Goal: Task Accomplishment & Management: Complete application form

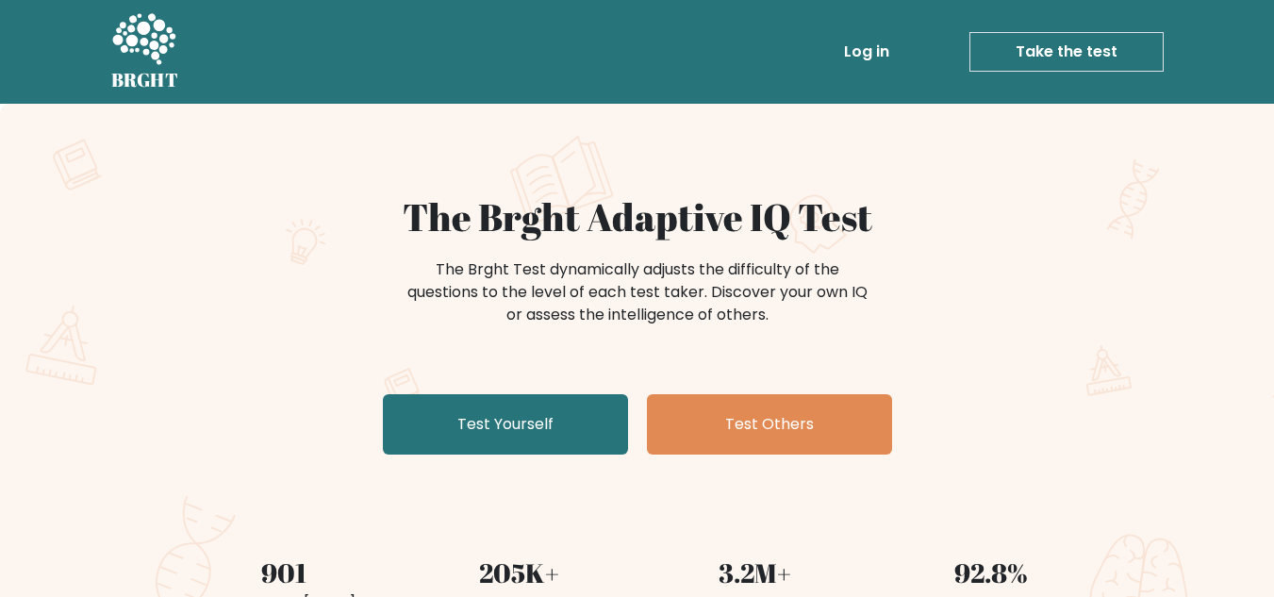
click at [1114, 35] on link "Take the test" at bounding box center [1067, 52] width 194 height 40
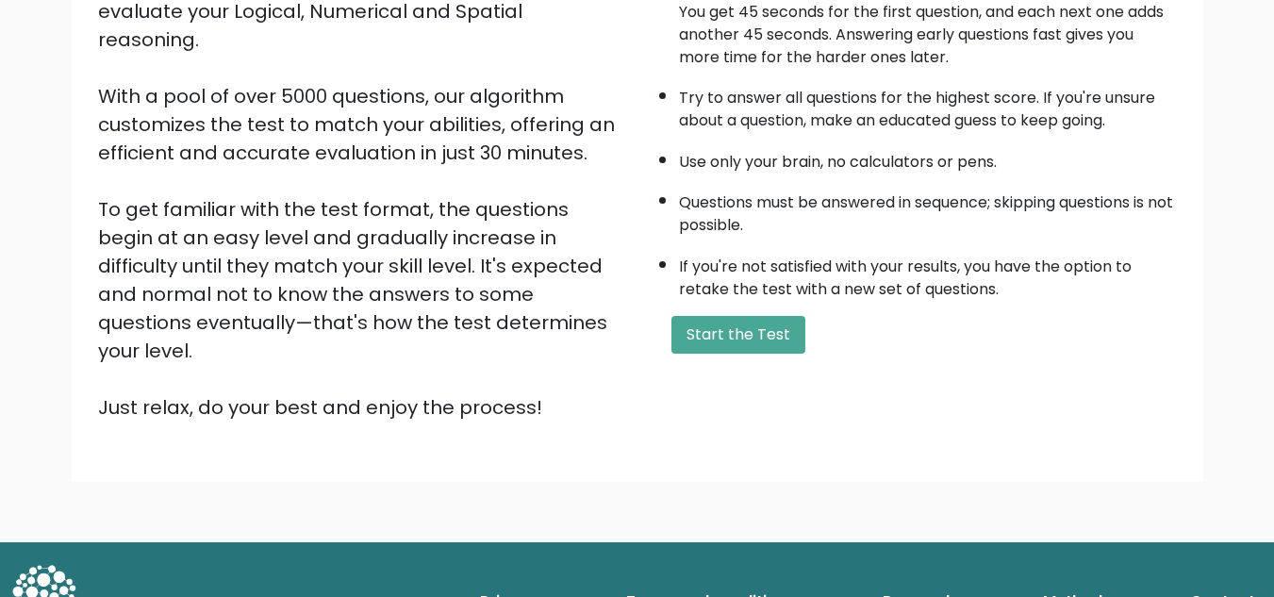
scroll to position [267, 0]
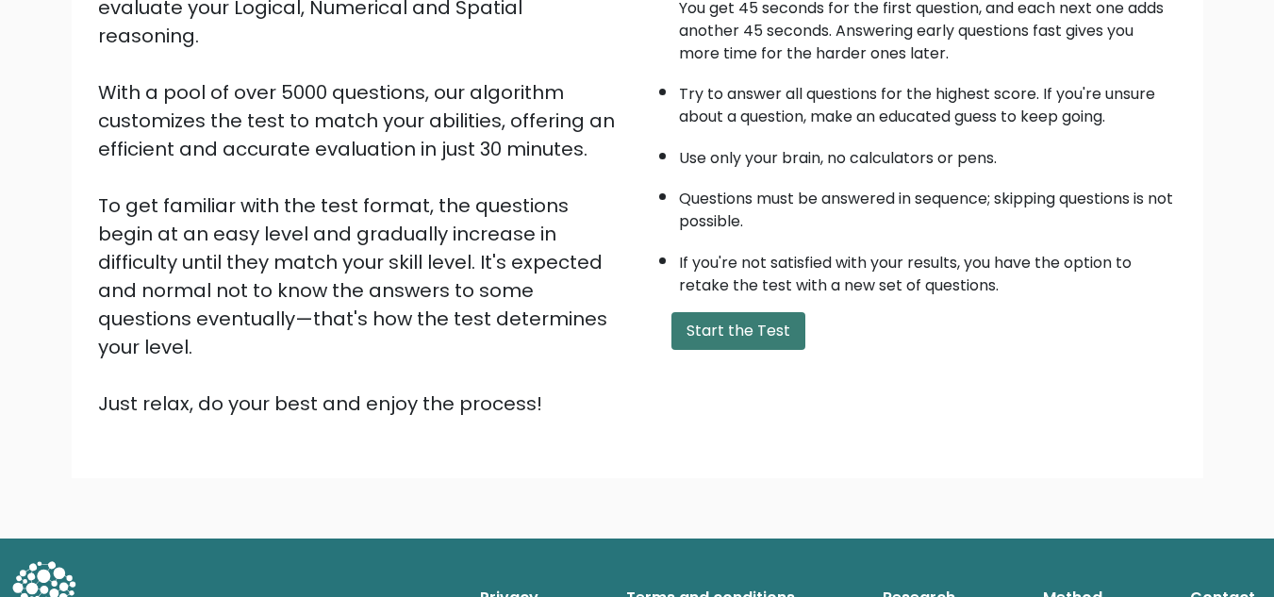
click at [752, 336] on button "Start the Test" at bounding box center [739, 331] width 134 height 38
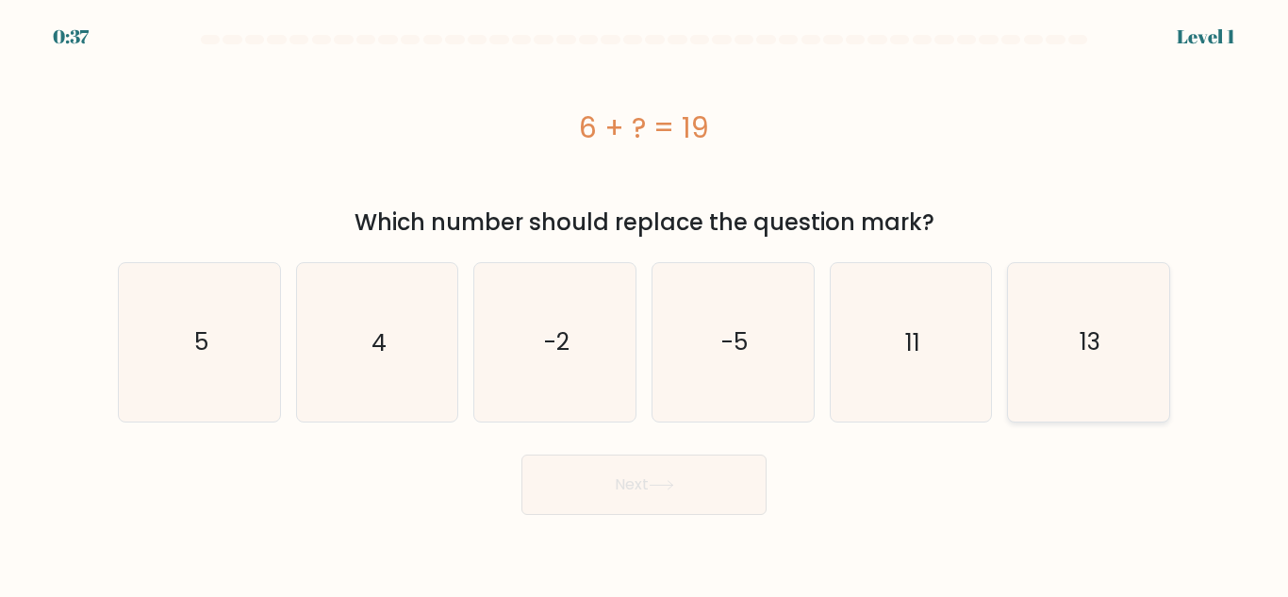
click at [1101, 344] on text "13" at bounding box center [1090, 341] width 21 height 33
click at [645, 304] on input "f. 13" at bounding box center [644, 301] width 1 height 5
radio input "true"
click at [705, 478] on button "Next" at bounding box center [644, 485] width 245 height 60
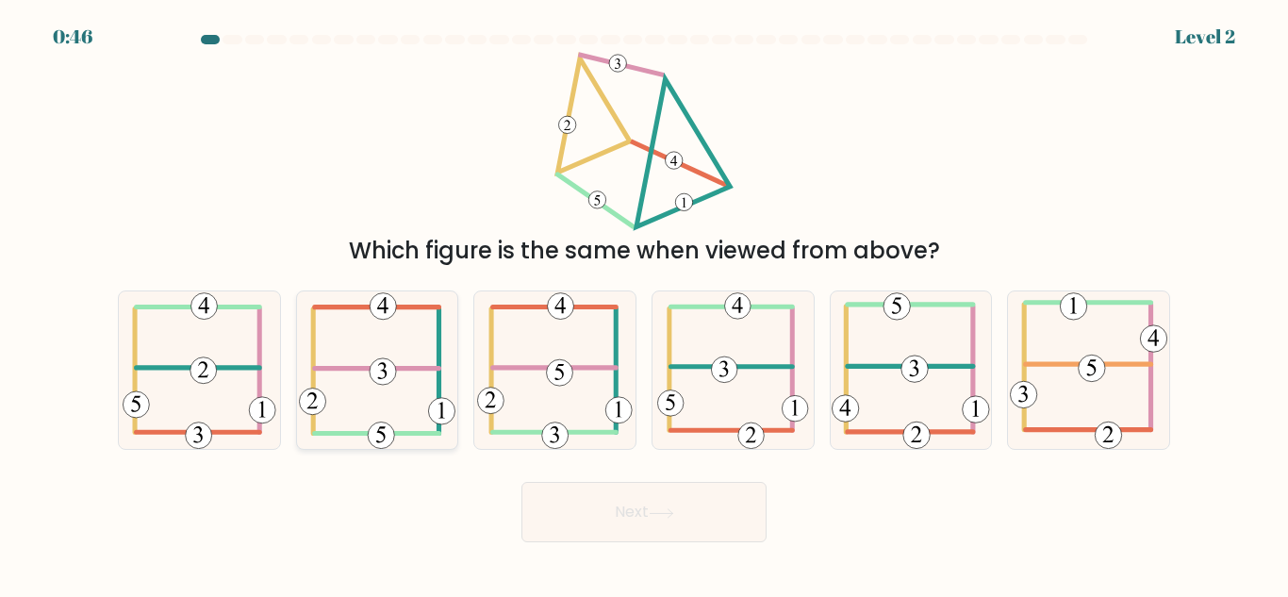
click at [364, 374] on icon at bounding box center [377, 370] width 157 height 158
click at [644, 304] on input "b." at bounding box center [644, 301] width 1 height 5
radio input "true"
click at [656, 531] on button "Next" at bounding box center [644, 512] width 245 height 60
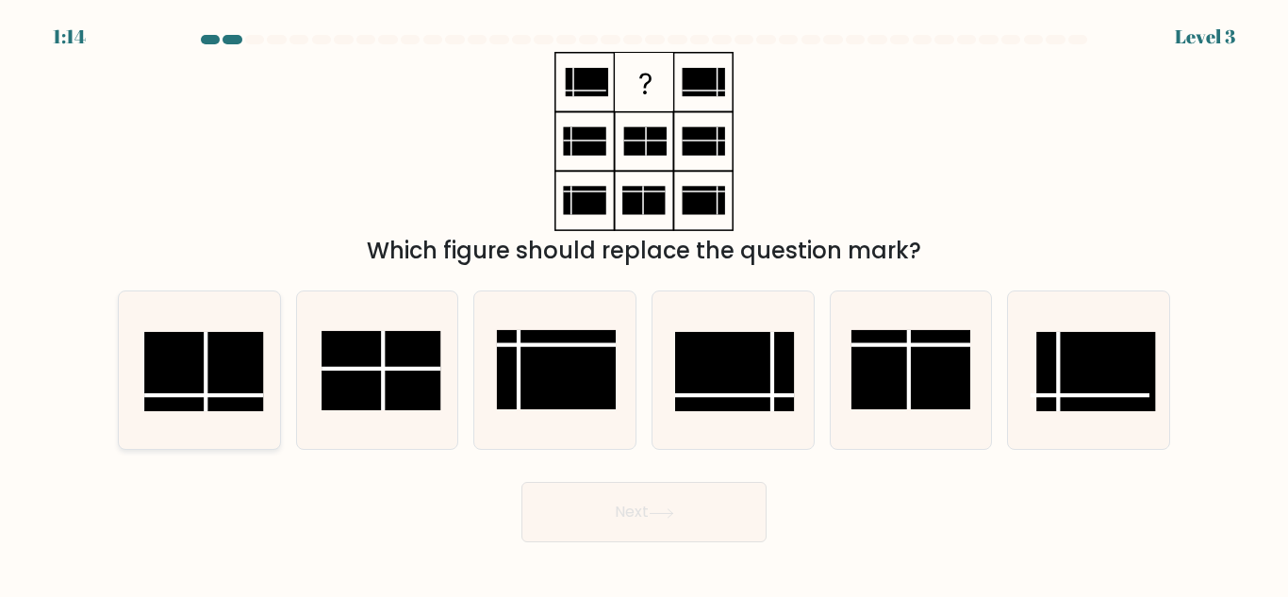
click at [199, 396] on line at bounding box center [203, 396] width 119 height 0
click at [644, 304] on input "a." at bounding box center [644, 301] width 1 height 5
radio input "true"
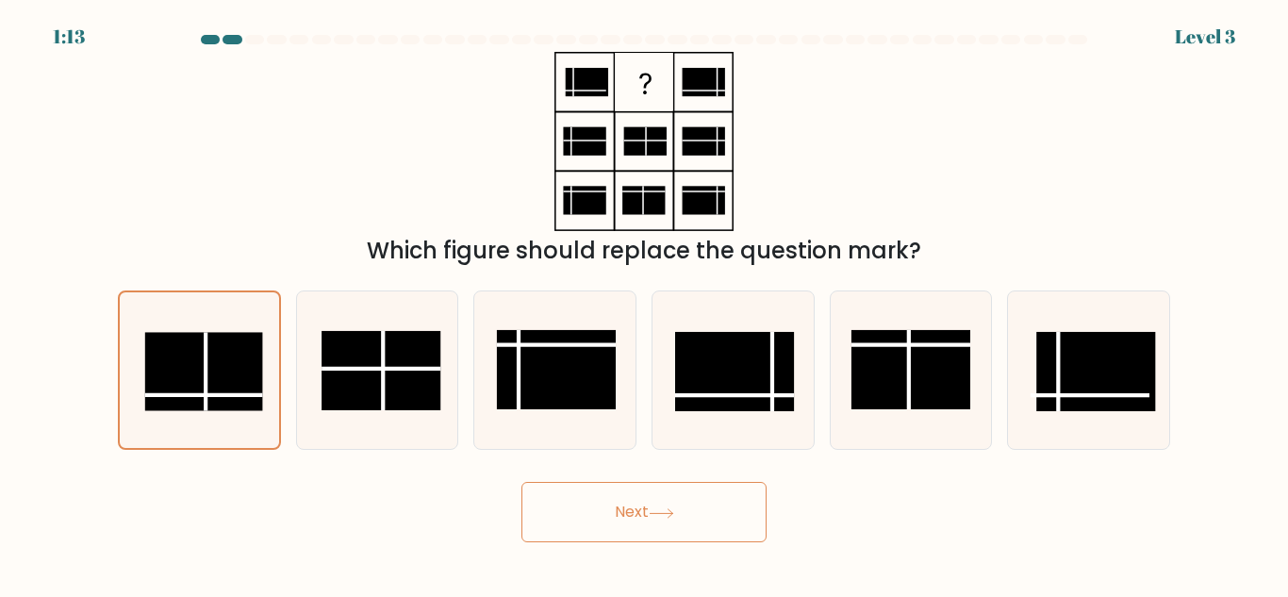
click at [710, 489] on button "Next" at bounding box center [644, 512] width 245 height 60
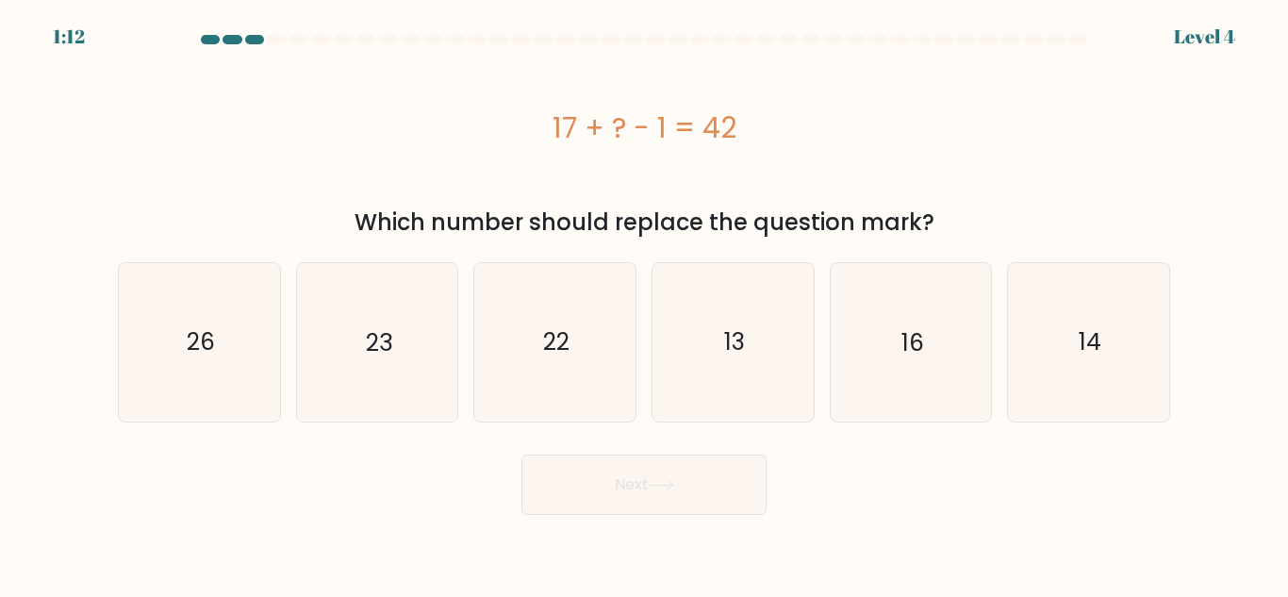
click at [682, 505] on button "Next" at bounding box center [644, 485] width 245 height 60
drag, startPoint x: 687, startPoint y: 487, endPoint x: 544, endPoint y: 104, distance: 408.6
click at [544, 104] on form "a." at bounding box center [644, 275] width 1288 height 480
drag, startPoint x: 555, startPoint y: 123, endPoint x: 788, endPoint y: 134, distance: 233.3
click at [788, 134] on div "17 + ? - 1 = 42" at bounding box center [644, 128] width 1053 height 42
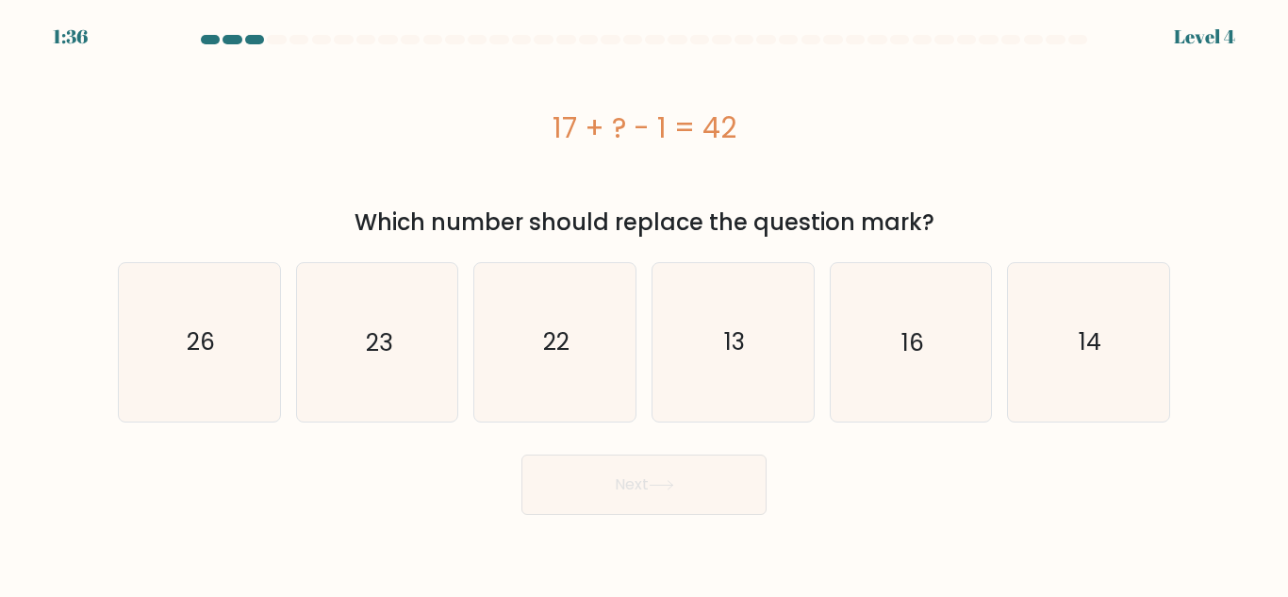
copy div "17 + ? - 1 = 42"
click at [248, 362] on icon "26" at bounding box center [200, 342] width 158 height 158
click at [644, 304] on input "a. 26" at bounding box center [644, 301] width 1 height 5
radio input "true"
click at [646, 487] on button "Next" at bounding box center [644, 485] width 245 height 60
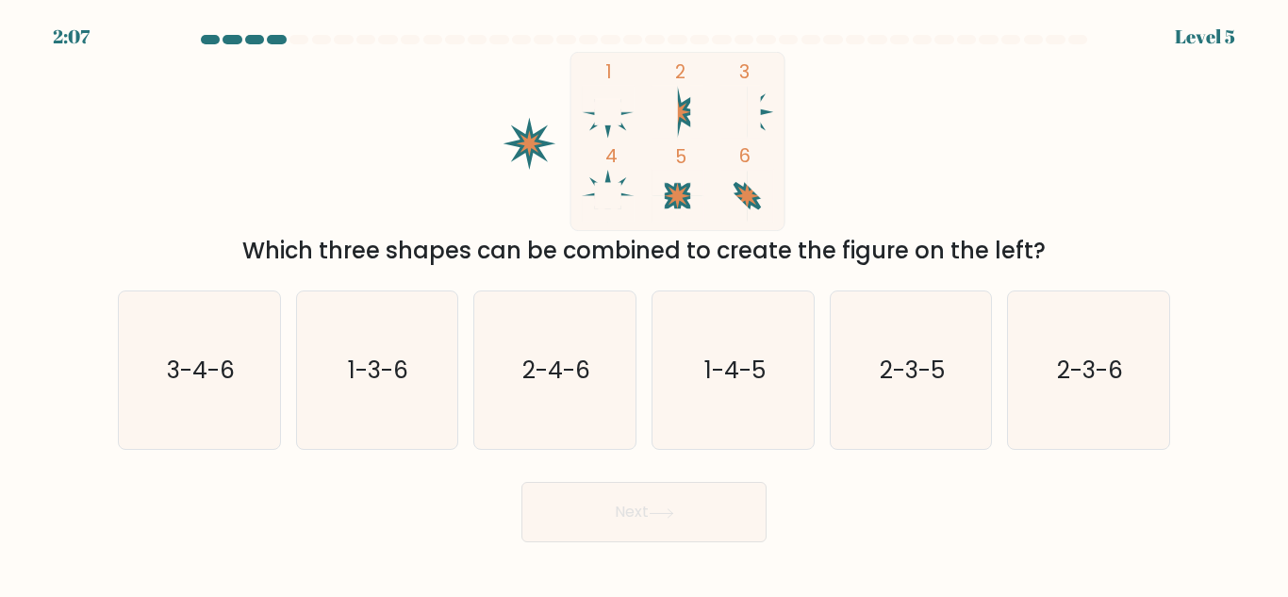
click at [342, 263] on div "Which three shapes can be combined to create the figure on the left?" at bounding box center [644, 251] width 1030 height 34
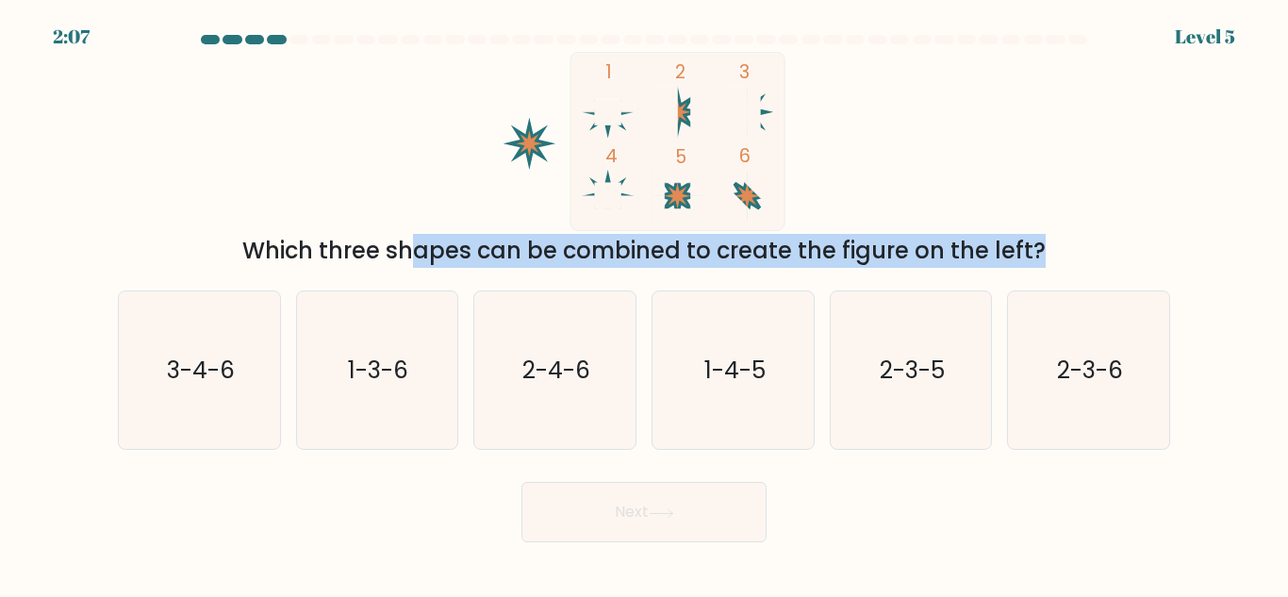
click at [342, 263] on div "Which three shapes can be combined to create the figure on the left?" at bounding box center [644, 251] width 1030 height 34
click at [406, 259] on div "Which three shapes can be combined to create the figure on the left?" at bounding box center [644, 251] width 1030 height 34
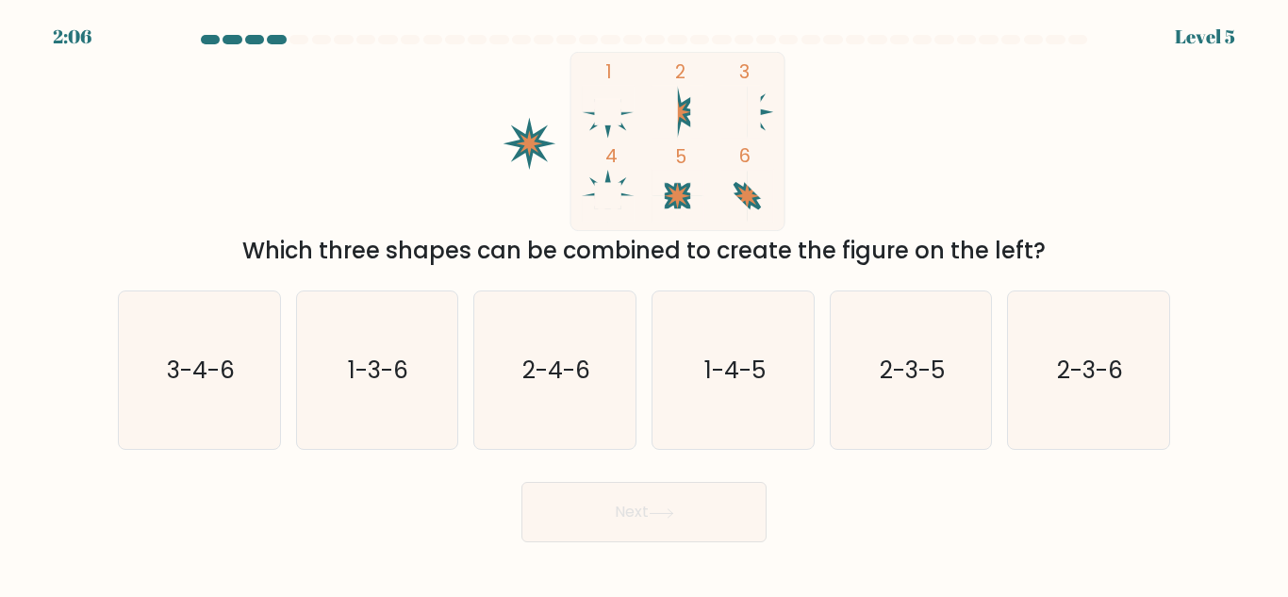
click at [406, 259] on div "Which three shapes can be combined to create the figure on the left?" at bounding box center [644, 251] width 1030 height 34
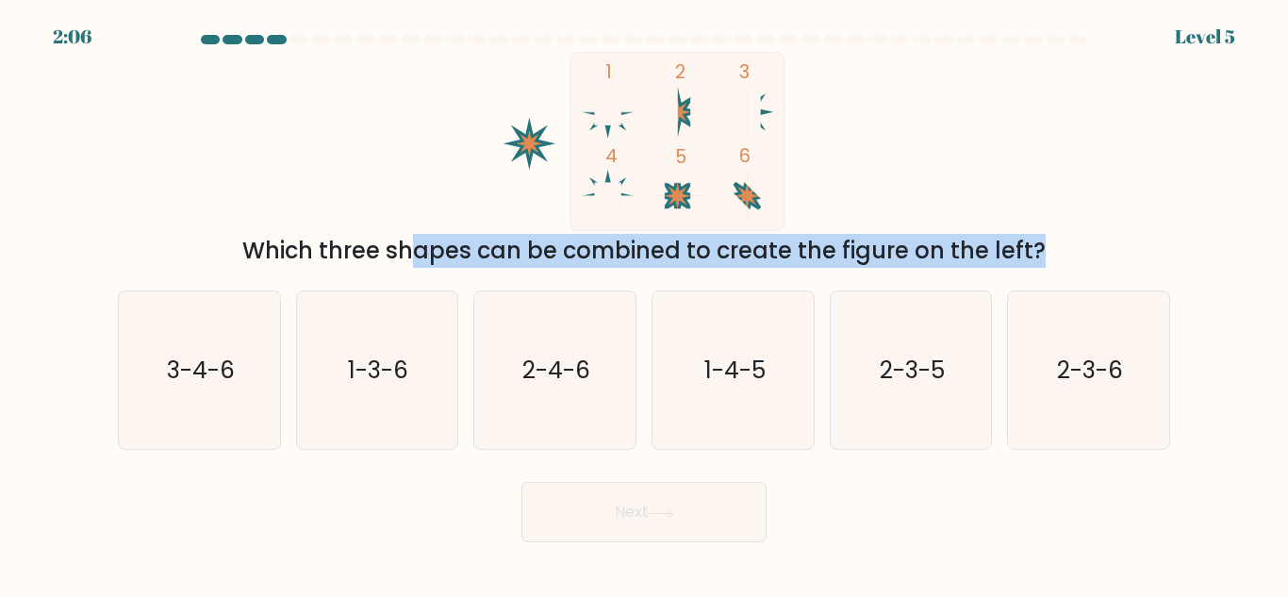
click at [835, 262] on div "Which three shapes can be combined to create the figure on the left?" at bounding box center [644, 251] width 1030 height 34
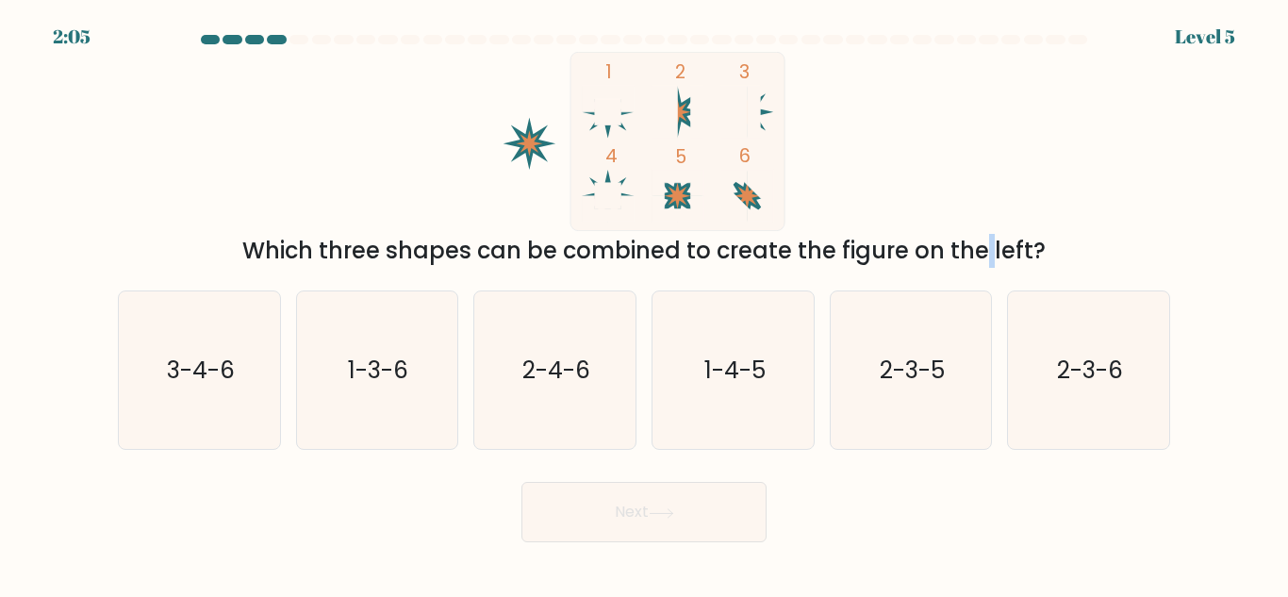
click at [835, 262] on div "Which three shapes can be combined to create the figure on the left?" at bounding box center [644, 251] width 1030 height 34
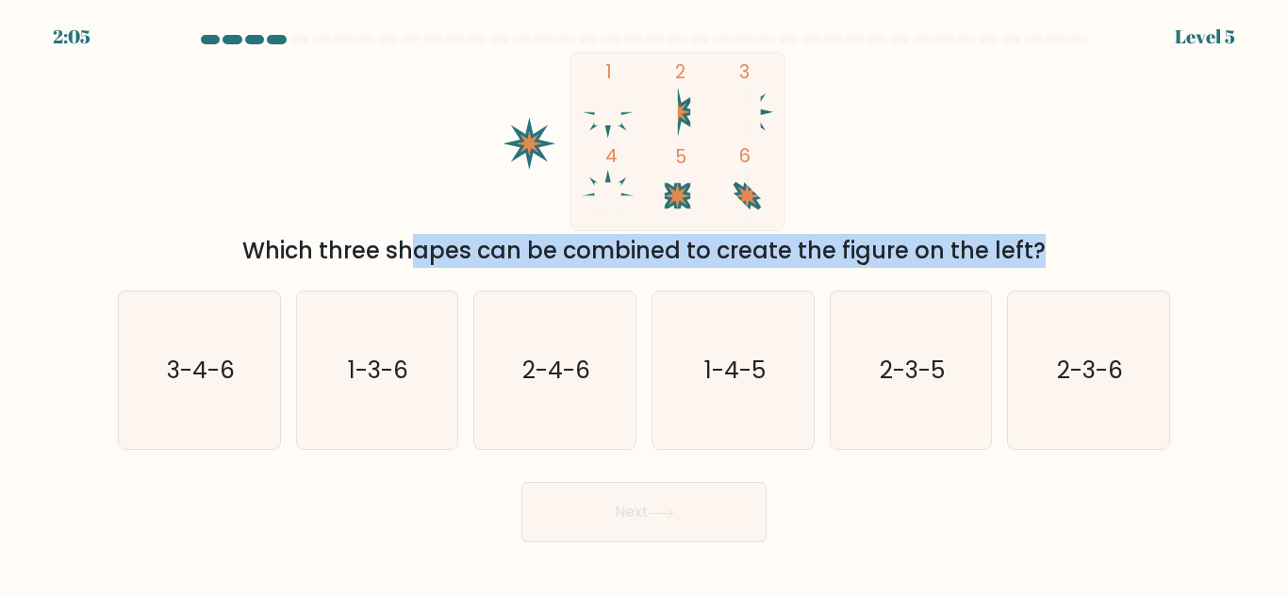
click at [866, 262] on div "Which three shapes can be combined to create the figure on the left?" at bounding box center [644, 251] width 1030 height 34
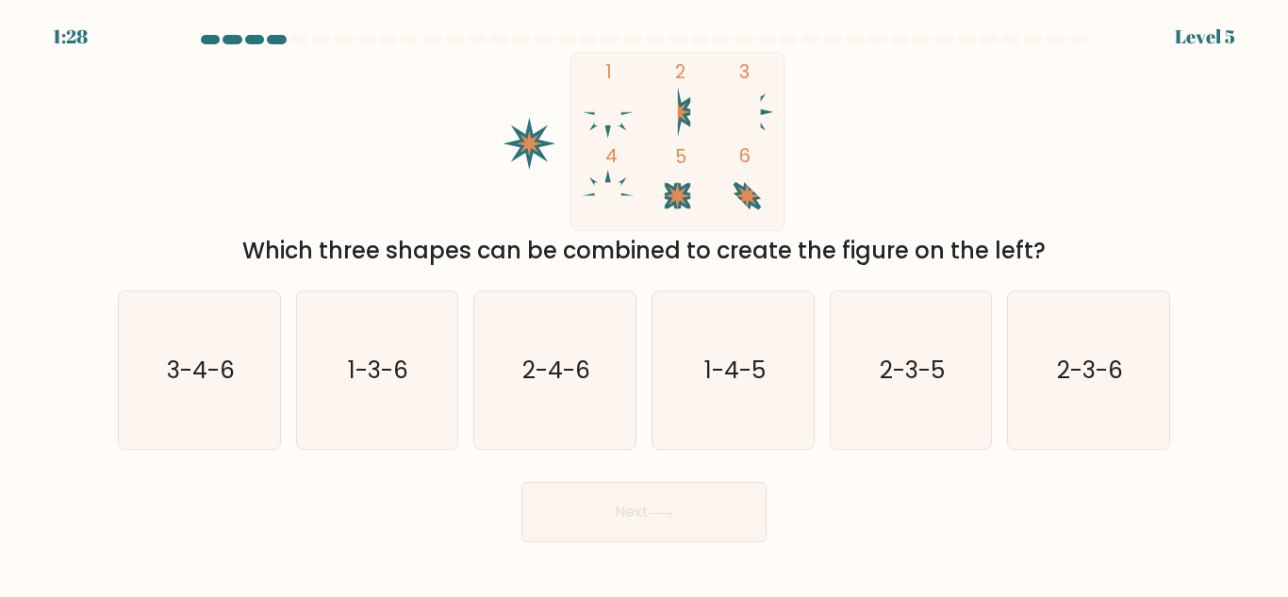
click at [666, 184] on icon at bounding box center [678, 196] width 53 height 53
click at [745, 381] on text "1-4-5" at bounding box center [734, 370] width 61 height 33
click at [645, 304] on input "d. 1-4-5" at bounding box center [644, 301] width 1 height 5
radio input "true"
click at [668, 510] on icon at bounding box center [661, 513] width 25 height 10
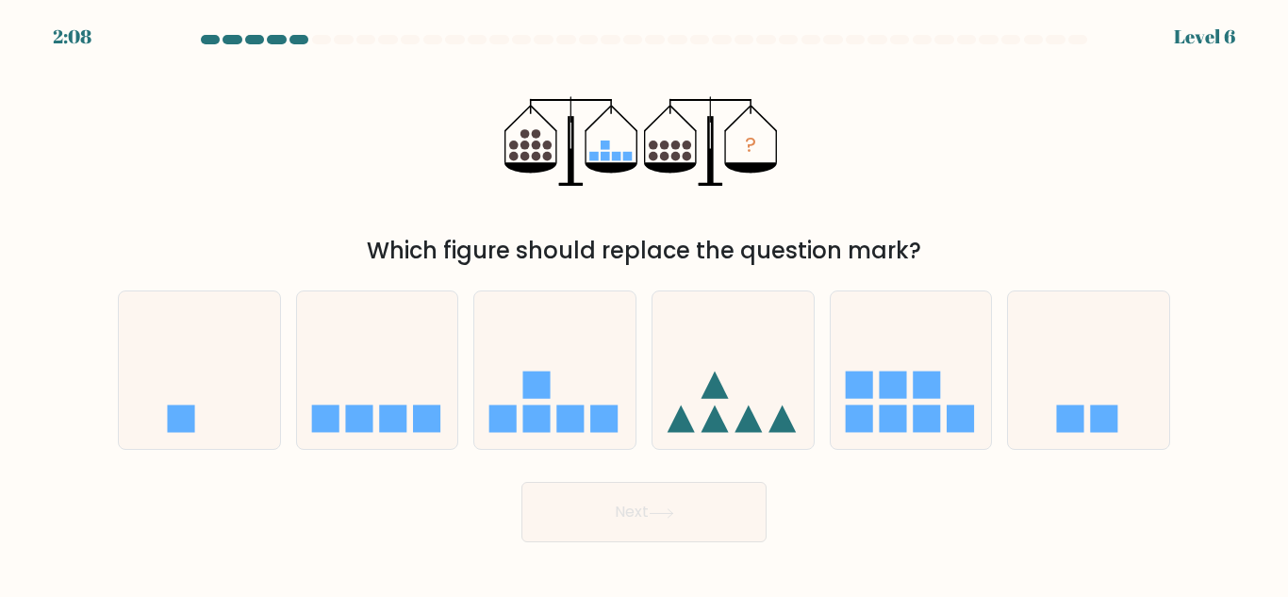
click at [546, 260] on div "Which figure should replace the question mark?" at bounding box center [644, 251] width 1030 height 34
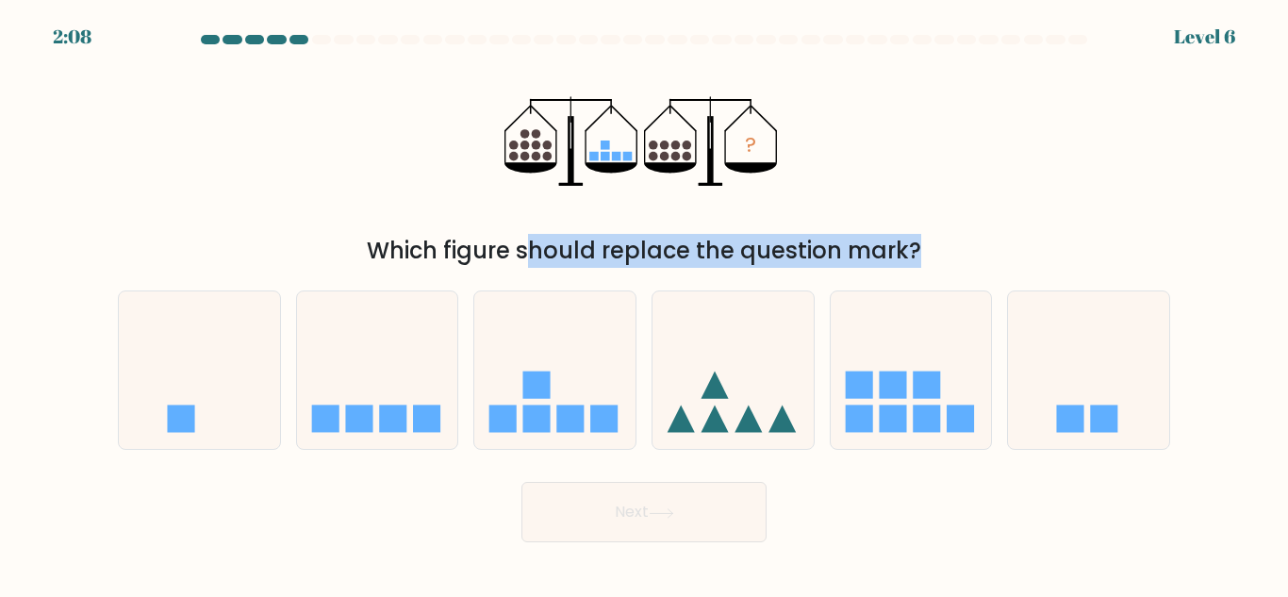
click at [546, 260] on div "Which figure should replace the question mark?" at bounding box center [644, 251] width 1030 height 34
click at [624, 251] on div "Which figure should replace the question mark?" at bounding box center [644, 251] width 1030 height 34
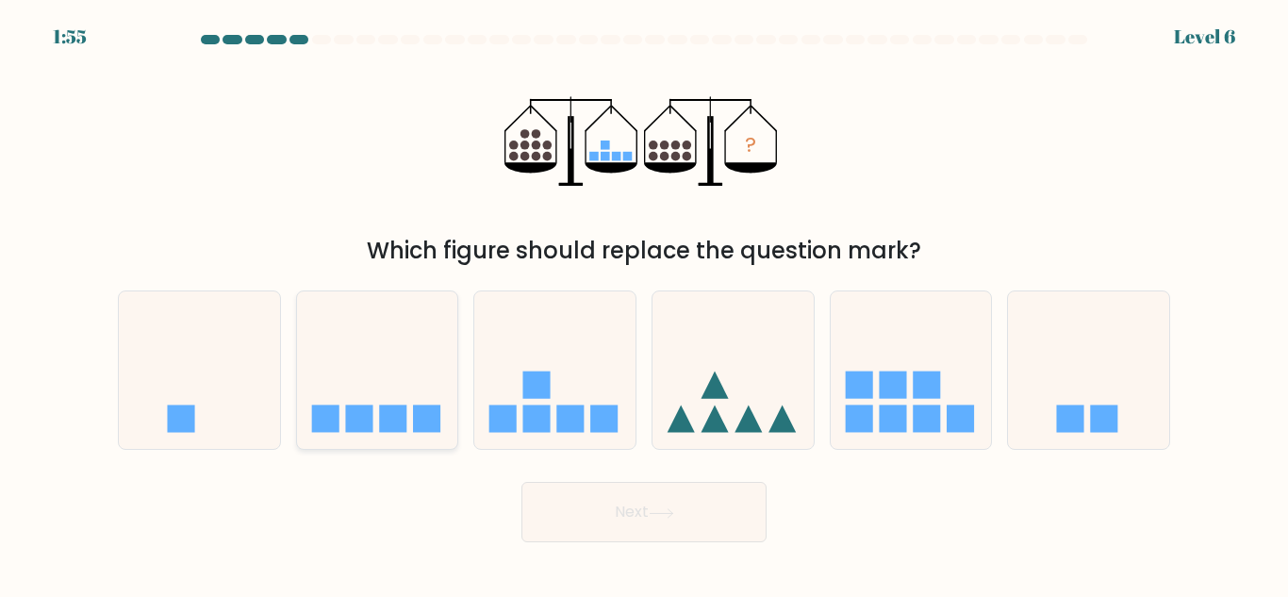
click at [410, 437] on icon at bounding box center [377, 370] width 161 height 133
click at [644, 304] on input "b." at bounding box center [644, 301] width 1 height 5
radio input "true"
click at [692, 526] on button "Next" at bounding box center [644, 512] width 245 height 60
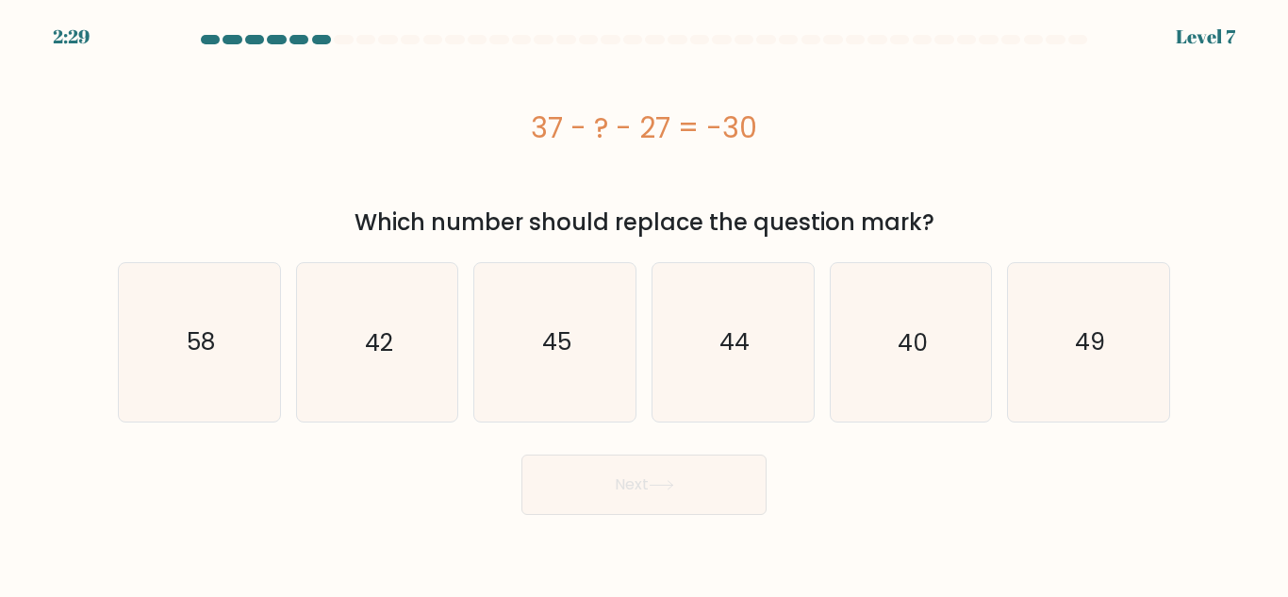
drag, startPoint x: 541, startPoint y: 126, endPoint x: 687, endPoint y: 129, distance: 145.3
click at [687, 129] on div "37 - ? - 27 = -30" at bounding box center [644, 128] width 1053 height 42
click at [533, 133] on div "37 - ? - 27 = -30" at bounding box center [644, 128] width 1053 height 42
drag, startPoint x: 533, startPoint y: 133, endPoint x: 871, endPoint y: 136, distance: 337.7
click at [871, 136] on div "37 - ? - 27 = -30" at bounding box center [644, 128] width 1053 height 42
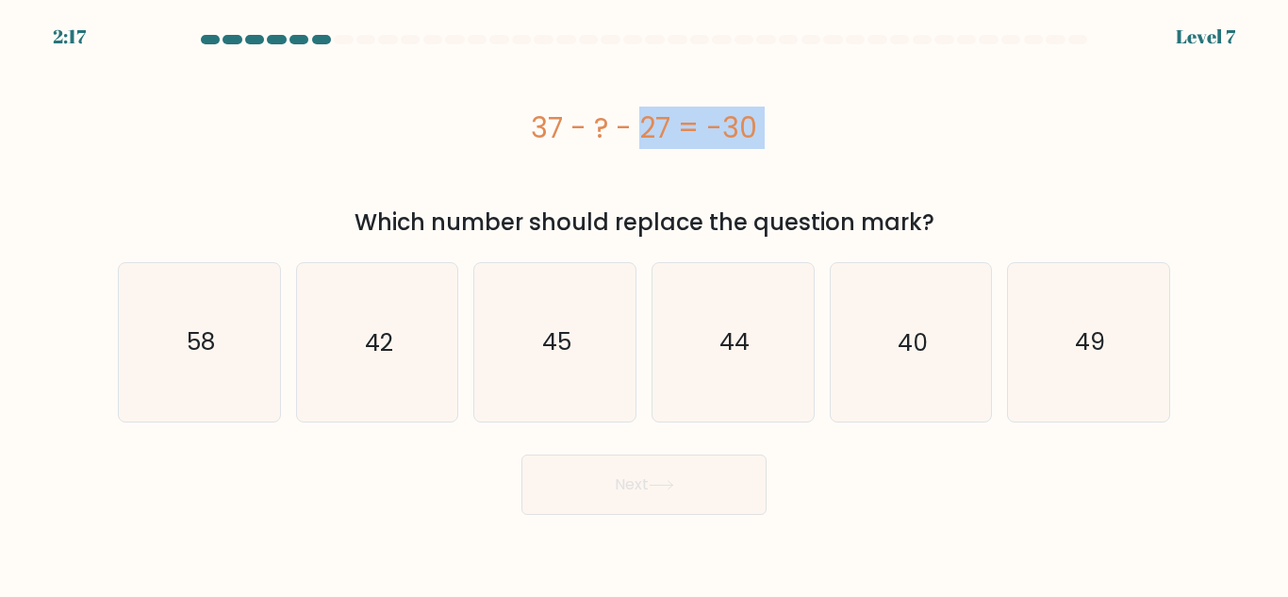
copy div "37 - ? - 27 = -30"
click at [934, 379] on icon "40" at bounding box center [911, 342] width 158 height 158
click at [645, 304] on input "e. 40" at bounding box center [644, 301] width 1 height 5
radio input "true"
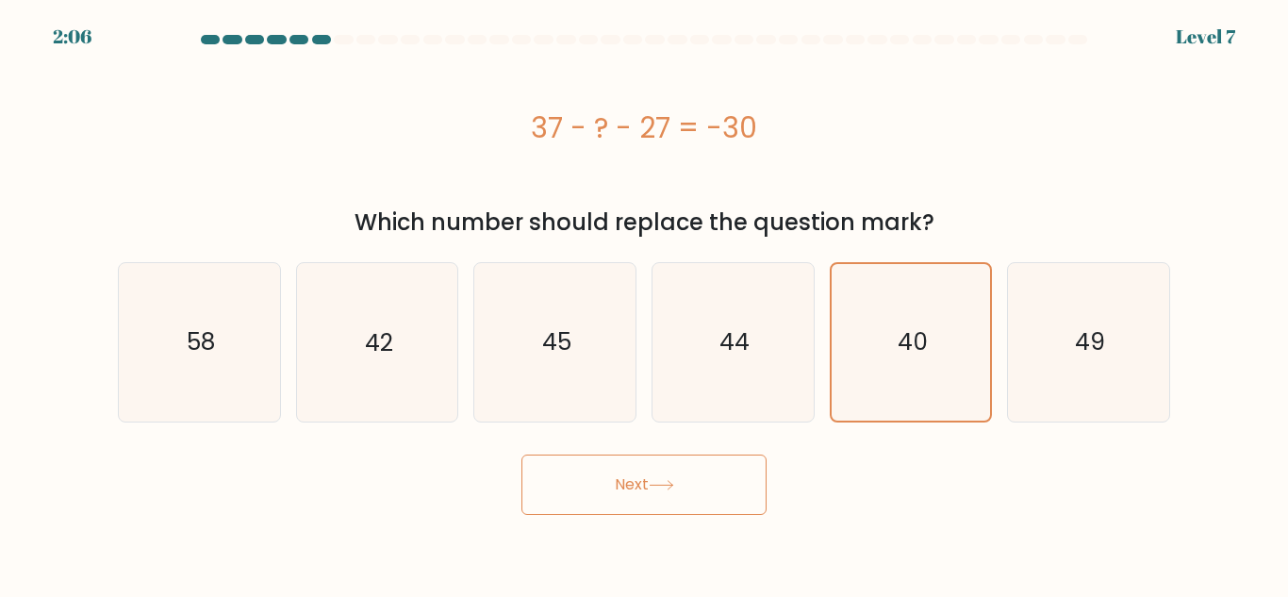
click at [665, 510] on button "Next" at bounding box center [644, 485] width 245 height 60
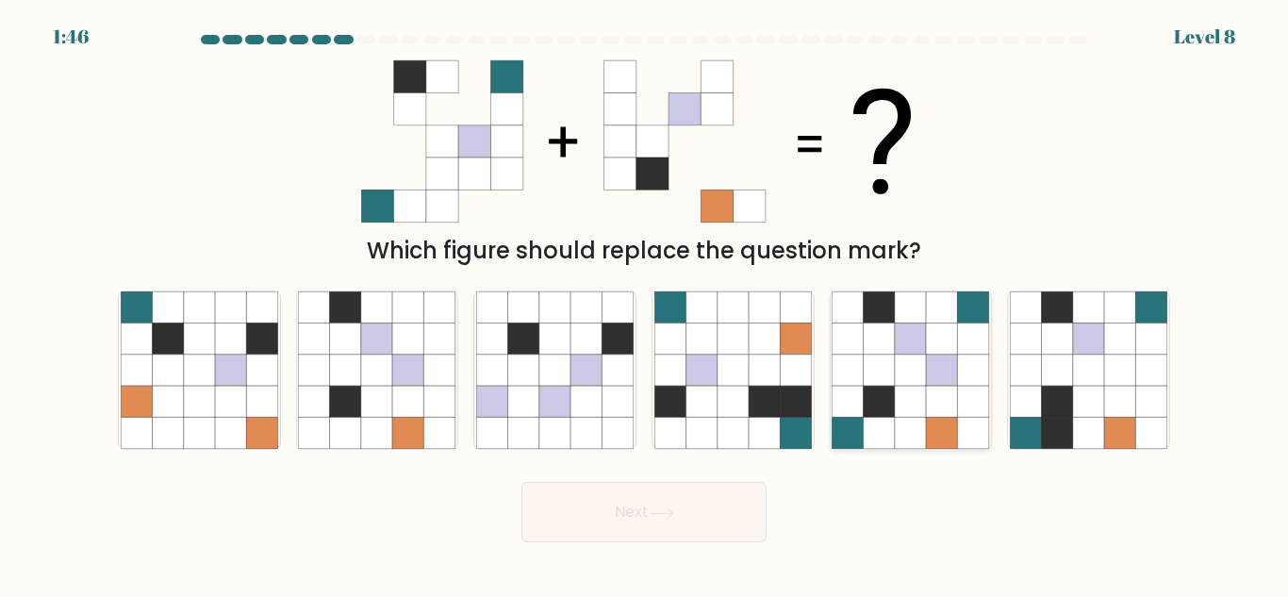
click at [930, 369] on icon at bounding box center [942, 370] width 31 height 31
click at [645, 304] on input "e." at bounding box center [644, 301] width 1 height 5
radio input "true"
click at [646, 515] on button "Next" at bounding box center [644, 512] width 245 height 60
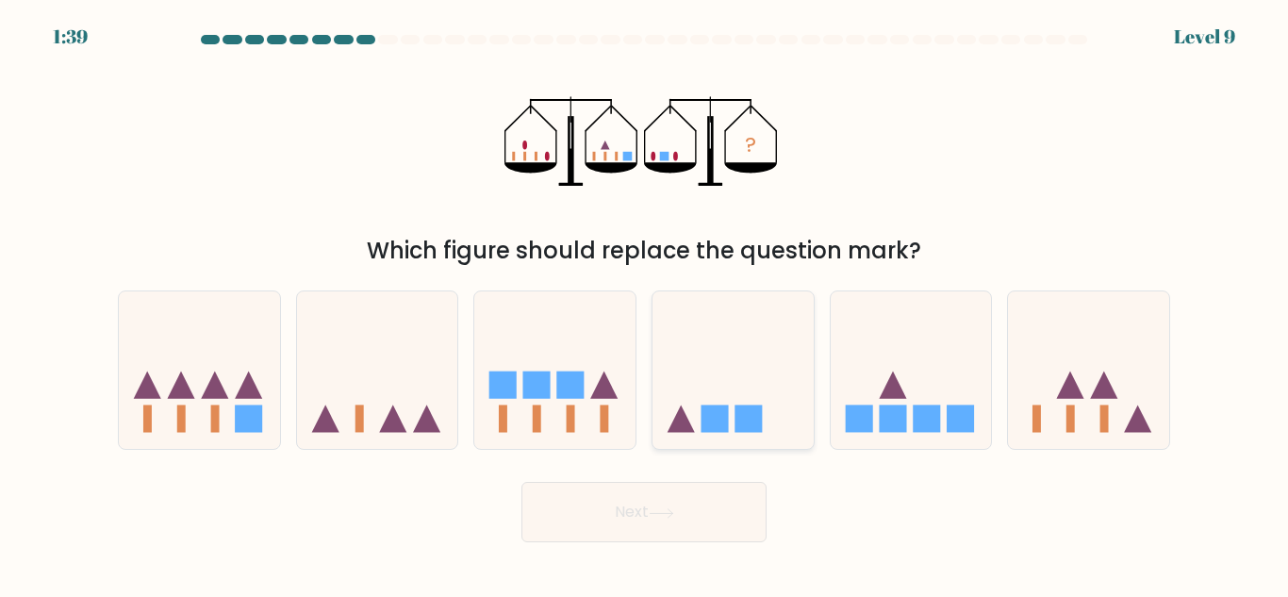
click at [704, 408] on rect at bounding box center [715, 419] width 27 height 27
click at [645, 304] on input "d." at bounding box center [644, 301] width 1 height 5
radio input "true"
click at [706, 505] on button "Next" at bounding box center [644, 512] width 245 height 60
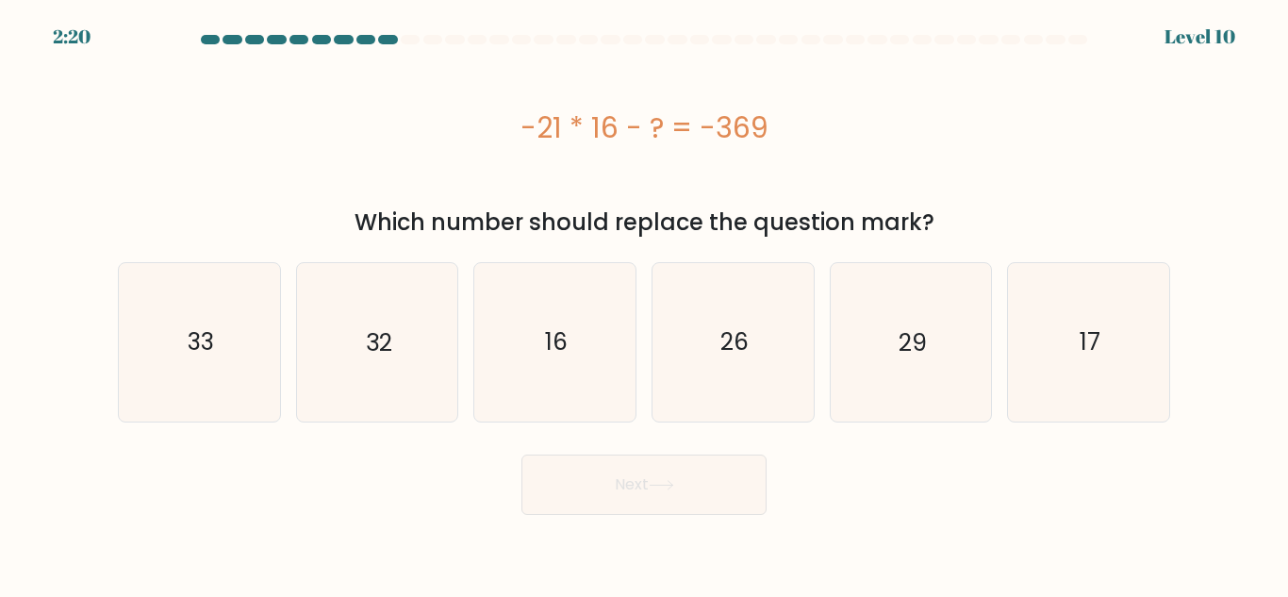
drag, startPoint x: 507, startPoint y: 131, endPoint x: 776, endPoint y: 133, distance: 268.8
click at [776, 133] on div "-21 * 16 - ? = -369" at bounding box center [644, 128] width 1053 height 42
copy div "-21 * 16 - ? = -369"
click at [205, 365] on icon "33" at bounding box center [200, 342] width 158 height 158
click at [644, 304] on input "a. 33" at bounding box center [644, 301] width 1 height 5
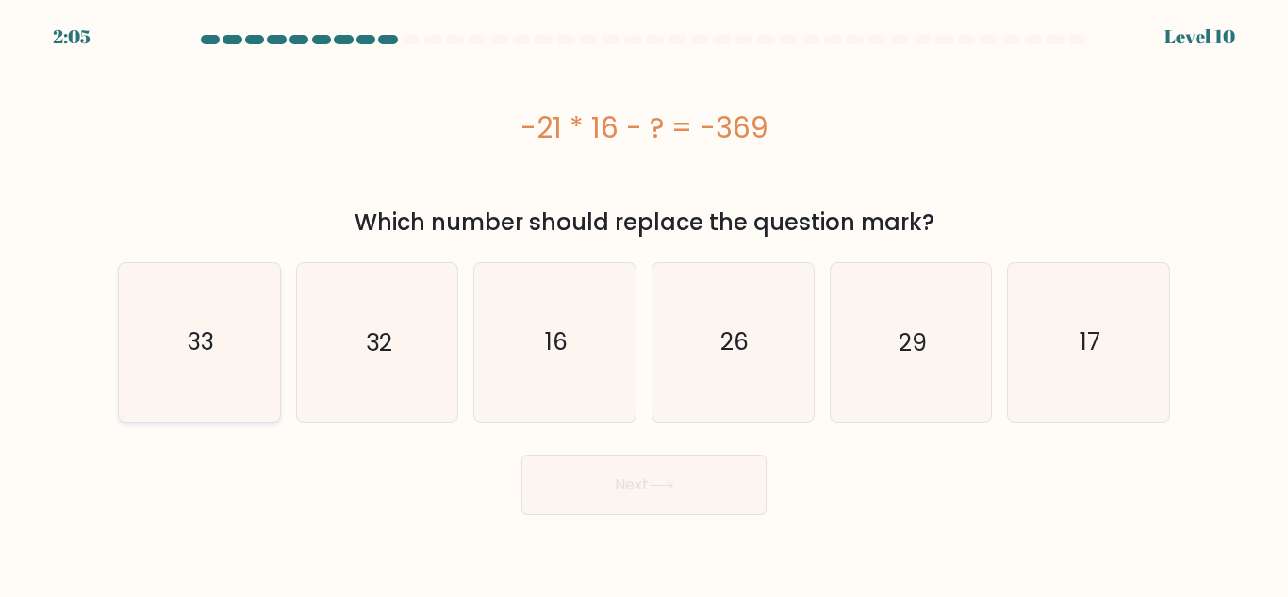
radio input "true"
click at [704, 508] on button "Next" at bounding box center [644, 485] width 245 height 60
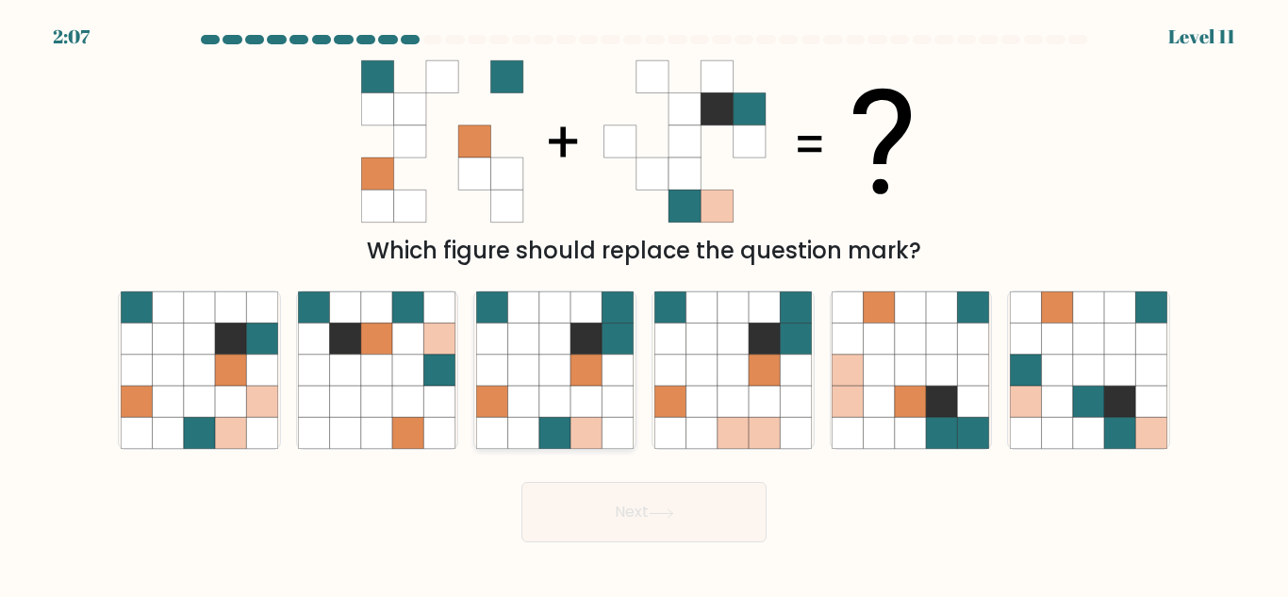
click at [579, 370] on icon at bounding box center [586, 370] width 31 height 31
click at [644, 304] on input "c." at bounding box center [644, 301] width 1 height 5
radio input "true"
click at [652, 509] on button "Next" at bounding box center [644, 512] width 245 height 60
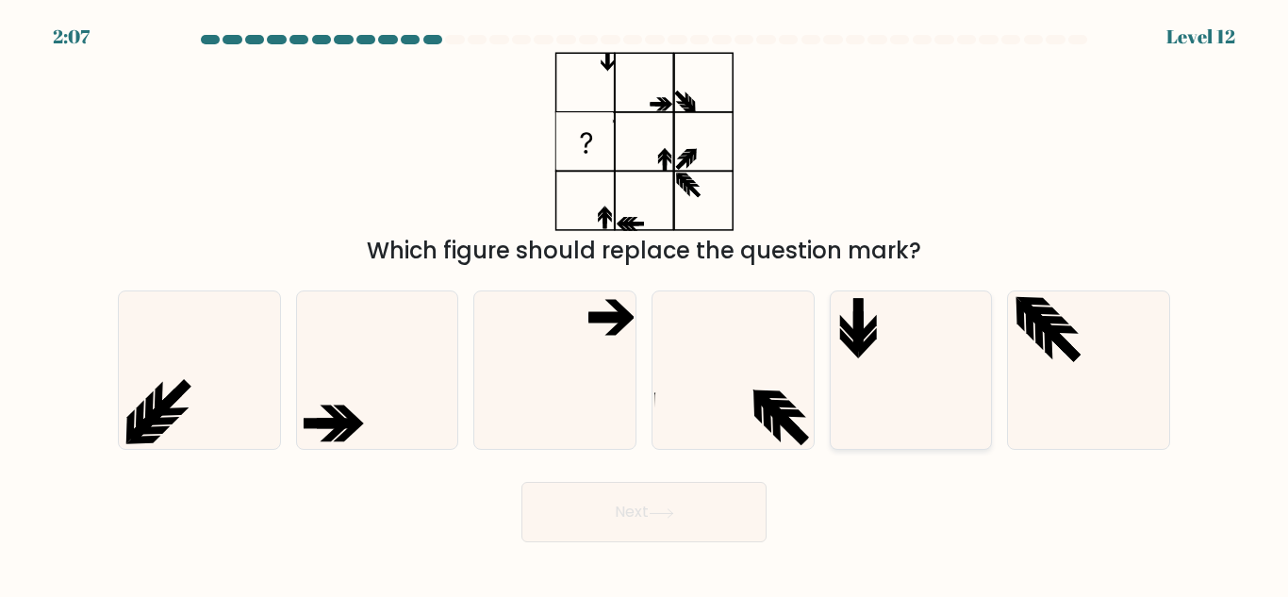
click at [903, 344] on icon at bounding box center [911, 370] width 158 height 158
click at [645, 304] on input "e." at bounding box center [644, 301] width 1 height 5
radio input "true"
click at [728, 523] on button "Next" at bounding box center [644, 512] width 245 height 60
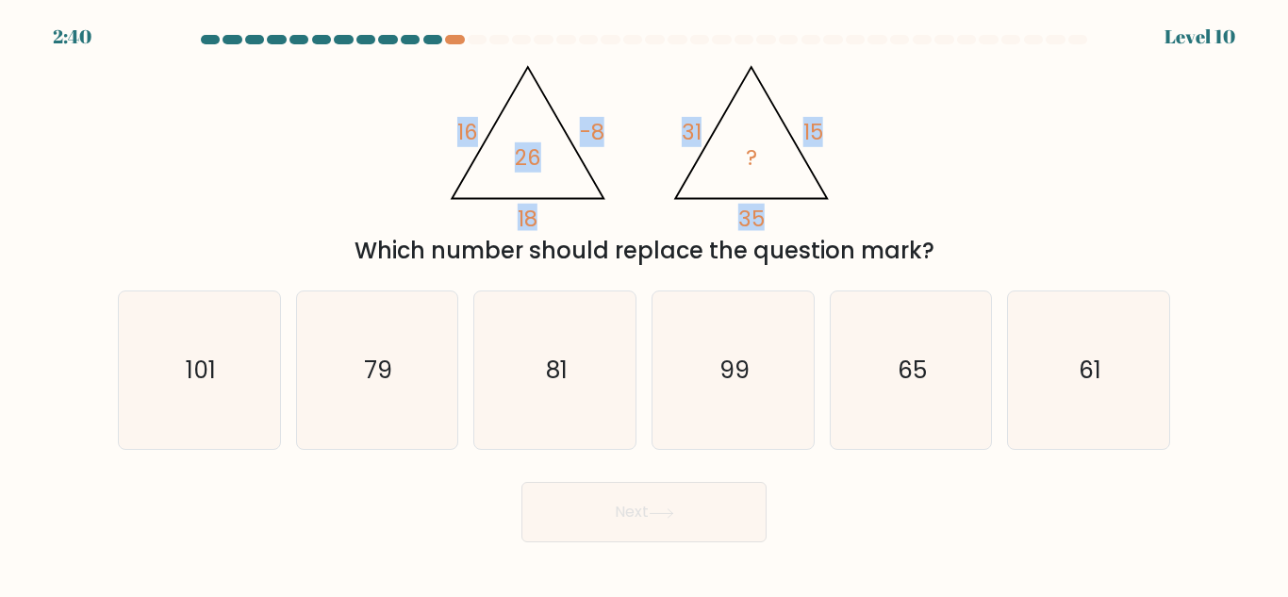
drag, startPoint x: 404, startPoint y: 61, endPoint x: 744, endPoint y: 118, distance: 345.2
click at [744, 118] on div "@import url('https://fonts.googleapis.com/css?family=Abril+Fatface:400,100,100i…" at bounding box center [644, 160] width 1075 height 216
click at [913, 103] on div "@import url('https://fonts.googleapis.com/css?family=Abril+Fatface:400,100,100i…" at bounding box center [644, 160] width 1075 height 216
click at [465, 140] on tspan "16" at bounding box center [467, 132] width 21 height 30
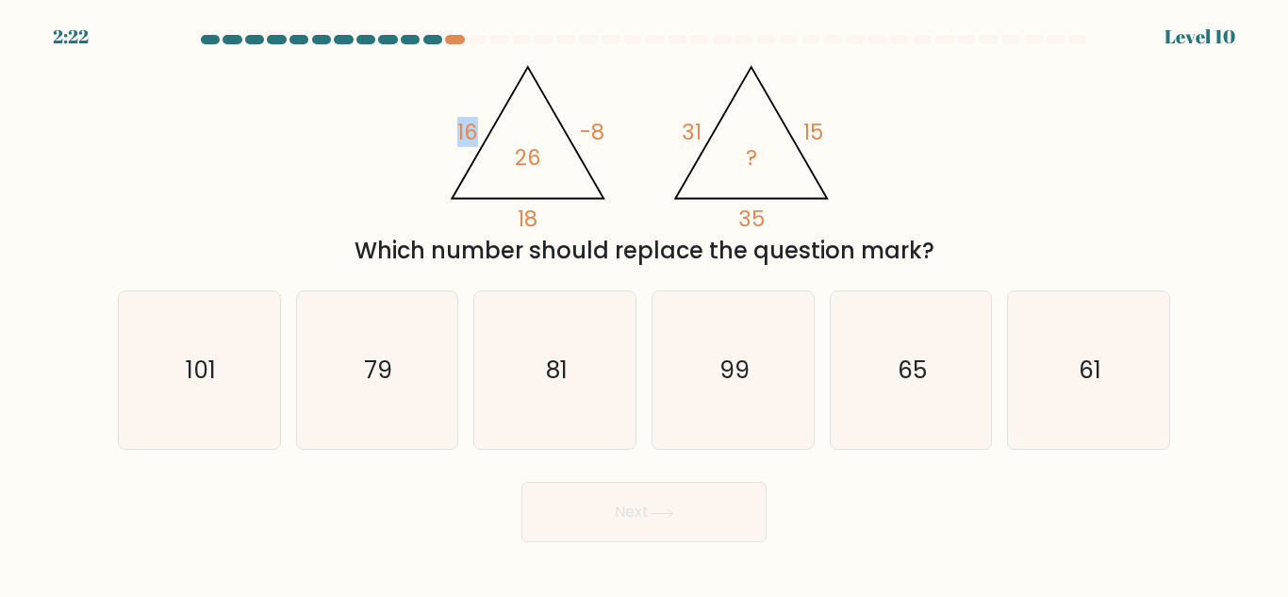
click at [465, 140] on tspan "16" at bounding box center [467, 132] width 21 height 30
click at [616, 130] on icon "@import url('https://fonts.googleapis.com/css?family=Abril+Fatface:400,100,100i…" at bounding box center [645, 141] width 412 height 179
click at [513, 213] on icon "@import url('https://fonts.googleapis.com/css?family=Abril+Fatface:400,100,100i…" at bounding box center [645, 141] width 412 height 179
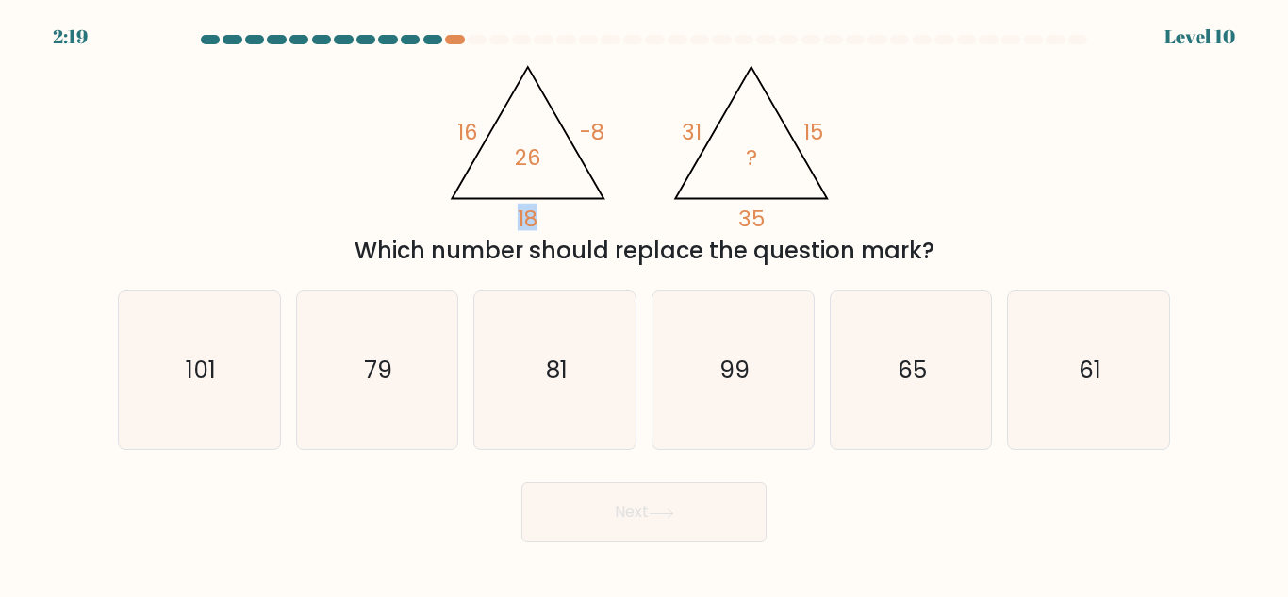
click at [604, 137] on tspan "-8" at bounding box center [592, 132] width 25 height 30
click at [605, 135] on tspan "-8" at bounding box center [592, 132] width 25 height 30
click at [757, 218] on tspan "35" at bounding box center [752, 219] width 26 height 30
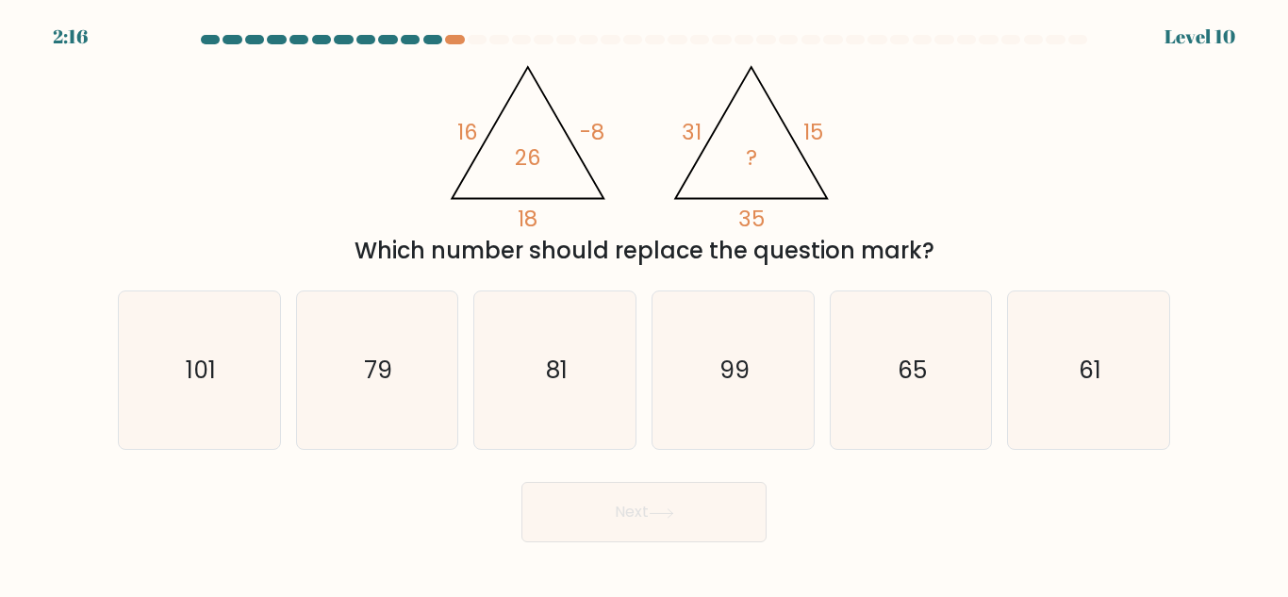
click at [757, 218] on tspan "35" at bounding box center [752, 219] width 26 height 30
click at [828, 132] on icon "@import url('https://fonts.googleapis.com/css?family=Abril+Fatface:400,100,100i…" at bounding box center [645, 141] width 412 height 179
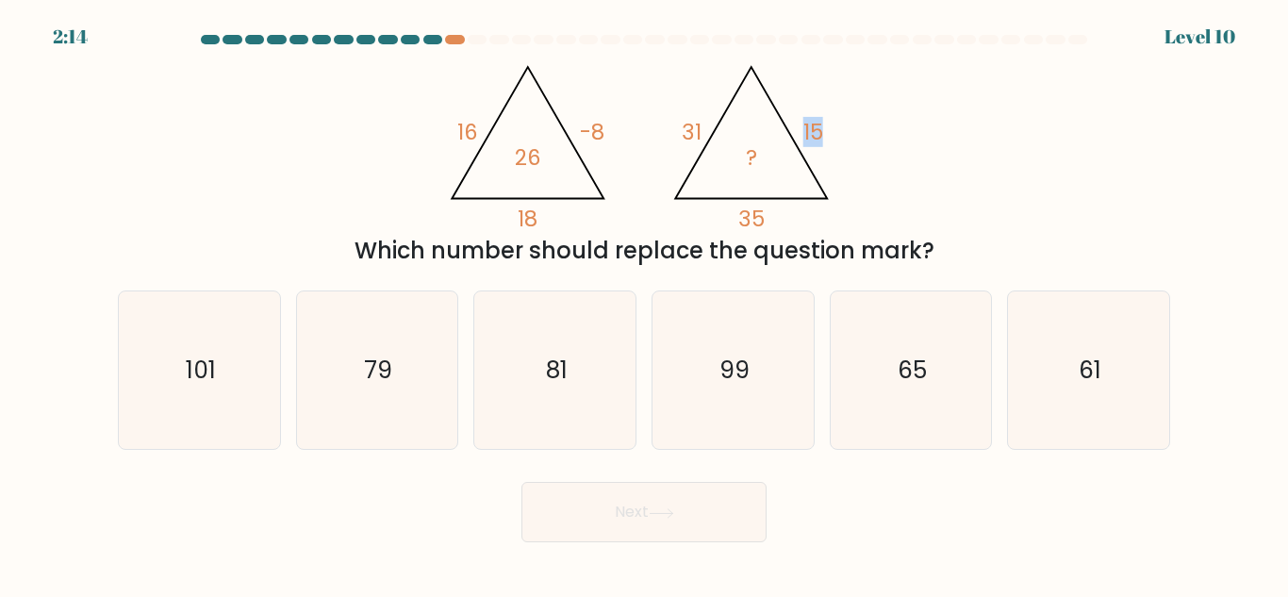
click at [823, 131] on tspan "15" at bounding box center [814, 132] width 20 height 30
click at [687, 132] on tspan "31" at bounding box center [692, 132] width 20 height 30
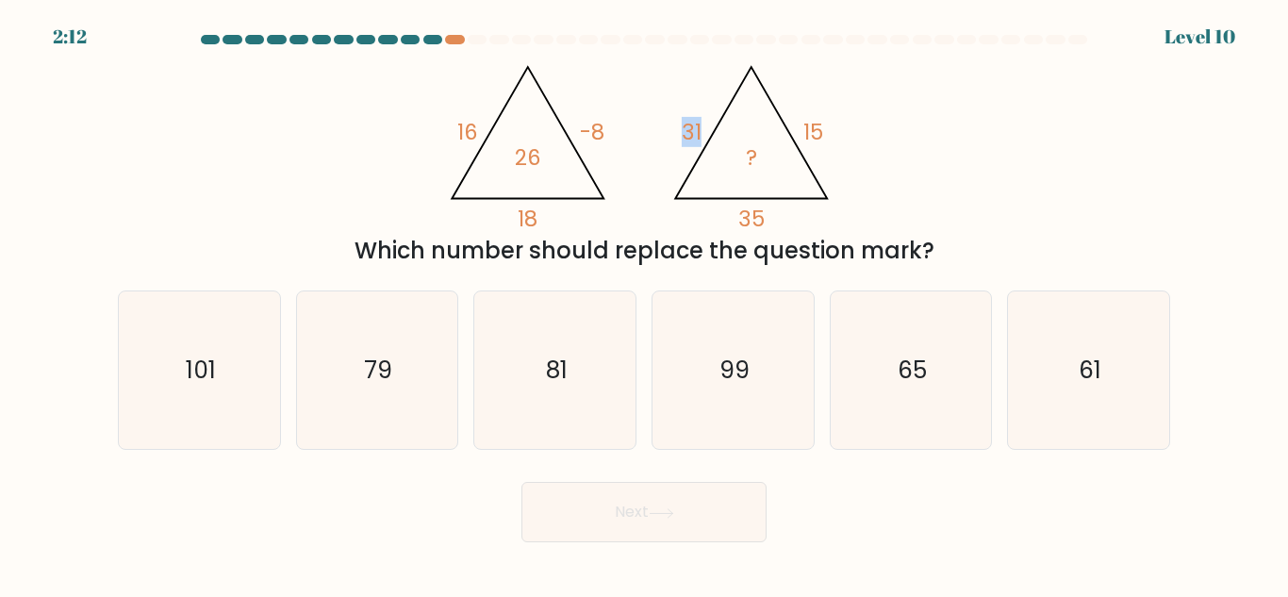
click at [687, 132] on tspan "31" at bounding box center [692, 132] width 20 height 30
click at [680, 123] on icon "@import url('https://fonts.googleapis.com/css?family=Abril+Fatface:400,100,100i…" at bounding box center [645, 141] width 412 height 179
click at [813, 124] on tspan "15" at bounding box center [814, 132] width 20 height 30
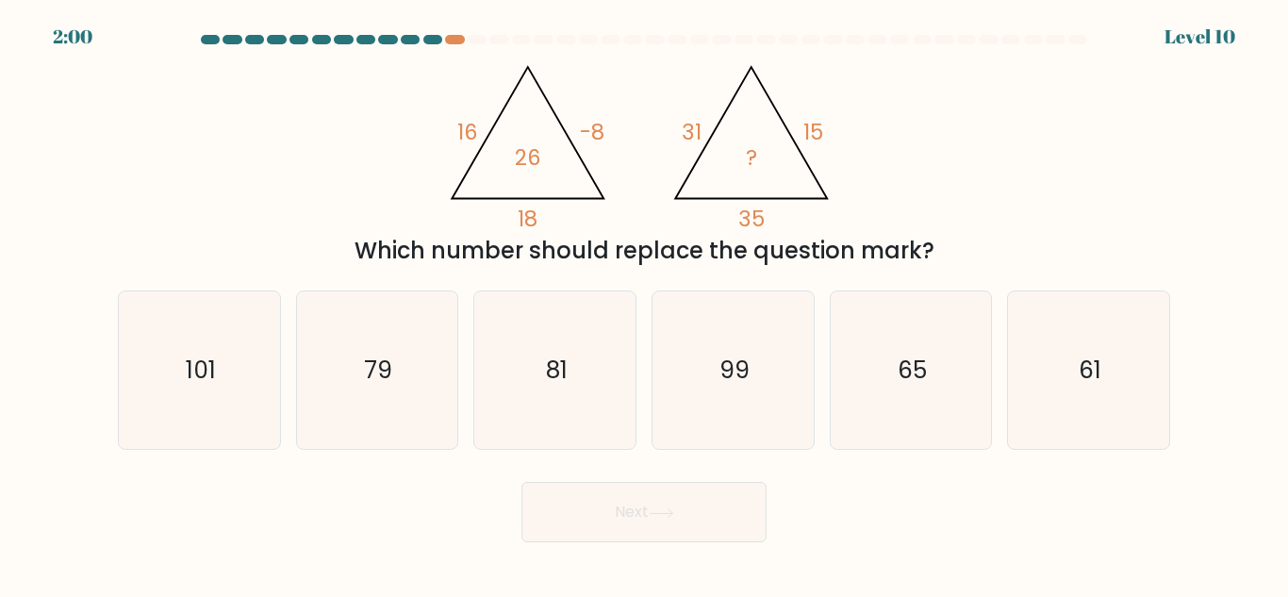
click at [813, 124] on tspan "15" at bounding box center [814, 132] width 20 height 30
click at [830, 130] on icon "@import url('https://fonts.googleapis.com/css?family=Abril+Fatface:400,100,100i…" at bounding box center [645, 141] width 412 height 179
click at [810, 127] on tspan "15" at bounding box center [814, 132] width 20 height 30
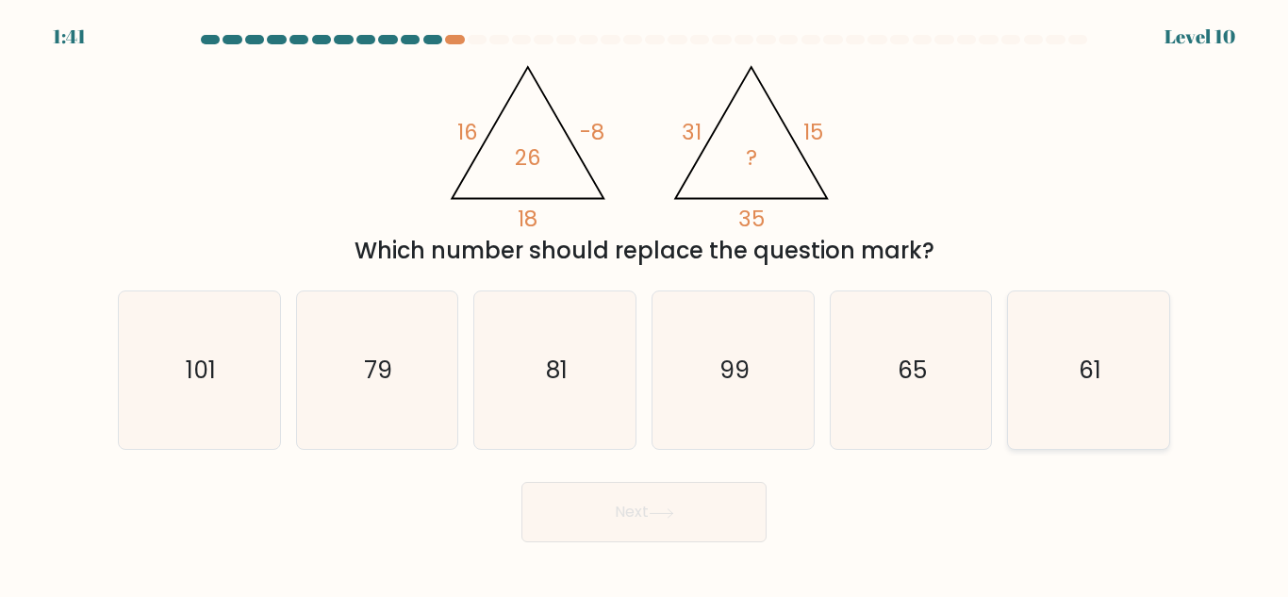
click at [1095, 357] on text "61" at bounding box center [1090, 370] width 23 height 33
click at [645, 304] on input "f. 61" at bounding box center [644, 301] width 1 height 5
radio input "true"
click at [737, 525] on button "Next" at bounding box center [644, 512] width 245 height 60
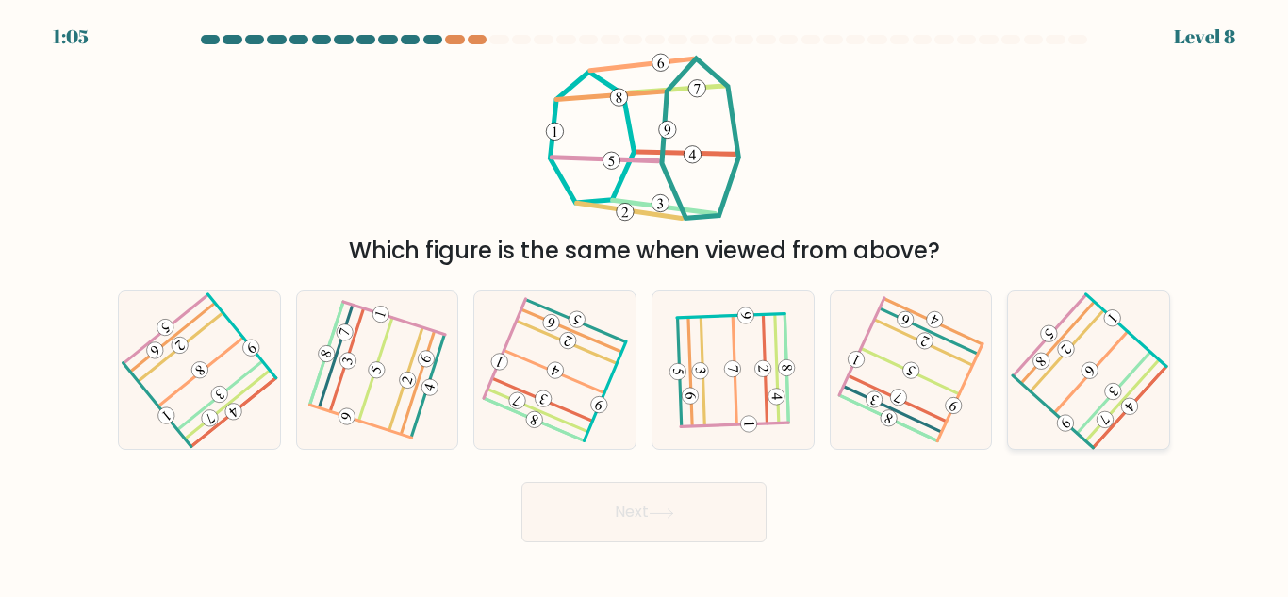
click at [1075, 373] on icon at bounding box center [1089, 370] width 126 height 126
click at [645, 304] on input "f." at bounding box center [644, 301] width 1 height 5
radio input "true"
click at [715, 540] on button "Next" at bounding box center [644, 512] width 245 height 60
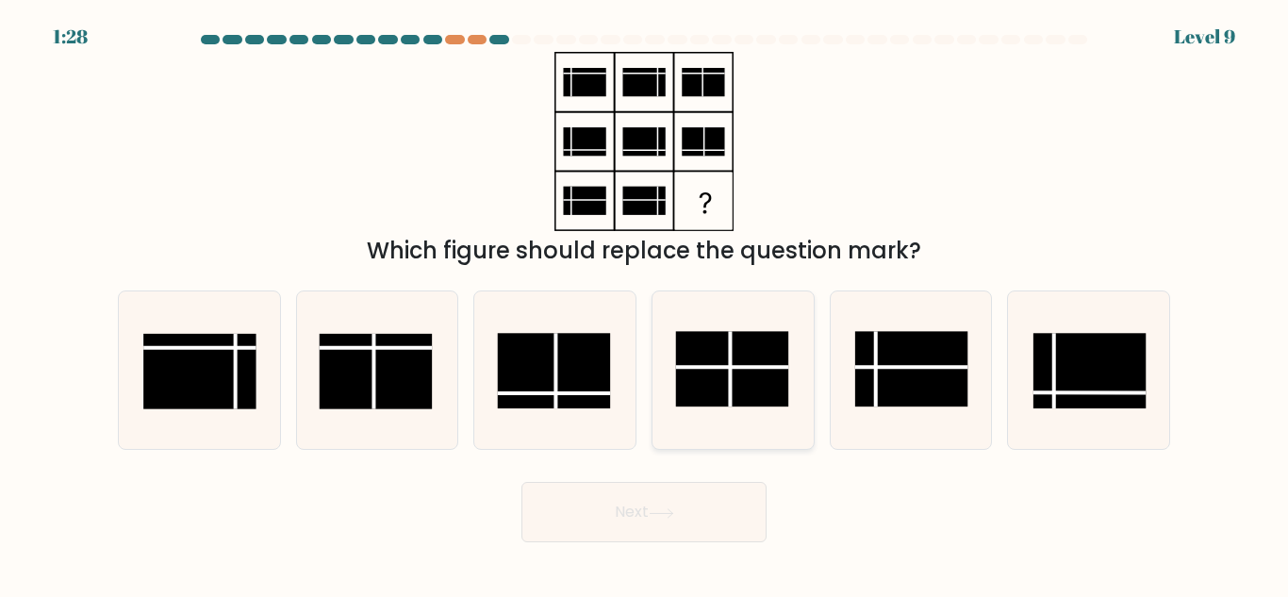
click at [710, 378] on rect at bounding box center [731, 369] width 113 height 75
click at [645, 304] on input "d." at bounding box center [644, 301] width 1 height 5
radio input "true"
click at [687, 533] on button "Next" at bounding box center [644, 512] width 245 height 60
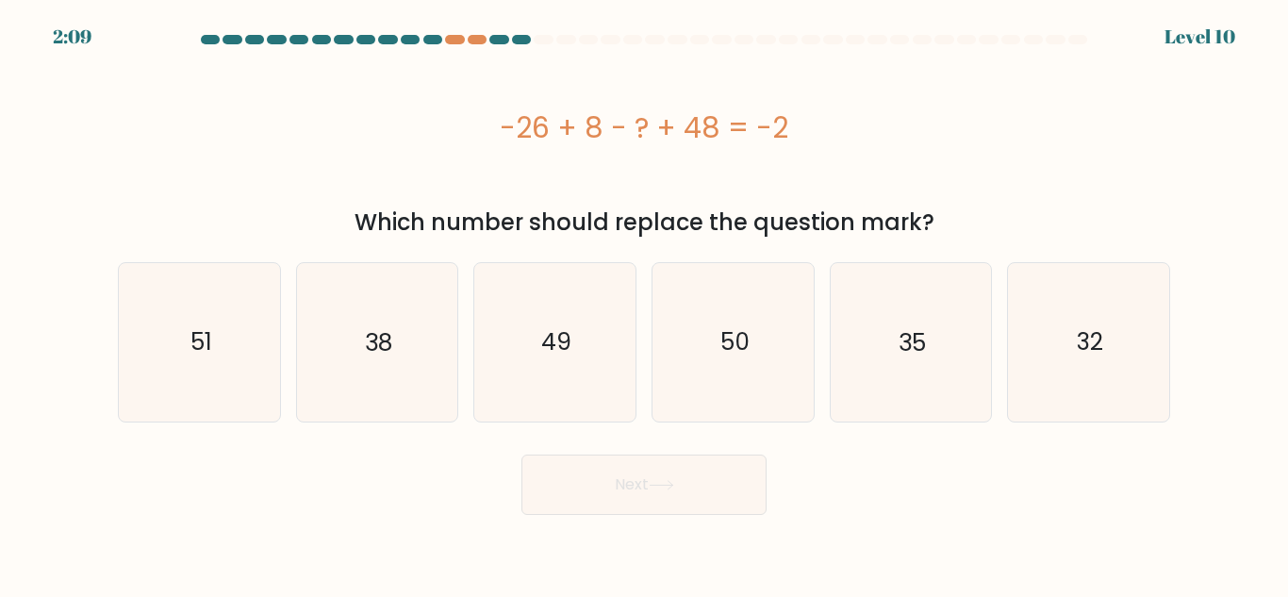
click at [402, 224] on div "Which number should replace the question mark?" at bounding box center [644, 223] width 1030 height 34
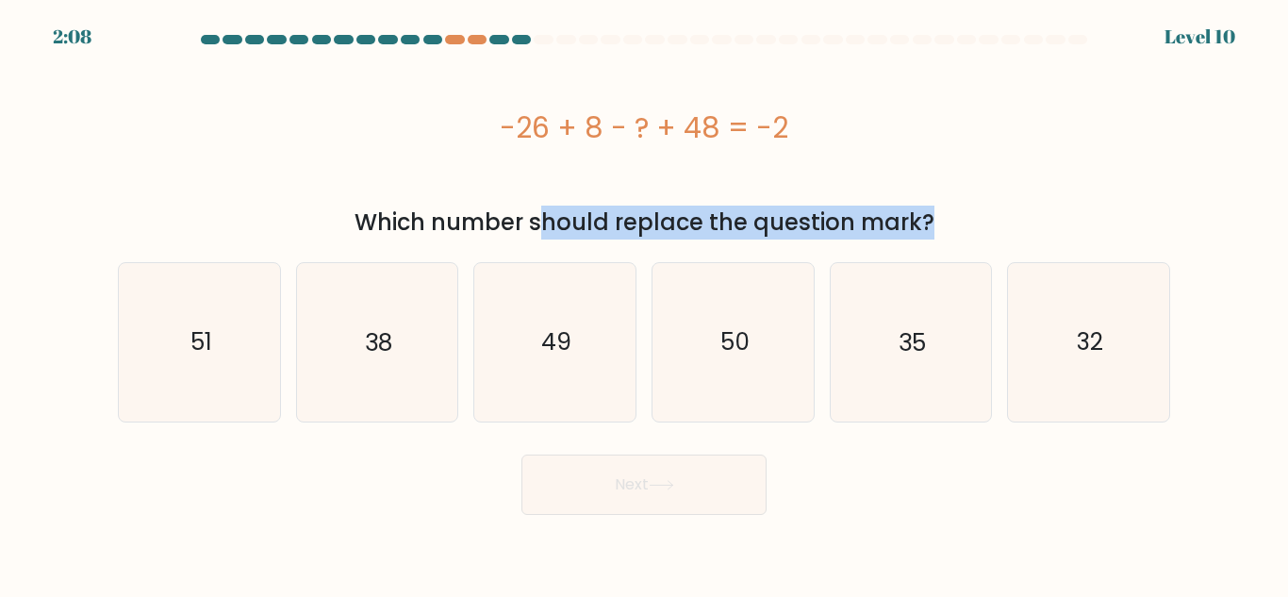
click at [626, 224] on div "Which number should replace the question mark?" at bounding box center [644, 223] width 1030 height 34
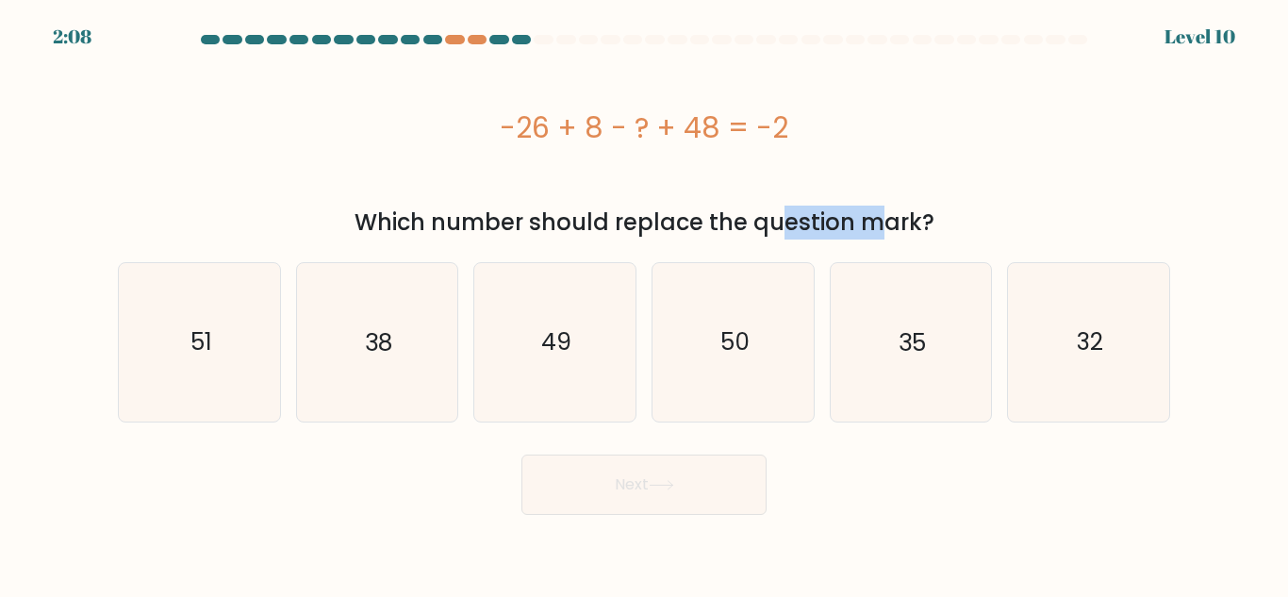
click at [626, 224] on div "Which number should replace the question mark?" at bounding box center [644, 223] width 1030 height 34
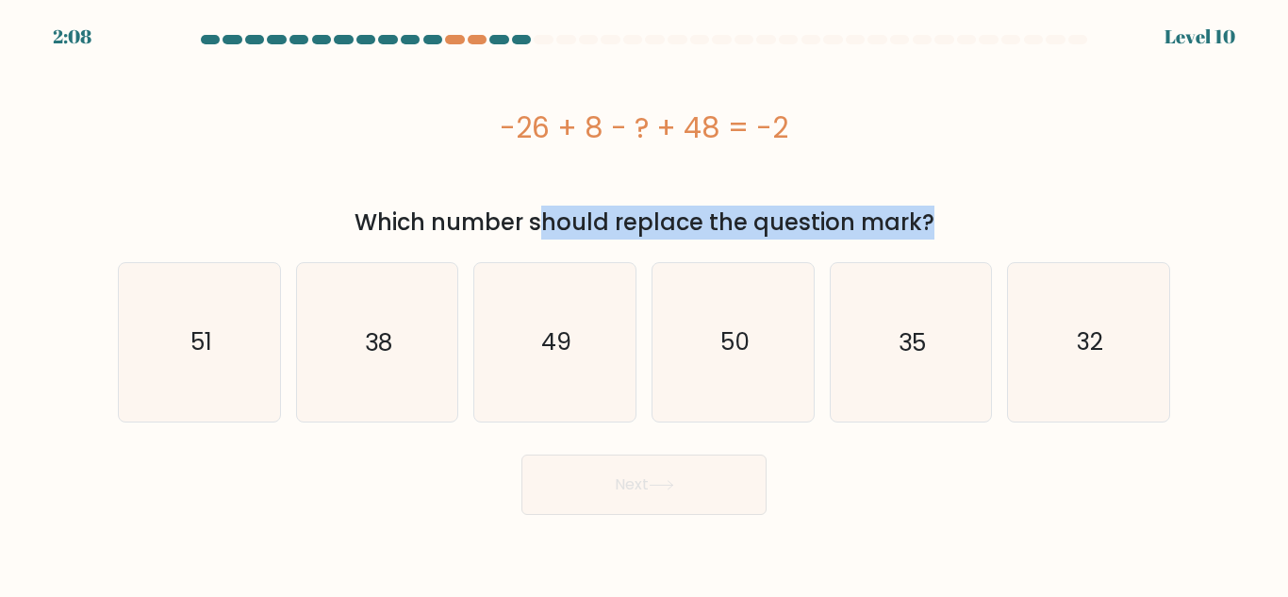
click at [627, 224] on div "Which number should replace the question mark?" at bounding box center [644, 223] width 1030 height 34
drag, startPoint x: 492, startPoint y: 119, endPoint x: 805, endPoint y: 131, distance: 312.5
click at [805, 131] on div "-26 + 8 - ? + 48 = -2" at bounding box center [644, 128] width 1053 height 42
click at [711, 143] on div "-26 + 8 - ? + 48 = -2" at bounding box center [644, 128] width 1053 height 42
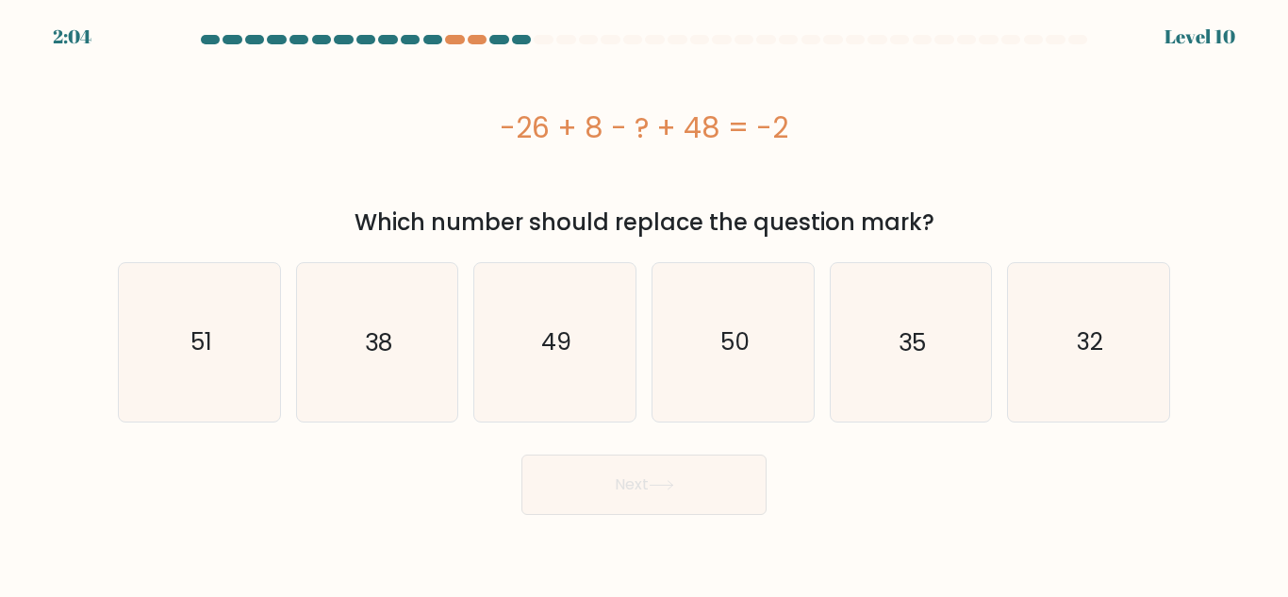
click at [711, 143] on div "-26 + 8 - ? + 48 = -2" at bounding box center [644, 128] width 1053 height 42
click at [723, 138] on div "-26 + 8 - ? + 48 = -2" at bounding box center [644, 128] width 1053 height 42
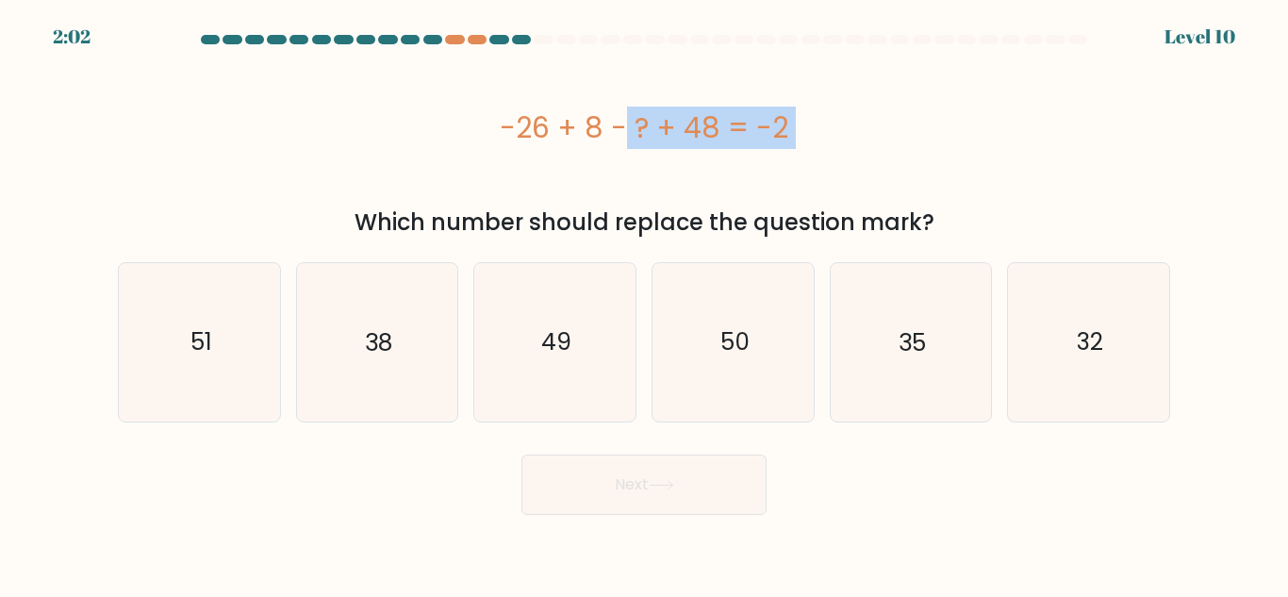
click at [703, 138] on div "-26 + 8 - ? + 48 = -2" at bounding box center [644, 128] width 1053 height 42
click at [716, 133] on div "-26 + 8 - ? + 48 = -2" at bounding box center [644, 128] width 1053 height 42
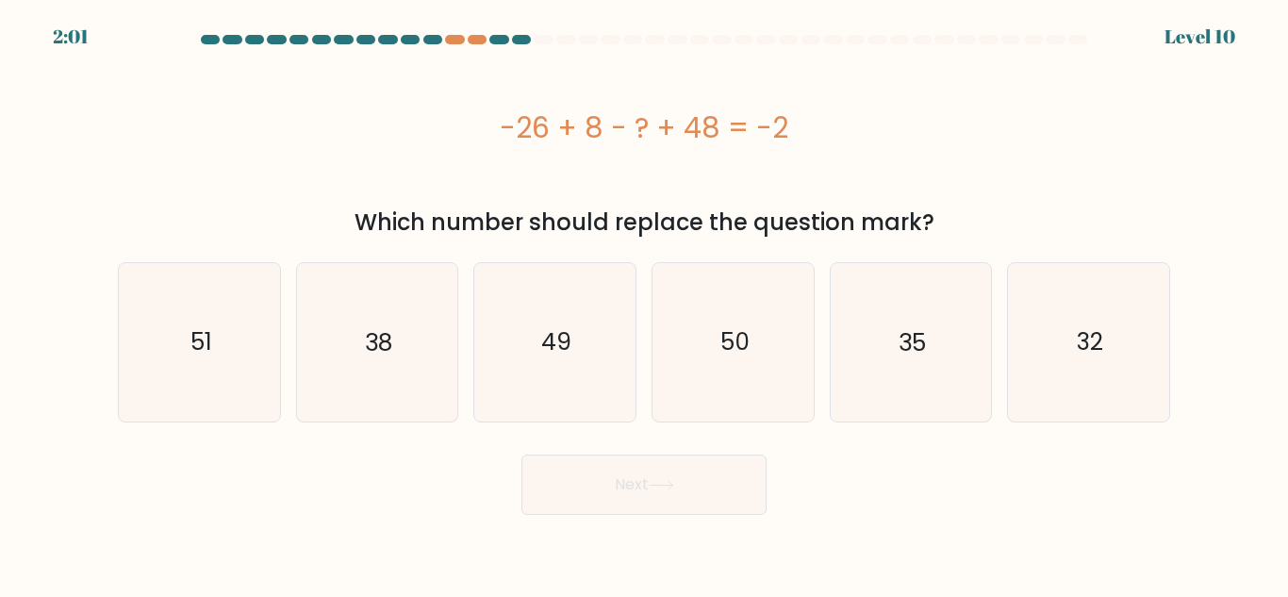
click at [716, 133] on div "-26 + 8 - ? + 48 = -2" at bounding box center [644, 128] width 1053 height 42
click at [1159, 359] on icon "32" at bounding box center [1089, 342] width 158 height 158
click at [645, 304] on input "f. 32" at bounding box center [644, 301] width 1 height 5
radio input "true"
click at [623, 470] on button "Next" at bounding box center [644, 485] width 245 height 60
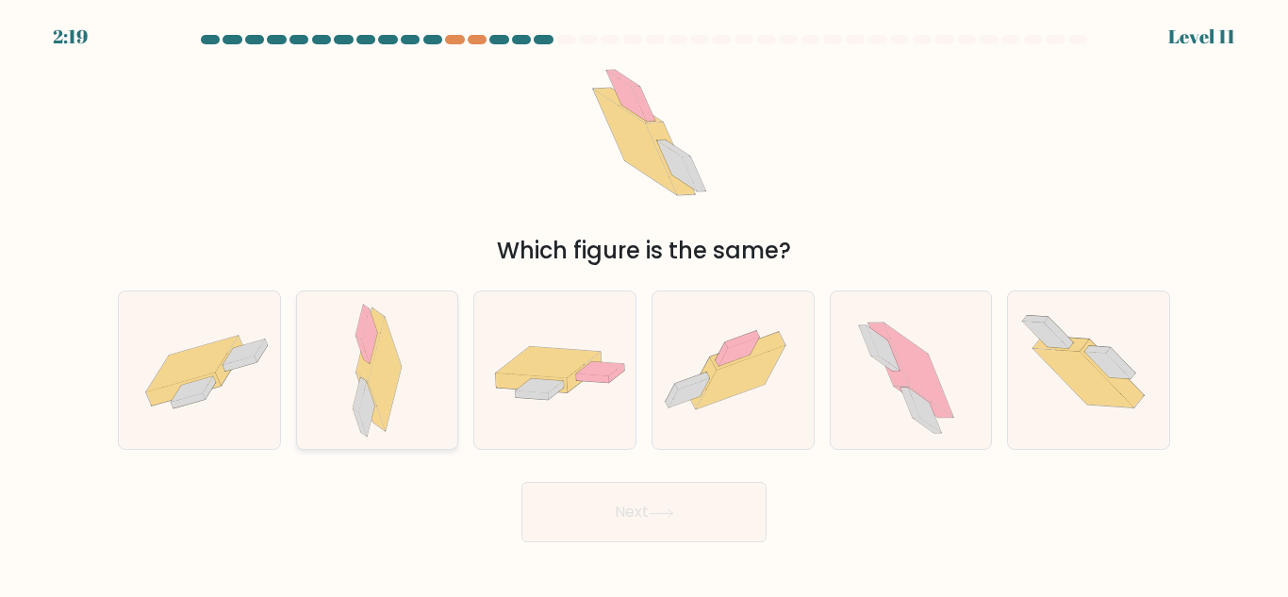
click at [341, 416] on div at bounding box center [377, 370] width 163 height 159
click at [644, 304] on input "b." at bounding box center [644, 301] width 1 height 5
radio input "true"
click at [676, 520] on button "Next" at bounding box center [644, 512] width 245 height 60
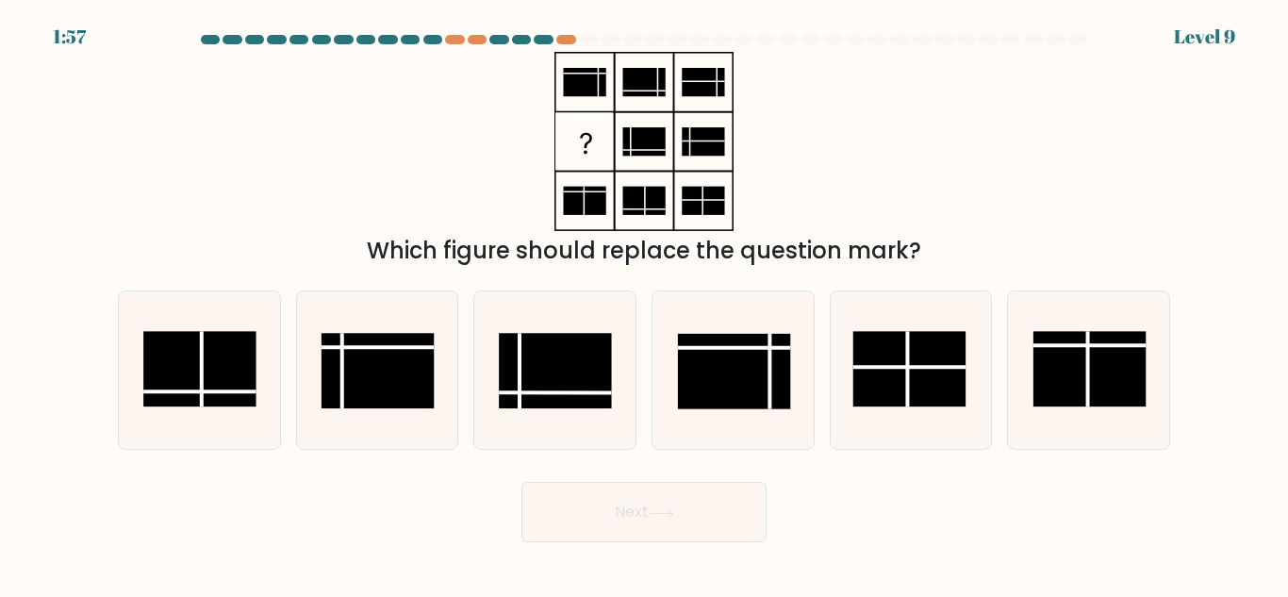
click at [375, 406] on rect at bounding box center [378, 370] width 113 height 75
click at [644, 304] on input "b." at bounding box center [644, 301] width 1 height 5
radio input "true"
click at [647, 505] on button "Next" at bounding box center [644, 512] width 245 height 60
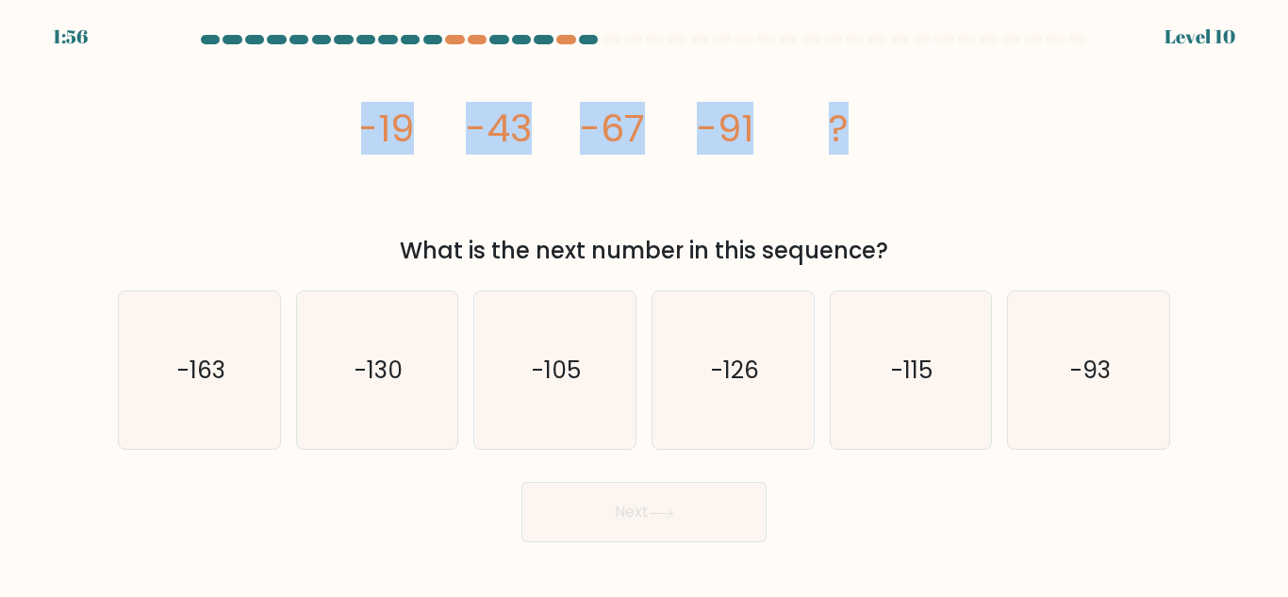
drag, startPoint x: 337, startPoint y: 118, endPoint x: 877, endPoint y: 124, distance: 540.5
click at [877, 124] on div "image/svg+xml -19 -43 -67 -91 ? What is the next number in this sequence?" at bounding box center [644, 160] width 1075 height 216
copy g "-19 -43 -67 -91 ?"
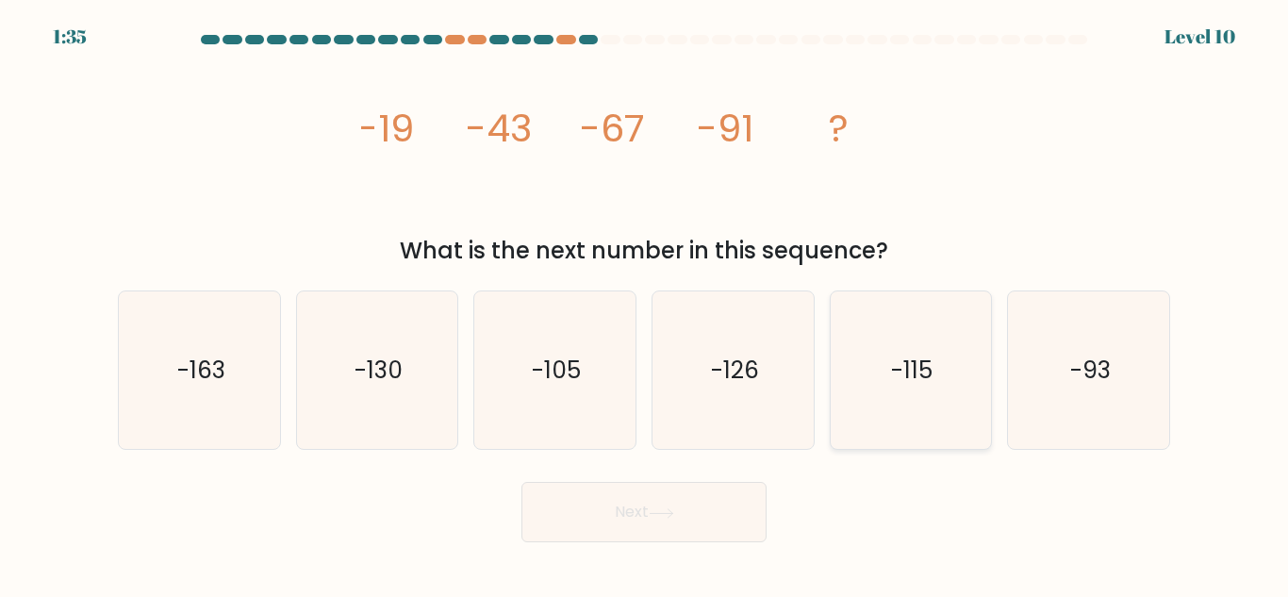
click at [856, 374] on icon "-115" at bounding box center [911, 370] width 158 height 158
click at [645, 304] on input "e. -115" at bounding box center [644, 301] width 1 height 5
radio input "true"
click at [696, 525] on button "Next" at bounding box center [644, 512] width 245 height 60
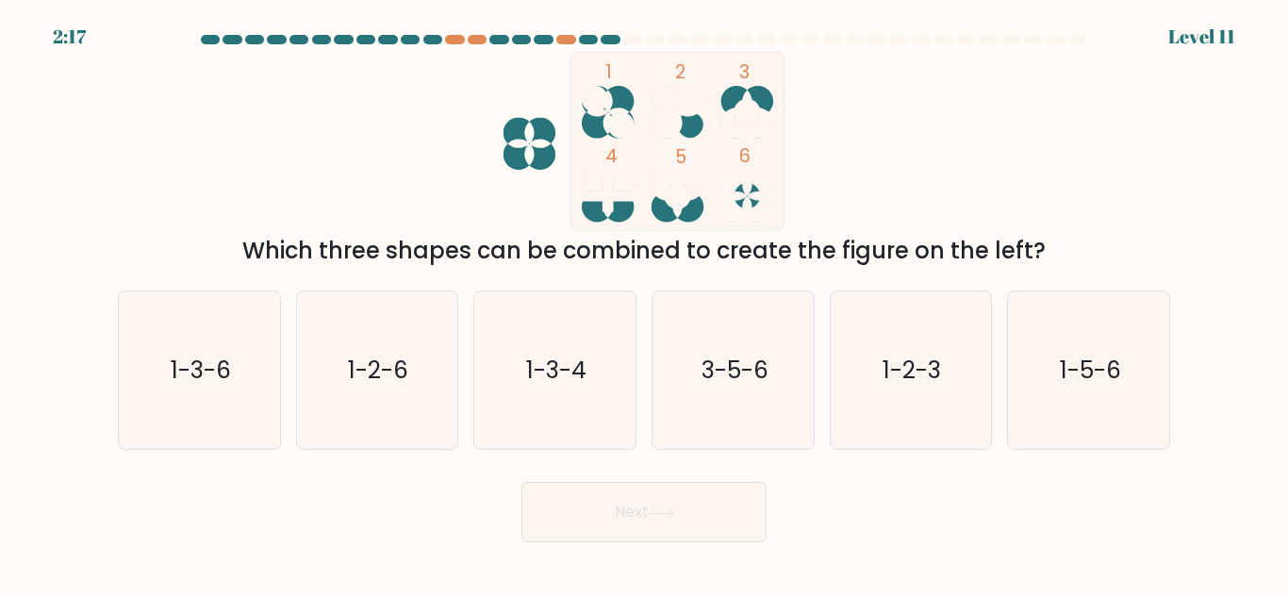
click at [410, 250] on div "Which three shapes can be combined to create the figure on the left?" at bounding box center [644, 251] width 1030 height 34
click at [499, 250] on div "Which three shapes can be combined to create the figure on the left?" at bounding box center [644, 251] width 1030 height 34
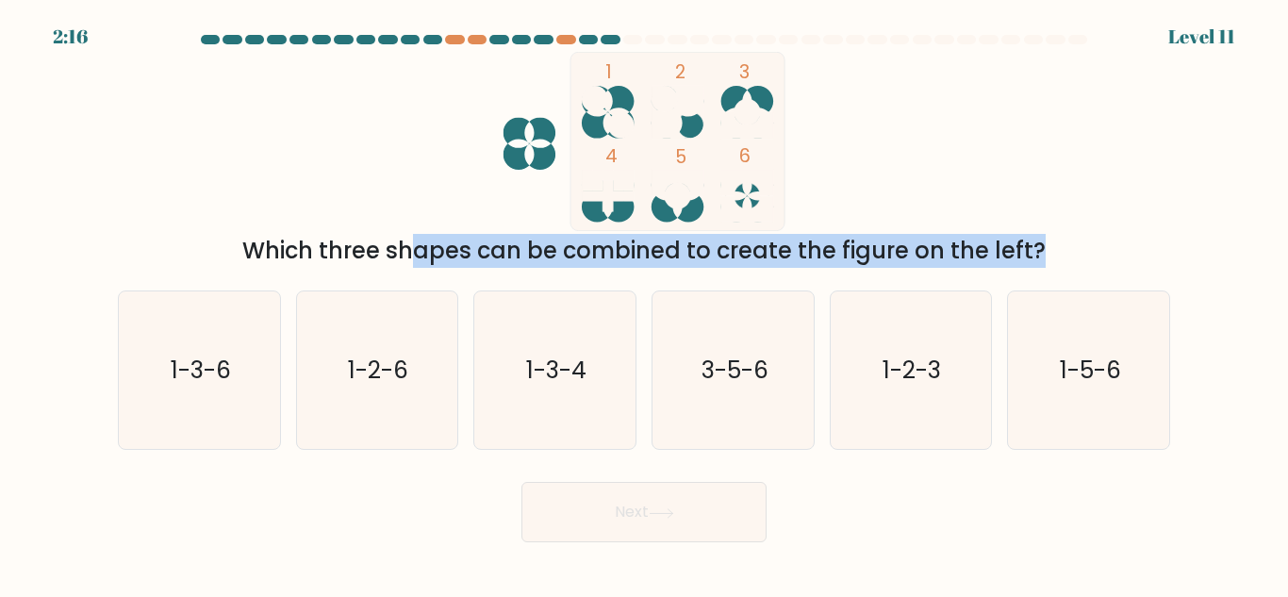
click at [499, 250] on div "Which three shapes can be combined to create the figure on the left?" at bounding box center [644, 251] width 1030 height 34
click at [501, 250] on div "Which three shapes can be combined to create the figure on the left?" at bounding box center [644, 251] width 1030 height 34
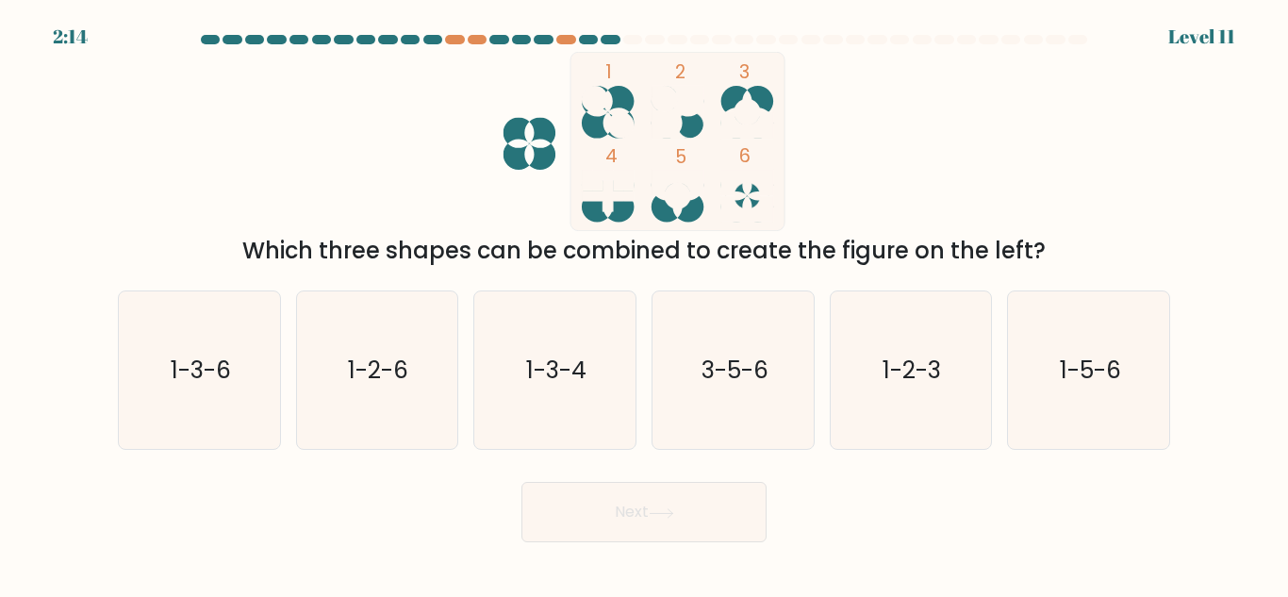
click at [984, 105] on div "1 2 3 4 5 6 Which three shapes can be combined to create the figure on the left?" at bounding box center [644, 160] width 1075 height 216
click at [790, 391] on icon "3-5-6" at bounding box center [734, 370] width 158 height 158
click at [645, 304] on input "d. 3-5-6" at bounding box center [644, 301] width 1 height 5
radio input "true"
click at [702, 540] on button "Next" at bounding box center [644, 512] width 245 height 60
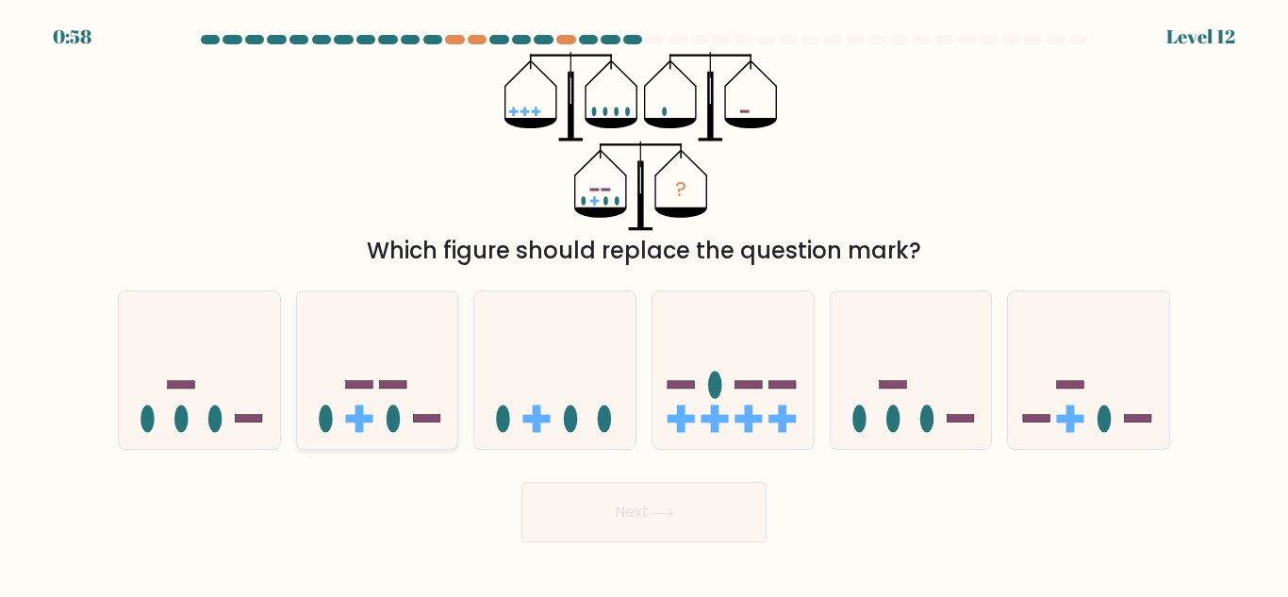
click at [424, 414] on icon at bounding box center [377, 370] width 161 height 133
click at [644, 304] on input "b." at bounding box center [644, 301] width 1 height 5
radio input "true"
click at [601, 525] on button "Next" at bounding box center [644, 512] width 245 height 60
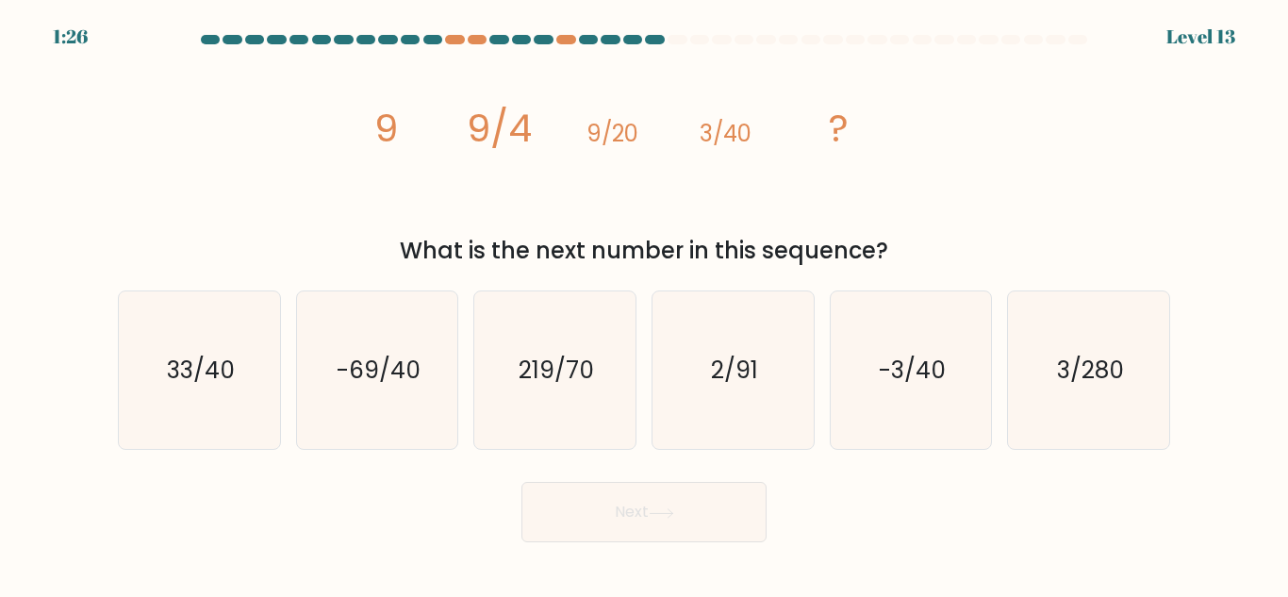
click at [600, 260] on div "What is the next number in this sequence?" at bounding box center [644, 251] width 1030 height 34
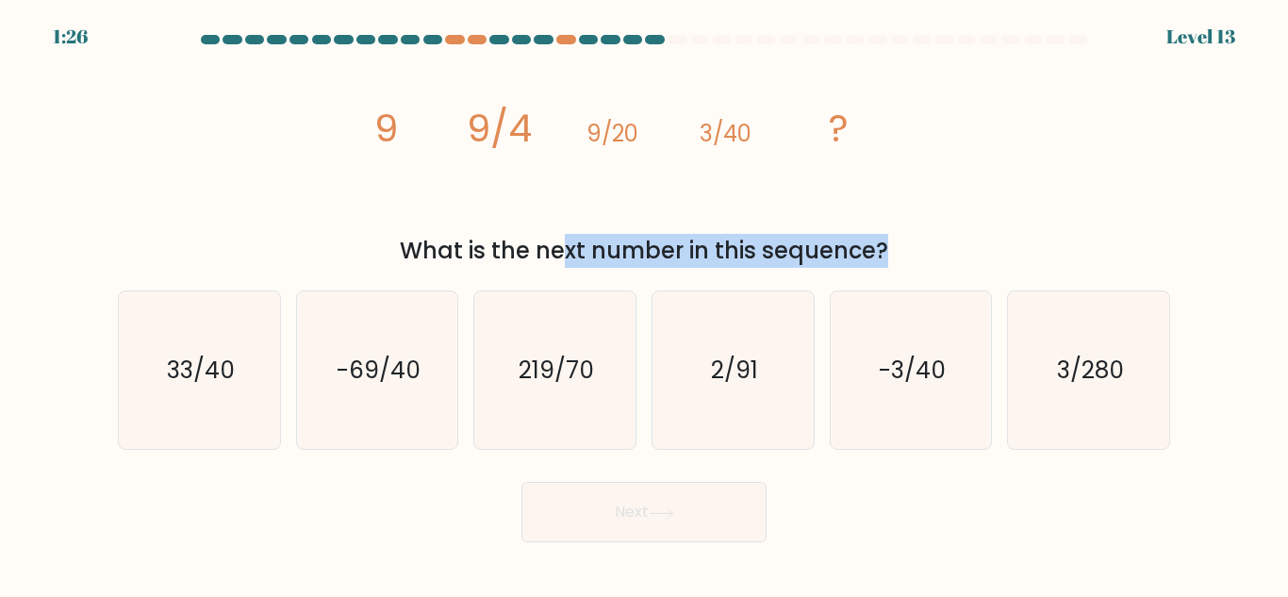
click at [600, 260] on div "What is the next number in this sequence?" at bounding box center [644, 251] width 1030 height 34
click at [820, 235] on div "What is the next number in this sequence?" at bounding box center [644, 251] width 1030 height 34
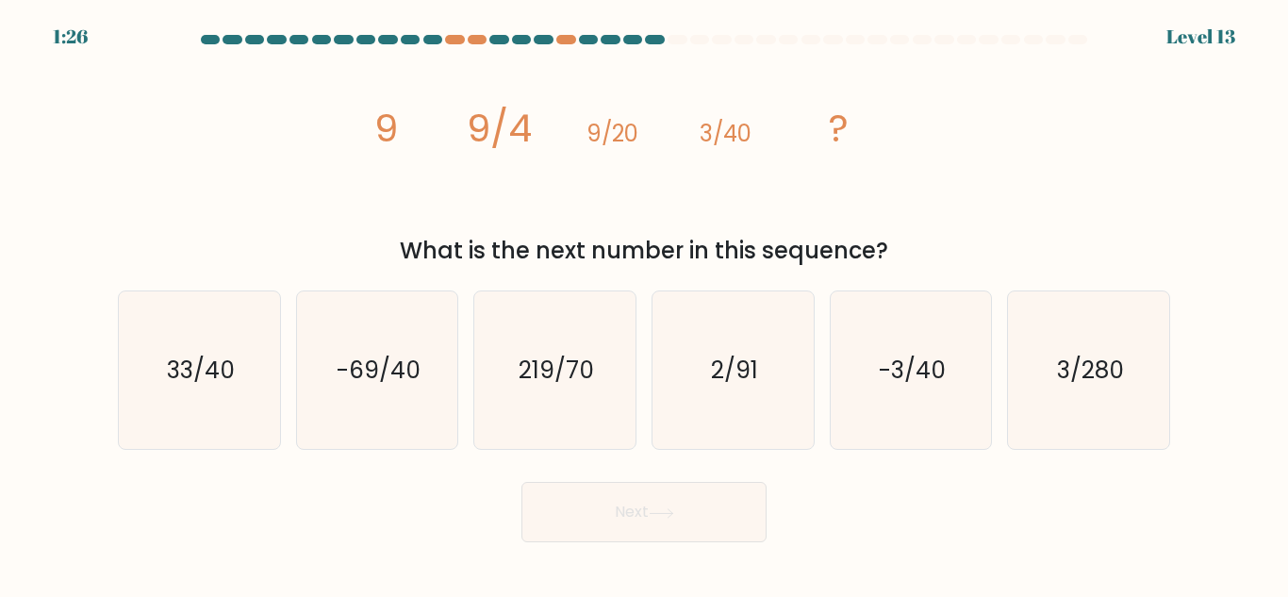
click at [820, 235] on div "What is the next number in this sequence?" at bounding box center [644, 251] width 1030 height 34
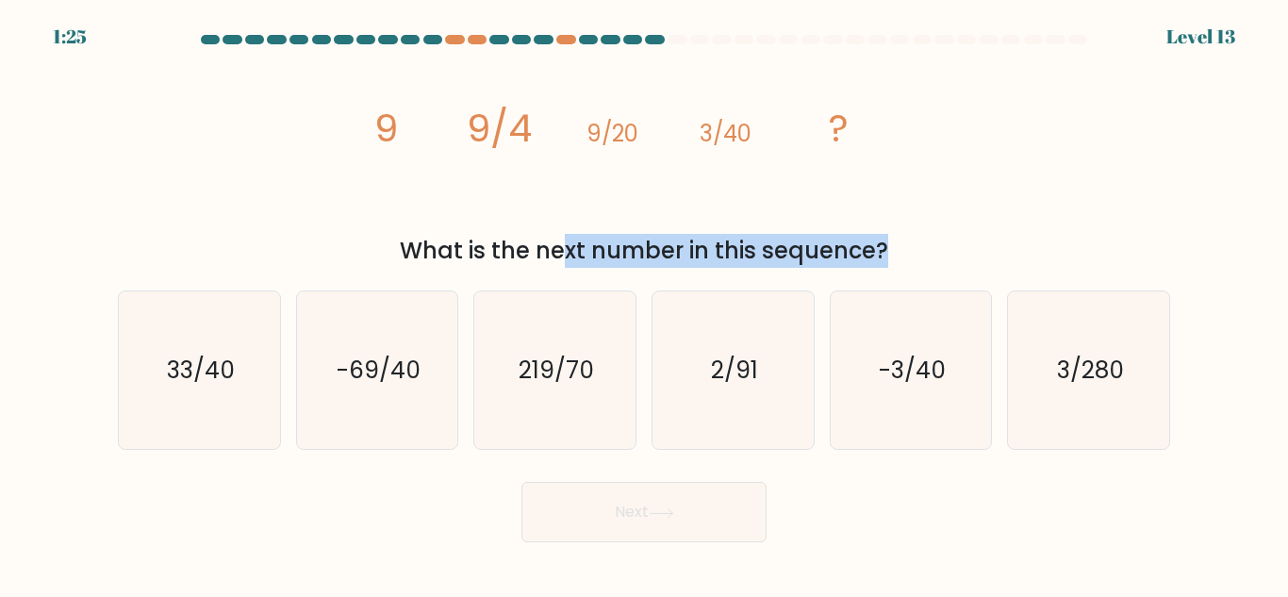
click at [820, 235] on div "What is the next number in this sequence?" at bounding box center [644, 251] width 1030 height 34
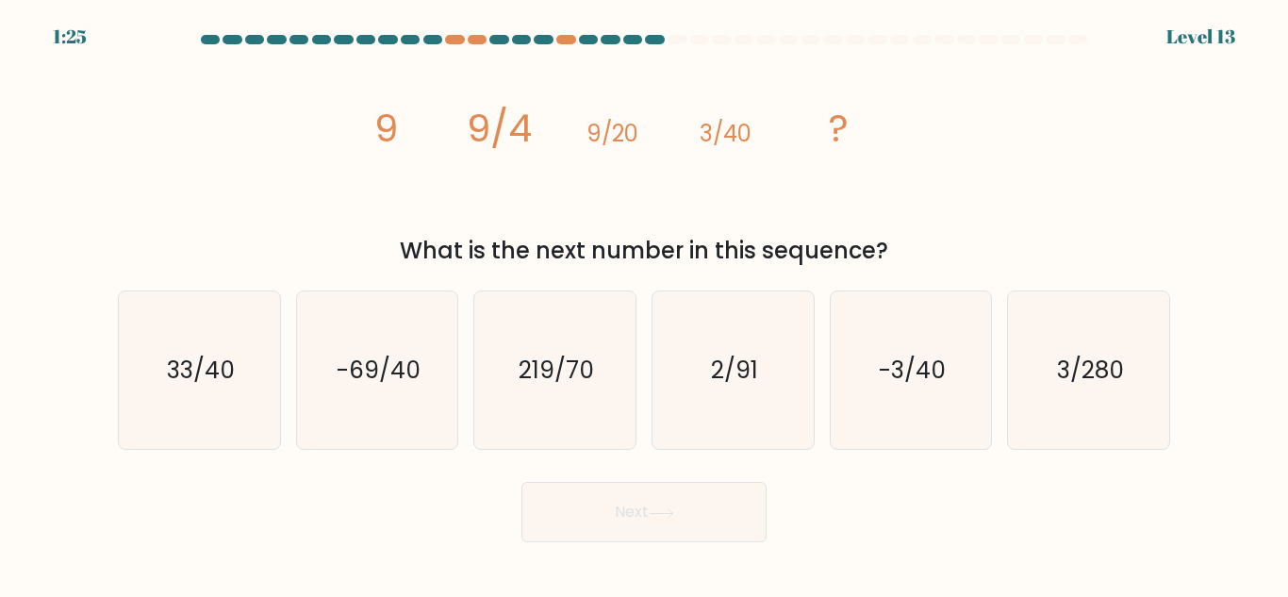
click at [369, 149] on icon "image/svg+xml 9 9/4 9/20 3/40 ?" at bounding box center [644, 141] width 566 height 179
click at [499, 142] on tspan "9/4" at bounding box center [499, 128] width 65 height 53
click at [698, 134] on icon "image/svg+xml 9 9/4 9/20 3/40 ?" at bounding box center [644, 141] width 566 height 179
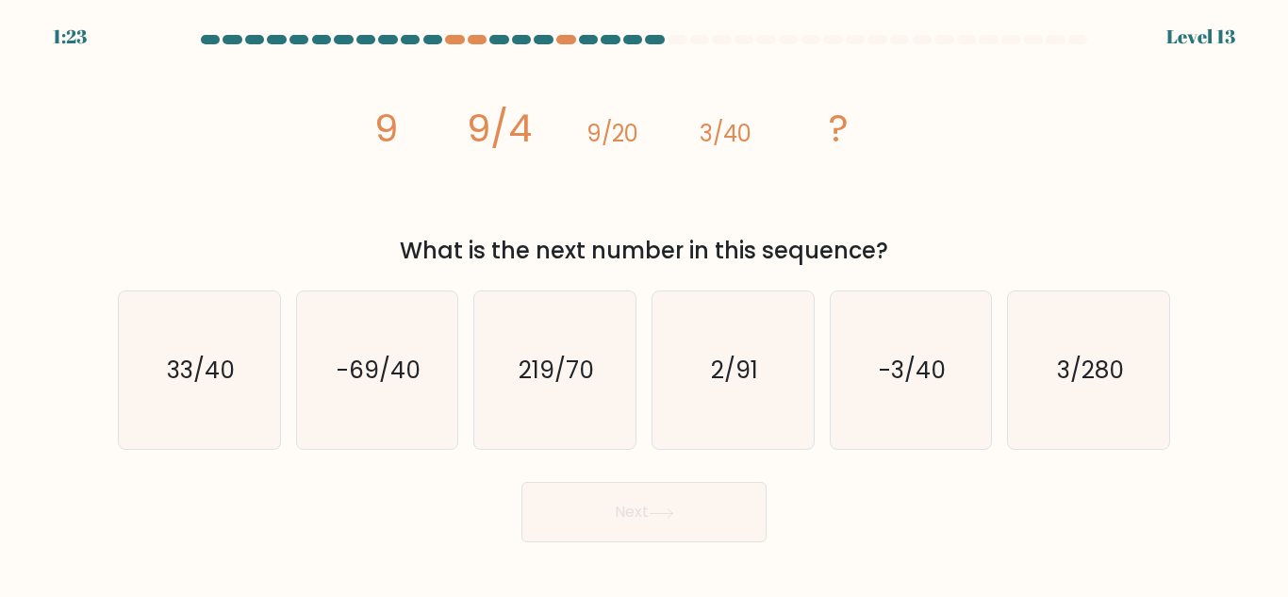
click at [654, 133] on icon "image/svg+xml 9 9/4 9/20 3/40 ?" at bounding box center [644, 141] width 566 height 179
click at [735, 131] on tspan "3/40" at bounding box center [726, 133] width 52 height 31
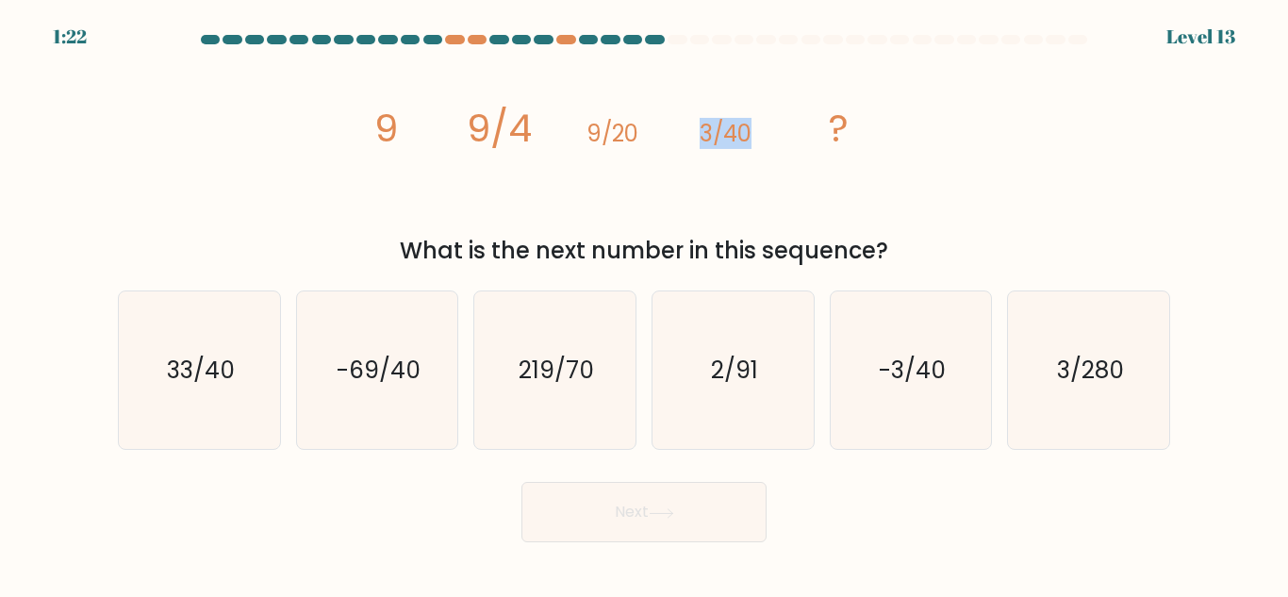
click at [735, 131] on tspan "3/40" at bounding box center [726, 133] width 52 height 31
click at [879, 114] on icon "image/svg+xml 9 9/4 9/20 3/40 ?" at bounding box center [644, 141] width 566 height 179
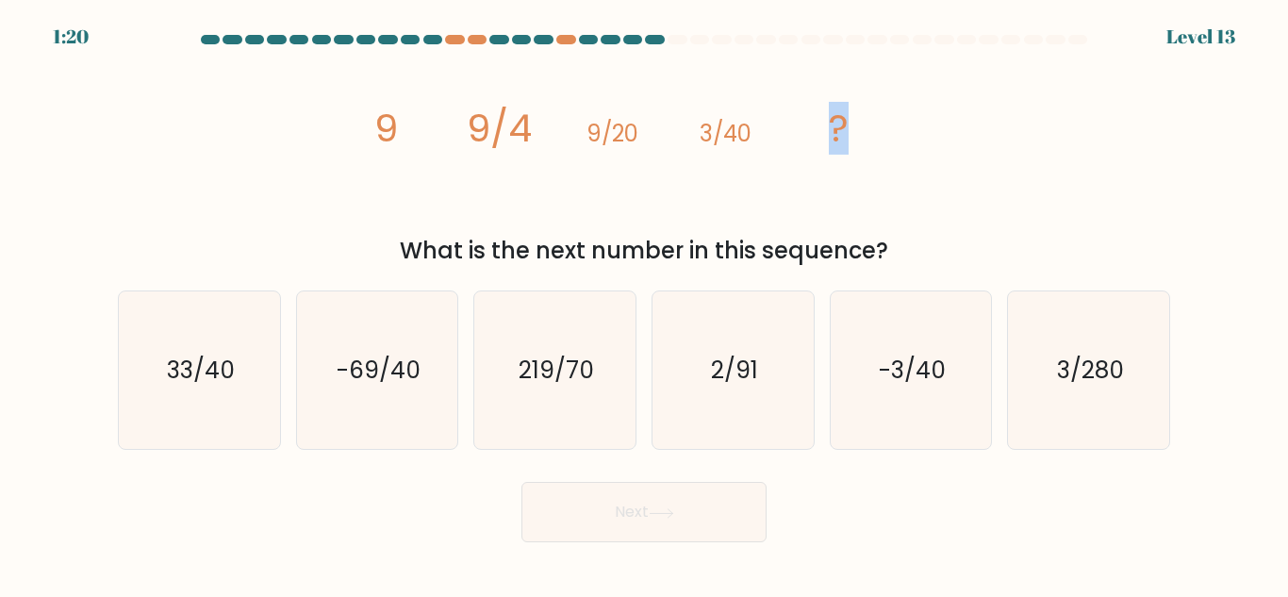
click at [852, 126] on icon "image/svg+xml 9 9/4 9/20 3/40 ?" at bounding box center [644, 141] width 566 height 179
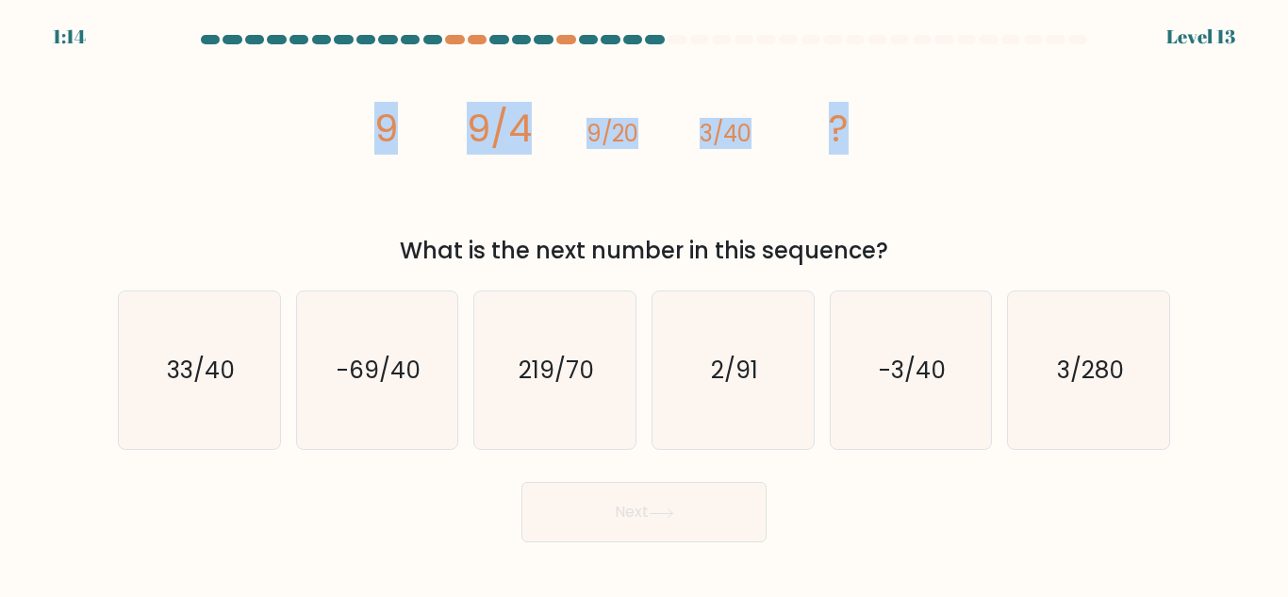
drag, startPoint x: 363, startPoint y: 125, endPoint x: 872, endPoint y: 125, distance: 508.4
click at [872, 125] on icon "image/svg+xml 9 9/4 9/20 3/40 ?" at bounding box center [644, 141] width 566 height 179
copy g "9 9/4 9/20 3/40 ?"
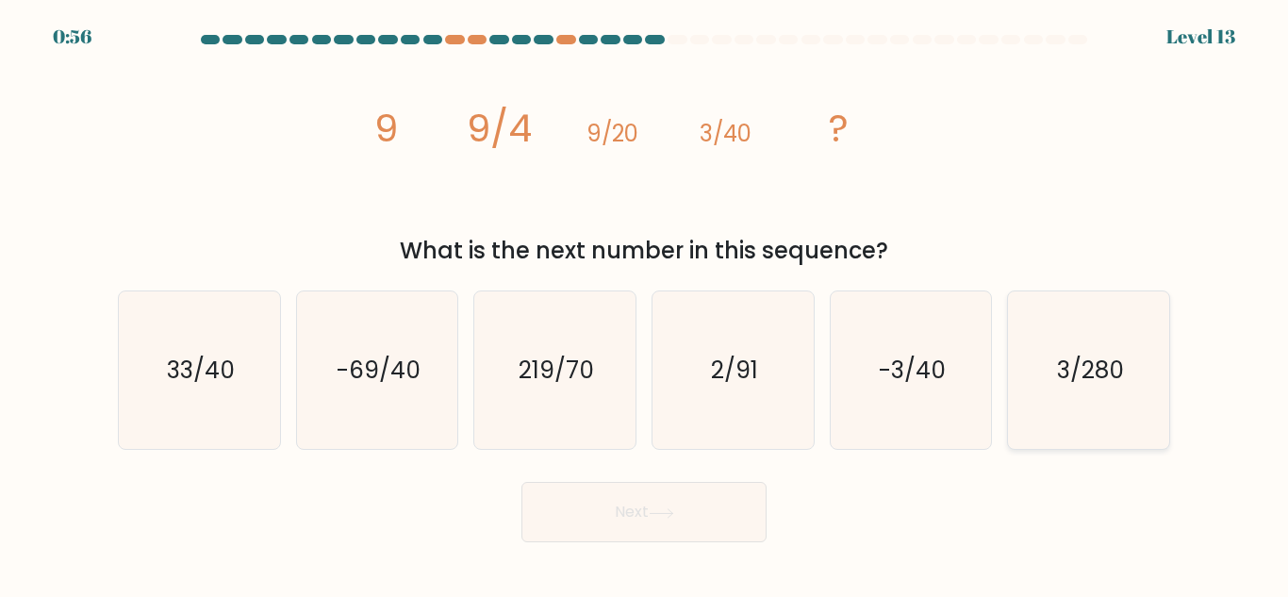
click at [1126, 407] on icon "3/280" at bounding box center [1089, 370] width 158 height 158
click at [645, 304] on input "f. 3/280" at bounding box center [644, 301] width 1 height 5
radio input "true"
click at [664, 506] on button "Next" at bounding box center [644, 512] width 245 height 60
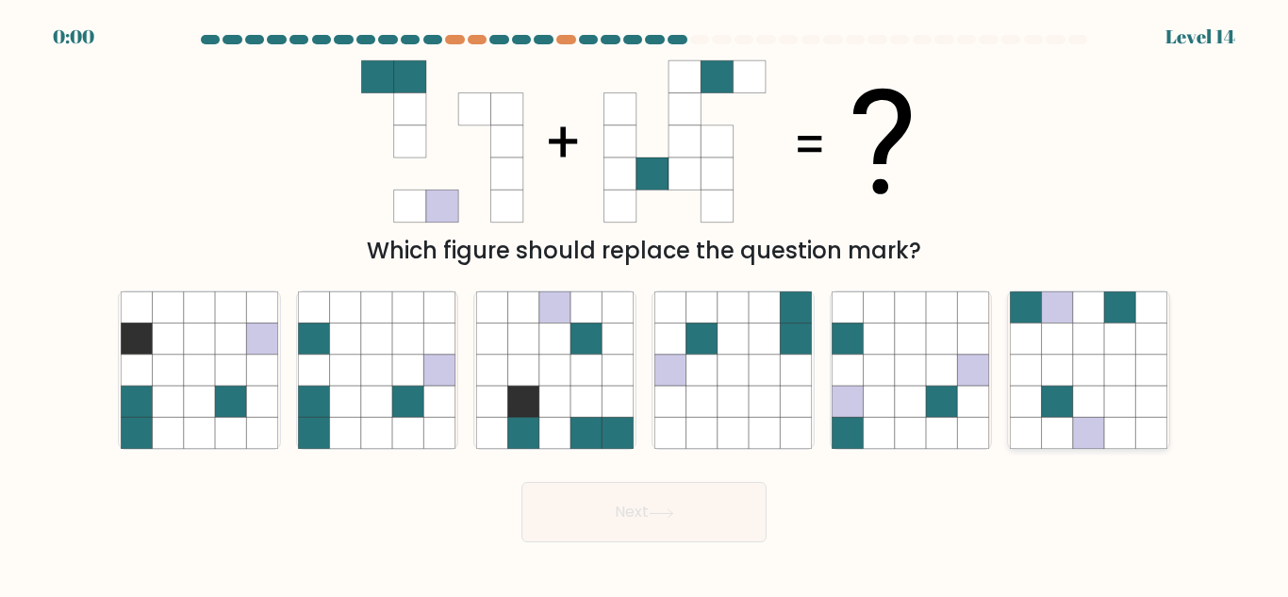
click at [1114, 338] on icon at bounding box center [1120, 339] width 31 height 31
click at [645, 304] on input "f." at bounding box center [644, 301] width 1 height 5
radio input "true"
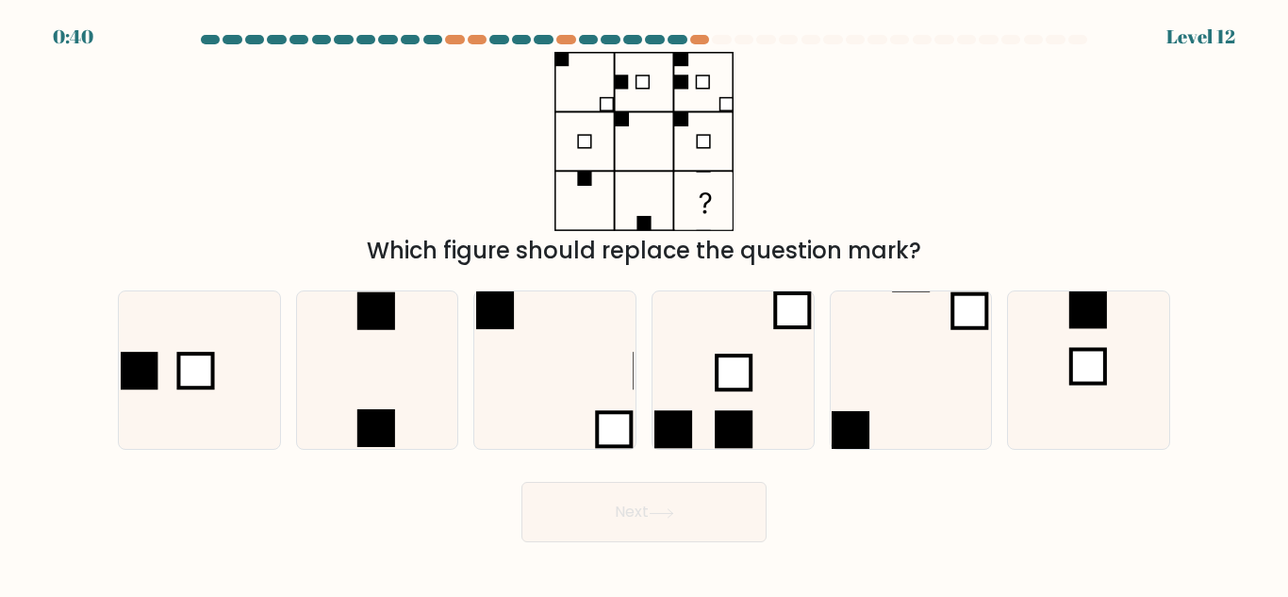
click at [426, 84] on div "Which figure should replace the question mark?" at bounding box center [644, 160] width 1075 height 216
click at [435, 239] on div "Which figure should replace the question mark?" at bounding box center [644, 251] width 1030 height 34
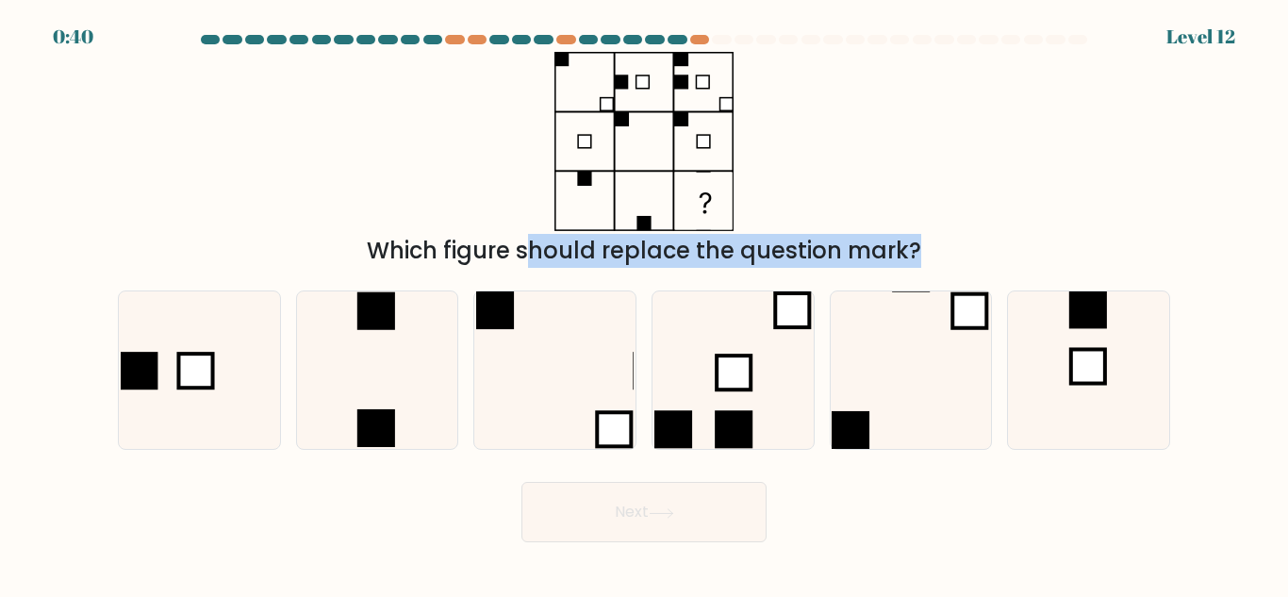
click at [435, 239] on div "Which figure should replace the question mark?" at bounding box center [644, 251] width 1030 height 34
click at [463, 239] on div "Which figure should replace the question mark?" at bounding box center [644, 251] width 1030 height 34
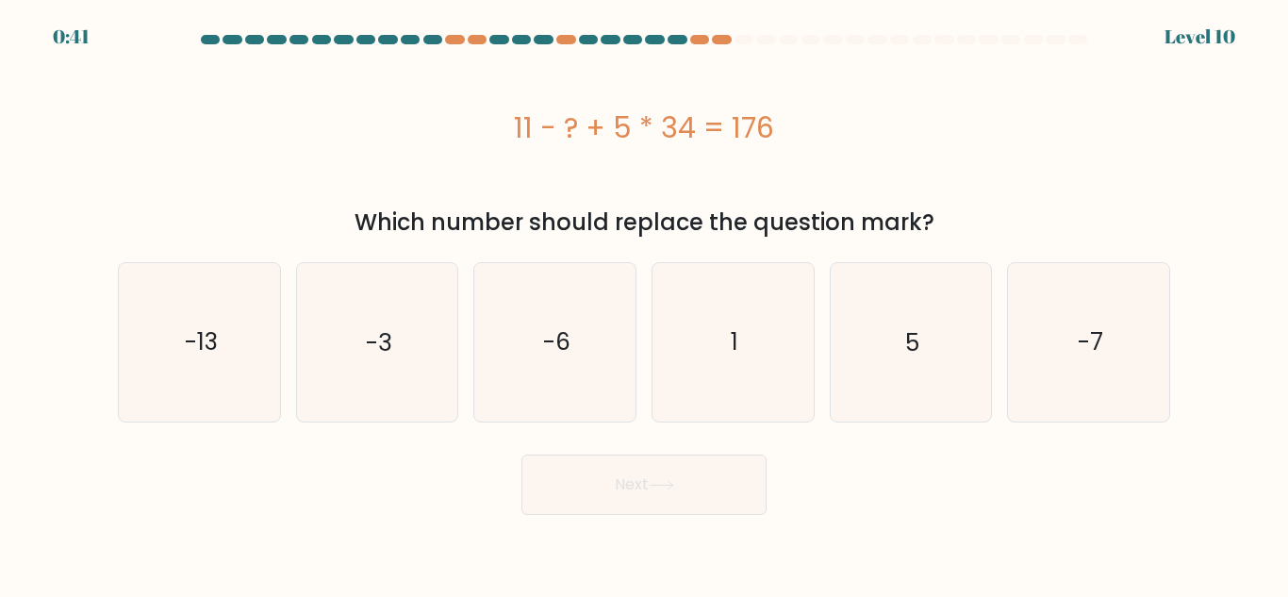
click at [616, 220] on div "Which number should replace the question mark?" at bounding box center [644, 223] width 1030 height 34
click at [616, 222] on div "Which number should replace the question mark?" at bounding box center [644, 223] width 1030 height 34
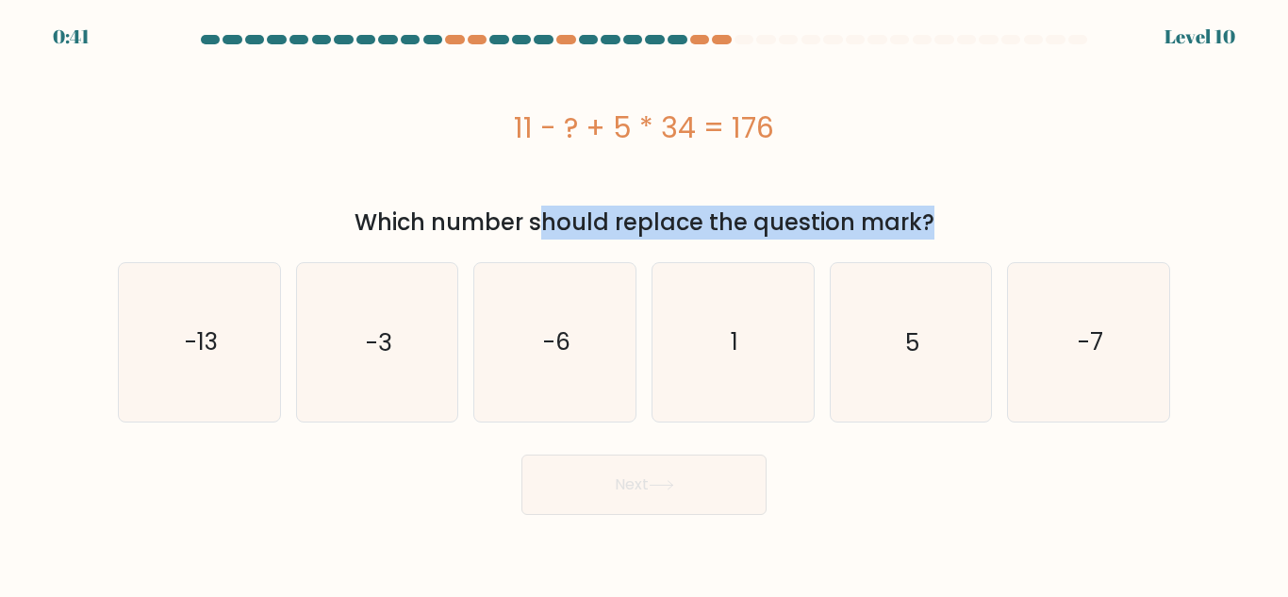
click at [616, 222] on div "Which number should replace the question mark?" at bounding box center [644, 223] width 1030 height 34
click at [631, 217] on div "Which number should replace the question mark?" at bounding box center [644, 223] width 1030 height 34
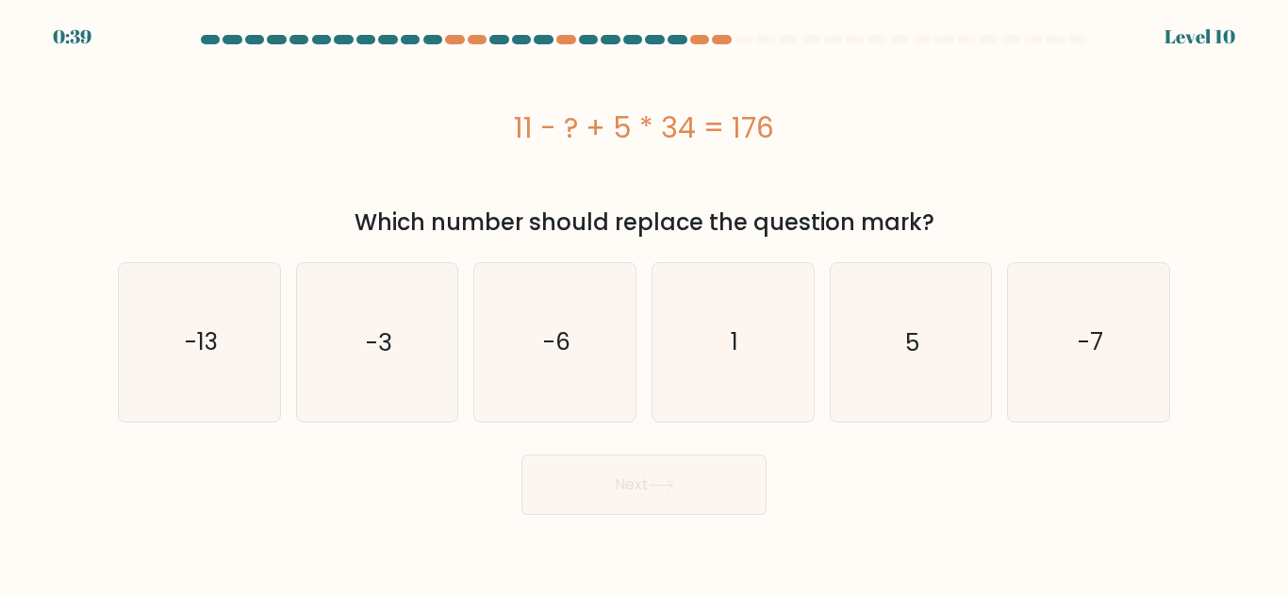
drag, startPoint x: 518, startPoint y: 135, endPoint x: 771, endPoint y: 135, distance: 252.8
click at [771, 135] on div "11 - ? + 5 * 34 = 176" at bounding box center [644, 128] width 1053 height 42
copy div "11 - ? + 5 * 34 = 176"
click at [891, 340] on icon "5" at bounding box center [911, 342] width 158 height 158
click at [645, 304] on input "e. 5" at bounding box center [644, 301] width 1 height 5
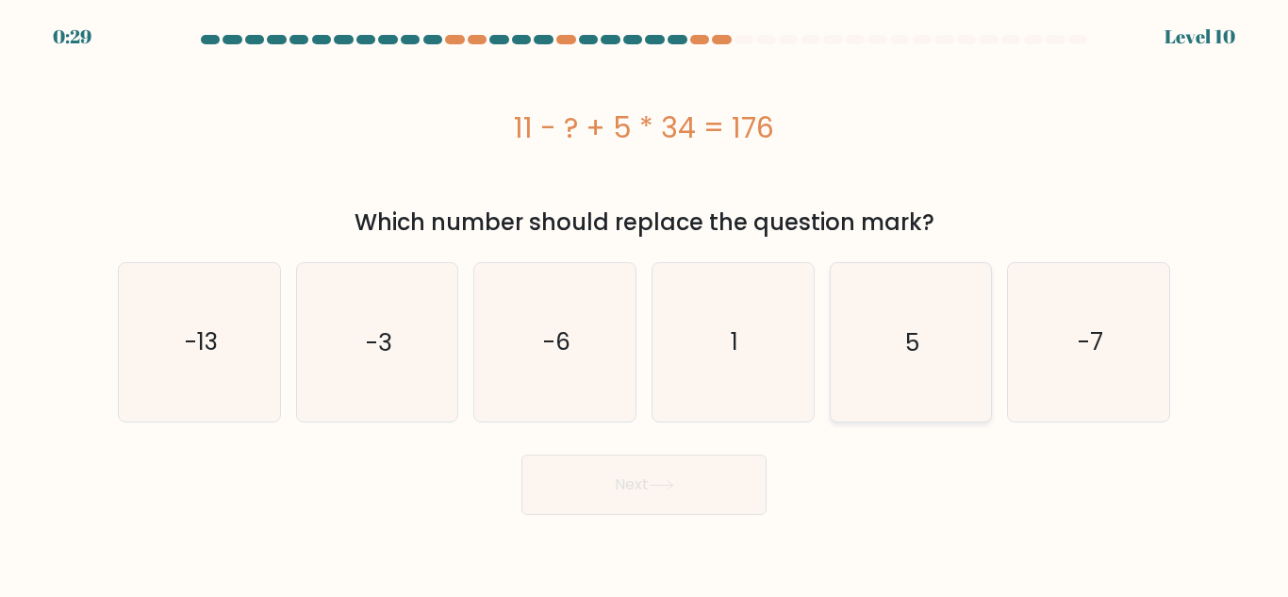
radio input "true"
click at [656, 507] on button "Next" at bounding box center [644, 485] width 245 height 60
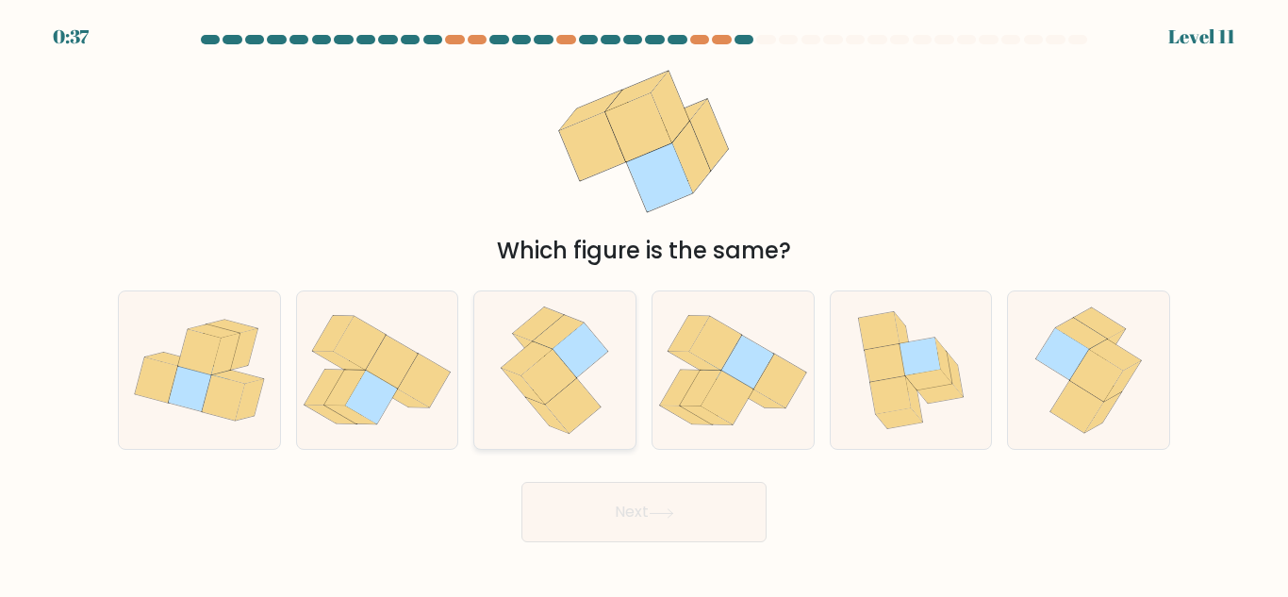
click at [548, 373] on icon at bounding box center [550, 377] width 56 height 55
click at [644, 304] on input "c." at bounding box center [644, 301] width 1 height 5
radio input "true"
click at [633, 524] on button "Next" at bounding box center [644, 512] width 245 height 60
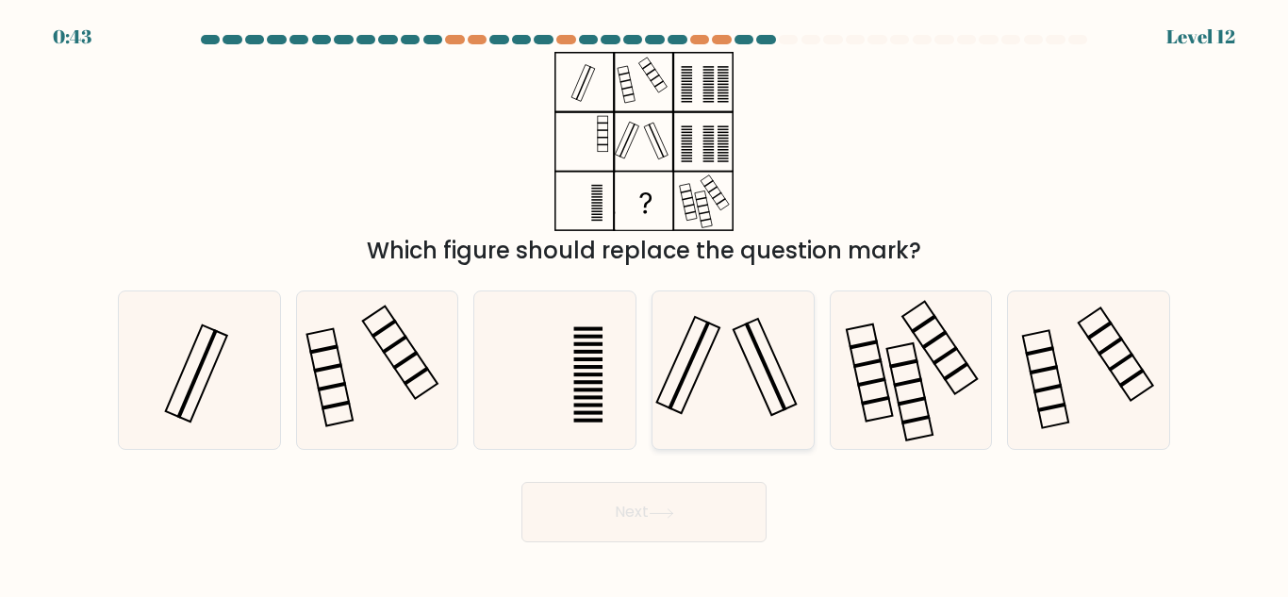
click at [734, 345] on icon at bounding box center [734, 370] width 158 height 158
click at [645, 304] on input "d." at bounding box center [644, 301] width 1 height 5
radio input "true"
click at [718, 508] on button "Next" at bounding box center [644, 512] width 245 height 60
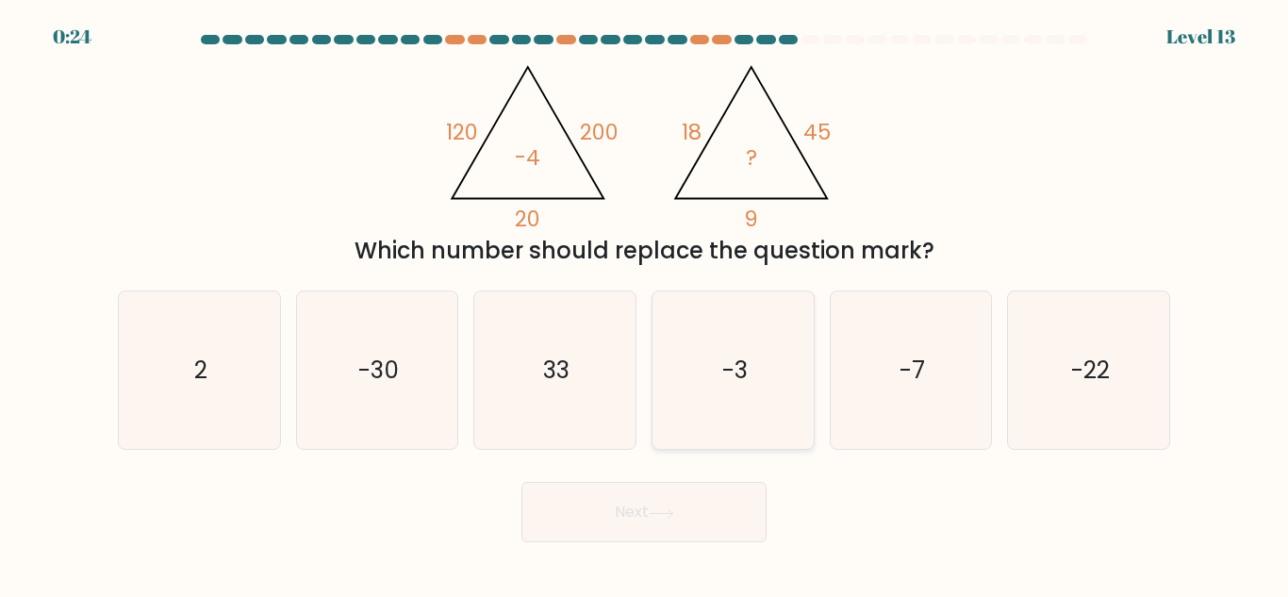
click at [701, 379] on icon "-3" at bounding box center [734, 370] width 158 height 158
click at [645, 304] on input "d. -3" at bounding box center [644, 301] width 1 height 5
radio input "true"
click at [682, 500] on button "Next" at bounding box center [644, 512] width 245 height 60
click at [589, 506] on button "Next" at bounding box center [644, 512] width 245 height 60
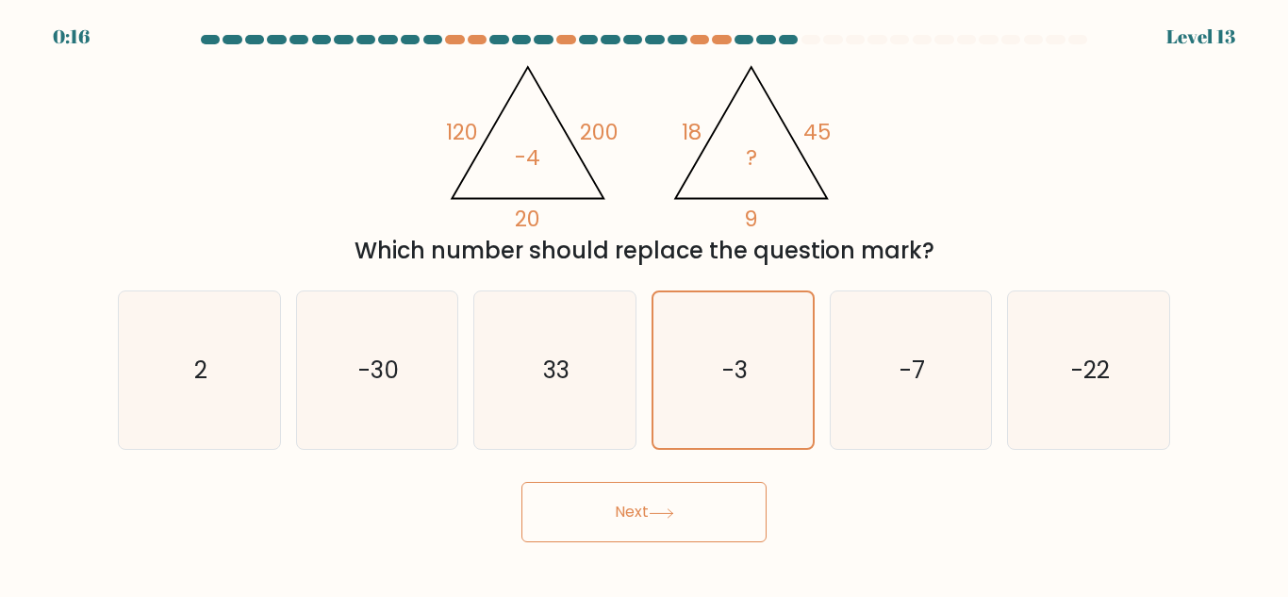
click at [640, 507] on button "Next" at bounding box center [644, 512] width 245 height 60
click at [865, 368] on icon "-7" at bounding box center [911, 370] width 158 height 158
click at [645, 304] on input "e. -7" at bounding box center [644, 301] width 1 height 5
radio input "true"
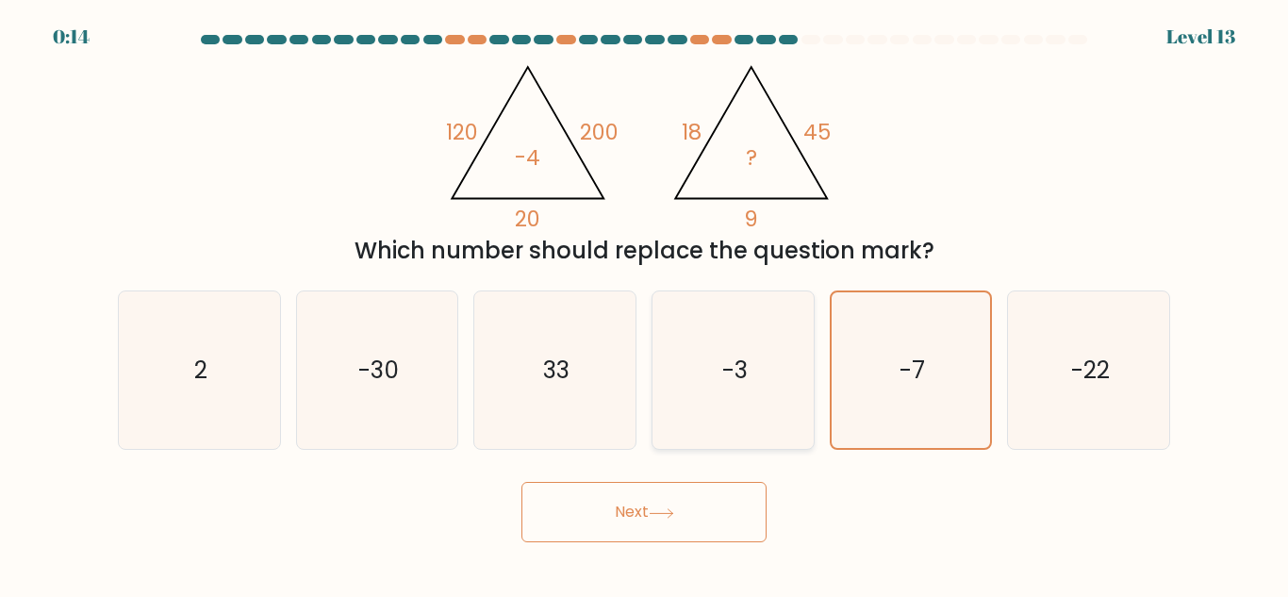
click at [706, 374] on icon "-3" at bounding box center [734, 370] width 158 height 158
click at [645, 304] on input "d. -3" at bounding box center [644, 301] width 1 height 5
radio input "true"
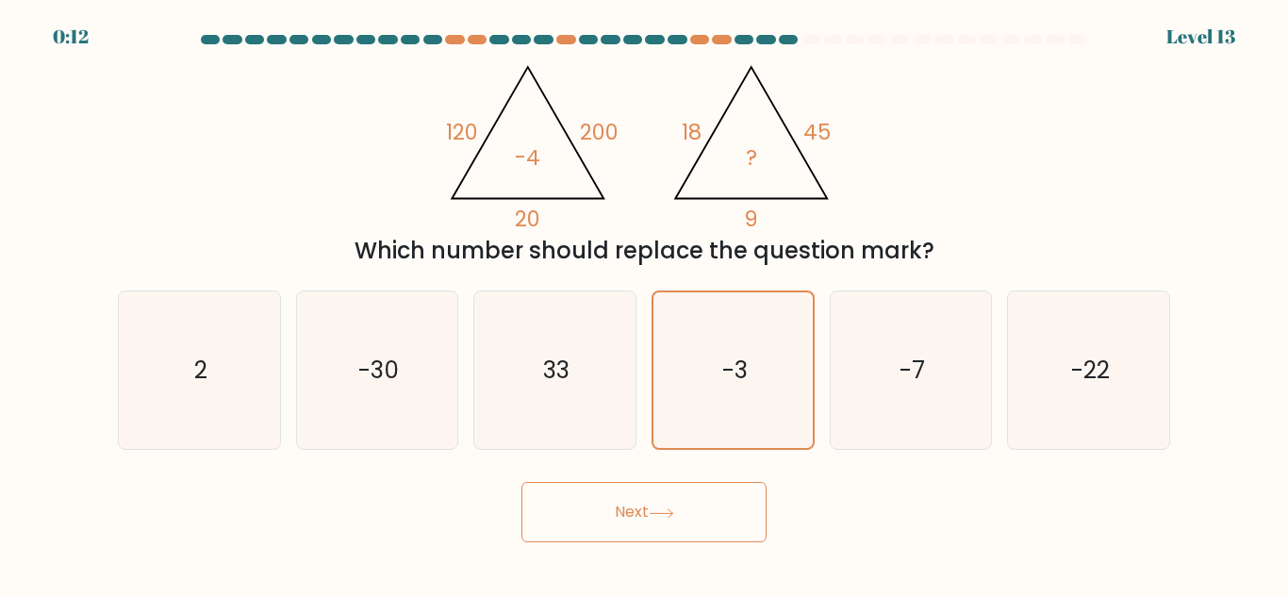
click at [656, 532] on button "Next" at bounding box center [644, 512] width 245 height 60
click at [703, 498] on button "Next" at bounding box center [644, 512] width 245 height 60
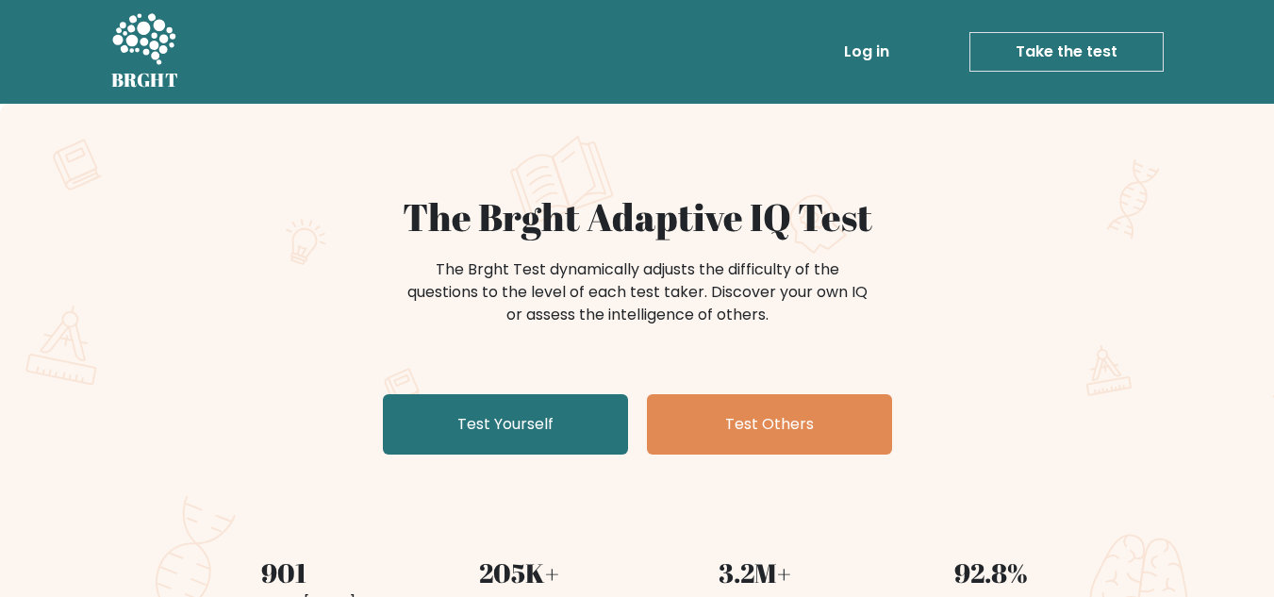
click at [1103, 40] on link "Take the test" at bounding box center [1067, 52] width 194 height 40
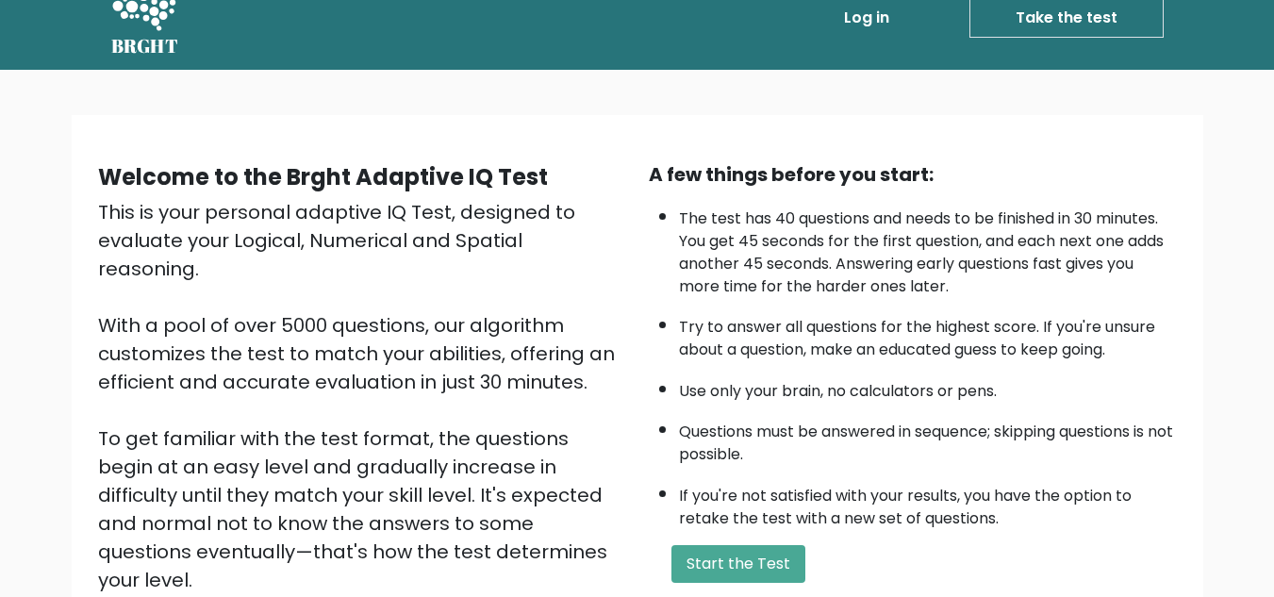
scroll to position [63, 0]
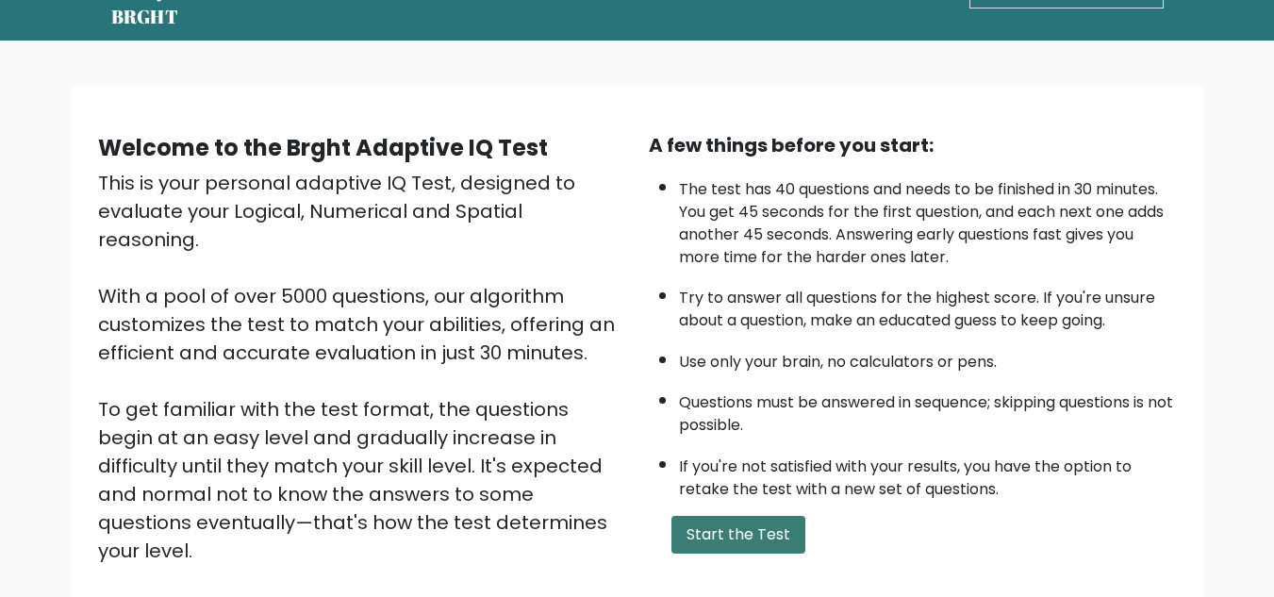
click at [715, 540] on button "Start the Test" at bounding box center [739, 535] width 134 height 38
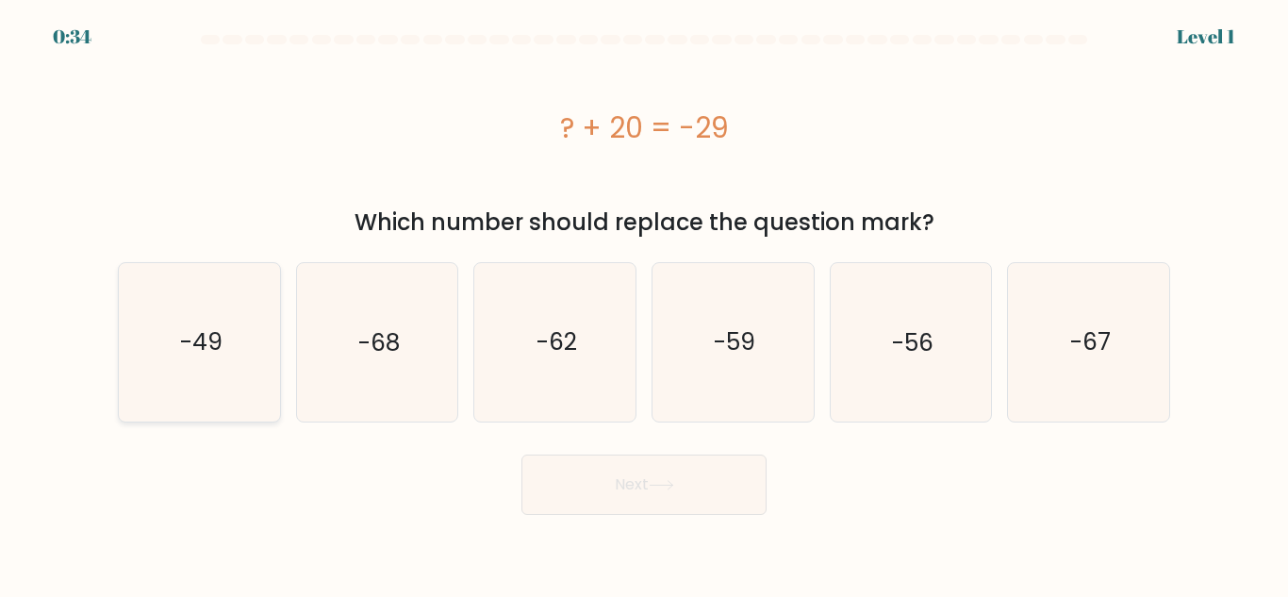
click at [152, 382] on icon "-49" at bounding box center [200, 342] width 158 height 158
click at [644, 304] on input "a. -49" at bounding box center [644, 301] width 1 height 5
radio input "true"
click at [634, 470] on button "Next" at bounding box center [644, 485] width 245 height 60
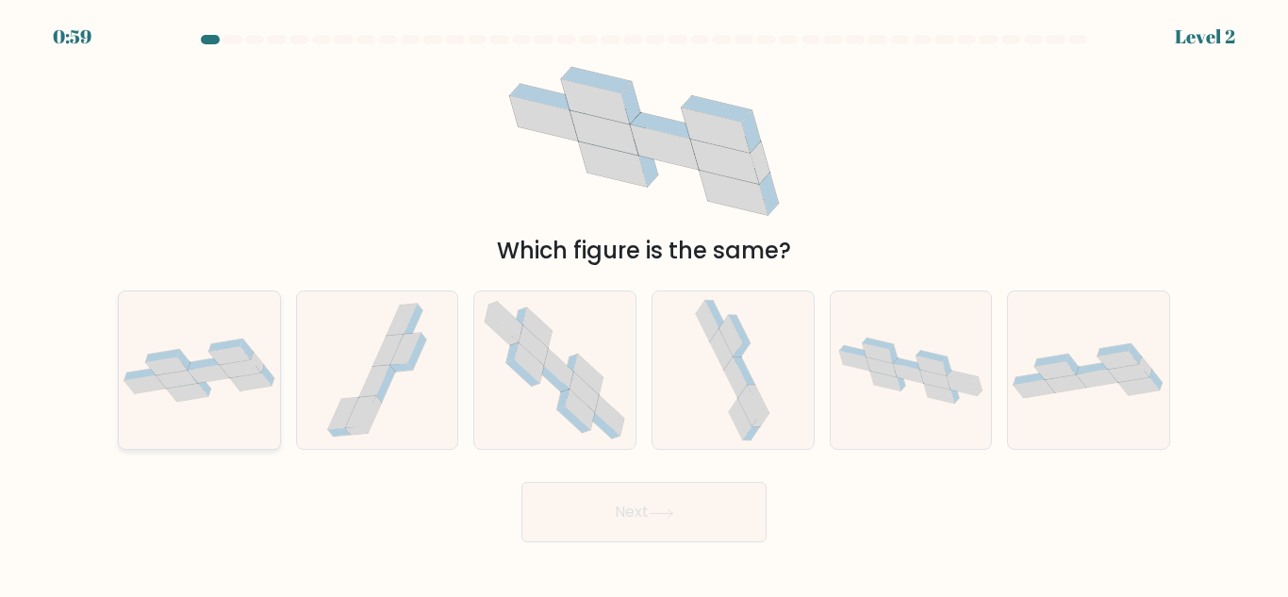
click at [174, 380] on icon at bounding box center [177, 380] width 42 height 18
click at [644, 304] on input "a." at bounding box center [644, 301] width 1 height 5
radio input "true"
click at [695, 510] on button "Next" at bounding box center [644, 512] width 245 height 60
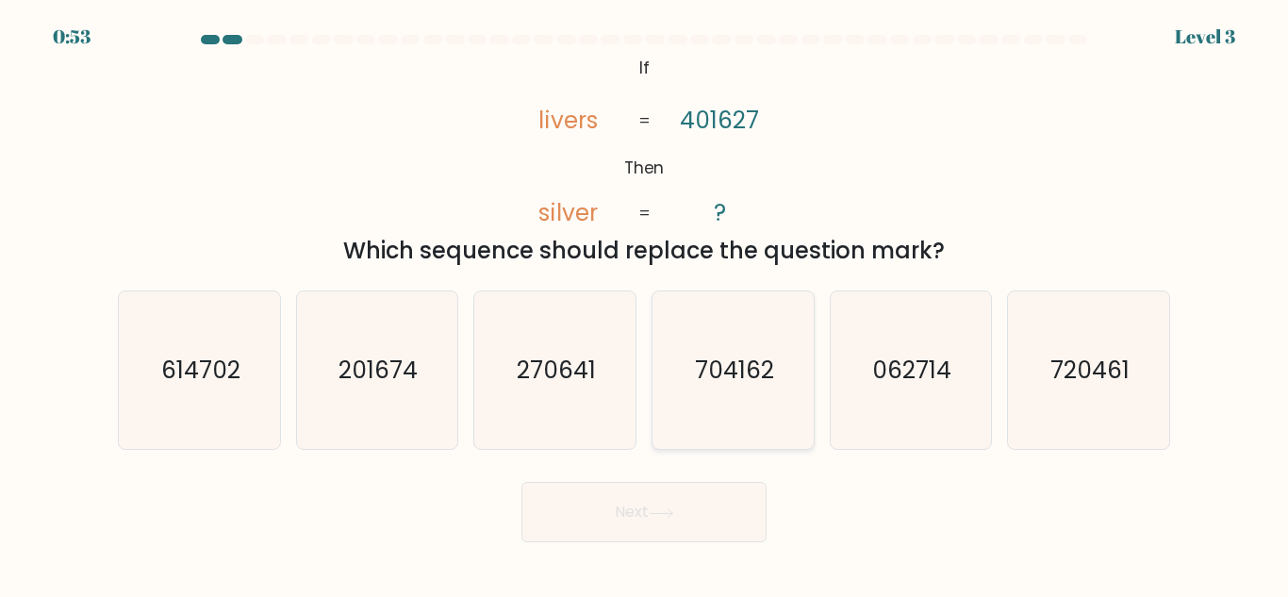
click at [730, 349] on icon "704162" at bounding box center [734, 370] width 158 height 158
click at [645, 304] on input "d. 704162" at bounding box center [644, 301] width 1 height 5
radio input "true"
click at [720, 552] on body "0:25 Level 3 If" at bounding box center [644, 298] width 1288 height 597
click at [706, 526] on button "Next" at bounding box center [644, 512] width 245 height 60
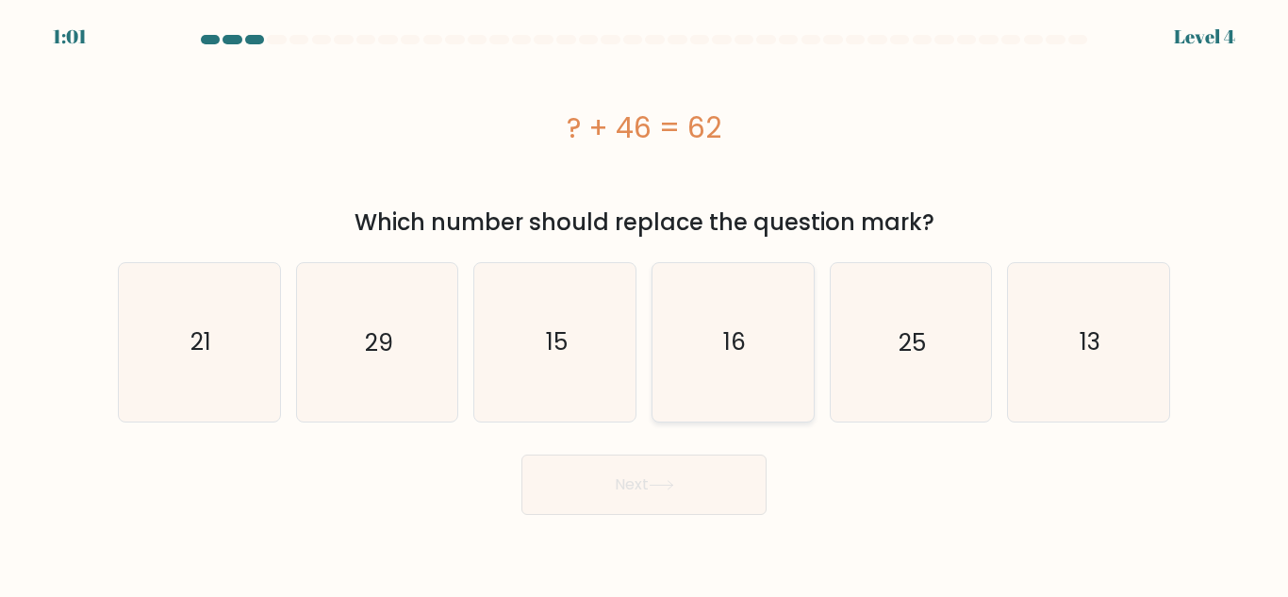
click at [742, 344] on text "16" at bounding box center [734, 341] width 23 height 33
click at [645, 304] on input "d. 16" at bounding box center [644, 301] width 1 height 5
radio input "true"
click at [672, 499] on button "Next" at bounding box center [644, 485] width 245 height 60
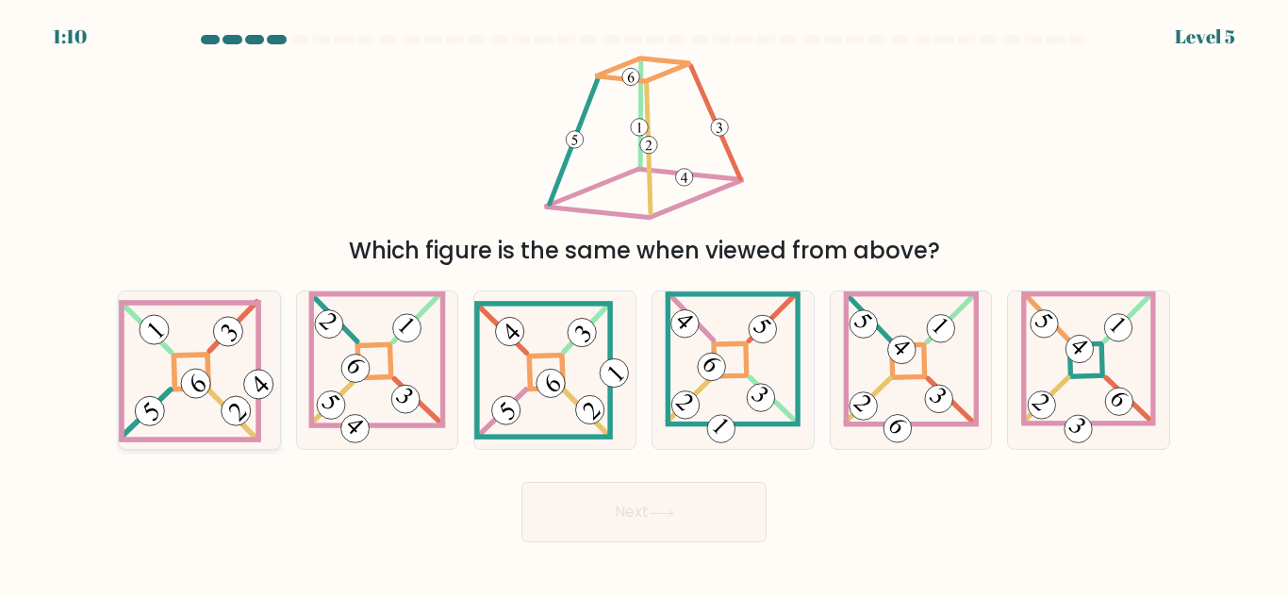
click at [164, 391] on icon at bounding box center [199, 370] width 161 height 143
click at [644, 304] on input "a." at bounding box center [644, 301] width 1 height 5
radio input "true"
click at [620, 490] on button "Next" at bounding box center [644, 512] width 245 height 60
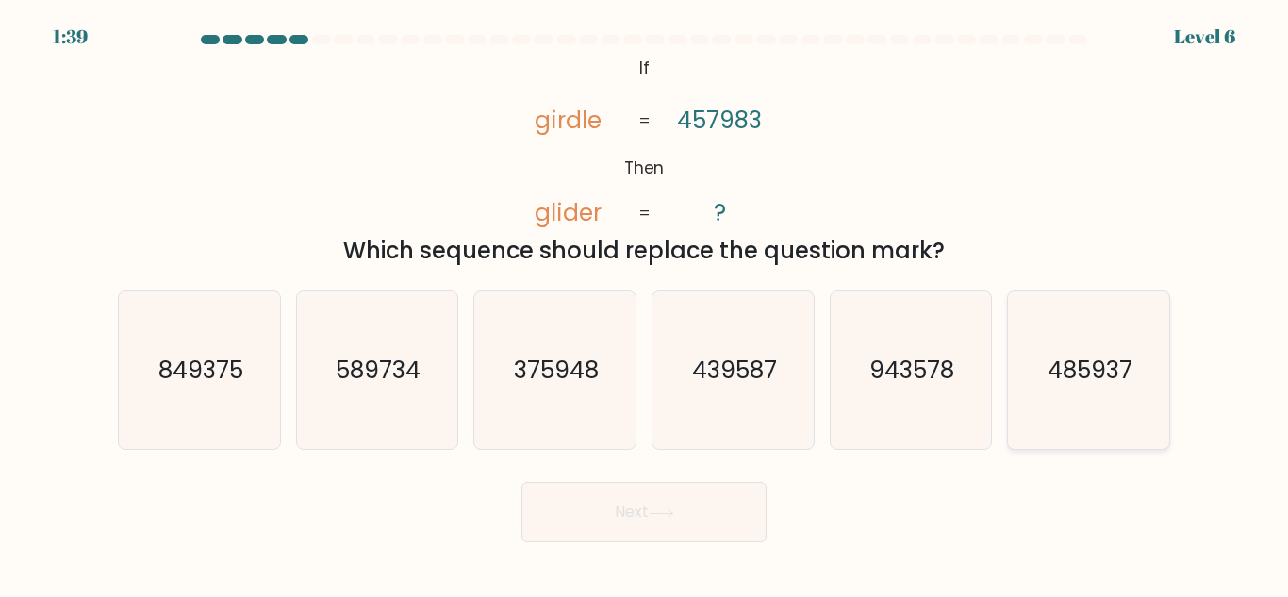
click at [1076, 378] on text "485937" at bounding box center [1090, 370] width 85 height 33
click at [645, 304] on input "f. 485937" at bounding box center [644, 301] width 1 height 5
radio input "true"
click at [730, 502] on button "Next" at bounding box center [644, 512] width 245 height 60
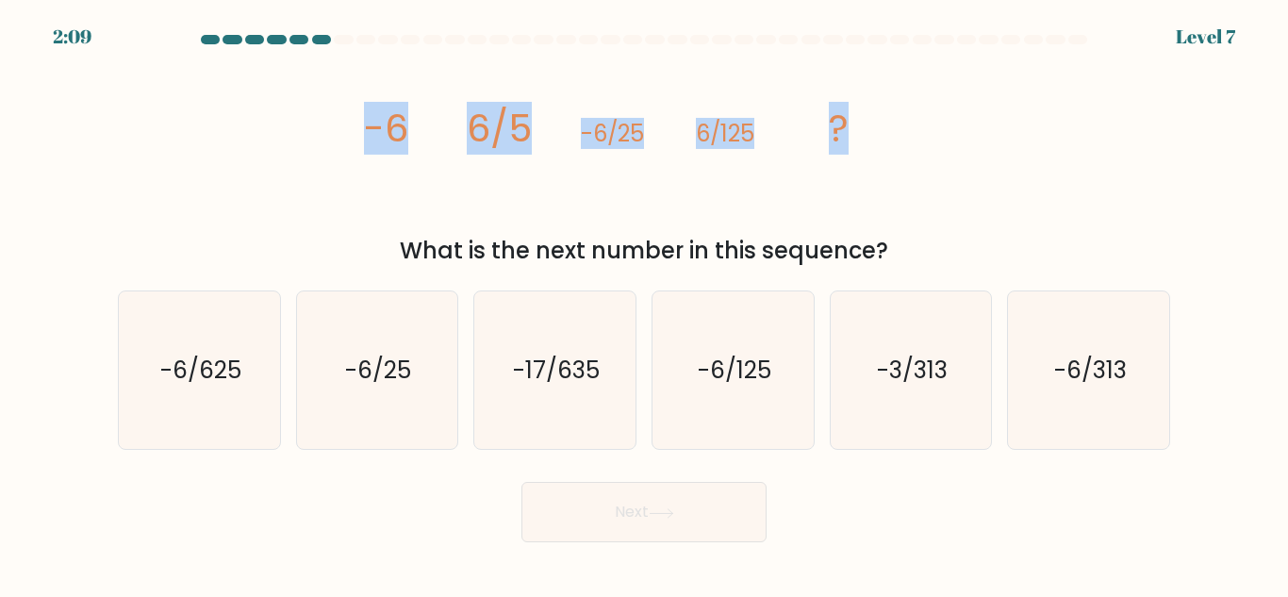
drag, startPoint x: 355, startPoint y: 126, endPoint x: 919, endPoint y: 155, distance: 564.8
click at [919, 155] on div "image/svg+xml -6 6/5 -6/25 6/125 ? What is the next number in this sequence?" at bounding box center [644, 160] width 1075 height 216
click at [793, 152] on icon "image/svg+xml -6 6/5 -6/25 6/125 ?" at bounding box center [644, 141] width 566 height 179
drag, startPoint x: 341, startPoint y: 122, endPoint x: 883, endPoint y: 140, distance: 541.7
click at [883, 140] on div "image/svg+xml -6 6/5 -6/25 6/125 ? What is the next number in this sequence?" at bounding box center [644, 160] width 1075 height 216
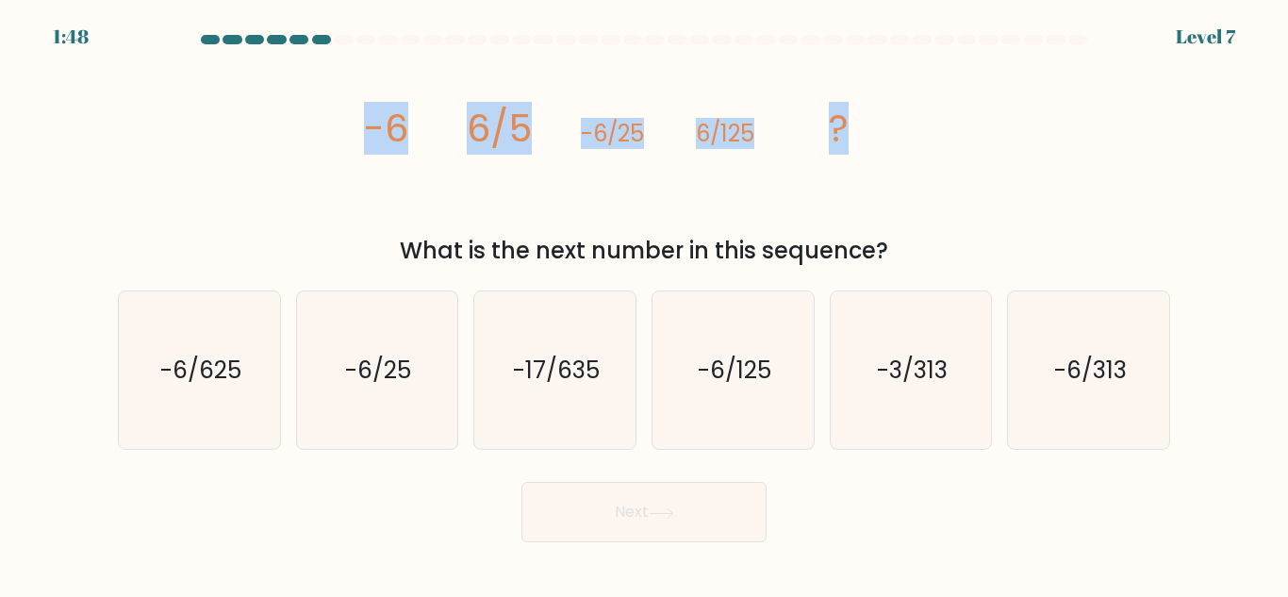
copy g "-6 6/5 -6/25 6/125 ?"
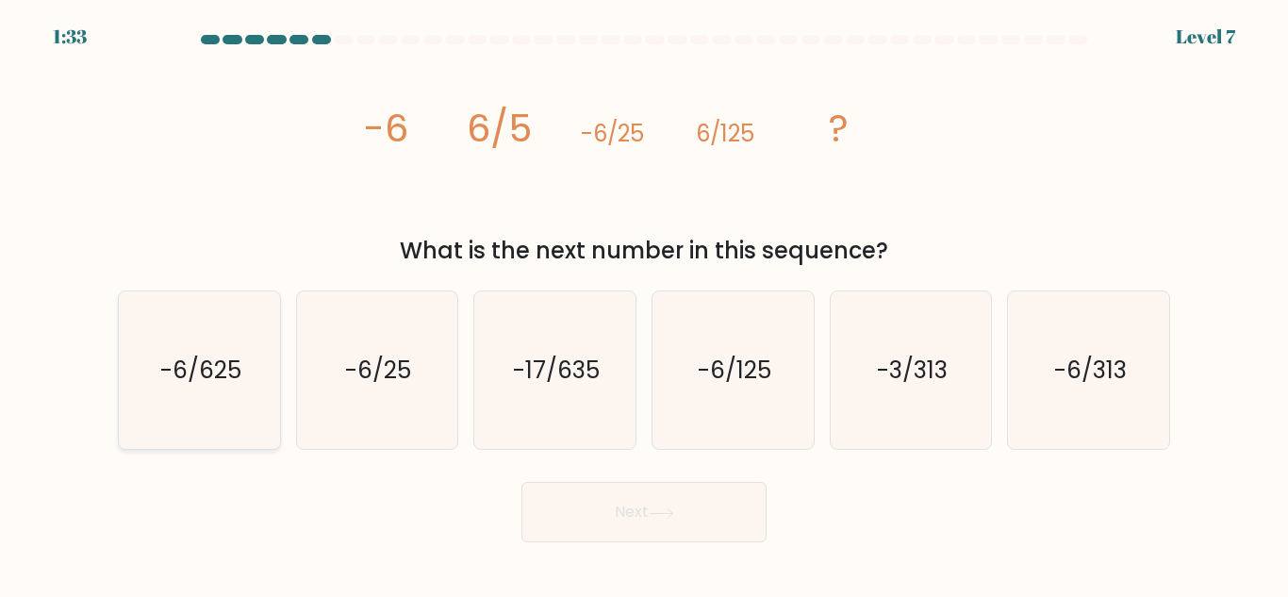
click at [171, 408] on icon "-6/625" at bounding box center [200, 370] width 158 height 158
click at [644, 304] on input "a. -6/625" at bounding box center [644, 301] width 1 height 5
radio input "true"
click at [729, 537] on button "Next" at bounding box center [644, 512] width 245 height 60
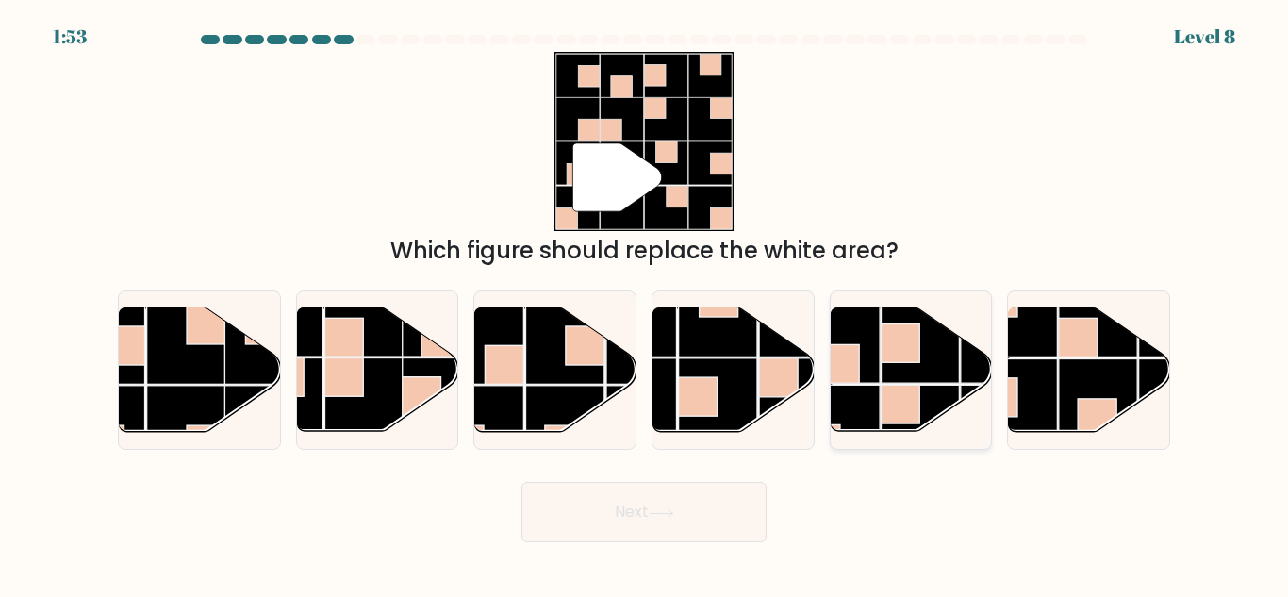
click at [886, 371] on rect at bounding box center [920, 344] width 78 height 78
click at [645, 304] on input "e." at bounding box center [644, 301] width 1 height 5
radio input "true"
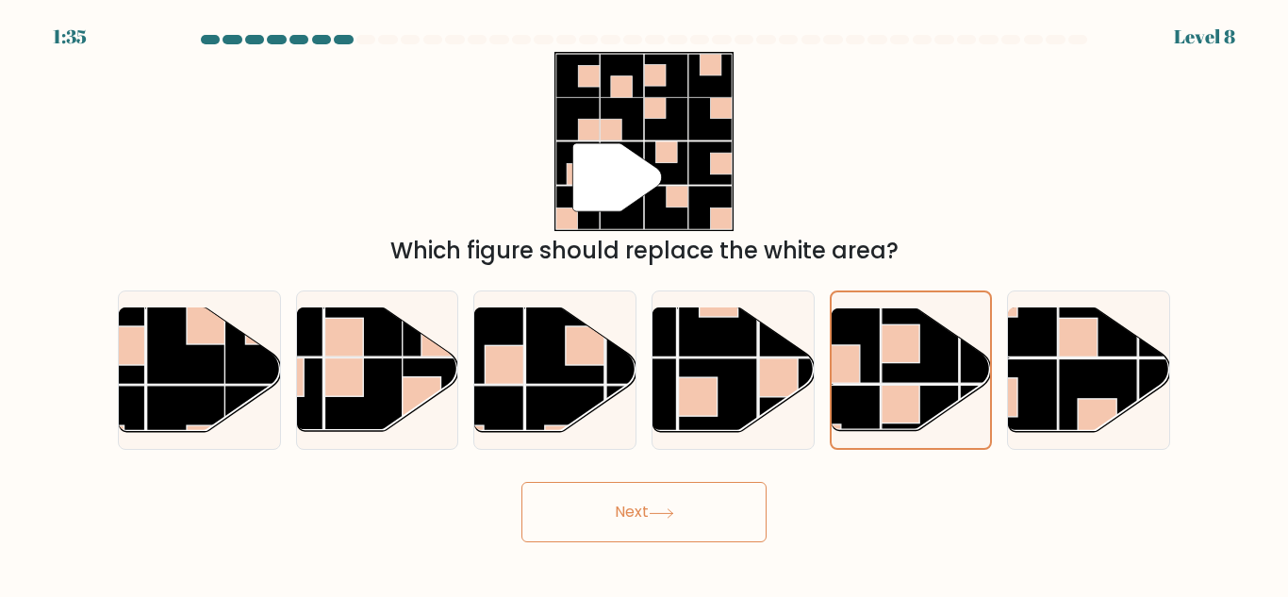
click at [614, 497] on button "Next" at bounding box center [644, 512] width 245 height 60
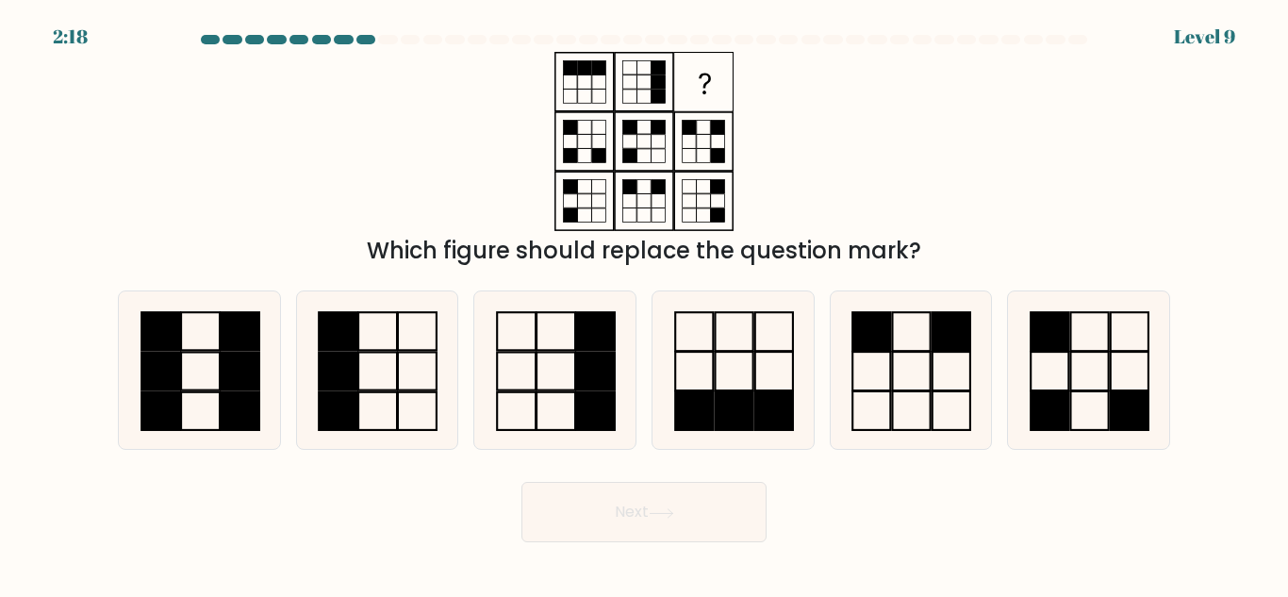
click at [605, 246] on div "Which figure should replace the question mark?" at bounding box center [644, 251] width 1030 height 34
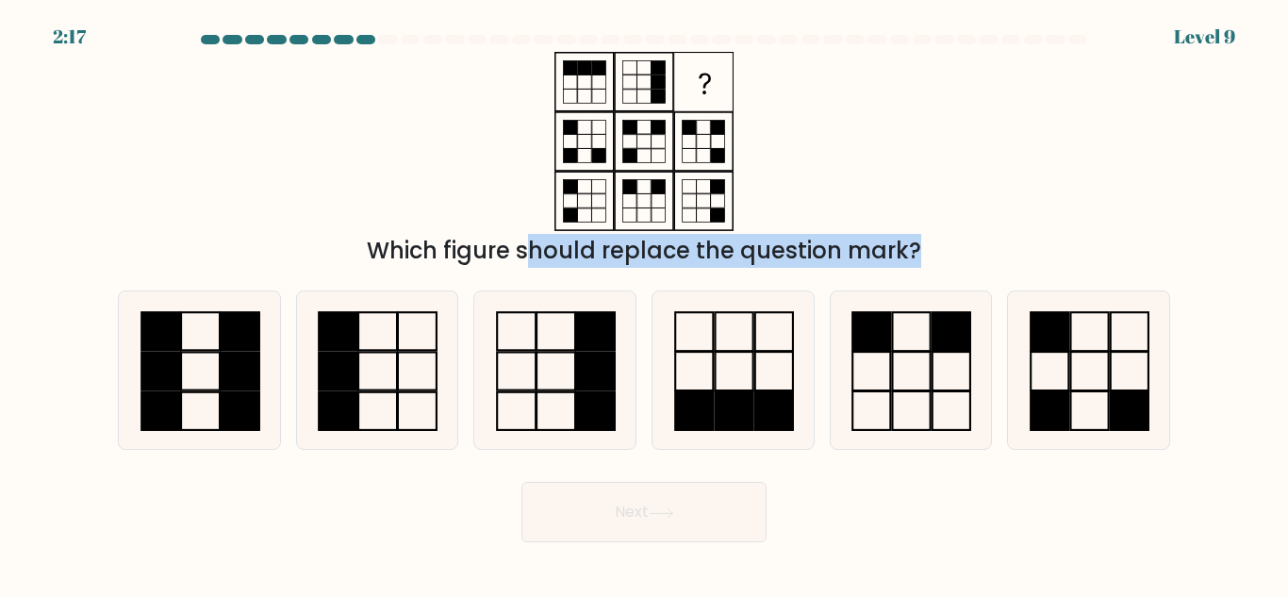
click at [605, 246] on div "Which figure should replace the question mark?" at bounding box center [644, 251] width 1030 height 34
click at [833, 246] on div "Which figure should replace the question mark?" at bounding box center [644, 251] width 1030 height 34
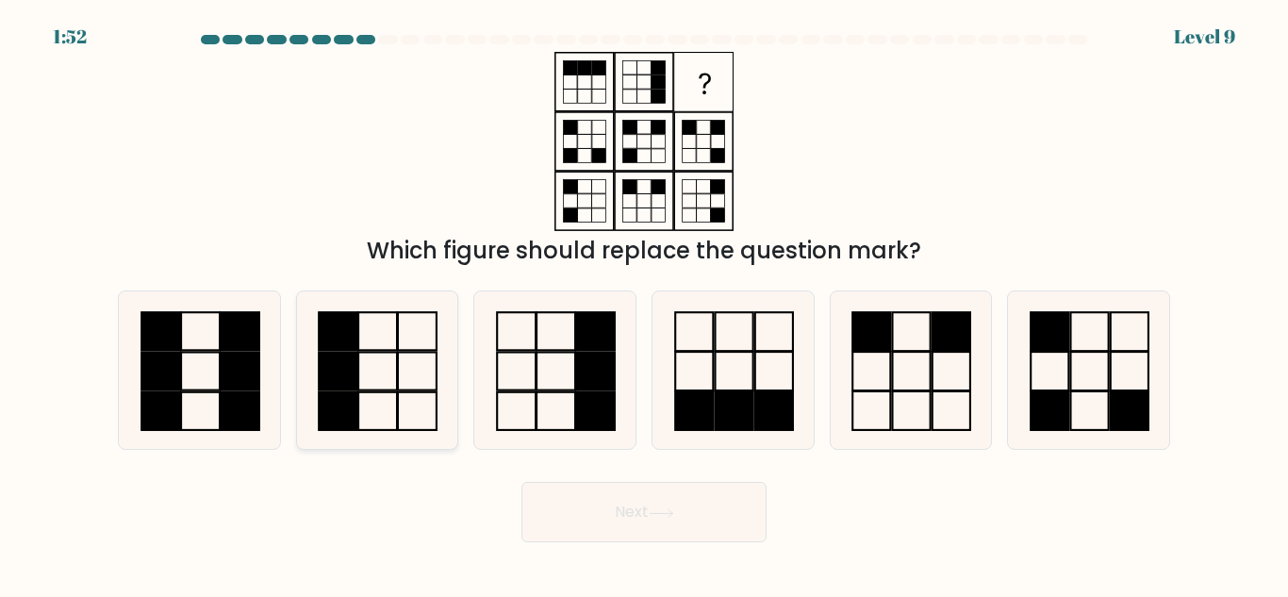
click at [332, 387] on rect at bounding box center [339, 372] width 39 height 38
click at [644, 304] on input "b." at bounding box center [644, 301] width 1 height 5
radio input "true"
click at [674, 508] on icon at bounding box center [661, 513] width 25 height 10
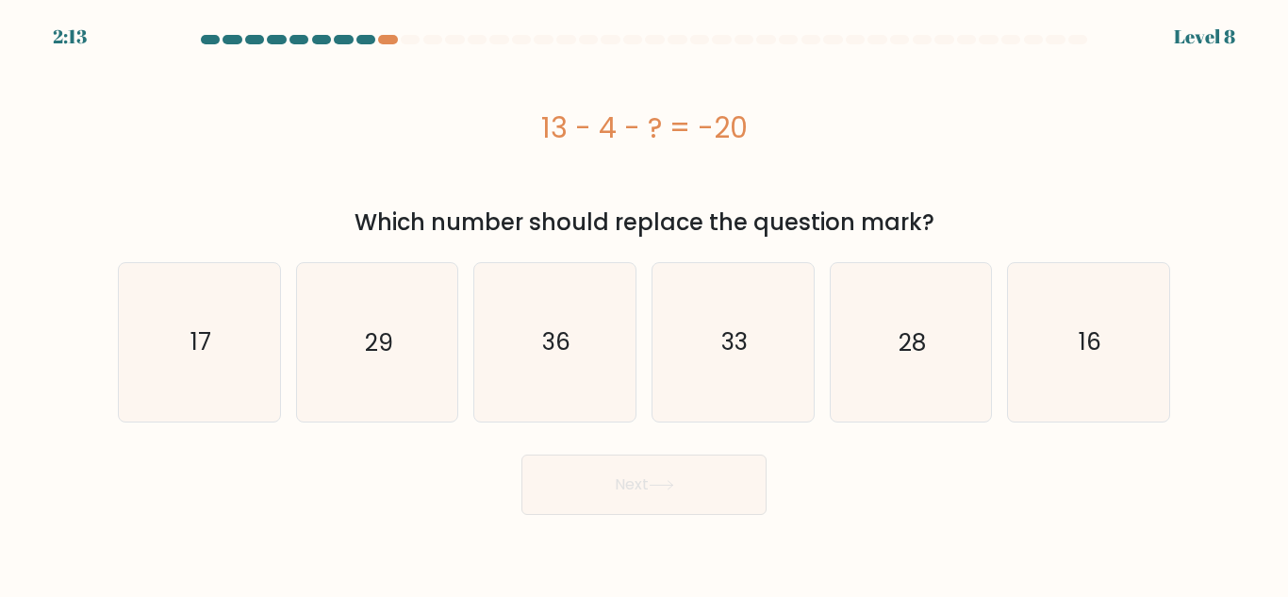
click at [607, 210] on div "Which number should replace the question mark?" at bounding box center [644, 223] width 1030 height 34
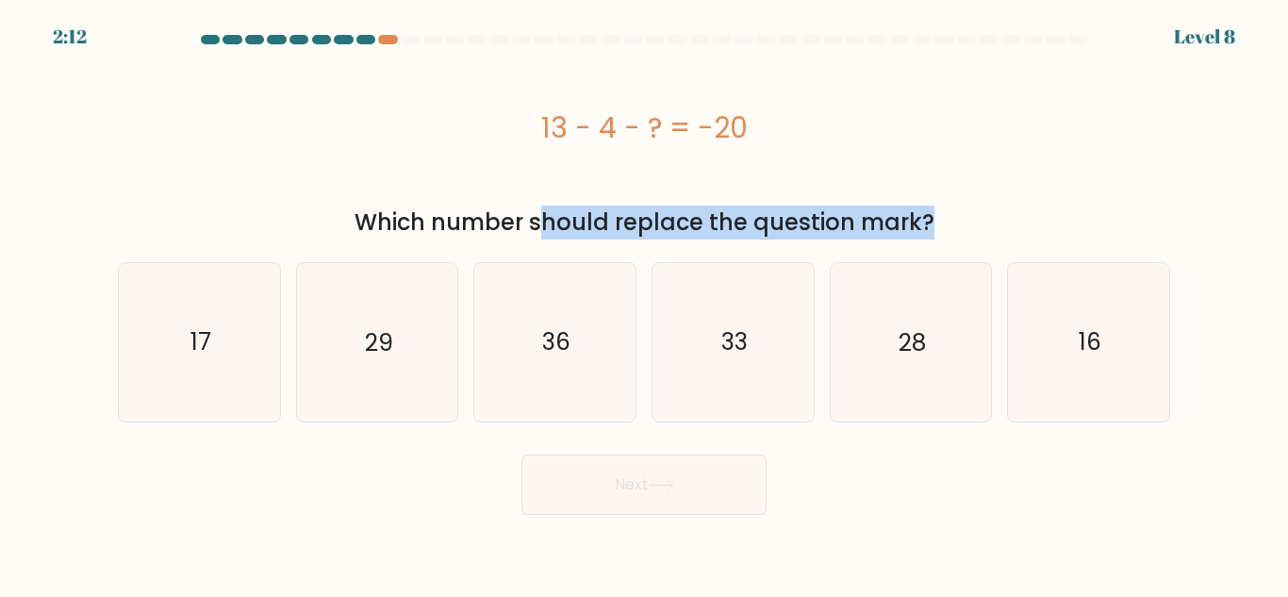
click at [607, 210] on div "Which number should replace the question mark?" at bounding box center [644, 223] width 1030 height 34
click at [743, 219] on div "Which number should replace the question mark?" at bounding box center [644, 223] width 1030 height 34
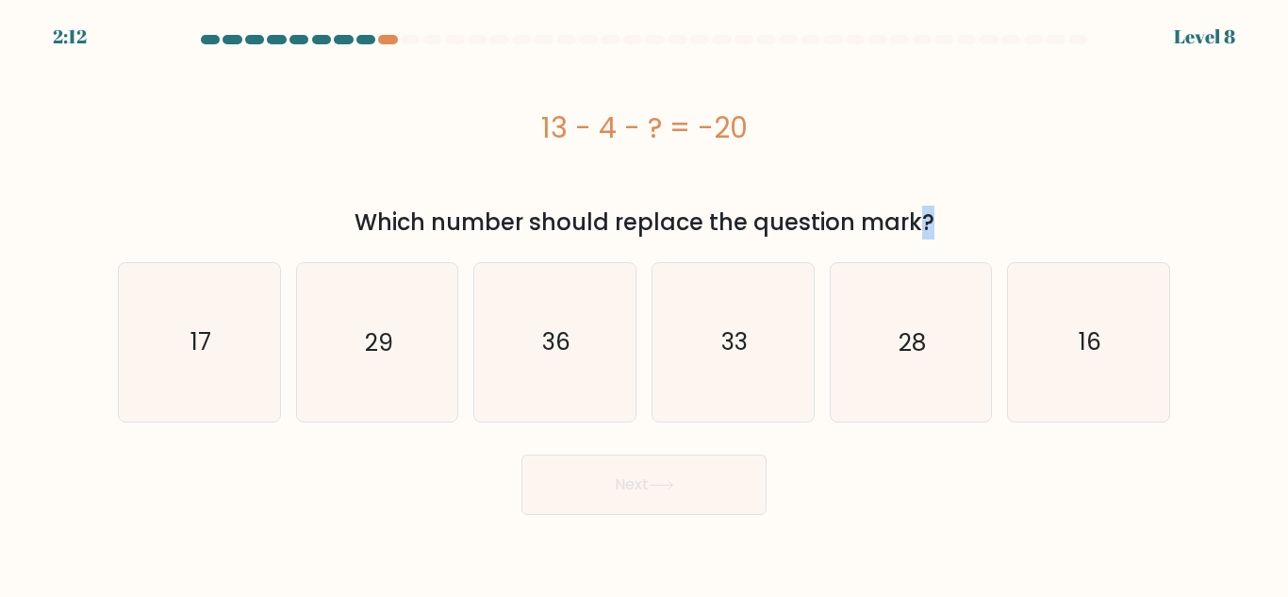
click at [743, 219] on div "Which number should replace the question mark?" at bounding box center [644, 223] width 1030 height 34
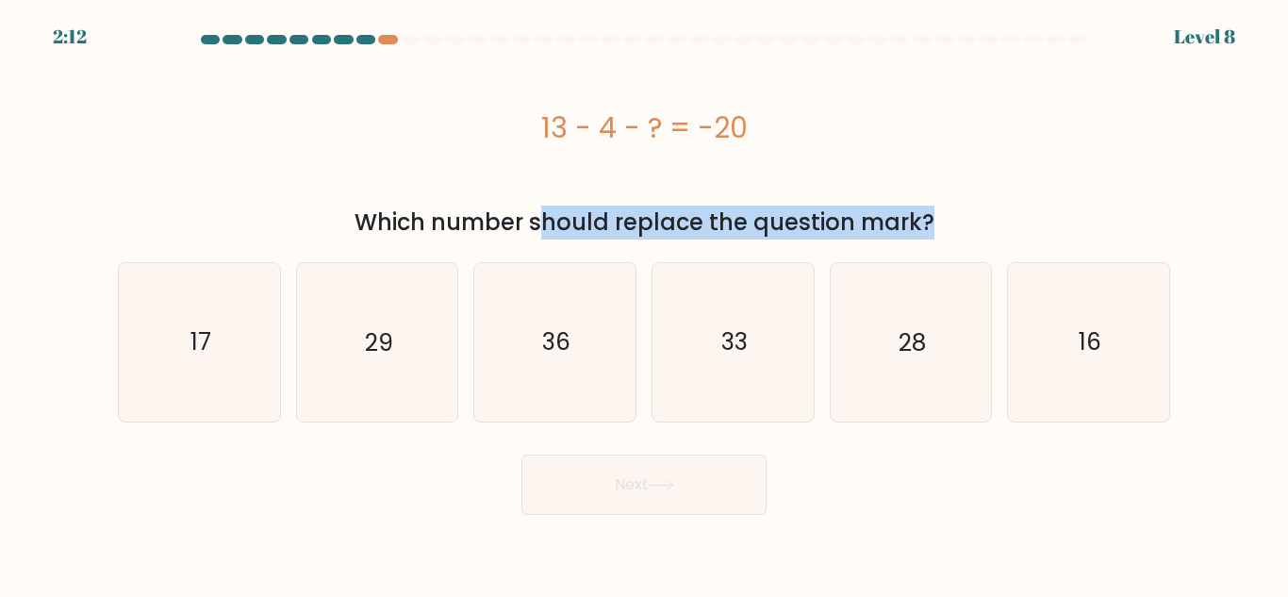
click at [743, 219] on div "Which number should replace the question mark?" at bounding box center [644, 223] width 1030 height 34
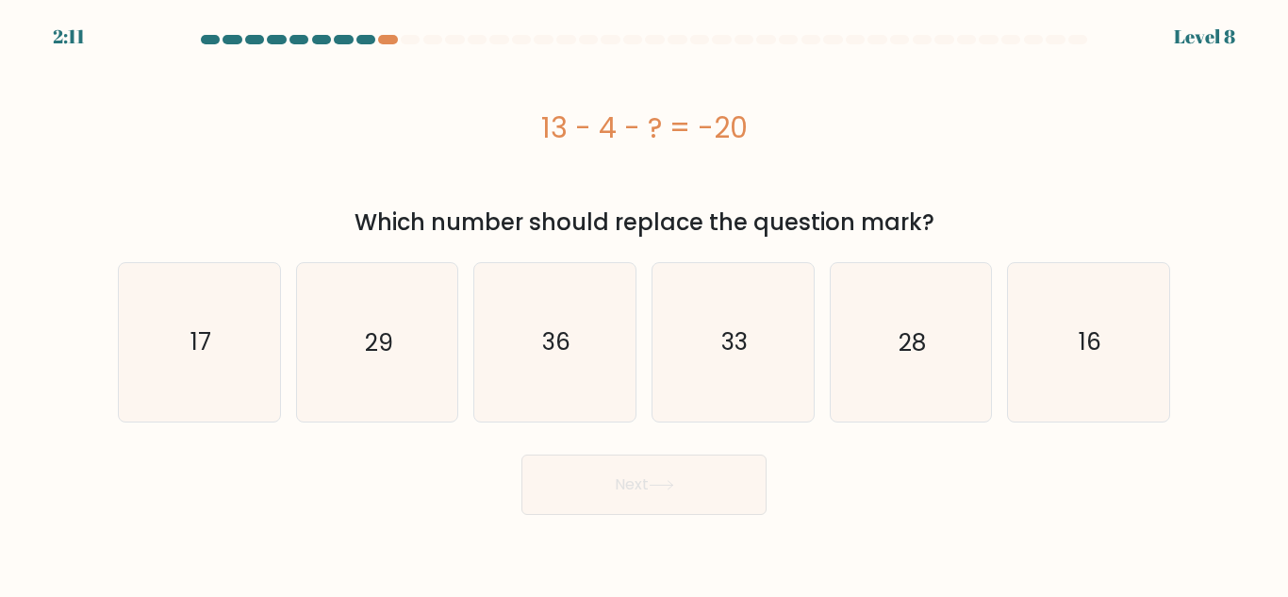
click at [755, 111] on div "13 - 4 - ? = -20" at bounding box center [644, 128] width 1053 height 42
click at [576, 117] on div "13 - 4 - ? = -20" at bounding box center [644, 128] width 1053 height 42
click at [608, 137] on div "13 - 4 - ? = -20" at bounding box center [644, 128] width 1053 height 42
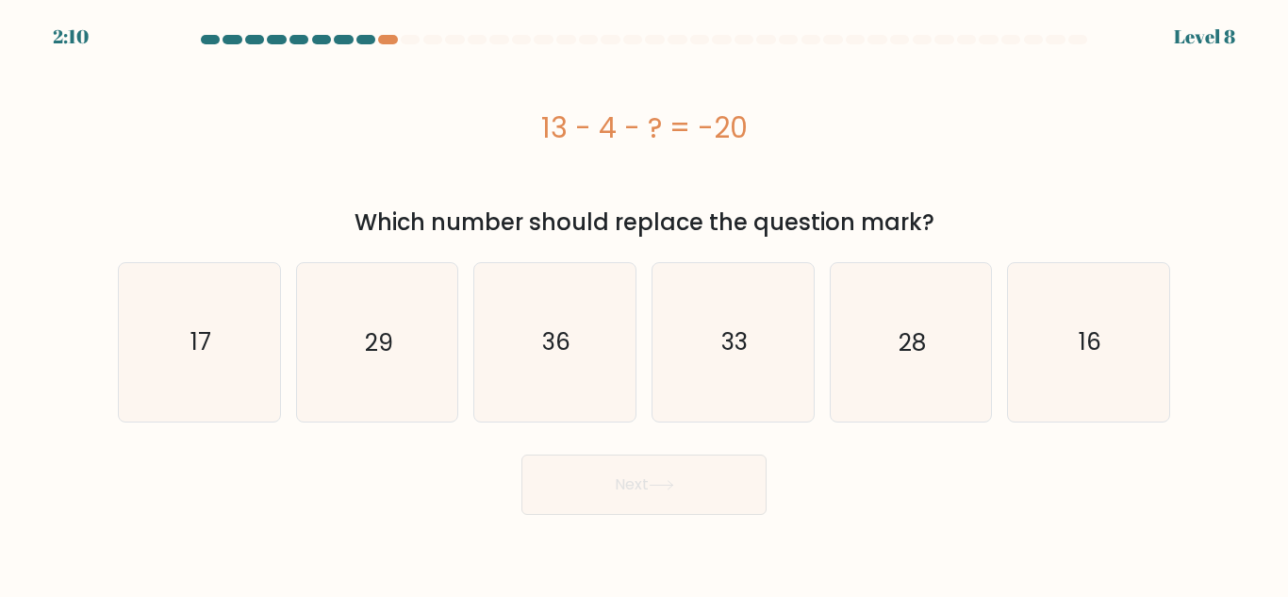
click at [608, 137] on div "13 - 4 - ? = -20" at bounding box center [644, 128] width 1053 height 42
click at [639, 132] on div "13 - 4 - ? = -20" at bounding box center [644, 128] width 1053 height 42
click at [644, 129] on div "13 - 4 - ? = -20" at bounding box center [644, 128] width 1053 height 42
click at [680, 129] on div "13 - 4 - ? = -20" at bounding box center [644, 128] width 1053 height 42
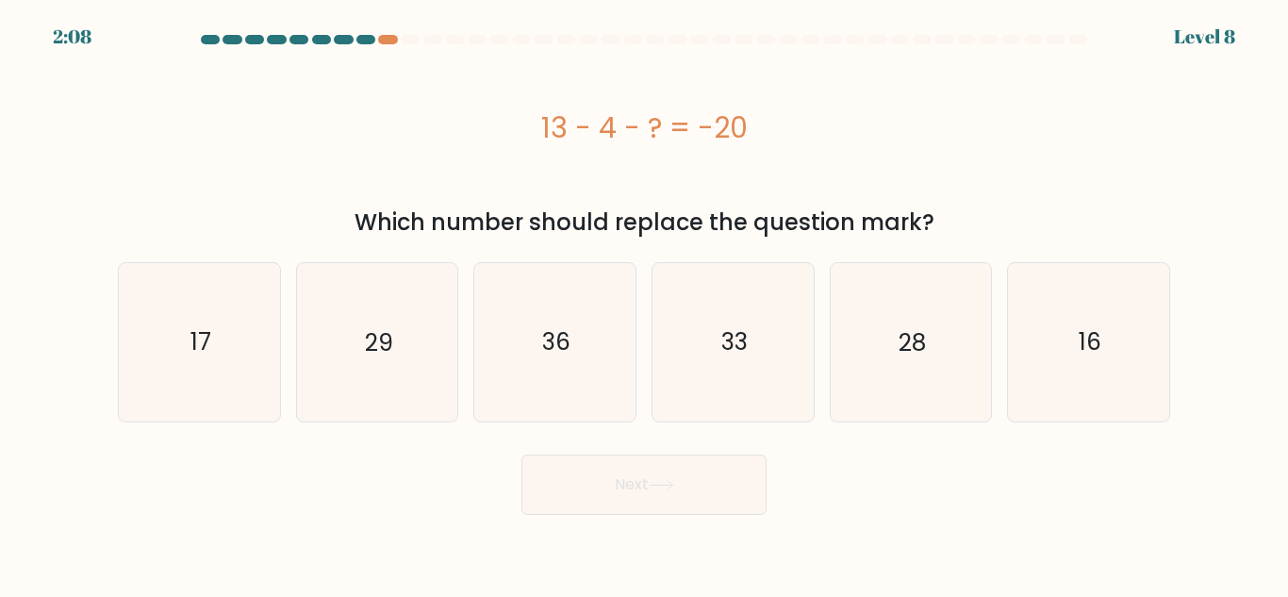
click at [740, 129] on div "13 - 4 - ? = -20" at bounding box center [644, 128] width 1053 height 42
click at [535, 138] on div "13 - 4 - ? = -20" at bounding box center [644, 128] width 1053 height 42
drag, startPoint x: 537, startPoint y: 133, endPoint x: 616, endPoint y: 133, distance: 79.2
click at [616, 133] on div "13 - 4 - ? = -20" at bounding box center [644, 128] width 1053 height 42
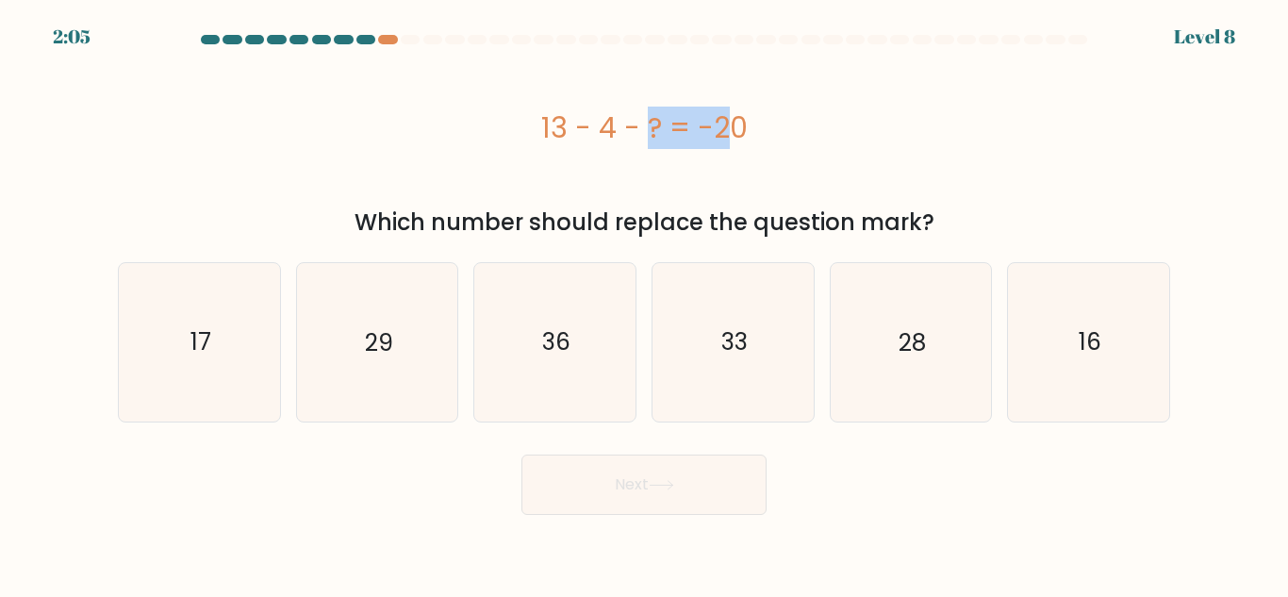
click at [603, 133] on div "13 - 4 - ? = -20" at bounding box center [644, 128] width 1053 height 42
click at [318, 319] on icon "29" at bounding box center [377, 342] width 158 height 158
click at [644, 304] on input "b. 29" at bounding box center [644, 301] width 1 height 5
radio input "true"
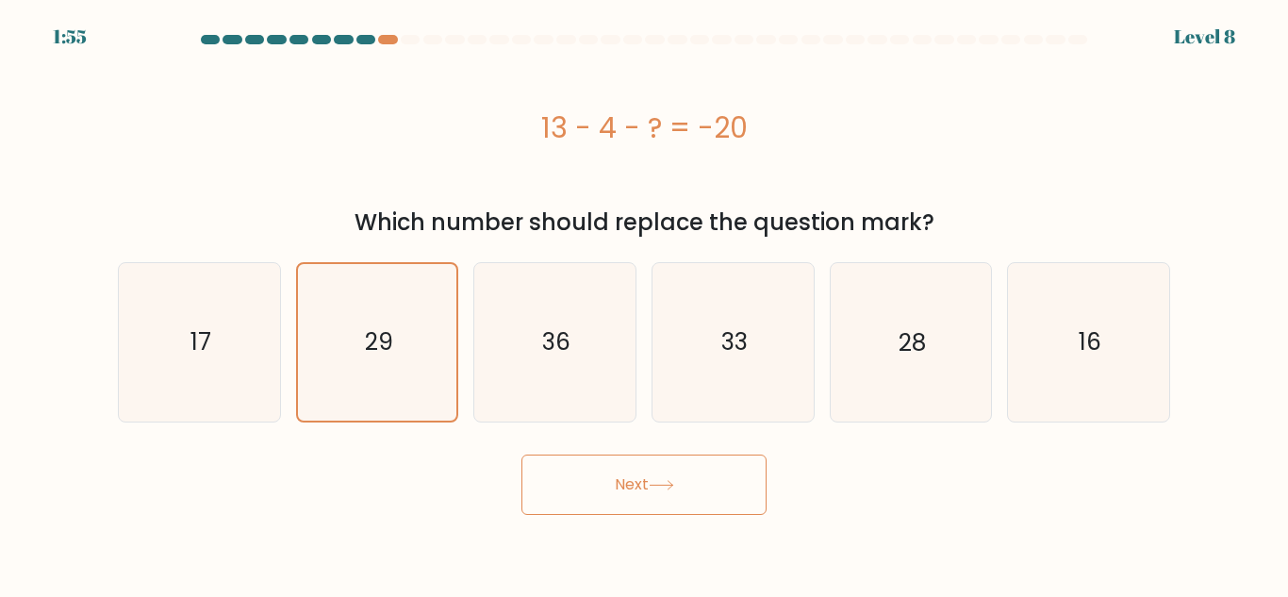
drag, startPoint x: 513, startPoint y: 127, endPoint x: 830, endPoint y: 132, distance: 317.0
click at [830, 132] on div "13 - 4 - ? = -20" at bounding box center [644, 128] width 1053 height 42
copy div "13 - 4 - ? = -20"
click at [572, 479] on button "Next" at bounding box center [644, 485] width 245 height 60
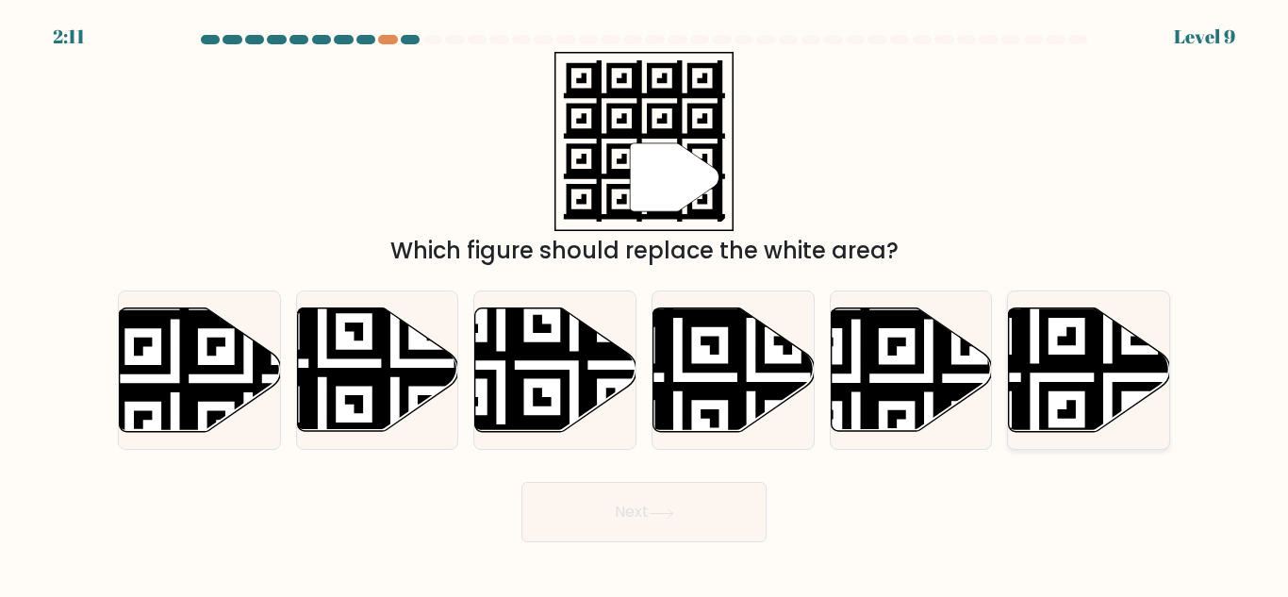
click at [1020, 375] on icon at bounding box center [1089, 370] width 161 height 124
click at [645, 304] on input "f." at bounding box center [644, 301] width 1 height 5
radio input "true"
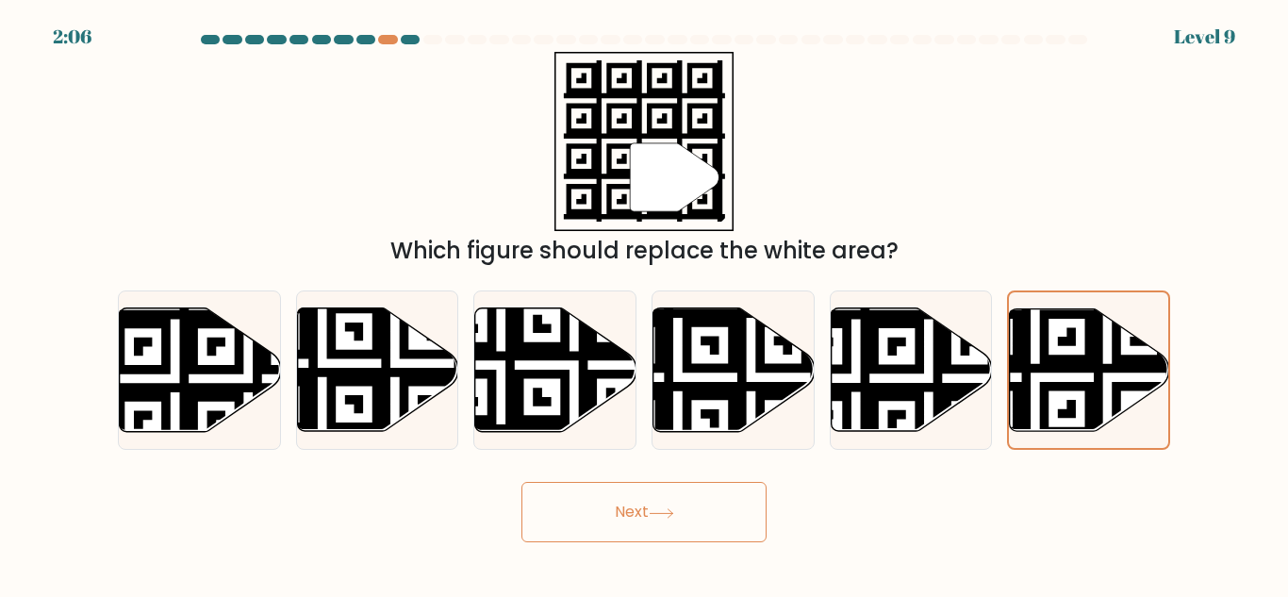
click at [756, 543] on body "2:06 Level 9" at bounding box center [644, 298] width 1288 height 597
click at [753, 528] on button "Next" at bounding box center [644, 512] width 245 height 60
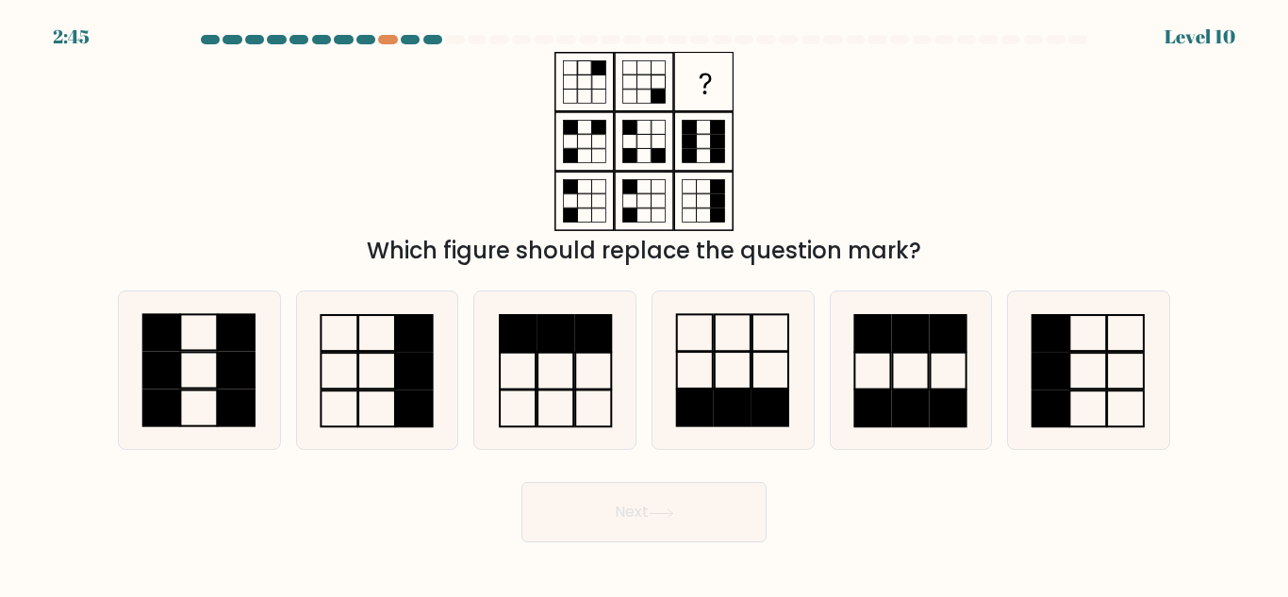
click at [539, 246] on div "Which figure should replace the question mark?" at bounding box center [644, 251] width 1030 height 34
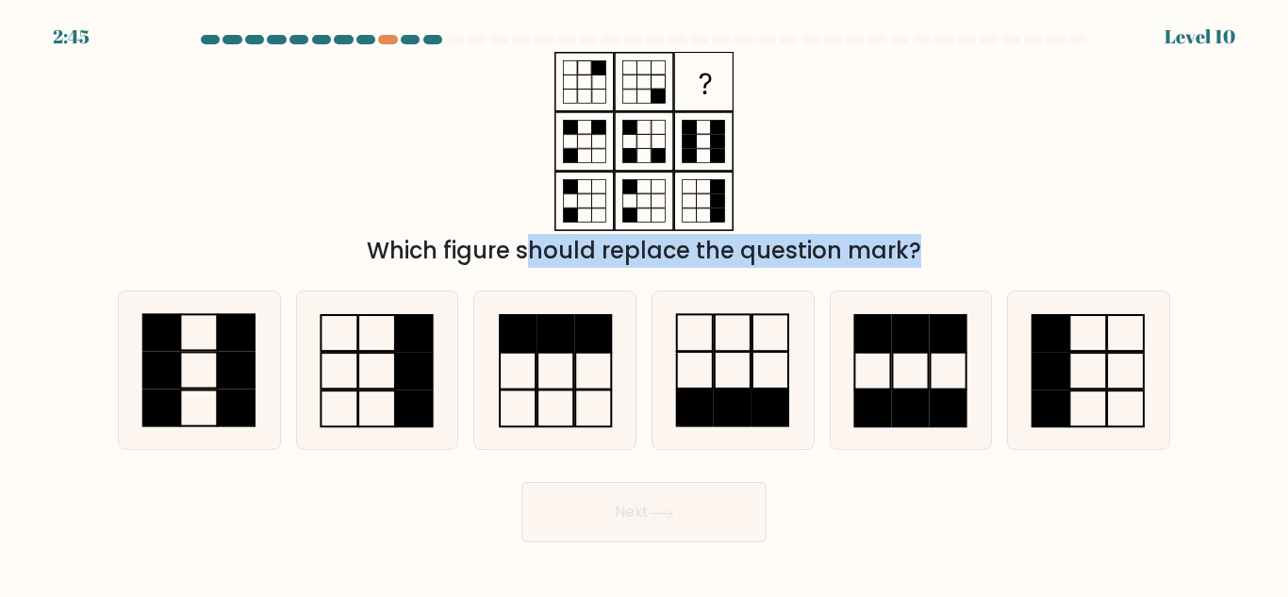
click at [539, 246] on div "Which figure should replace the question mark?" at bounding box center [644, 251] width 1030 height 34
click at [627, 246] on div "Which figure should replace the question mark?" at bounding box center [644, 251] width 1030 height 34
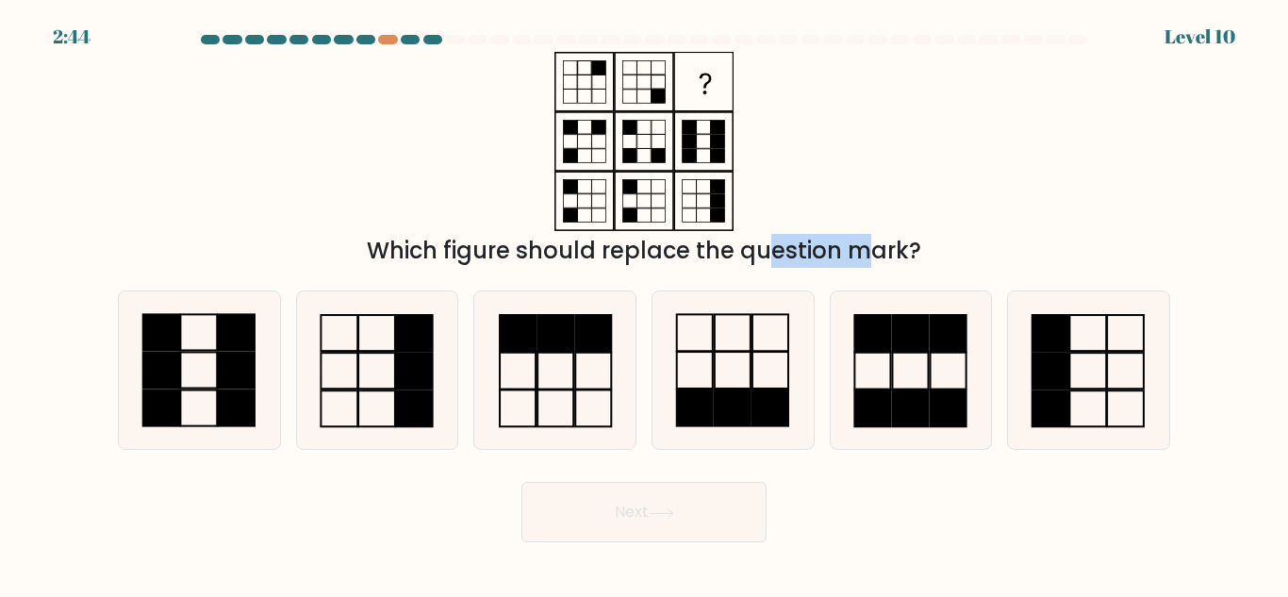
click at [627, 246] on div "Which figure should replace the question mark?" at bounding box center [644, 251] width 1030 height 34
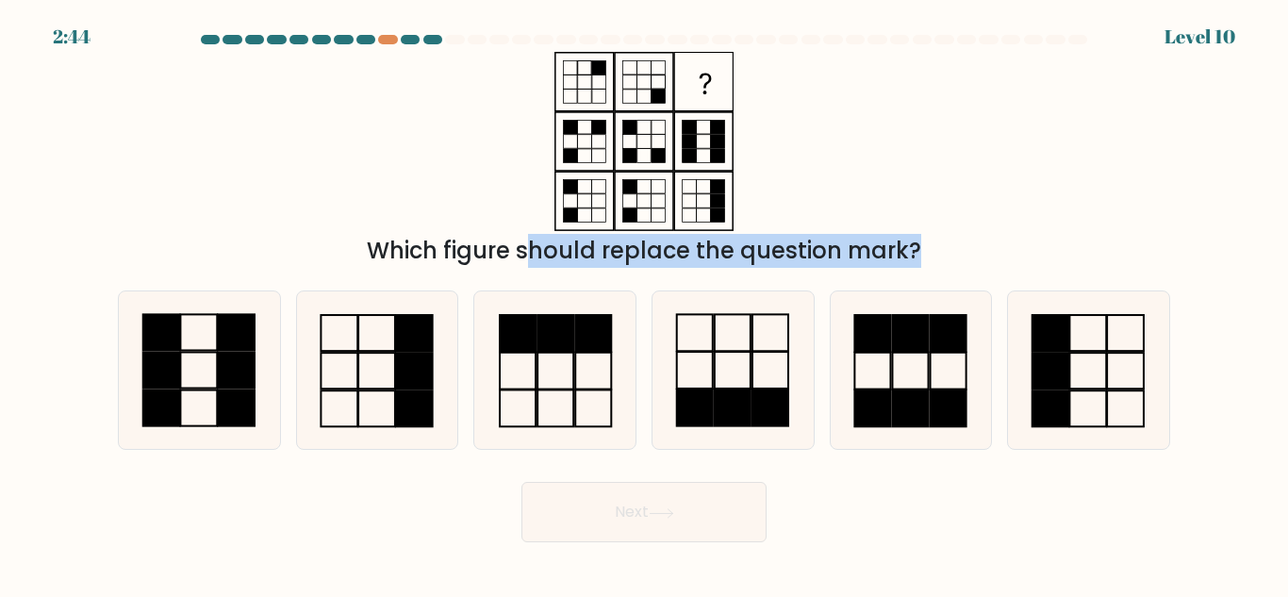
click at [627, 246] on div "Which figure should replace the question mark?" at bounding box center [644, 251] width 1030 height 34
click at [877, 231] on div "Which figure should replace the question mark?" at bounding box center [644, 160] width 1075 height 216
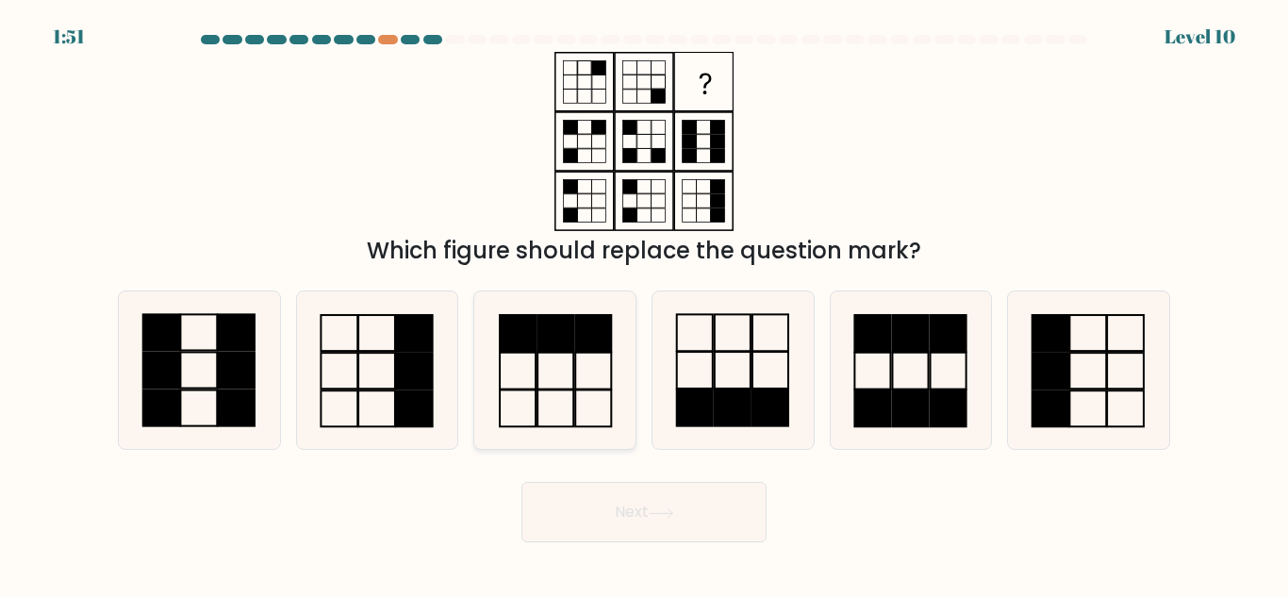
click at [540, 397] on icon at bounding box center [555, 370] width 158 height 158
click at [644, 304] on input "c." at bounding box center [644, 301] width 1 height 5
radio input "true"
click at [1072, 356] on icon at bounding box center [1089, 370] width 158 height 158
click at [645, 304] on input "f." at bounding box center [644, 301] width 1 height 5
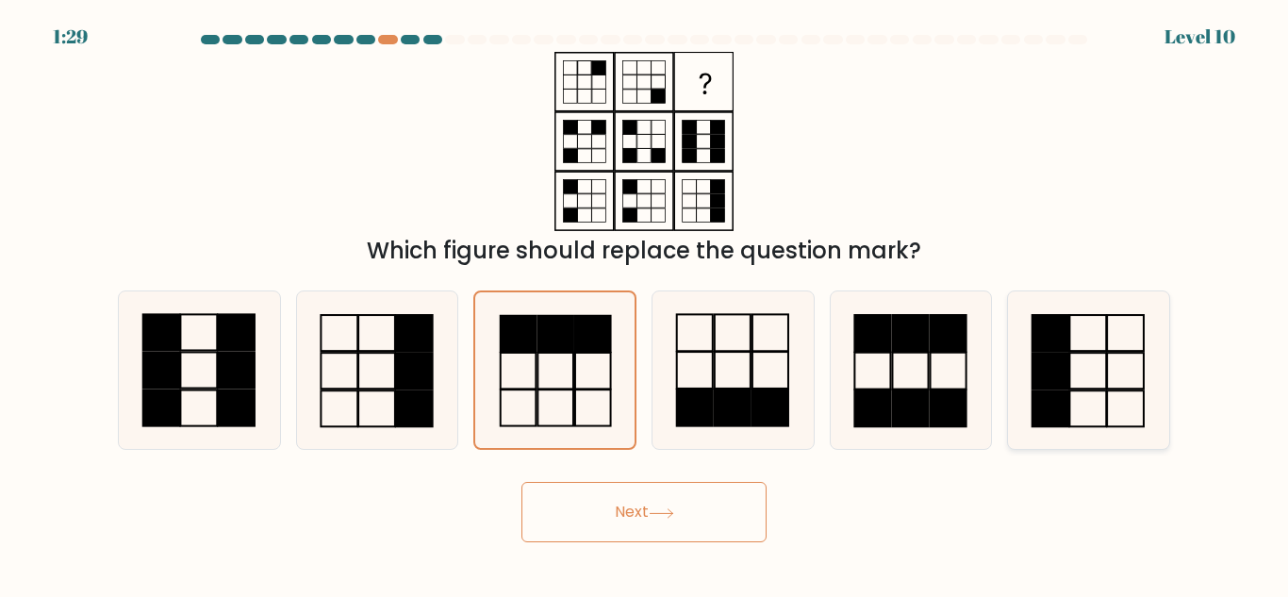
radio input "true"
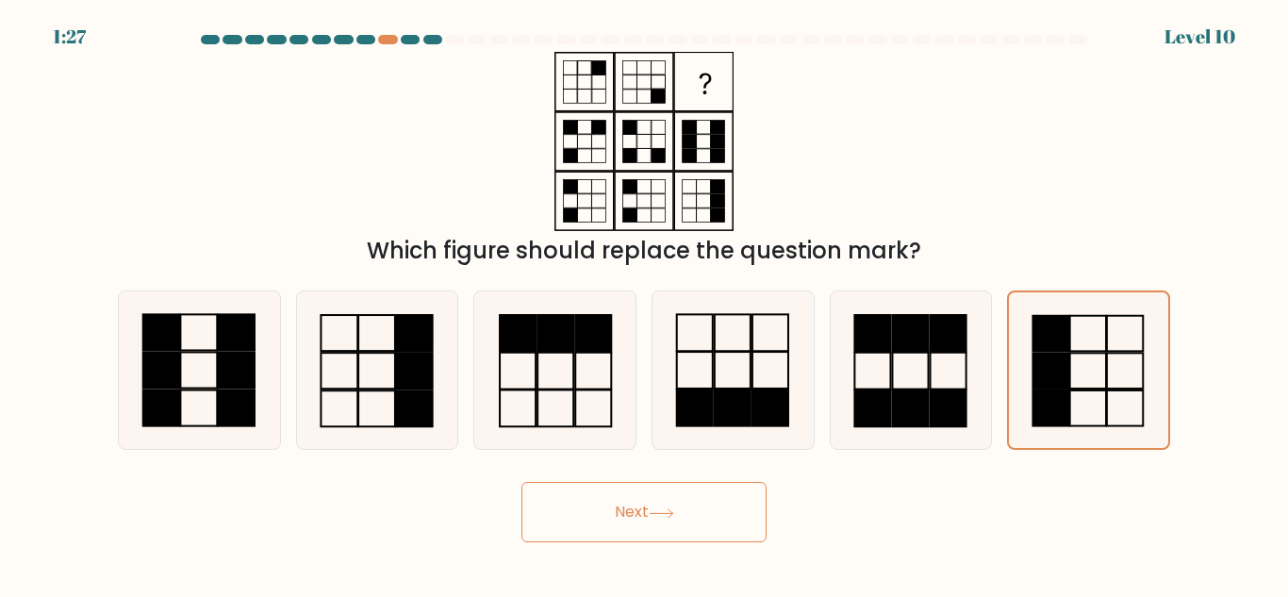
click at [674, 508] on icon at bounding box center [661, 513] width 25 height 10
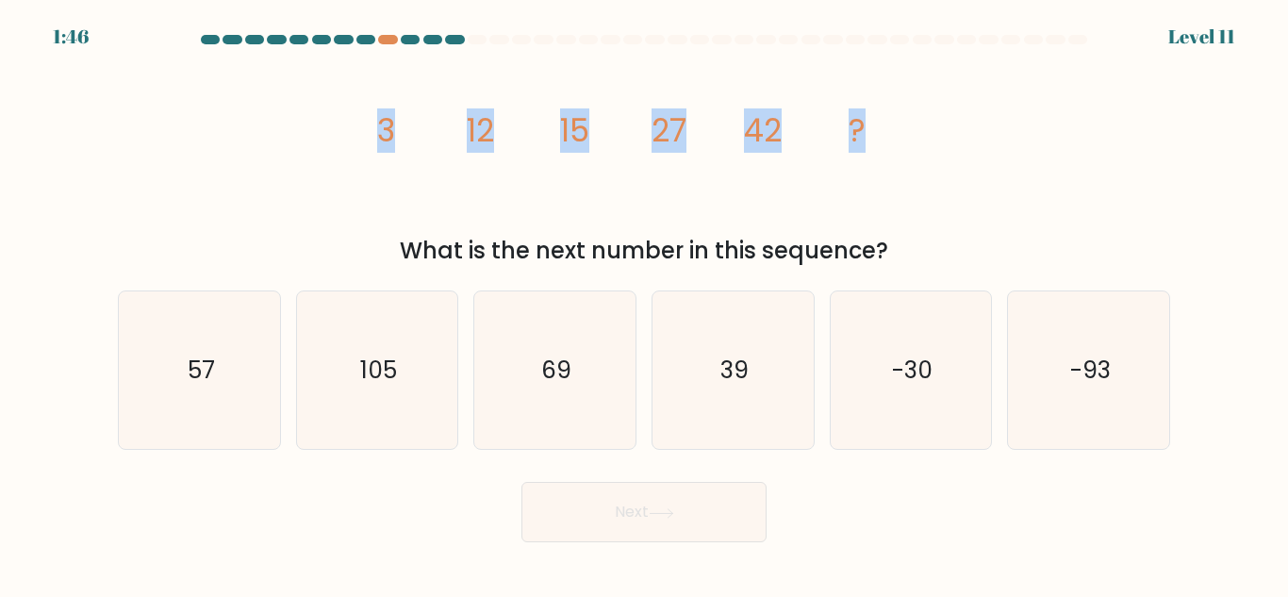
drag, startPoint x: 363, startPoint y: 140, endPoint x: 955, endPoint y: 143, distance: 591.4
click at [955, 143] on div "image/svg+xml 3 12 15 27 42 ? What is the next number in this sequence?" at bounding box center [644, 160] width 1075 height 216
copy g "3 12 15 27 42 ?"
click at [654, 107] on icon "image/svg+xml 3 12 15 27 42 ?" at bounding box center [644, 141] width 566 height 179
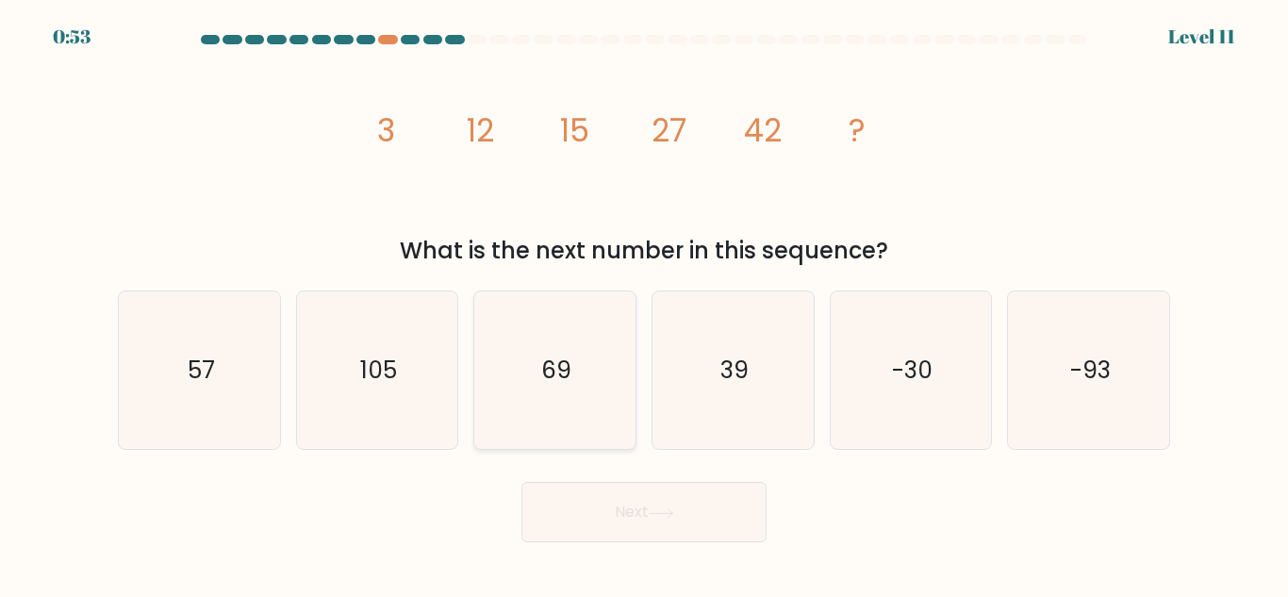
click at [590, 402] on icon "69" at bounding box center [555, 370] width 158 height 158
click at [644, 304] on input "c. 69" at bounding box center [644, 301] width 1 height 5
radio input "true"
click at [644, 538] on button "Next" at bounding box center [644, 512] width 245 height 60
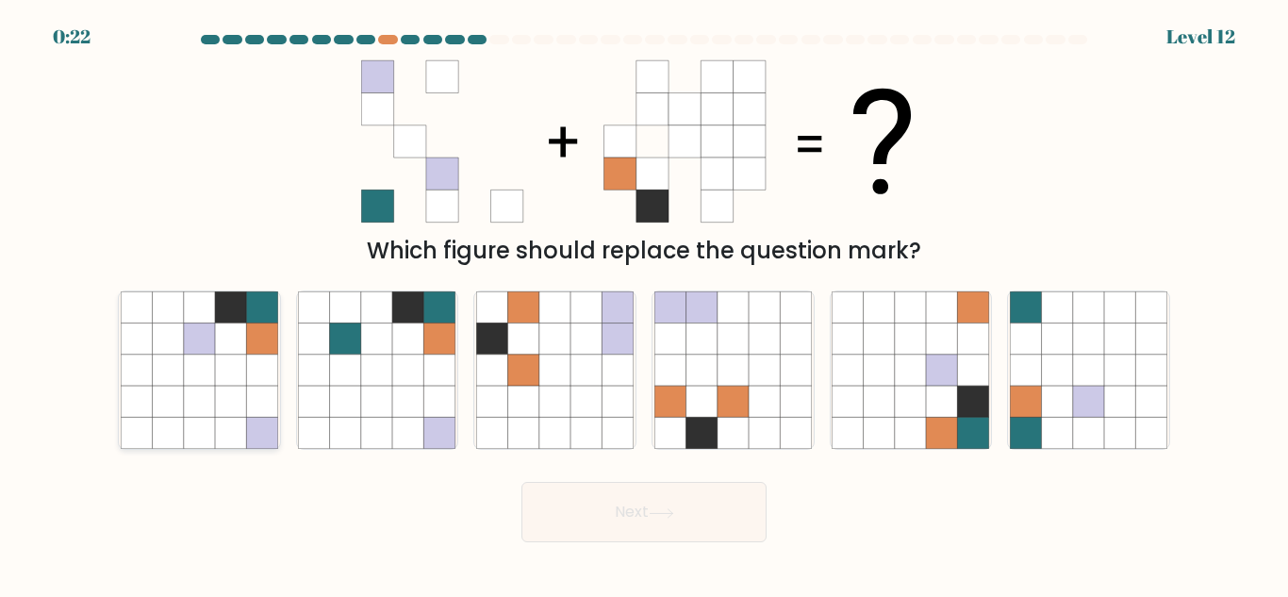
click at [169, 380] on icon at bounding box center [167, 370] width 31 height 31
click at [644, 304] on input "a." at bounding box center [644, 301] width 1 height 5
radio input "true"
click at [644, 519] on button "Next" at bounding box center [644, 512] width 245 height 60
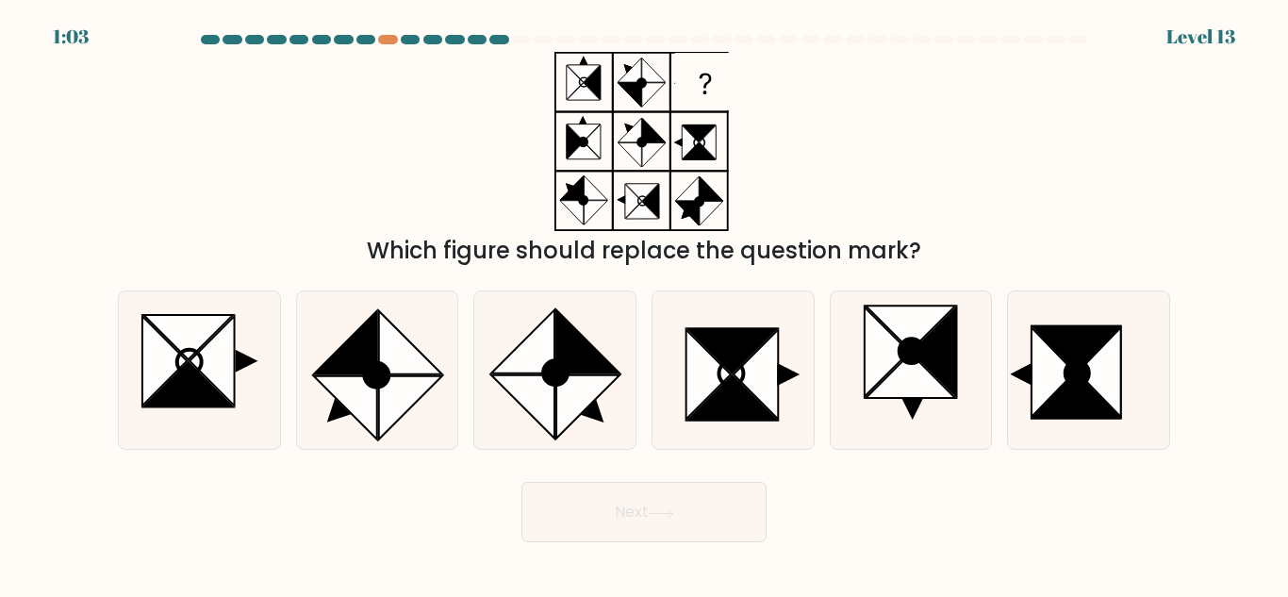
click at [580, 246] on div "Which figure should replace the question mark?" at bounding box center [644, 251] width 1030 height 34
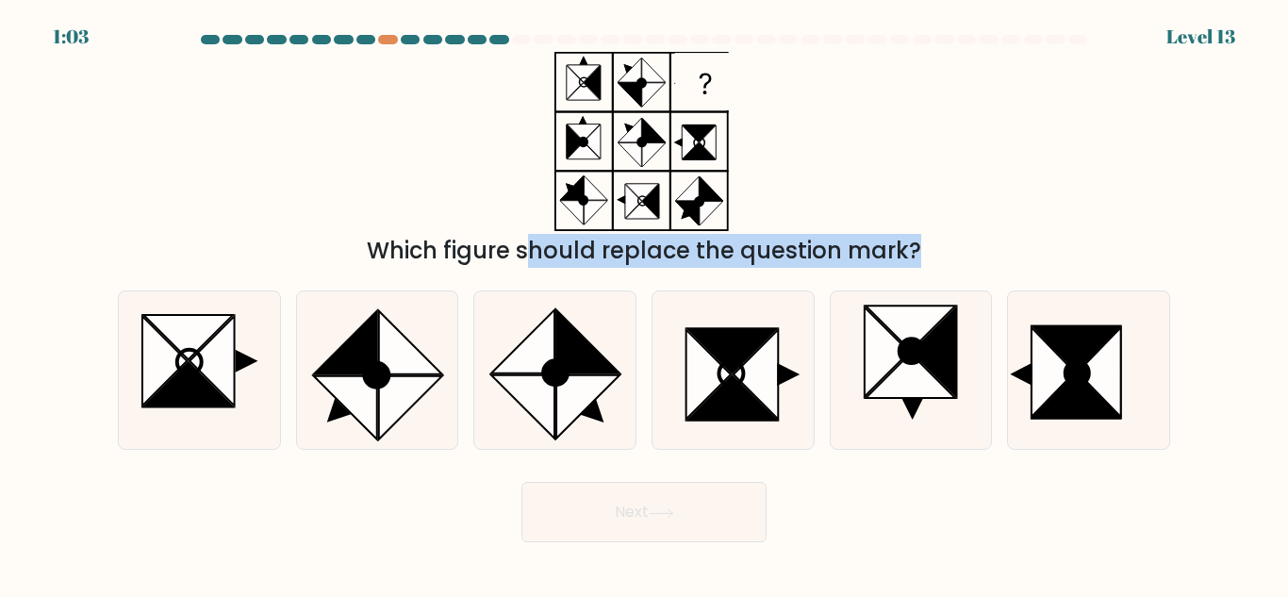
click at [580, 246] on div "Which figure should replace the question mark?" at bounding box center [644, 251] width 1030 height 34
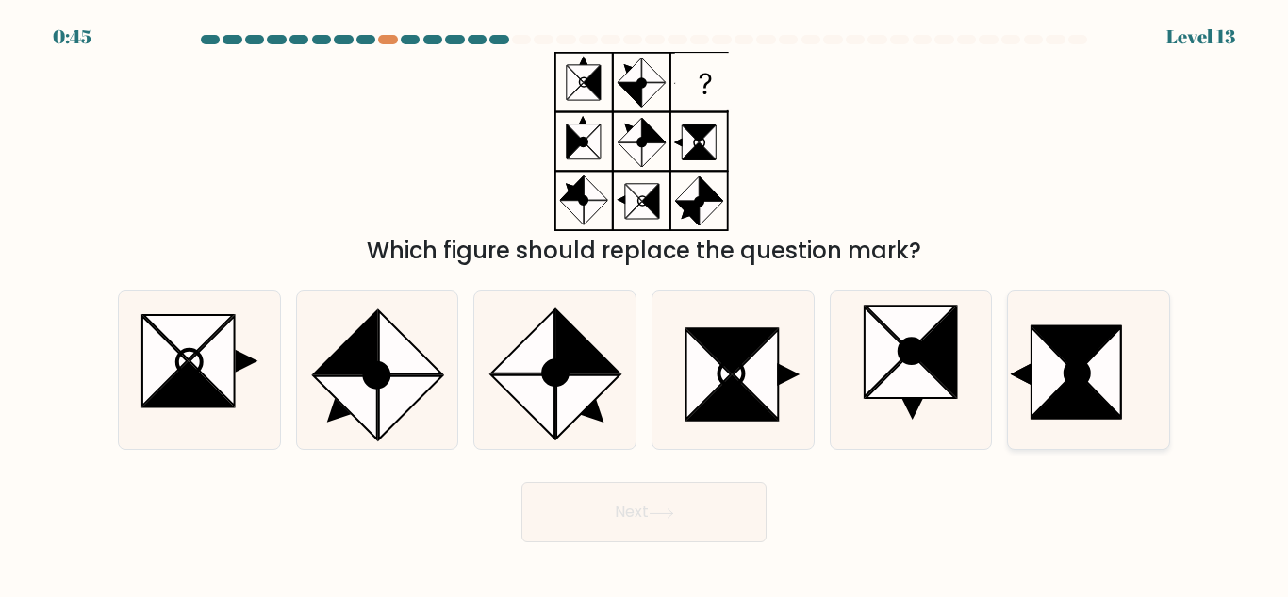
click at [1064, 357] on icon at bounding box center [1076, 348] width 87 height 44
click at [645, 304] on input "f." at bounding box center [644, 301] width 1 height 5
radio input "true"
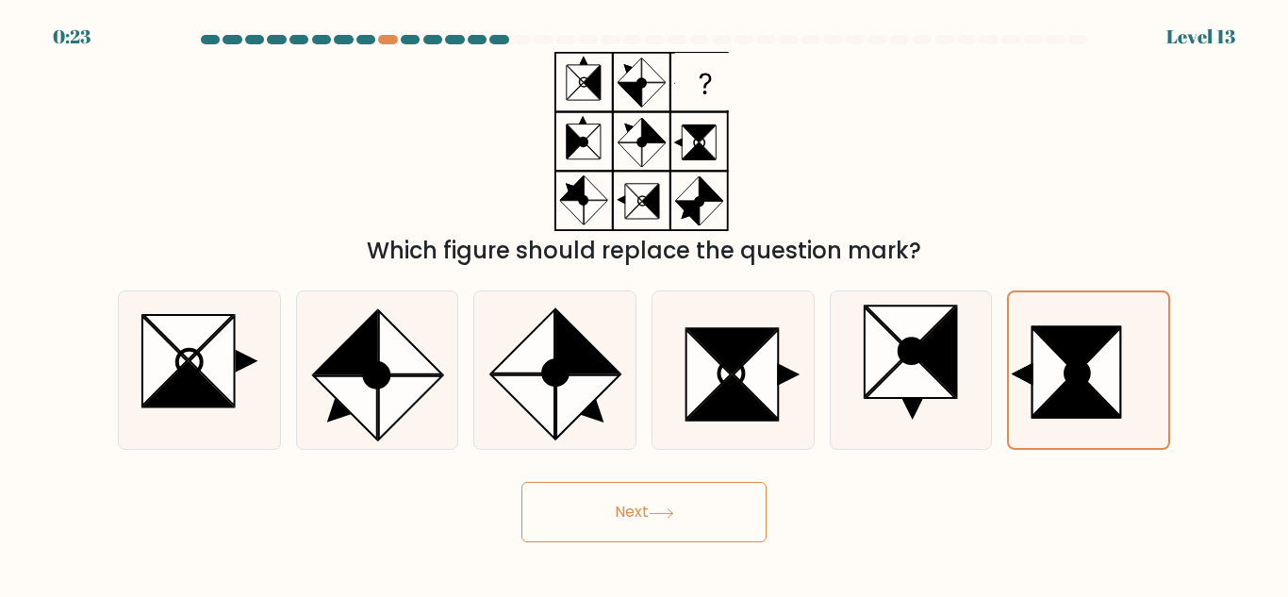
drag, startPoint x: 672, startPoint y: 474, endPoint x: 672, endPoint y: 505, distance: 31.1
click at [672, 505] on div "Next" at bounding box center [644, 508] width 1075 height 70
click at [672, 505] on button "Next" at bounding box center [644, 512] width 245 height 60
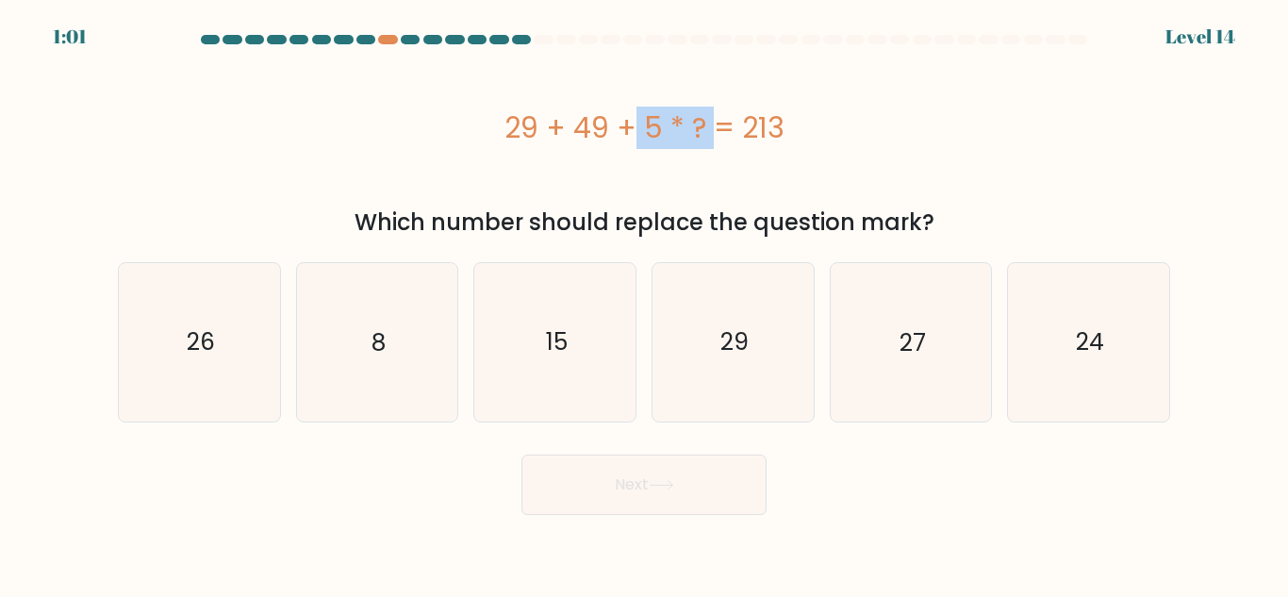
drag, startPoint x: 490, startPoint y: 137, endPoint x: 610, endPoint y: 131, distance: 119.9
click at [610, 131] on div "29 + 49 + 5 * ? = 213" at bounding box center [644, 128] width 1053 height 42
click at [755, 124] on div "29 + 49 + 5 * ? = 213" at bounding box center [644, 128] width 1053 height 42
click at [771, 111] on div "29 + 49 + 5 * ? = 213" at bounding box center [644, 128] width 1053 height 42
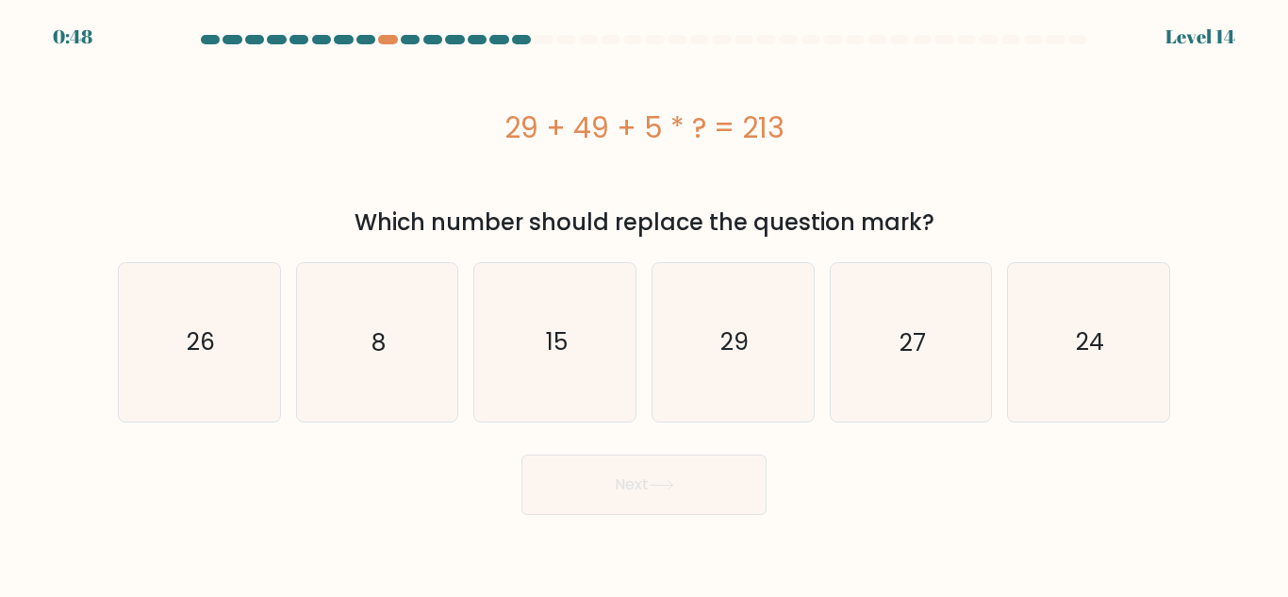
click at [771, 110] on div "29 + 49 + 5 * ? = 213" at bounding box center [644, 128] width 1053 height 42
drag, startPoint x: 492, startPoint y: 126, endPoint x: 792, endPoint y: 125, distance: 300.0
click at [792, 125] on div "29 + 49 + 5 * ? = 213" at bounding box center [644, 128] width 1053 height 42
copy div "29 + 49 + 5 * ? = 213"
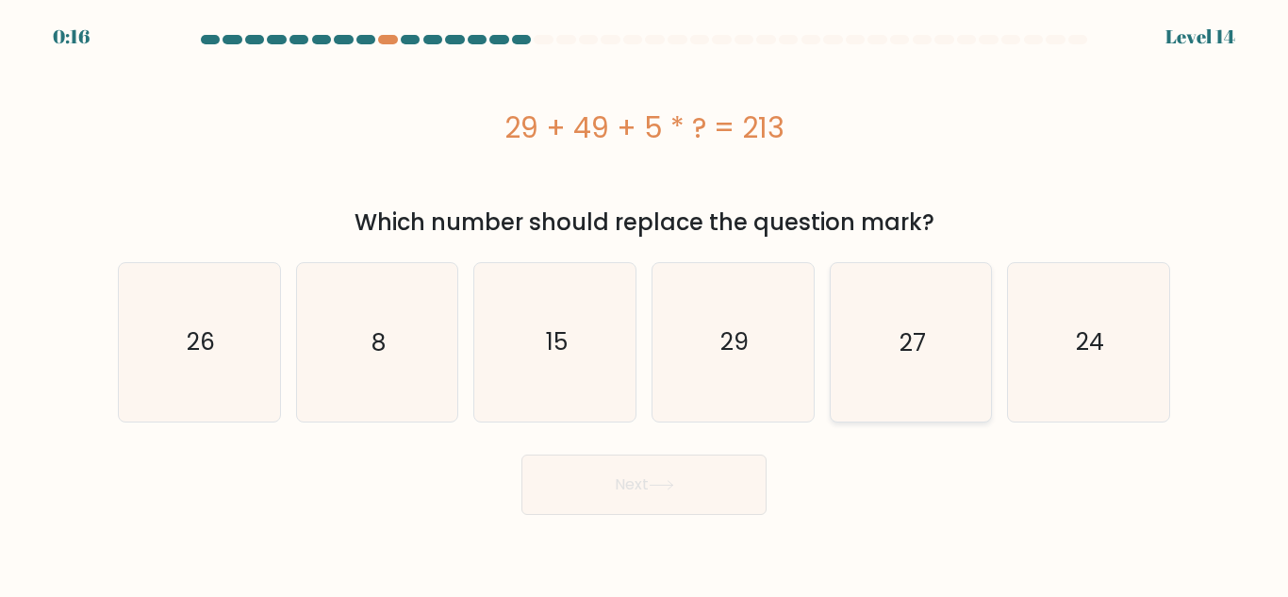
click at [900, 363] on icon "27" at bounding box center [911, 342] width 158 height 158
click at [645, 304] on input "e. 27" at bounding box center [644, 301] width 1 height 5
radio input "true"
click at [700, 490] on button "Next" at bounding box center [644, 485] width 245 height 60
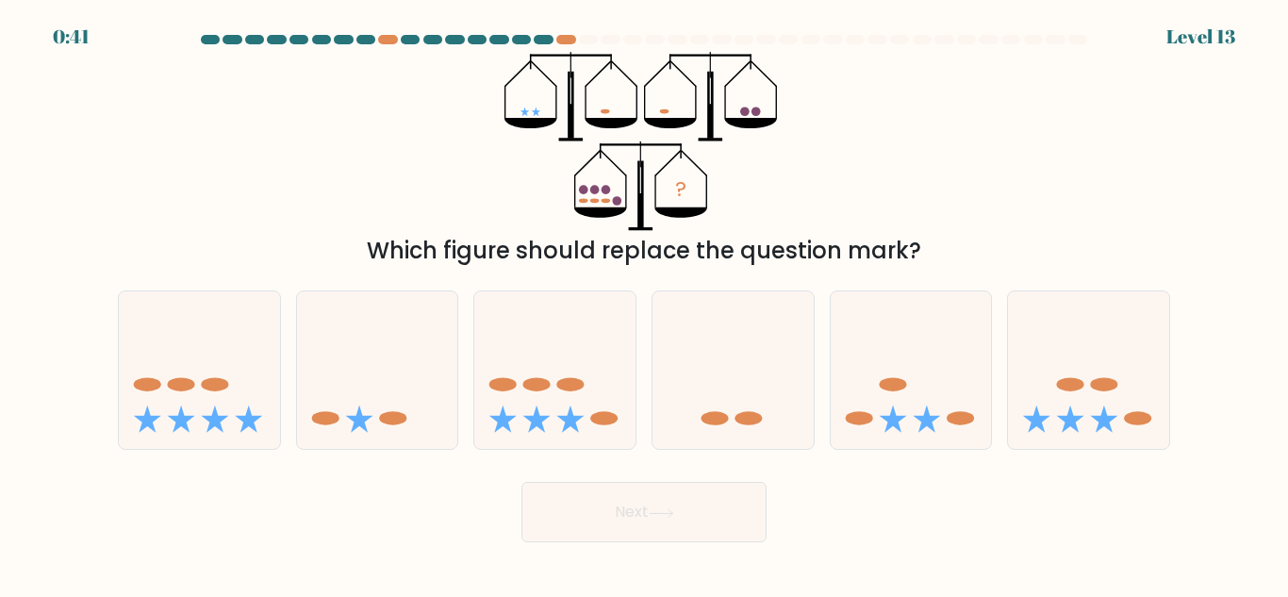
click at [517, 259] on div "Which figure should replace the question mark?" at bounding box center [644, 251] width 1030 height 34
click at [519, 260] on div "Which figure should replace the question mark?" at bounding box center [644, 251] width 1030 height 34
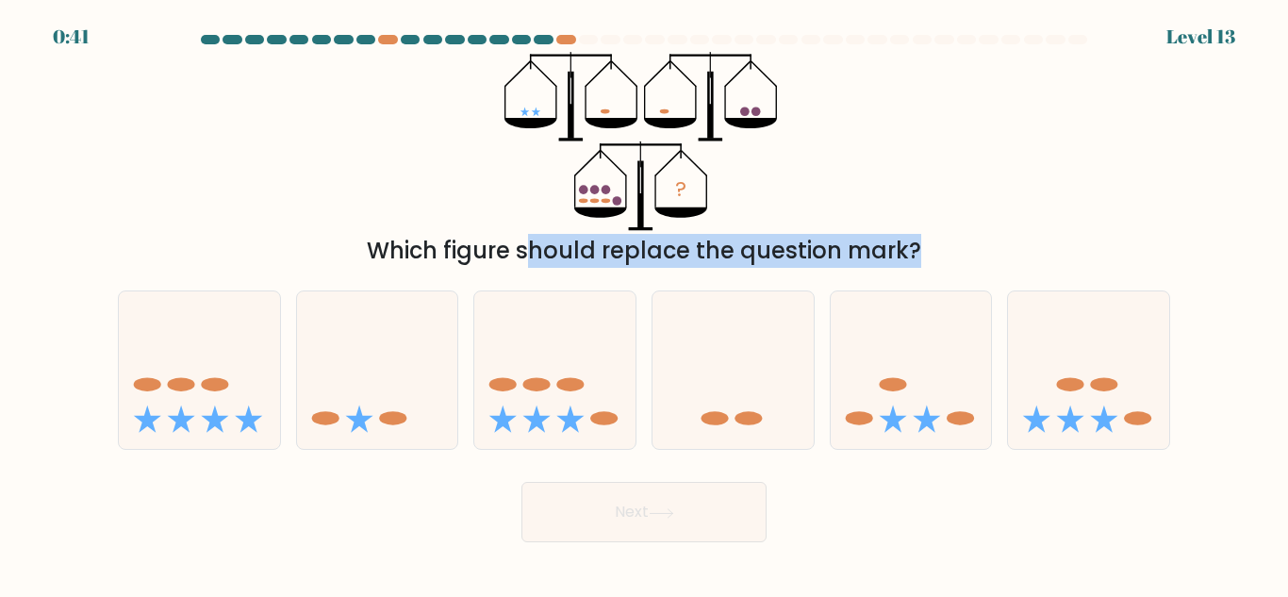
click at [519, 260] on div "Which figure should replace the question mark?" at bounding box center [644, 251] width 1030 height 34
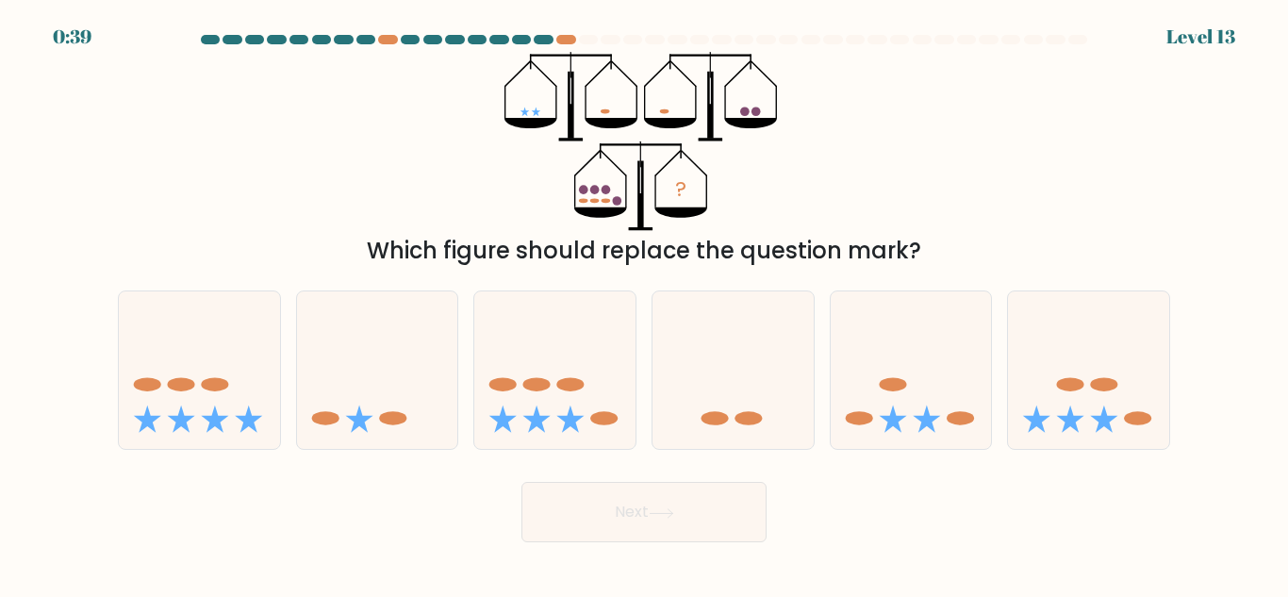
click at [534, 108] on icon "?" at bounding box center [645, 141] width 280 height 179
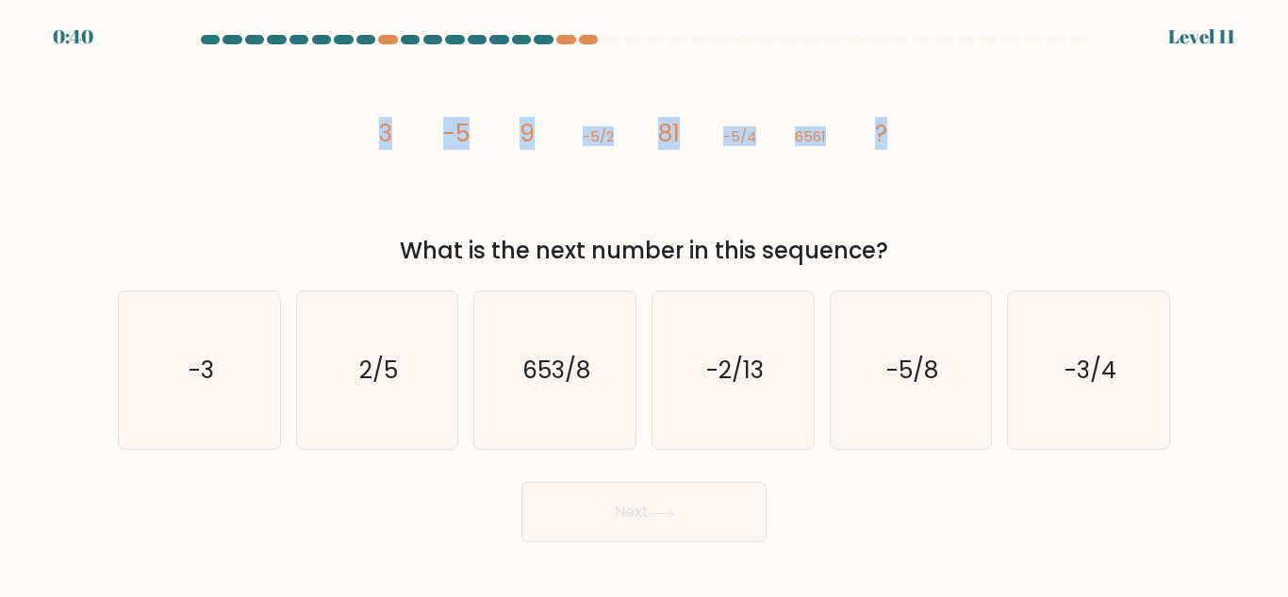
drag, startPoint x: 376, startPoint y: 143, endPoint x: 915, endPoint y: 158, distance: 538.8
click at [915, 158] on icon "image/svg+xml 3 -5 9 -5/2 81 -5/4 6561 ?" at bounding box center [644, 141] width 566 height 179
copy g "3 -5 9 -5/2 81 -5/4 6561 ?"
click at [956, 407] on icon "-5/8" at bounding box center [911, 370] width 158 height 158
click at [645, 304] on input "e. -5/8" at bounding box center [644, 301] width 1 height 5
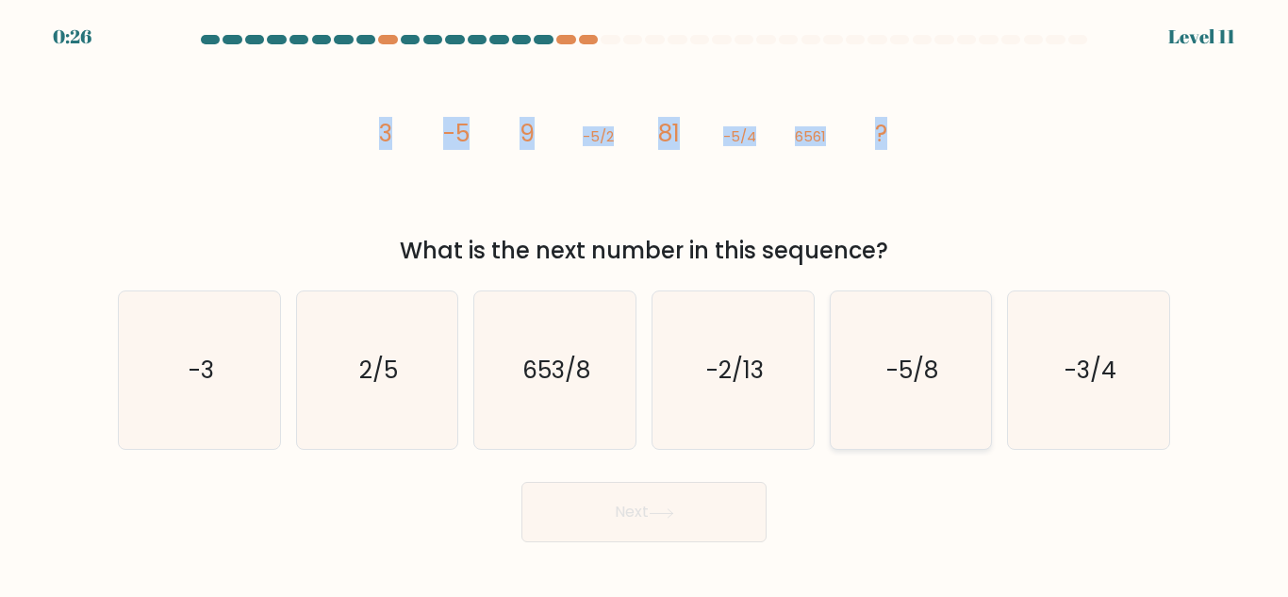
radio input "true"
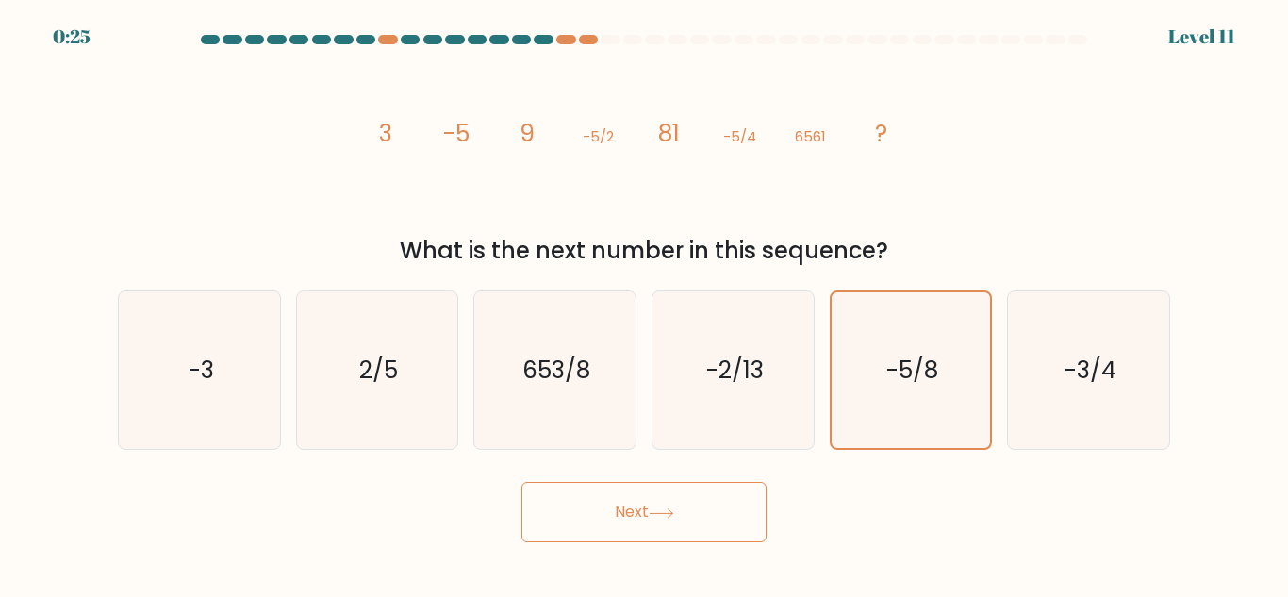
click at [708, 529] on button "Next" at bounding box center [644, 512] width 245 height 60
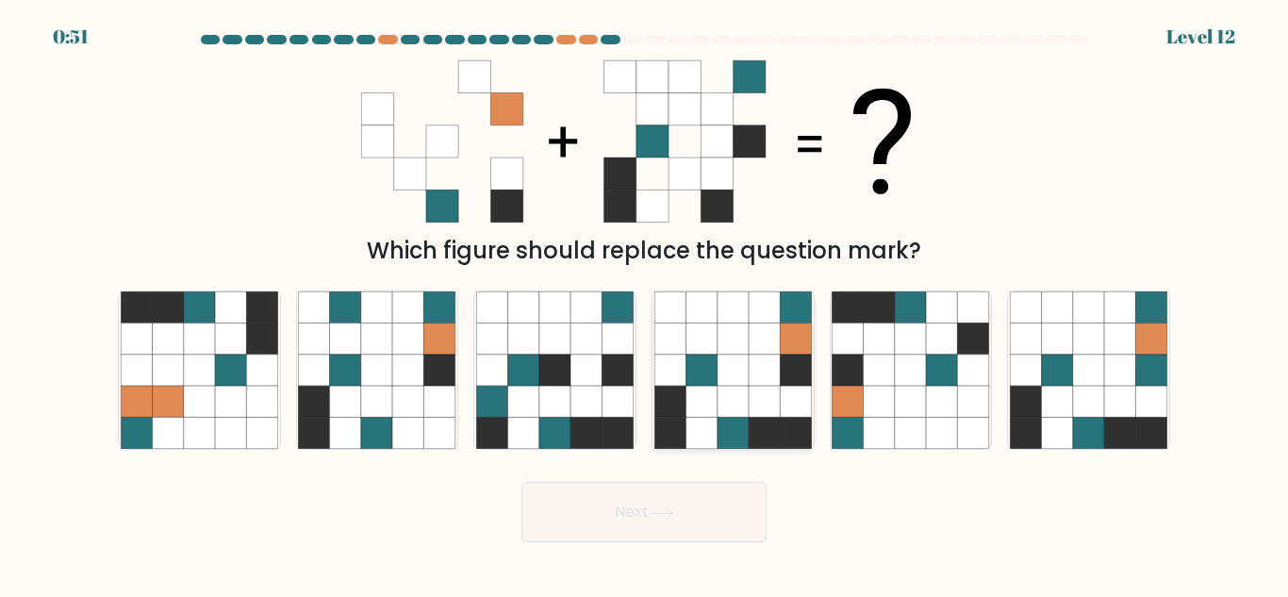
click at [767, 394] on icon at bounding box center [764, 401] width 31 height 31
click at [645, 304] on input "d." at bounding box center [644, 301] width 1 height 5
radio input "true"
click at [702, 491] on button "Next" at bounding box center [644, 512] width 245 height 60
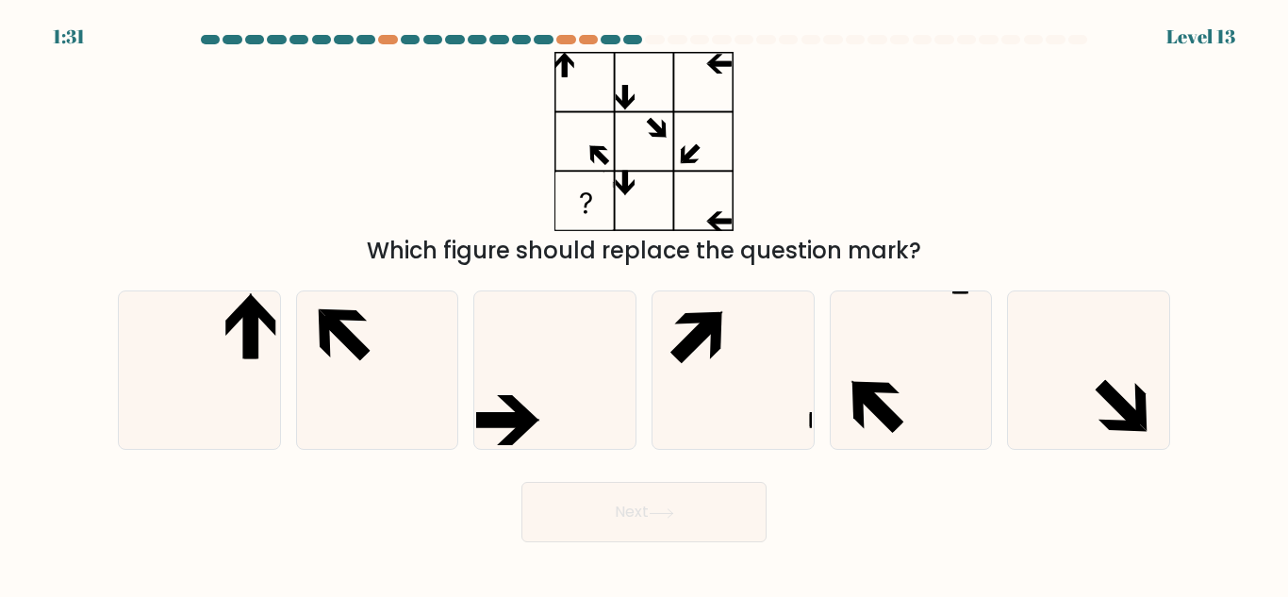
click at [474, 229] on div "Which figure should replace the question mark?" at bounding box center [644, 160] width 1075 height 216
click at [474, 236] on div "Which figure should replace the question mark?" at bounding box center [644, 251] width 1030 height 34
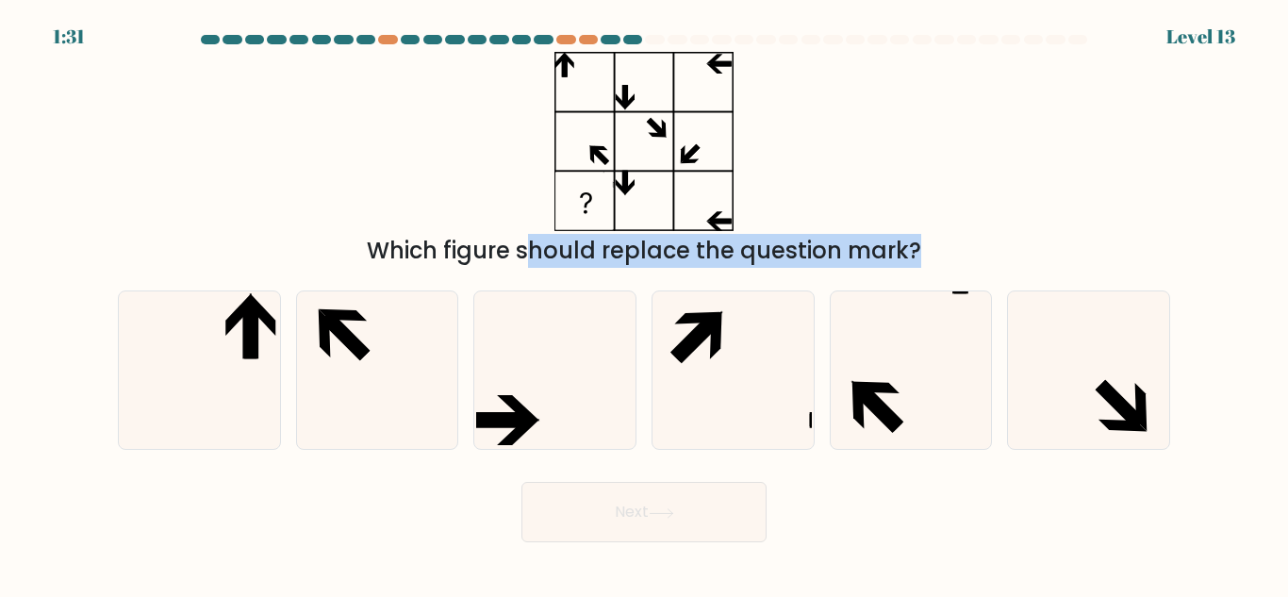
click at [474, 236] on div "Which figure should replace the question mark?" at bounding box center [644, 251] width 1030 height 34
click at [488, 245] on div "Which figure should replace the question mark?" at bounding box center [644, 251] width 1030 height 34
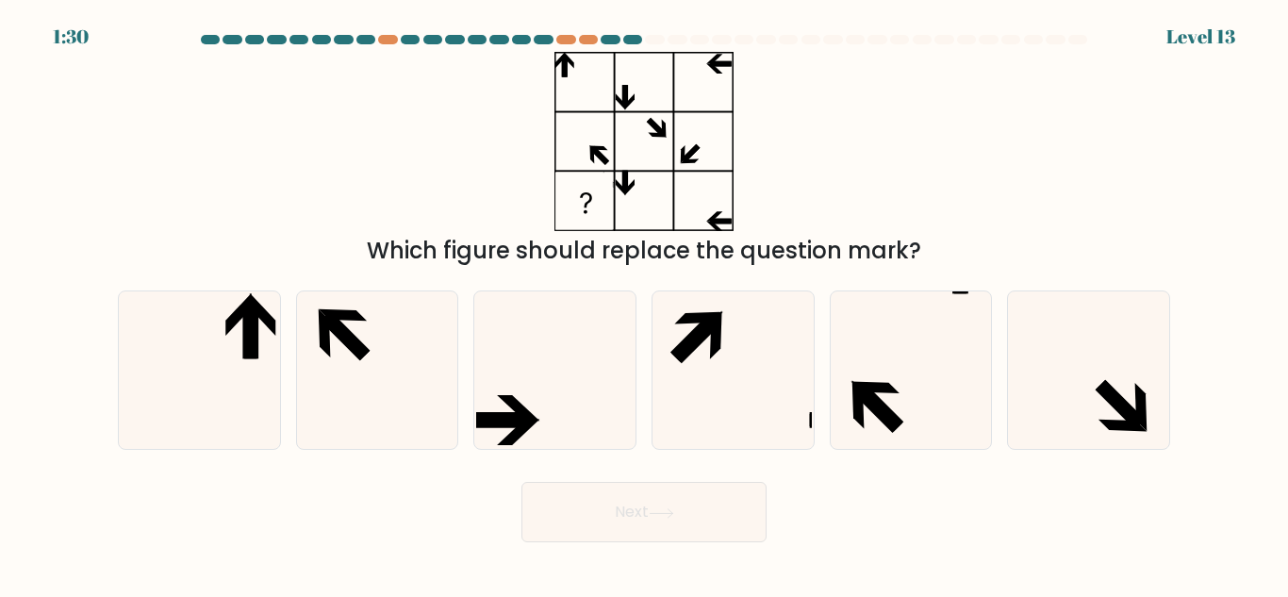
click at [488, 245] on div "Which figure should replace the question mark?" at bounding box center [644, 251] width 1030 height 34
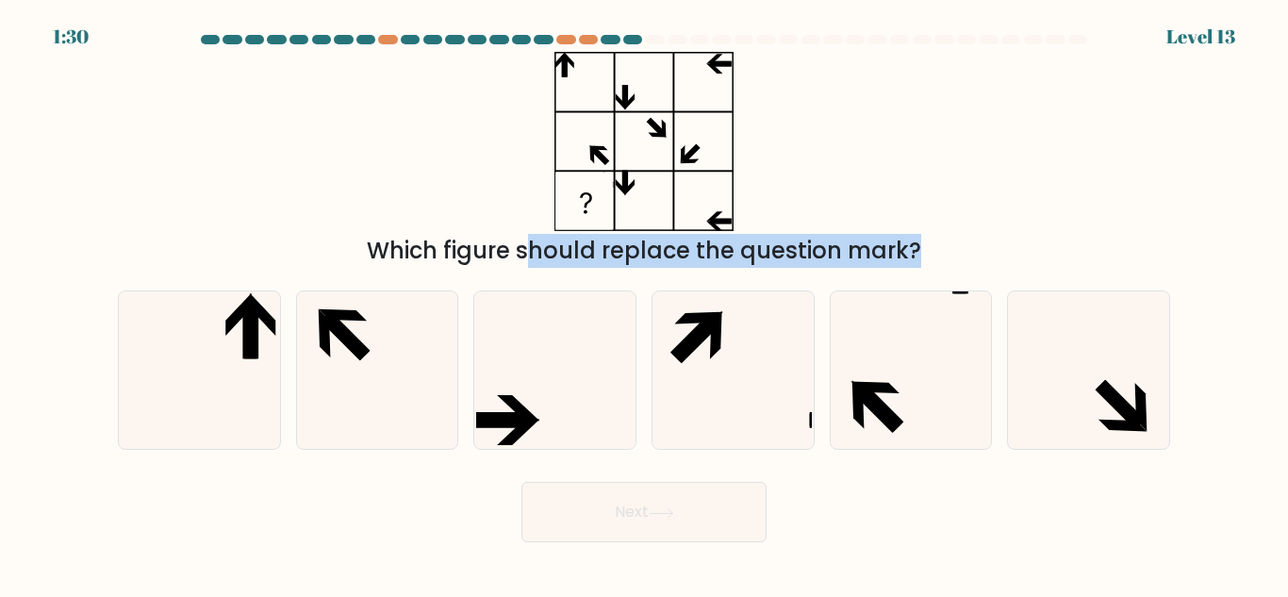
click at [488, 245] on div "Which figure should replace the question mark?" at bounding box center [644, 251] width 1030 height 34
click at [220, 386] on icon at bounding box center [200, 370] width 158 height 158
click at [644, 304] on input "a." at bounding box center [644, 301] width 1 height 5
radio input "true"
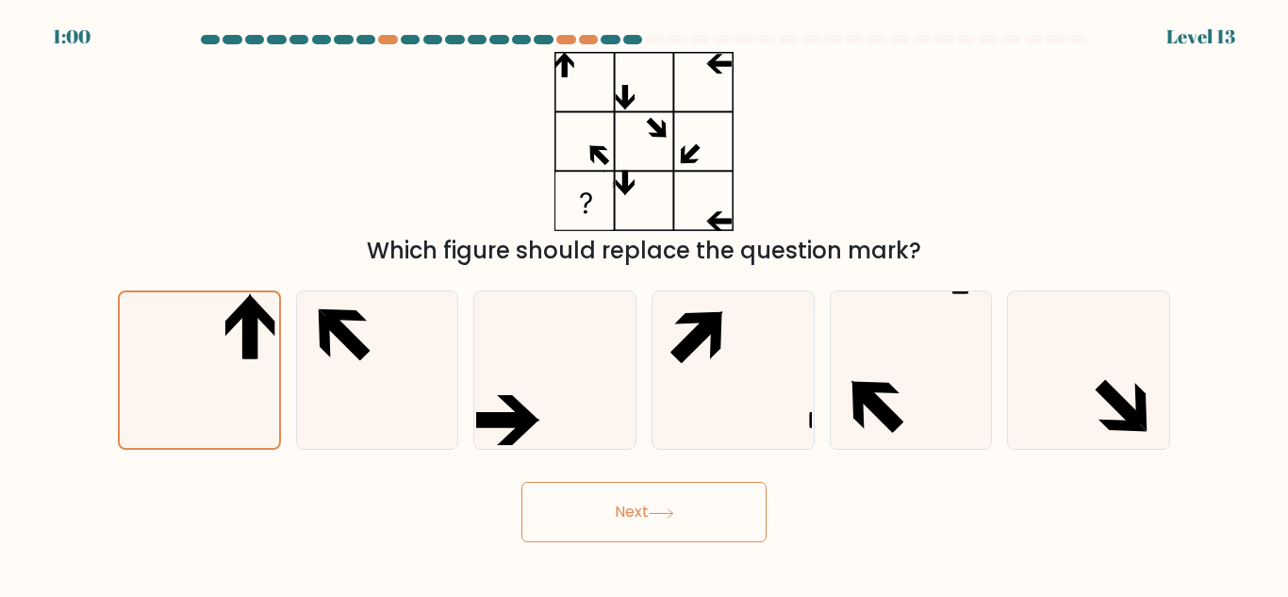
click at [657, 486] on button "Next" at bounding box center [644, 512] width 245 height 60
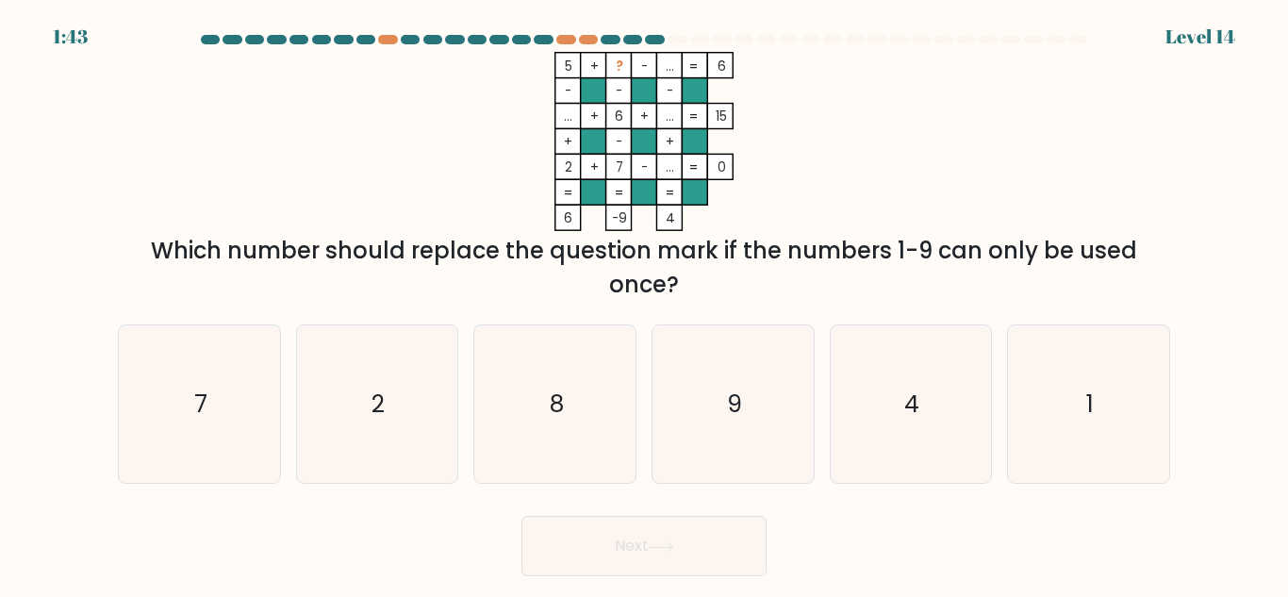
click at [320, 266] on div "Which number should replace the question mark if the numbers 1-9 can only be us…" at bounding box center [644, 268] width 1030 height 68
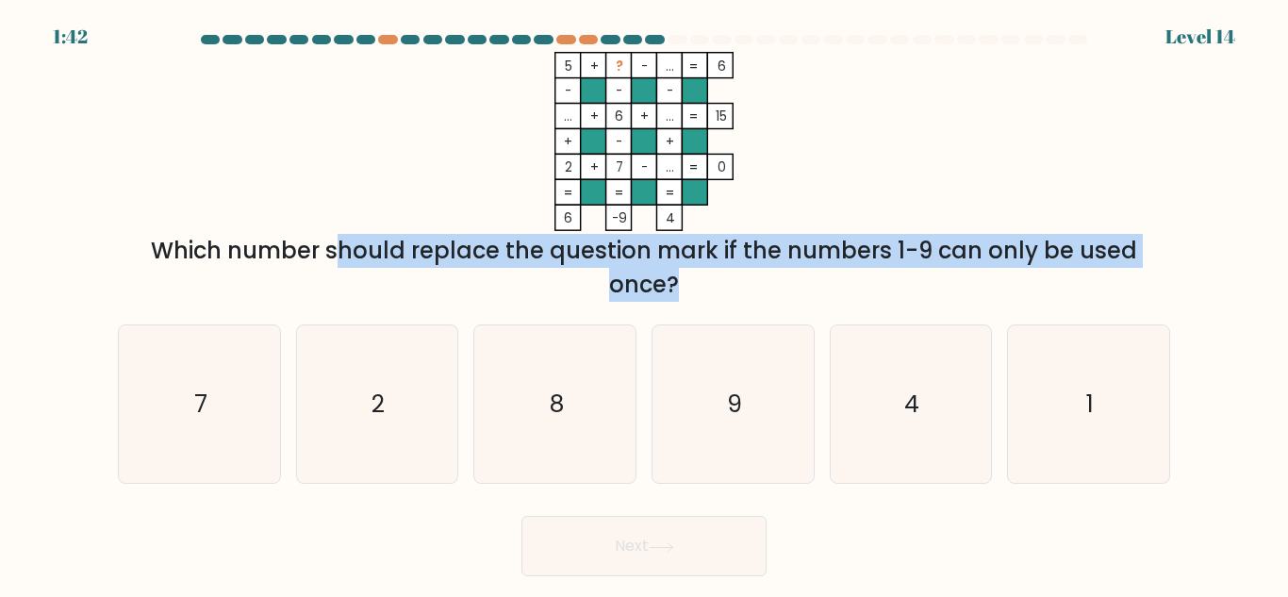
click at [320, 266] on div "Which number should replace the question mark if the numbers 1-9 can only be us…" at bounding box center [644, 268] width 1030 height 68
click at [619, 266] on div "Which number should replace the question mark if the numbers 1-9 can only be us…" at bounding box center [644, 268] width 1030 height 68
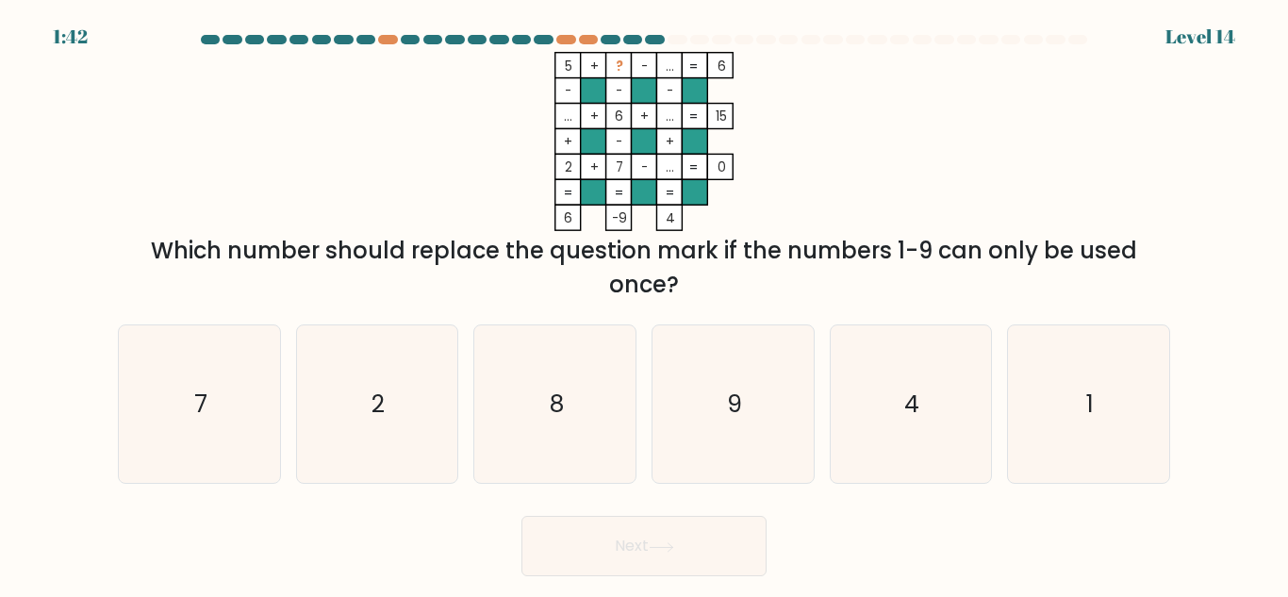
click at [619, 266] on div "Which number should replace the question mark if the numbers 1-9 can only be us…" at bounding box center [644, 268] width 1030 height 68
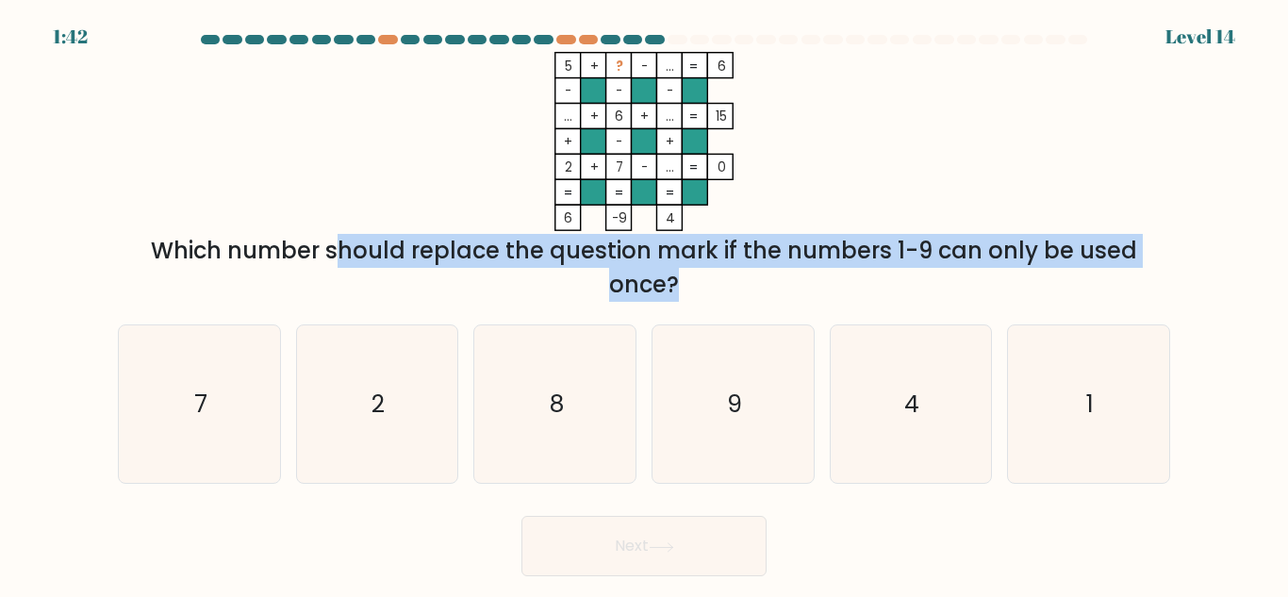
click at [619, 266] on div "Which number should replace the question mark if the numbers 1-9 can only be us…" at bounding box center [644, 268] width 1030 height 68
click at [774, 262] on div "Which number should replace the question mark if the numbers 1-9 can only be us…" at bounding box center [644, 268] width 1030 height 68
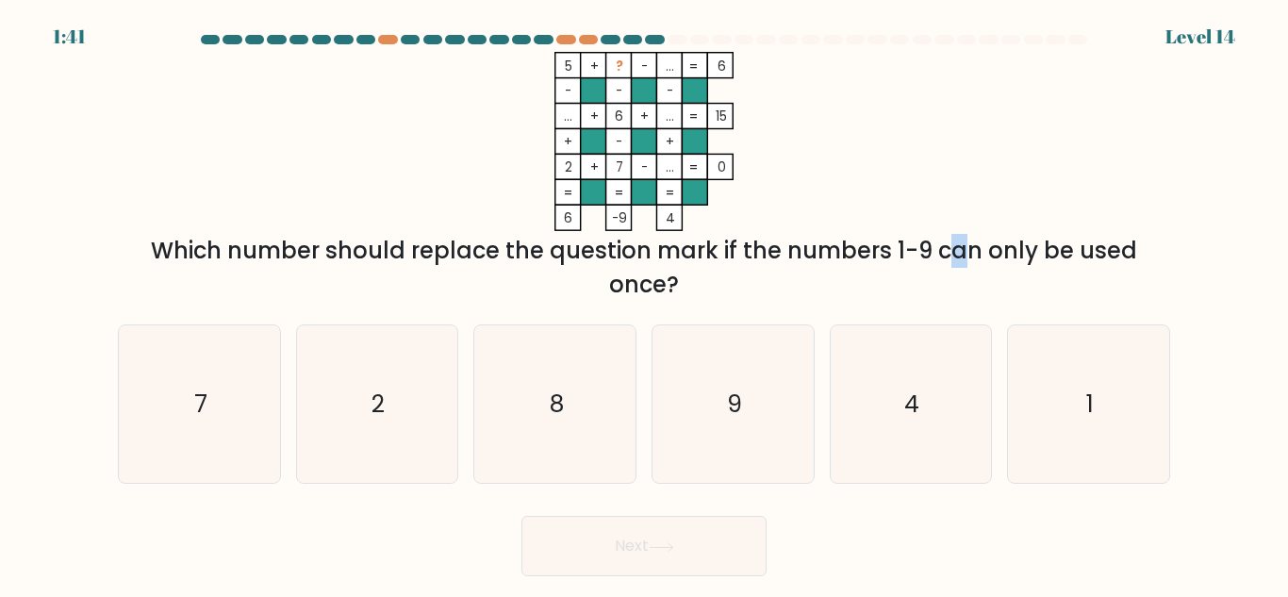
click at [774, 262] on div "Which number should replace the question mark if the numbers 1-9 can only be us…" at bounding box center [644, 268] width 1030 height 68
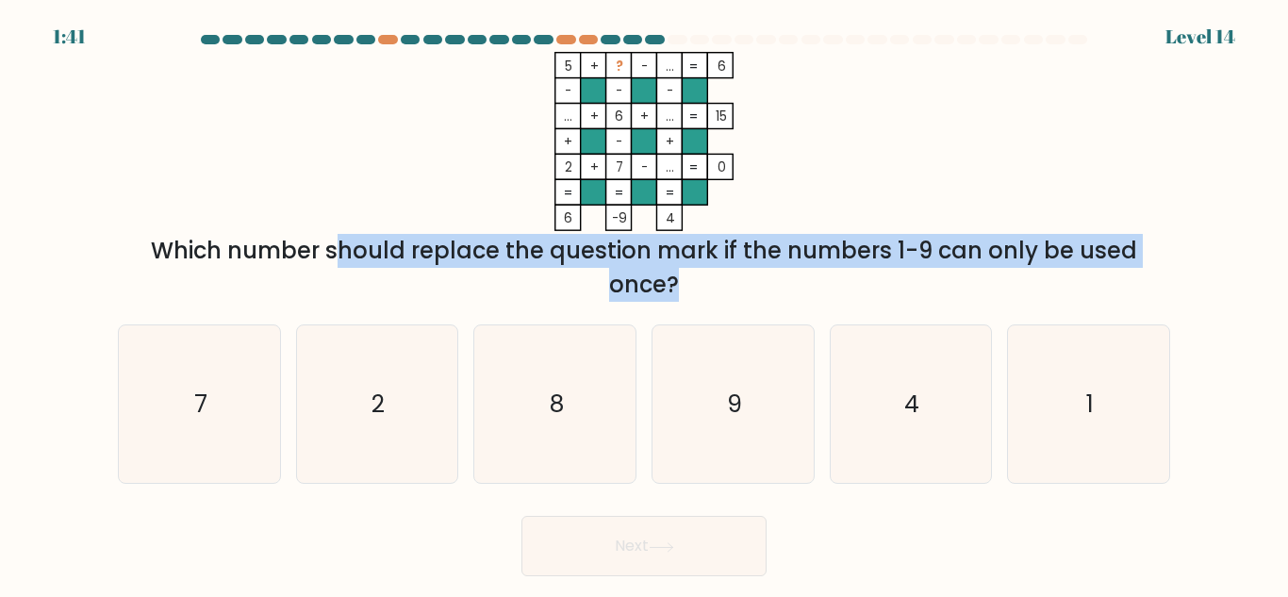
click at [777, 262] on div "Which number should replace the question mark if the numbers 1-9 can only be us…" at bounding box center [644, 268] width 1030 height 68
click at [893, 256] on div "Which number should replace the question mark if the numbers 1-9 can only be us…" at bounding box center [644, 268] width 1030 height 68
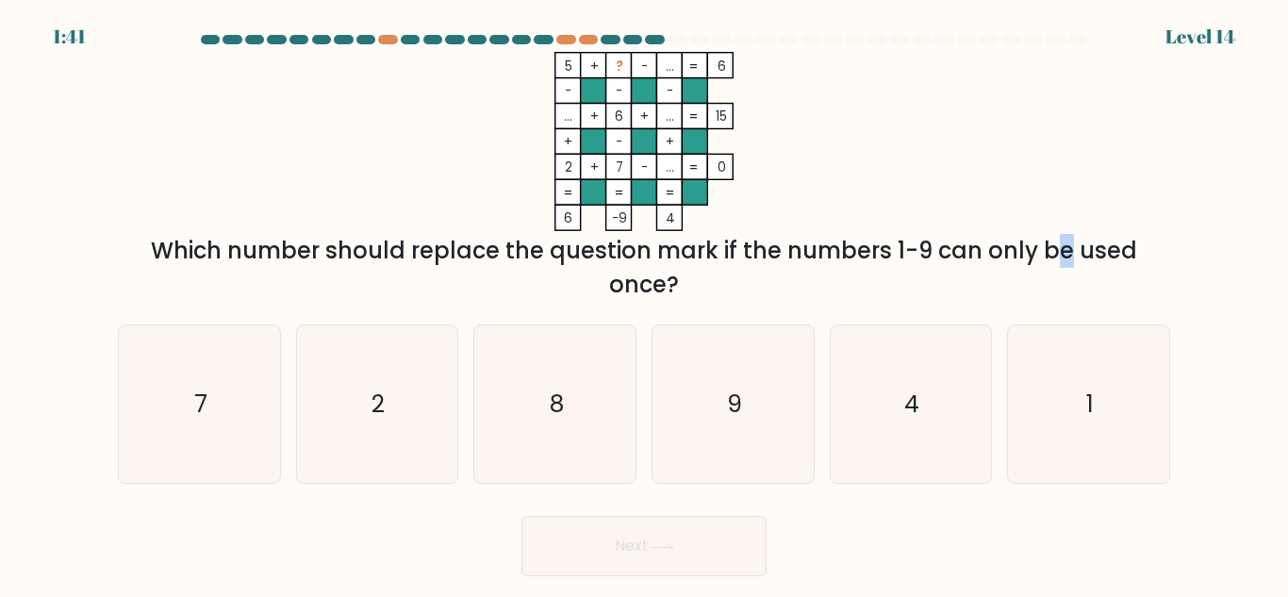
click at [893, 256] on div "Which number should replace the question mark if the numbers 1-9 can only be us…" at bounding box center [644, 268] width 1030 height 68
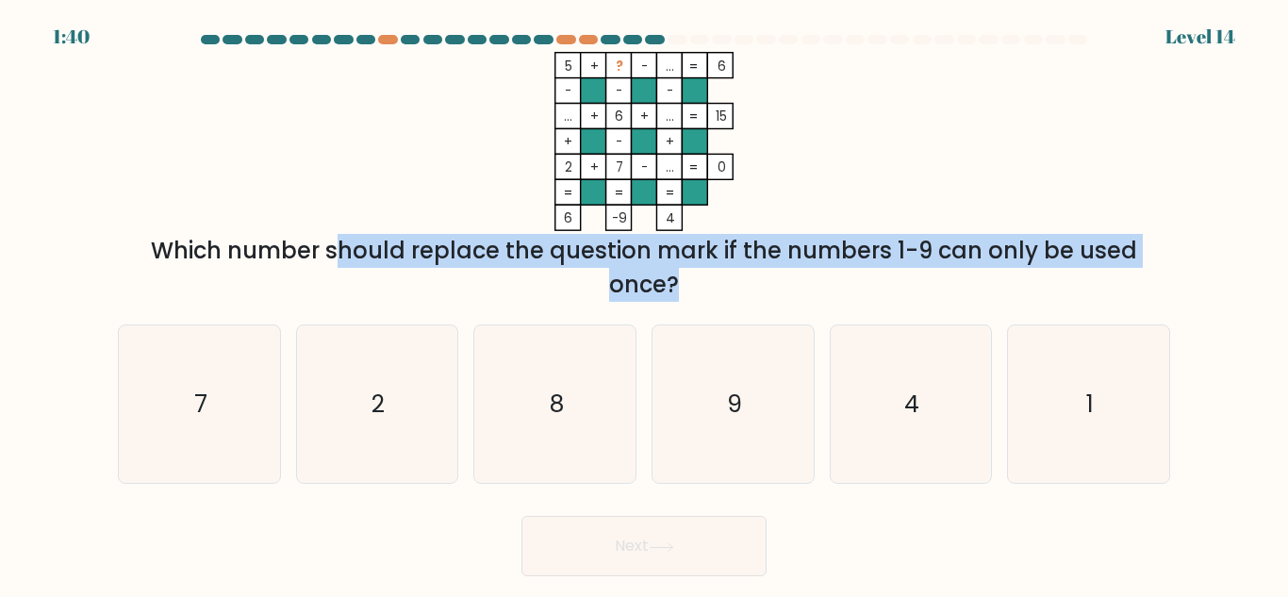
click at [893, 256] on div "Which number should replace the question mark if the numbers 1-9 can only be us…" at bounding box center [644, 268] width 1030 height 68
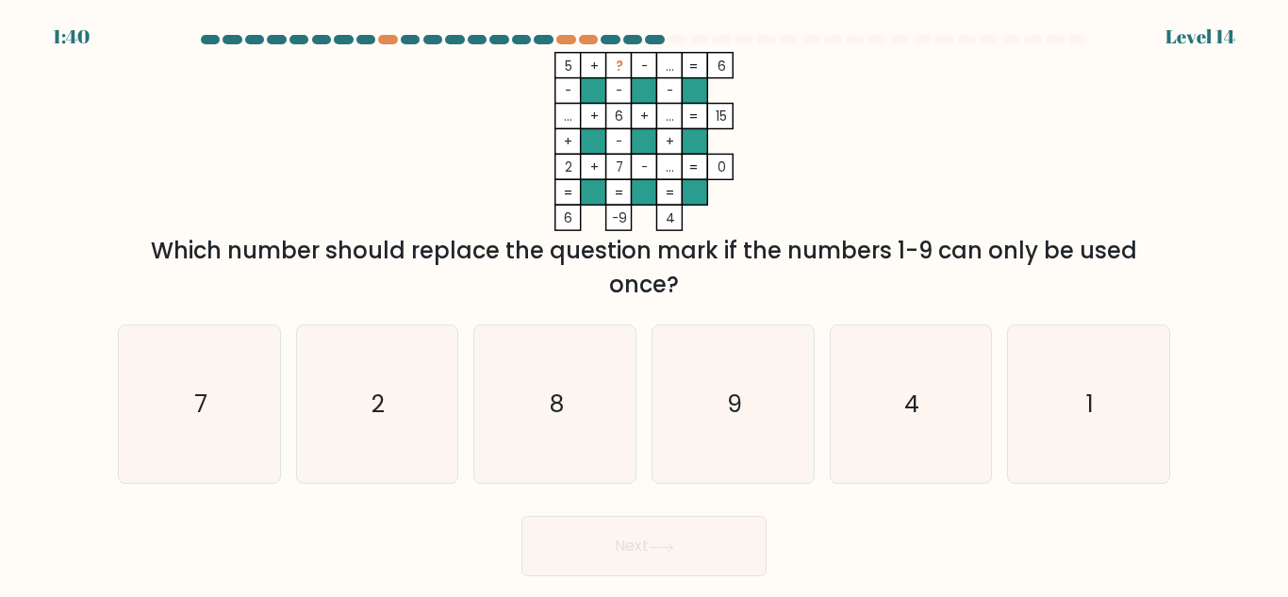
click at [602, 84] on rect at bounding box center [593, 90] width 25 height 25
click at [736, 407] on text "9" at bounding box center [734, 404] width 15 height 33
click at [645, 304] on input "d. 9" at bounding box center [644, 301] width 1 height 5
radio input "true"
click at [369, 423] on icon "2" at bounding box center [377, 404] width 158 height 158
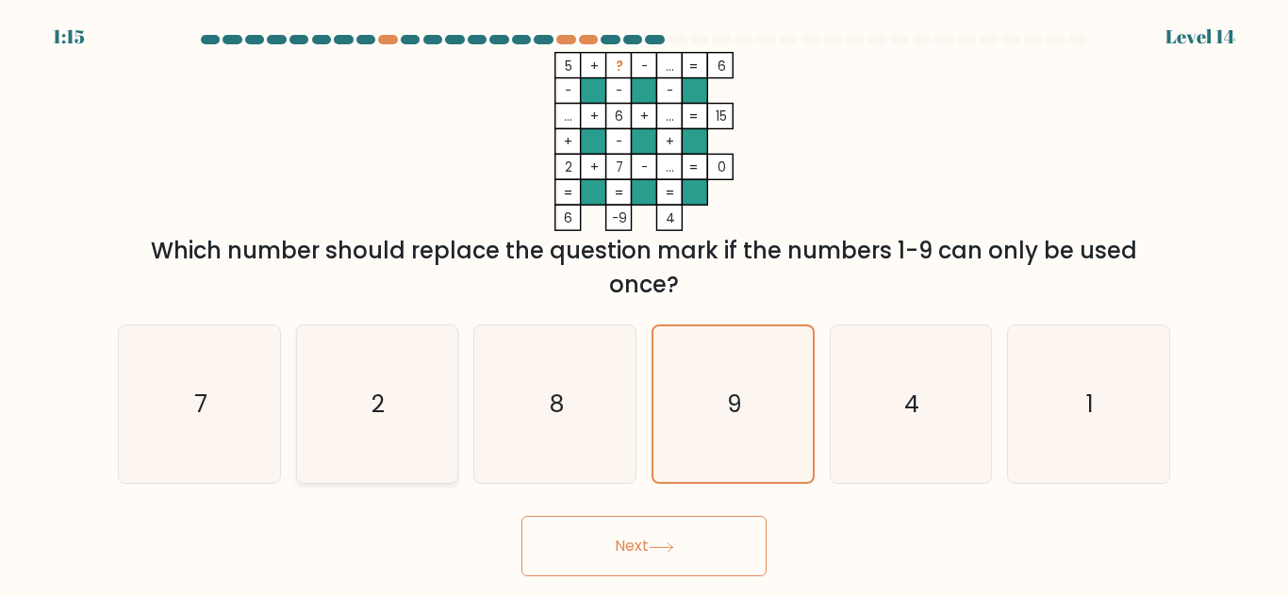
click at [644, 304] on input "b. 2" at bounding box center [644, 301] width 1 height 5
radio input "true"
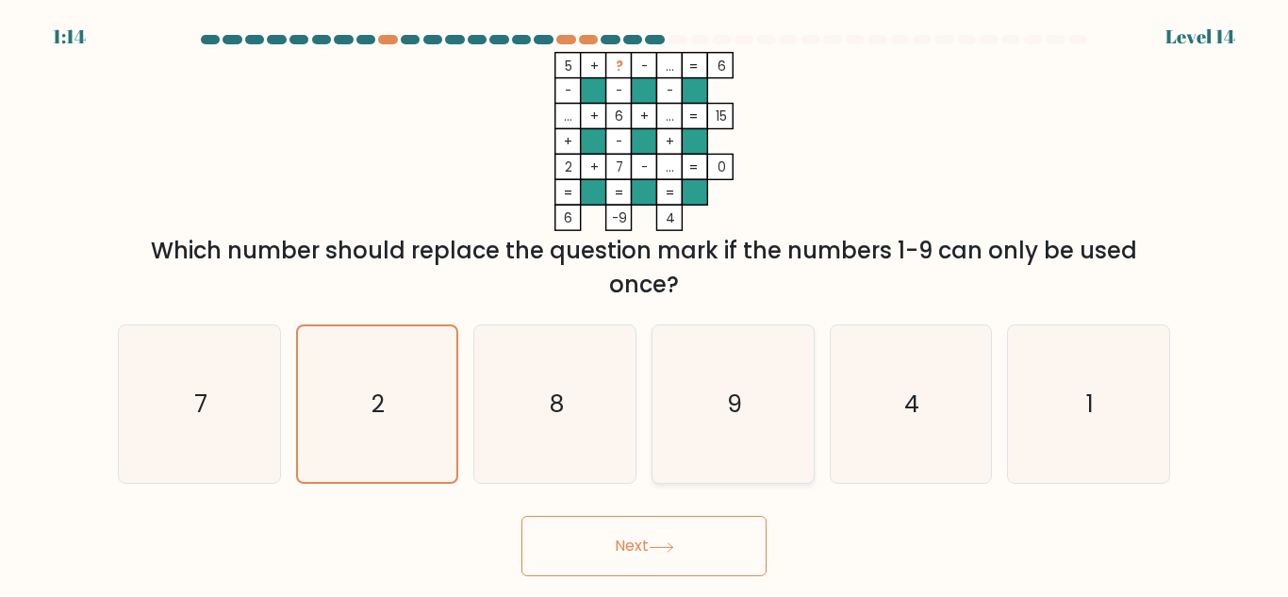
click at [742, 420] on icon "9" at bounding box center [734, 404] width 158 height 158
click at [645, 304] on input "d. 9" at bounding box center [644, 301] width 1 height 5
radio input "true"
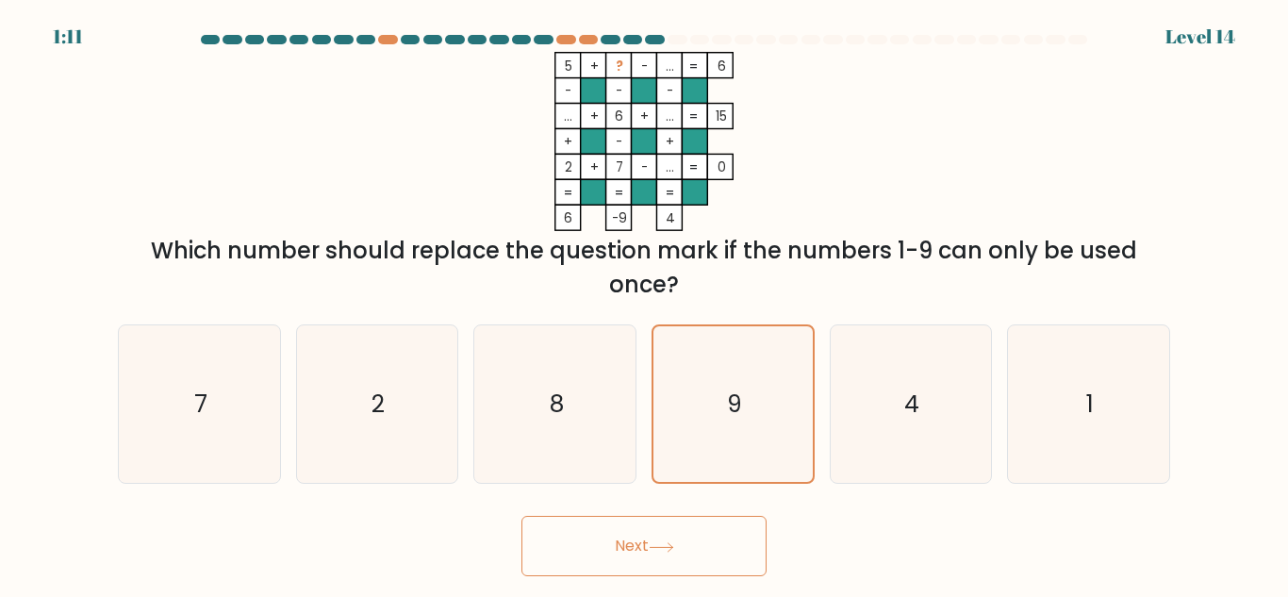
click at [684, 578] on body "1:11 Level 14" at bounding box center [644, 298] width 1288 height 597
click at [684, 572] on button "Next" at bounding box center [644, 546] width 245 height 60
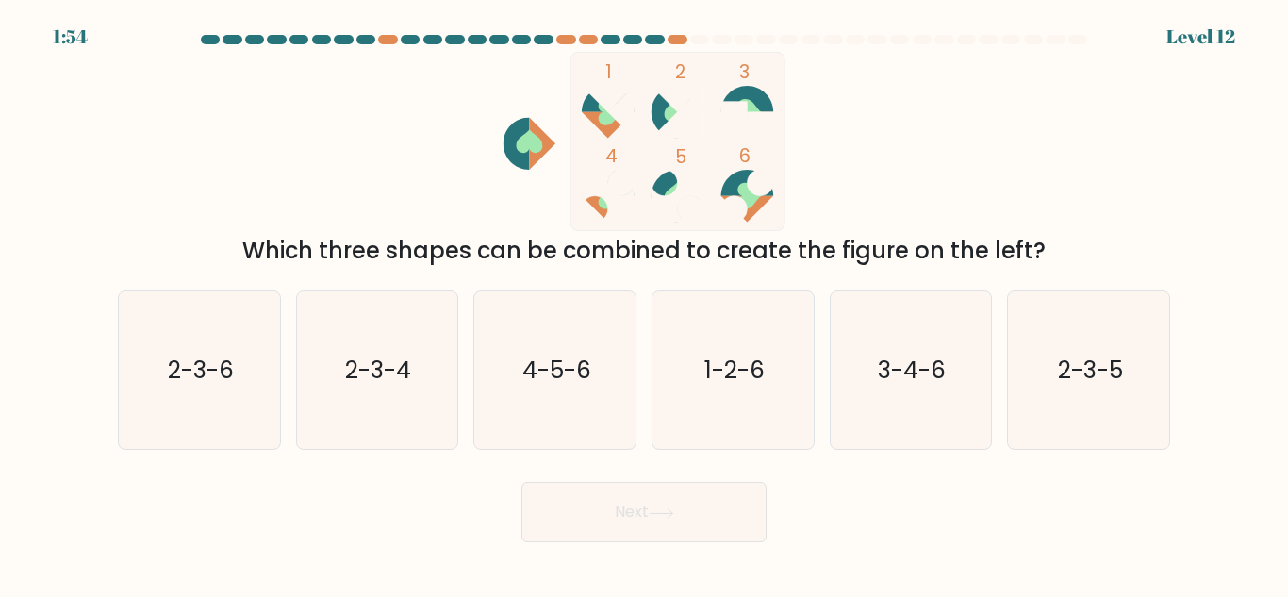
click at [411, 261] on div "Which three shapes can be combined to create the figure on the left?" at bounding box center [644, 251] width 1030 height 34
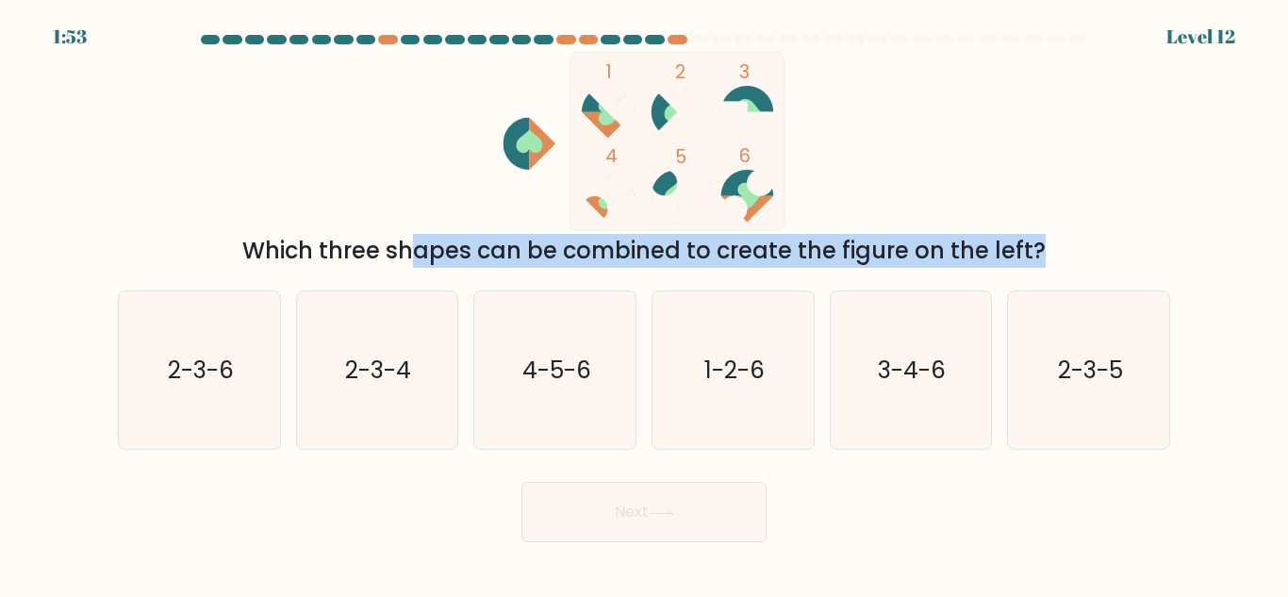
click at [411, 261] on div "Which three shapes can be combined to create the figure on the left?" at bounding box center [644, 251] width 1030 height 34
click at [406, 260] on div "Which three shapes can be combined to create the figure on the left?" at bounding box center [644, 251] width 1030 height 34
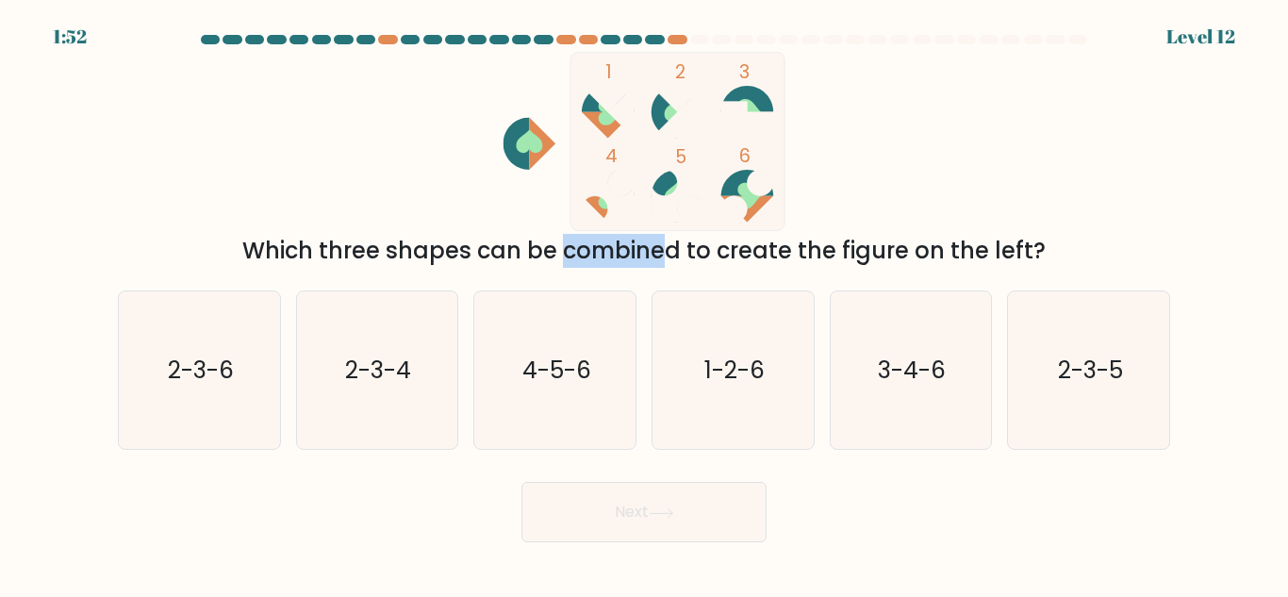
click at [406, 260] on div "Which three shapes can be combined to create the figure on the left?" at bounding box center [644, 251] width 1030 height 34
click at [424, 247] on div "Which three shapes can be combined to create the figure on the left?" at bounding box center [644, 251] width 1030 height 34
click at [548, 361] on text "4-5-6" at bounding box center [557, 370] width 69 height 33
click at [644, 304] on input "c. 4-5-6" at bounding box center [644, 301] width 1 height 5
radio input "true"
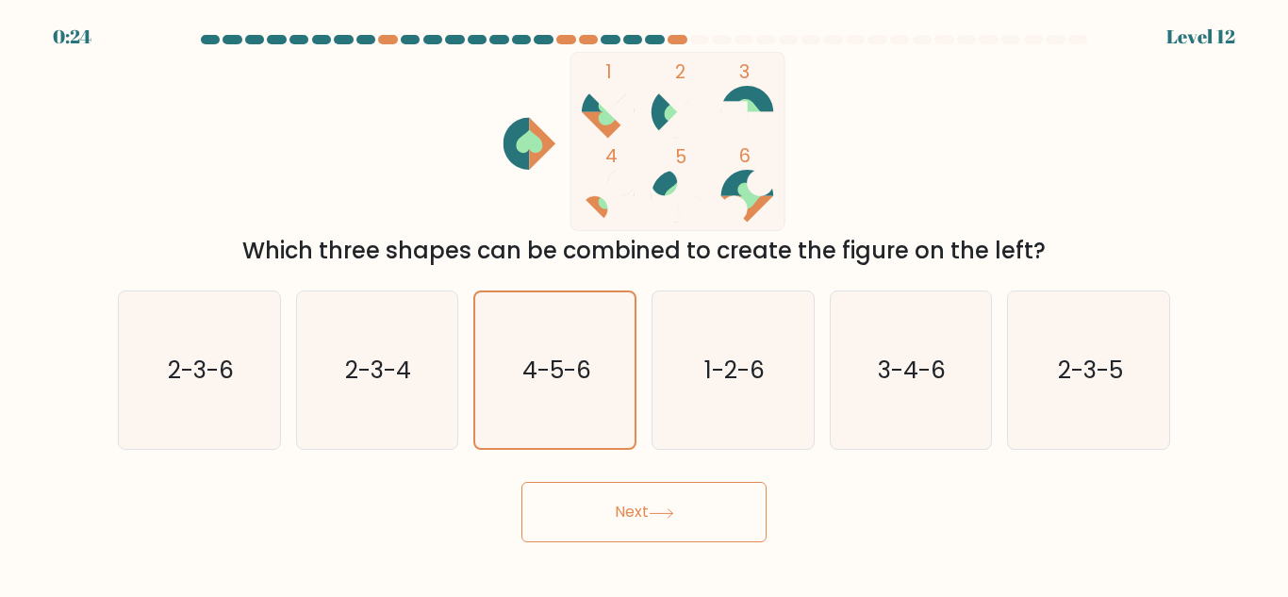
click at [581, 522] on button "Next" at bounding box center [644, 512] width 245 height 60
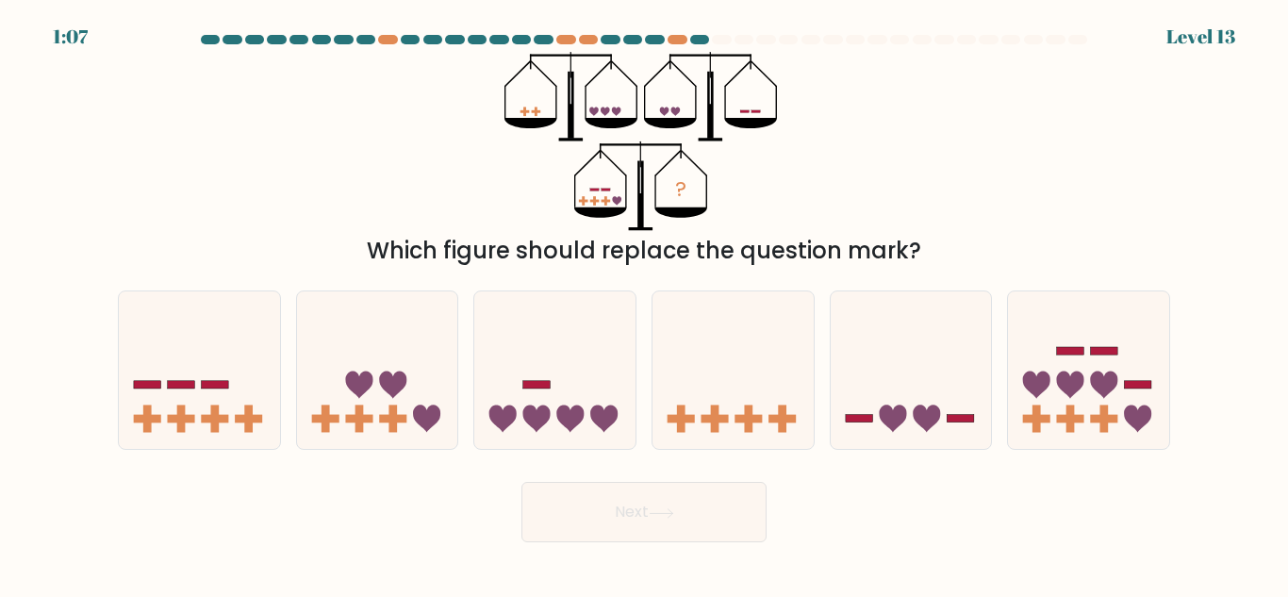
click at [466, 267] on div "Which figure should replace the question mark?" at bounding box center [644, 251] width 1030 height 34
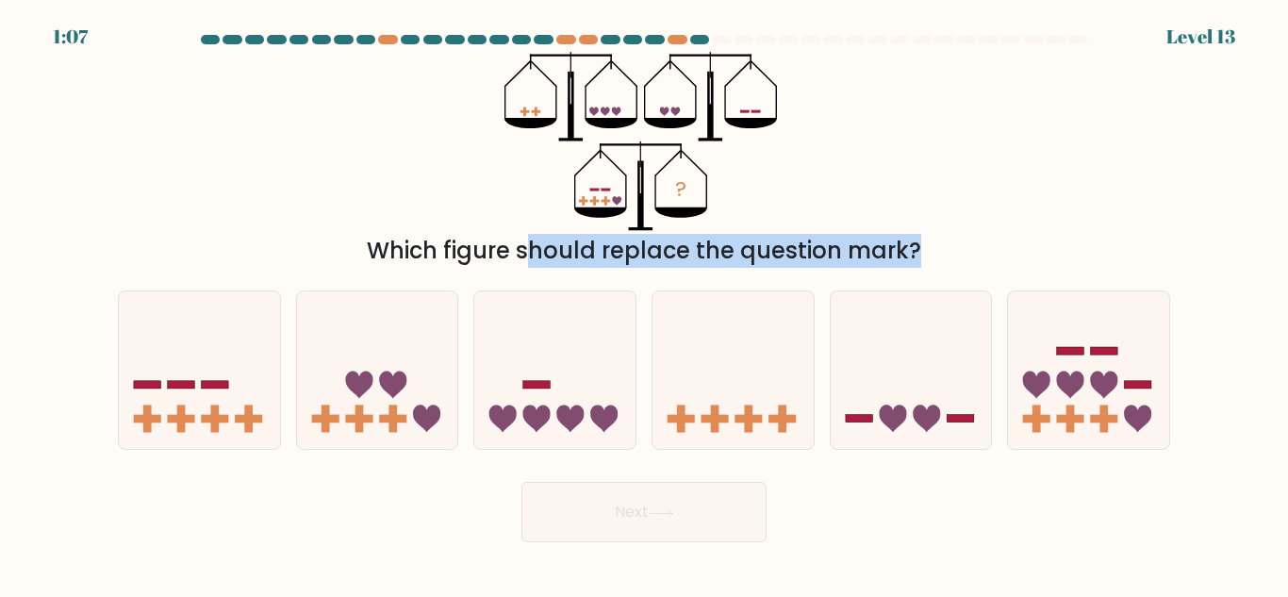
click at [466, 267] on div "Which figure should replace the question mark?" at bounding box center [644, 251] width 1030 height 34
click at [616, 267] on div "Which figure should replace the question mark?" at bounding box center [644, 251] width 1030 height 34
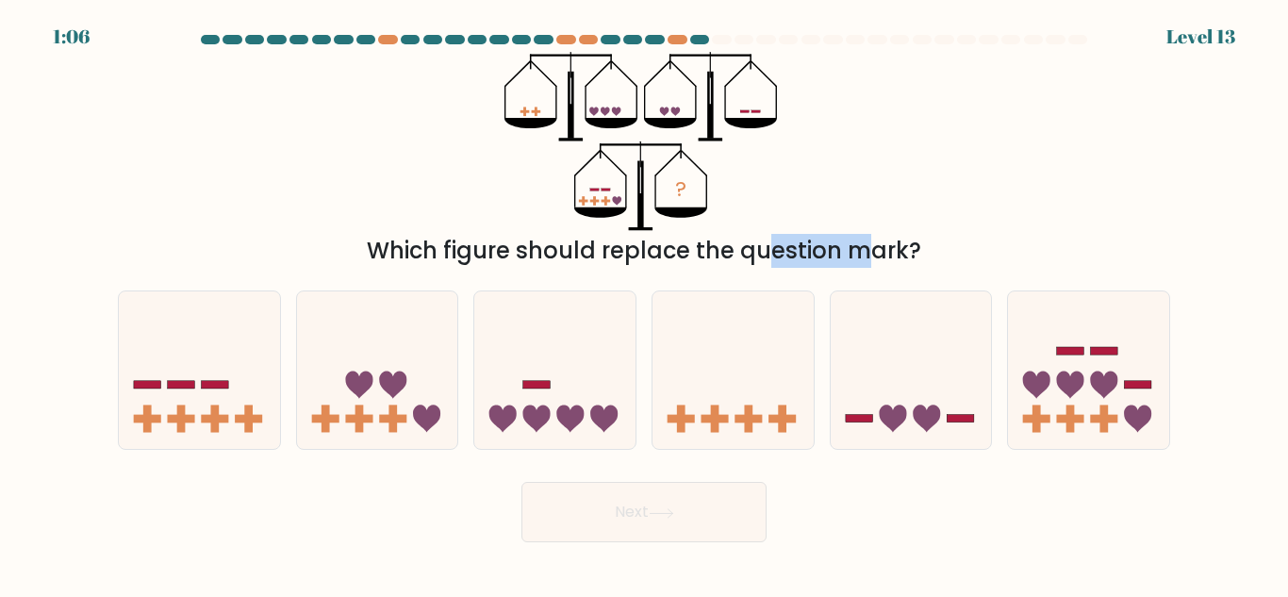
click at [616, 267] on div "Which figure should replace the question mark?" at bounding box center [644, 251] width 1030 height 34
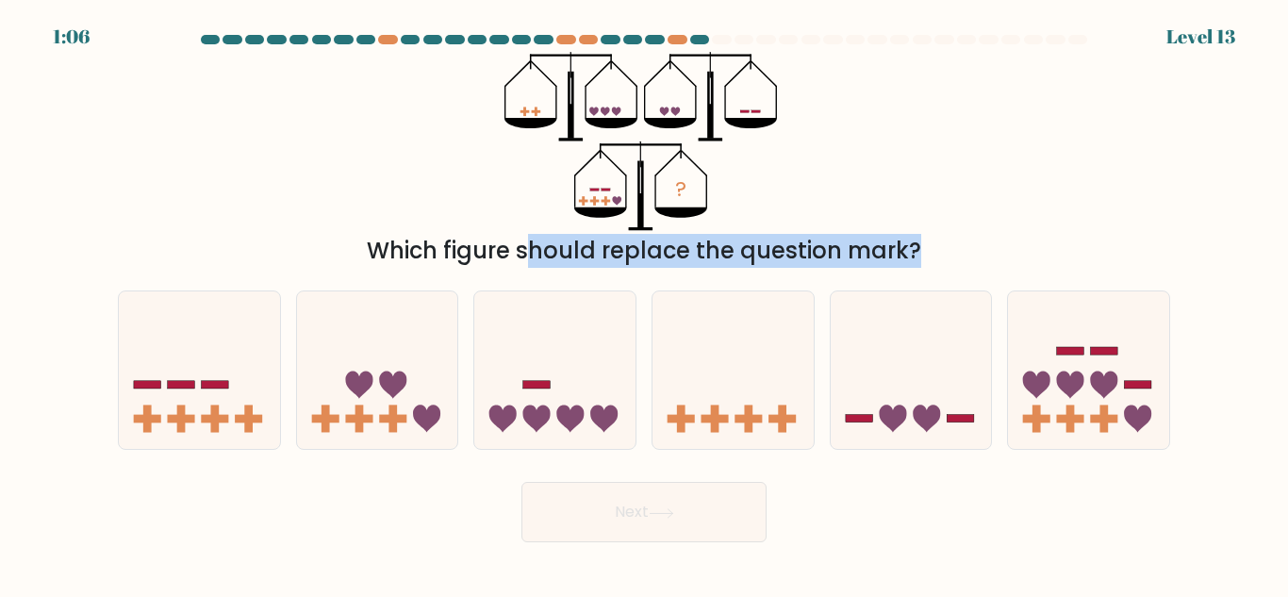
click at [711, 261] on div "Which figure should replace the question mark?" at bounding box center [644, 251] width 1030 height 34
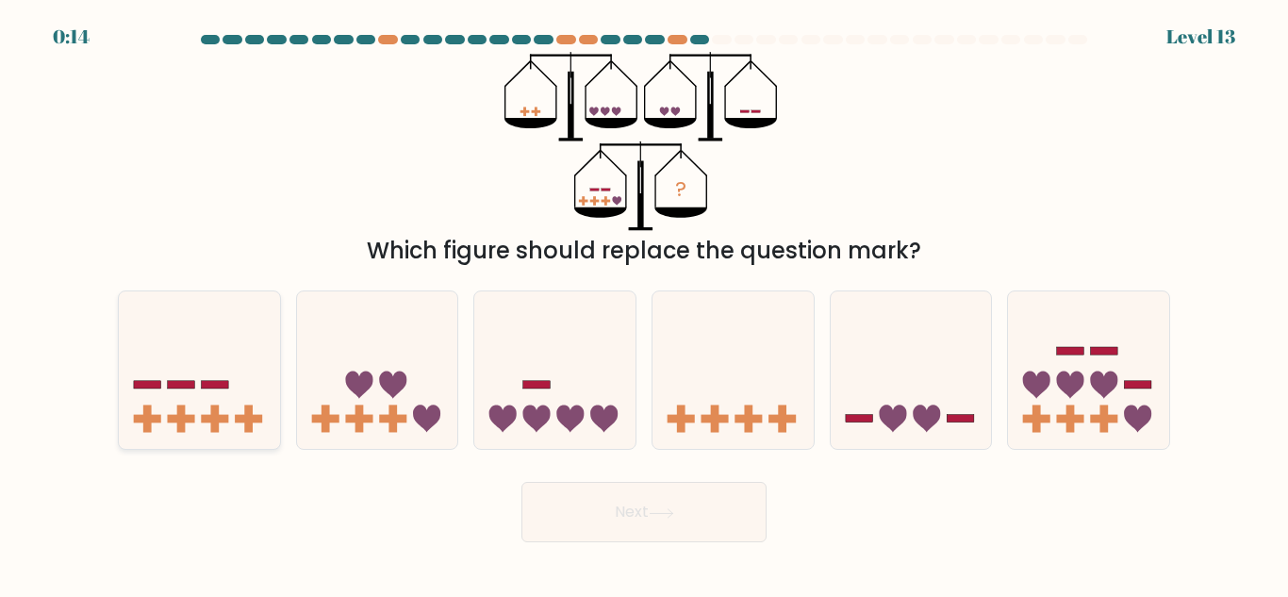
click at [143, 411] on rect at bounding box center [147, 419] width 8 height 27
click at [644, 304] on input "a." at bounding box center [644, 301] width 1 height 5
radio input "true"
drag, startPoint x: 662, startPoint y: 538, endPoint x: 905, endPoint y: 538, distance: 242.4
click at [905, 538] on div "Next" at bounding box center [644, 508] width 1075 height 70
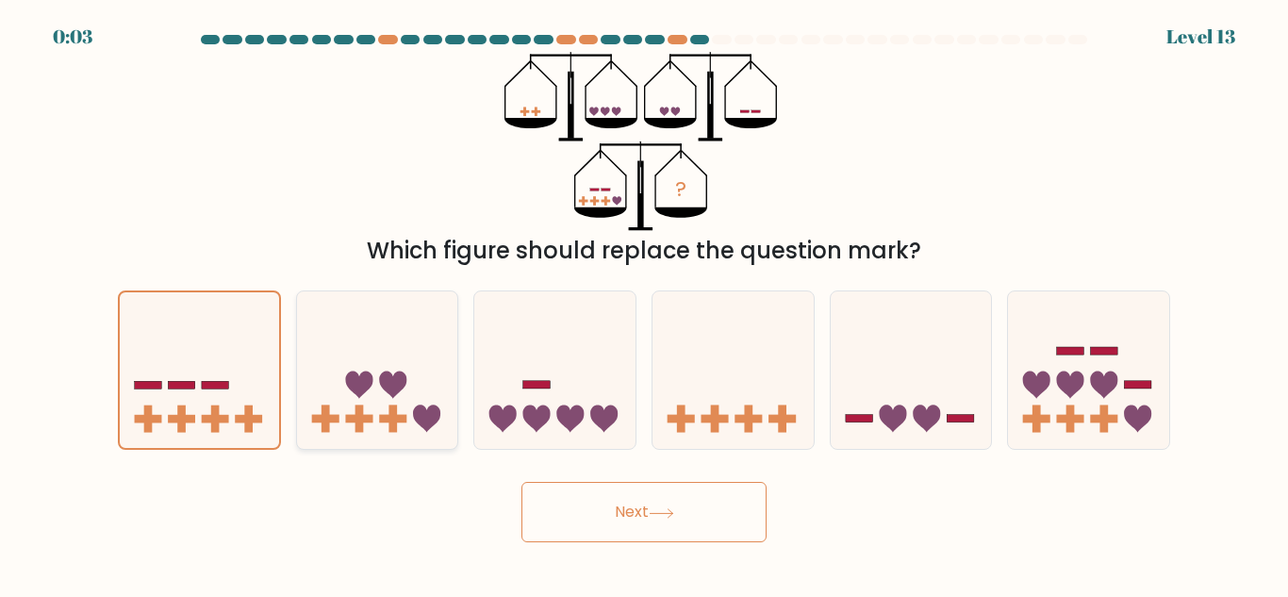
click at [382, 417] on rect at bounding box center [392, 419] width 27 height 8
click at [644, 304] on input "b." at bounding box center [644, 301] width 1 height 5
radio input "true"
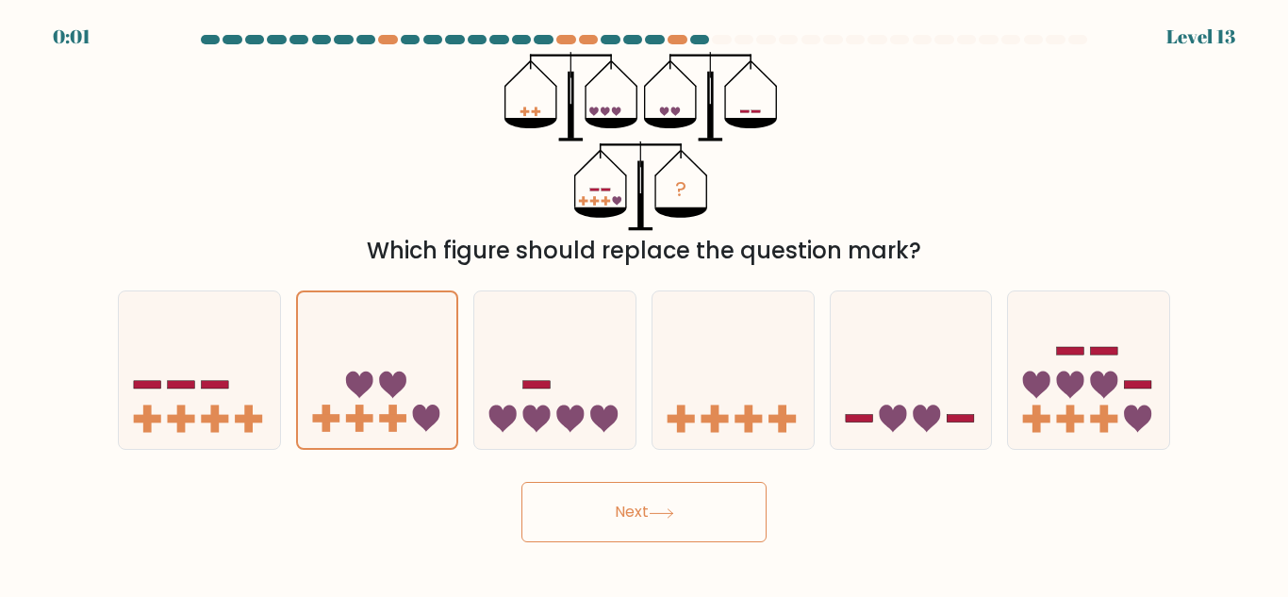
click at [622, 491] on button "Next" at bounding box center [644, 512] width 245 height 60
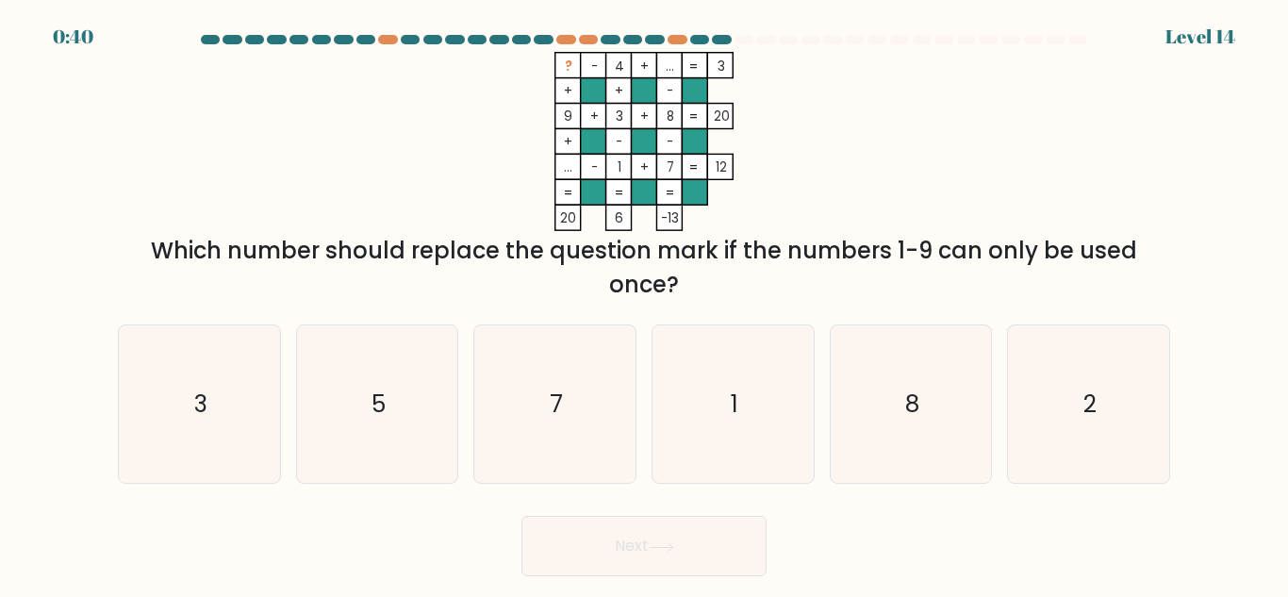
drag, startPoint x: 468, startPoint y: 108, endPoint x: 512, endPoint y: 118, distance: 45.5
click at [1022, 119] on div "? - 4 + ... 3 + + - 9 + 3 + 8 20 + - - ... - 1 + 7 = 12 = = = = 20 6 -13 = Whic…" at bounding box center [644, 177] width 1075 height 250
click at [832, 341] on div "8" at bounding box center [911, 403] width 163 height 159
click at [645, 304] on input "e. 8" at bounding box center [644, 301] width 1 height 5
radio input "true"
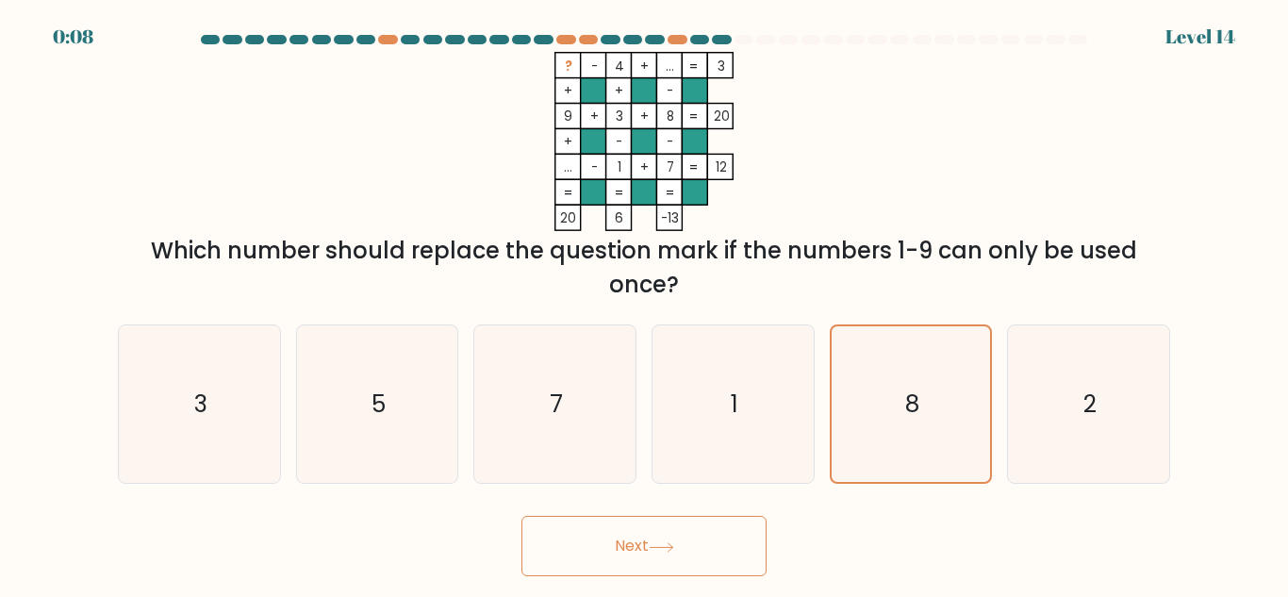
click at [700, 535] on button "Next" at bounding box center [644, 546] width 245 height 60
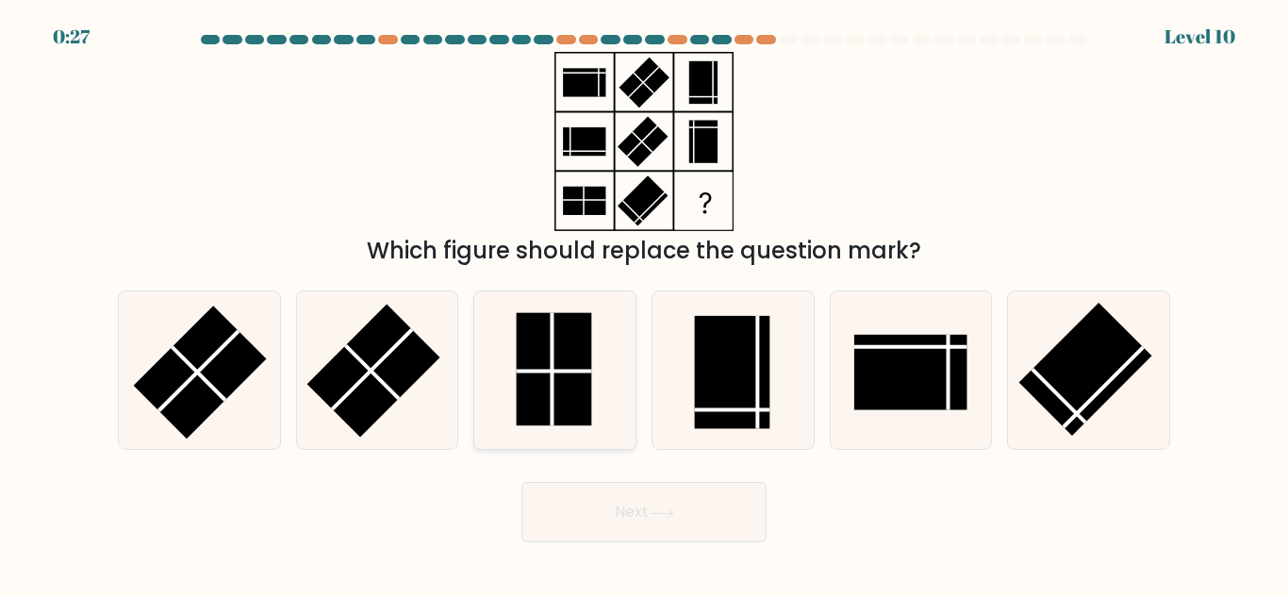
click at [603, 377] on icon at bounding box center [555, 370] width 158 height 158
click at [644, 304] on input "c." at bounding box center [644, 301] width 1 height 5
radio input "true"
click at [573, 496] on button "Next" at bounding box center [644, 512] width 245 height 60
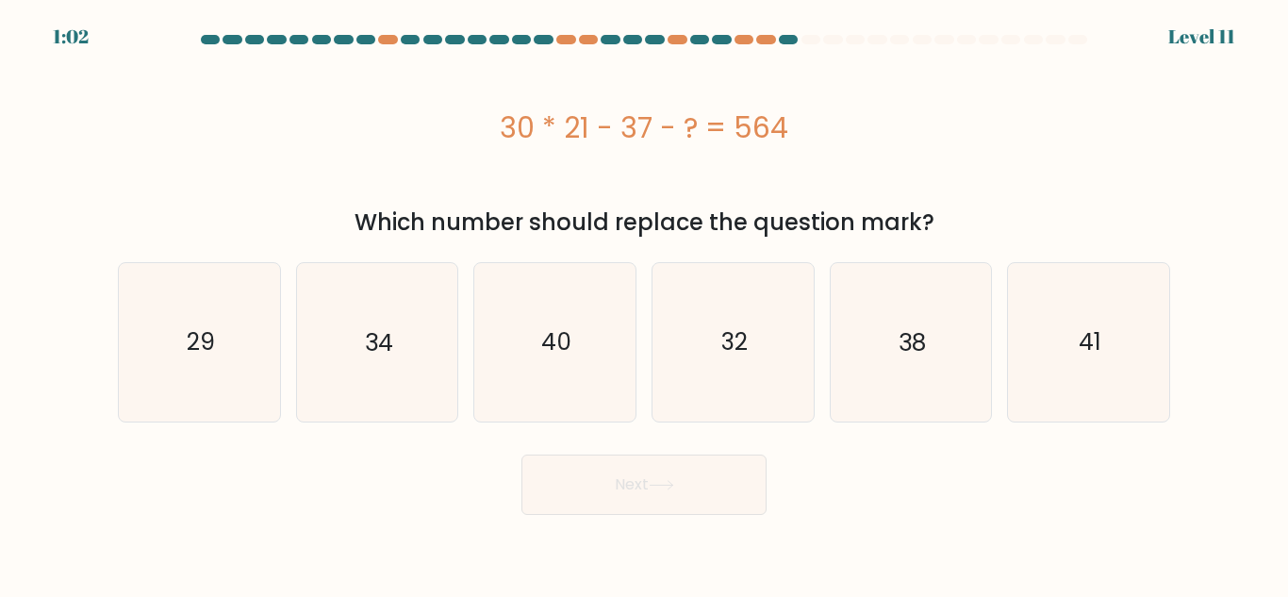
drag, startPoint x: 521, startPoint y: 132, endPoint x: 806, endPoint y: 132, distance: 285.8
click at [806, 132] on div "30 * 21 - 37 - ? = 564" at bounding box center [644, 128] width 1053 height 42
click at [587, 141] on div "30 * 21 - 37 - ? = 564" at bounding box center [644, 128] width 1053 height 42
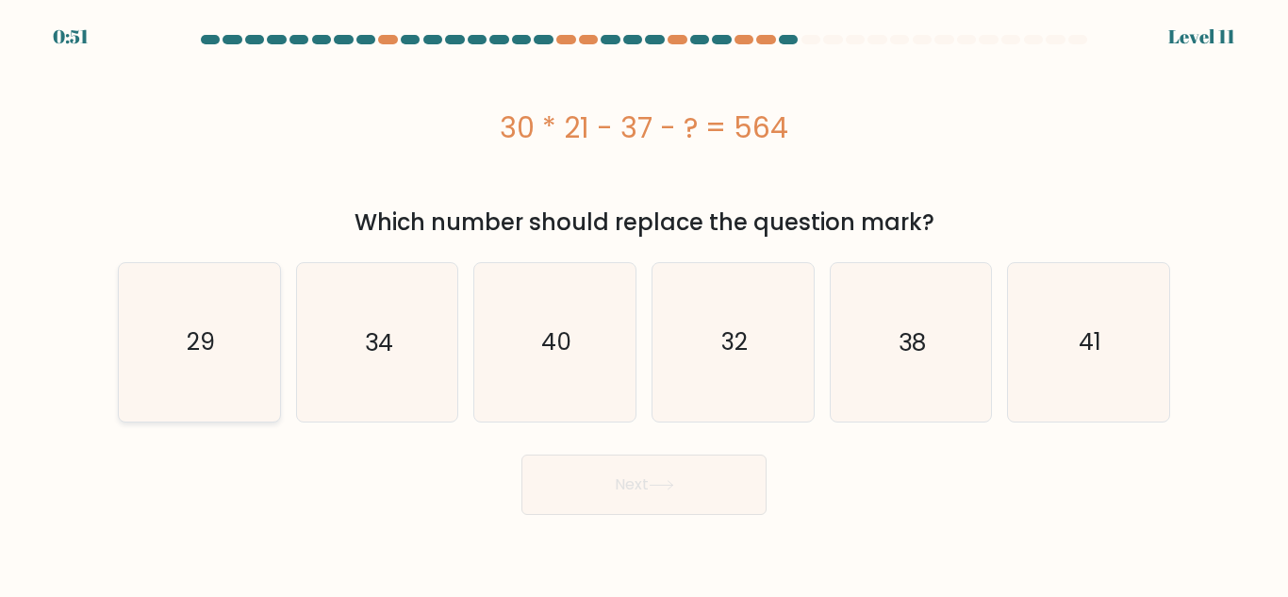
click at [196, 335] on text "29" at bounding box center [201, 341] width 28 height 33
click at [644, 304] on input "a. 29" at bounding box center [644, 301] width 1 height 5
radio input "true"
click at [602, 477] on button "Next" at bounding box center [644, 485] width 245 height 60
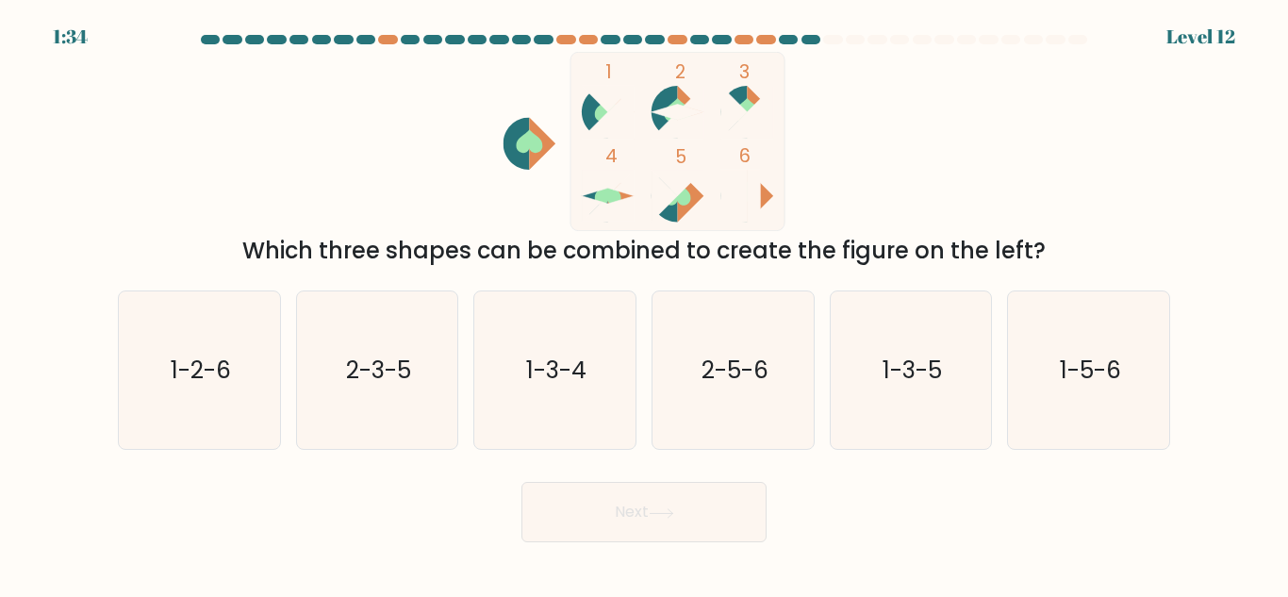
drag, startPoint x: 414, startPoint y: 270, endPoint x: 425, endPoint y: 257, distance: 17.4
click at [421, 264] on form at bounding box center [644, 288] width 1288 height 507
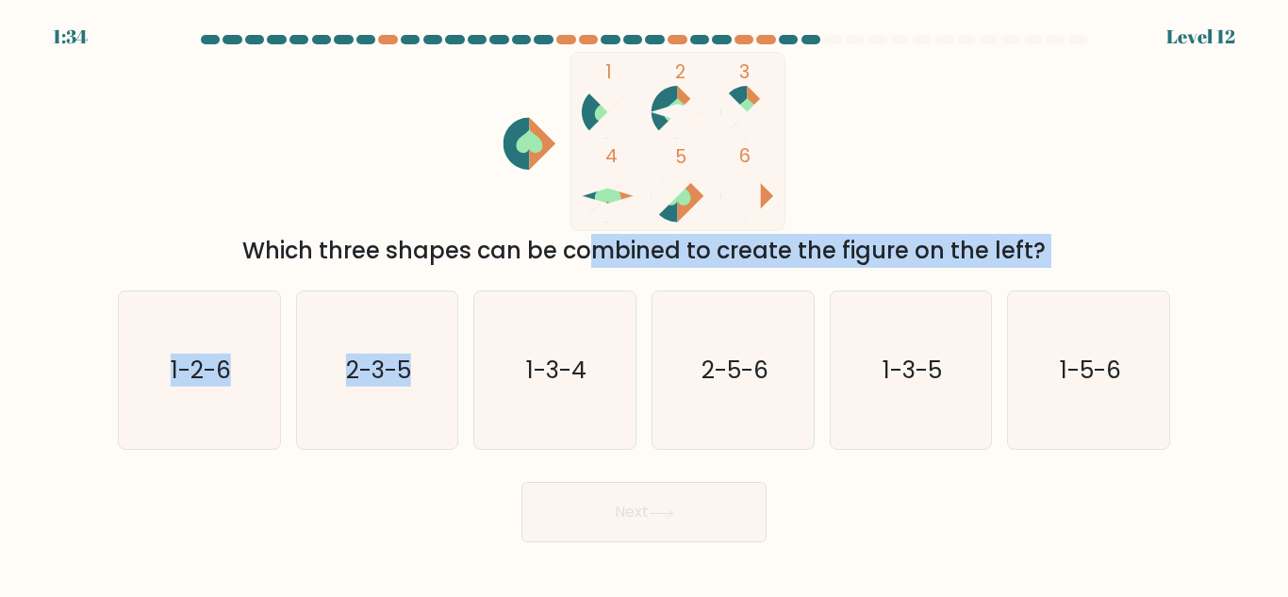
click at [426, 256] on div "Which three shapes can be combined to create the figure on the left?" at bounding box center [644, 251] width 1030 height 34
click at [424, 256] on div "Which three shapes can be combined to create the figure on the left?" at bounding box center [644, 251] width 1030 height 34
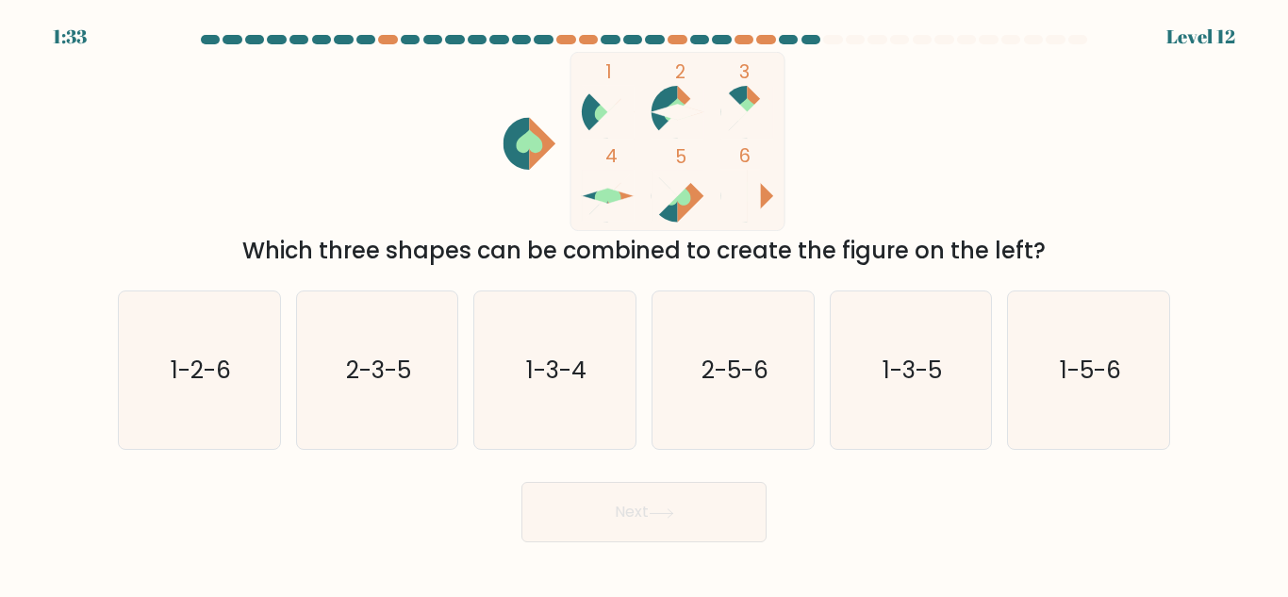
click at [422, 256] on div "Which three shapes can be combined to create the figure on the left?" at bounding box center [644, 251] width 1030 height 34
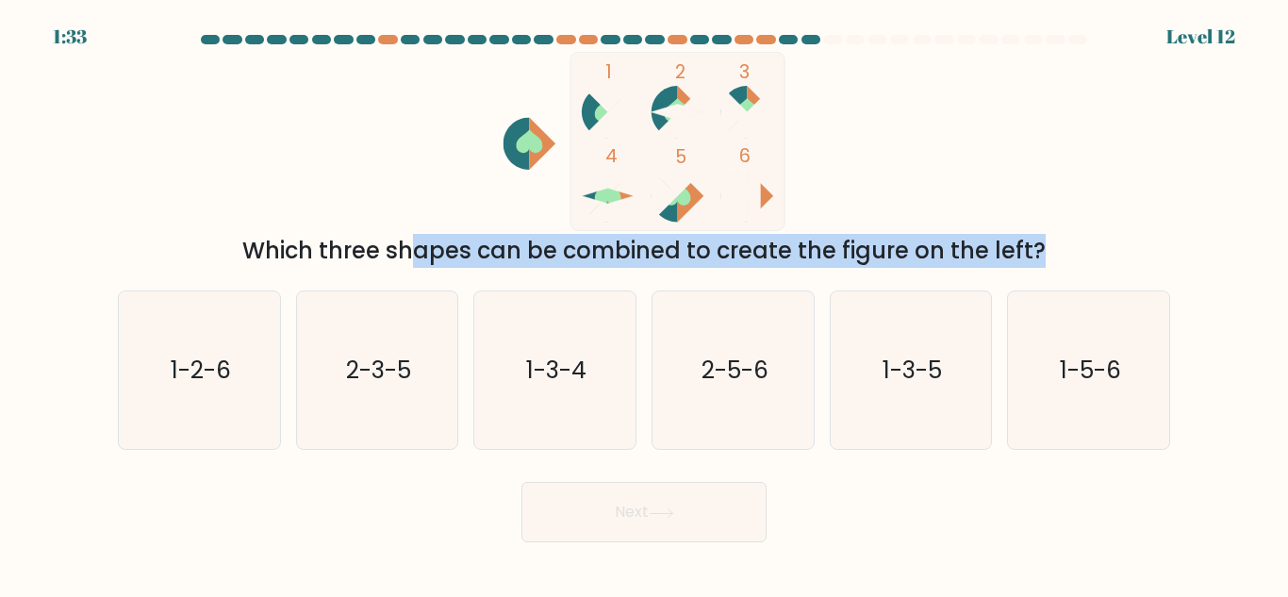
click at [422, 256] on div "Which three shapes can be combined to create the figure on the left?" at bounding box center [644, 251] width 1030 height 34
drag, startPoint x: 422, startPoint y: 254, endPoint x: 431, endPoint y: 235, distance: 21.1
click at [423, 253] on div "Which three shapes can be combined to create the figure on the left?" at bounding box center [644, 251] width 1030 height 34
click at [431, 235] on div "Which three shapes can be combined to create the figure on the left?" at bounding box center [644, 251] width 1030 height 34
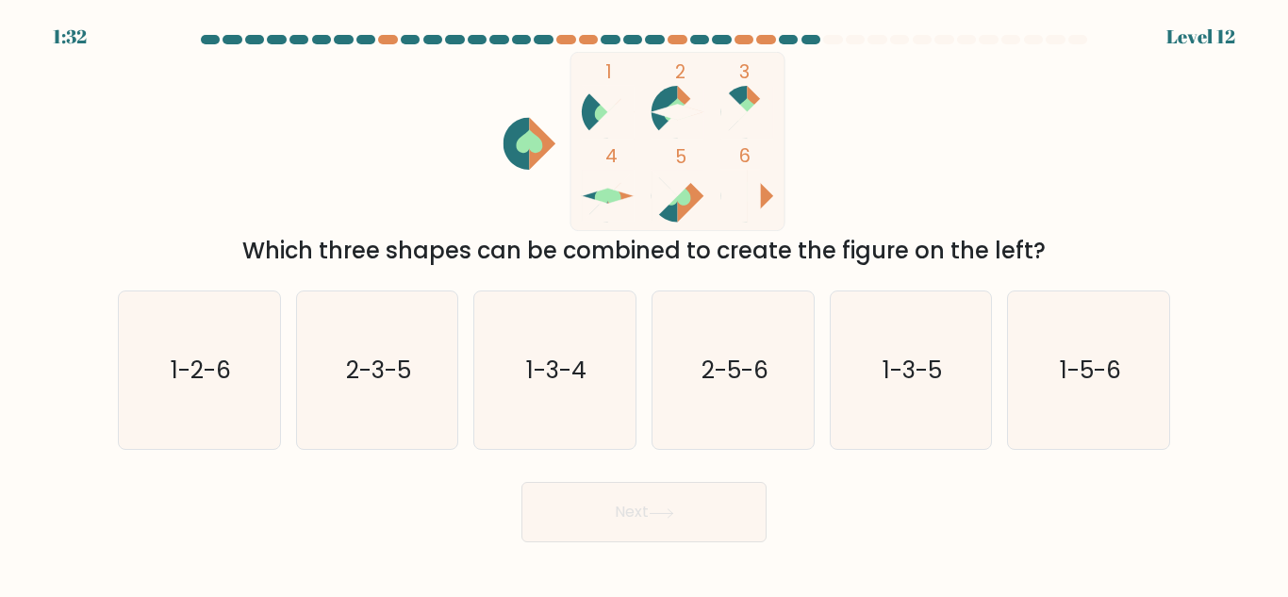
click at [433, 229] on icon "1 2 3 4 5 6" at bounding box center [644, 141] width 507 height 179
click at [438, 223] on icon "1 2 3 4 5 6" at bounding box center [644, 141] width 507 height 179
click at [439, 238] on div "Which three shapes can be combined to create the figure on the left?" at bounding box center [644, 251] width 1030 height 34
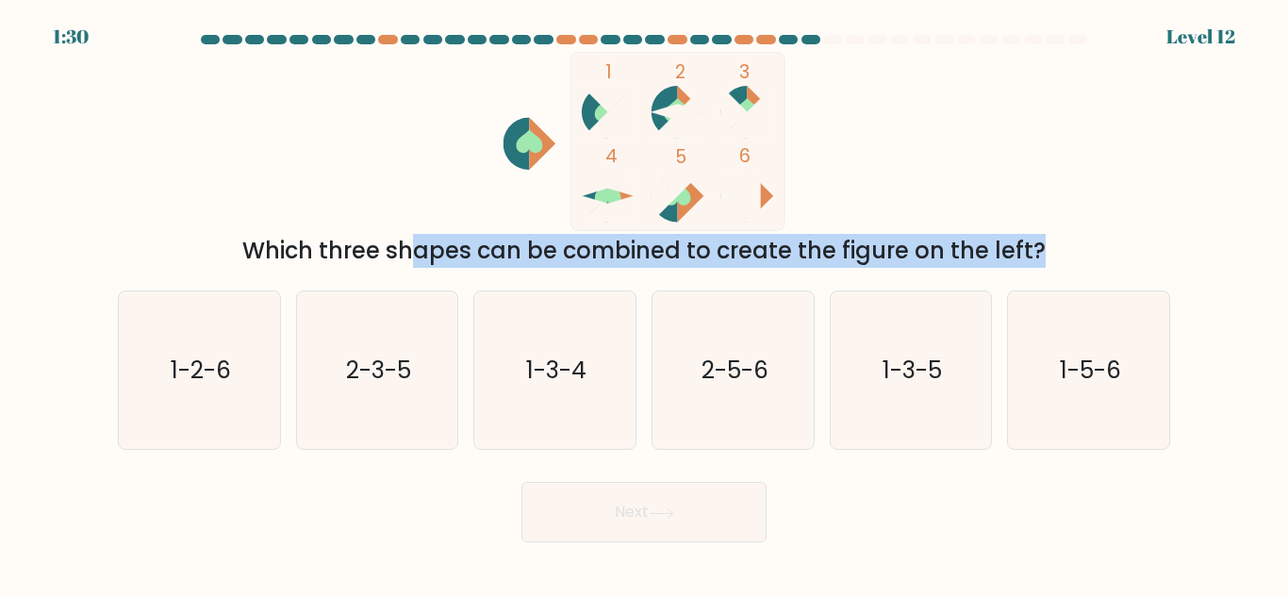
click at [439, 238] on div "Which three shapes can be combined to create the figure on the left?" at bounding box center [644, 251] width 1030 height 34
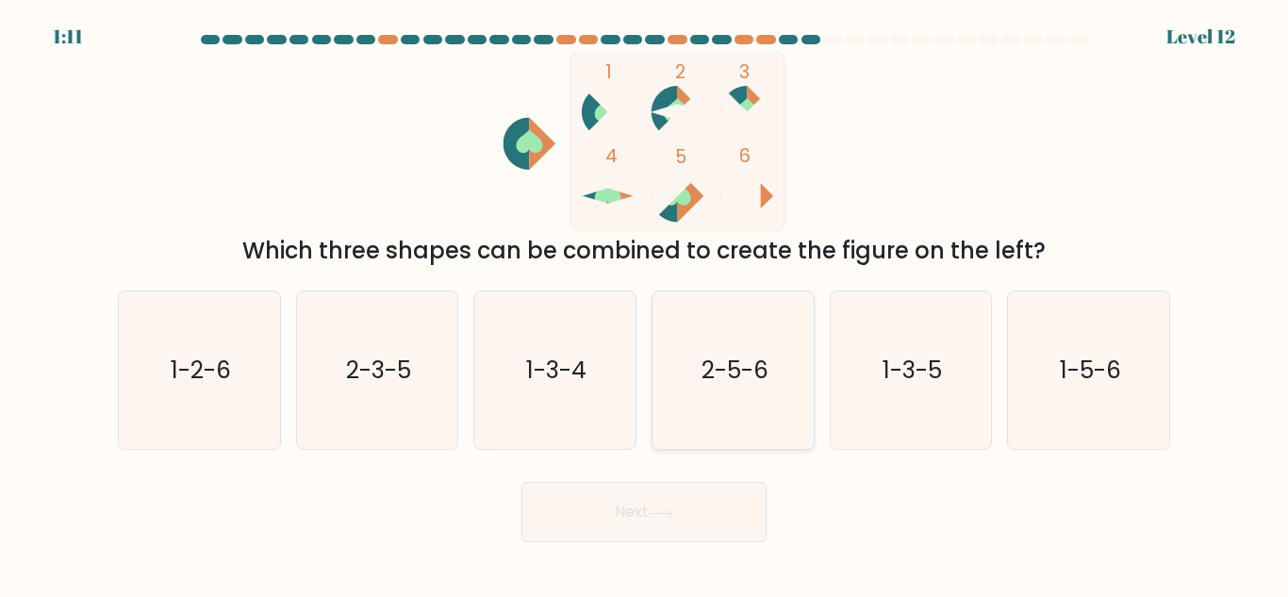
click at [769, 410] on icon "2-5-6" at bounding box center [734, 370] width 158 height 158
click at [645, 304] on input "d. 2-5-6" at bounding box center [644, 301] width 1 height 5
radio input "true"
click at [682, 491] on button "Next" at bounding box center [644, 512] width 245 height 60
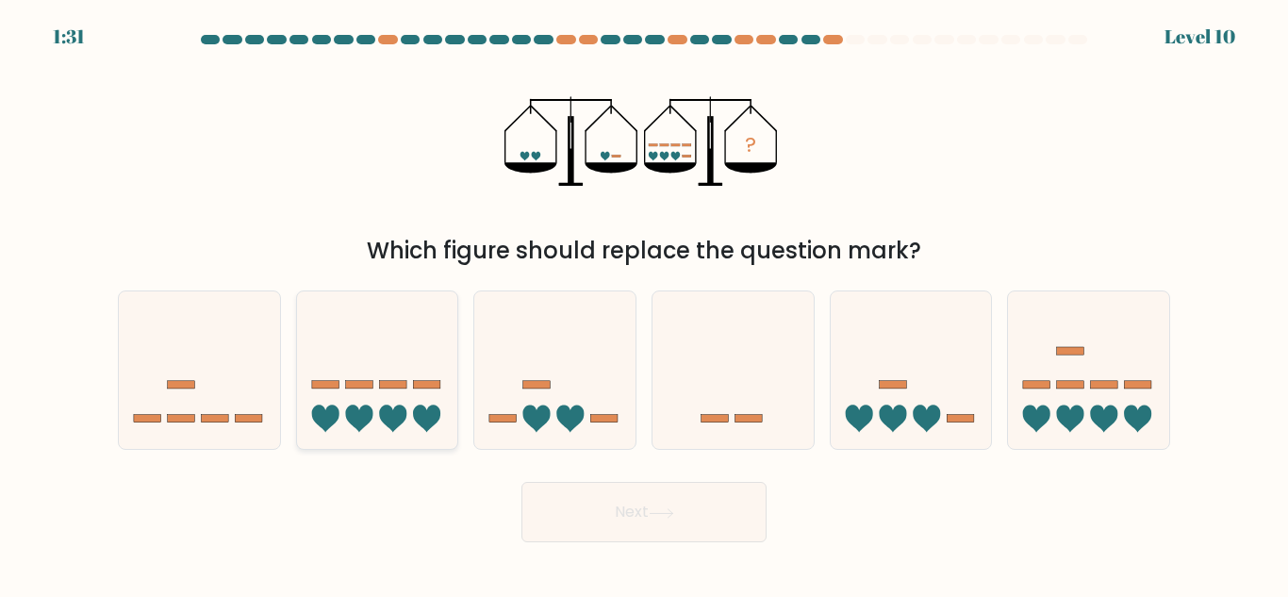
click at [425, 396] on icon at bounding box center [377, 370] width 161 height 133
click at [644, 304] on input "b." at bounding box center [644, 301] width 1 height 5
radio input "true"
click at [596, 557] on body "1:30 Level 10" at bounding box center [644, 298] width 1288 height 597
click at [607, 519] on button "Next" at bounding box center [644, 512] width 245 height 60
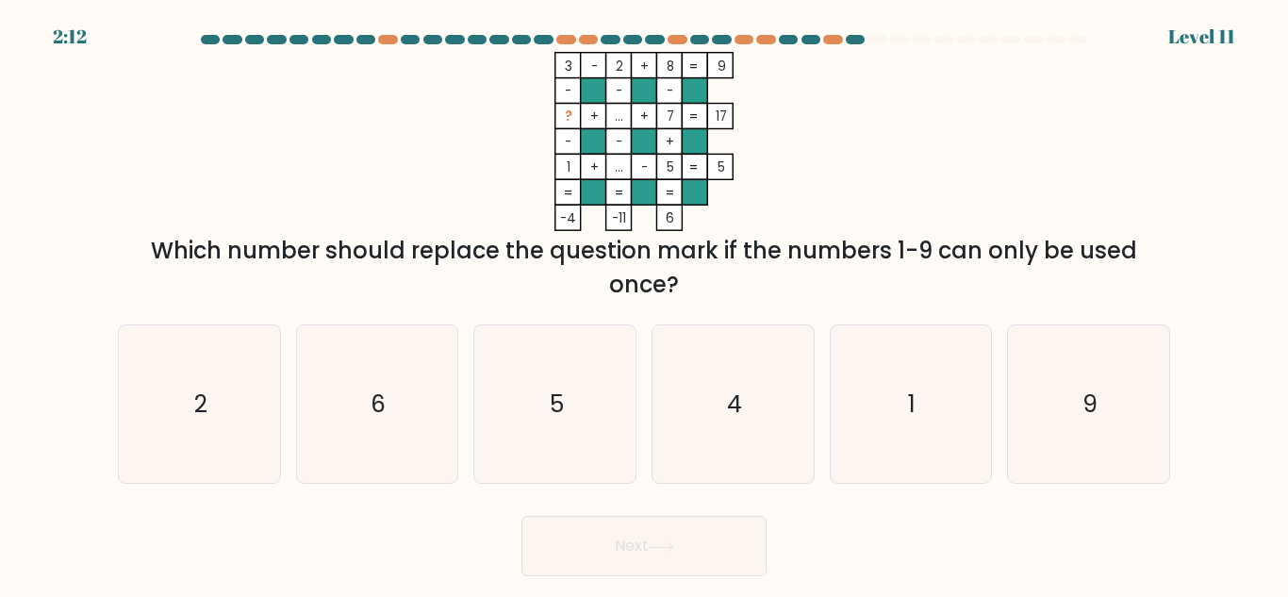
click at [797, 264] on div "Which number should replace the question mark if the numbers 1-9 can only be us…" at bounding box center [644, 268] width 1030 height 68
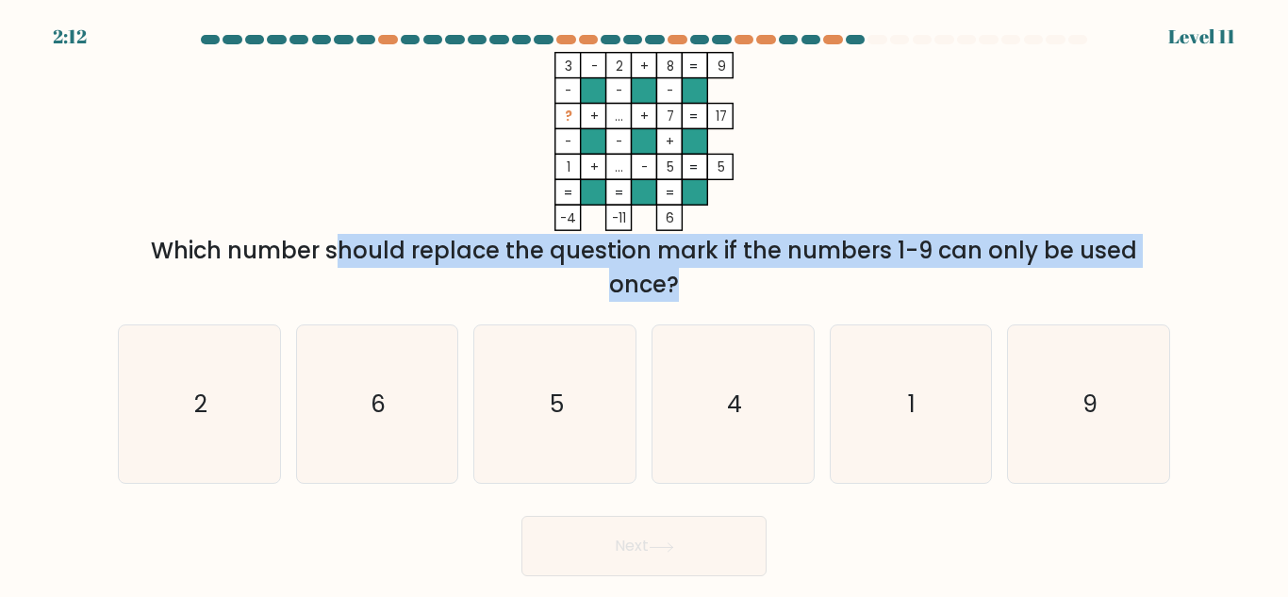
click at [797, 264] on div "Which number should replace the question mark if the numbers 1-9 can only be us…" at bounding box center [644, 268] width 1030 height 68
click at [843, 266] on div "Which number should replace the question mark if the numbers 1-9 can only be us…" at bounding box center [644, 268] width 1030 height 68
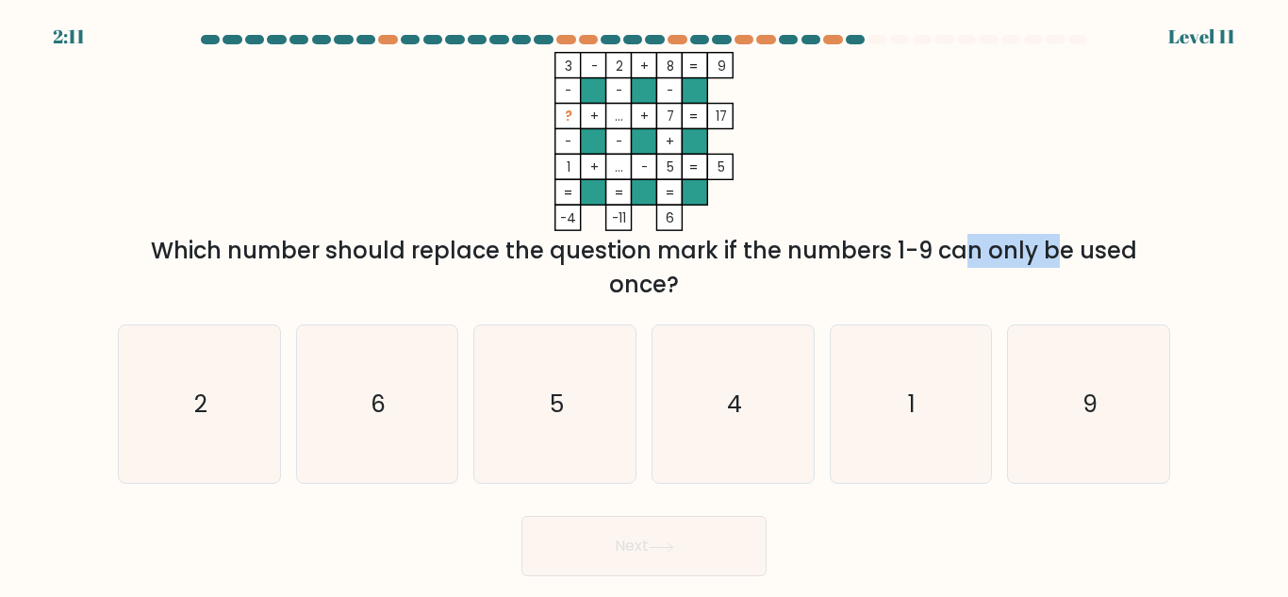
click at [843, 266] on div "Which number should replace the question mark if the numbers 1-9 can only be us…" at bounding box center [644, 268] width 1030 height 68
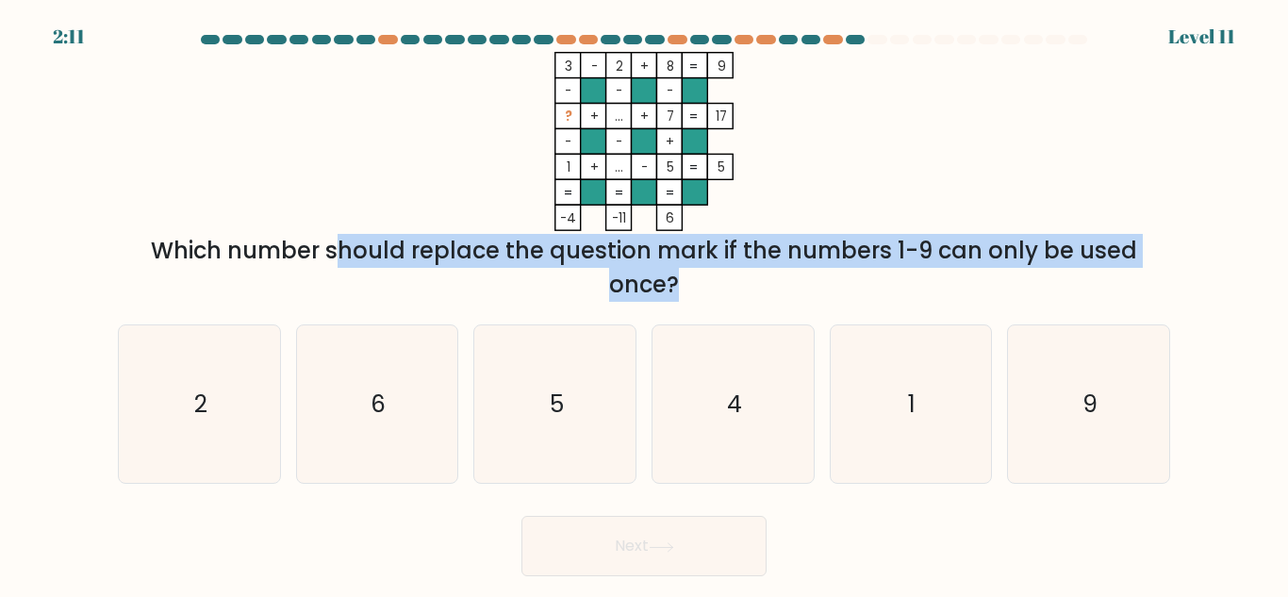
click at [843, 266] on div "Which number should replace the question mark if the numbers 1-9 can only be us…" at bounding box center [644, 268] width 1030 height 68
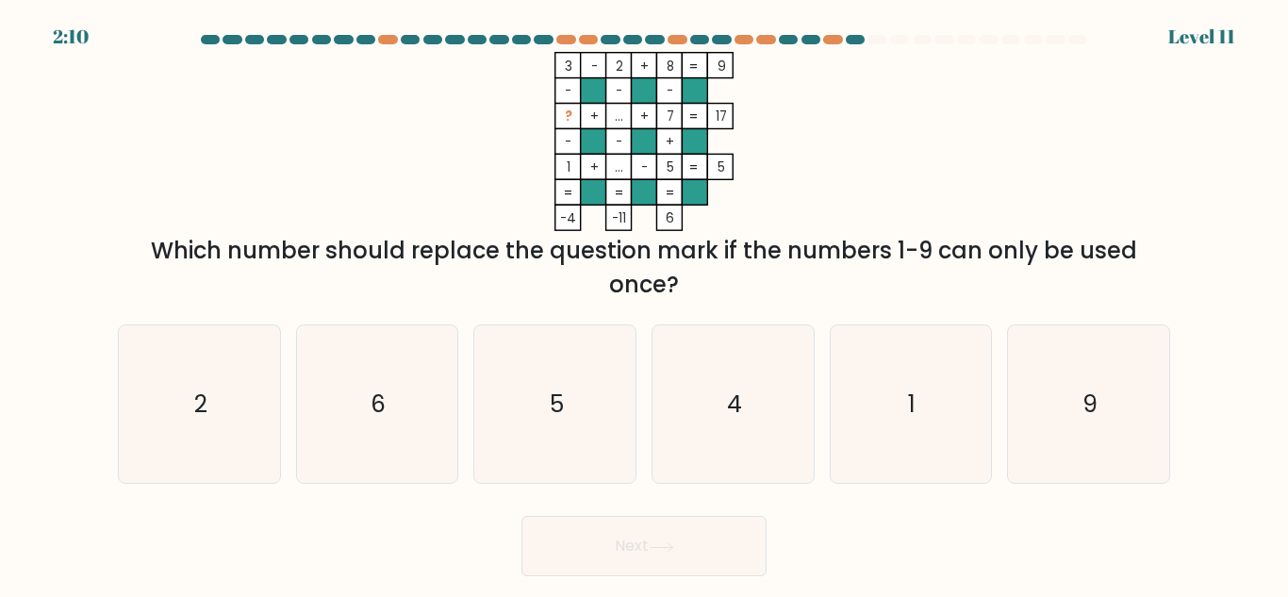
click at [543, 50] on div at bounding box center [644, 43] width 1075 height 17
drag, startPoint x: 554, startPoint y: 52, endPoint x: 675, endPoint y: 221, distance: 208.1
click at [675, 221] on icon "3 - 2 + 8 9 - - - ? + ... + 7 17 - - + 1 + ... - 5 = 5 = = = = -4 -11 6 =" at bounding box center [644, 141] width 566 height 179
copy icon "3 - 2 + 8 9 - - - ? + ... + 7 17 - - + 1 + ... - 5 = 5 = = = = -4 -11 6"
click at [220, 248] on div "Which number should replace the question mark if the numbers 1-9 can only be us…" at bounding box center [644, 268] width 1030 height 68
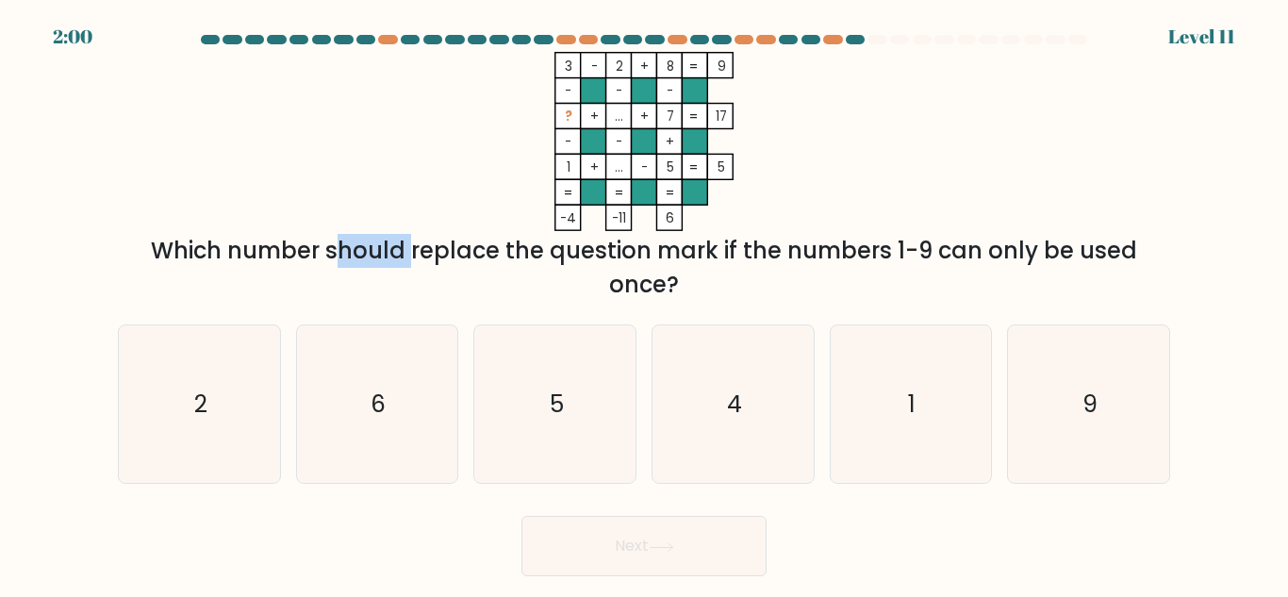
click at [220, 248] on div "Which number should replace the question mark if the numbers 1-9 can only be us…" at bounding box center [644, 268] width 1030 height 68
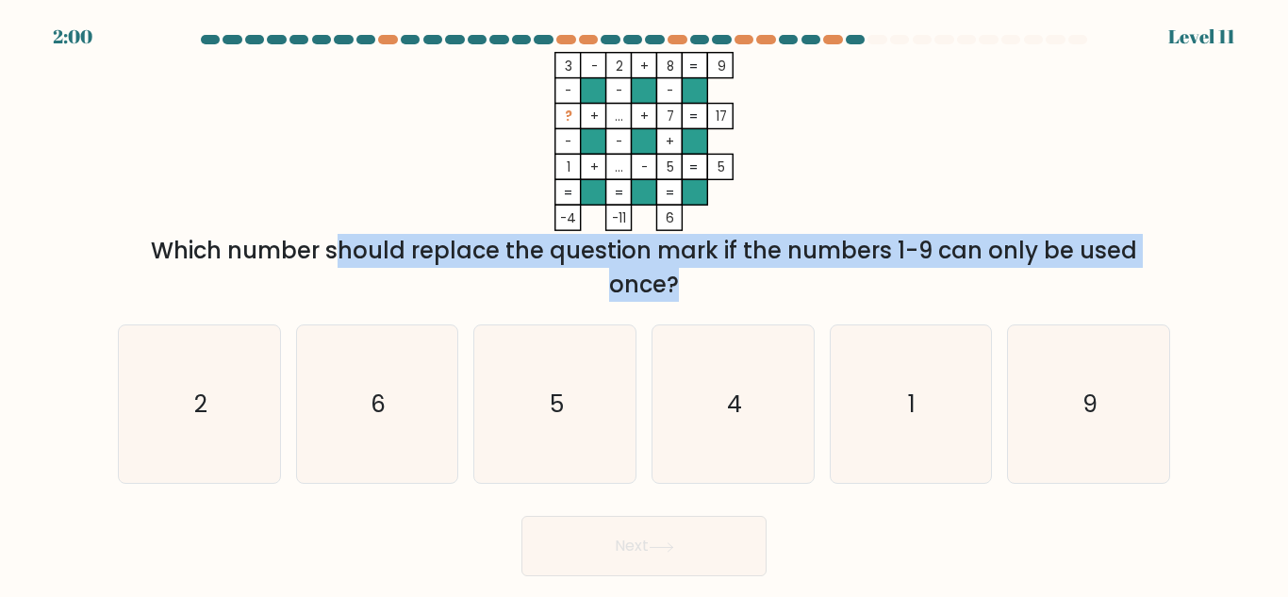
click at [220, 248] on div "Which number should replace the question mark if the numbers 1-9 can only be us…" at bounding box center [644, 268] width 1030 height 68
copy form "Which number should replace the question mark if the numbers 1-9 can only be us…"
click at [699, 406] on icon "4" at bounding box center [734, 404] width 158 height 158
click at [645, 304] on input "d. 4" at bounding box center [644, 301] width 1 height 5
radio input "true"
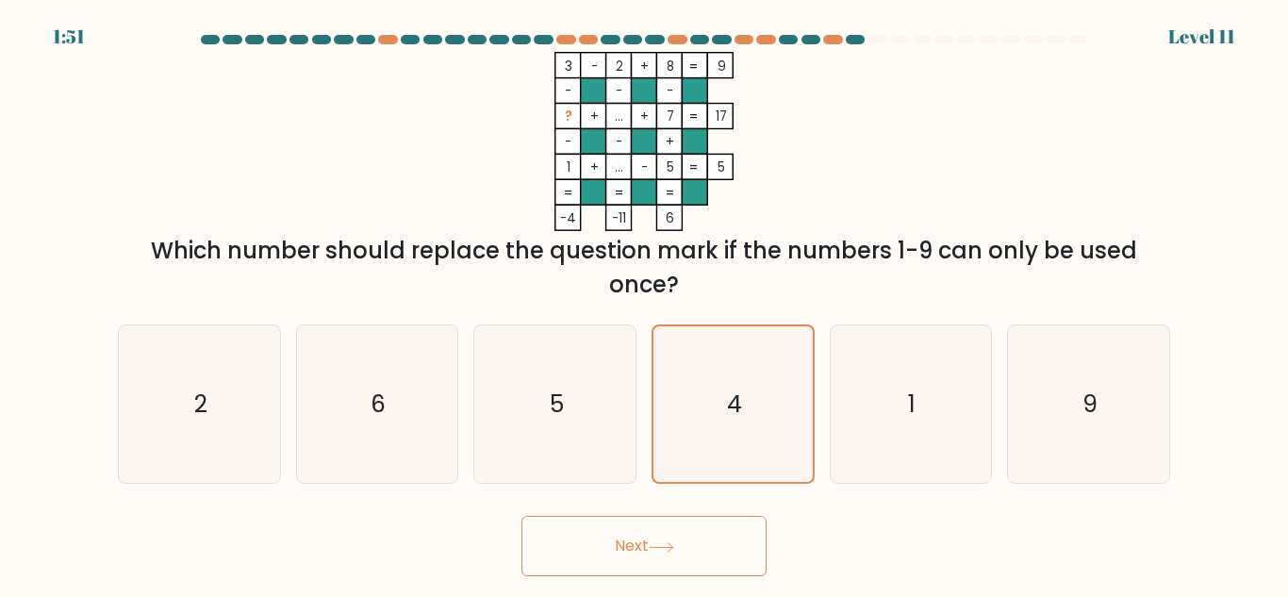
click at [700, 508] on div "Next" at bounding box center [644, 542] width 1075 height 70
click at [692, 542] on button "Next" at bounding box center [644, 546] width 245 height 60
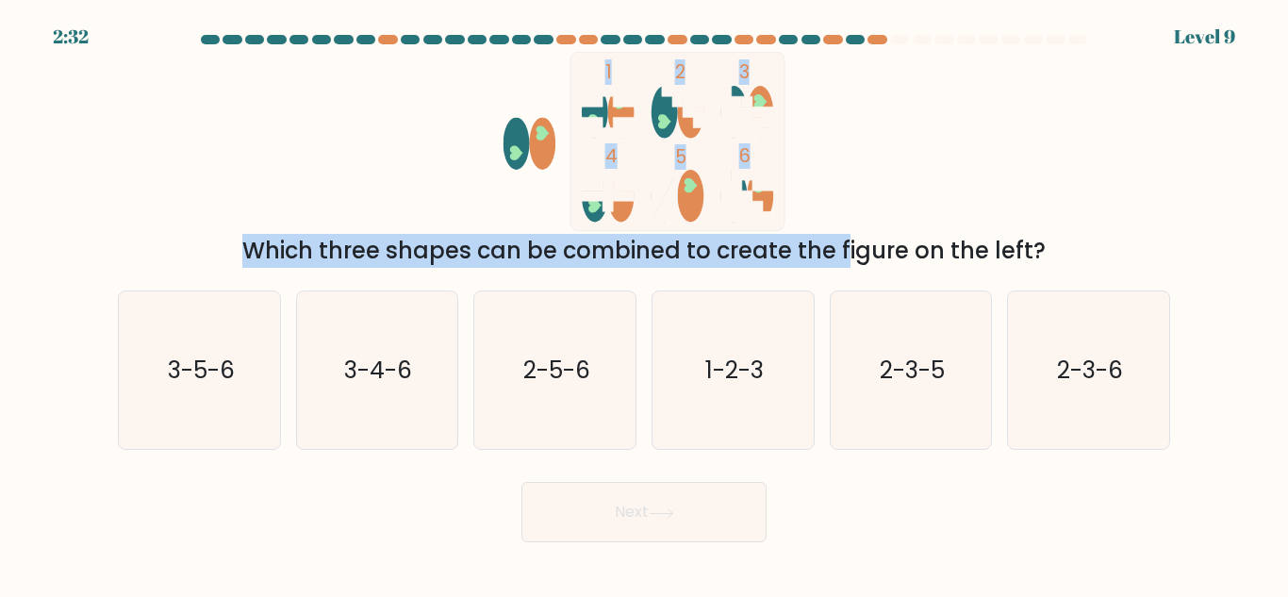
drag, startPoint x: 572, startPoint y: 62, endPoint x: 703, endPoint y: 252, distance: 230.5
click at [703, 252] on div "1 2 3 4 5 6 Which three shapes can be combined to create the figure on the left?" at bounding box center [644, 160] width 1075 height 216
click at [809, 223] on icon "1 2 3 4 5 6" at bounding box center [644, 141] width 507 height 179
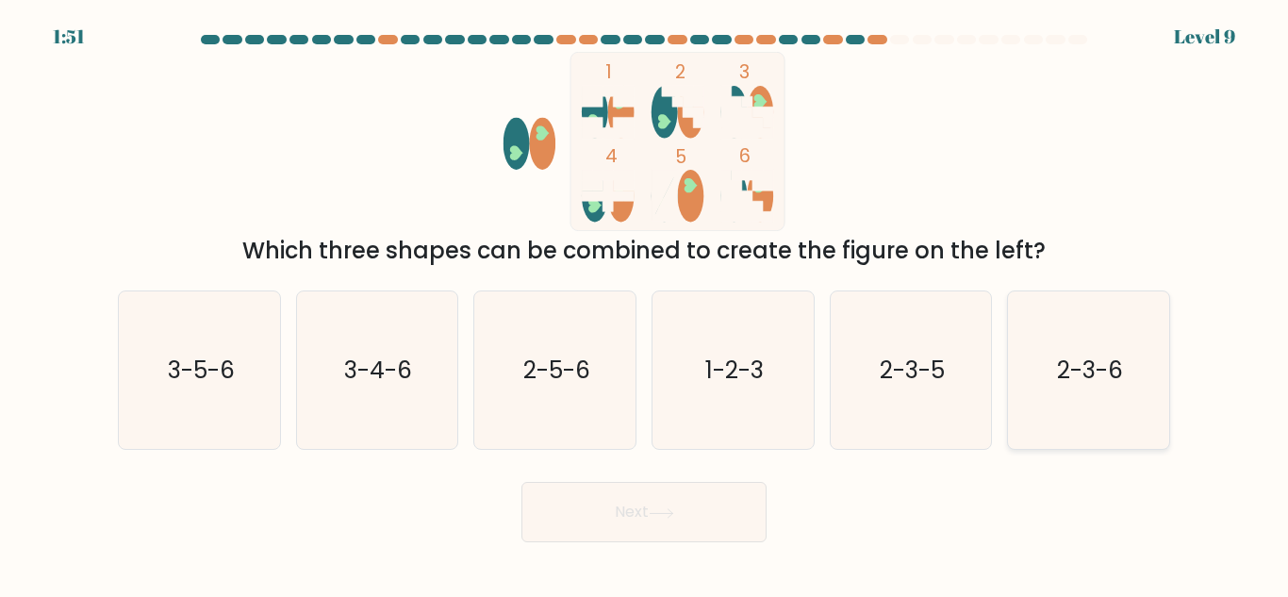
click at [1064, 384] on text "2-3-6" at bounding box center [1090, 370] width 66 height 33
click at [645, 304] on input "f. 2-3-6" at bounding box center [644, 301] width 1 height 5
radio input "true"
click at [609, 498] on button "Next" at bounding box center [644, 512] width 245 height 60
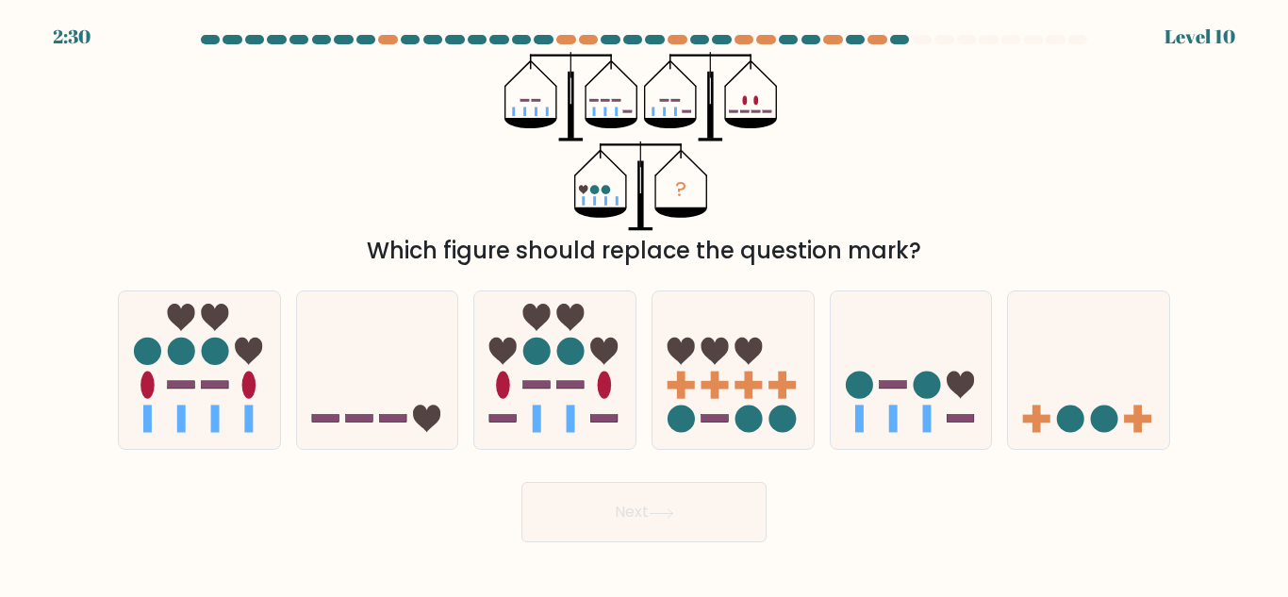
click at [659, 261] on div "Which figure should replace the question mark?" at bounding box center [644, 251] width 1030 height 34
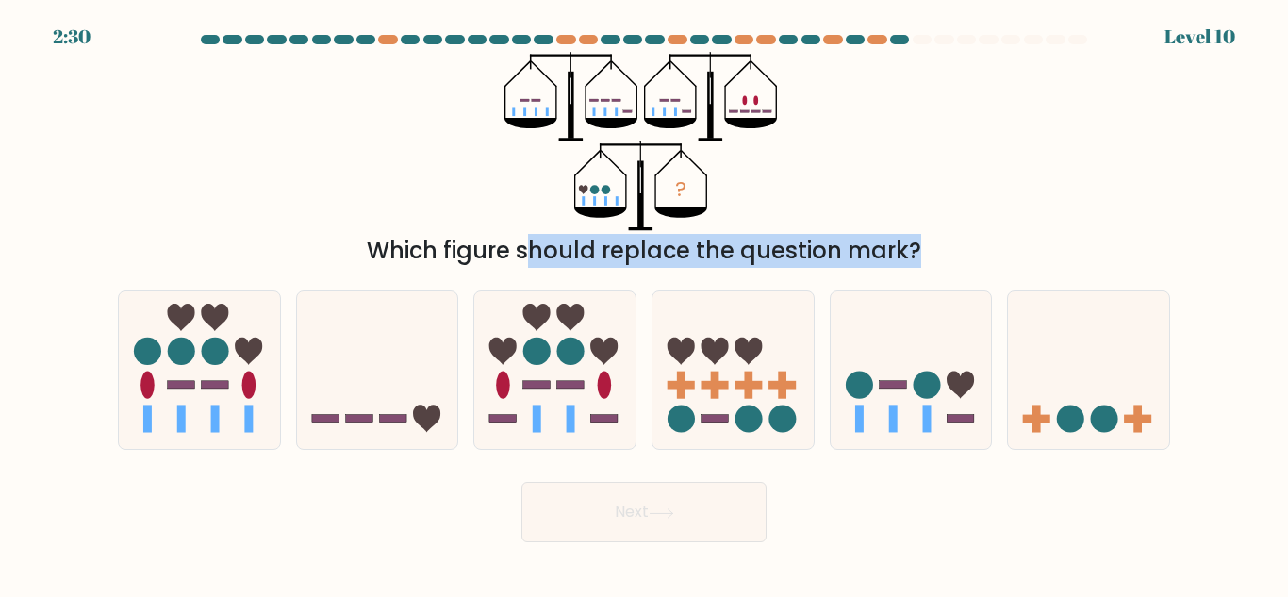
click at [659, 261] on div "Which figure should replace the question mark?" at bounding box center [644, 251] width 1030 height 34
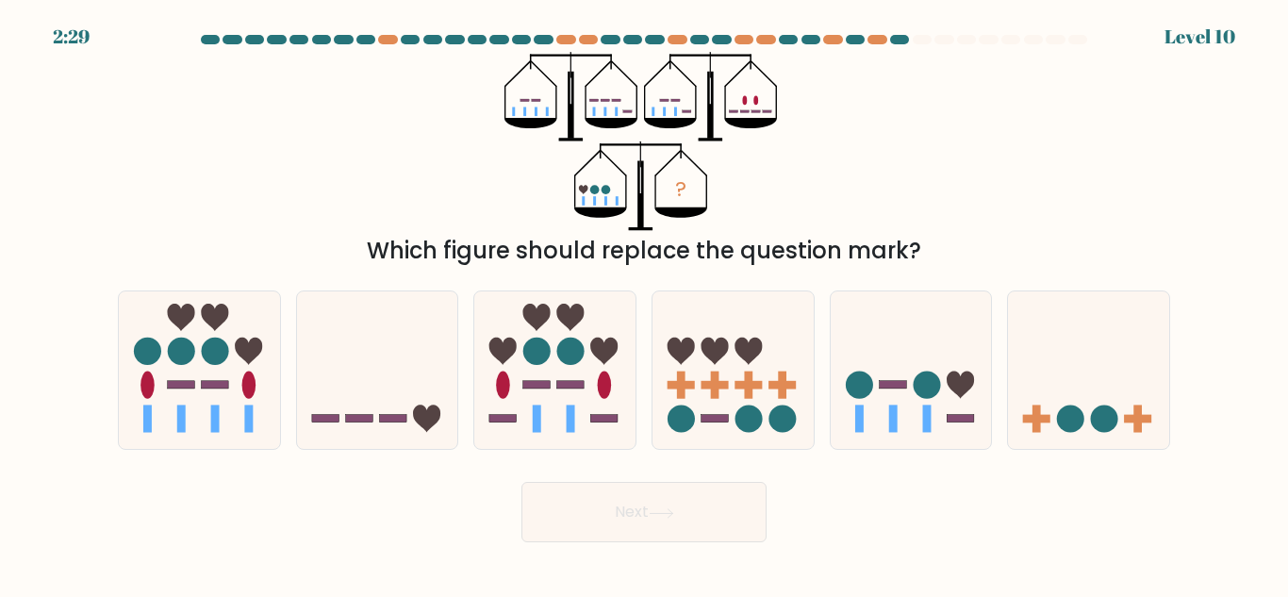
click at [691, 226] on icon "?" at bounding box center [645, 141] width 280 height 179
click at [219, 404] on icon at bounding box center [199, 370] width 161 height 133
click at [644, 304] on input "a." at bounding box center [644, 301] width 1 height 5
radio input "true"
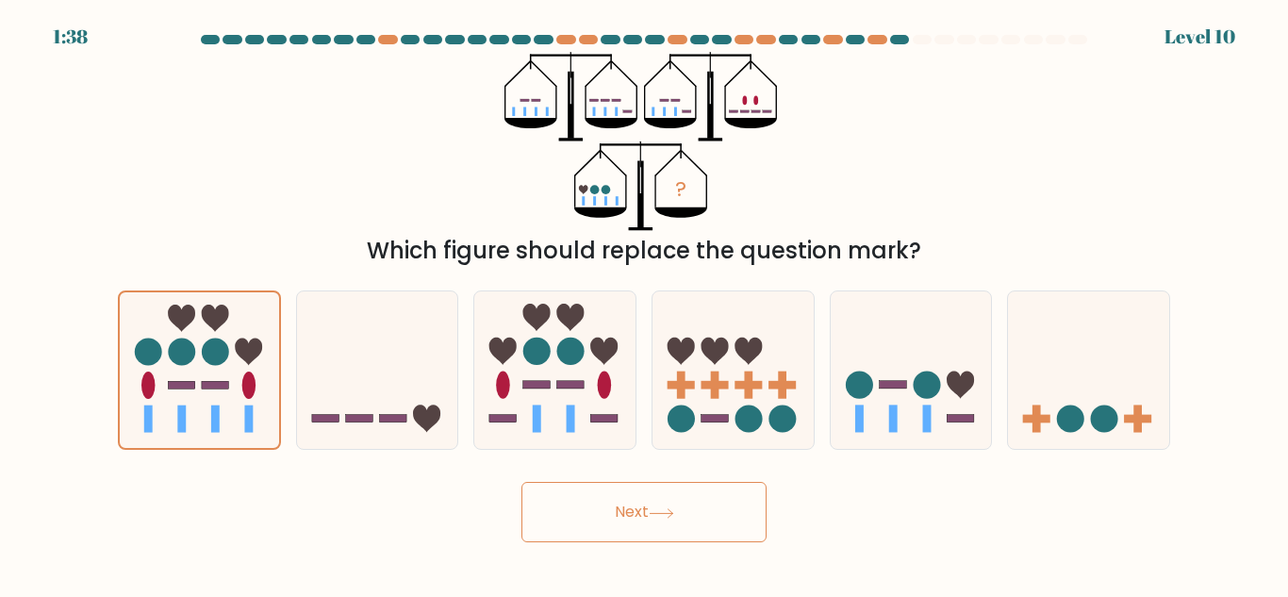
click at [624, 503] on button "Next" at bounding box center [644, 512] width 245 height 60
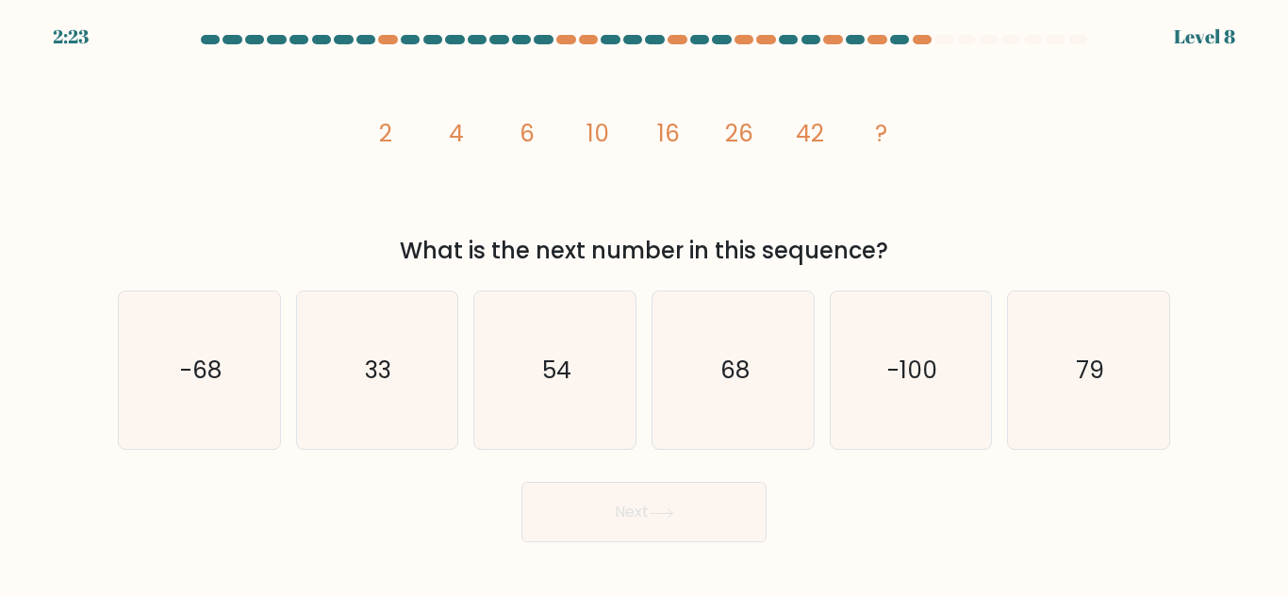
click at [548, 225] on icon "image/svg+xml 2 4 6 10 16 26 42 ?" at bounding box center [644, 141] width 566 height 179
click at [548, 232] on div "image/svg+xml 2 4 6 10 16 26 42 ? What is the next number in this sequence?" at bounding box center [644, 160] width 1075 height 216
drag, startPoint x: 387, startPoint y: 134, endPoint x: 370, endPoint y: 134, distance: 17.0
click at [385, 134] on tspan "2" at bounding box center [385, 133] width 13 height 33
click at [593, 133] on tspan "10" at bounding box center [598, 133] width 23 height 33
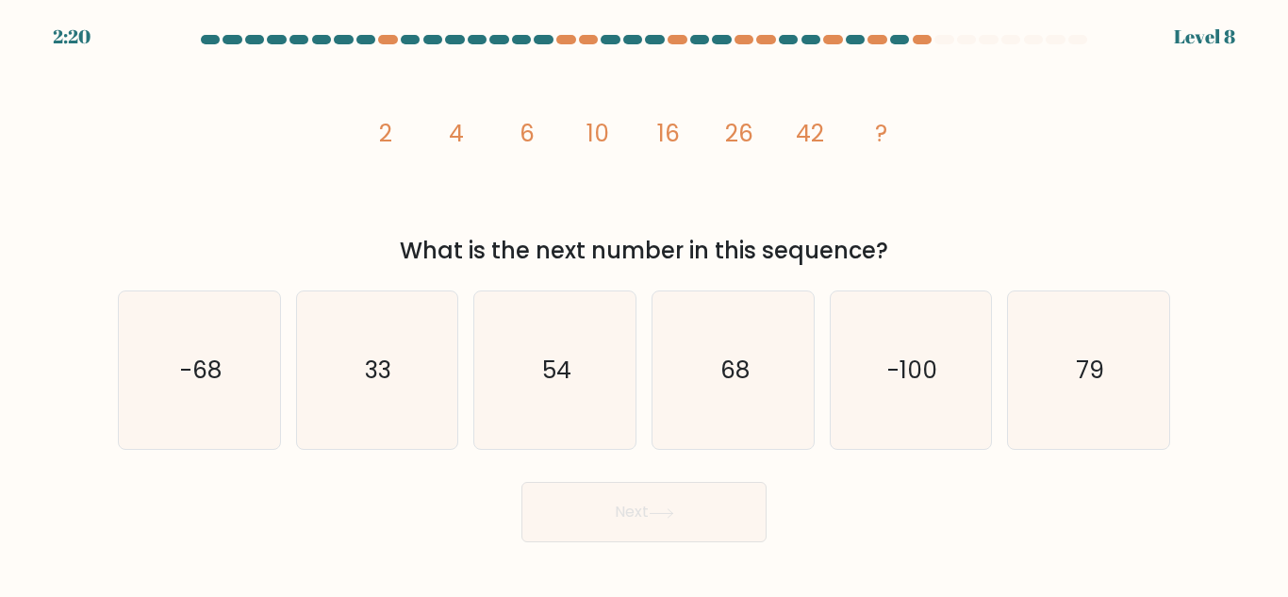
drag, startPoint x: 414, startPoint y: 150, endPoint x: 502, endPoint y: 149, distance: 87.7
click at [414, 149] on icon "image/svg+xml 2 4 6 10 16 26 42 ?" at bounding box center [644, 141] width 566 height 179
click at [502, 149] on icon "image/svg+xml 2 4 6 10 16 26 42 ?" at bounding box center [644, 141] width 566 height 179
click at [514, 145] on icon "image/svg+xml 2 4 6 10 16 26 42 ?" at bounding box center [644, 141] width 566 height 179
click at [593, 144] on tspan "10" at bounding box center [598, 133] width 23 height 33
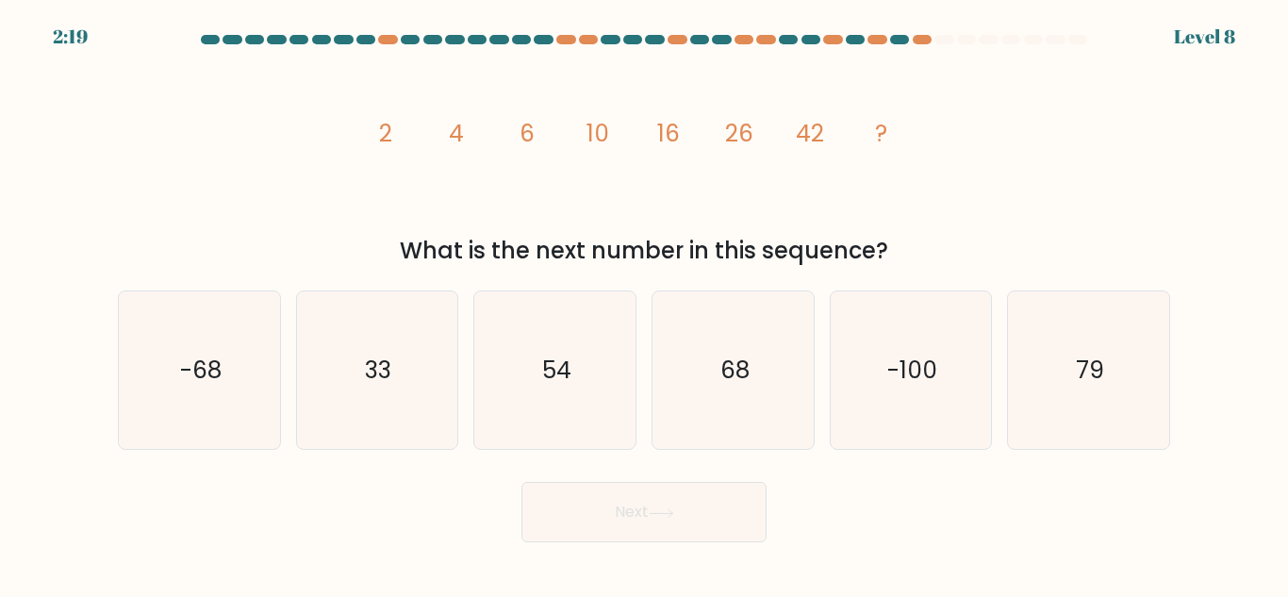
click at [610, 144] on icon "image/svg+xml 2 4 6 10 16 26 42 ?" at bounding box center [644, 141] width 566 height 179
click at [501, 153] on icon "image/svg+xml 2 4 6 10 16 26 42 ?" at bounding box center [644, 141] width 566 height 179
drag, startPoint x: 363, startPoint y: 136, endPoint x: 1016, endPoint y: 164, distance: 653.3
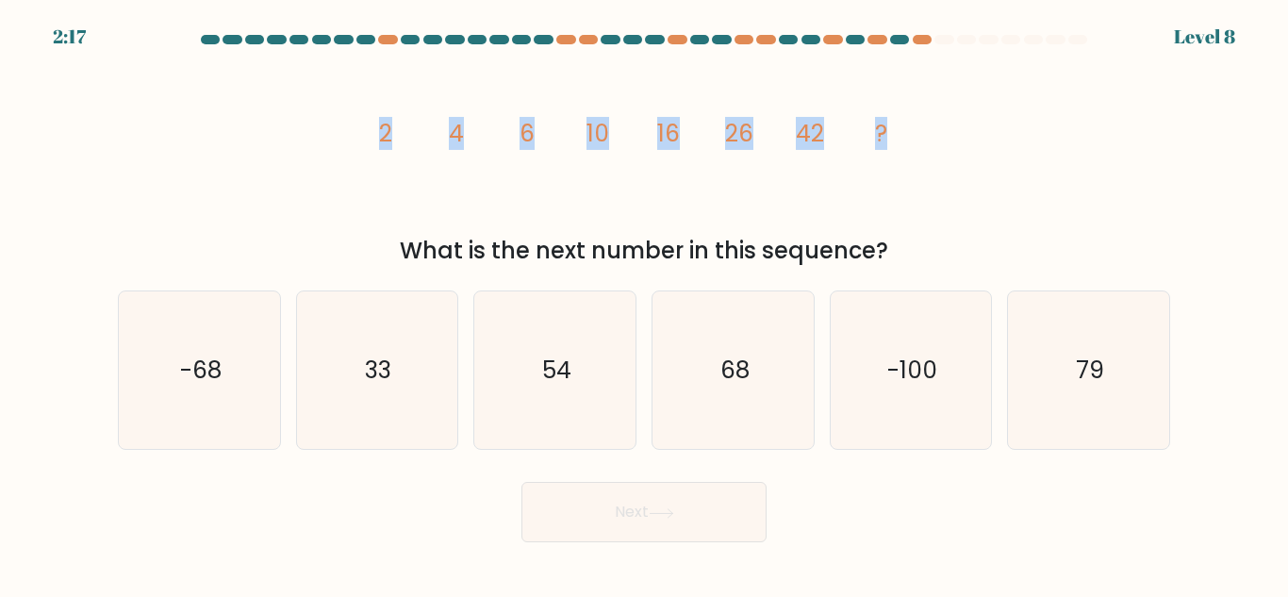
click at [1016, 164] on div "image/svg+xml 2 4 6 10 16 26 42 ? What is the next number in this sequence?" at bounding box center [644, 160] width 1075 height 216
copy g "2 4 6 10 16 26 42 ?"
click at [683, 380] on icon "68" at bounding box center [734, 370] width 158 height 158
click at [645, 304] on input "d. 68" at bounding box center [644, 301] width 1 height 5
radio input "true"
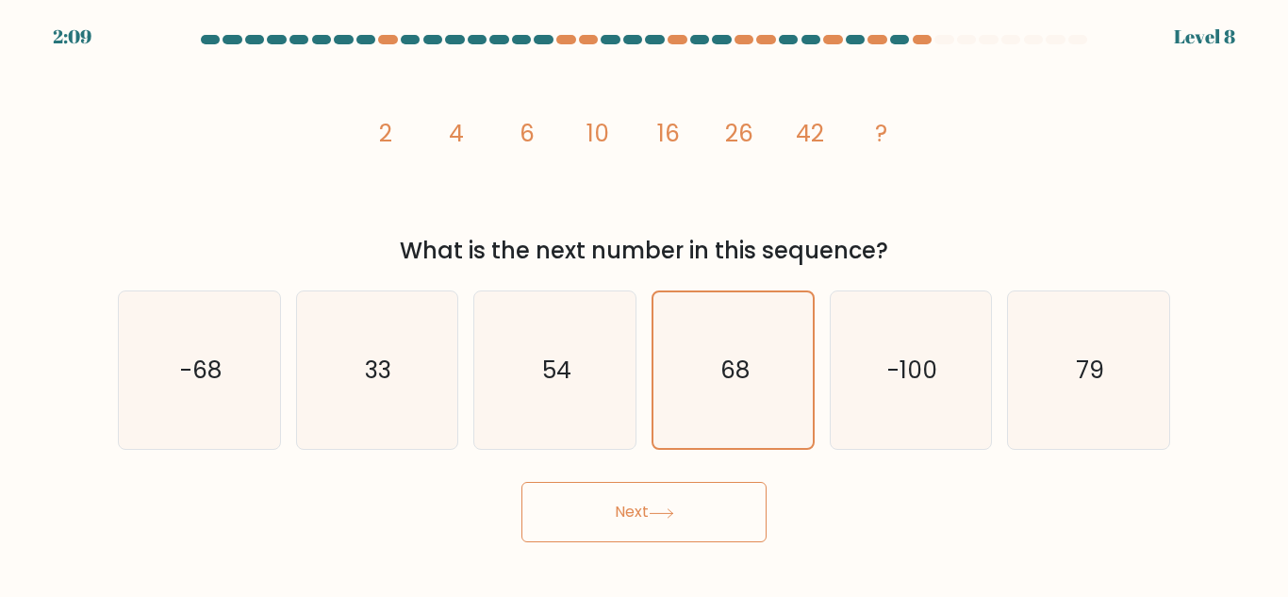
click at [656, 548] on body "2:09 Level 8" at bounding box center [644, 298] width 1288 height 597
click at [660, 534] on button "Next" at bounding box center [644, 512] width 245 height 60
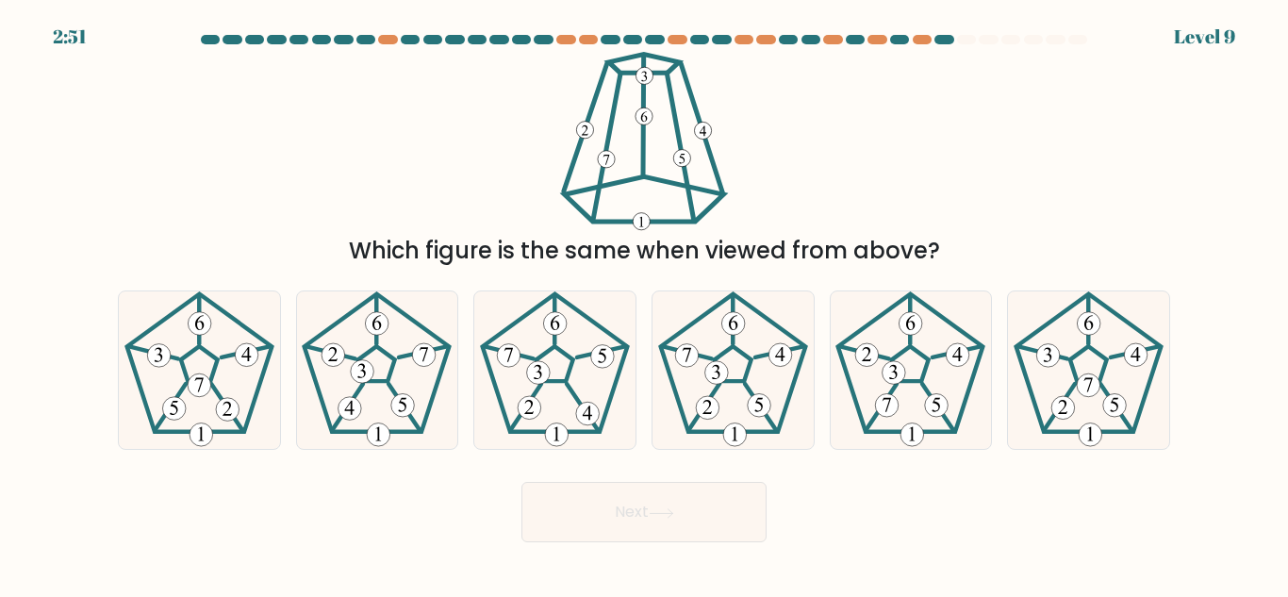
click at [449, 224] on div "Which figure is the same when viewed from above?" at bounding box center [644, 160] width 1075 height 216
click at [509, 267] on div "Which figure is the same when viewed from above?" at bounding box center [644, 251] width 1030 height 34
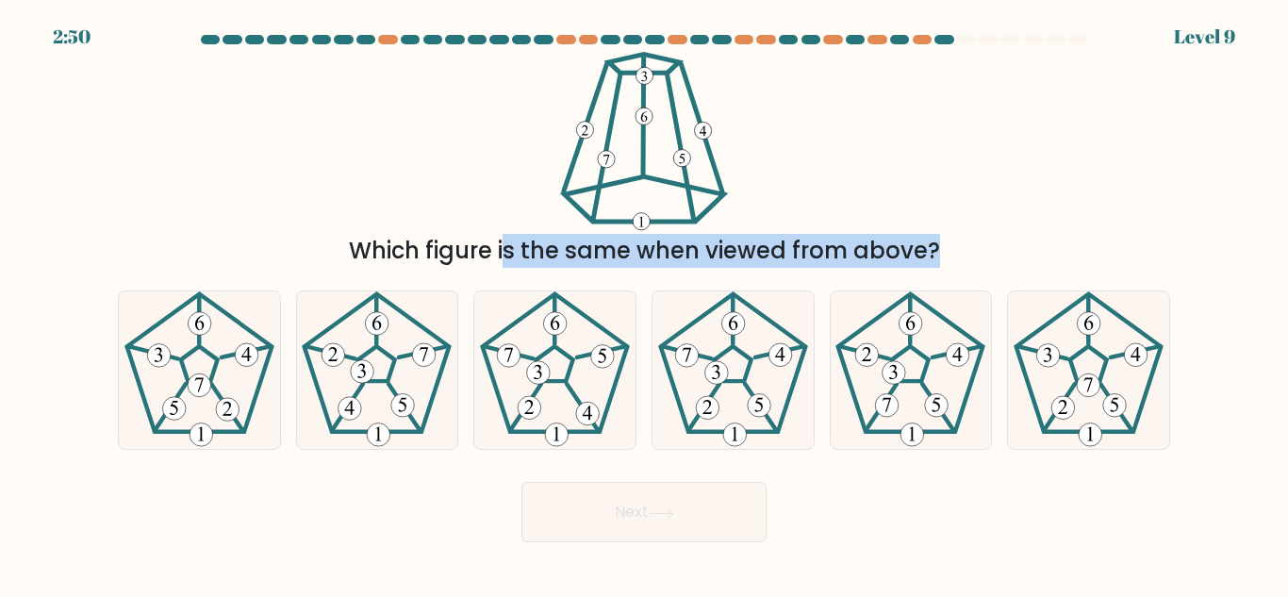
click at [511, 267] on div "Which figure is the same when viewed from above?" at bounding box center [644, 251] width 1030 height 34
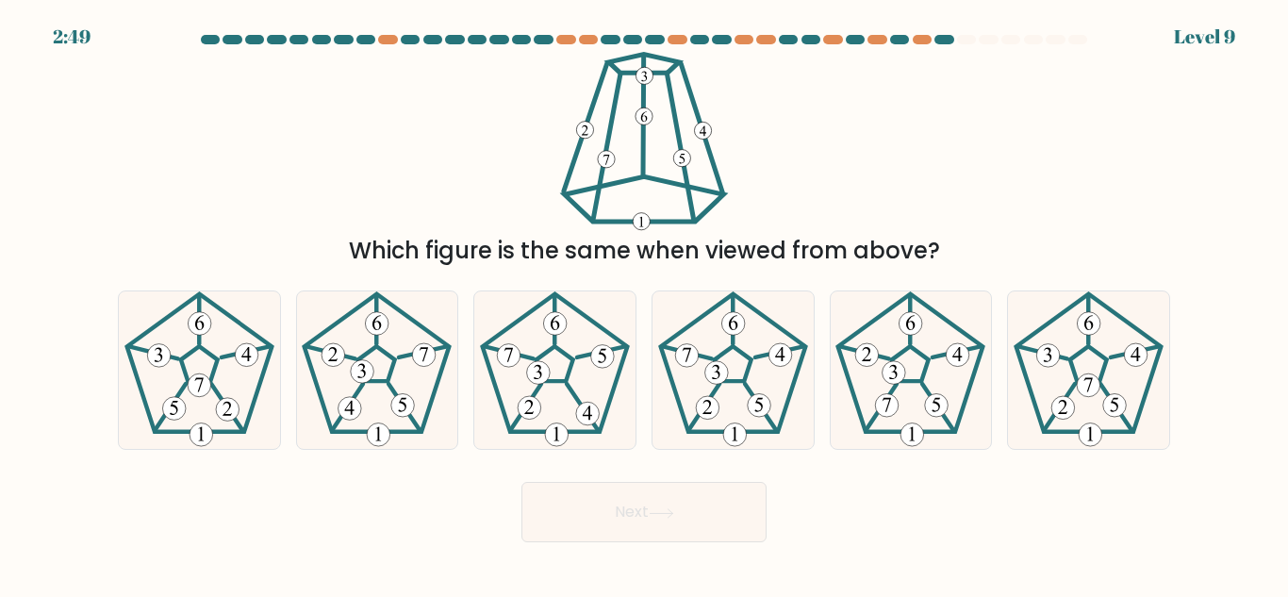
click at [910, 71] on div "Which figure is the same when viewed from above?" at bounding box center [644, 160] width 1075 height 216
click at [755, 393] on icon at bounding box center [734, 370] width 158 height 158
click at [645, 304] on input "d." at bounding box center [644, 301] width 1 height 5
radio input "true"
click at [869, 356] on icon at bounding box center [867, 354] width 9 height 14
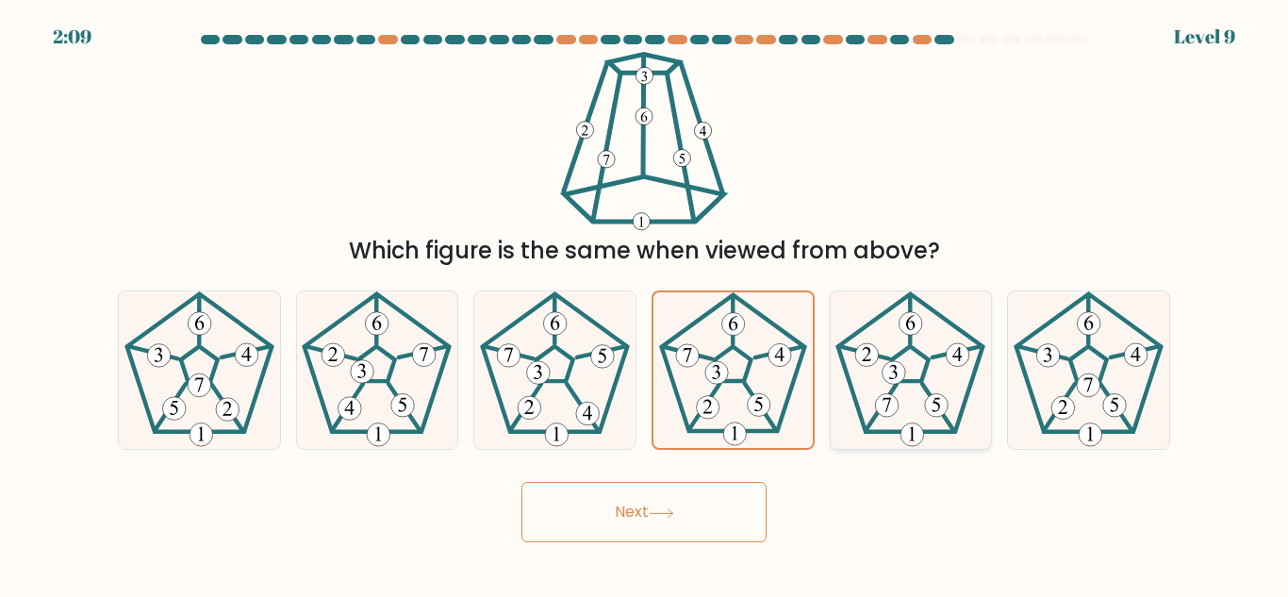
click at [645, 304] on input "e." at bounding box center [644, 301] width 1 height 5
radio input "true"
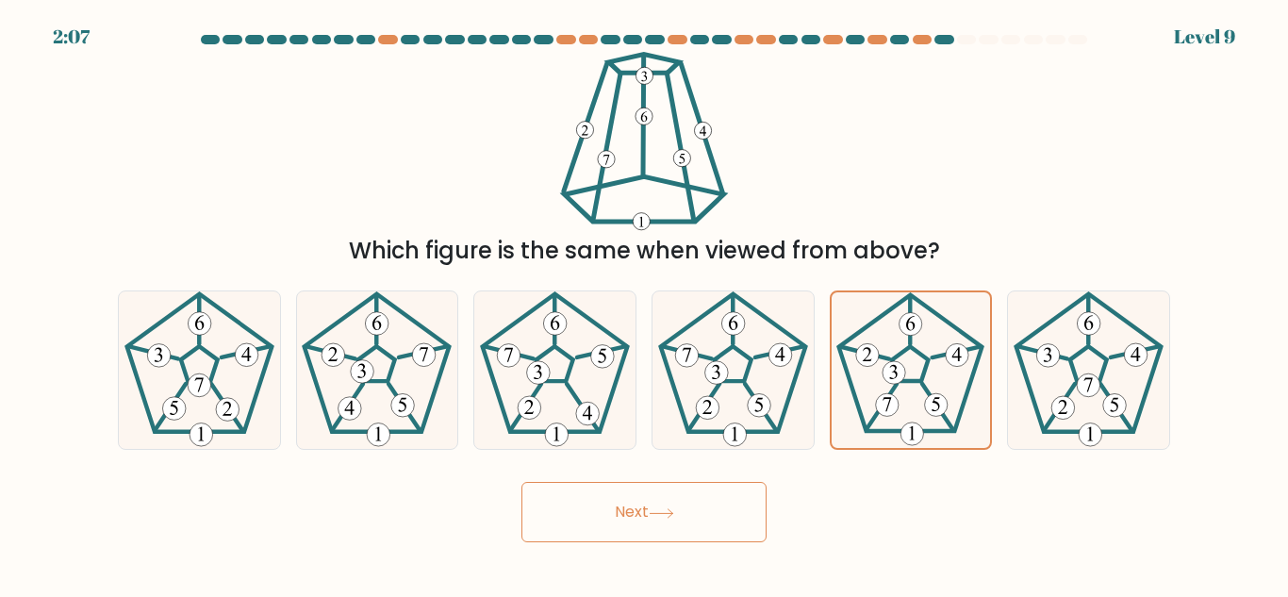
click at [707, 526] on button "Next" at bounding box center [644, 512] width 245 height 60
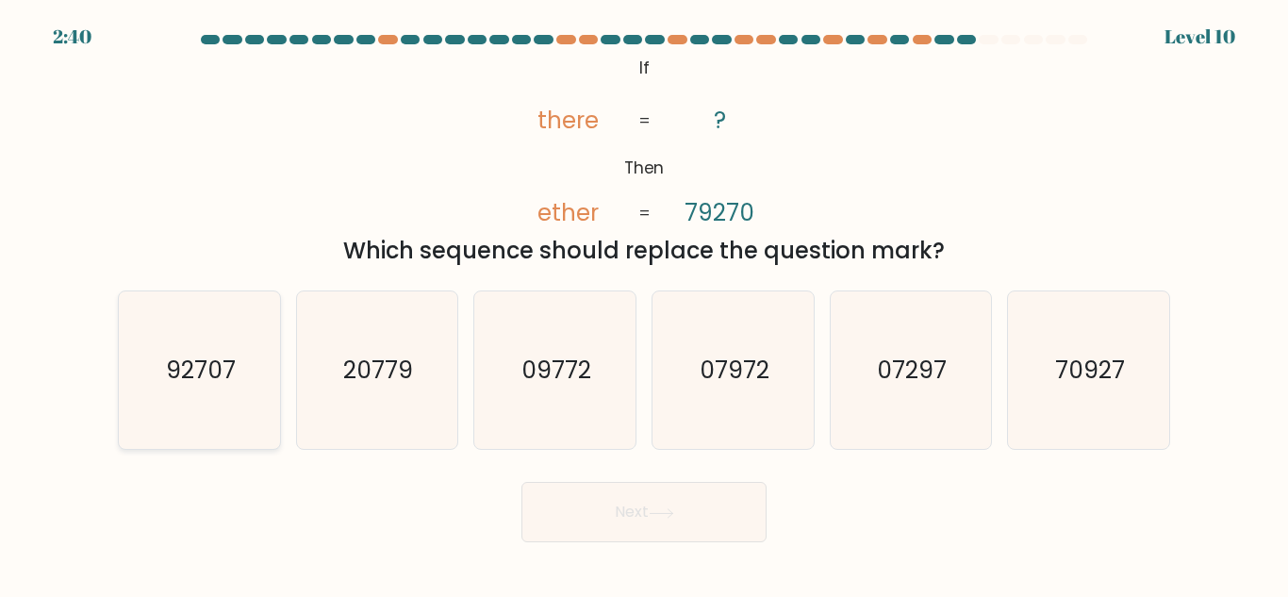
click at [204, 402] on icon "92707" at bounding box center [200, 370] width 158 height 158
click at [644, 304] on input "a. 92707" at bounding box center [644, 301] width 1 height 5
radio input "true"
click at [632, 501] on button "Next" at bounding box center [644, 512] width 245 height 60
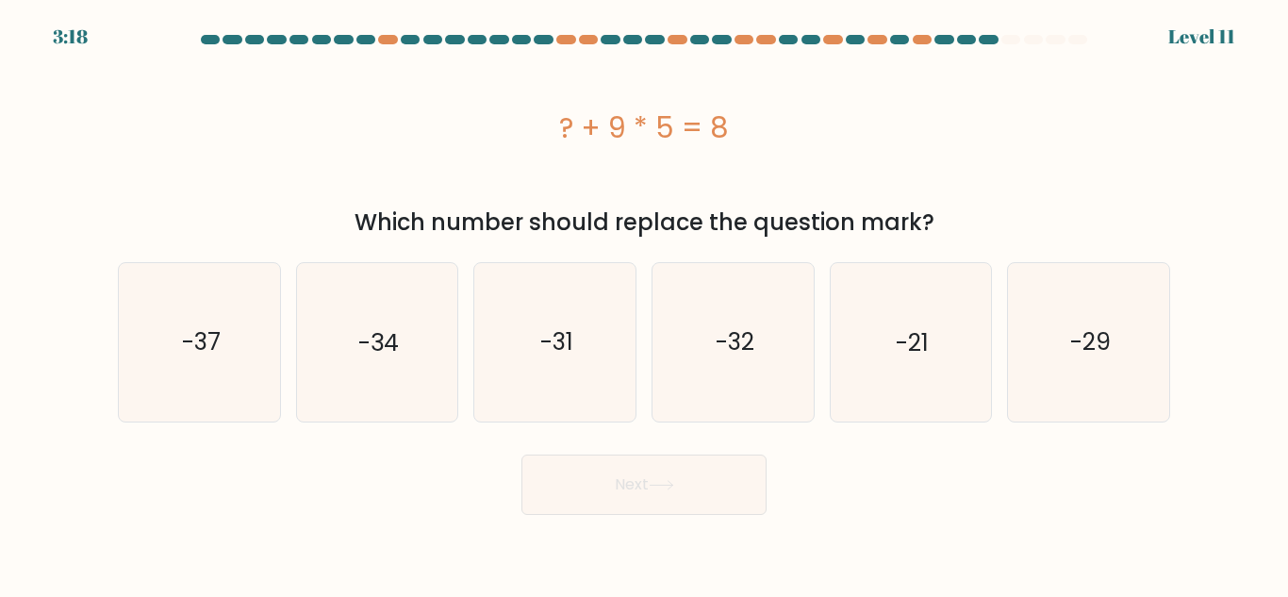
click at [446, 203] on div "? + 9 * 5 = 8 Which number should replace the question mark?" at bounding box center [644, 146] width 1075 height 188
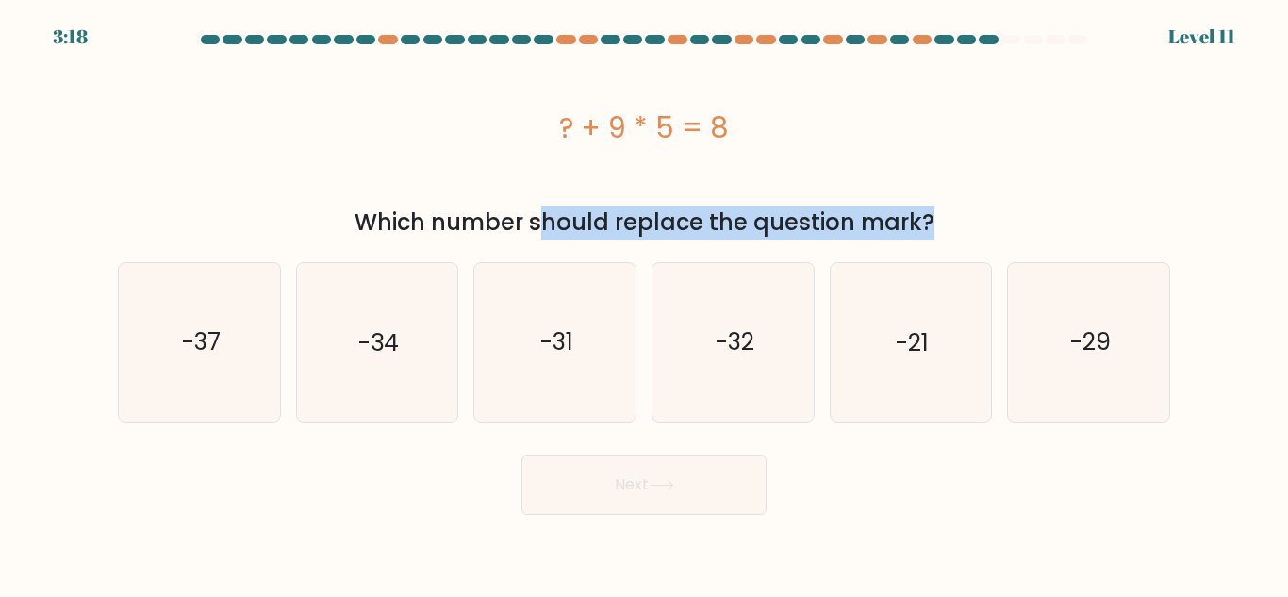
click at [446, 203] on div "? + 9 * 5 = 8 Which number should replace the question mark?" at bounding box center [644, 146] width 1075 height 188
click at [509, 205] on div "? + 9 * 5 = 8 Which number should replace the question mark?" at bounding box center [644, 146] width 1075 height 188
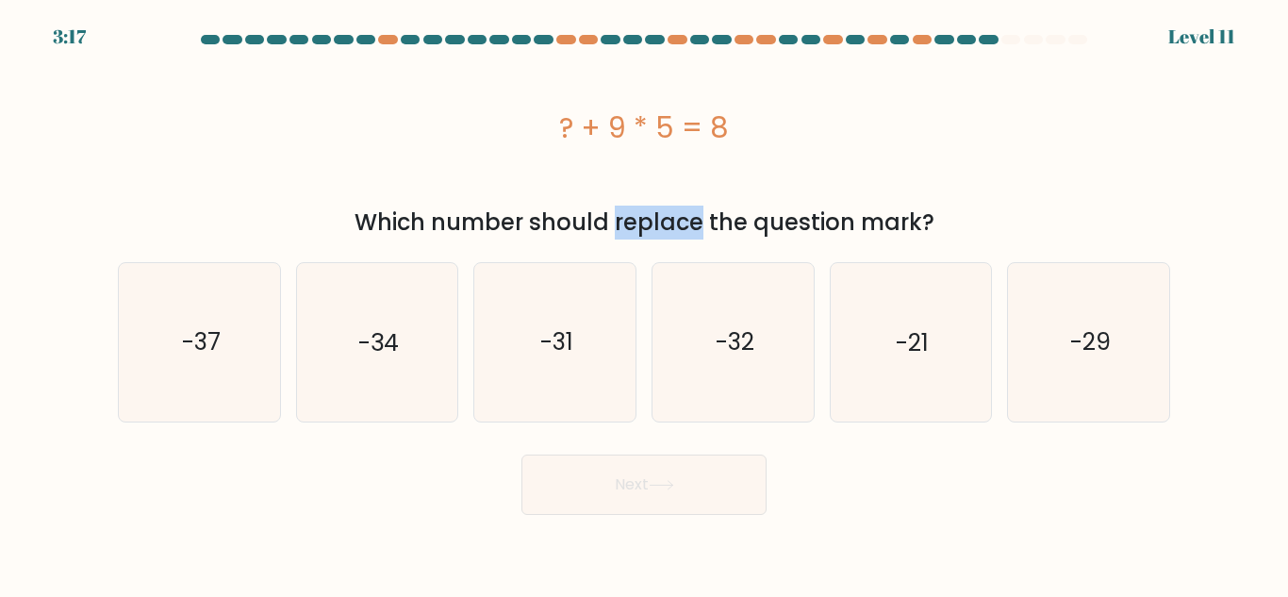
click at [509, 205] on div "? + 9 * 5 = 8 Which number should replace the question mark?" at bounding box center [644, 146] width 1075 height 188
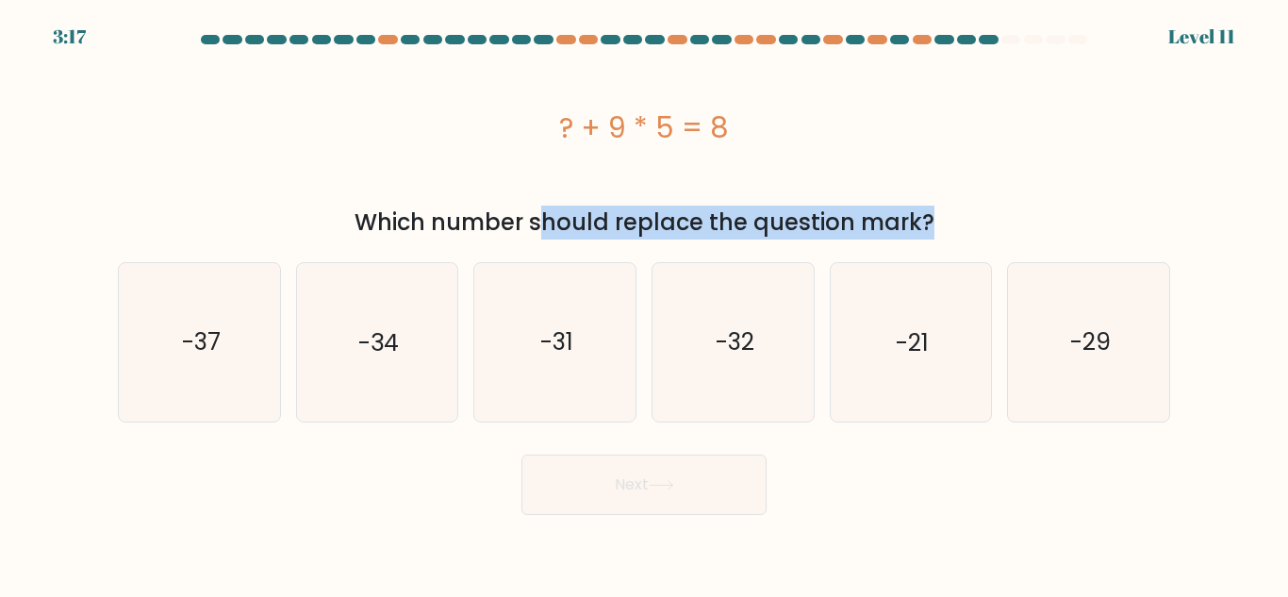
click at [509, 205] on div "? + 9 * 5 = 8 Which number should replace the question mark?" at bounding box center [644, 146] width 1075 height 188
click at [564, 214] on div "Which number should replace the question mark?" at bounding box center [644, 223] width 1030 height 34
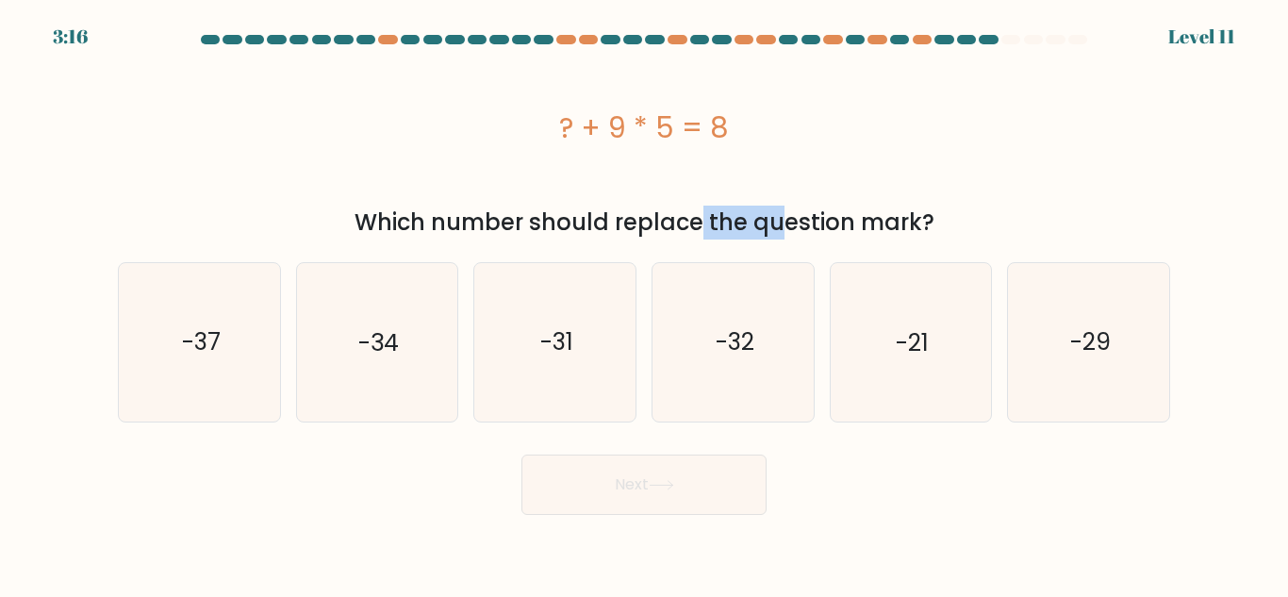
click at [564, 214] on div "Which number should replace the question mark?" at bounding box center [644, 223] width 1030 height 34
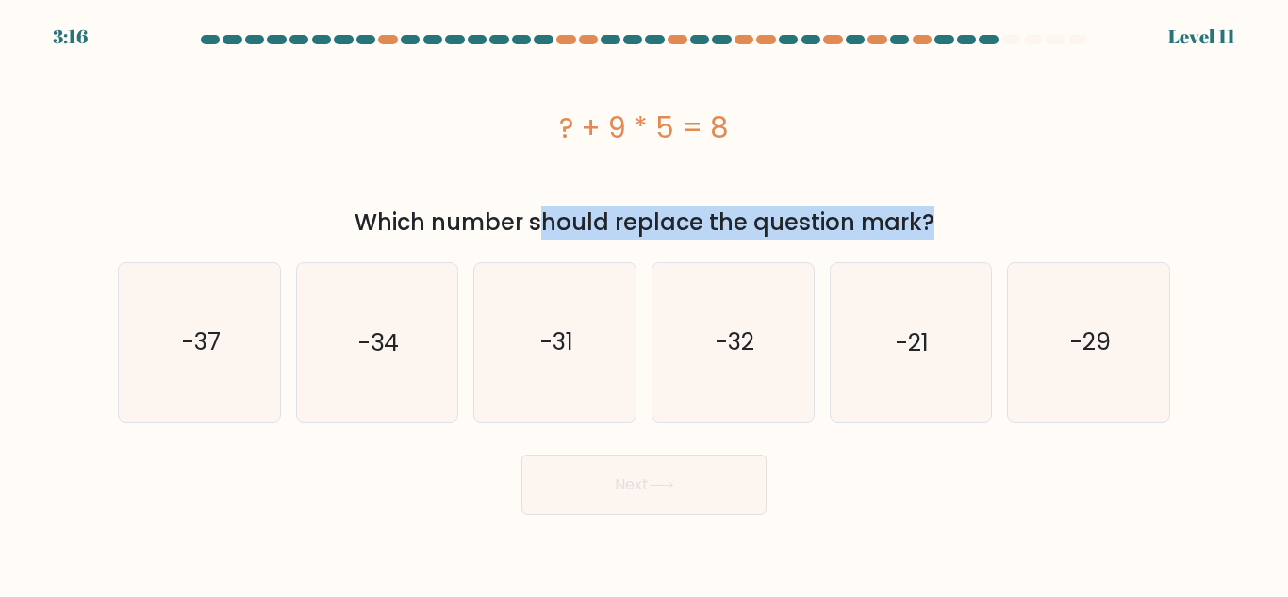
click at [564, 214] on div "Which number should replace the question mark?" at bounding box center [644, 223] width 1030 height 34
click at [600, 214] on div "Which number should replace the question mark?" at bounding box center [644, 223] width 1030 height 34
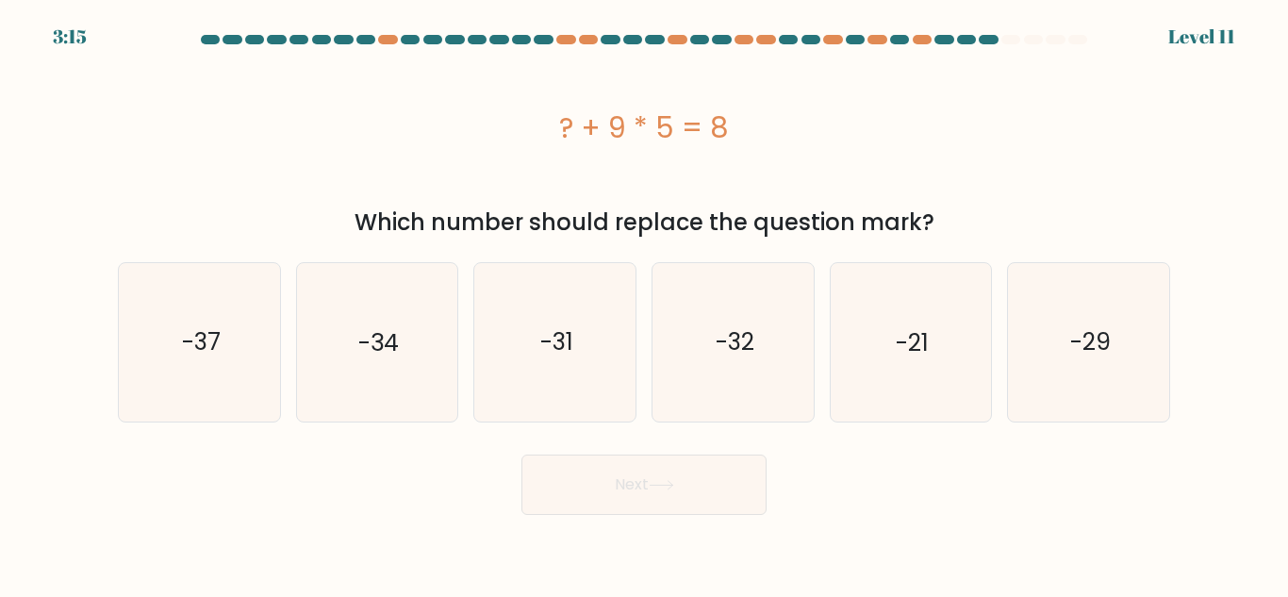
click at [600, 214] on div "Which number should replace the question mark?" at bounding box center [644, 223] width 1030 height 34
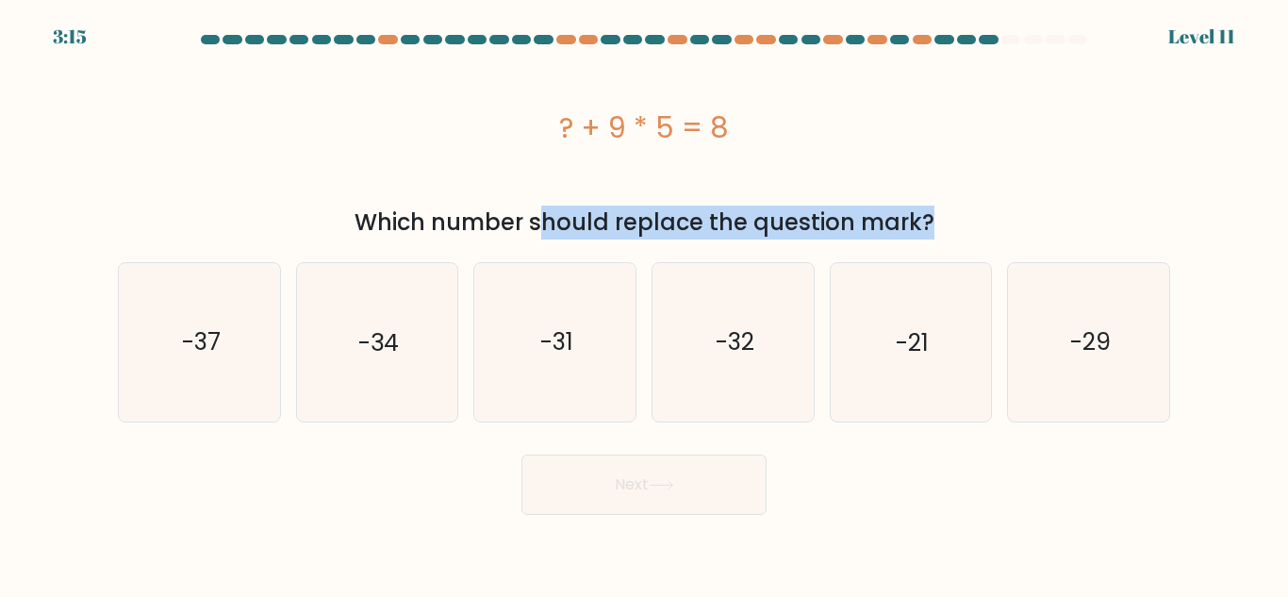
click at [600, 214] on div "Which number should replace the question mark?" at bounding box center [644, 223] width 1030 height 34
click at [671, 214] on div "Which number should replace the question mark?" at bounding box center [644, 223] width 1030 height 34
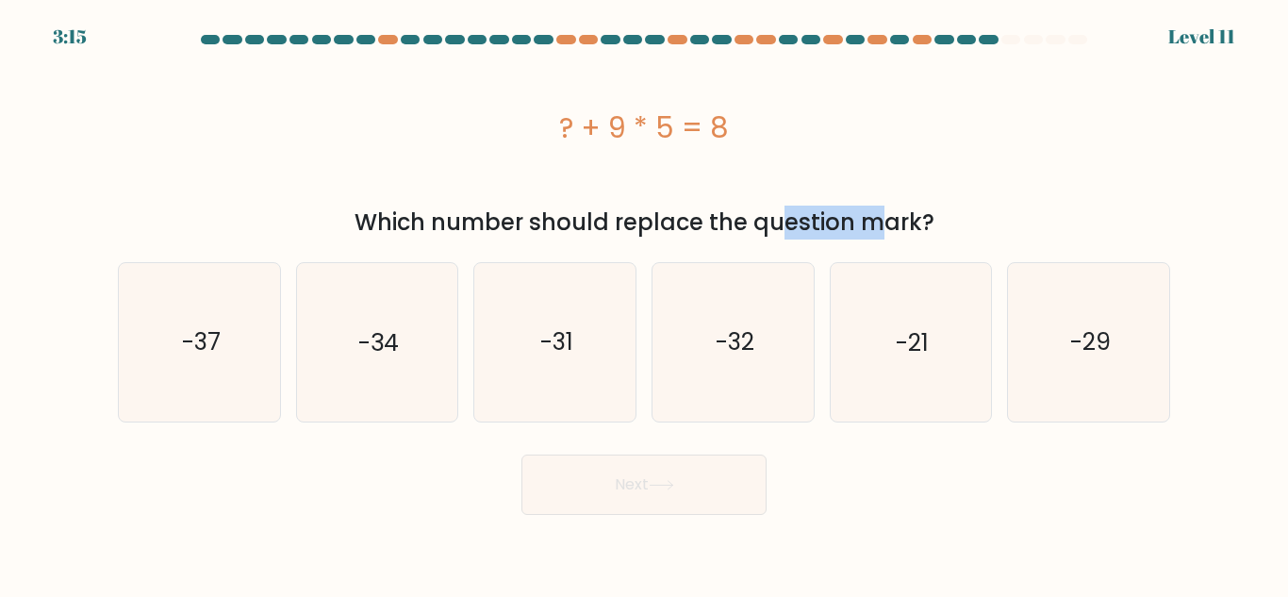
click at [671, 214] on div "Which number should replace the question mark?" at bounding box center [644, 223] width 1030 height 34
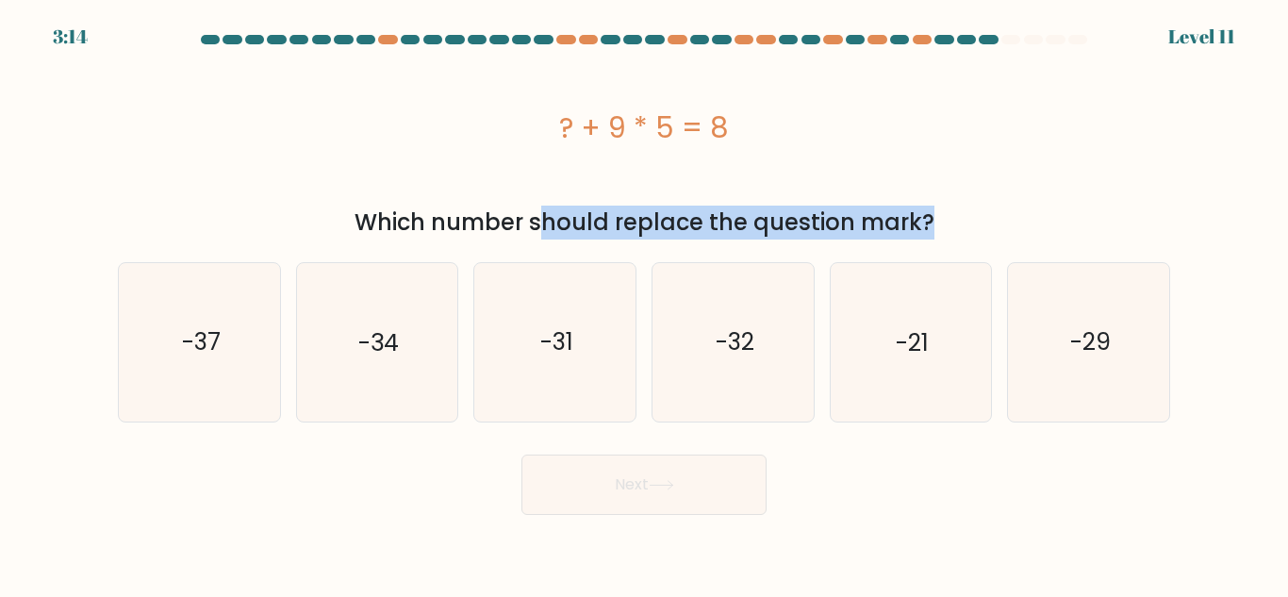
click at [671, 214] on div "Which number should replace the question mark?" at bounding box center [644, 223] width 1030 height 34
click at [743, 210] on div "Which number should replace the question mark?" at bounding box center [644, 223] width 1030 height 34
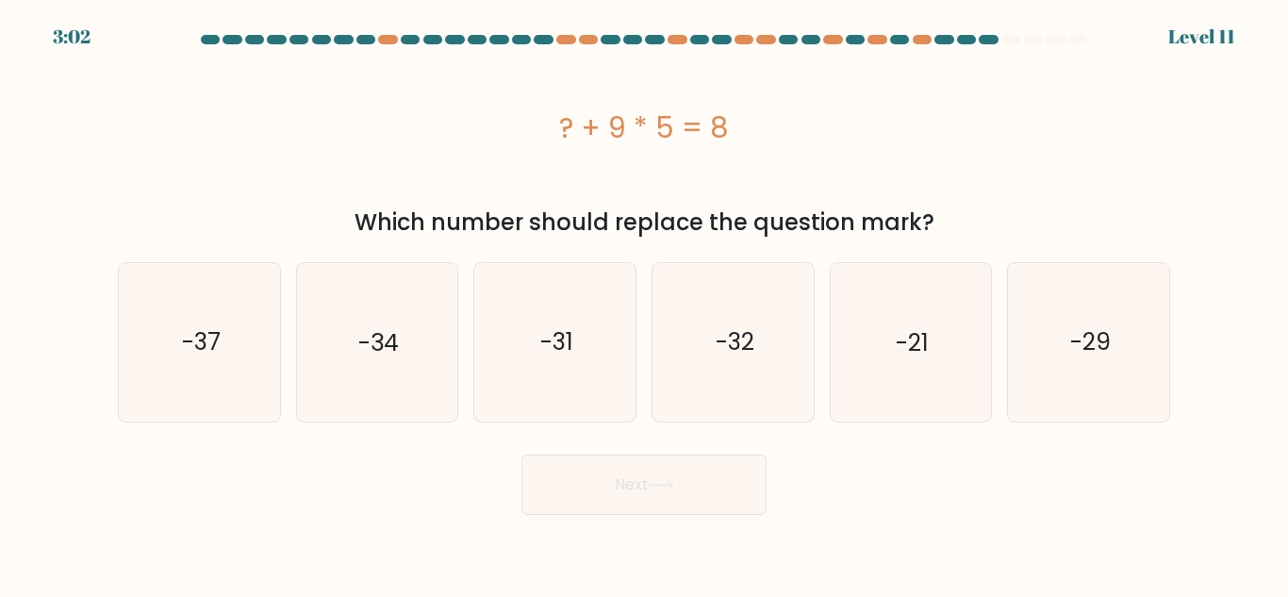
click at [1171, 313] on div "f. -29" at bounding box center [1089, 341] width 178 height 159
click at [1151, 323] on icon "-29" at bounding box center [1089, 342] width 158 height 158
click at [645, 304] on input "f. -29" at bounding box center [644, 301] width 1 height 5
radio input "true"
drag, startPoint x: 550, startPoint y: 114, endPoint x: 728, endPoint y: 124, distance: 178.5
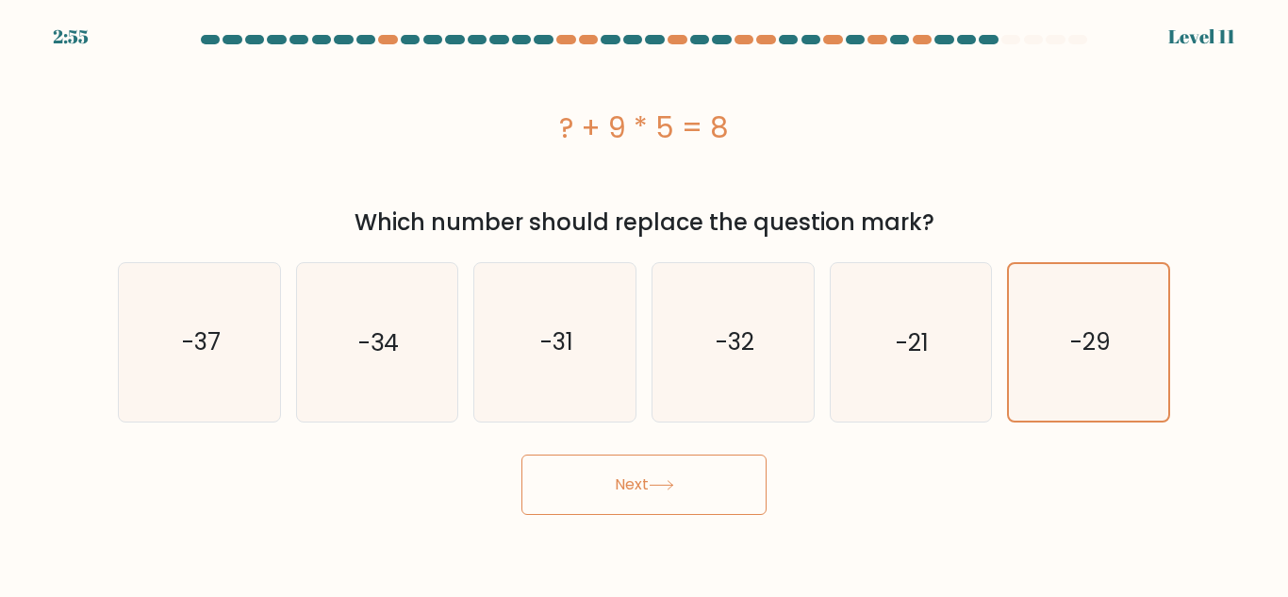
click at [728, 124] on div "? + 9 * 5 = 8" at bounding box center [644, 128] width 1053 height 42
copy div "? + 9 * 5 = 8"
click at [230, 335] on icon "-37" at bounding box center [200, 342] width 158 height 158
click at [644, 304] on input "a. -37" at bounding box center [644, 301] width 1 height 5
radio input "true"
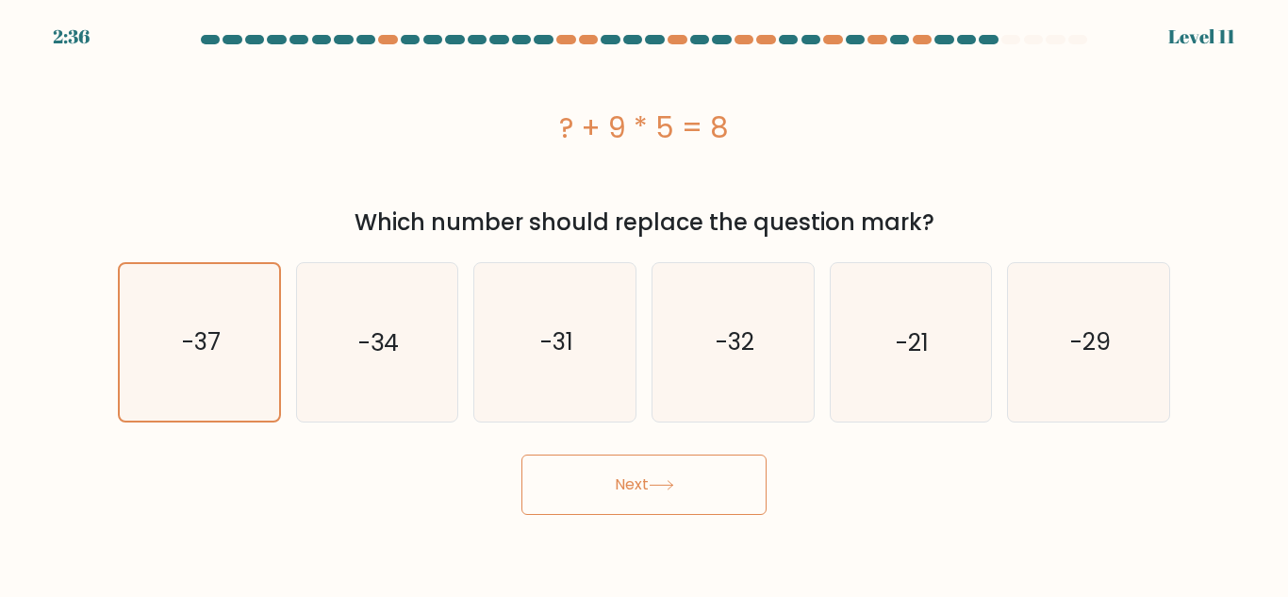
click at [589, 490] on button "Next" at bounding box center [644, 485] width 245 height 60
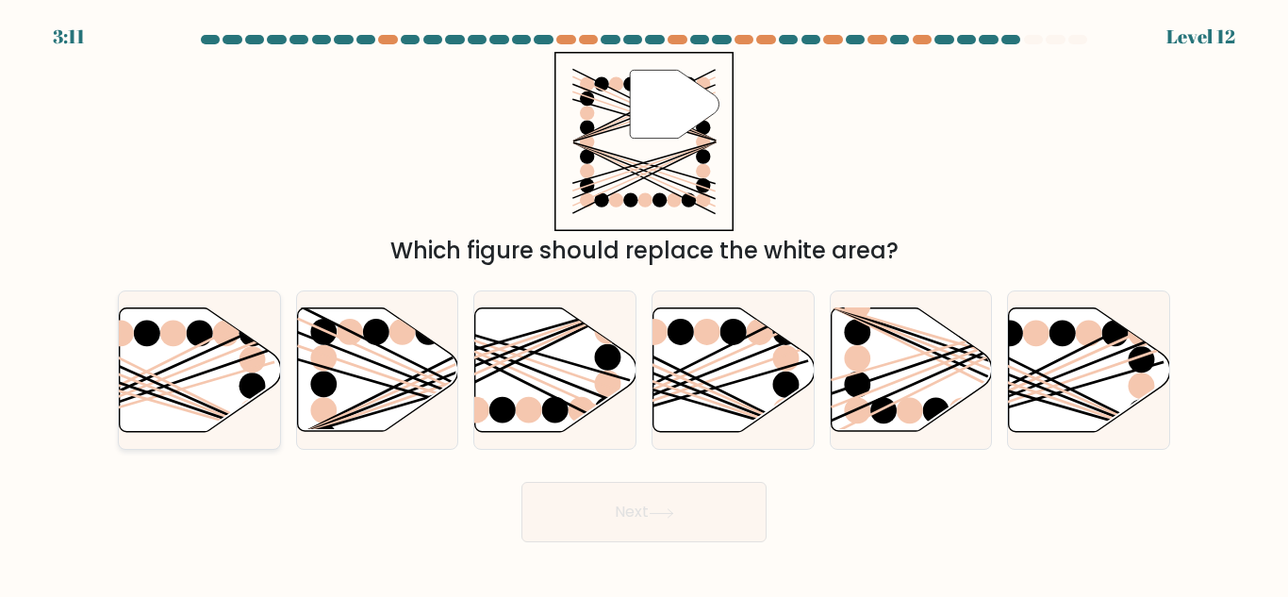
click at [138, 388] on line at bounding box center [144, 391] width 259 height 89
click at [644, 304] on input "a." at bounding box center [644, 301] width 1 height 5
radio input "true"
click at [1008, 365] on line at bounding box center [1035, 378] width 259 height 116
click at [645, 304] on input "f." at bounding box center [644, 301] width 1 height 5
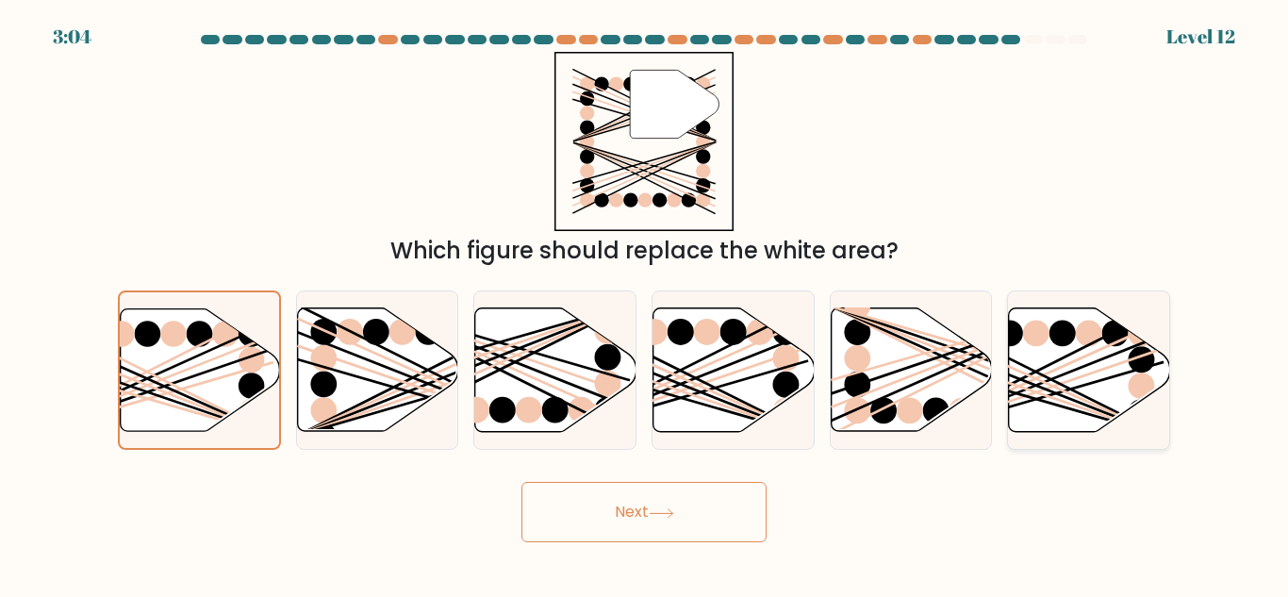
radio input "true"
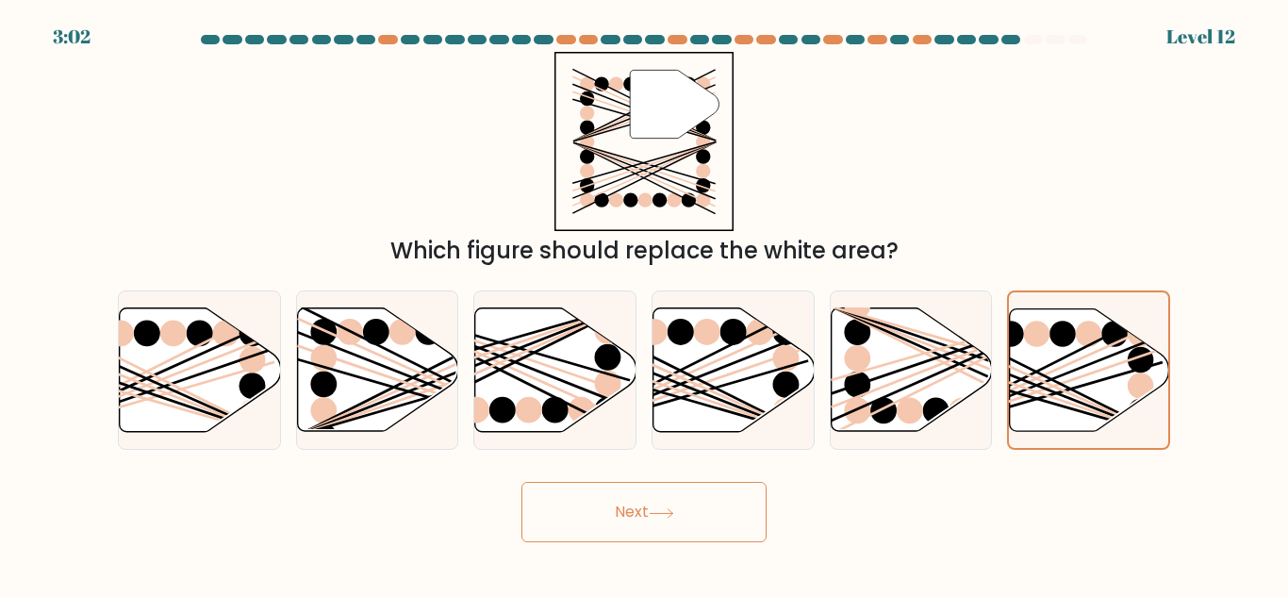
click at [712, 504] on button "Next" at bounding box center [644, 512] width 245 height 60
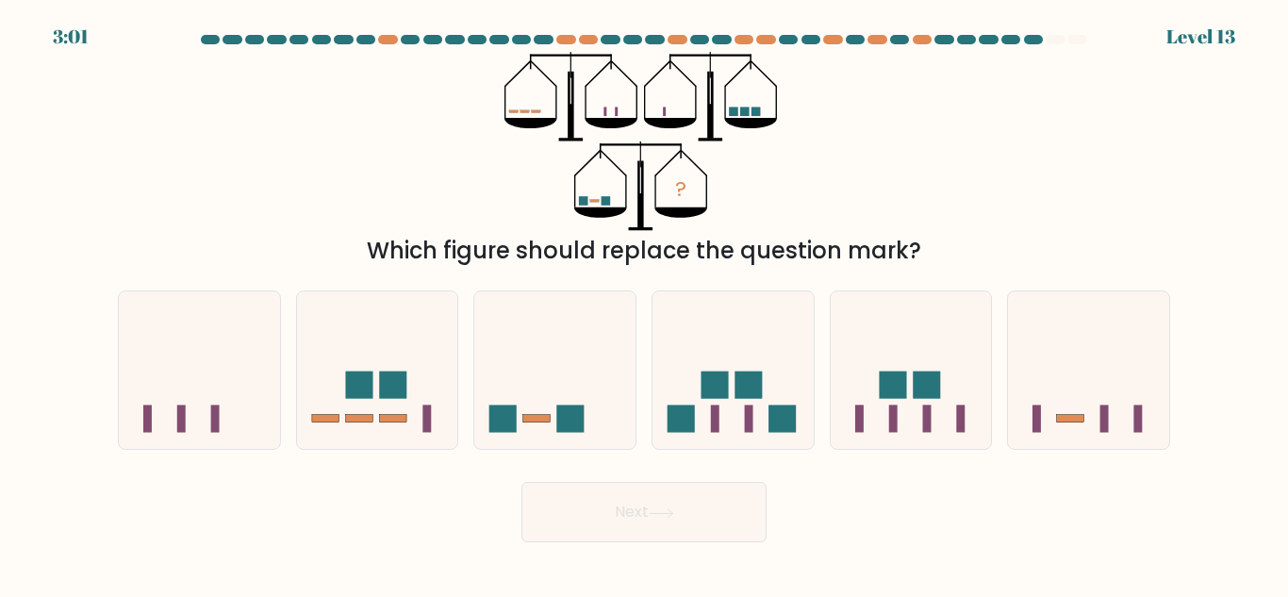
click at [424, 249] on div "Which figure should replace the question mark?" at bounding box center [644, 251] width 1030 height 34
drag, startPoint x: 424, startPoint y: 249, endPoint x: 424, endPoint y: 276, distance: 27.4
click at [424, 252] on div "Which figure should replace the question mark?" at bounding box center [644, 251] width 1030 height 34
click at [424, 276] on div "a. b. c." at bounding box center [644, 362] width 1068 height 174
click at [429, 270] on form at bounding box center [644, 288] width 1288 height 507
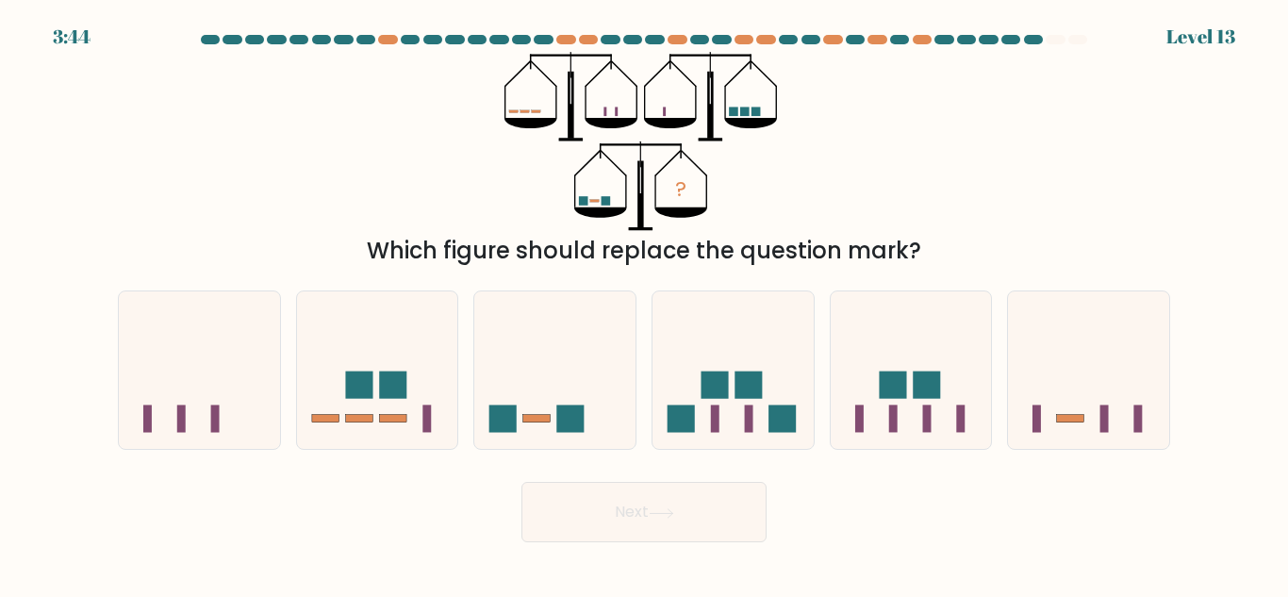
click at [429, 270] on form at bounding box center [644, 288] width 1288 height 507
click at [440, 241] on div "Which figure should replace the question mark?" at bounding box center [644, 251] width 1030 height 34
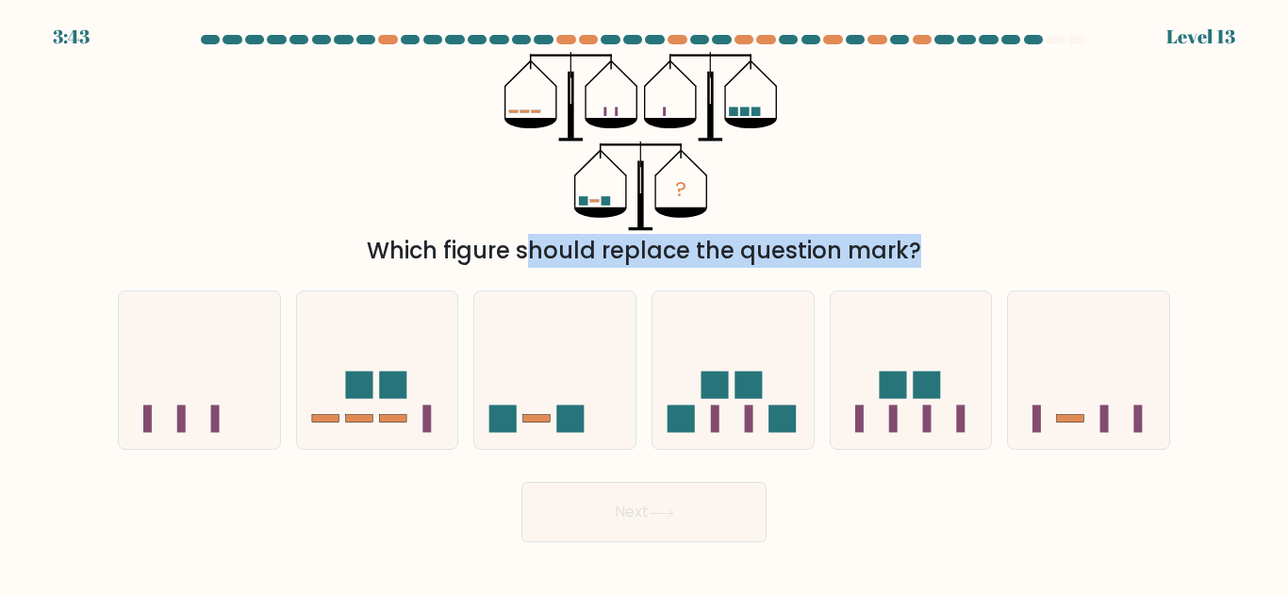
click at [440, 241] on div "Which figure should replace the question mark?" at bounding box center [644, 251] width 1030 height 34
click at [444, 237] on div "Which figure should replace the question mark?" at bounding box center [644, 251] width 1030 height 34
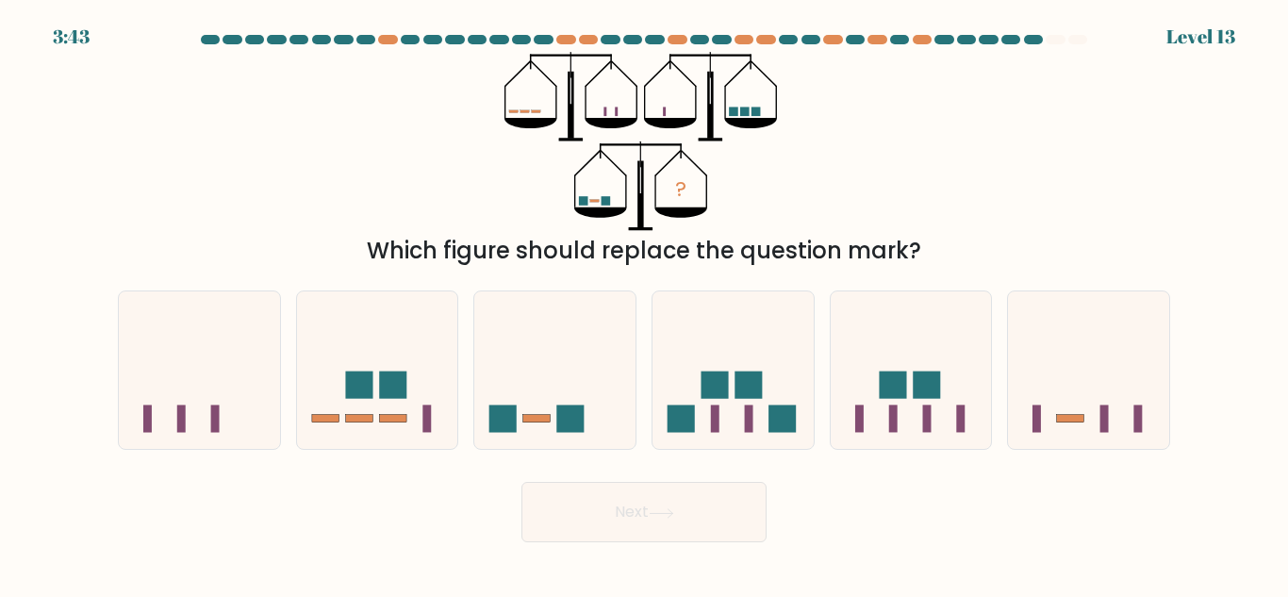
click at [444, 237] on div "Which figure should replace the question mark?" at bounding box center [644, 251] width 1030 height 34
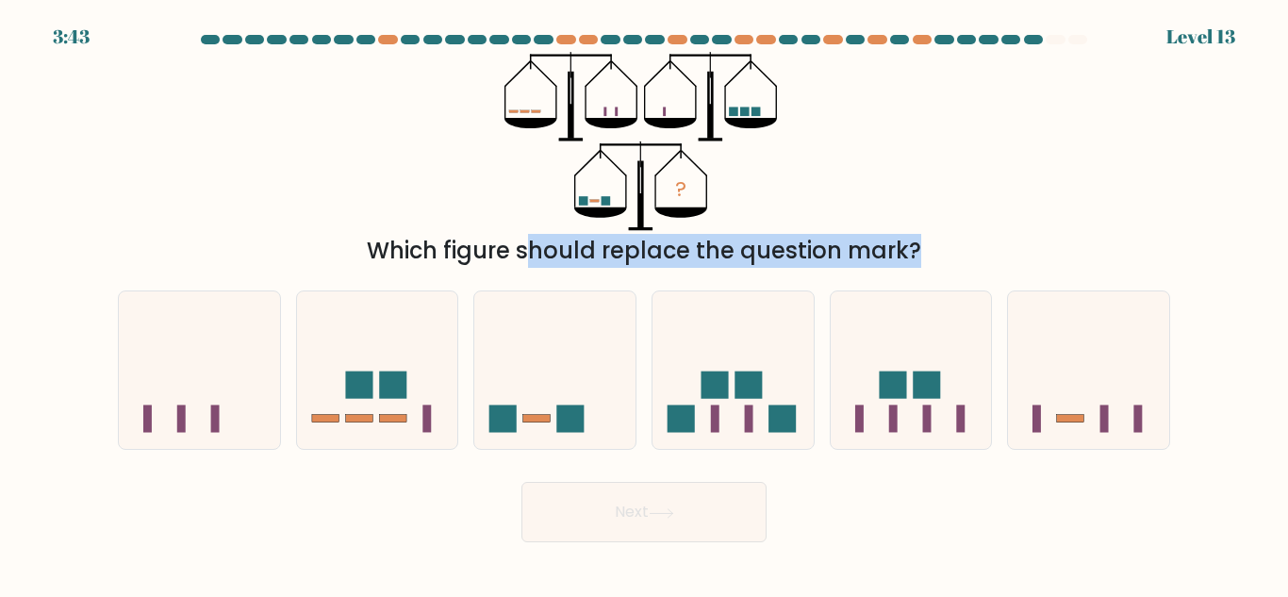
click at [444, 237] on div "Which figure should replace the question mark?" at bounding box center [644, 251] width 1030 height 34
click at [500, 235] on div "Which figure should replace the question mark?" at bounding box center [644, 251] width 1030 height 34
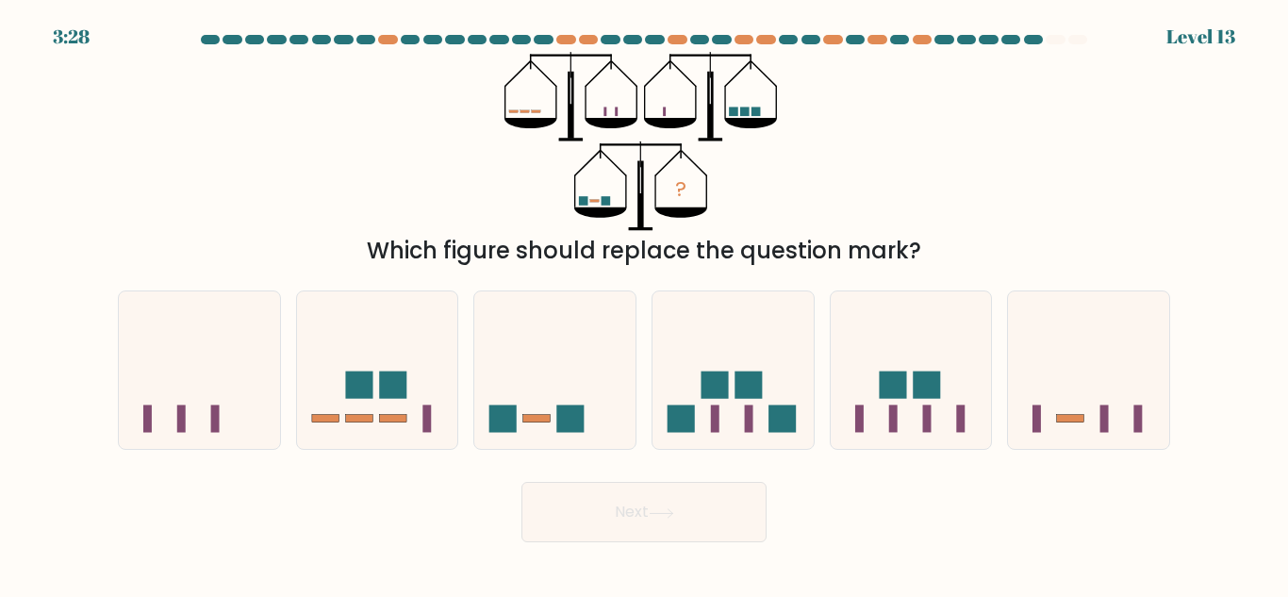
drag, startPoint x: 748, startPoint y: 125, endPoint x: 597, endPoint y: 194, distance: 166.3
click at [597, 194] on icon "?" at bounding box center [645, 141] width 280 height 179
click at [570, 410] on rect at bounding box center [570, 419] width 27 height 27
click at [644, 304] on input "c." at bounding box center [644, 301] width 1 height 5
radio input "true"
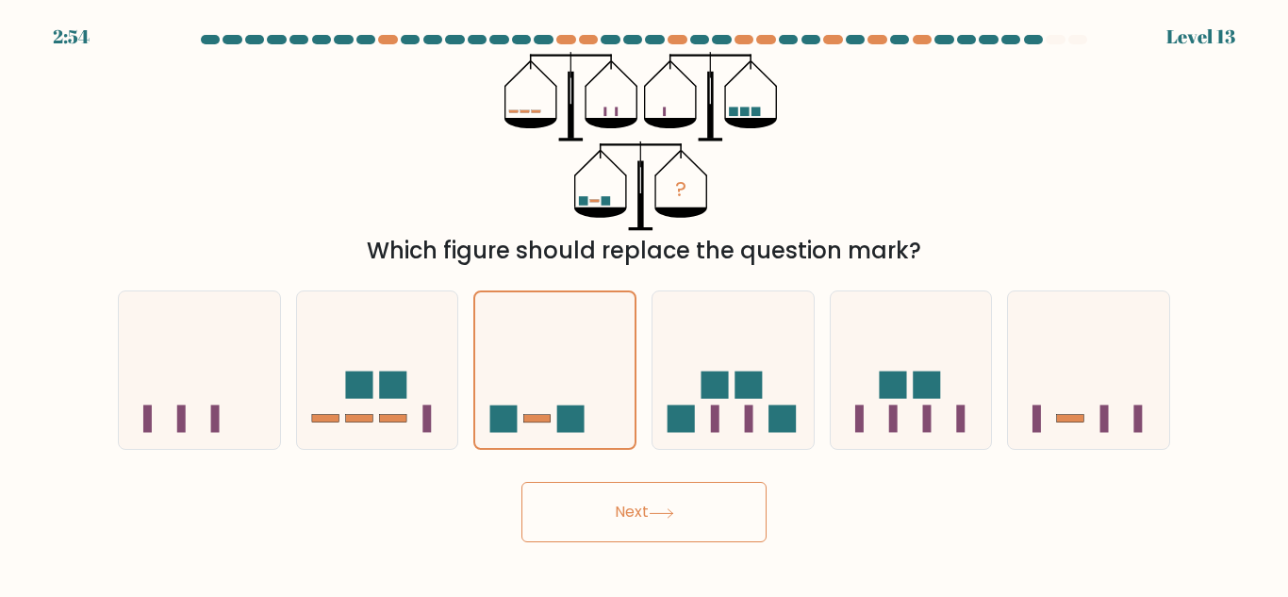
click at [616, 540] on button "Next" at bounding box center [644, 512] width 245 height 60
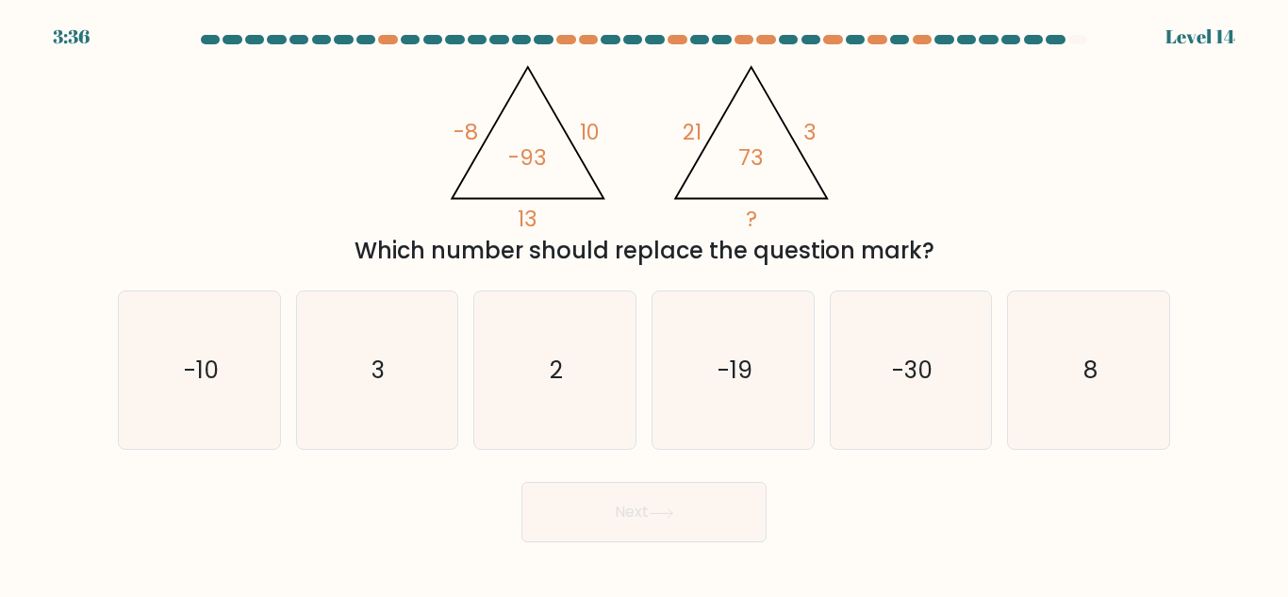
click at [515, 98] on icon "@import url('https://fonts.googleapis.com/css?family=Abril+Fatface:400,100,100i…" at bounding box center [645, 141] width 412 height 179
drag, startPoint x: 442, startPoint y: 85, endPoint x: 943, endPoint y: 246, distance: 526.2
click at [943, 246] on div "@import url('https://fonts.googleapis.com/css?family=Abril+Fatface:400,100,100i…" at bounding box center [644, 160] width 1075 height 216
copy div "-8 10 13 -93 @import url('https://fonts.googleapis.com/css?family=Abril+Fatface…"
click at [545, 135] on icon "@import url('https://fonts.googleapis.com/css?family=Abril+Fatface:400,100,100i…" at bounding box center [645, 141] width 412 height 179
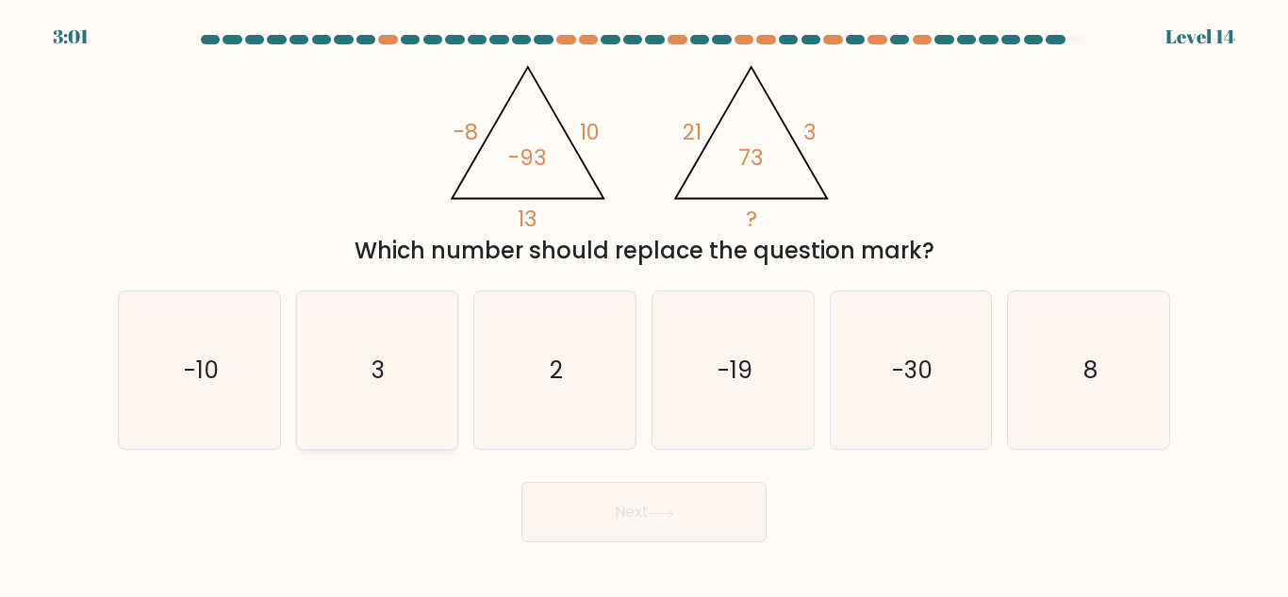
click at [409, 391] on icon "3" at bounding box center [377, 370] width 158 height 158
click at [644, 304] on input "b. 3" at bounding box center [644, 301] width 1 height 5
radio input "true"
click at [1128, 379] on icon "8" at bounding box center [1089, 370] width 158 height 158
click at [645, 304] on input "f. 8" at bounding box center [644, 301] width 1 height 5
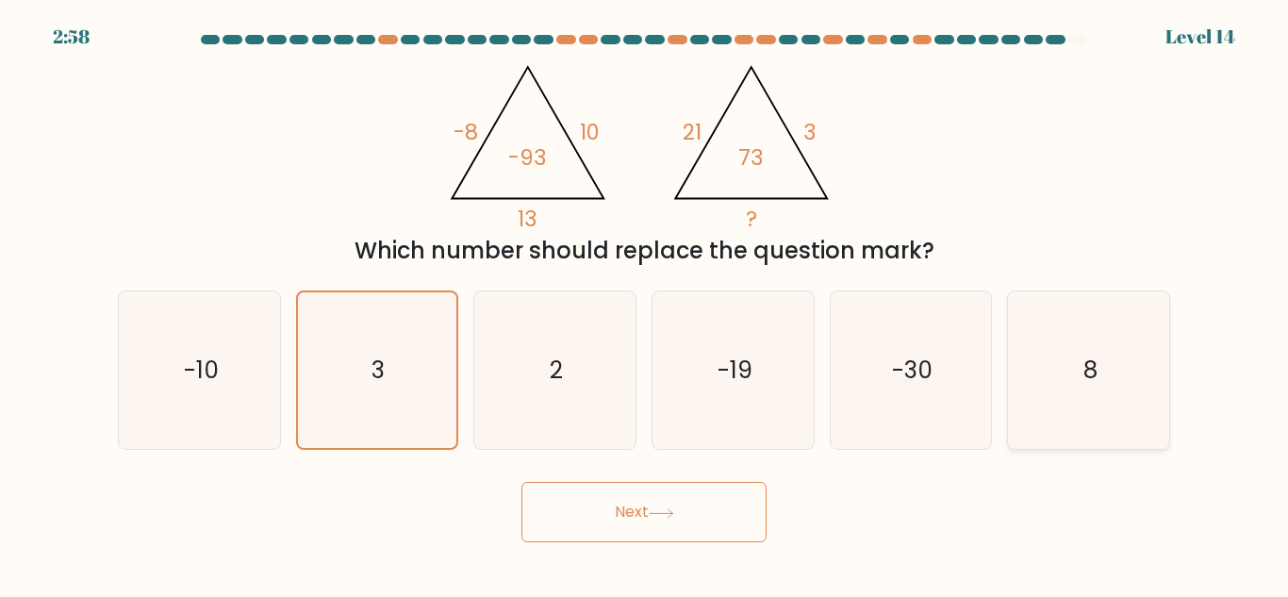
radio input "true"
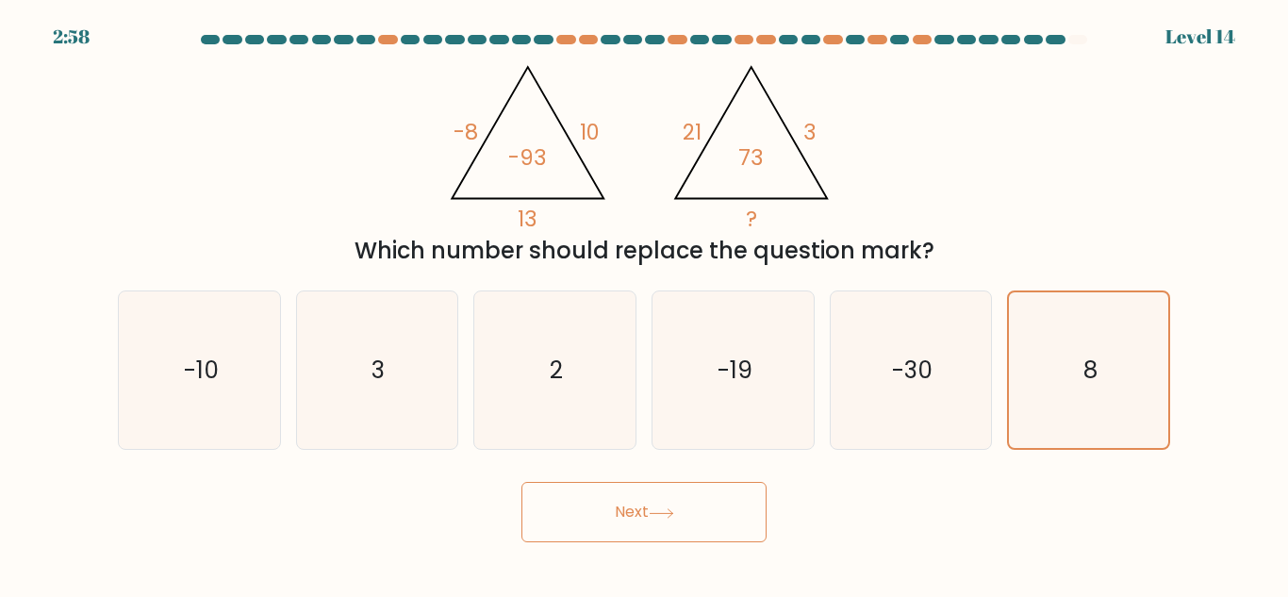
click at [690, 502] on button "Next" at bounding box center [644, 512] width 245 height 60
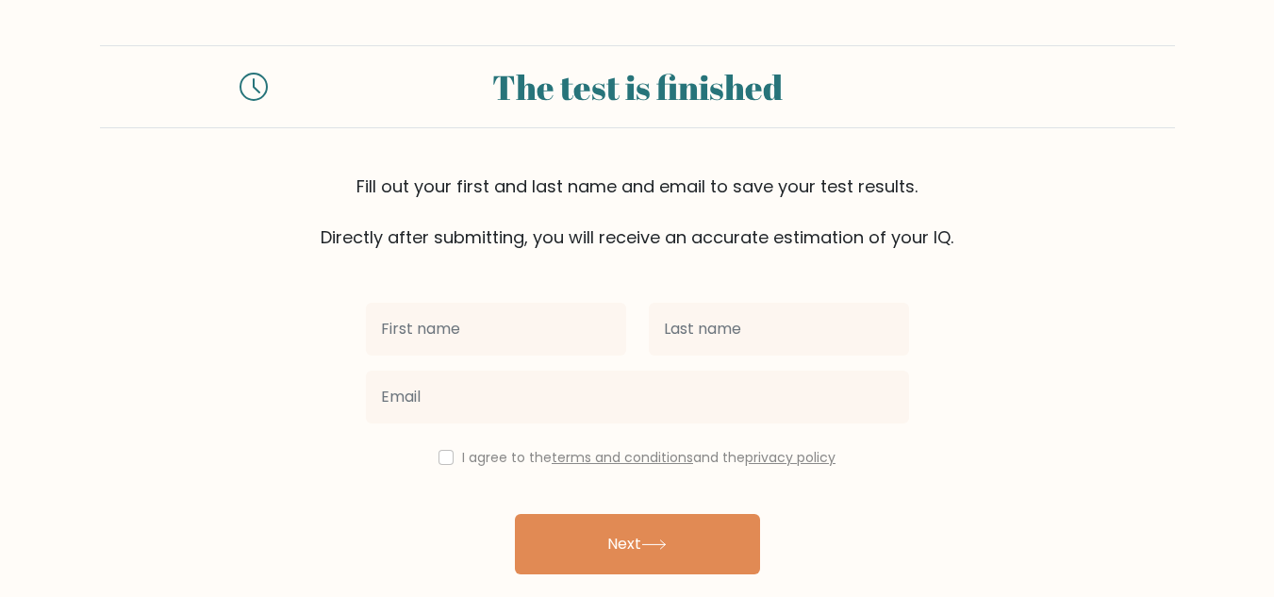
click at [523, 361] on div at bounding box center [496, 329] width 283 height 68
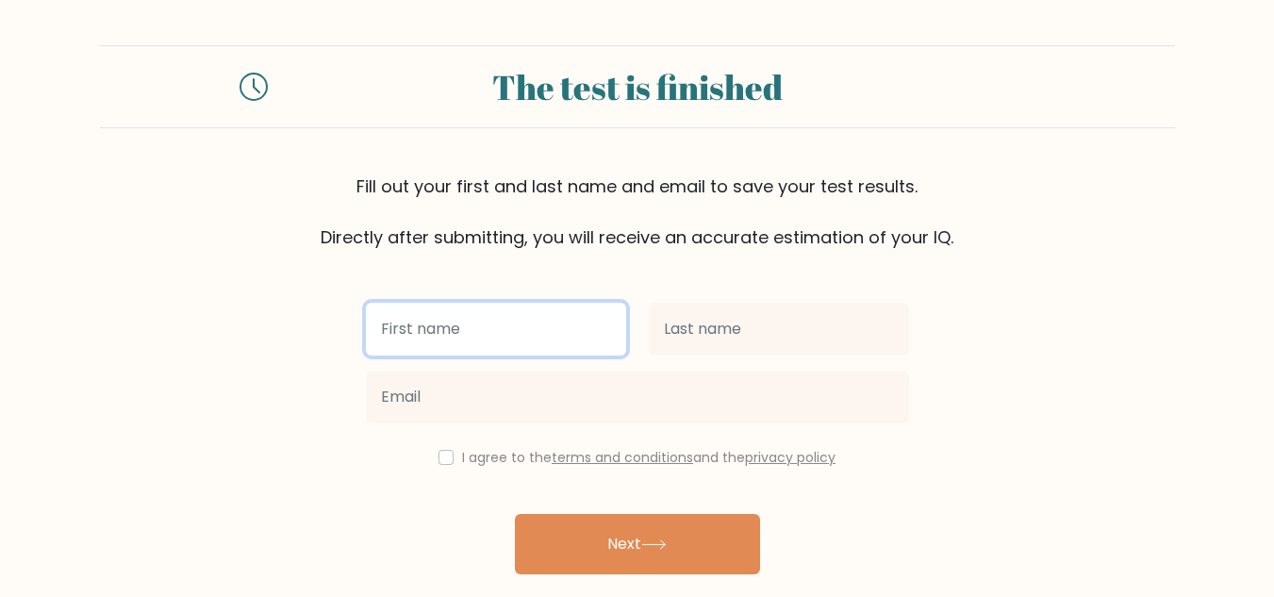
click at [523, 317] on input "text" at bounding box center [496, 329] width 260 height 53
type input "[PERSON_NAME]"
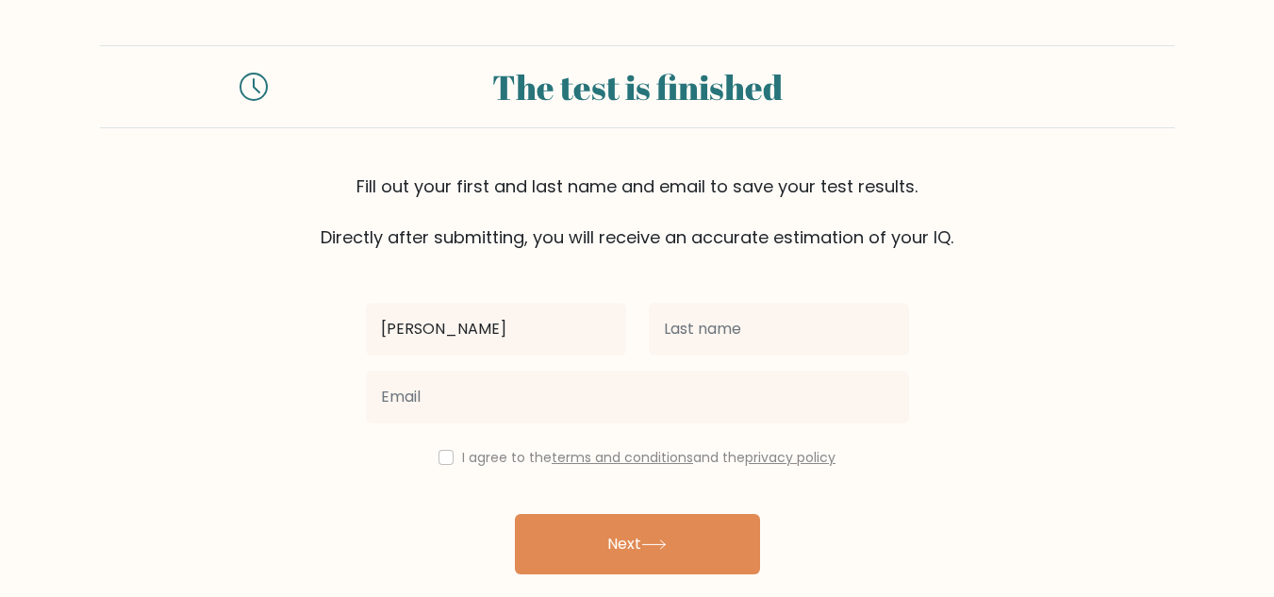
click at [707, 359] on div at bounding box center [779, 329] width 283 height 68
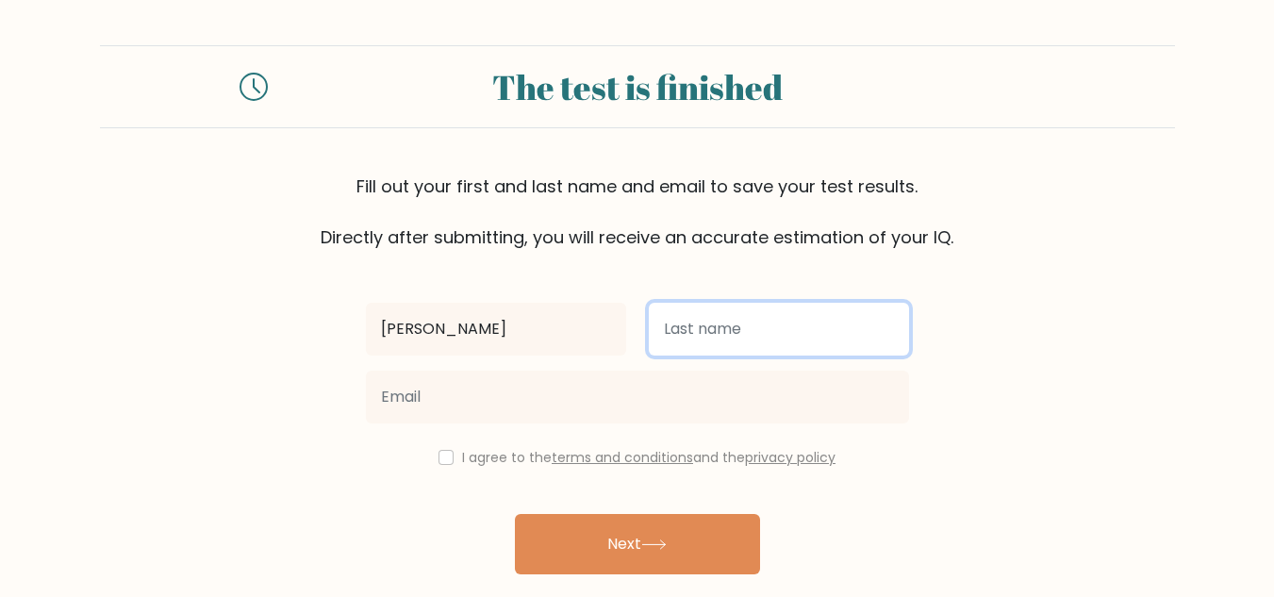
click at [722, 352] on input "text" at bounding box center [779, 329] width 260 height 53
type input "Villas"
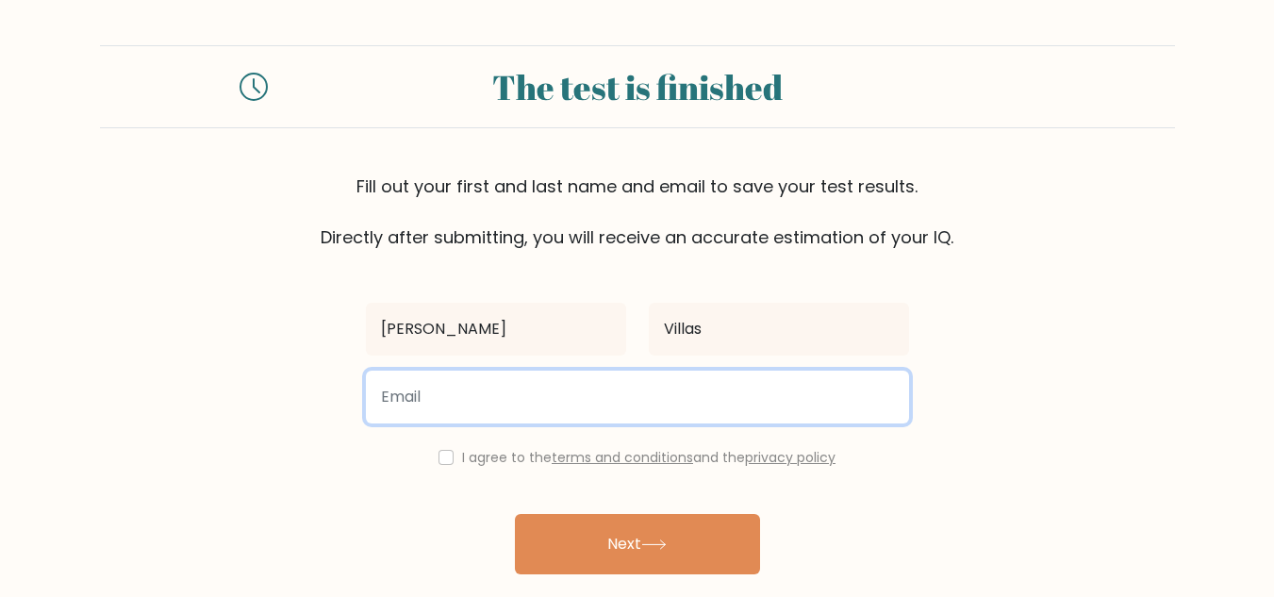
click at [687, 402] on input "email" at bounding box center [637, 397] width 543 height 53
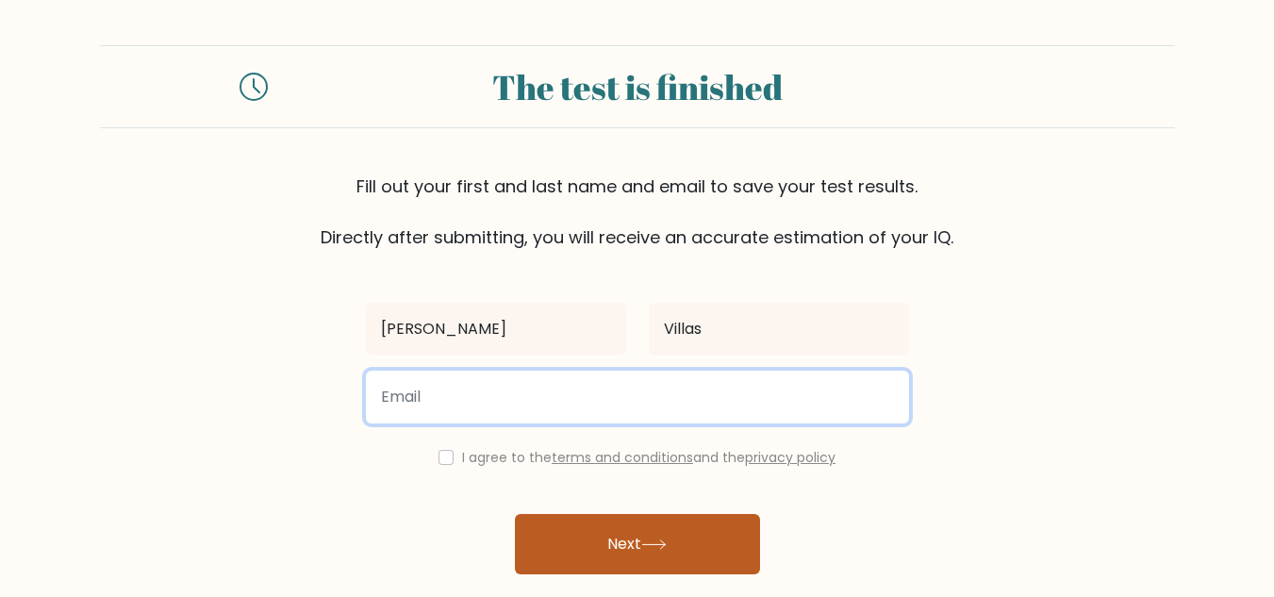
type input "[EMAIL_ADDRESS][DOMAIN_NAME]"
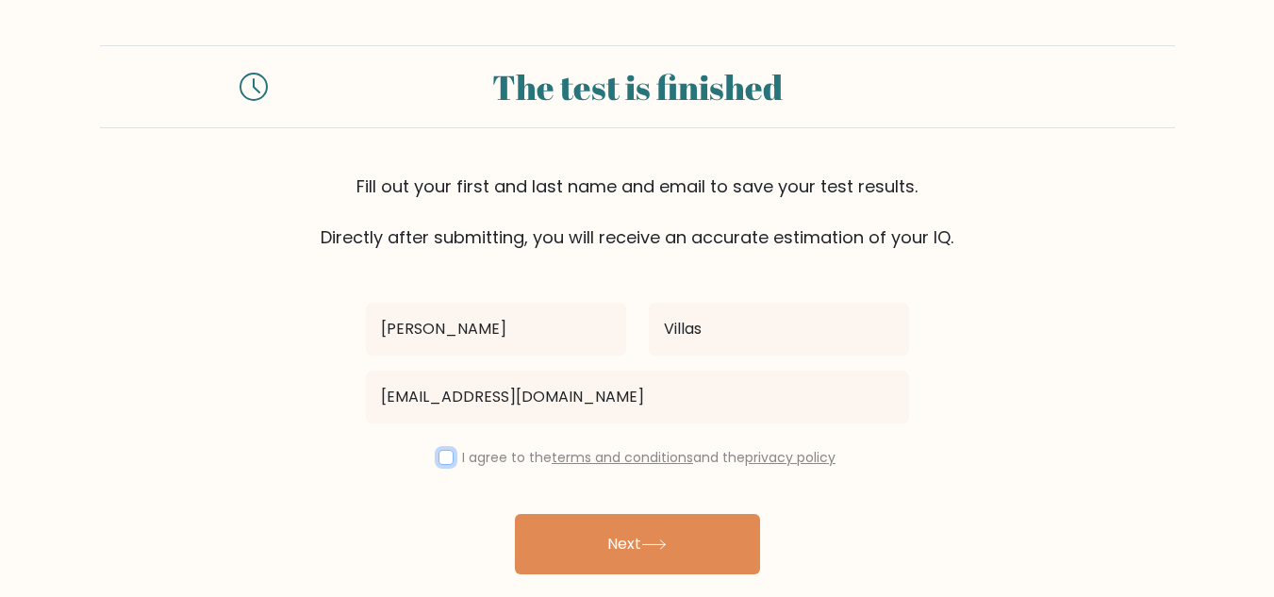
click at [445, 463] on input "checkbox" at bounding box center [446, 457] width 15 height 15
checkbox input "true"
click at [549, 513] on div "[PERSON_NAME] Villas [EMAIL_ADDRESS][DOMAIN_NAME] I agree to the terms and cond…" at bounding box center [638, 433] width 566 height 367
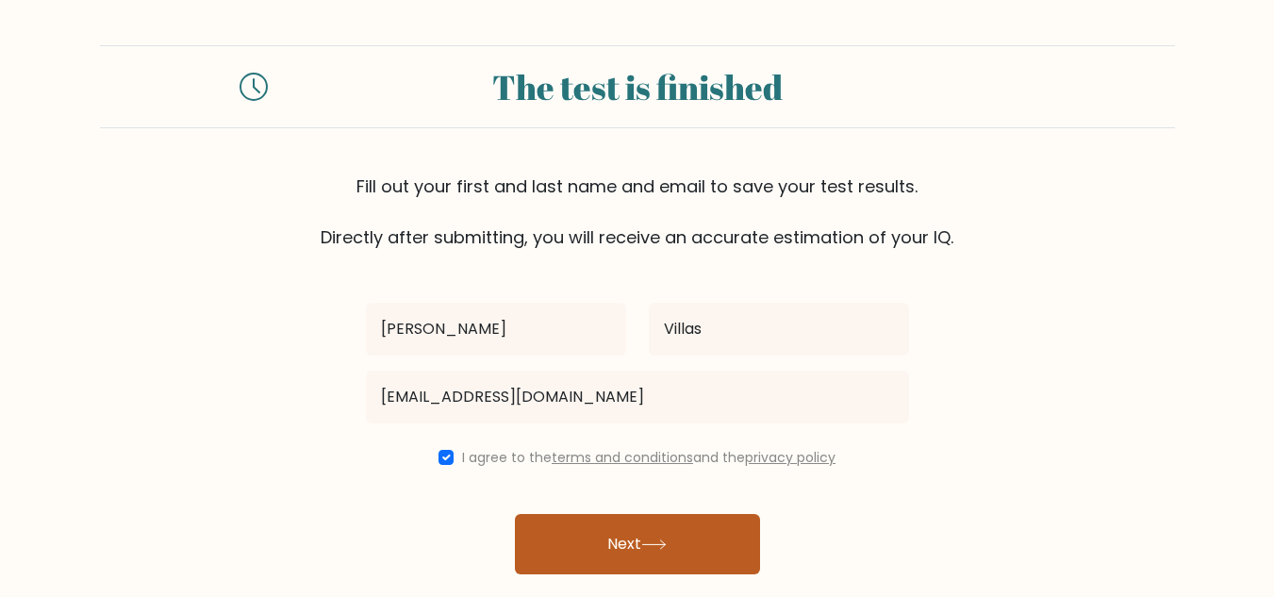
click at [560, 535] on button "Next" at bounding box center [637, 544] width 245 height 60
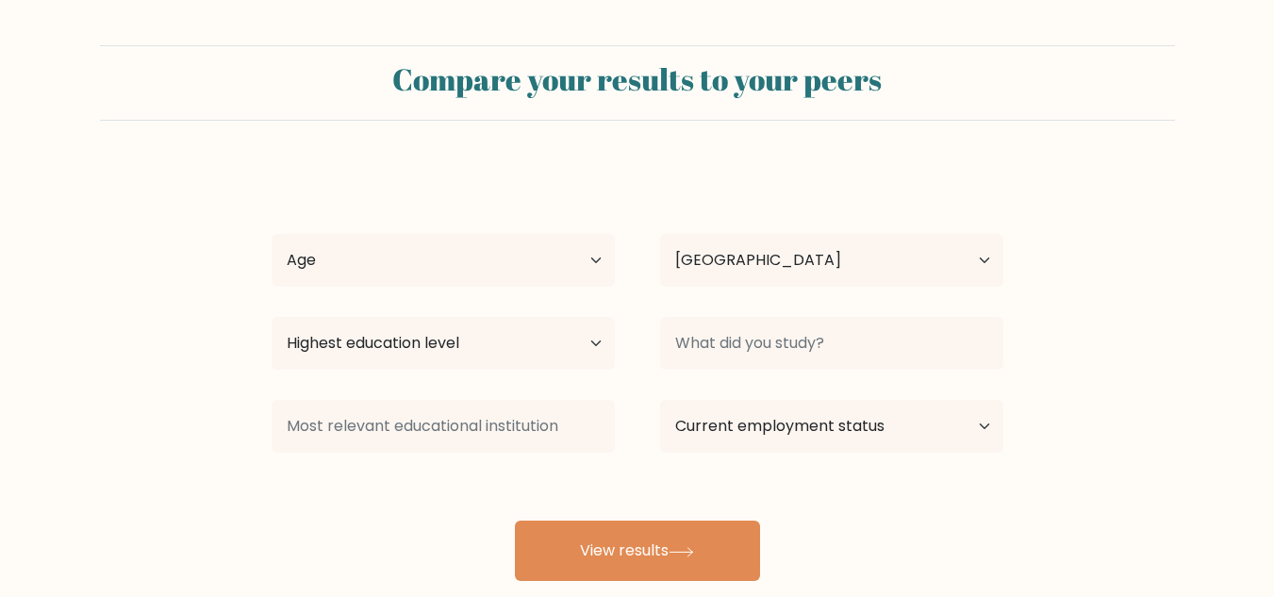
select select "PH"
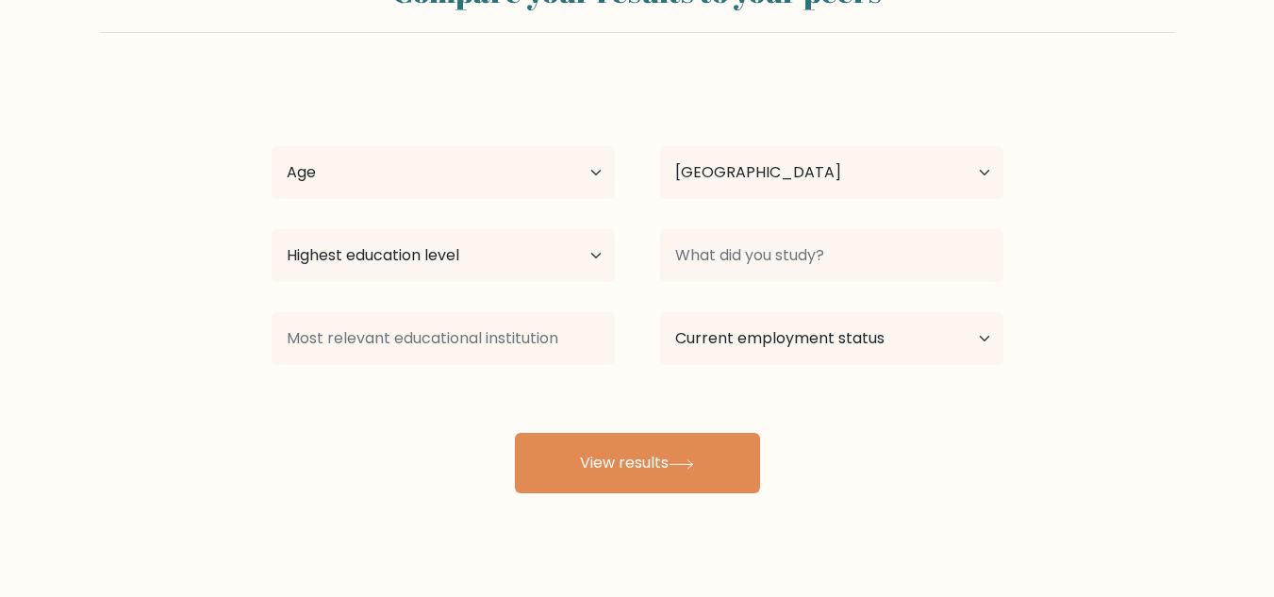
scroll to position [94, 0]
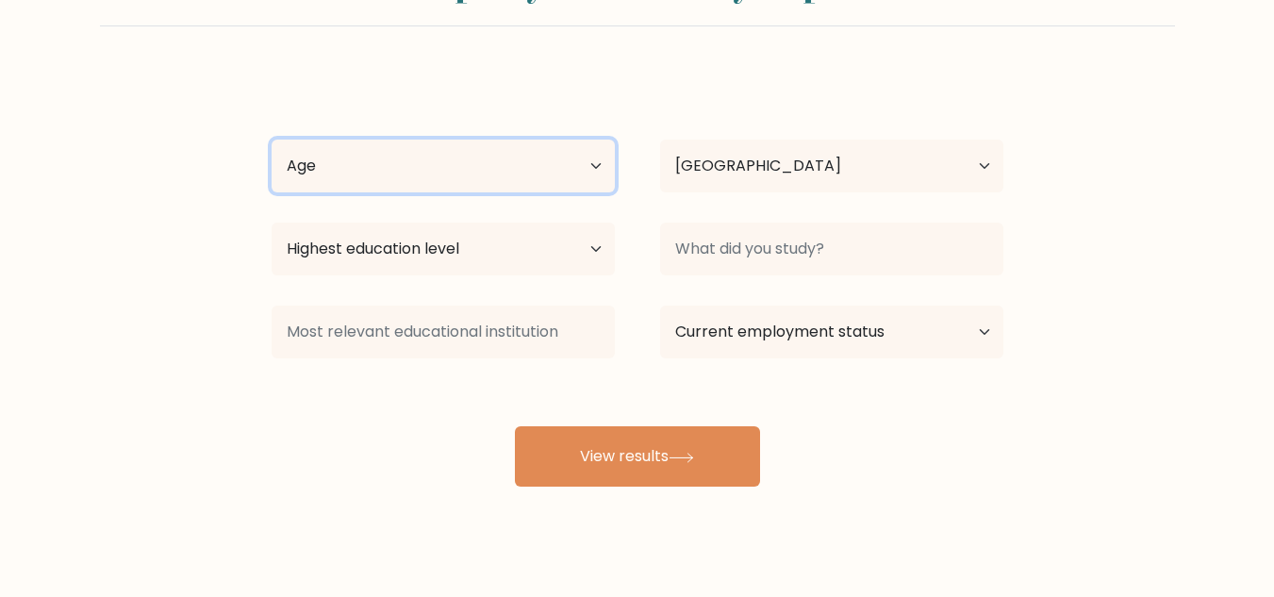
click at [495, 145] on select "Age Under [DEMOGRAPHIC_DATA] [DEMOGRAPHIC_DATA] [DEMOGRAPHIC_DATA] [DEMOGRAPHIC…" at bounding box center [443, 166] width 343 height 53
select select "18_24"
click at [272, 140] on select "Age Under [DEMOGRAPHIC_DATA] [DEMOGRAPHIC_DATA] [DEMOGRAPHIC_DATA] [DEMOGRAPHIC…" at bounding box center [443, 166] width 343 height 53
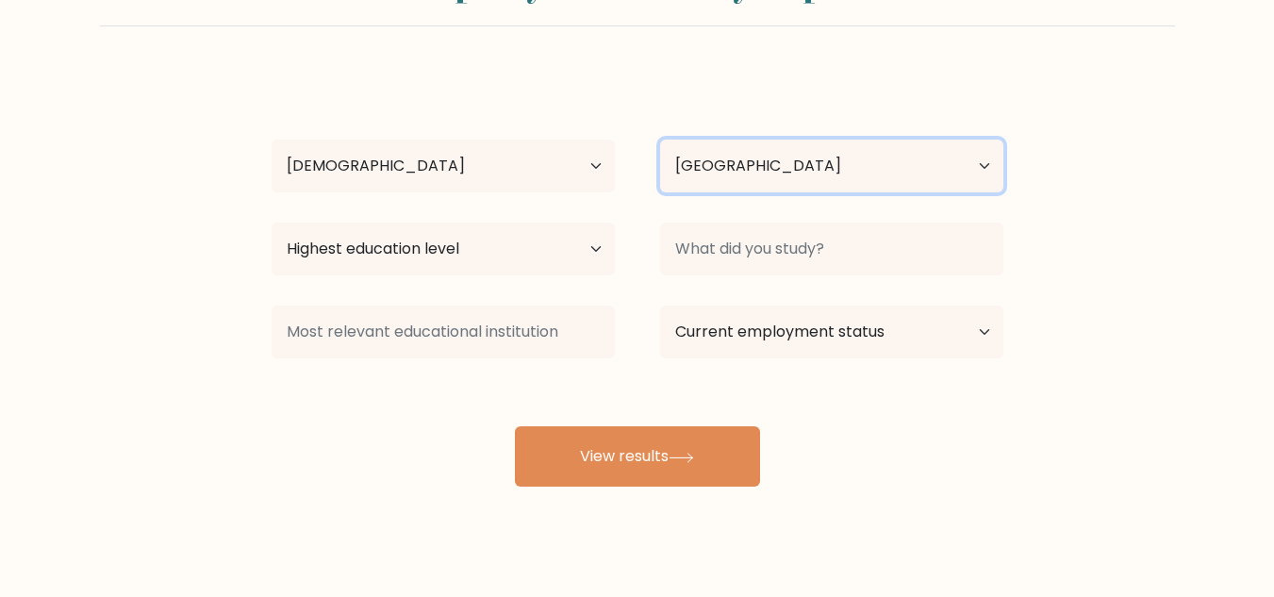
click at [721, 147] on select "Country Afghanistan Albania Algeria American Samoa Andorra Angola Anguilla Anta…" at bounding box center [831, 166] width 343 height 53
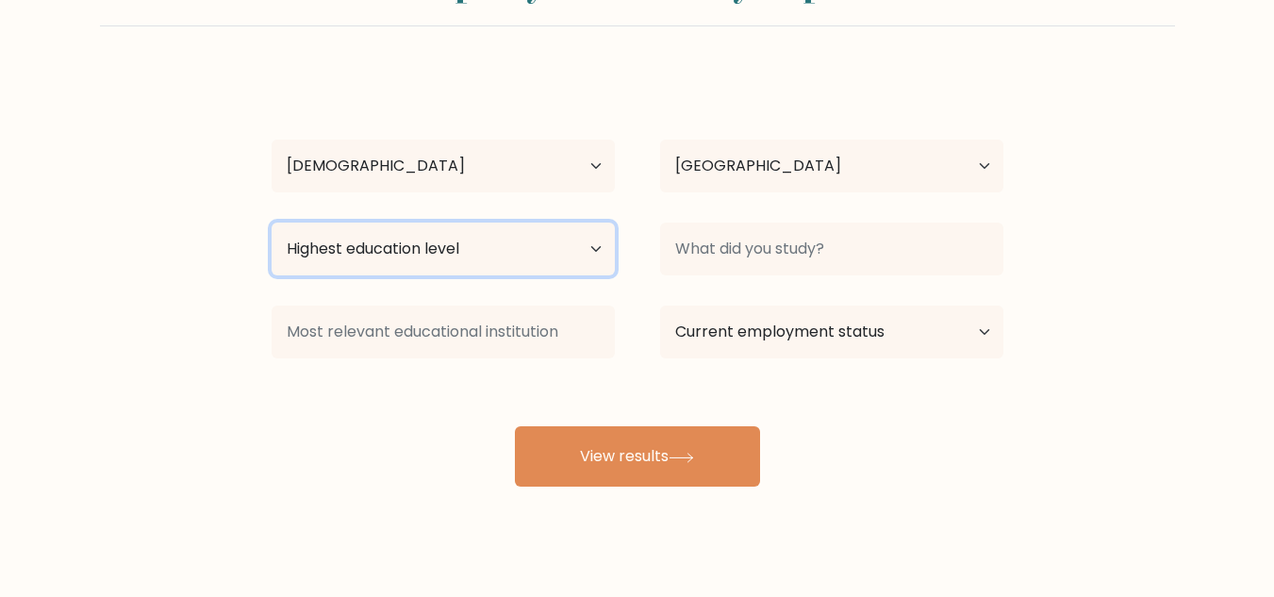
click at [436, 249] on select "Highest education level No schooling Primary Lower Secondary Upper Secondary Oc…" at bounding box center [443, 249] width 343 height 53
select select "upper_secondary"
click at [272, 223] on select "Highest education level No schooling Primary Lower Secondary Upper Secondary Oc…" at bounding box center [443, 249] width 343 height 53
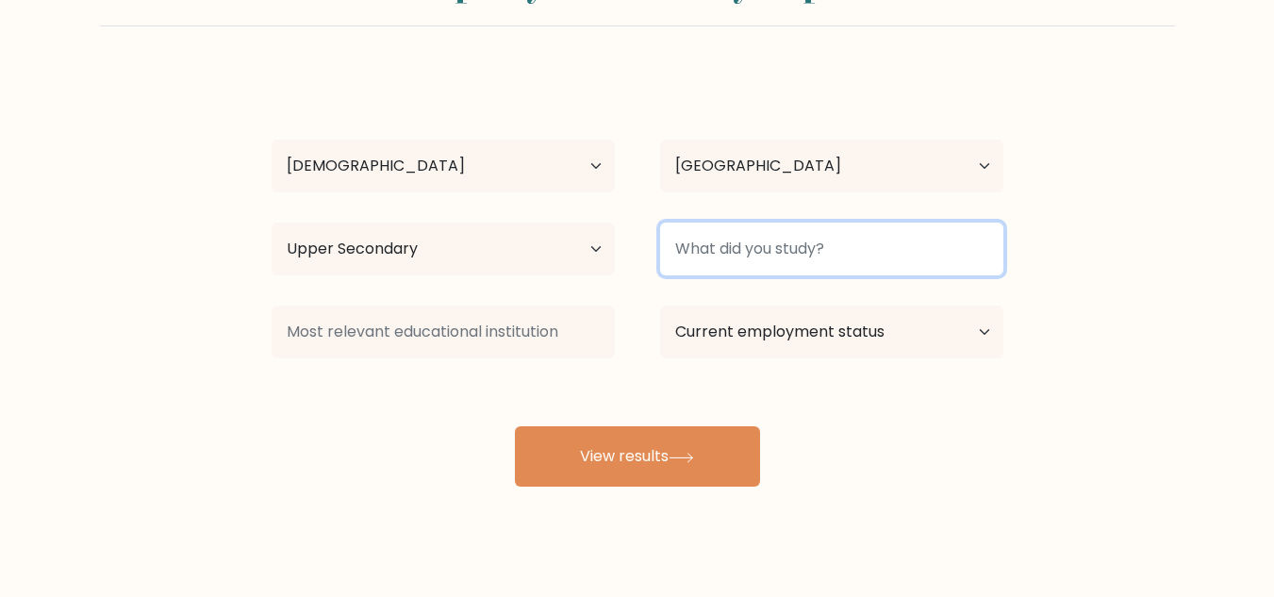
click at [722, 232] on input at bounding box center [831, 249] width 343 height 53
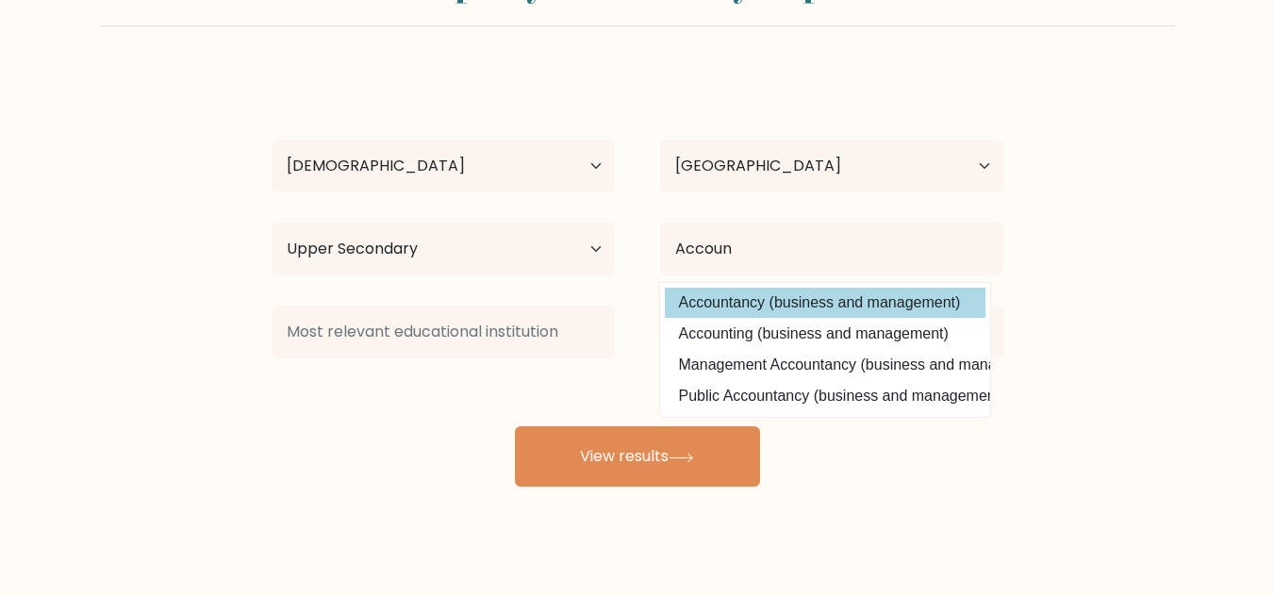
click at [731, 310] on option "Accountancy (business and management)" at bounding box center [825, 303] width 321 height 30
type input "Accountancy"
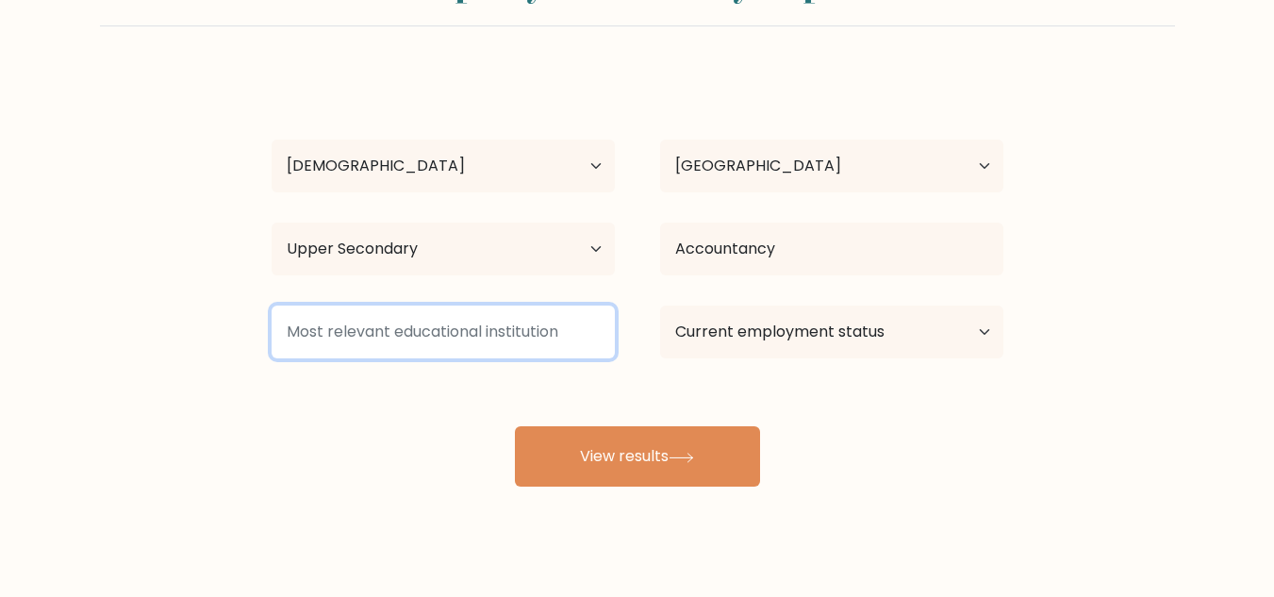
click at [520, 322] on input at bounding box center [443, 332] width 343 height 53
click at [500, 338] on input at bounding box center [443, 332] width 343 height 53
click at [511, 331] on input at bounding box center [443, 332] width 343 height 53
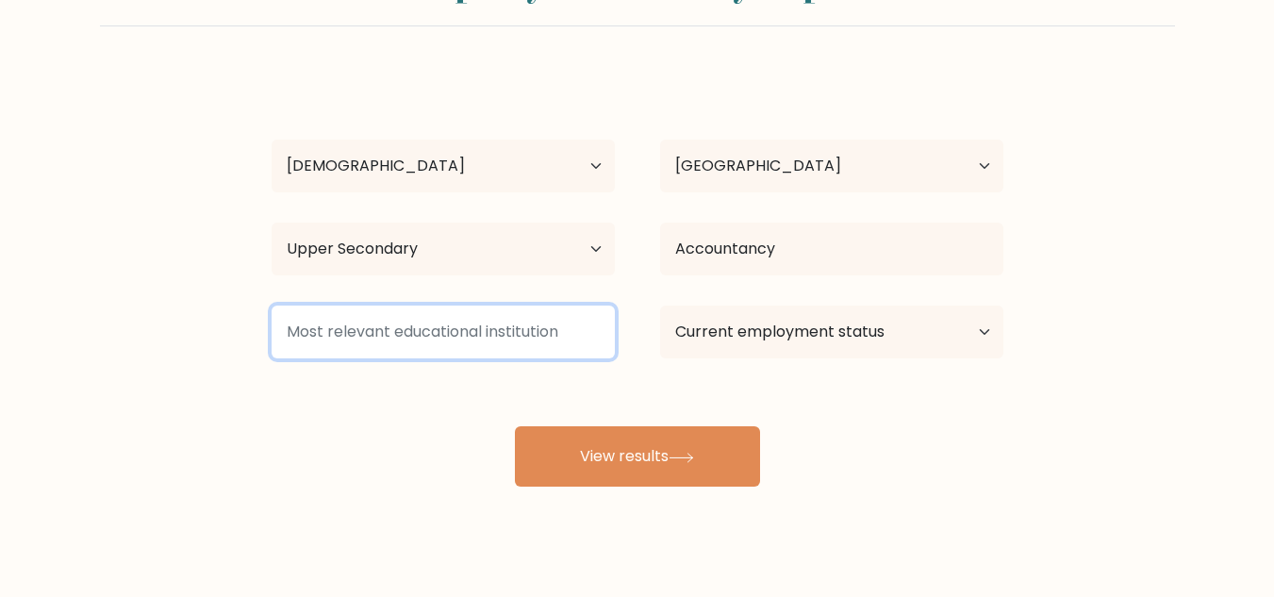
click at [511, 331] on input at bounding box center [443, 332] width 343 height 53
click at [512, 330] on input at bounding box center [443, 332] width 343 height 53
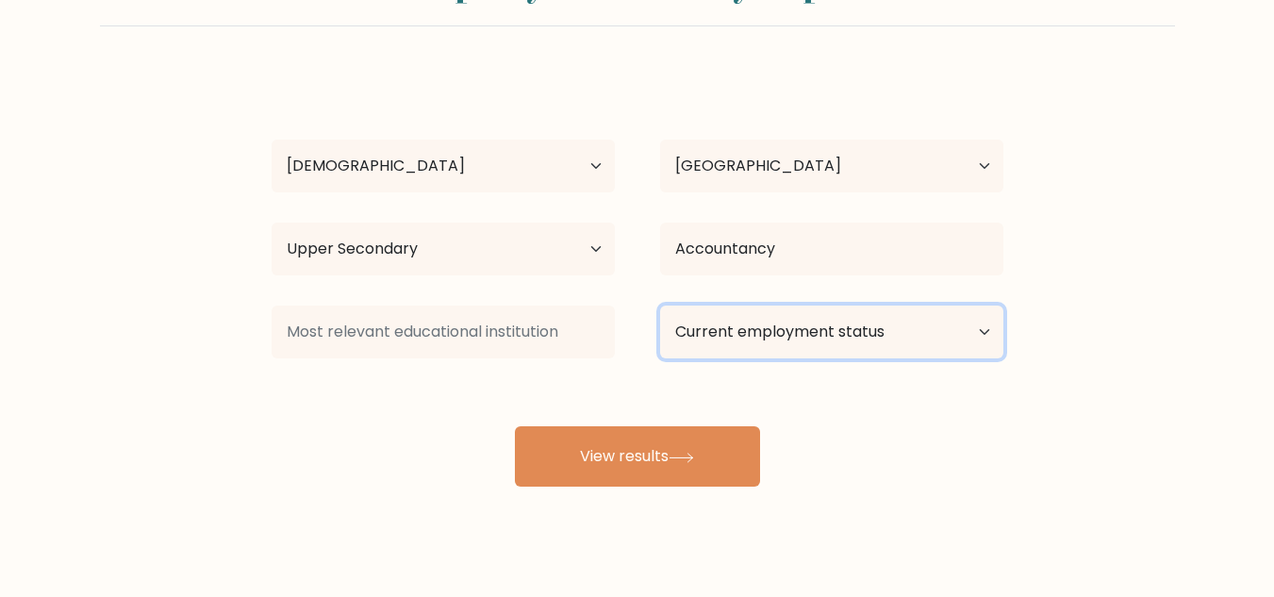
click at [763, 329] on select "Current employment status Employed Student Retired Other / prefer not to answer" at bounding box center [831, 332] width 343 height 53
select select "other"
click at [660, 306] on select "Current employment status Employed Student Retired Other / prefer not to answer" at bounding box center [831, 332] width 343 height 53
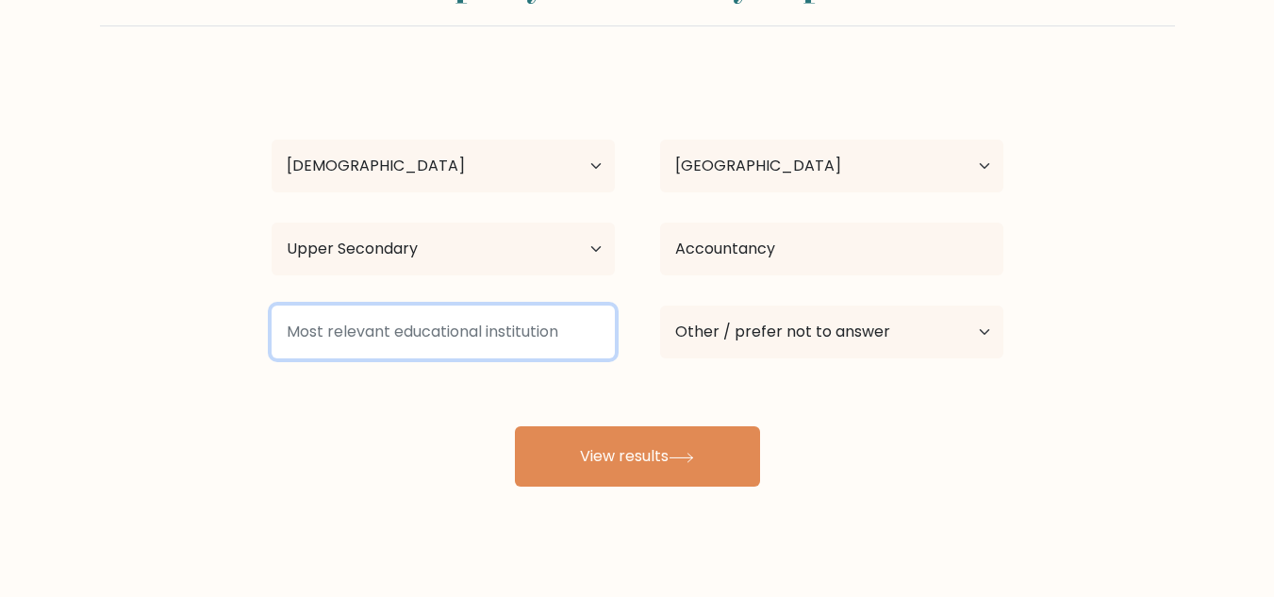
click at [573, 357] on input at bounding box center [443, 332] width 343 height 53
type input "N"
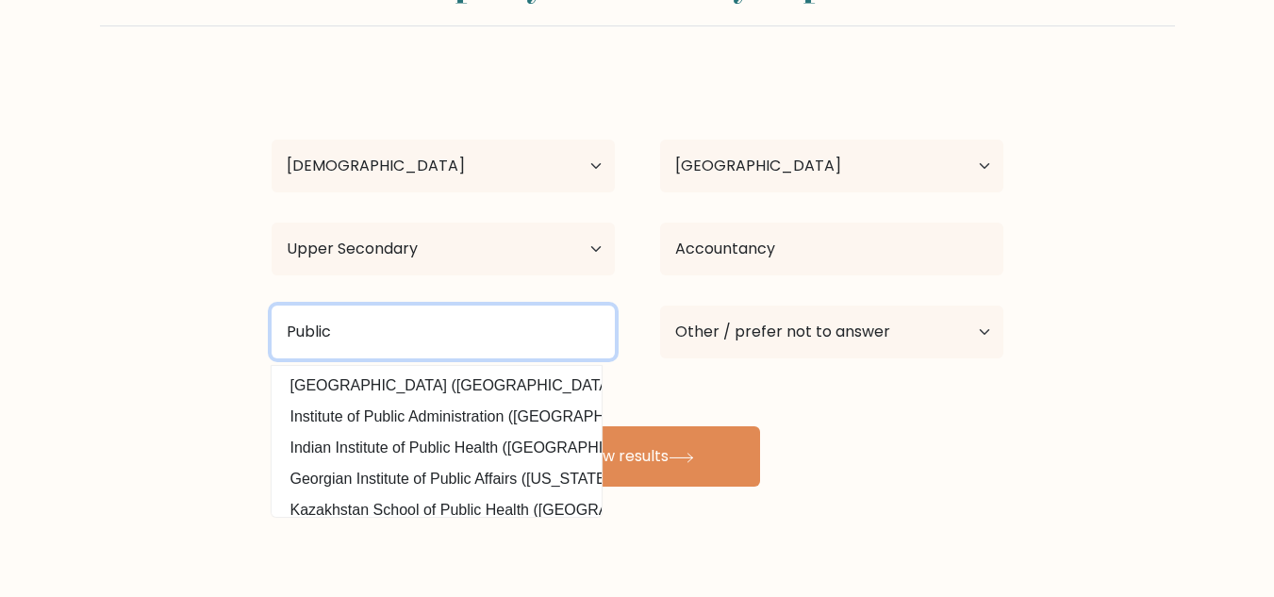
click at [485, 346] on input "Public" at bounding box center [443, 332] width 343 height 53
click at [485, 344] on input "Public" at bounding box center [443, 332] width 343 height 53
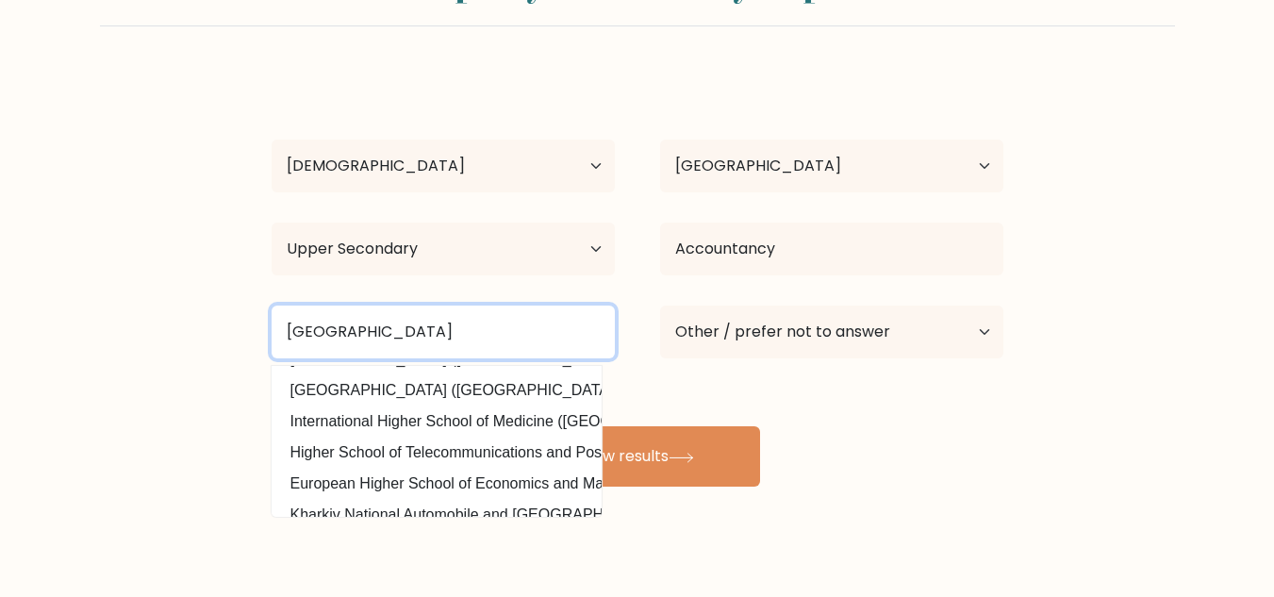
scroll to position [0, 0]
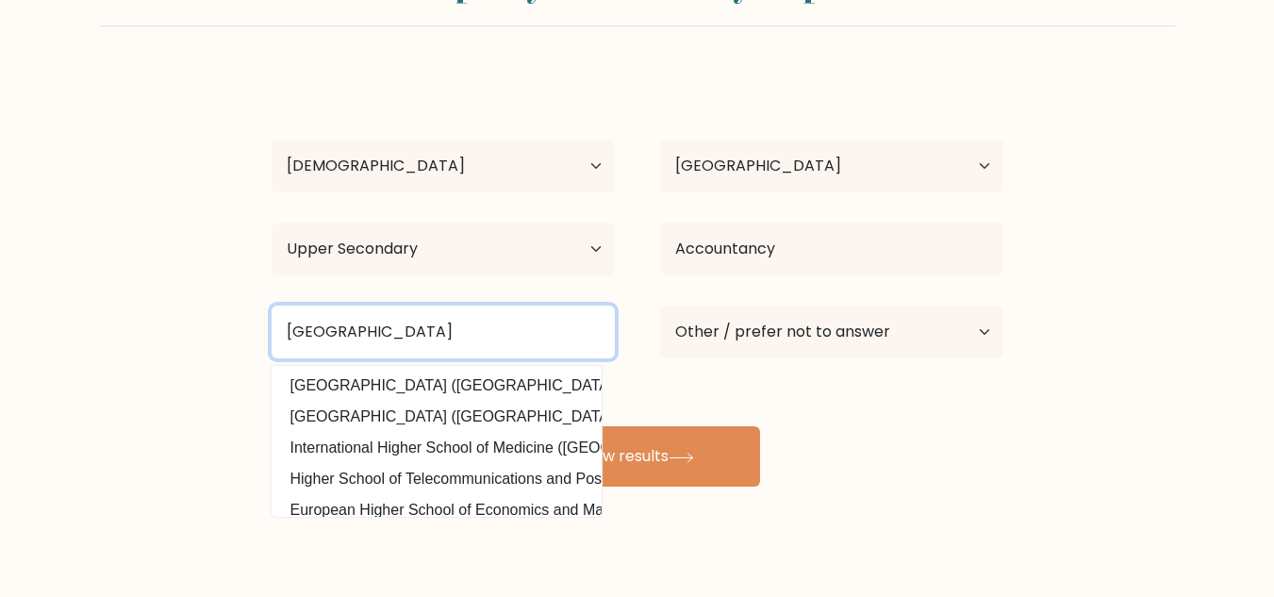
click at [552, 331] on input "Dauin National High School" at bounding box center [443, 332] width 343 height 53
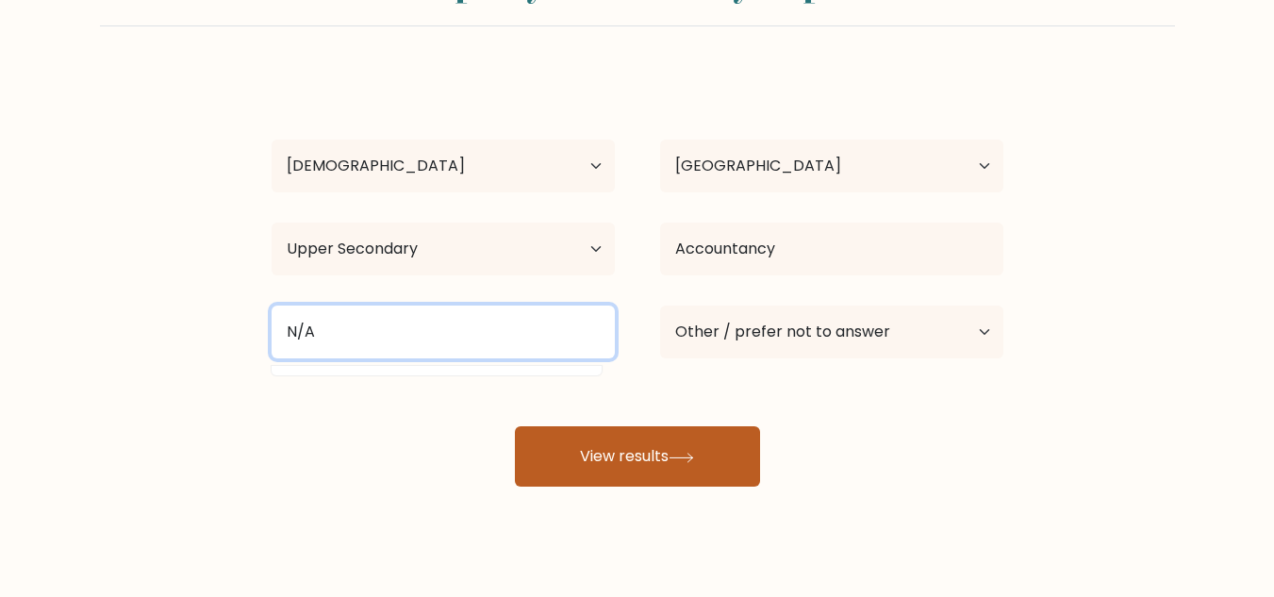
type input "N/A"
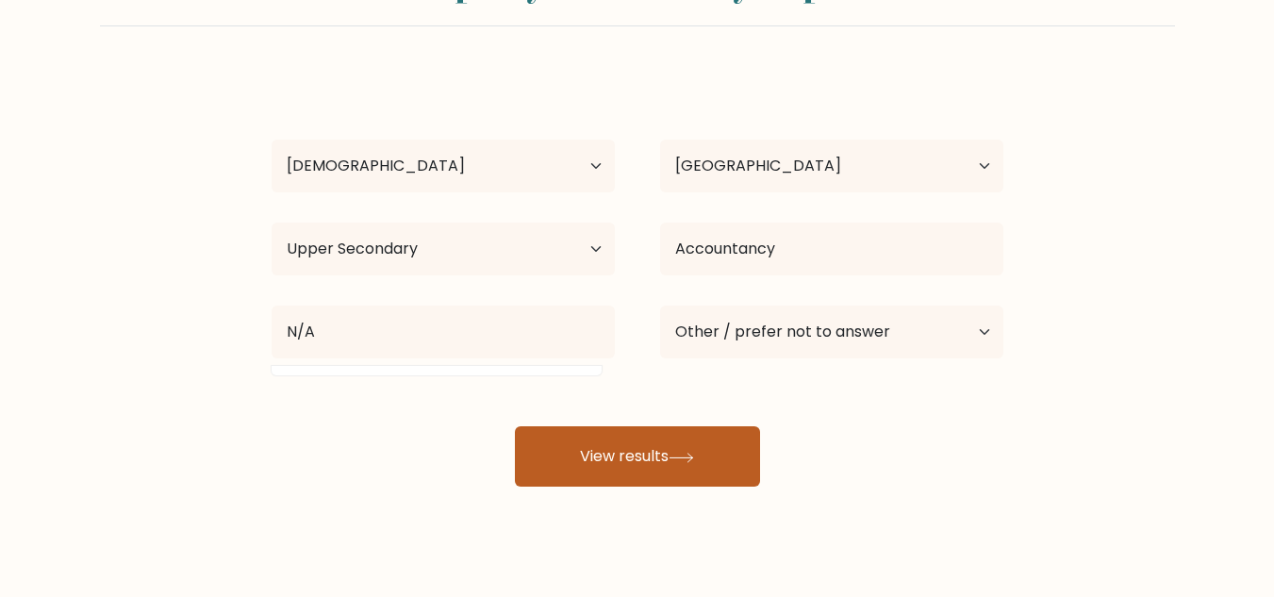
click at [737, 457] on button "View results" at bounding box center [637, 456] width 245 height 60
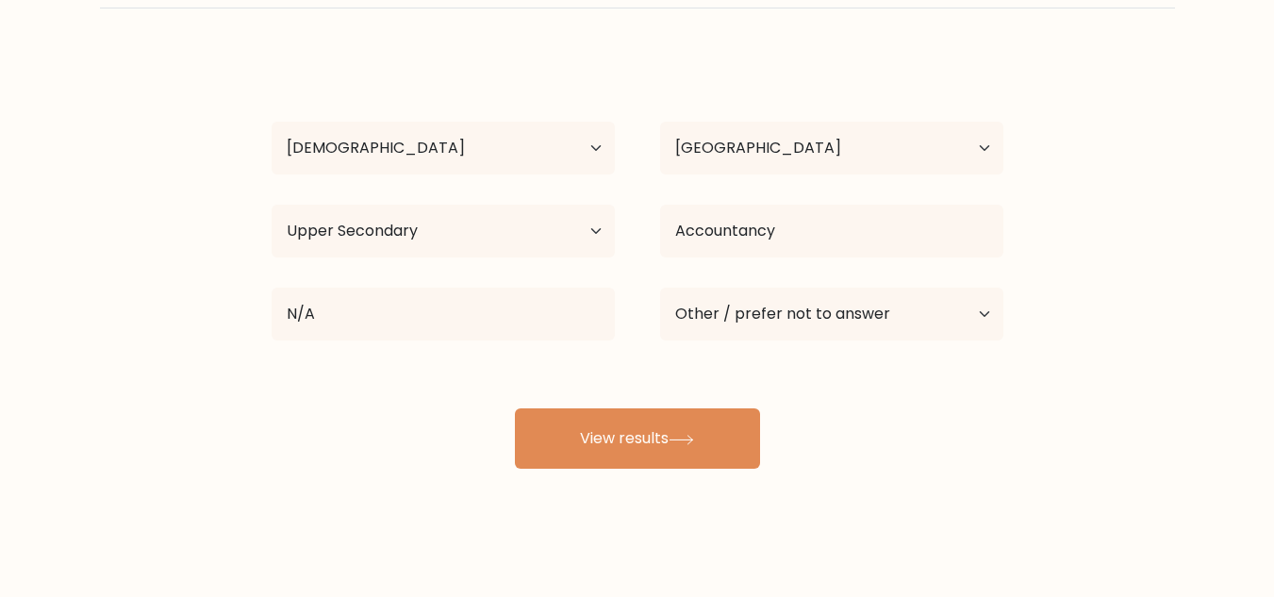
scroll to position [118, 0]
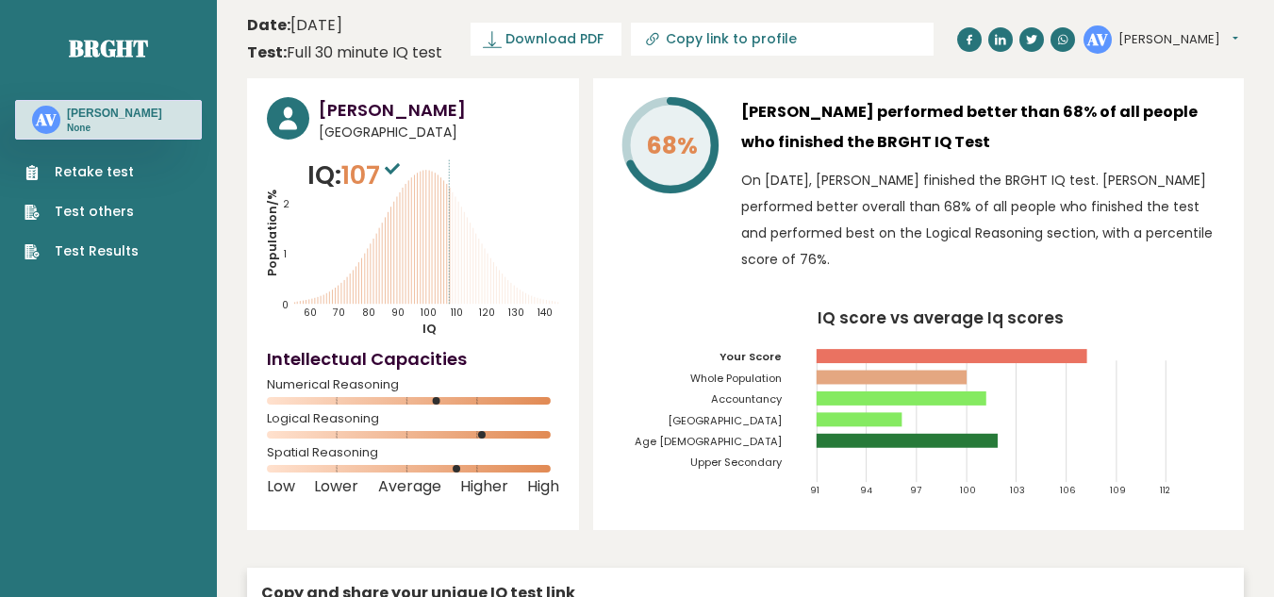
click at [974, 131] on h3 "[PERSON_NAME] performed better than 68% of all people who finished the BRGHT IQ…" at bounding box center [982, 127] width 483 height 60
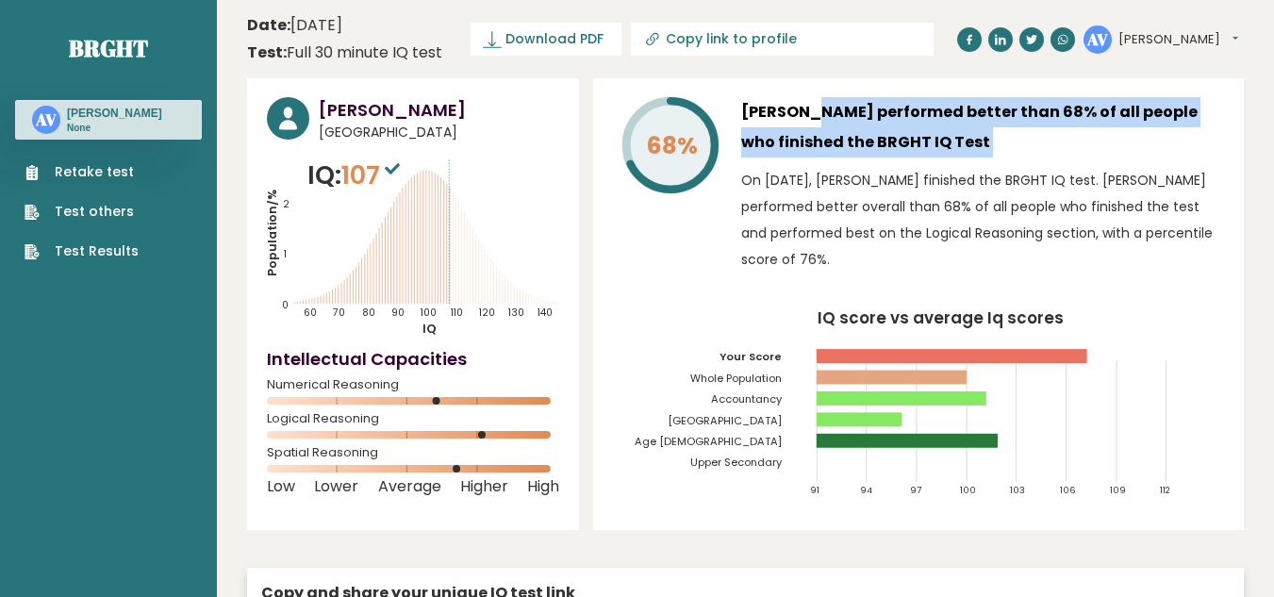
click at [974, 131] on h3 "[PERSON_NAME] performed better than 68% of all people who finished the BRGHT IQ…" at bounding box center [982, 127] width 483 height 60
click at [985, 125] on h3 "[PERSON_NAME] performed better than 68% of all people who finished the BRGHT IQ…" at bounding box center [982, 127] width 483 height 60
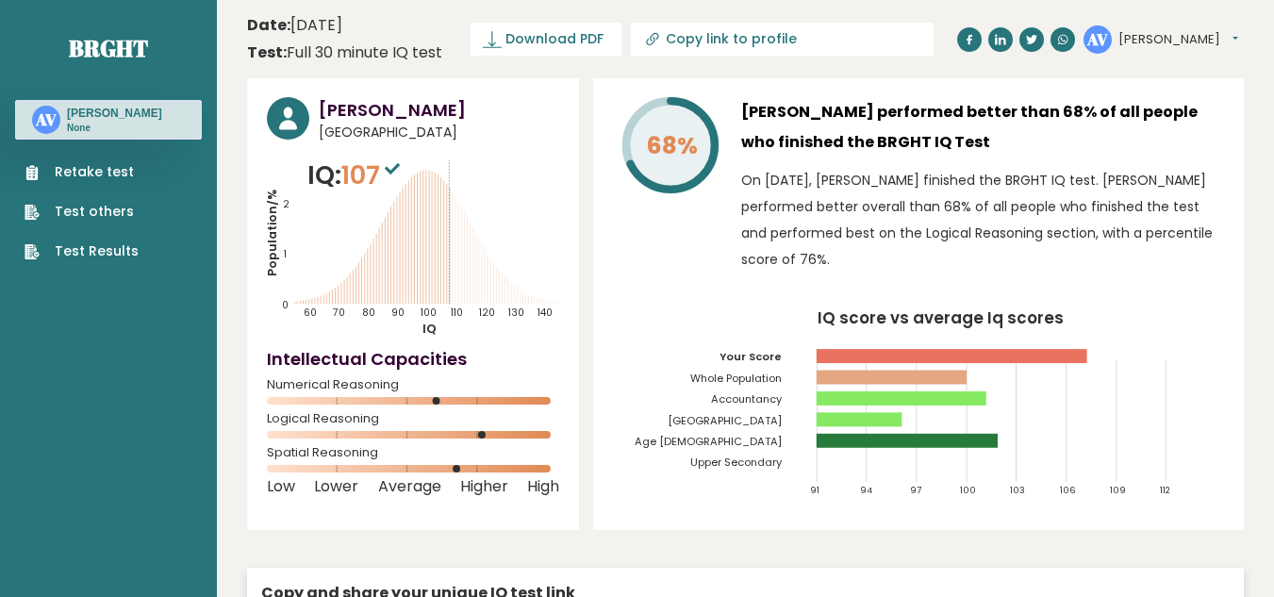
click at [989, 125] on h3 "[PERSON_NAME] performed better than 68% of all people who finished the BRGHT IQ…" at bounding box center [982, 127] width 483 height 60
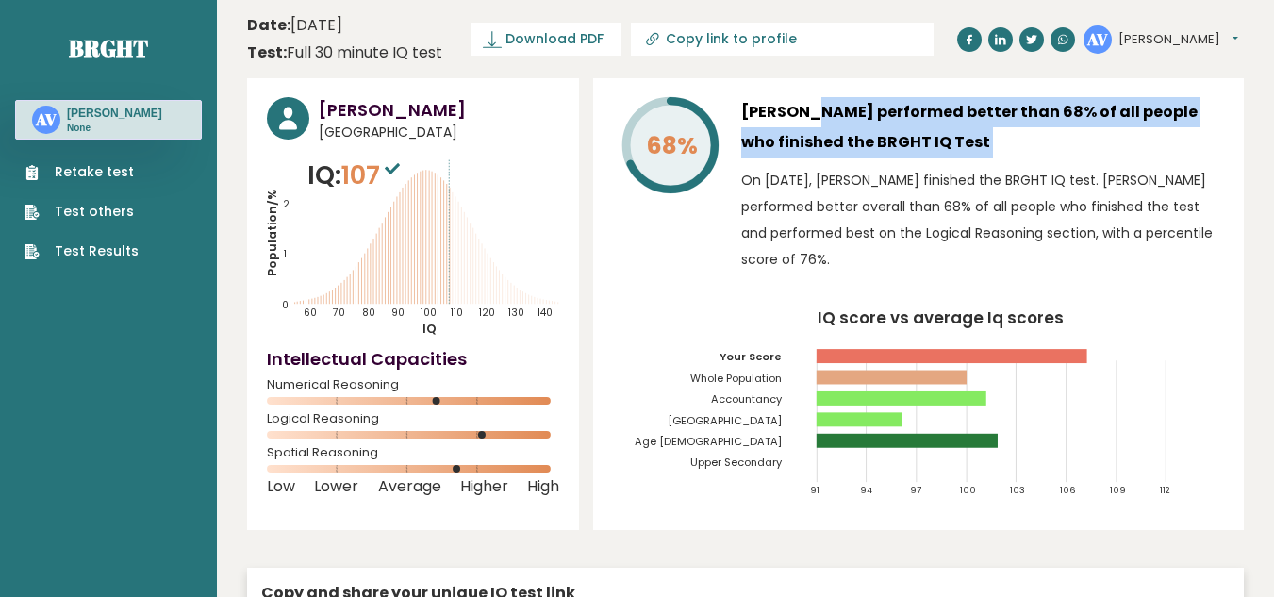
click at [989, 125] on h3 "[PERSON_NAME] performed better than 68% of all people who finished the BRGHT IQ…" at bounding box center [982, 127] width 483 height 60
click at [996, 125] on h3 "[PERSON_NAME] performed better than 68% of all people who finished the BRGHT IQ…" at bounding box center [982, 127] width 483 height 60
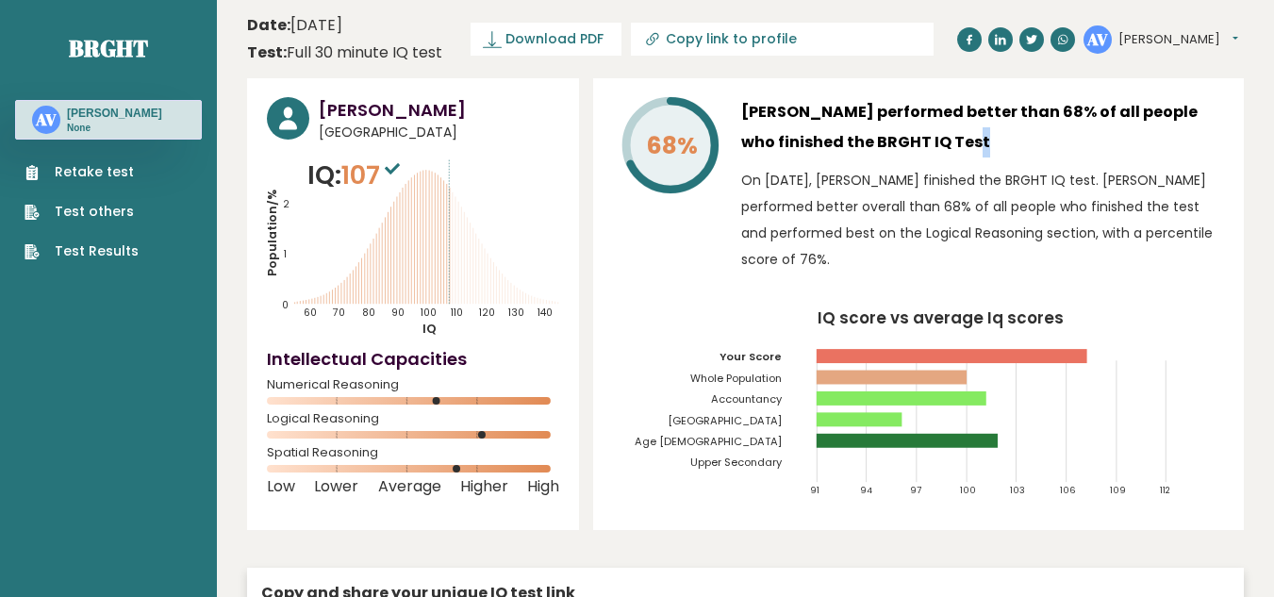
drag, startPoint x: 876, startPoint y: 141, endPoint x: 867, endPoint y: 142, distance: 9.5
click at [867, 142] on h3 "[PERSON_NAME] performed better than 68% of all people who finished the BRGHT IQ…" at bounding box center [982, 127] width 483 height 60
click at [873, 142] on h3 "[PERSON_NAME] performed better than 68% of all people who finished the BRGHT IQ…" at bounding box center [982, 127] width 483 height 60
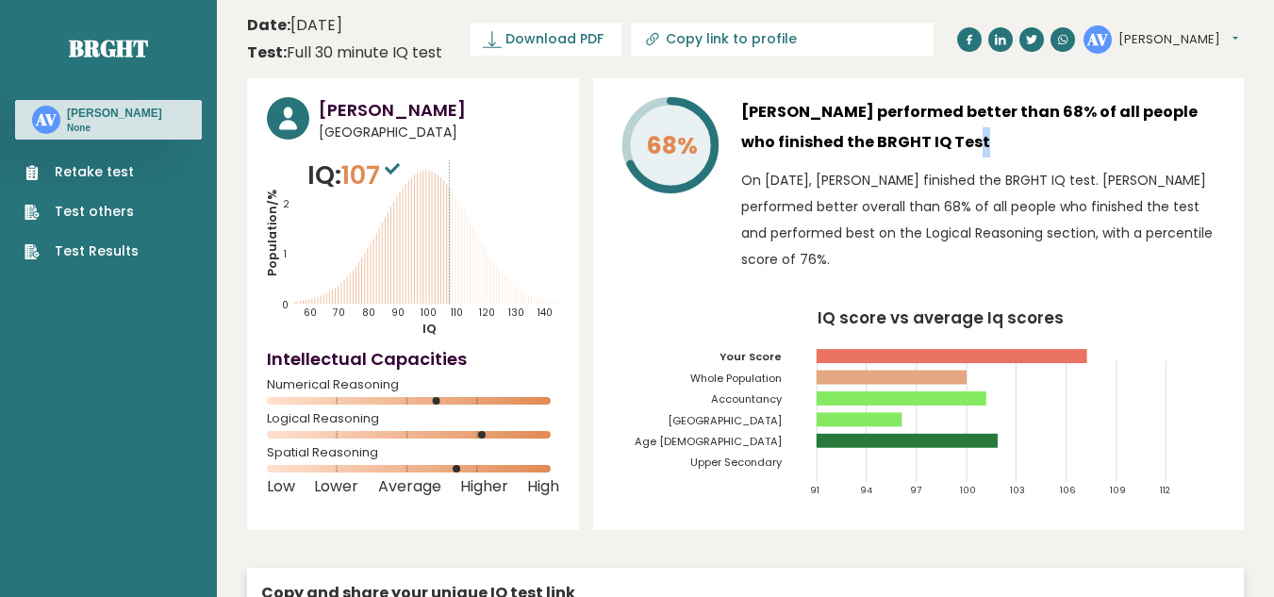
click at [873, 142] on h3 "[PERSON_NAME] performed better than 68% of all people who finished the BRGHT IQ…" at bounding box center [982, 127] width 483 height 60
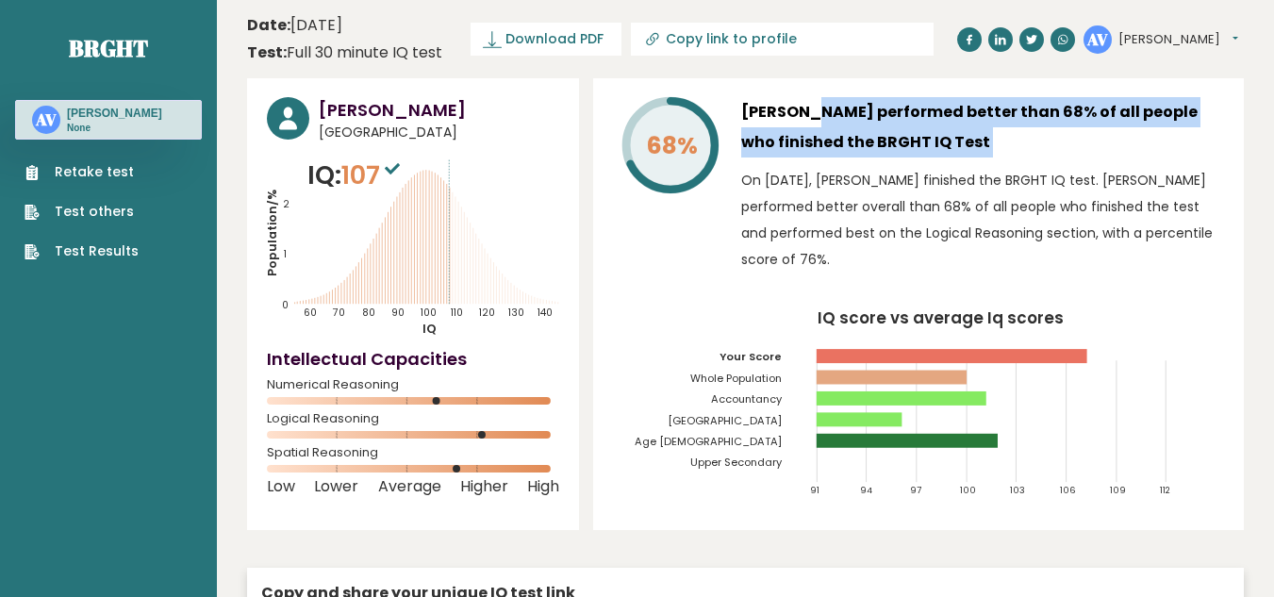
click at [873, 142] on h3 "[PERSON_NAME] performed better than 68% of all people who finished the BRGHT IQ…" at bounding box center [982, 127] width 483 height 60
click at [913, 140] on h3 "[PERSON_NAME] performed better than 68% of all people who finished the BRGHT IQ…" at bounding box center [982, 127] width 483 height 60
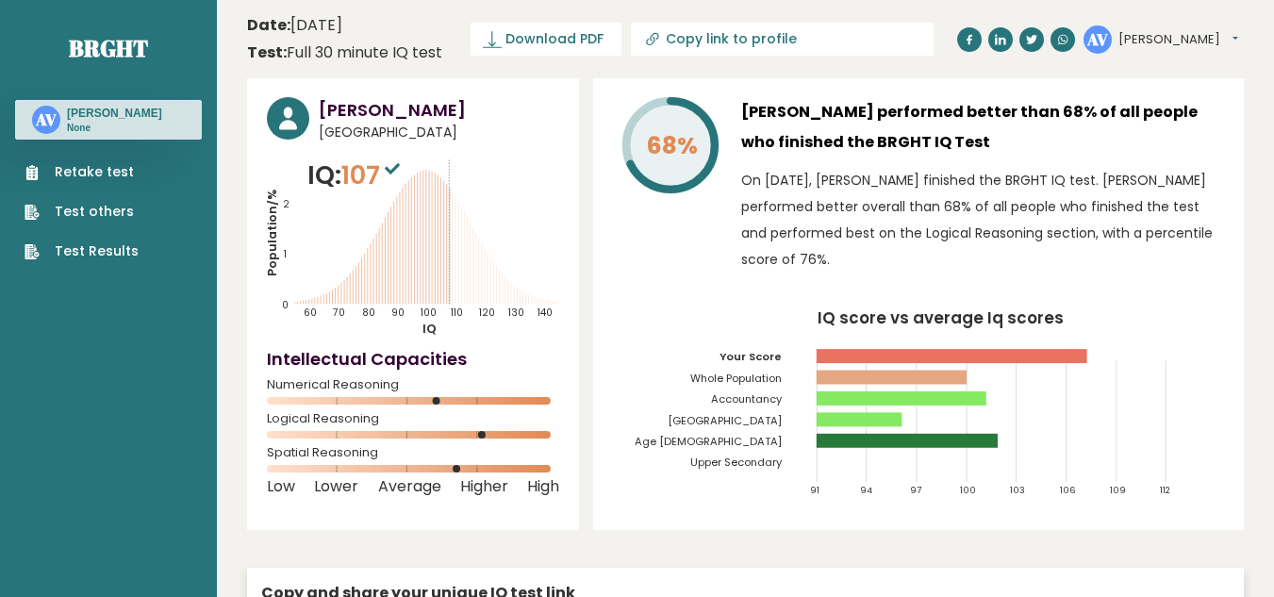
click at [982, 389] on icon "IQ score vs average Iq scores 91 94 97 100 103 106 109 112 Your Score Whole Pop…" at bounding box center [918, 410] width 611 height 201
click at [960, 349] on icon "IQ score vs average Iq scores 91 94 97 100 103 106 109 112 Your Score Whole Pop…" at bounding box center [918, 410] width 611 height 201
click at [1020, 348] on icon "IQ score vs average Iq scores 91 94 97 100 103 106 109 112 Your Score Whole Pop…" at bounding box center [918, 410] width 611 height 201
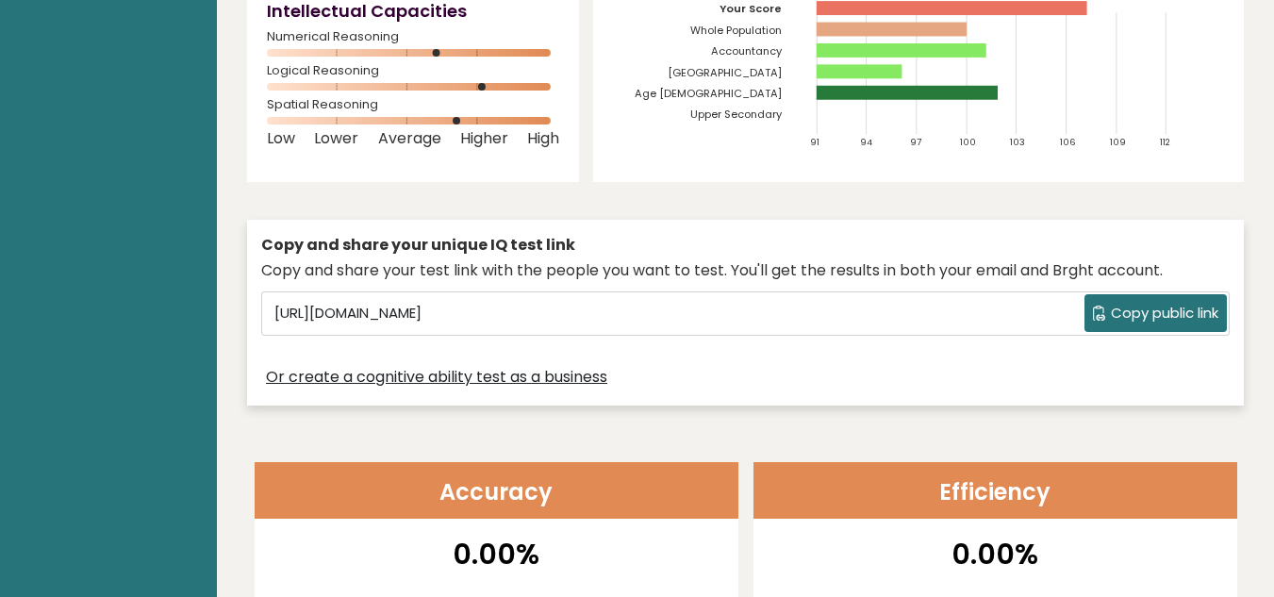
scroll to position [408, 0]
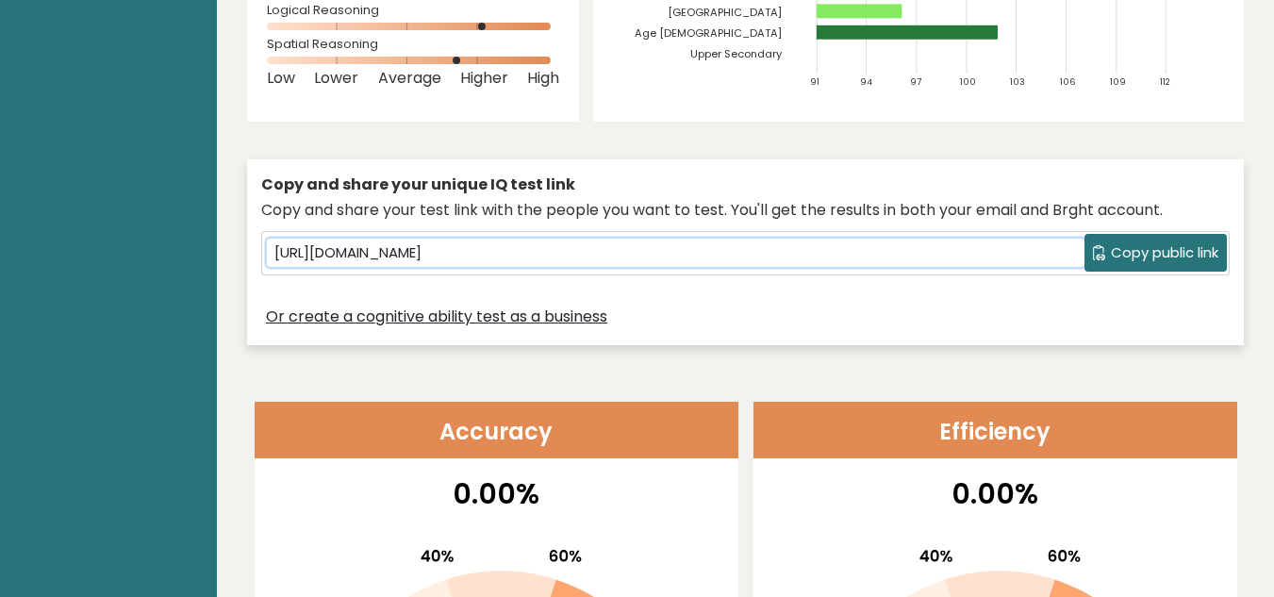
click at [478, 266] on input "[URL][DOMAIN_NAME]" at bounding box center [676, 253] width 818 height 28
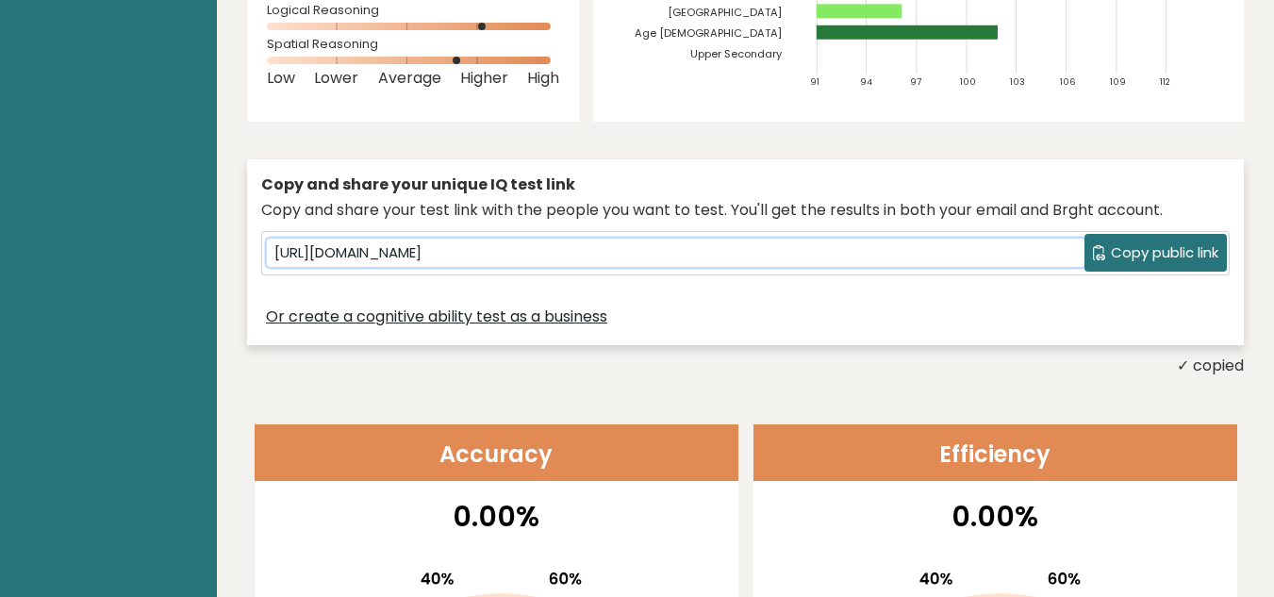
click at [478, 266] on input "[URL][DOMAIN_NAME]" at bounding box center [676, 253] width 818 height 28
click at [720, 255] on input "[URL][DOMAIN_NAME]" at bounding box center [676, 253] width 818 height 28
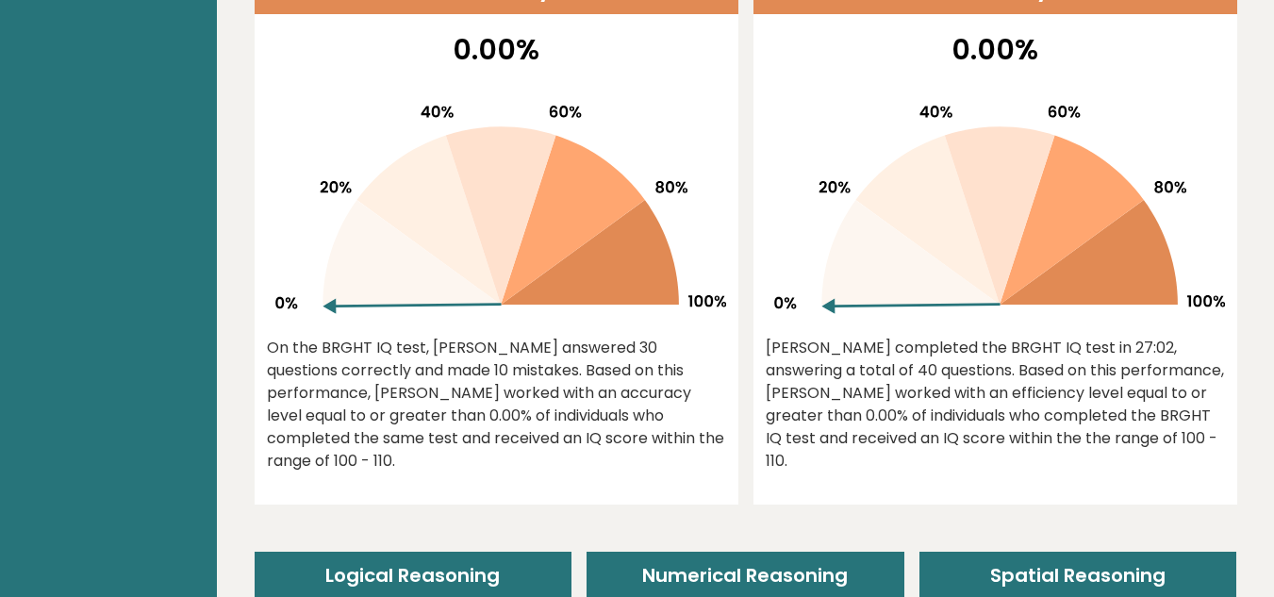
scroll to position [880, 0]
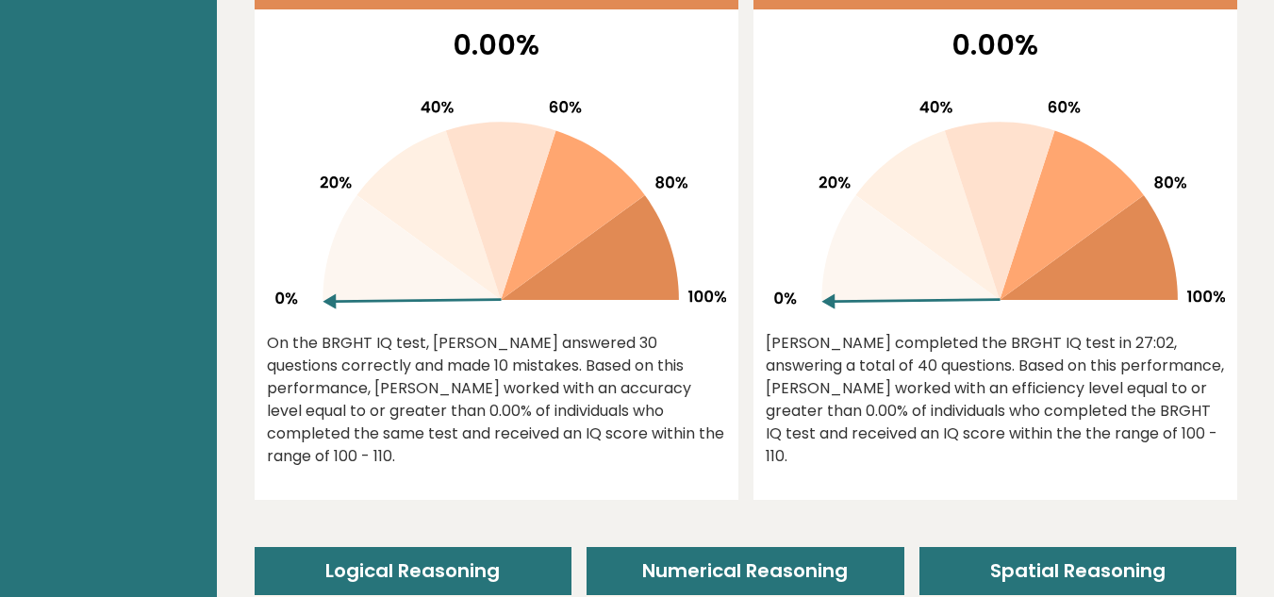
click at [487, 369] on div "On the BRGHT IQ test, [PERSON_NAME] answered 30 questions correctly and made 10…" at bounding box center [496, 400] width 459 height 136
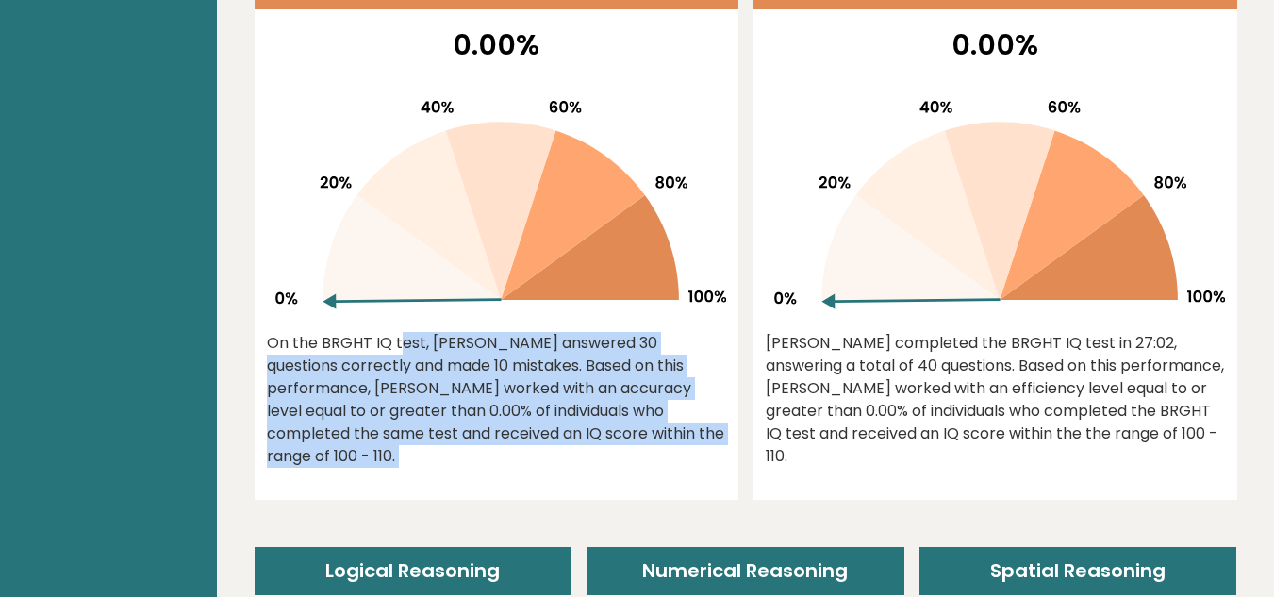
click at [487, 369] on div "On the BRGHT IQ test, [PERSON_NAME] answered 30 questions correctly and made 10…" at bounding box center [496, 400] width 459 height 136
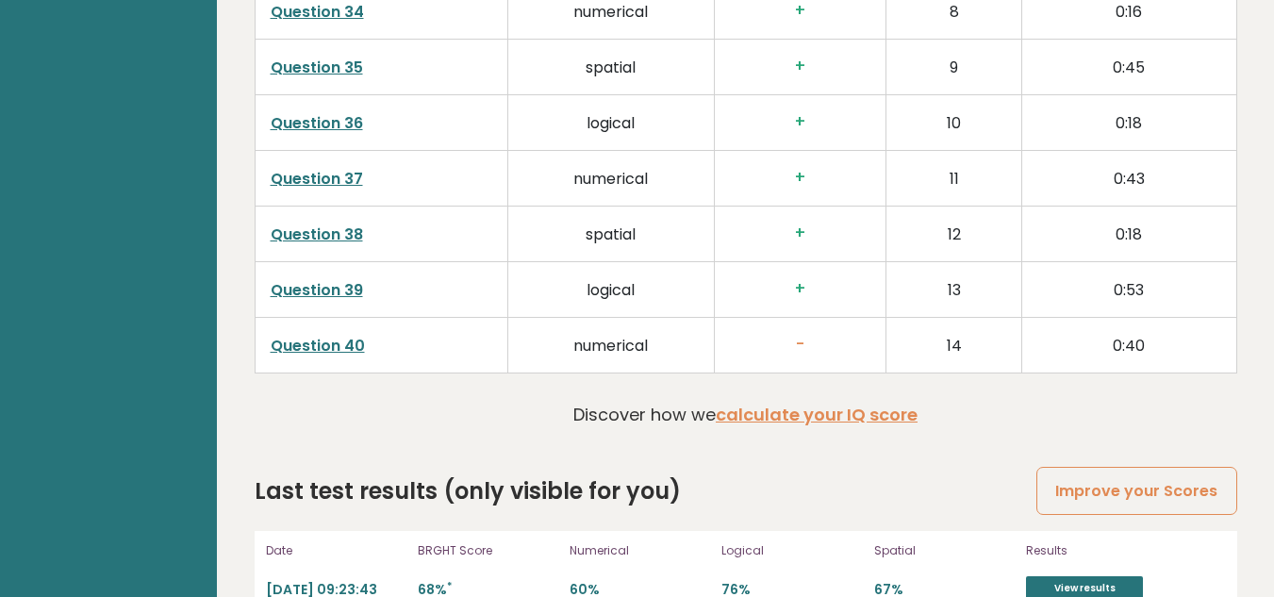
scroll to position [4940, 0]
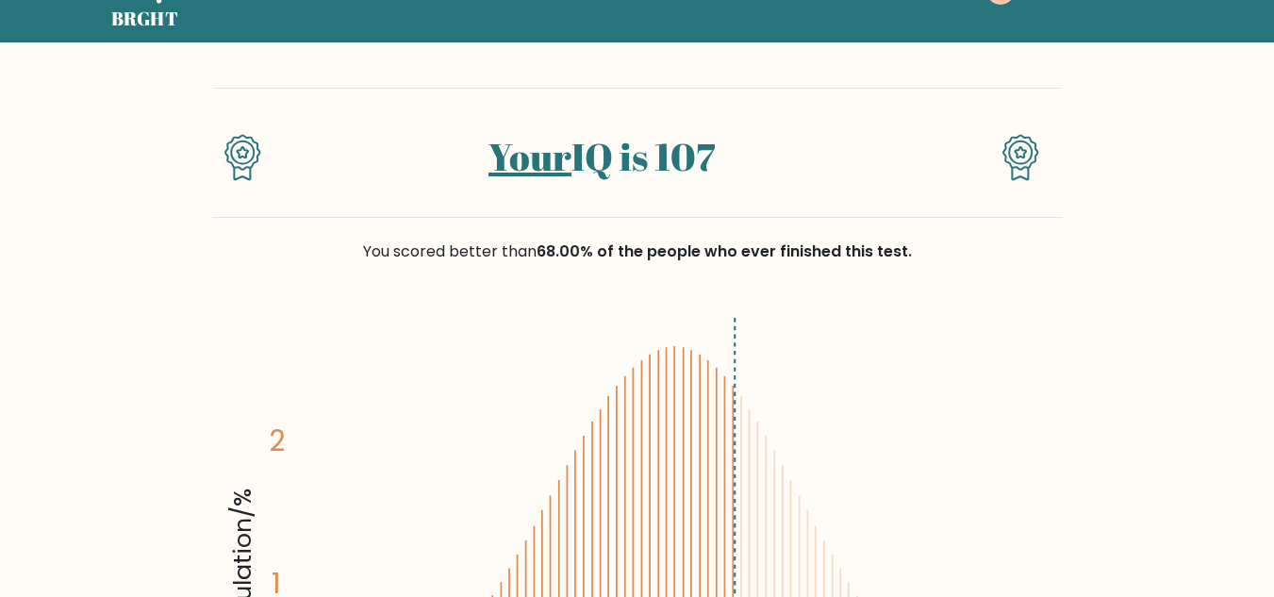
scroll to position [94, 0]
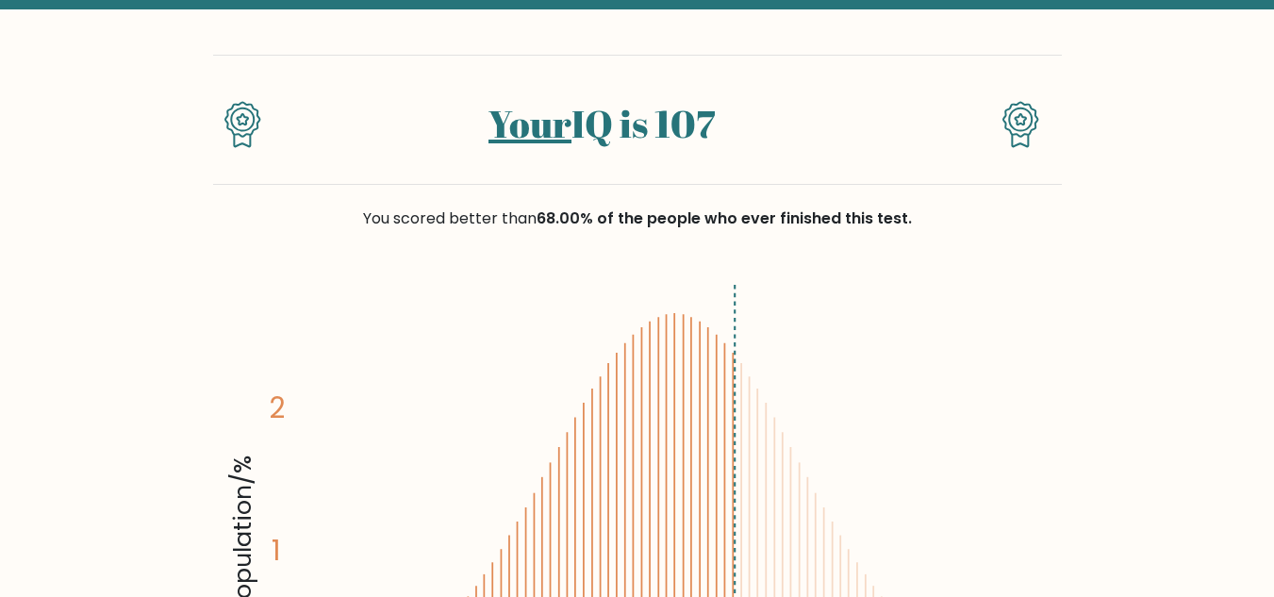
click at [581, 224] on span "68.00% of the people who ever finished this test." at bounding box center [724, 219] width 375 height 22
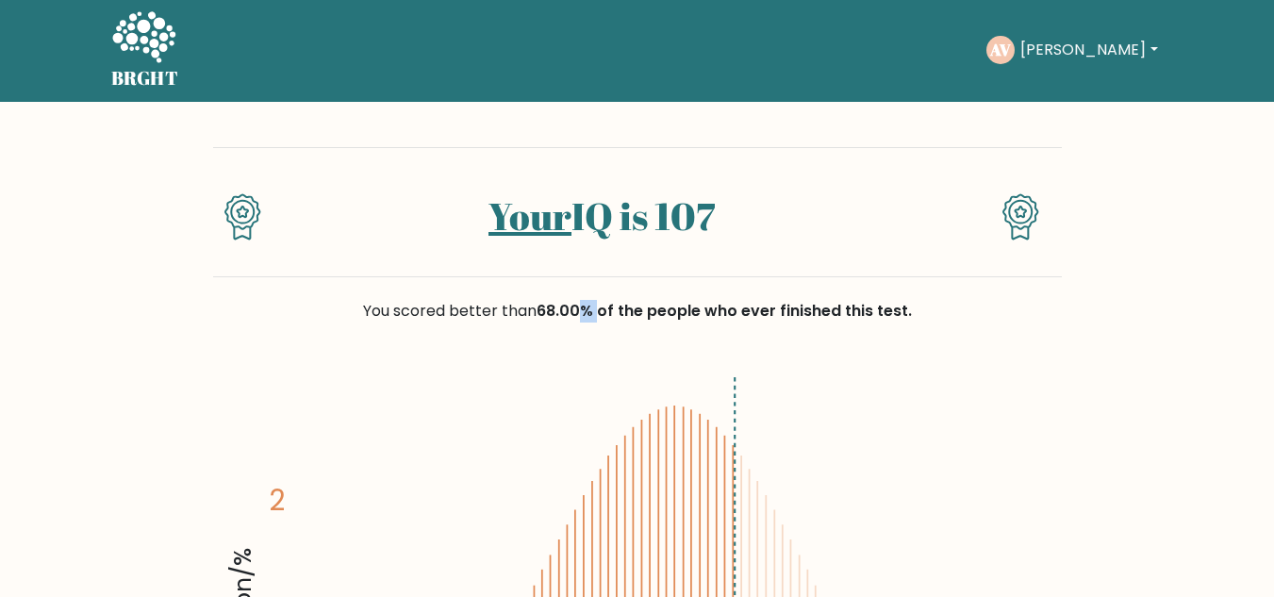
scroll to position [0, 0]
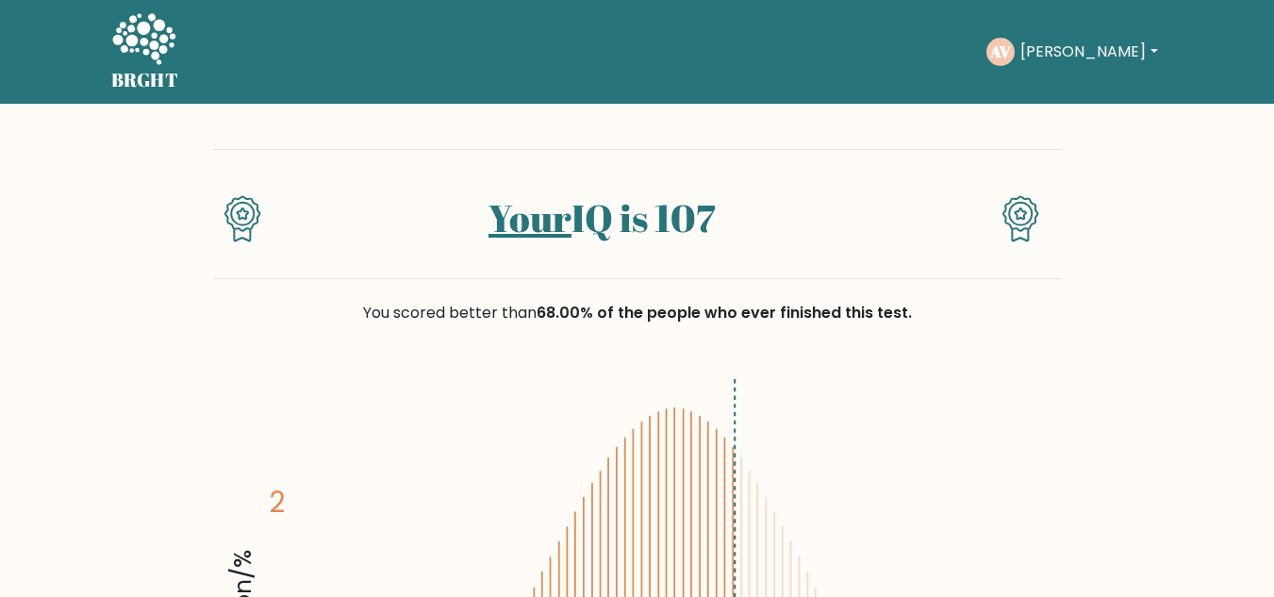
click at [790, 279] on div "You scored better than 68.00% of the people who ever finished this test." at bounding box center [637, 324] width 849 height 91
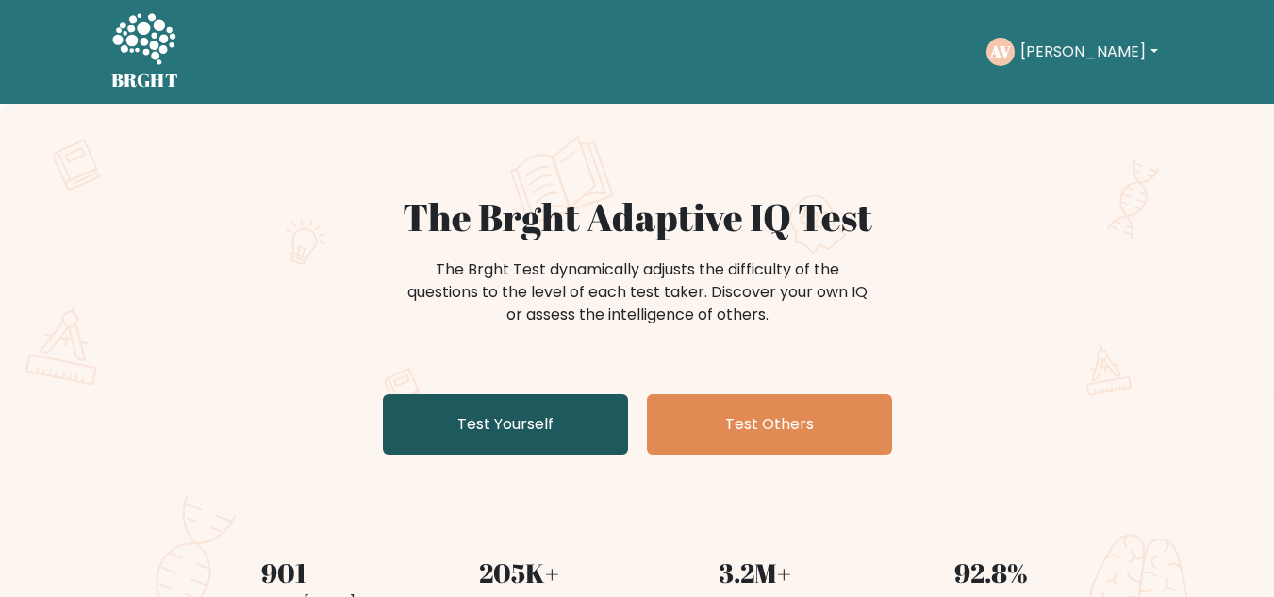
click at [550, 420] on link "Test Yourself" at bounding box center [505, 424] width 245 height 60
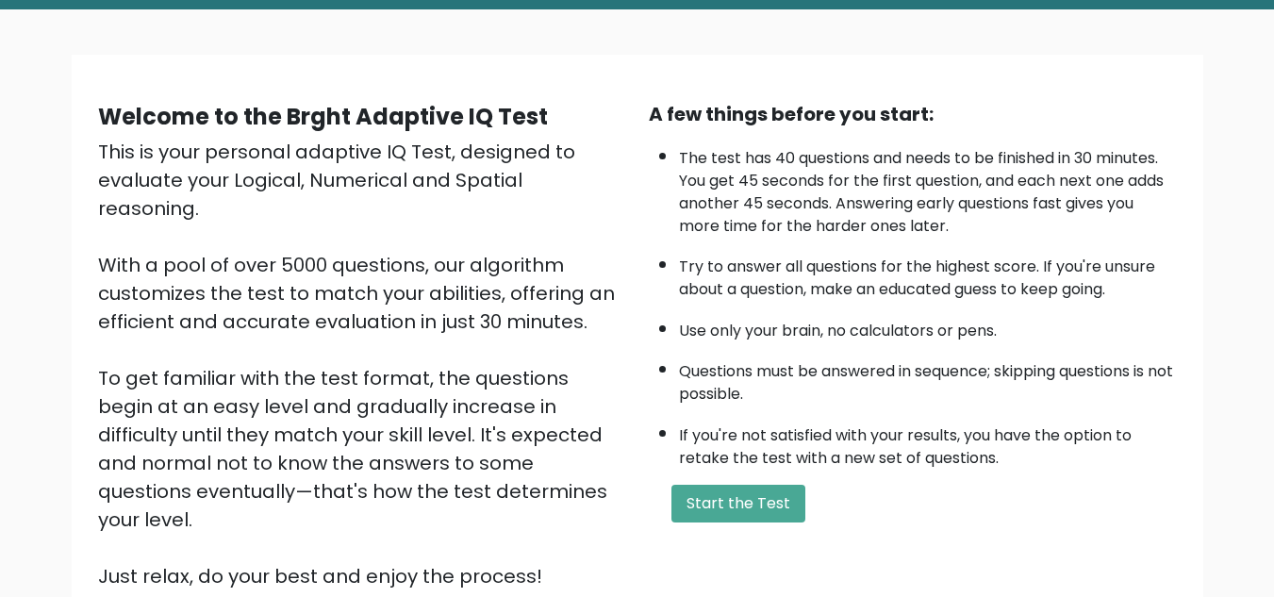
scroll to position [158, 0]
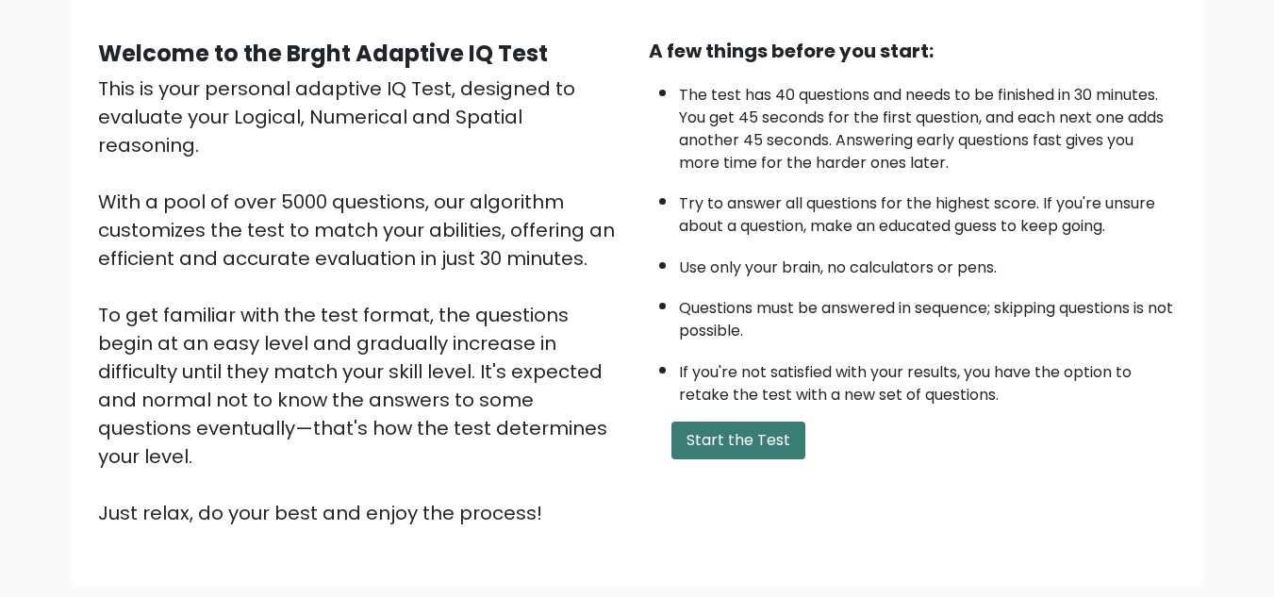
click at [681, 428] on button "Start the Test" at bounding box center [739, 441] width 134 height 38
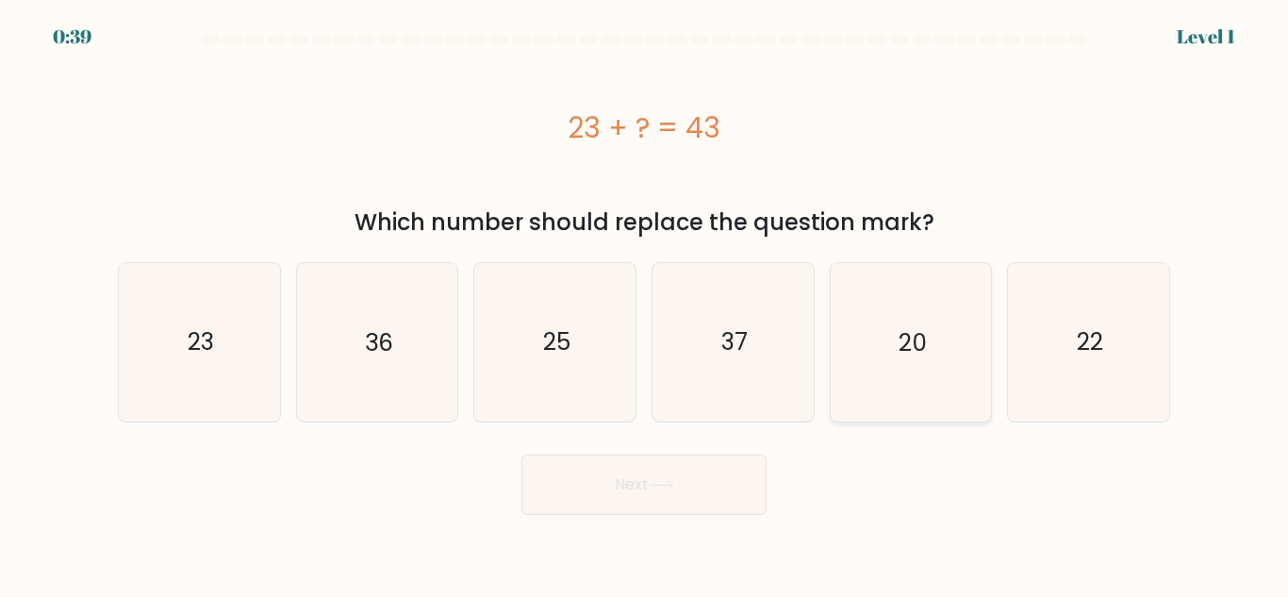
click at [973, 369] on icon "20" at bounding box center [911, 342] width 158 height 158
click at [645, 304] on input "e. 20" at bounding box center [644, 301] width 1 height 5
radio input "true"
click at [594, 507] on button "Next" at bounding box center [644, 485] width 245 height 60
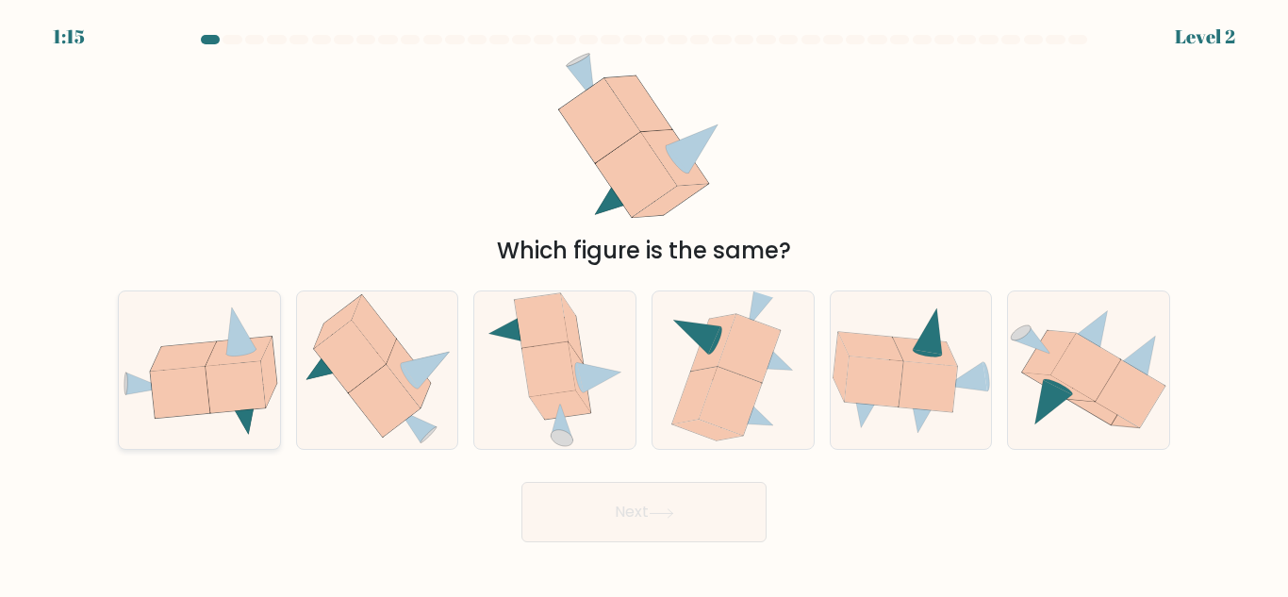
click at [236, 410] on icon at bounding box center [235, 387] width 59 height 52
click at [644, 304] on input "a." at bounding box center [644, 301] width 1 height 5
radio input "true"
click at [590, 490] on button "Next" at bounding box center [644, 512] width 245 height 60
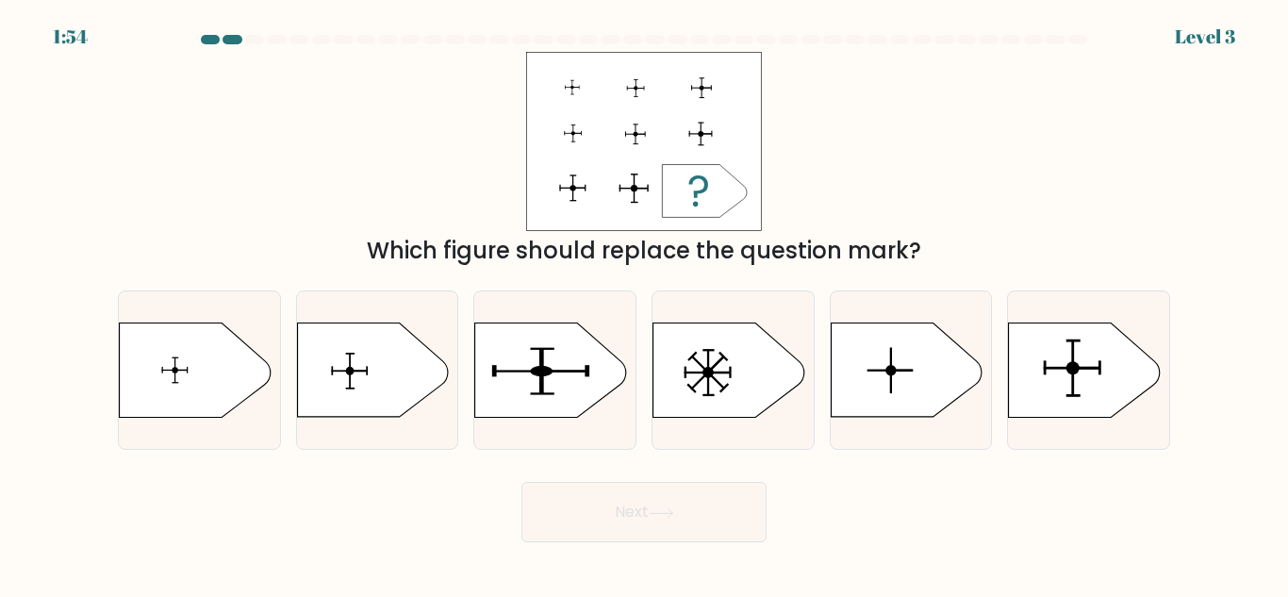
click at [488, 267] on div "Which figure should replace the question mark?" at bounding box center [644, 251] width 1030 height 34
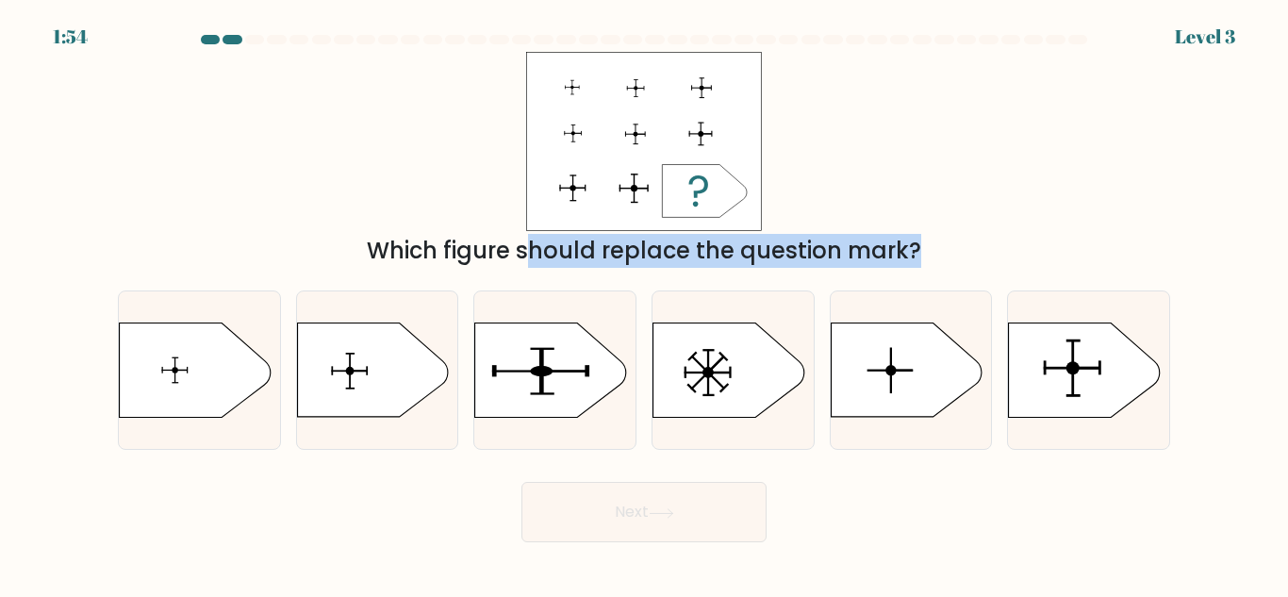
click at [488, 267] on div "Which figure should replace the question mark?" at bounding box center [644, 251] width 1030 height 34
click at [773, 254] on div "Which figure should replace the question mark?" at bounding box center [644, 251] width 1030 height 34
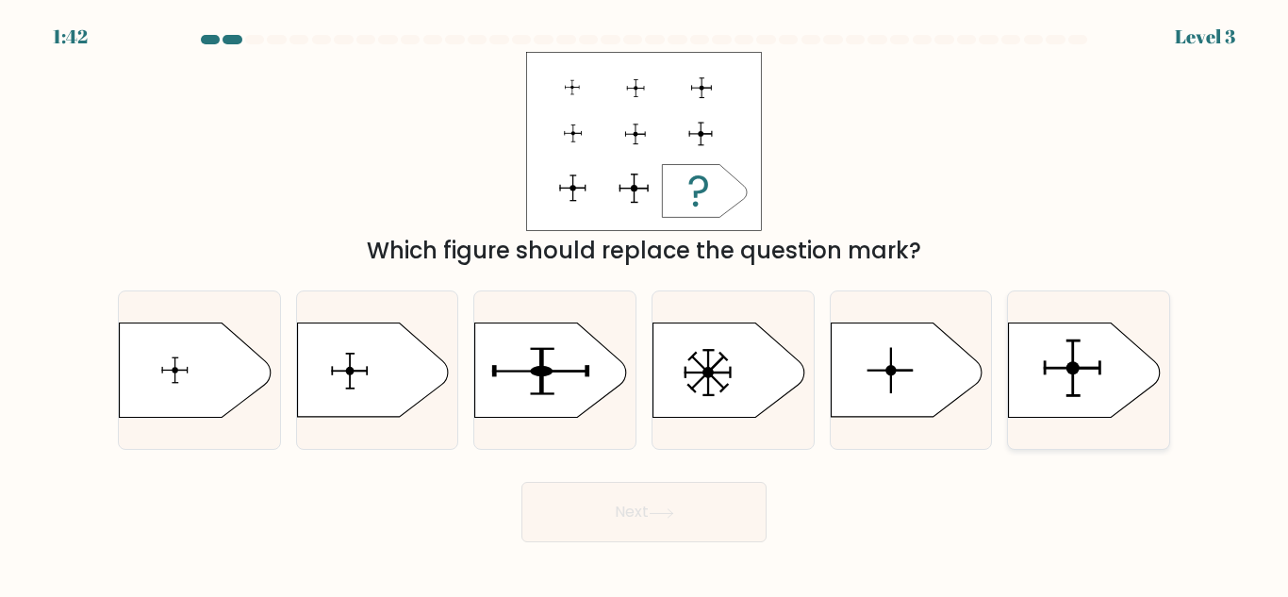
click at [1110, 390] on icon at bounding box center [1084, 371] width 151 height 94
click at [645, 304] on input "f." at bounding box center [644, 301] width 1 height 5
radio input "true"
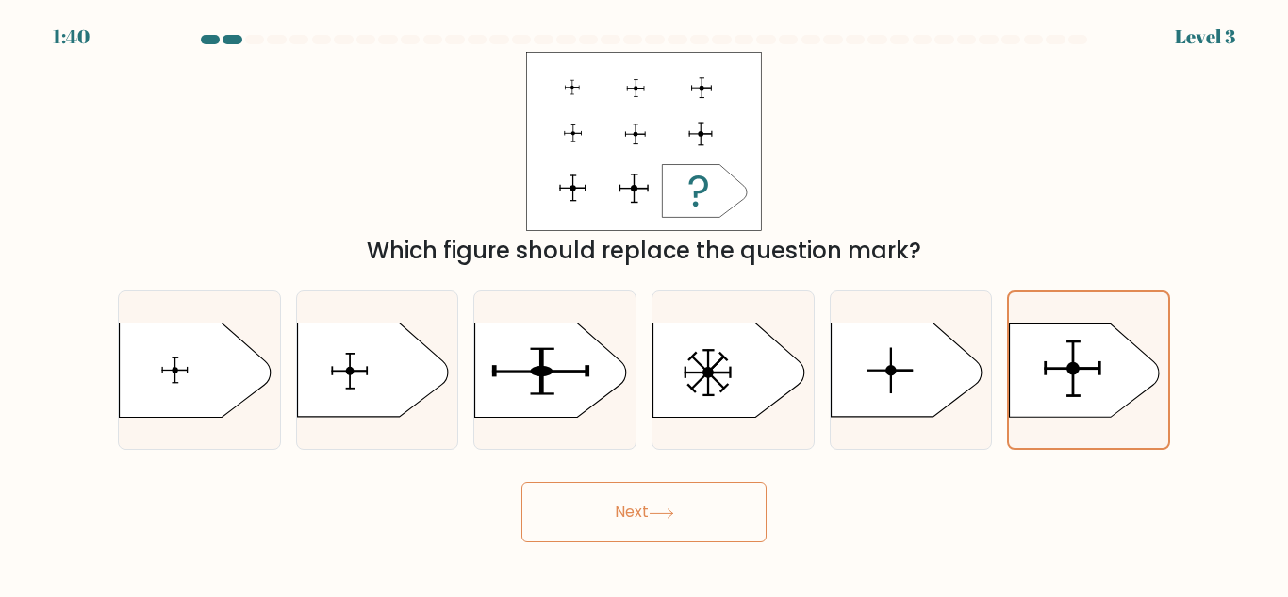
click at [626, 490] on button "Next" at bounding box center [644, 512] width 245 height 60
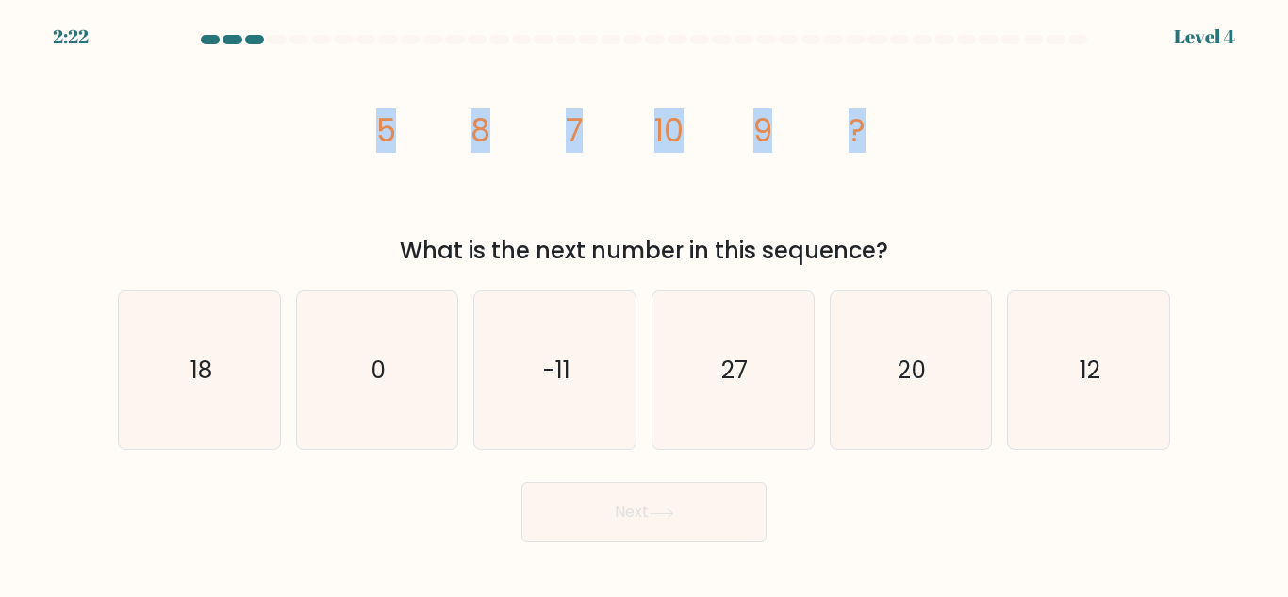
drag, startPoint x: 373, startPoint y: 135, endPoint x: 984, endPoint y: 134, distance: 611.2
click at [984, 134] on div "image/svg+xml 5 8 7 10 9 ? What is the next number in this sequence?" at bounding box center [644, 160] width 1075 height 216
copy g "5 8 7 10 9 ?"
click at [1046, 357] on icon "12" at bounding box center [1089, 370] width 158 height 158
click at [645, 304] on input "f. 12" at bounding box center [644, 301] width 1 height 5
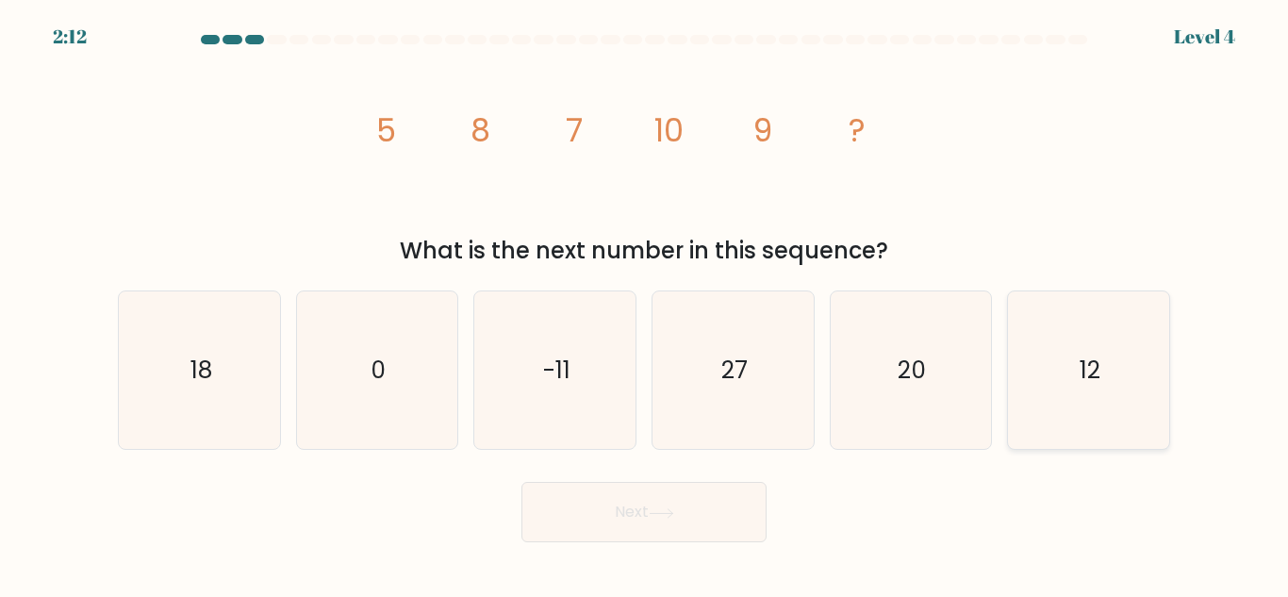
radio input "true"
click at [582, 557] on body "2:11 Level 4" at bounding box center [644, 298] width 1288 height 597
click at [587, 518] on button "Next" at bounding box center [644, 512] width 245 height 60
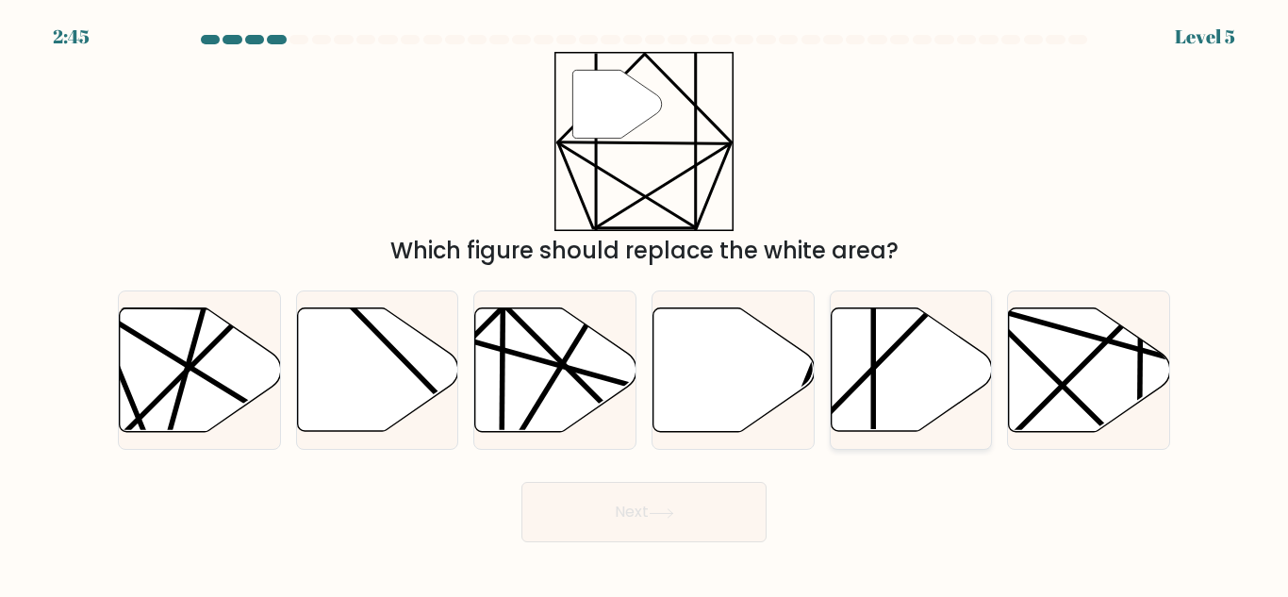
click at [852, 382] on icon at bounding box center [911, 370] width 161 height 124
click at [645, 304] on input "e." at bounding box center [644, 301] width 1 height 5
radio input "true"
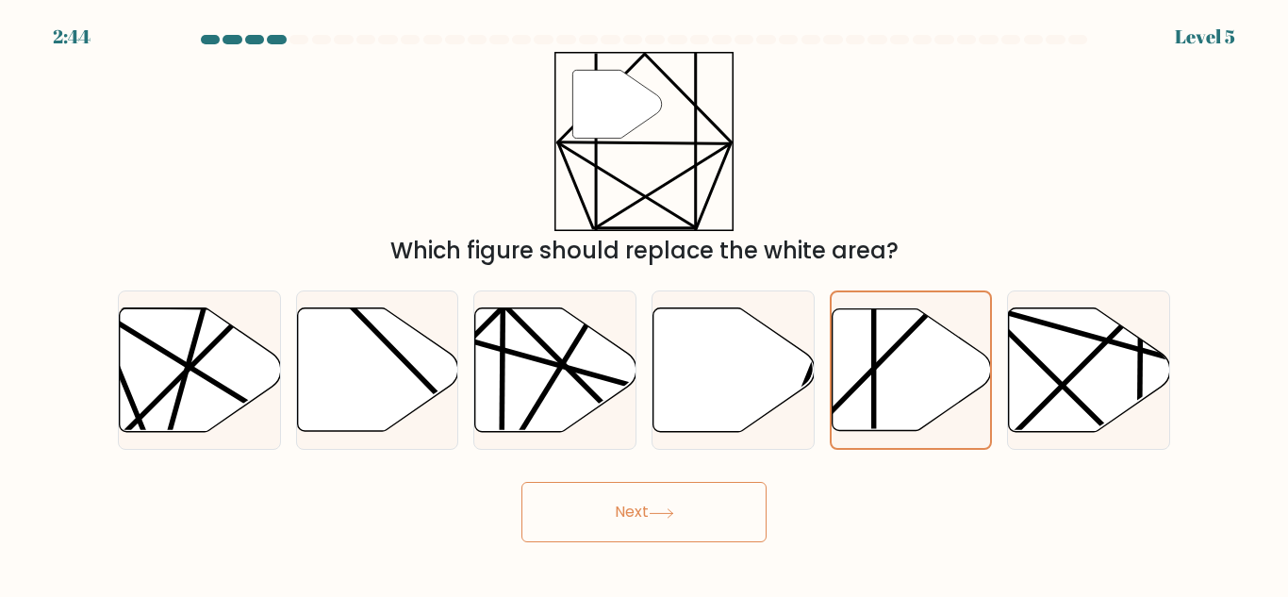
click at [734, 506] on button "Next" at bounding box center [644, 512] width 245 height 60
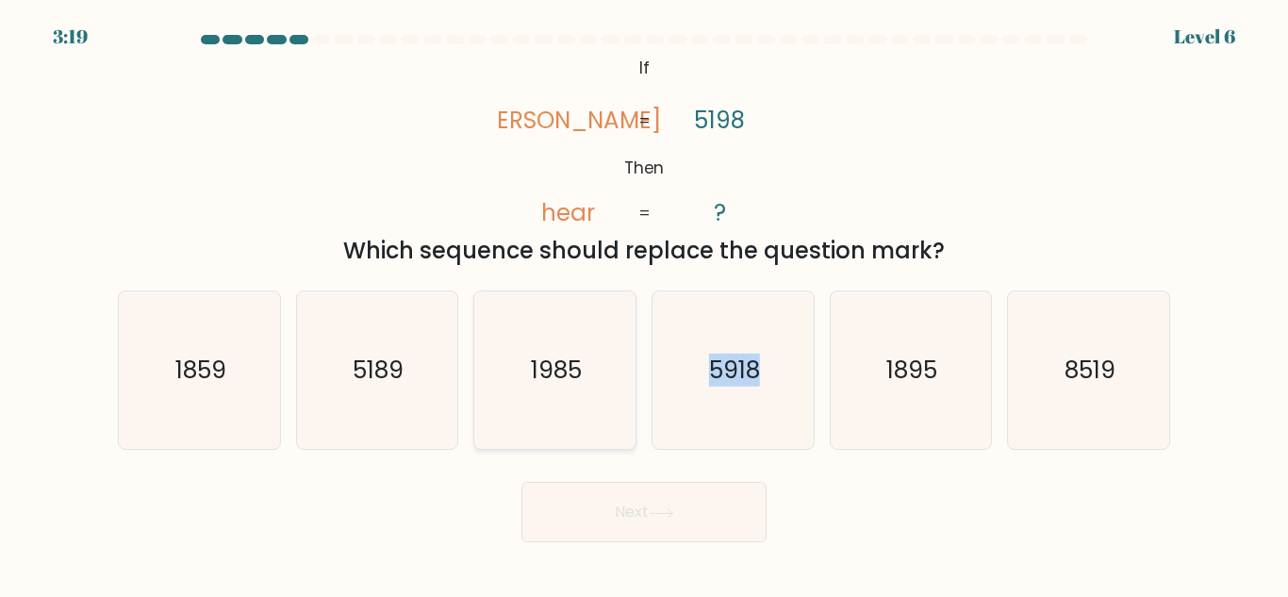
drag, startPoint x: 876, startPoint y: 370, endPoint x: 635, endPoint y: 388, distance: 242.1
click at [635, 388] on div "a. 1859 b. 5189 c." at bounding box center [644, 362] width 1068 height 174
click at [591, 388] on icon "1985" at bounding box center [555, 370] width 158 height 158
click at [644, 304] on input "c. 1985" at bounding box center [644, 301] width 1 height 5
radio input "true"
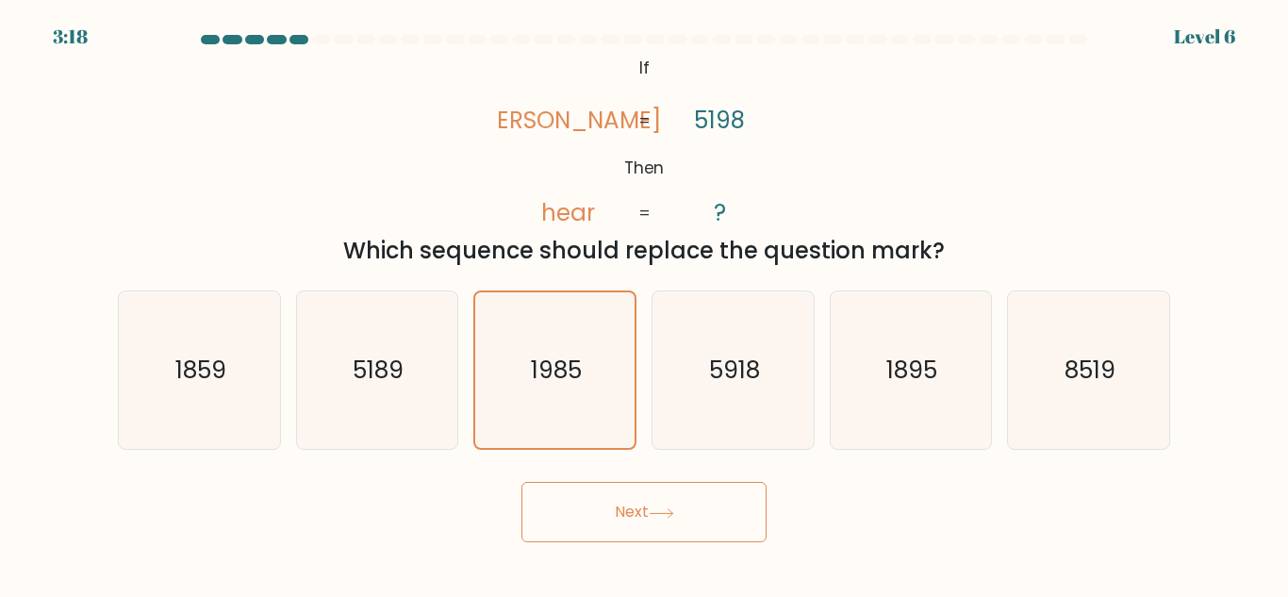
click at [613, 502] on button "Next" at bounding box center [644, 512] width 245 height 60
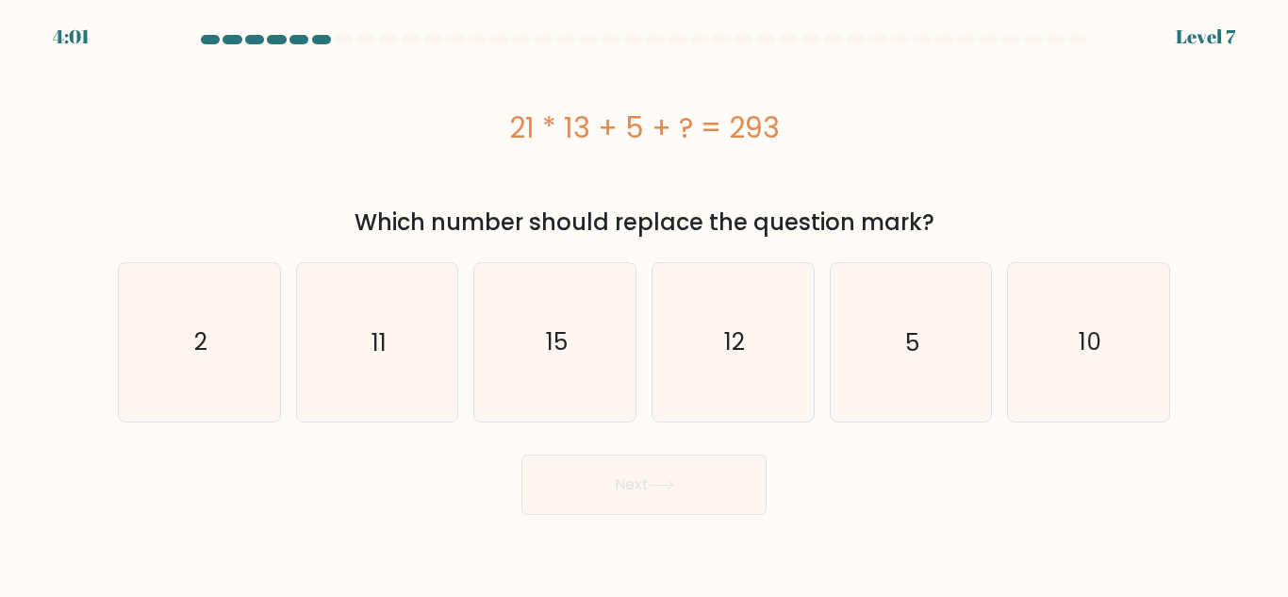
drag, startPoint x: 496, startPoint y: 108, endPoint x: 870, endPoint y: 111, distance: 373.5
click at [870, 111] on div "21 * 13 + 5 + ? = 293" at bounding box center [644, 128] width 1053 height 42
copy div "21 * 13 + 5 + ? = 293"
click at [922, 377] on icon "5" at bounding box center [911, 342] width 158 height 158
click at [645, 304] on input "e. 5" at bounding box center [644, 301] width 1 height 5
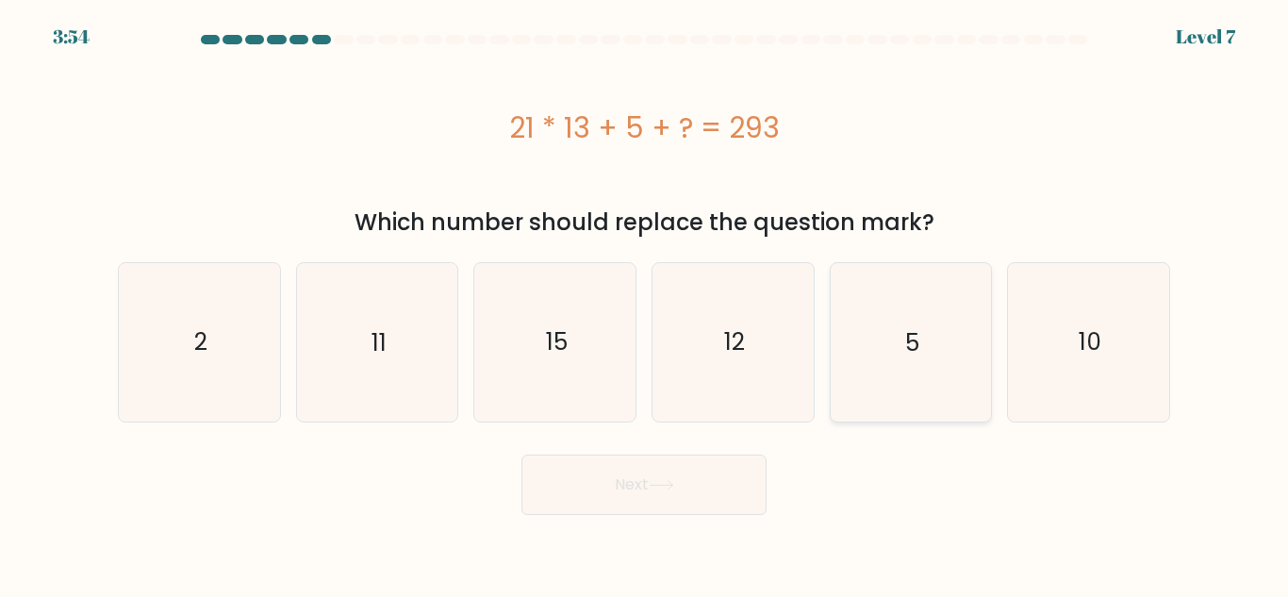
radio input "true"
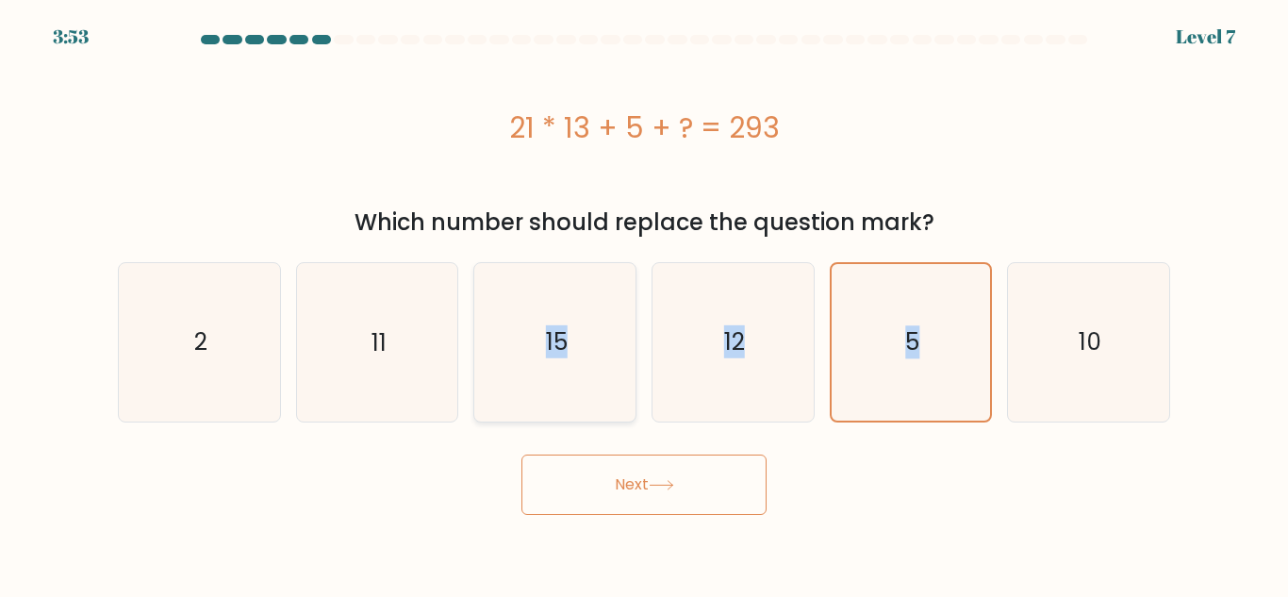
drag, startPoint x: 922, startPoint y: 377, endPoint x: 556, endPoint y: 377, distance: 366.9
click at [556, 377] on div "a. 2 b. 11 c." at bounding box center [644, 334] width 1068 height 174
click at [556, 377] on icon "15" at bounding box center [555, 342] width 158 height 158
click at [644, 304] on input "c. 15" at bounding box center [644, 301] width 1 height 5
radio input "true"
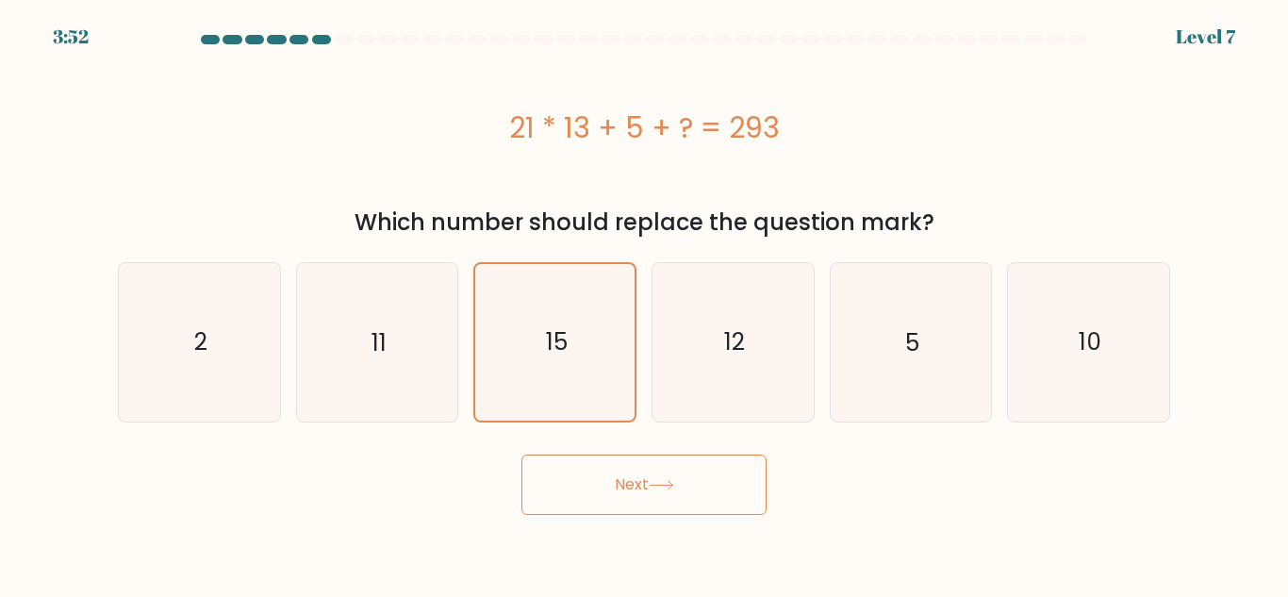
click at [599, 480] on button "Next" at bounding box center [644, 485] width 245 height 60
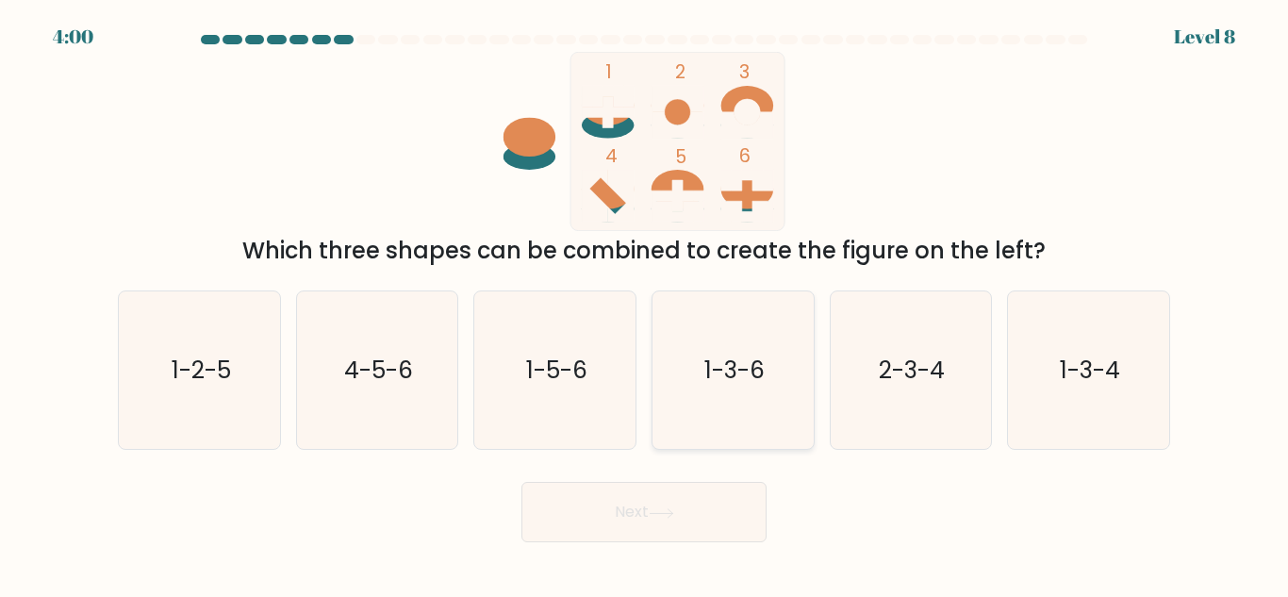
click at [738, 362] on text "1-3-6" at bounding box center [735, 370] width 60 height 33
click at [645, 304] on input "d. 1-3-6" at bounding box center [644, 301] width 1 height 5
radio input "true"
click at [619, 361] on icon "1-5-6" at bounding box center [555, 370] width 158 height 158
click at [644, 304] on input "c. 1-5-6" at bounding box center [644, 301] width 1 height 5
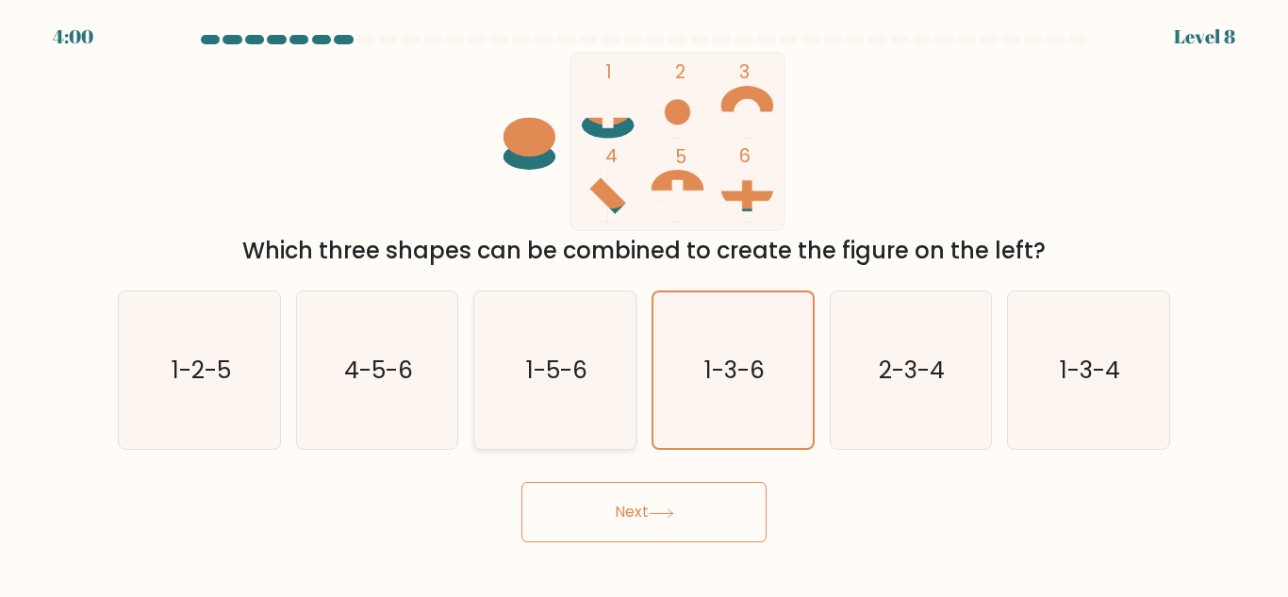
radio input "true"
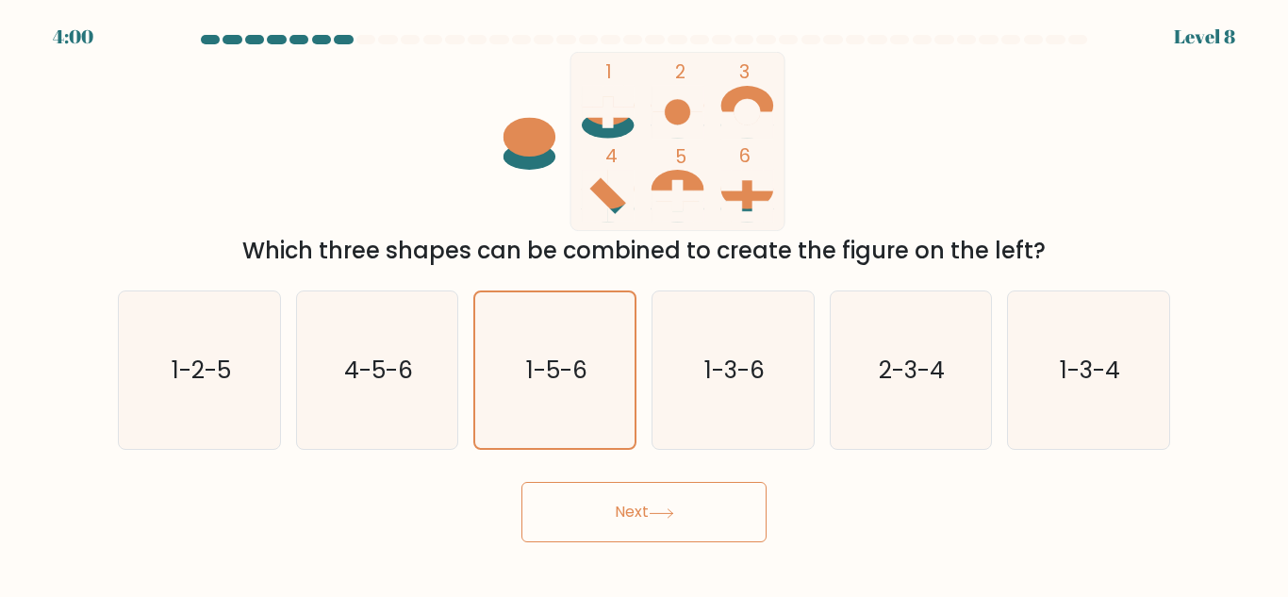
click at [653, 561] on body "4:00 Level 8" at bounding box center [644, 298] width 1288 height 597
click at [660, 535] on button "Next" at bounding box center [644, 512] width 245 height 60
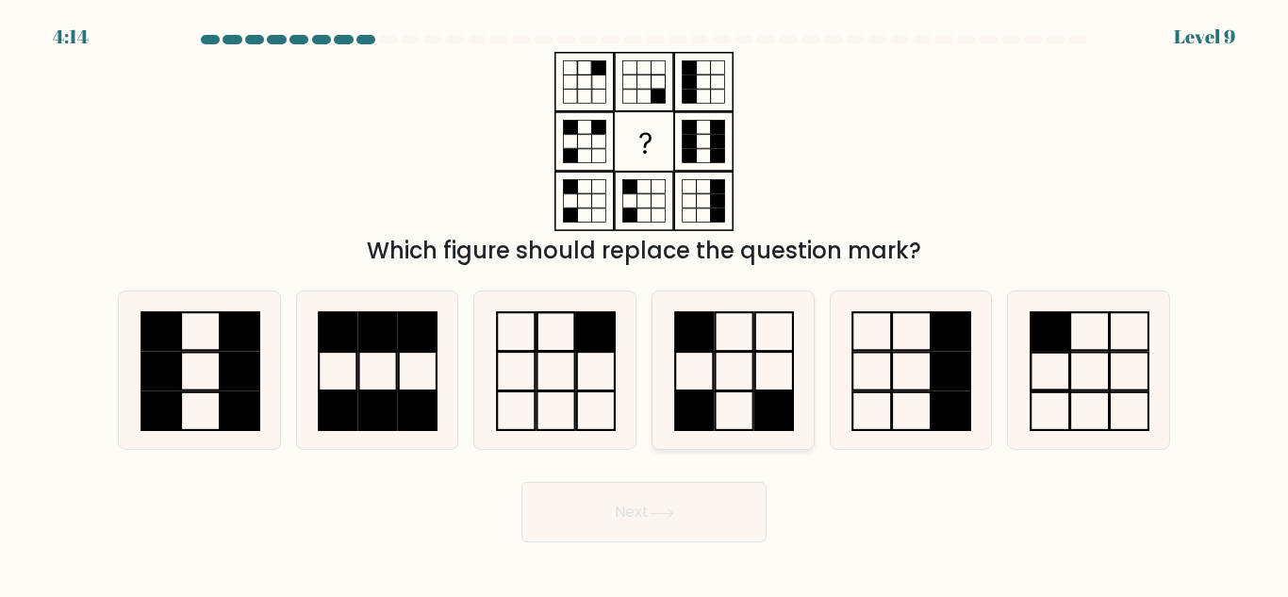
click at [745, 391] on rect at bounding box center [734, 371] width 38 height 39
click at [645, 304] on input "d." at bounding box center [644, 301] width 1 height 5
radio input "true"
click at [729, 506] on button "Next" at bounding box center [644, 512] width 245 height 60
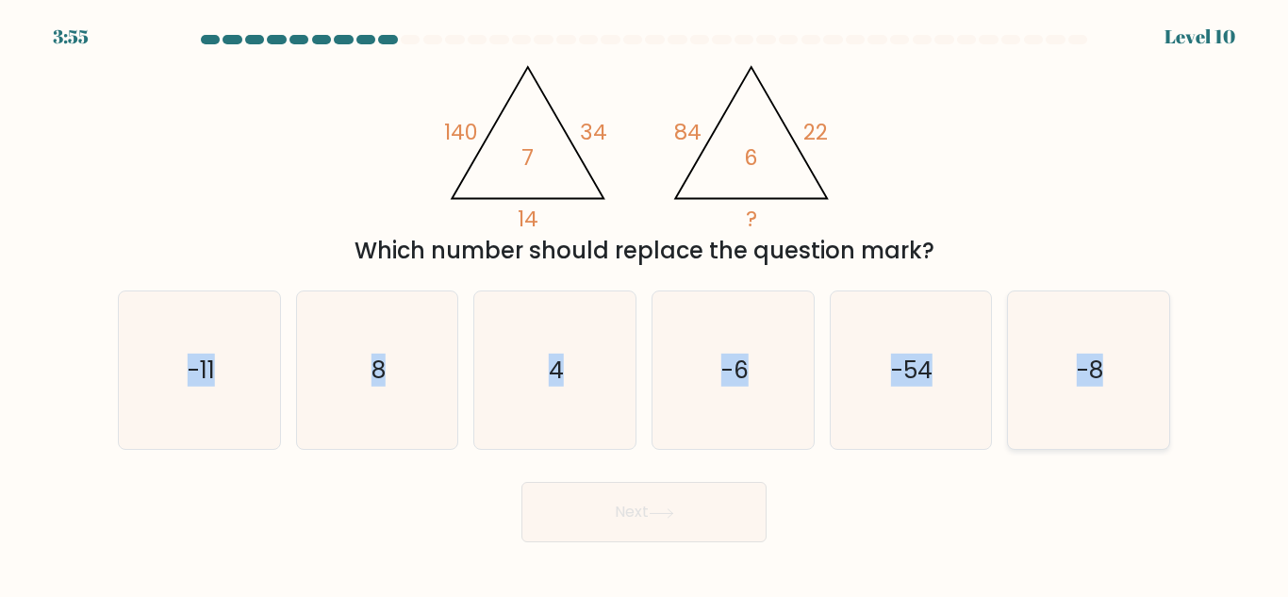
drag, startPoint x: 158, startPoint y: 340, endPoint x: 1107, endPoint y: 389, distance: 950.2
click at [1107, 389] on div "a. -11 b. 8 c." at bounding box center [644, 362] width 1068 height 174
copy div "-11 b. 8 c. 4 d. -6 e. -54 f. -8"
click at [466, 388] on div "c. 4" at bounding box center [555, 370] width 178 height 159
click at [443, 389] on icon "8" at bounding box center [377, 370] width 158 height 158
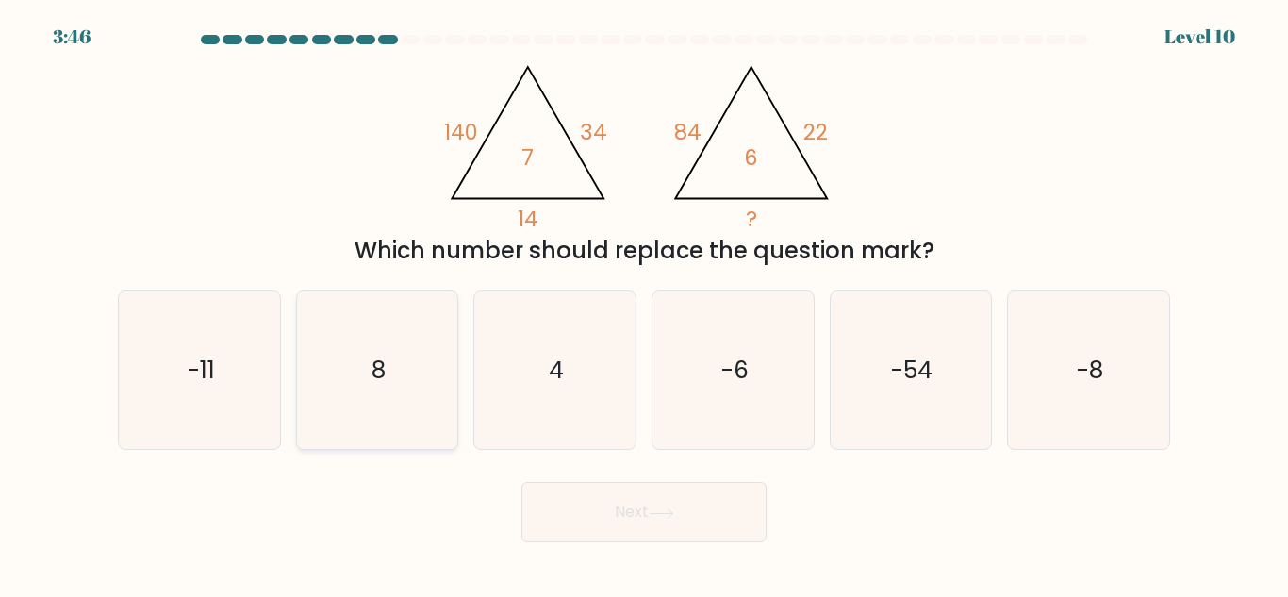
click at [644, 304] on input "b. 8" at bounding box center [644, 301] width 1 height 5
radio input "true"
click at [543, 520] on button "Next" at bounding box center [644, 512] width 245 height 60
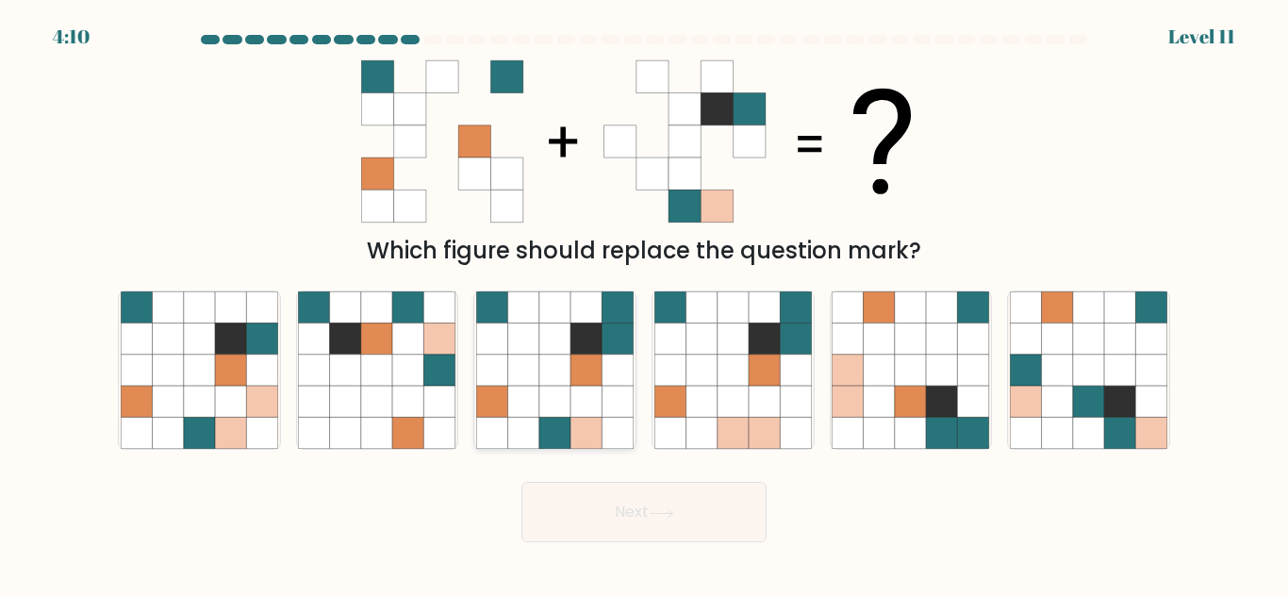
click at [603, 393] on icon at bounding box center [618, 401] width 31 height 31
click at [644, 304] on input "c." at bounding box center [644, 301] width 1 height 5
radio input "true"
click at [653, 526] on button "Next" at bounding box center [644, 512] width 245 height 60
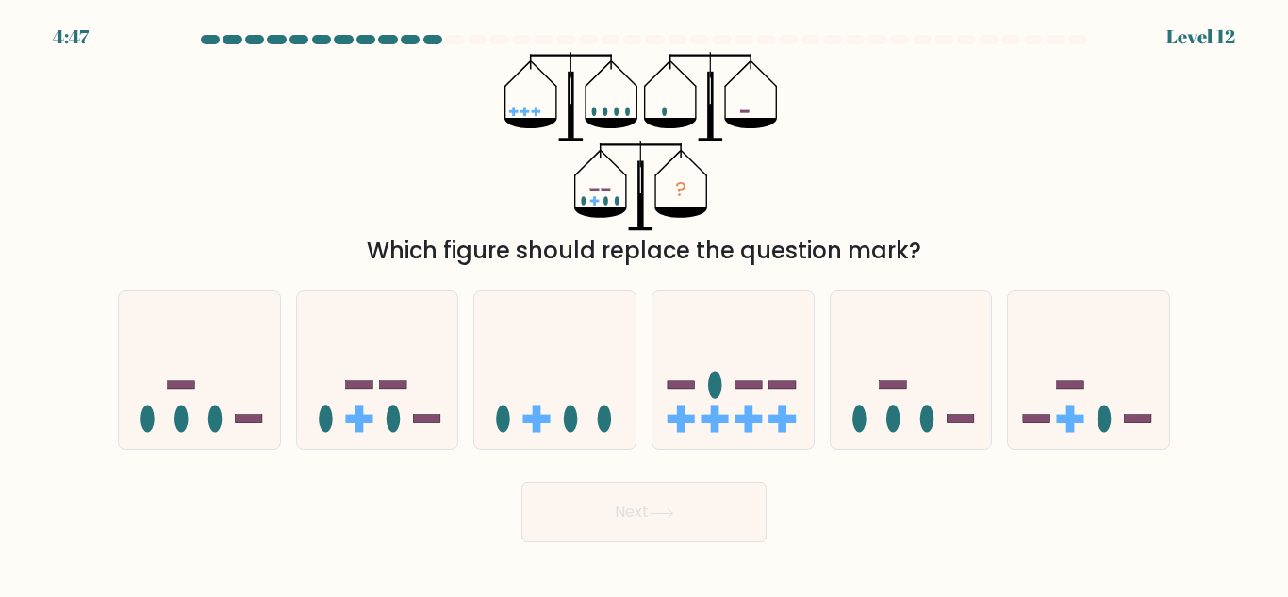
click at [525, 241] on div "Which figure should replace the question mark?" at bounding box center [644, 251] width 1030 height 34
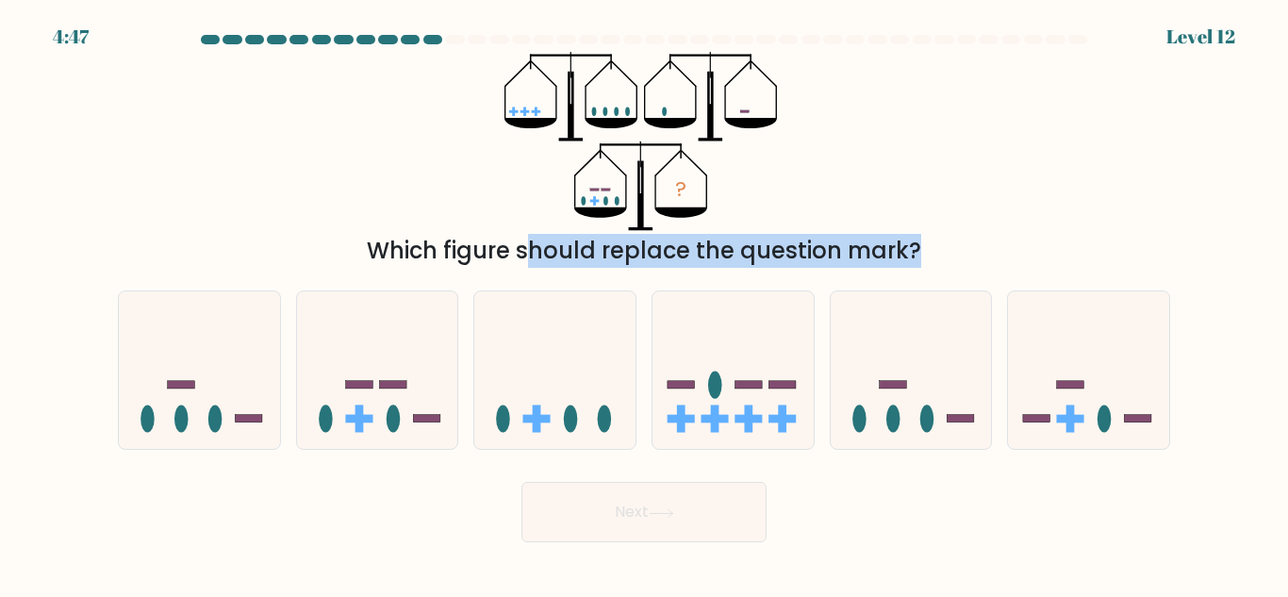
click at [525, 241] on div "Which figure should replace the question mark?" at bounding box center [644, 251] width 1030 height 34
click at [556, 242] on div "Which figure should replace the question mark?" at bounding box center [644, 251] width 1030 height 34
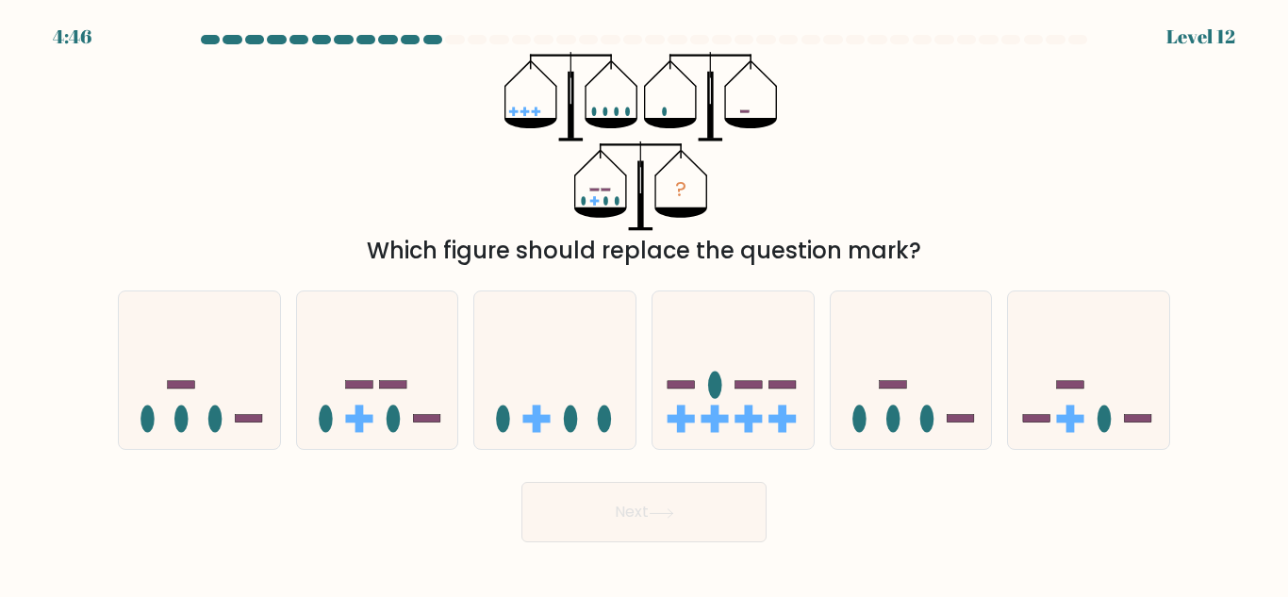
click at [556, 242] on div "Which figure should replace the question mark?" at bounding box center [644, 251] width 1030 height 34
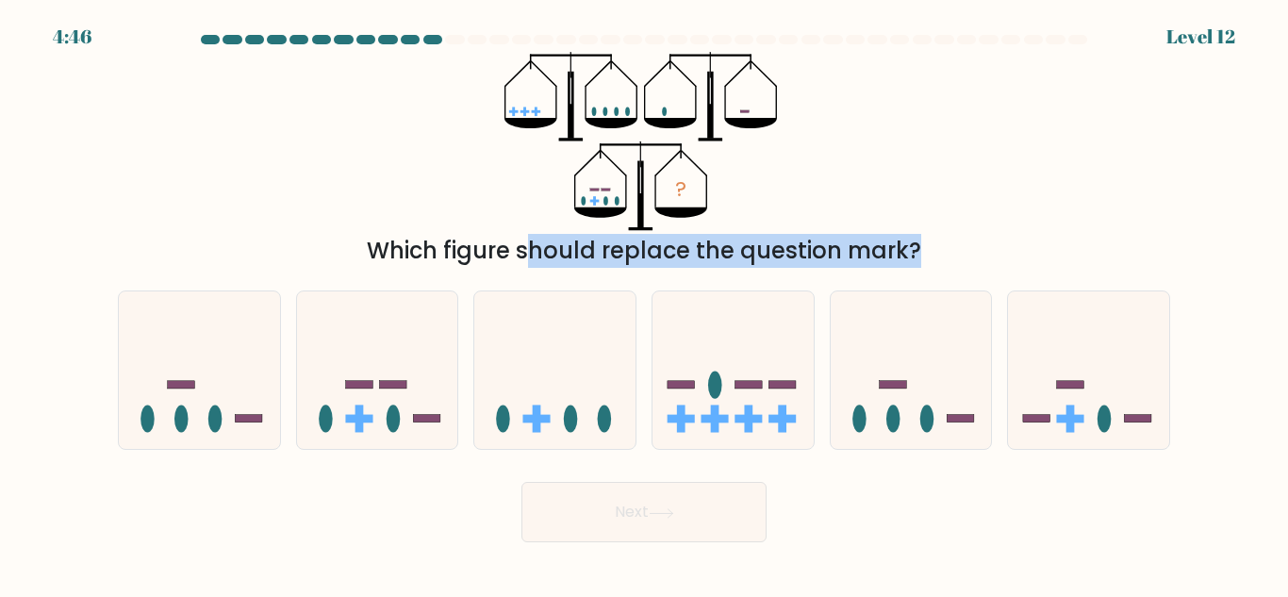
click at [556, 242] on div "Which figure should replace the question mark?" at bounding box center [644, 251] width 1030 height 34
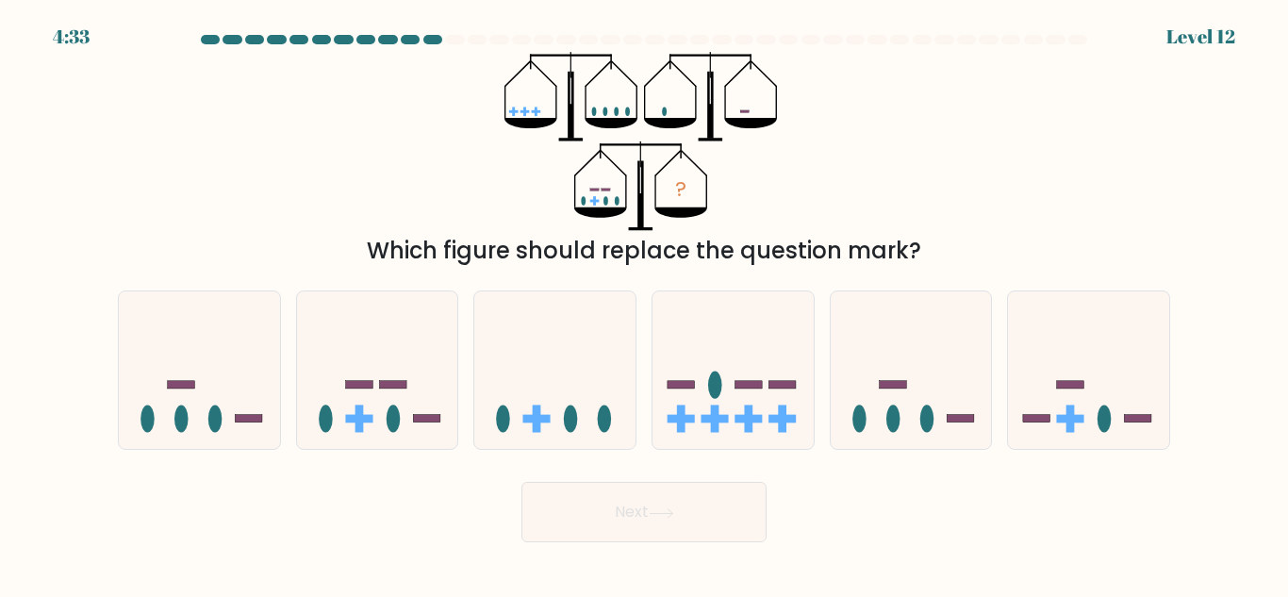
click at [1029, 204] on div "? Which figure should replace the question mark?" at bounding box center [644, 160] width 1075 height 216
click at [391, 392] on icon at bounding box center [377, 370] width 161 height 133
click at [644, 304] on input "b." at bounding box center [644, 301] width 1 height 5
radio input "true"
click at [634, 495] on button "Next" at bounding box center [644, 512] width 245 height 60
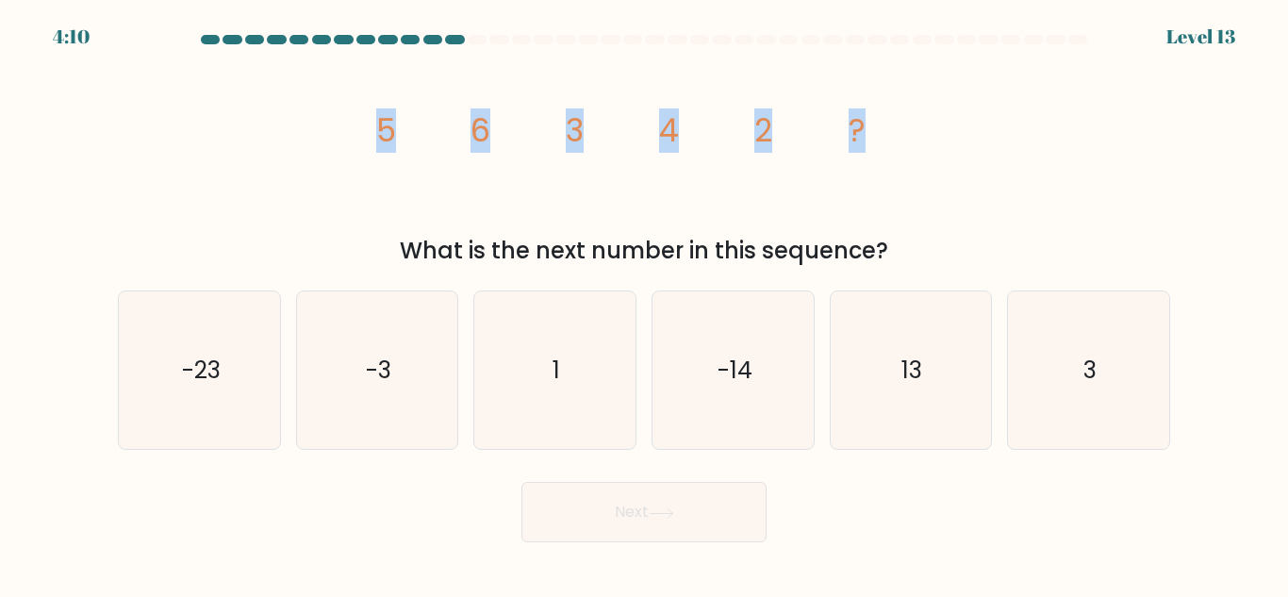
drag, startPoint x: 372, startPoint y: 125, endPoint x: 996, endPoint y: 126, distance: 624.4
click at [996, 126] on div "image/svg+xml 5 6 3 4 2 ? What is the next number in this sequence?" at bounding box center [644, 160] width 1075 height 216
copy g "5 6 3 4 2 ?"
drag, startPoint x: 1015, startPoint y: 41, endPoint x: 1000, endPoint y: 75, distance: 38.0
click at [580, 417] on icon "1" at bounding box center [555, 370] width 158 height 158
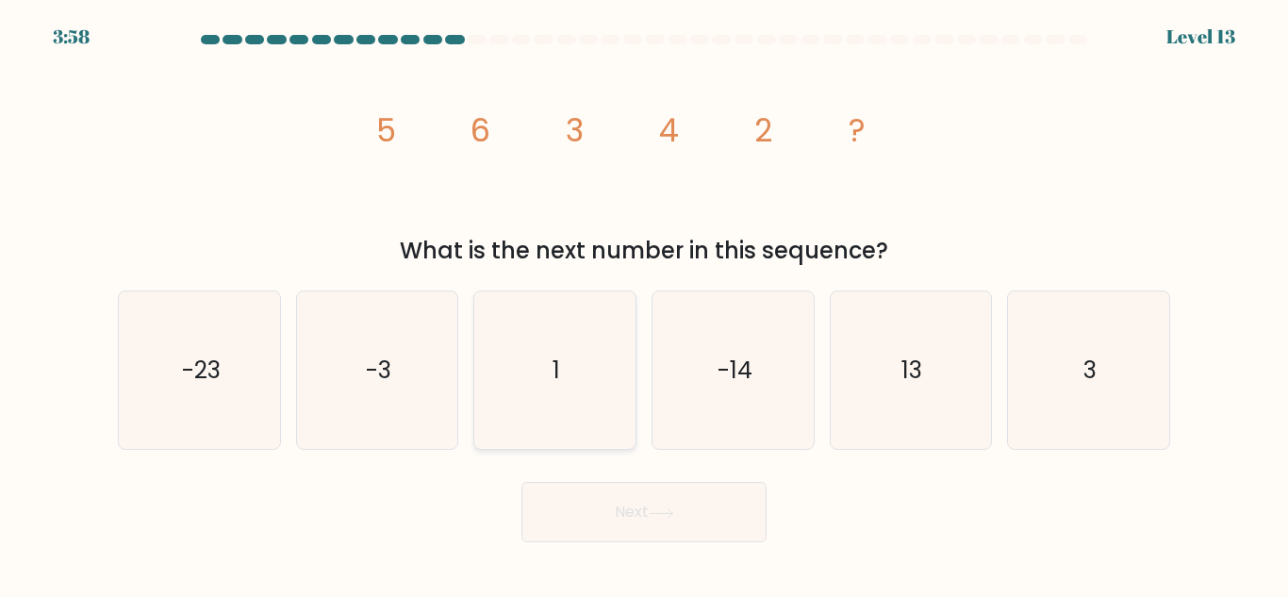
click at [644, 304] on input "c. 1" at bounding box center [644, 301] width 1 height 5
radio input "true"
click at [605, 533] on button "Next" at bounding box center [644, 512] width 245 height 60
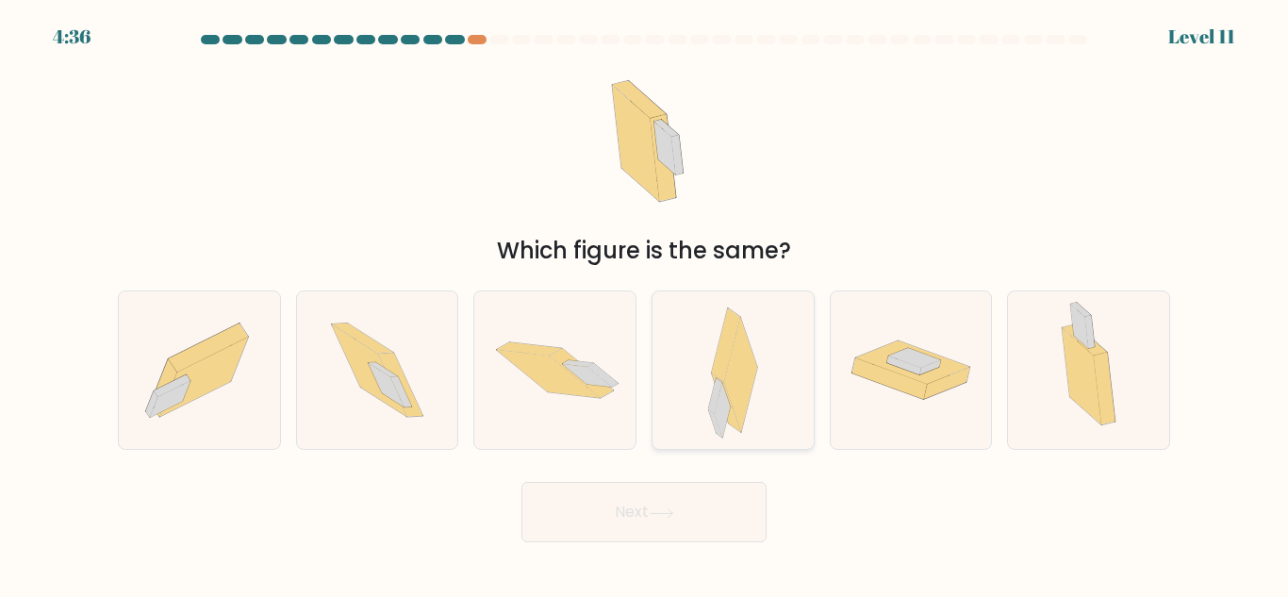
click at [743, 415] on icon at bounding box center [740, 375] width 33 height 115
click at [645, 304] on input "d." at bounding box center [644, 301] width 1 height 5
radio input "true"
click at [691, 516] on button "Next" at bounding box center [644, 512] width 245 height 60
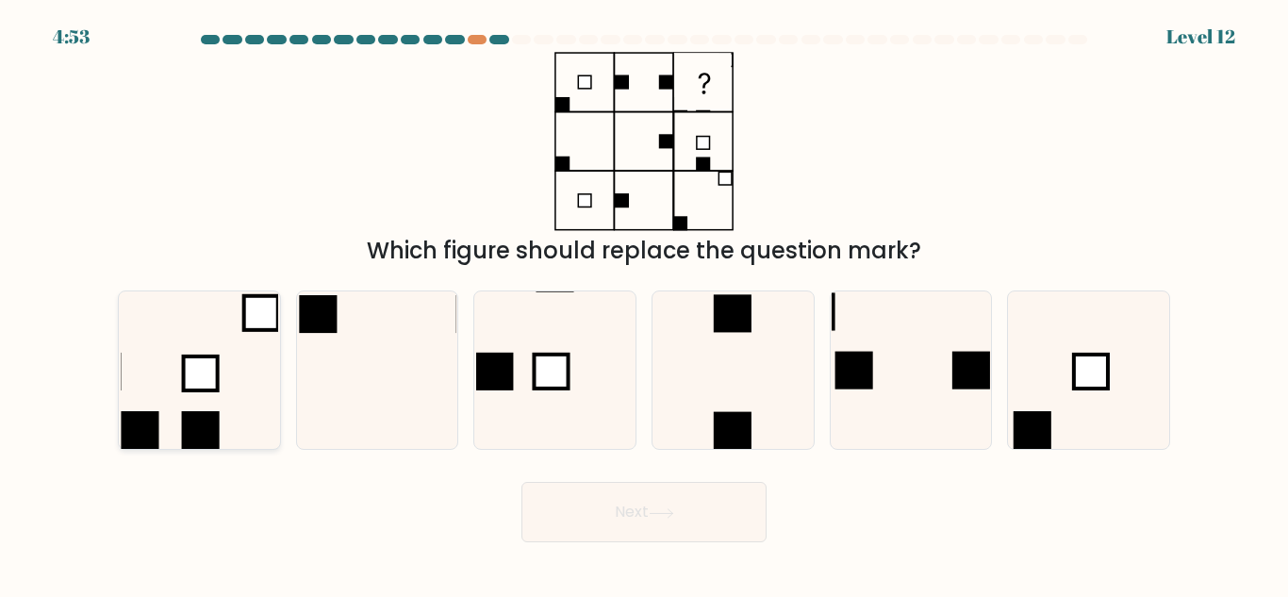
click at [230, 386] on icon at bounding box center [200, 370] width 158 height 158
click at [644, 304] on input "a." at bounding box center [644, 301] width 1 height 5
radio input "true"
click at [687, 523] on button "Next" at bounding box center [644, 512] width 245 height 60
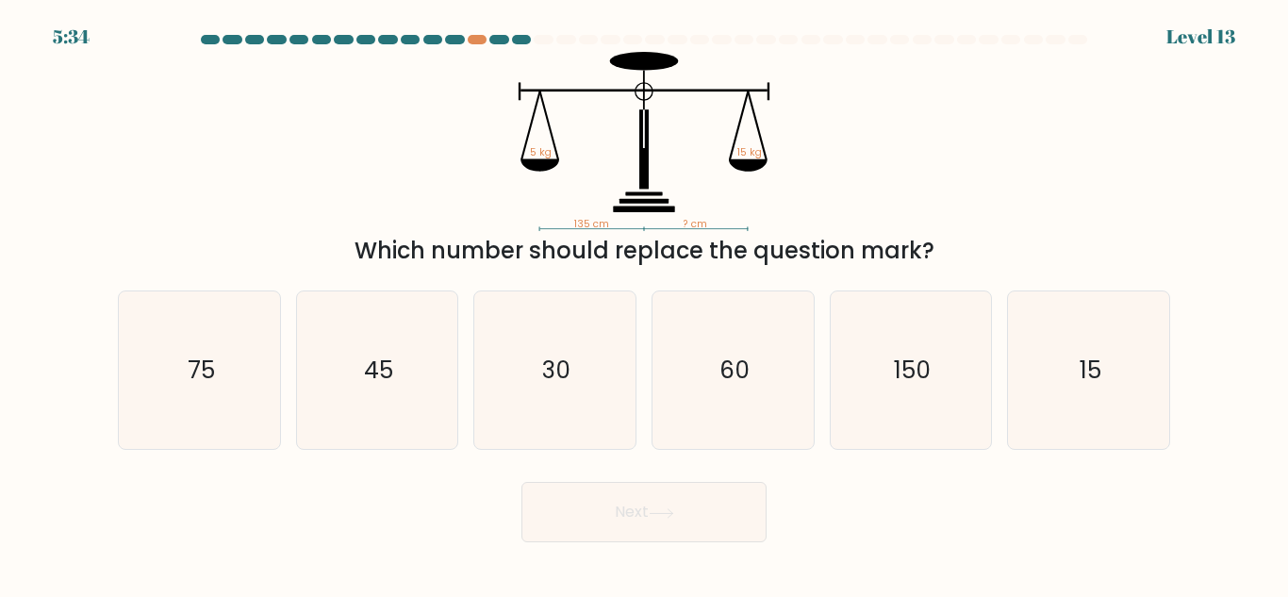
click at [515, 267] on div "Which number should replace the question mark?" at bounding box center [644, 251] width 1030 height 34
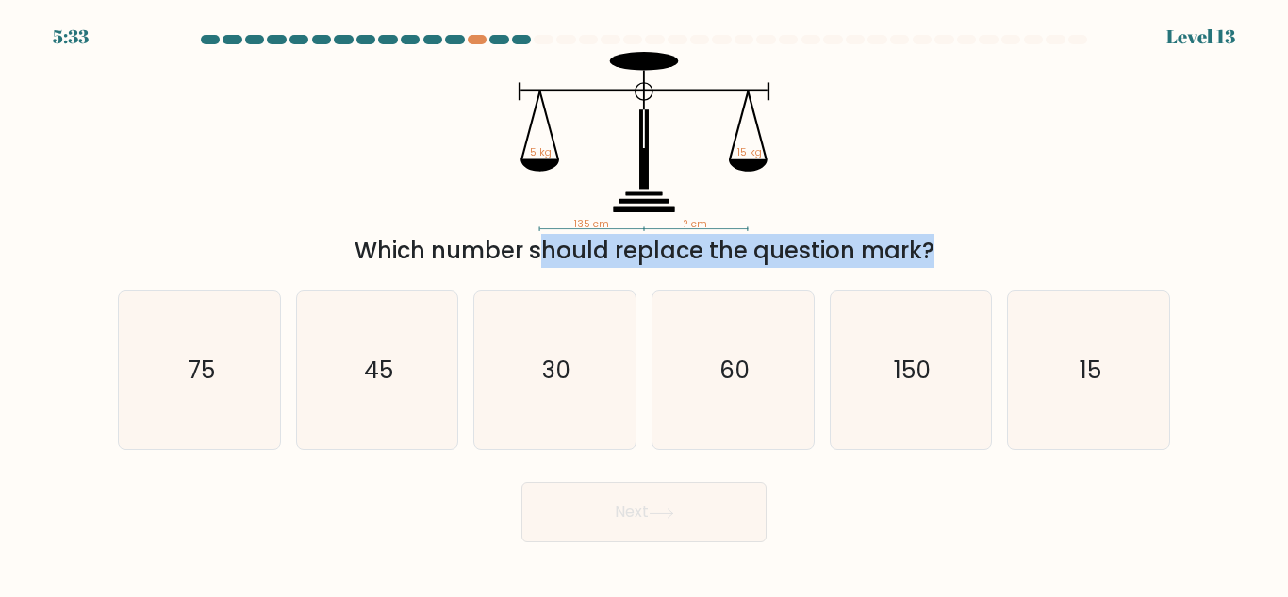
click at [515, 267] on div "Which number should replace the question mark?" at bounding box center [644, 251] width 1030 height 34
click at [899, 258] on div "Which number should replace the question mark?" at bounding box center [644, 251] width 1030 height 34
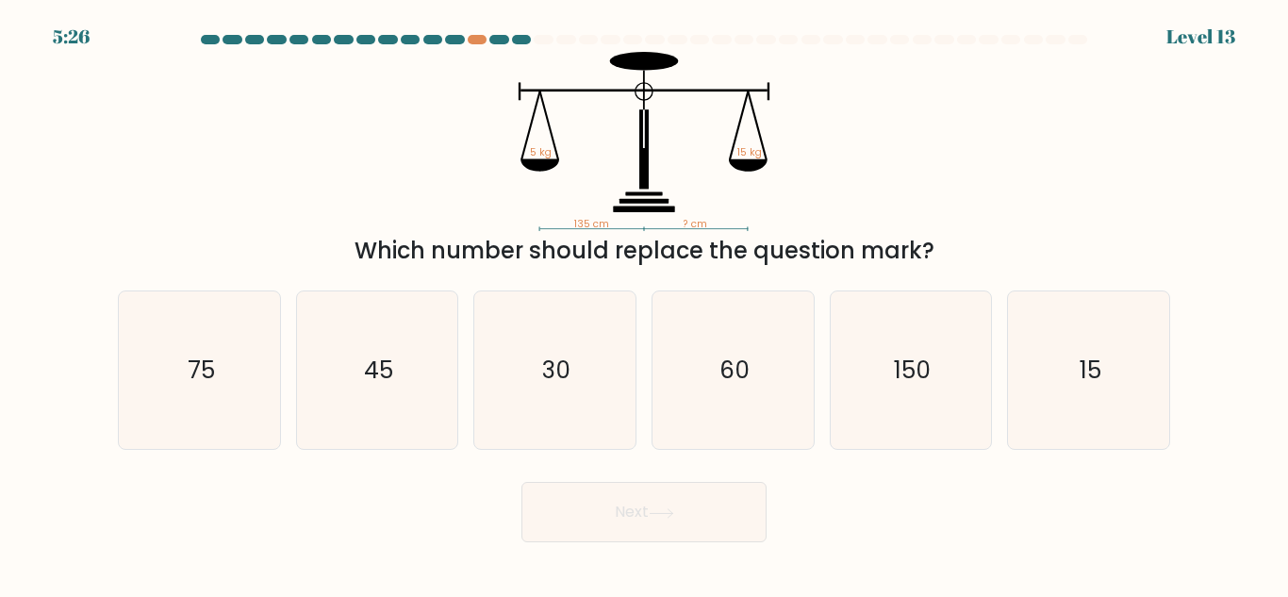
click at [631, 224] on icon "135 cm ? cm 5 kg 15 kg" at bounding box center [644, 141] width 566 height 179
click at [332, 395] on icon "45" at bounding box center [377, 370] width 158 height 158
click at [644, 304] on input "b. 45" at bounding box center [644, 301] width 1 height 5
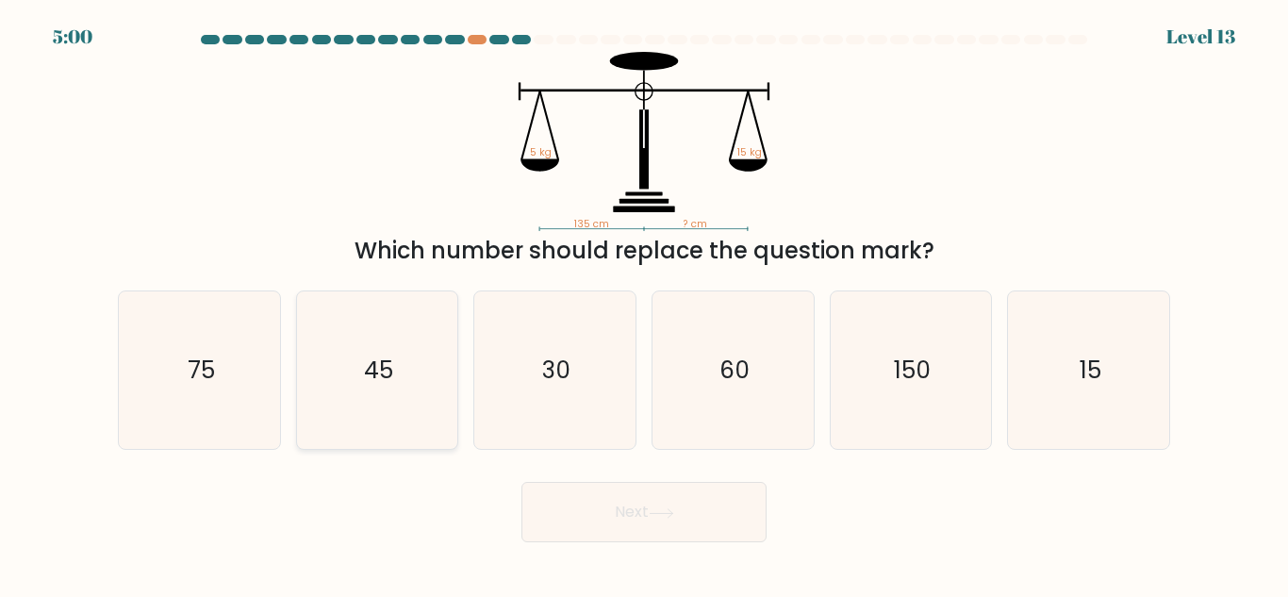
radio input "true"
click at [580, 513] on button "Next" at bounding box center [644, 512] width 245 height 60
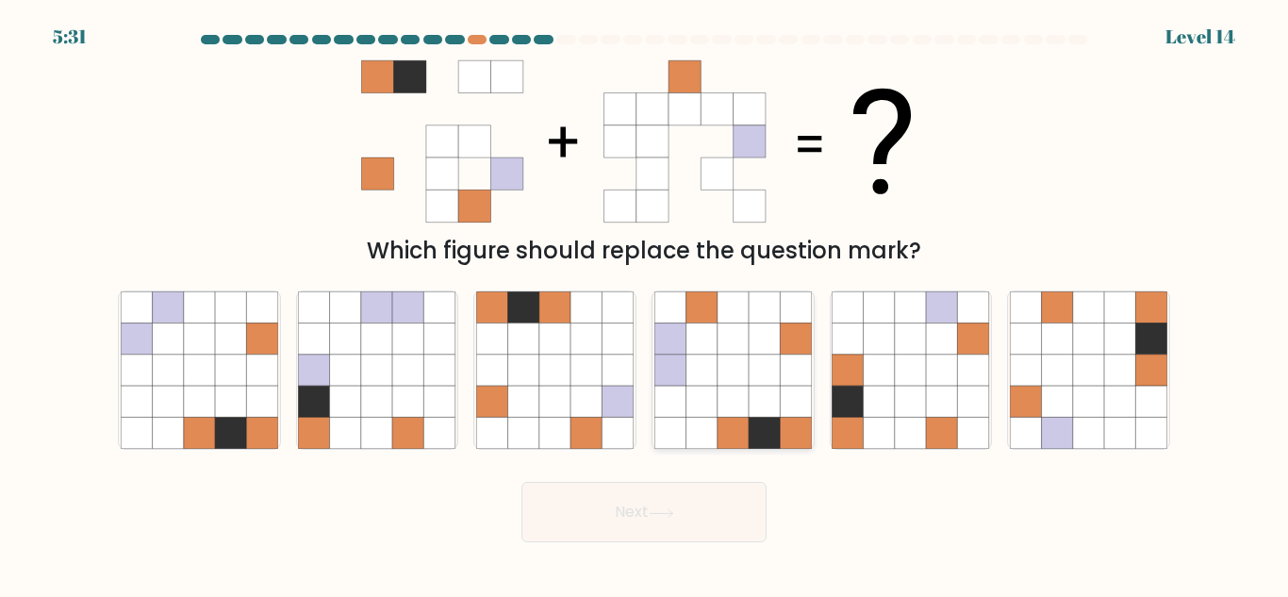
click at [783, 347] on icon at bounding box center [795, 339] width 31 height 31
click at [645, 304] on input "d." at bounding box center [644, 301] width 1 height 5
radio input "true"
click at [634, 494] on button "Next" at bounding box center [644, 512] width 245 height 60
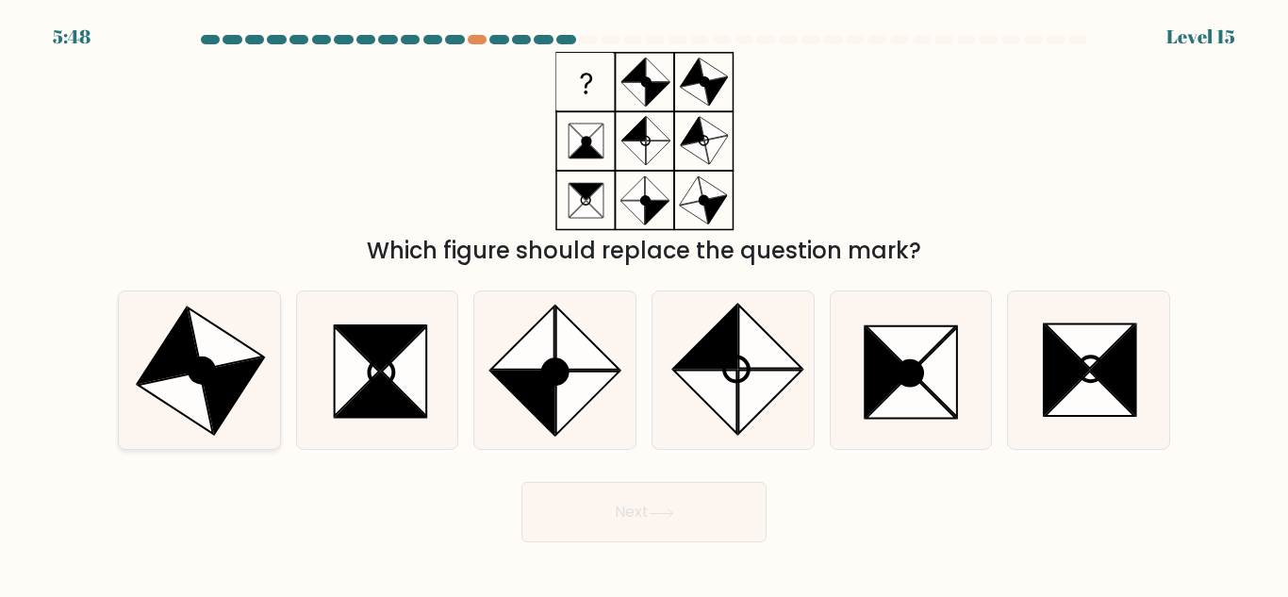
click at [246, 395] on icon at bounding box center [200, 370] width 158 height 158
click at [644, 304] on input "a." at bounding box center [644, 301] width 1 height 5
radio input "true"
click at [687, 521] on button "Next" at bounding box center [644, 512] width 245 height 60
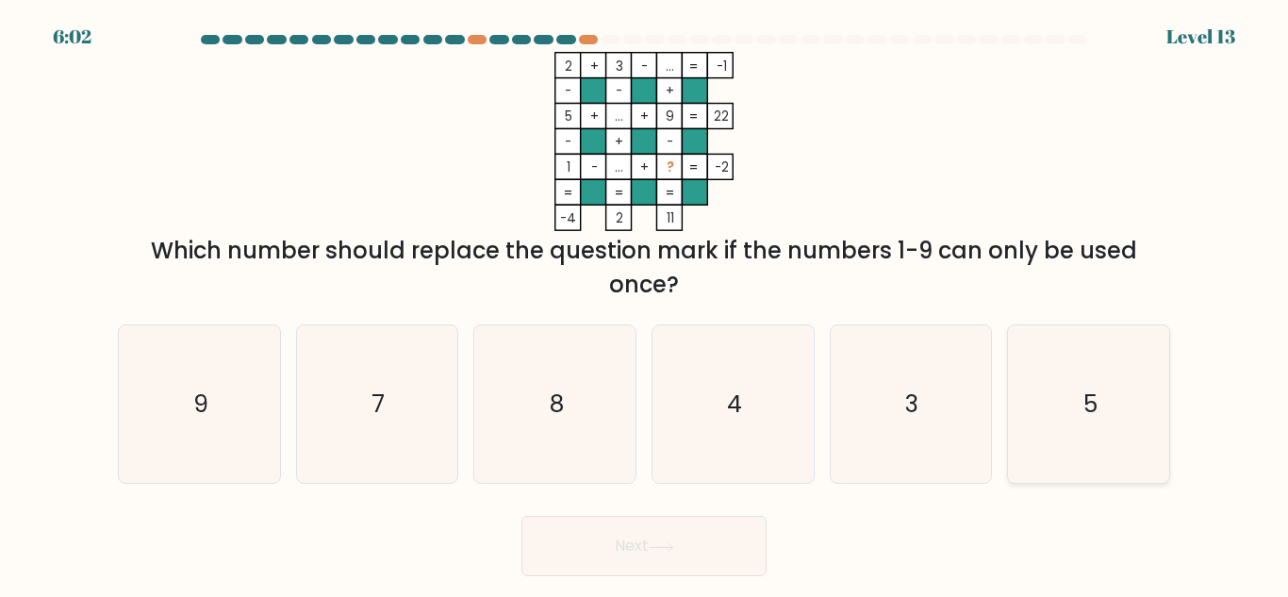
click at [1126, 411] on icon "5" at bounding box center [1089, 404] width 158 height 158
click at [645, 304] on input "f. 5" at bounding box center [644, 301] width 1 height 5
radio input "true"
click at [663, 417] on icon "4" at bounding box center [734, 404] width 158 height 158
click at [645, 304] on input "d. 4" at bounding box center [644, 301] width 1 height 5
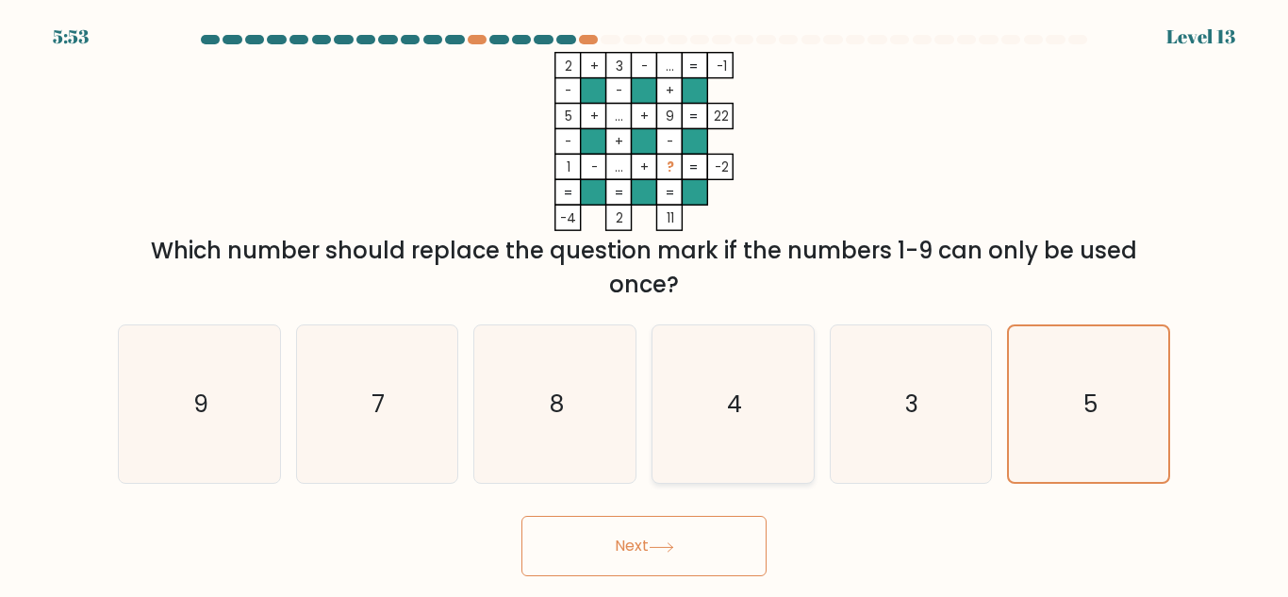
radio input "true"
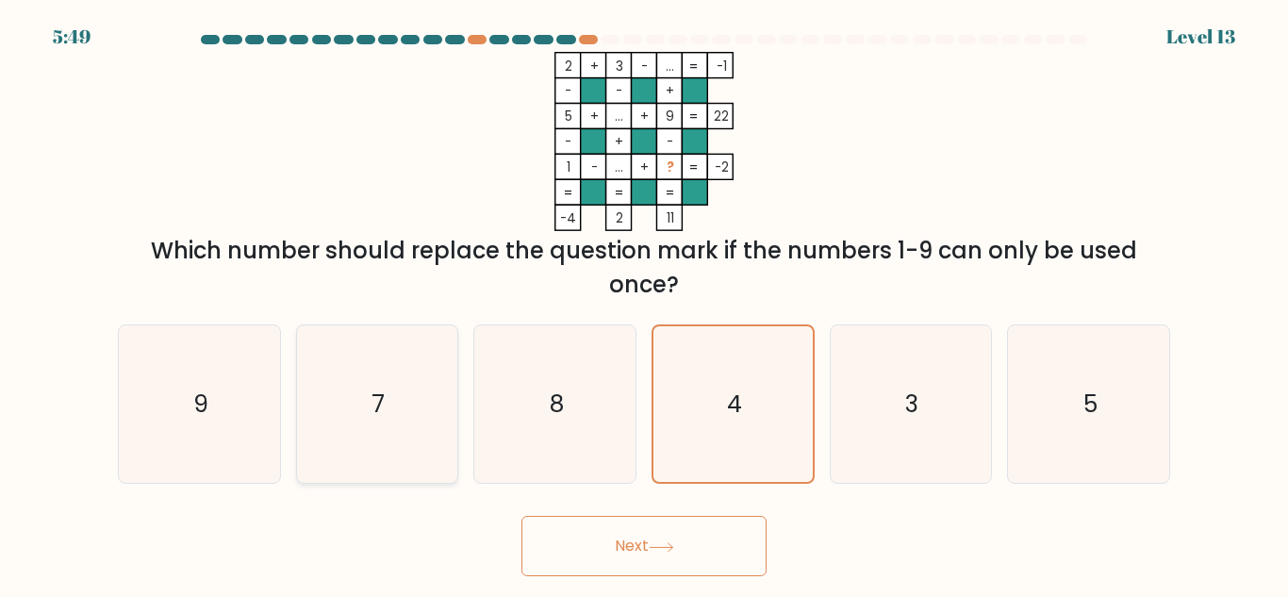
click at [364, 436] on icon "7" at bounding box center [377, 404] width 158 height 158
click at [644, 304] on input "b. 7" at bounding box center [644, 301] width 1 height 5
radio input "true"
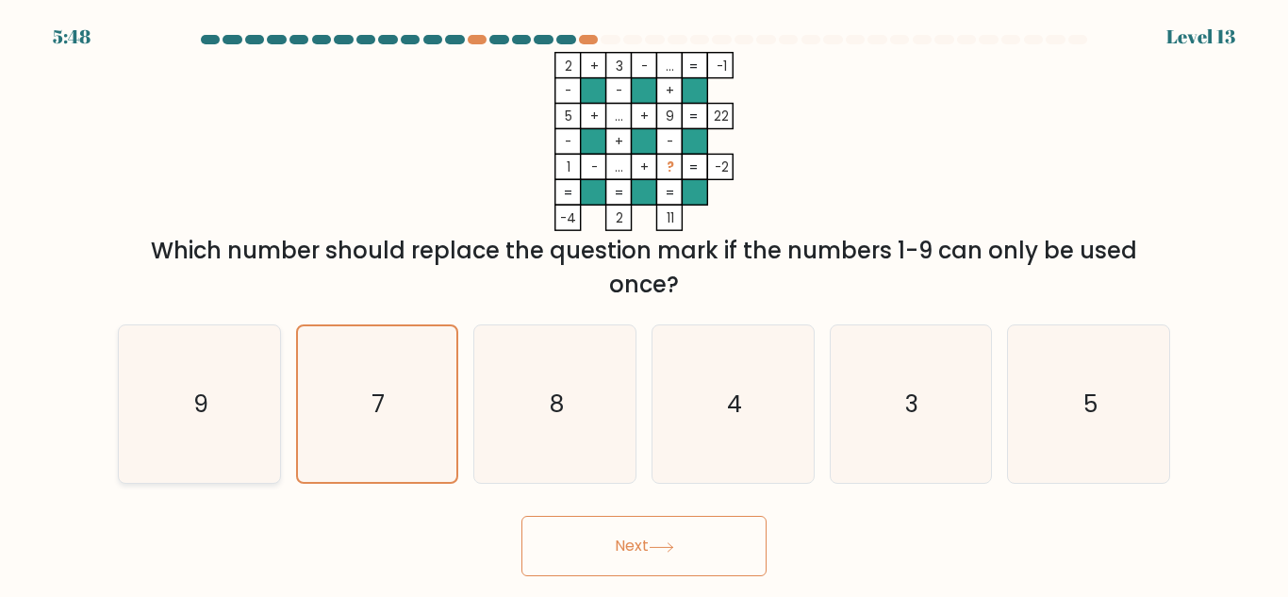
click at [219, 423] on icon "9" at bounding box center [200, 404] width 158 height 158
click at [644, 304] on input "a. 9" at bounding box center [644, 301] width 1 height 5
radio input "true"
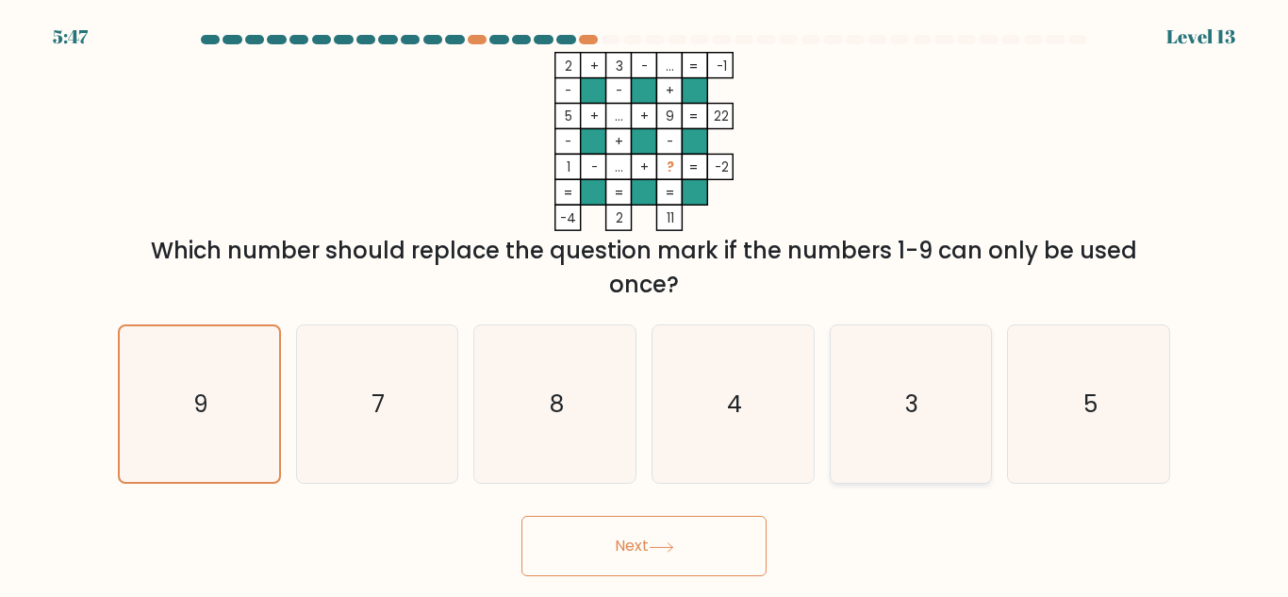
click at [884, 411] on icon "3" at bounding box center [911, 404] width 158 height 158
click at [645, 304] on input "e. 3" at bounding box center [644, 301] width 1 height 5
radio input "true"
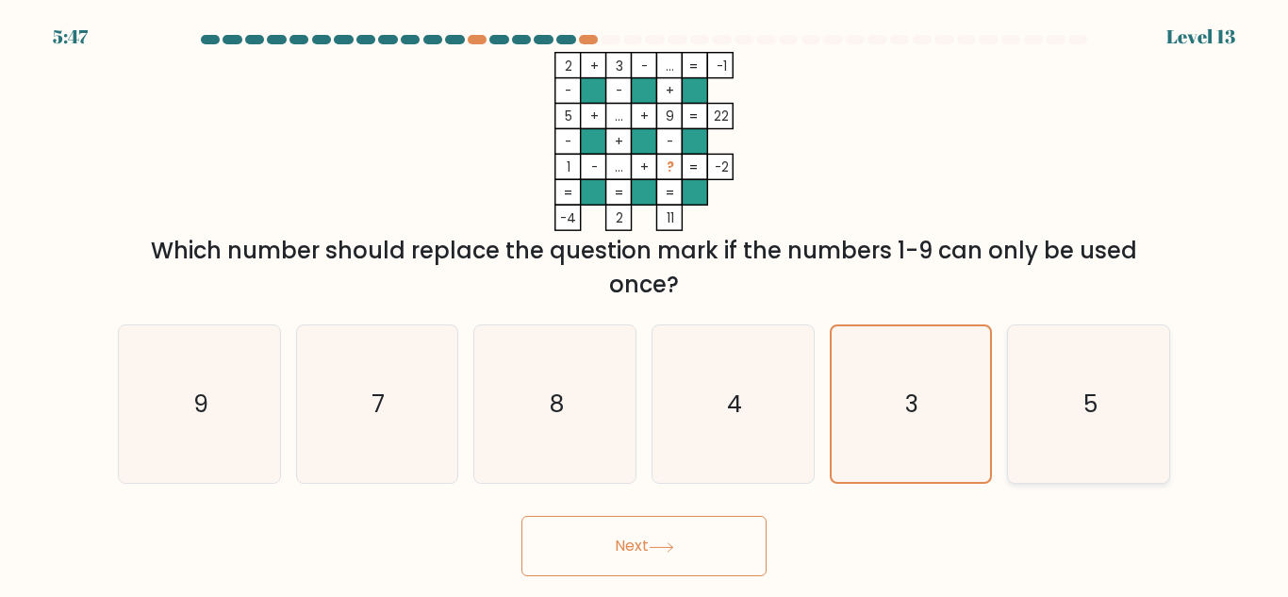
click at [1054, 406] on icon "5" at bounding box center [1089, 404] width 158 height 158
click at [645, 304] on input "f. 5" at bounding box center [644, 301] width 1 height 5
radio input "true"
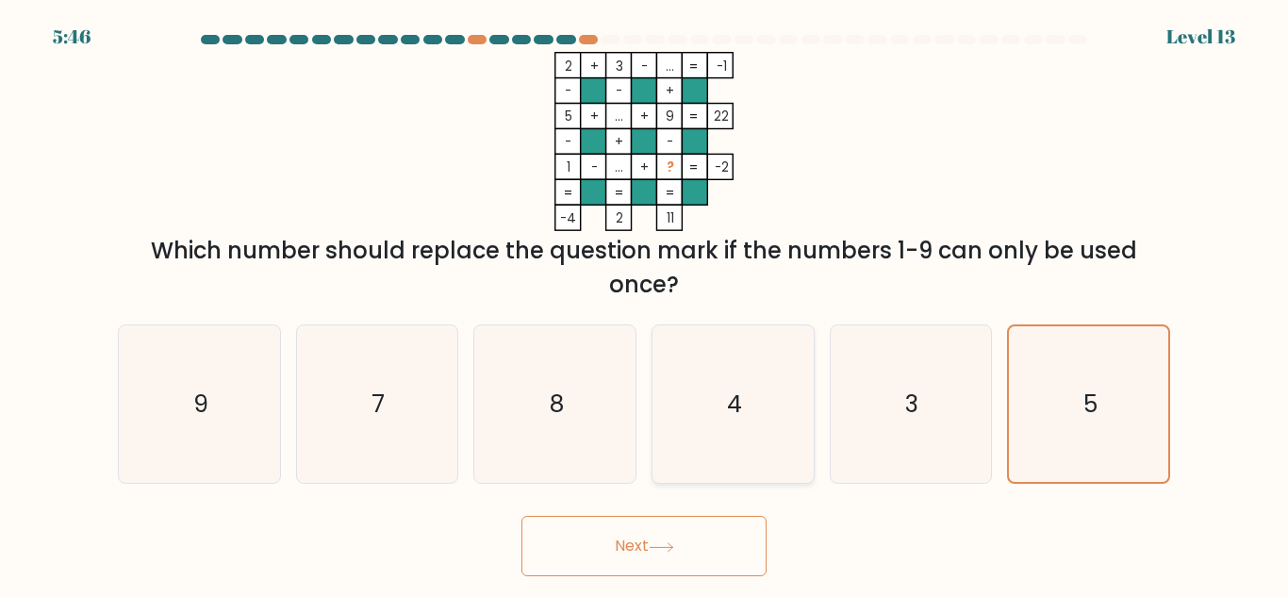
click at [724, 416] on icon "4" at bounding box center [734, 404] width 158 height 158
click at [645, 304] on input "d. 4" at bounding box center [644, 301] width 1 height 5
radio input "true"
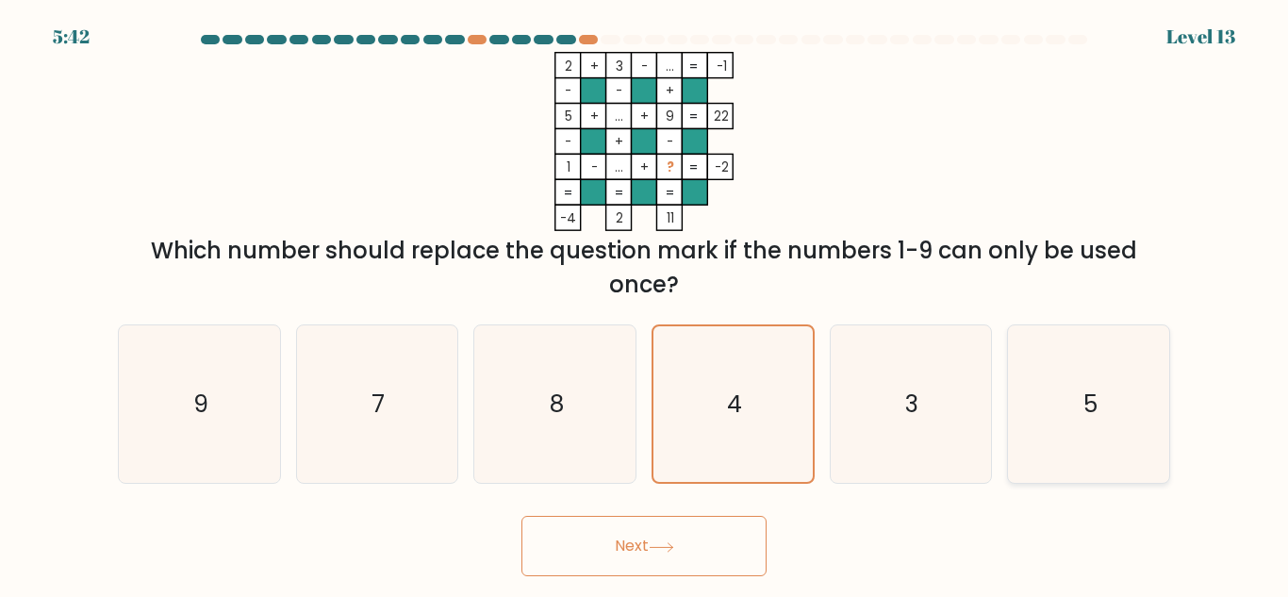
click at [1153, 419] on icon "5" at bounding box center [1089, 404] width 158 height 158
click at [645, 304] on input "f. 5" at bounding box center [644, 301] width 1 height 5
radio input "true"
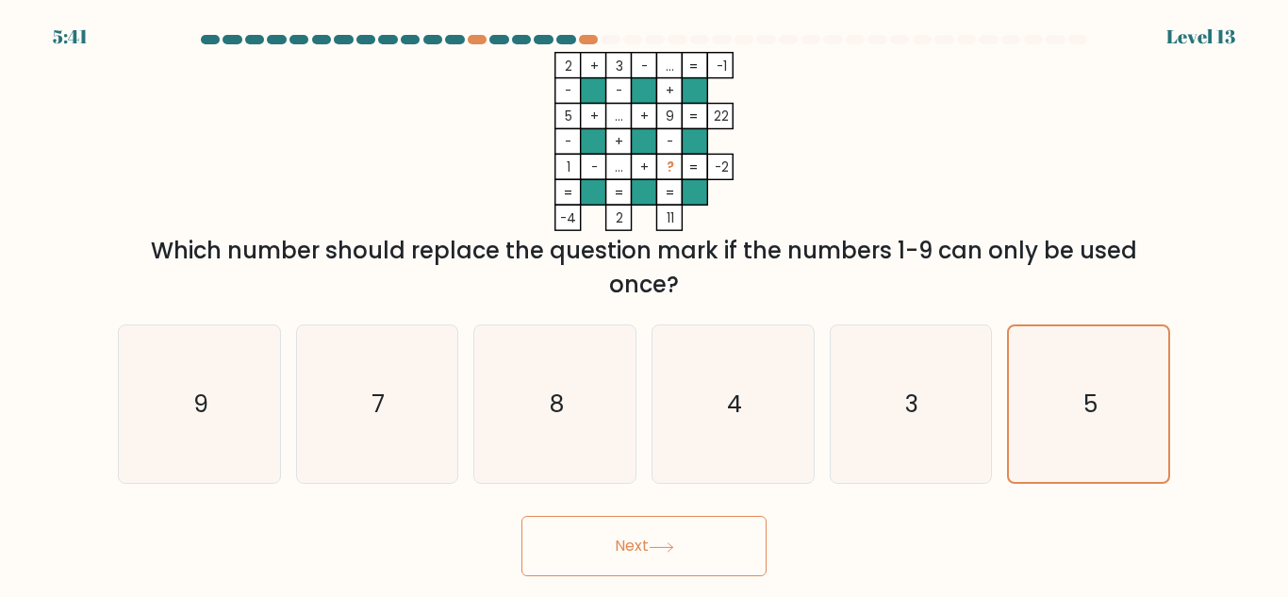
click at [602, 533] on button "Next" at bounding box center [644, 546] width 245 height 60
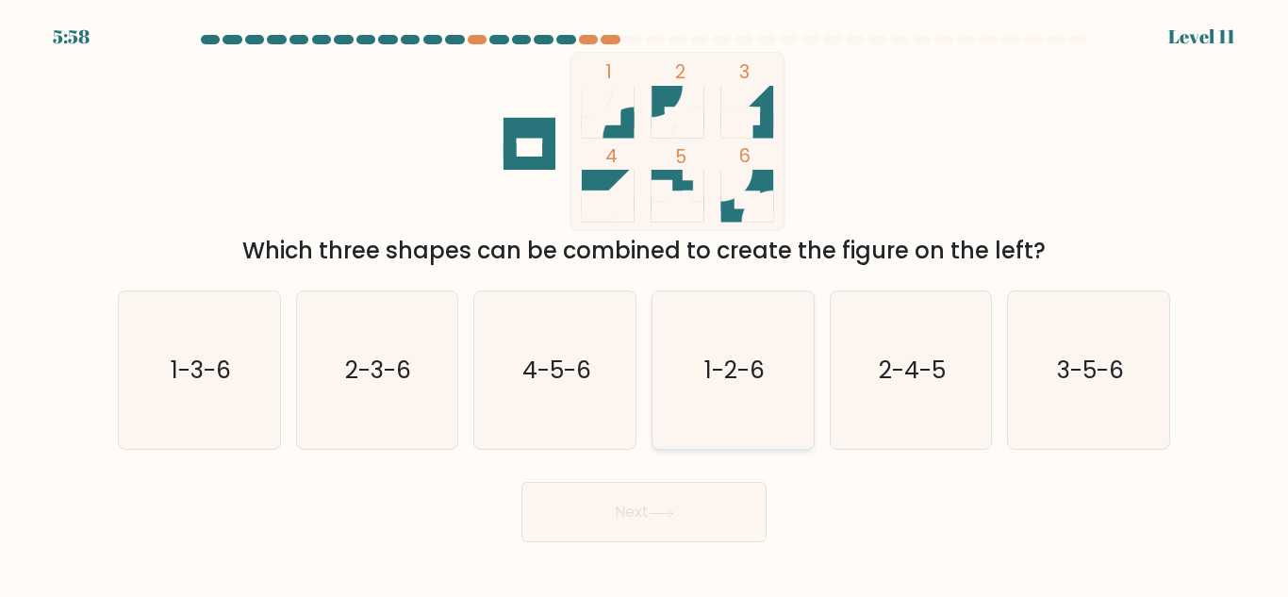
click at [724, 424] on icon "1-2-6" at bounding box center [734, 370] width 158 height 158
click at [645, 304] on input "d. 1-2-6" at bounding box center [644, 301] width 1 height 5
radio input "true"
click at [655, 517] on icon at bounding box center [661, 513] width 25 height 10
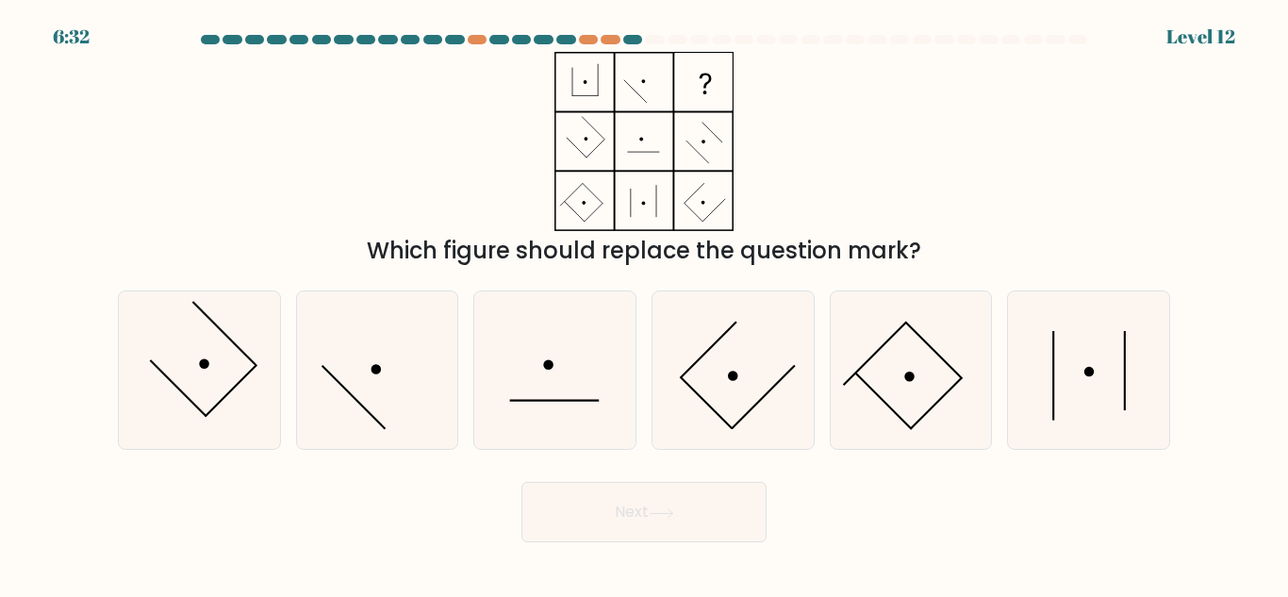
click at [516, 239] on div "Which figure should replace the question mark?" at bounding box center [644, 251] width 1030 height 34
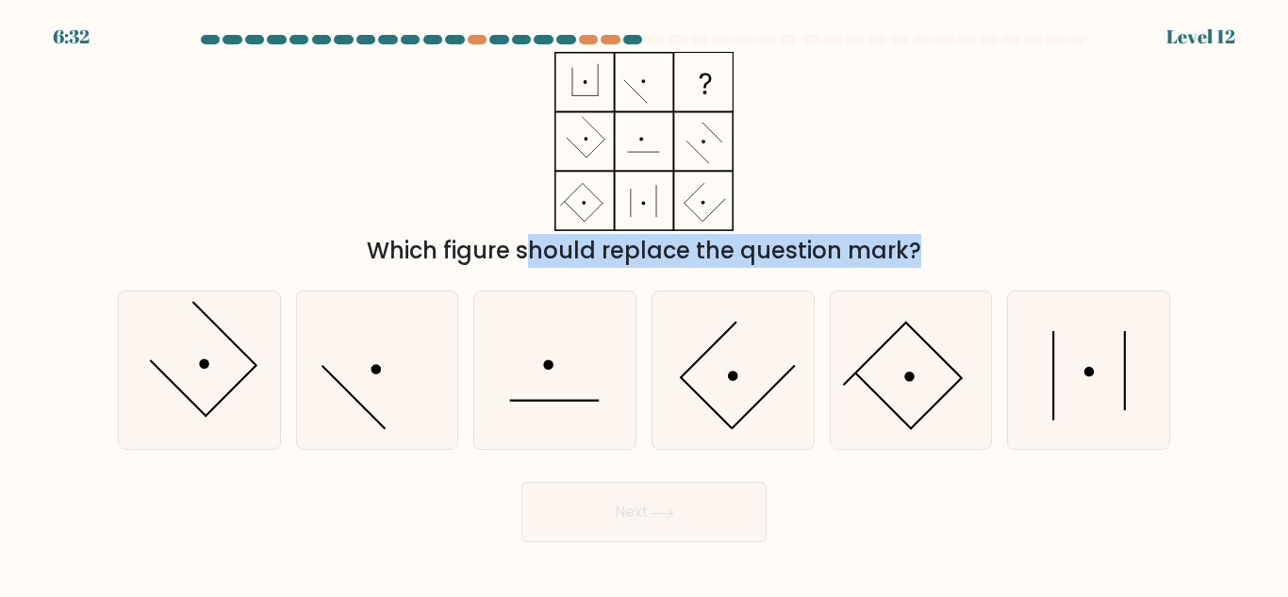
click at [516, 239] on div "Which figure should replace the question mark?" at bounding box center [644, 251] width 1030 height 34
click at [534, 258] on div "Which figure should replace the question mark?" at bounding box center [644, 251] width 1030 height 34
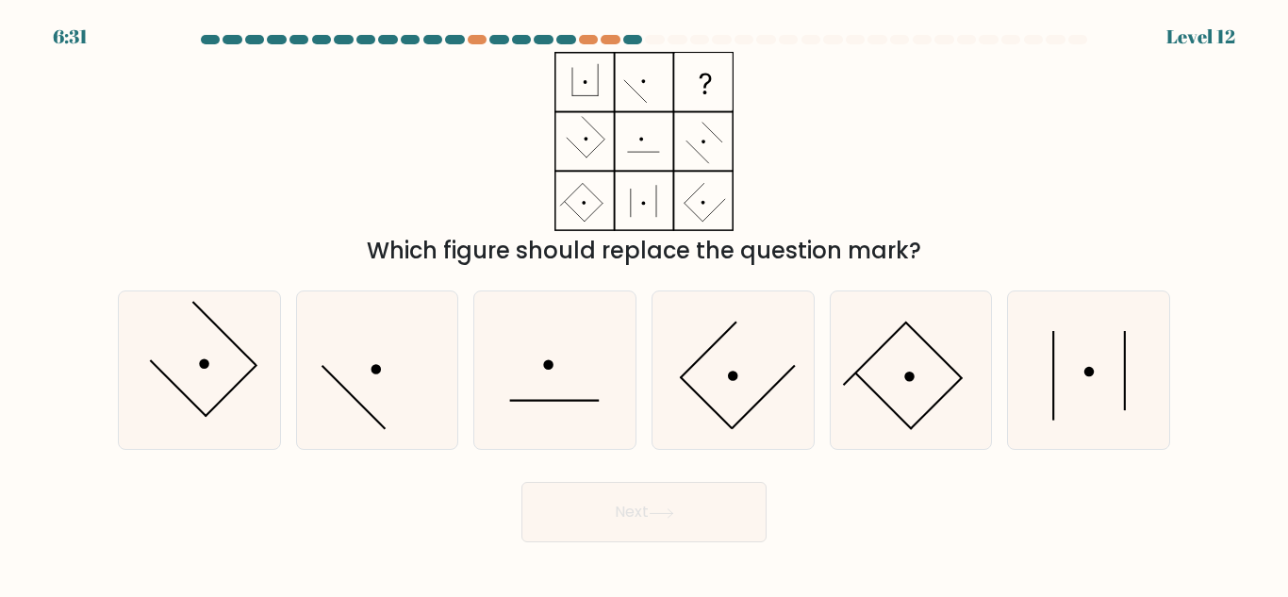
click at [534, 258] on div "Which figure should replace the question mark?" at bounding box center [644, 251] width 1030 height 34
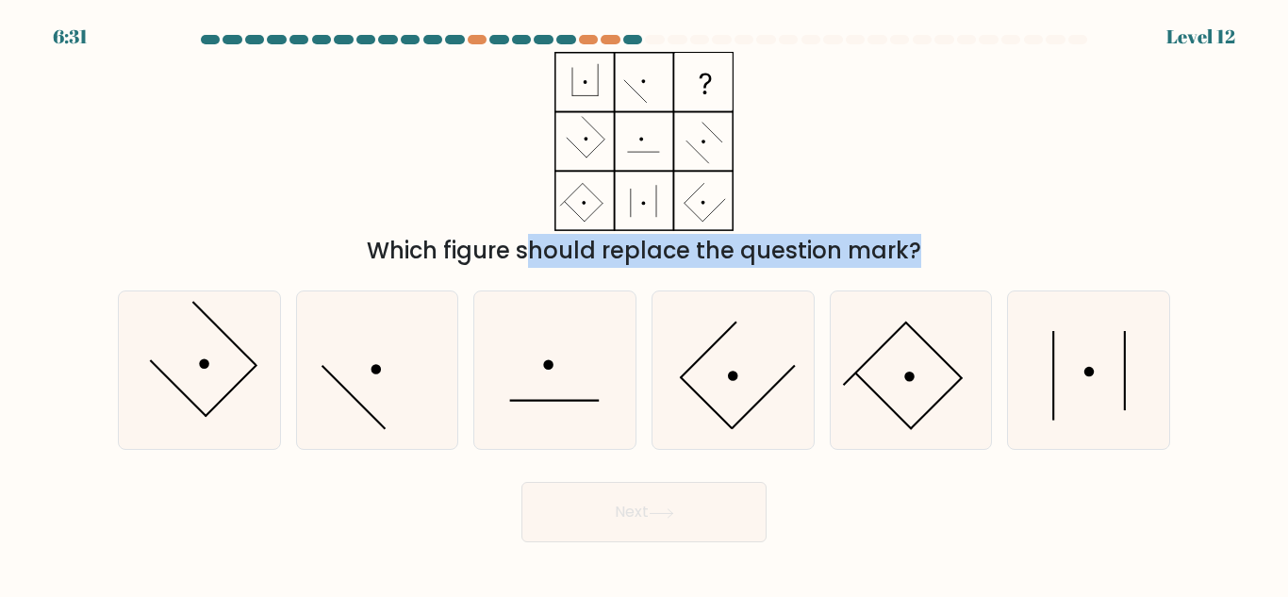
click at [534, 258] on div "Which figure should replace the question mark?" at bounding box center [644, 251] width 1030 height 34
click at [534, 261] on div "Which figure should replace the question mark?" at bounding box center [644, 251] width 1030 height 34
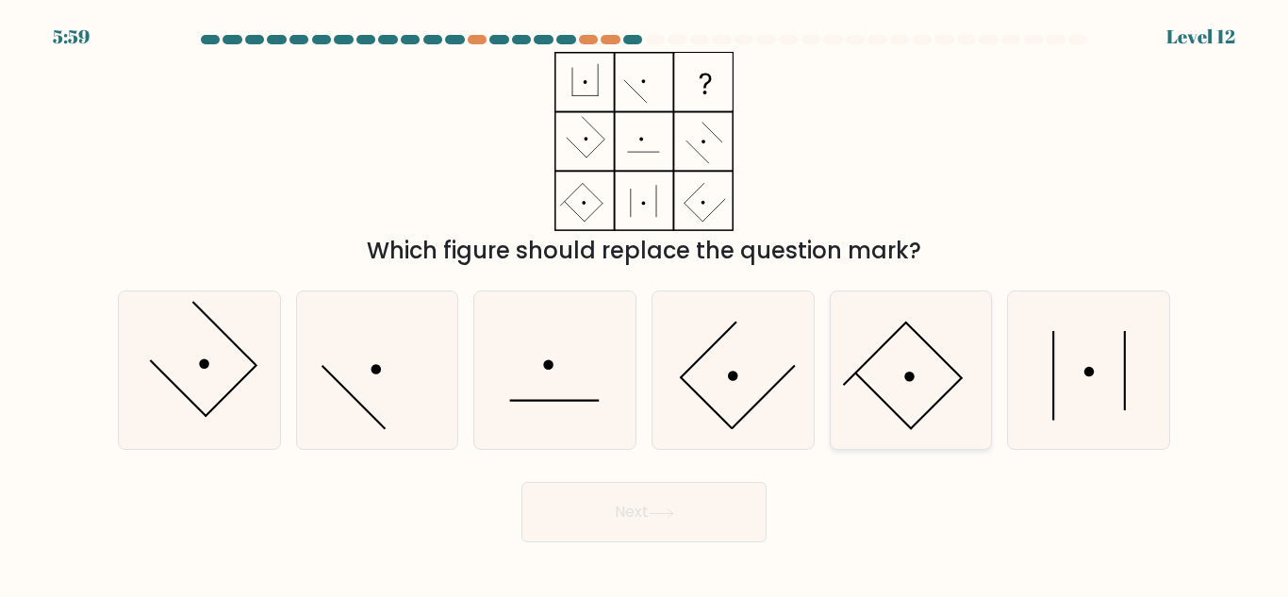
click at [899, 361] on icon at bounding box center [911, 370] width 158 height 158
click at [645, 304] on input "e." at bounding box center [644, 301] width 1 height 5
radio input "true"
click at [678, 480] on div "Next" at bounding box center [644, 508] width 1075 height 70
click at [678, 520] on button "Next" at bounding box center [644, 512] width 245 height 60
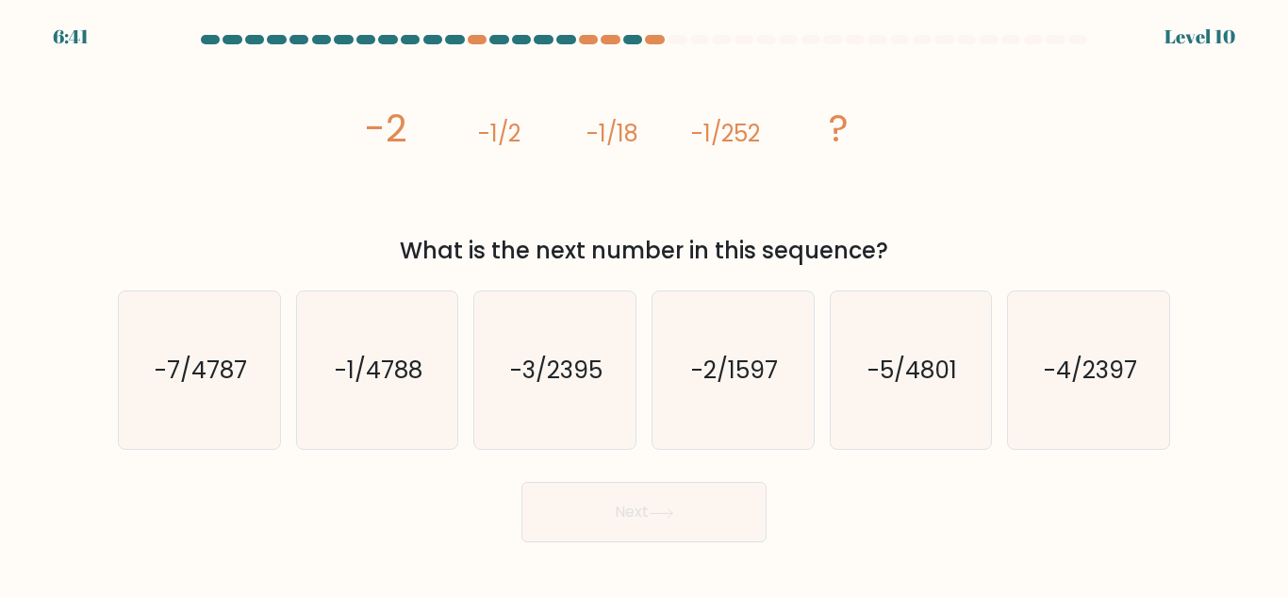
click at [543, 254] on div "What is the next number in this sequence?" at bounding box center [644, 251] width 1030 height 34
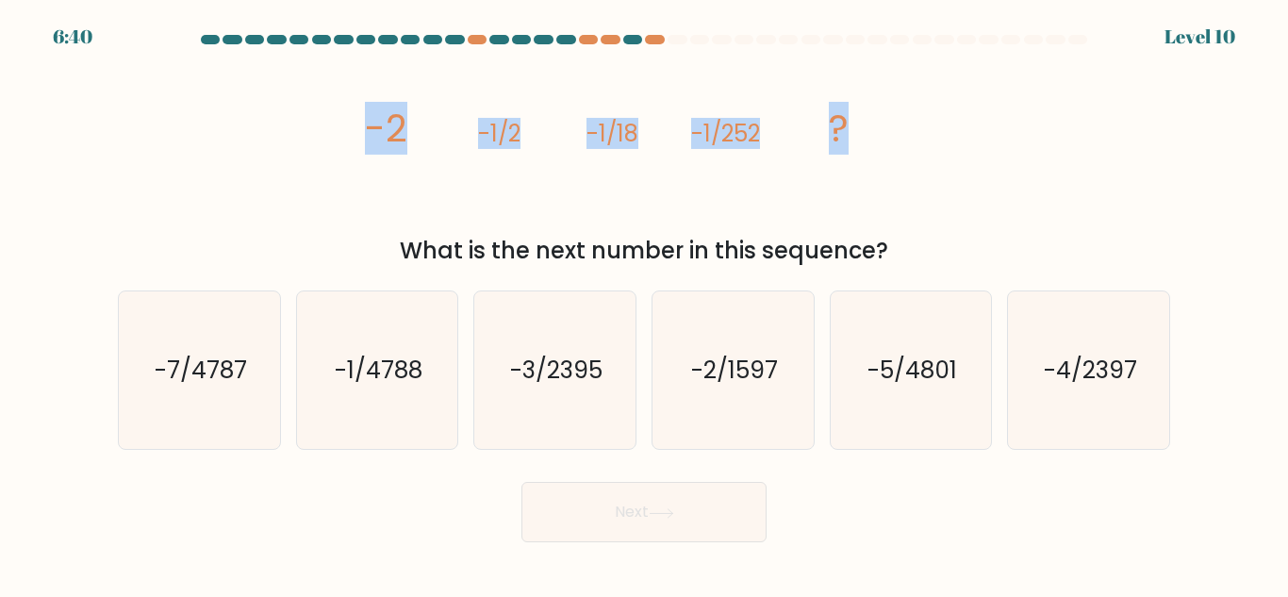
drag, startPoint x: 355, startPoint y: 118, endPoint x: 1001, endPoint y: 118, distance: 646.1
click at [1001, 118] on div "image/svg+xml -2 -1/2 -1/18 -1/252 ? What is the next number in this sequence?" at bounding box center [644, 160] width 1075 height 216
copy g "-2 -1/2 -1/18 -1/252 ?"
click at [496, 196] on icon "image/svg+xml -2 -1/2 -1/18 -1/252 ?" at bounding box center [644, 141] width 566 height 179
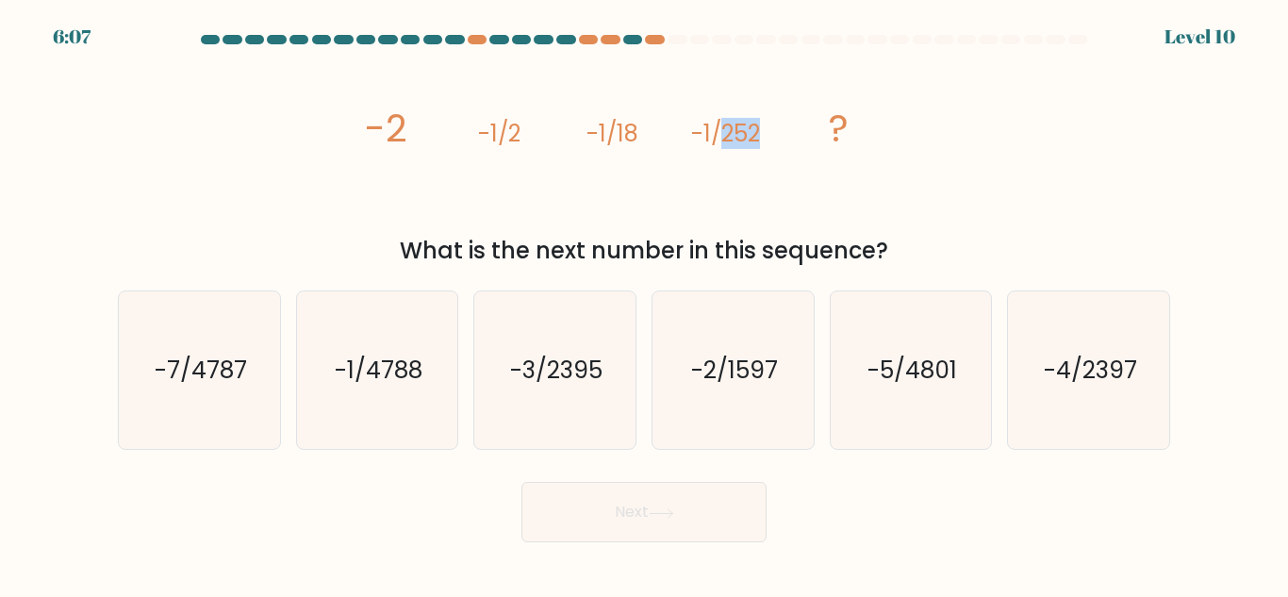
drag, startPoint x: 725, startPoint y: 141, endPoint x: 773, endPoint y: 140, distance: 47.2
click at [773, 140] on icon "image/svg+xml -2 -1/2 -1/18 -1/252 ?" at bounding box center [644, 141] width 566 height 179
click at [876, 391] on icon "-5/4801" at bounding box center [911, 370] width 158 height 158
click at [645, 304] on input "e. -5/4801" at bounding box center [644, 301] width 1 height 5
radio input "true"
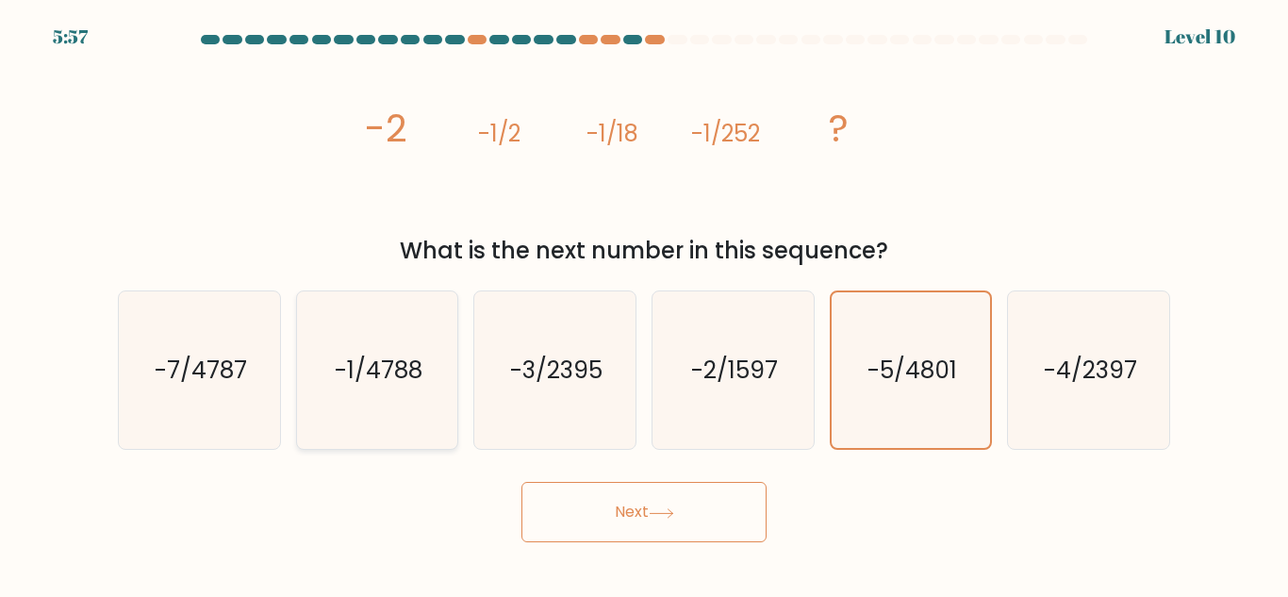
click at [338, 396] on icon "-1/4788" at bounding box center [377, 370] width 158 height 158
click at [644, 304] on input "b. -1/4788" at bounding box center [644, 301] width 1 height 5
radio input "true"
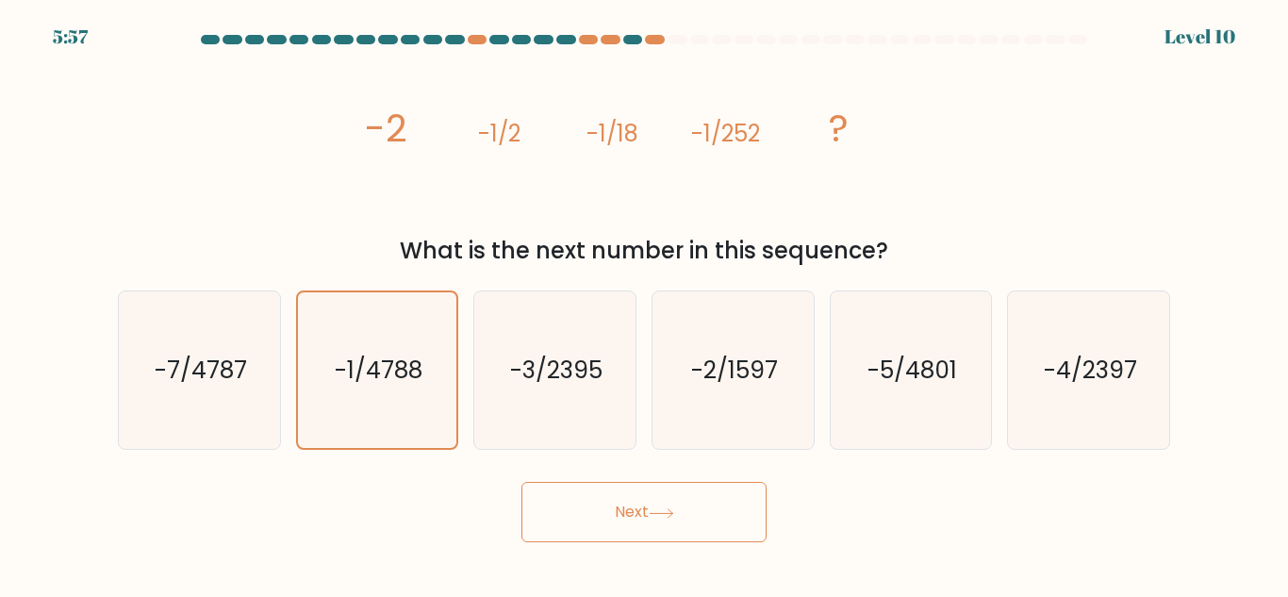
click at [690, 491] on button "Next" at bounding box center [644, 512] width 245 height 60
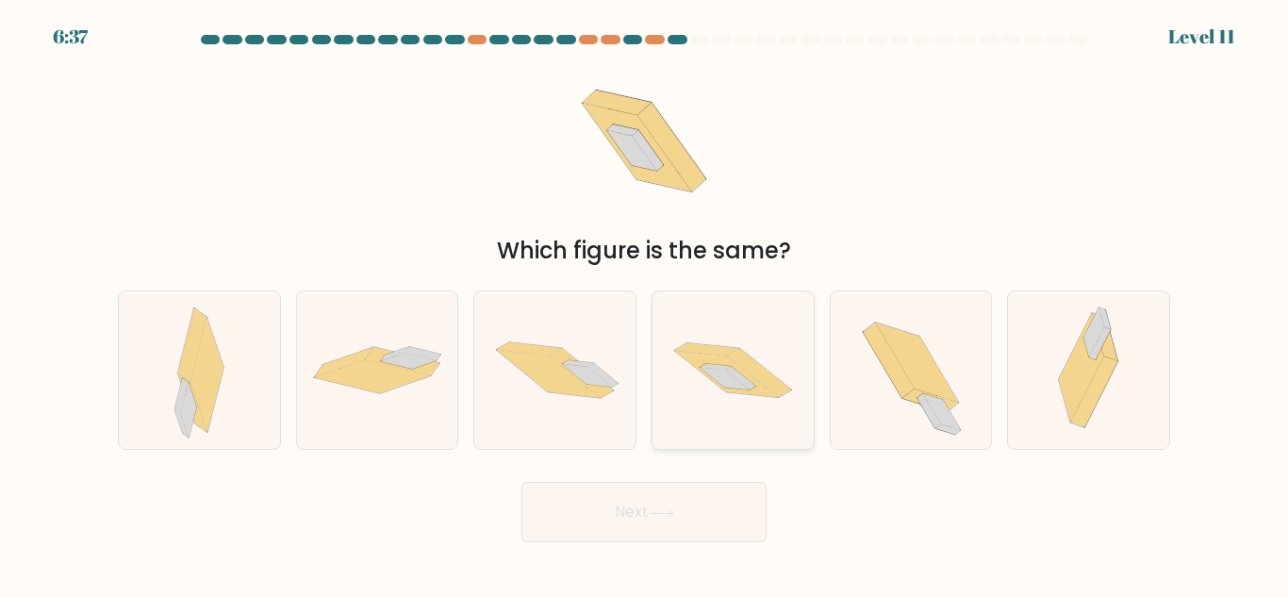
click at [726, 384] on icon at bounding box center [725, 379] width 50 height 23
click at [645, 304] on input "d." at bounding box center [644, 301] width 1 height 5
radio input "true"
click at [734, 485] on button "Next" at bounding box center [644, 512] width 245 height 60
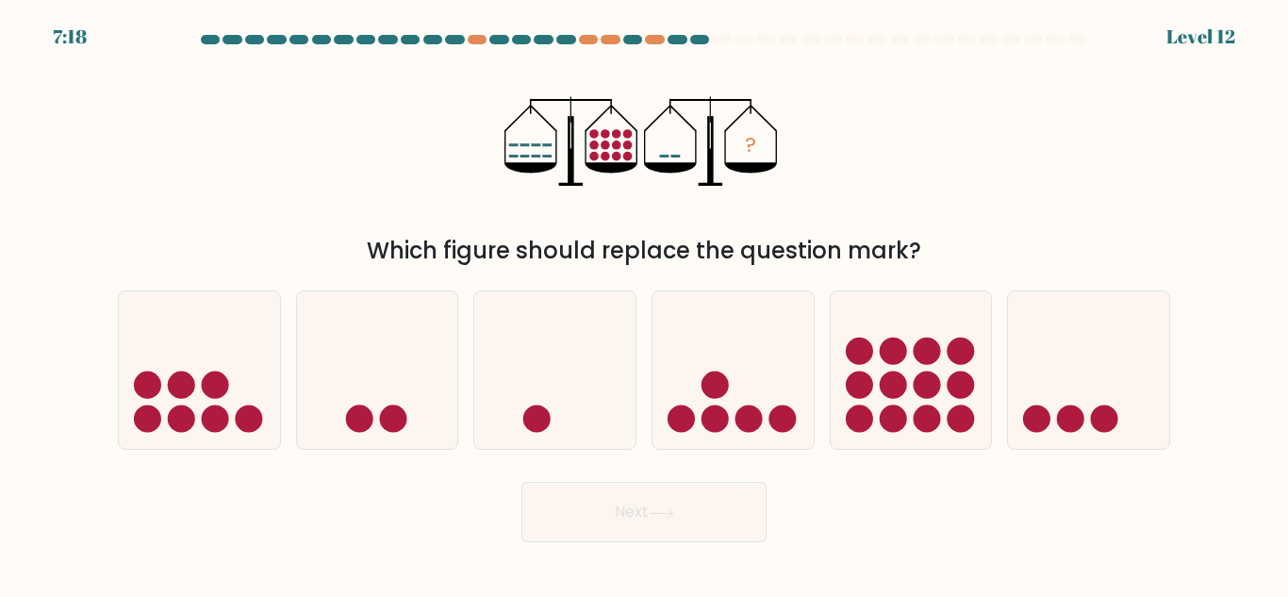
click at [453, 239] on div "Which figure should replace the question mark?" at bounding box center [644, 251] width 1030 height 34
click at [736, 407] on icon at bounding box center [733, 370] width 161 height 133
click at [645, 304] on input "d." at bounding box center [644, 301] width 1 height 5
radio input "true"
click at [1080, 387] on icon at bounding box center [1088, 370] width 161 height 133
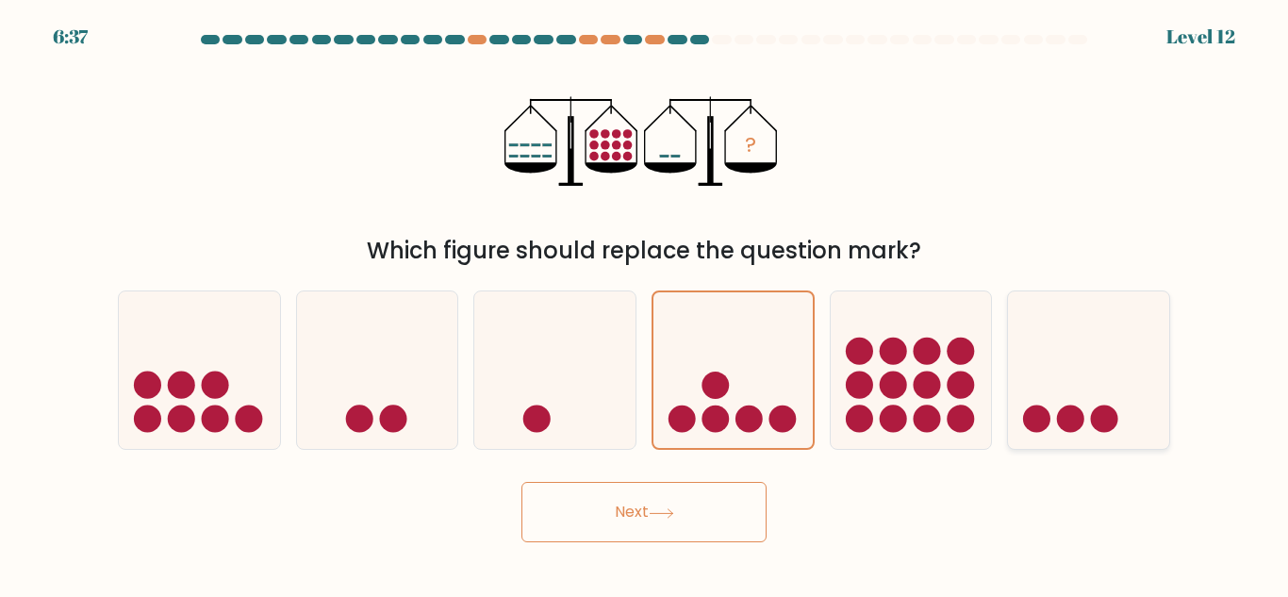
click at [645, 304] on input "f." at bounding box center [644, 301] width 1 height 5
radio input "true"
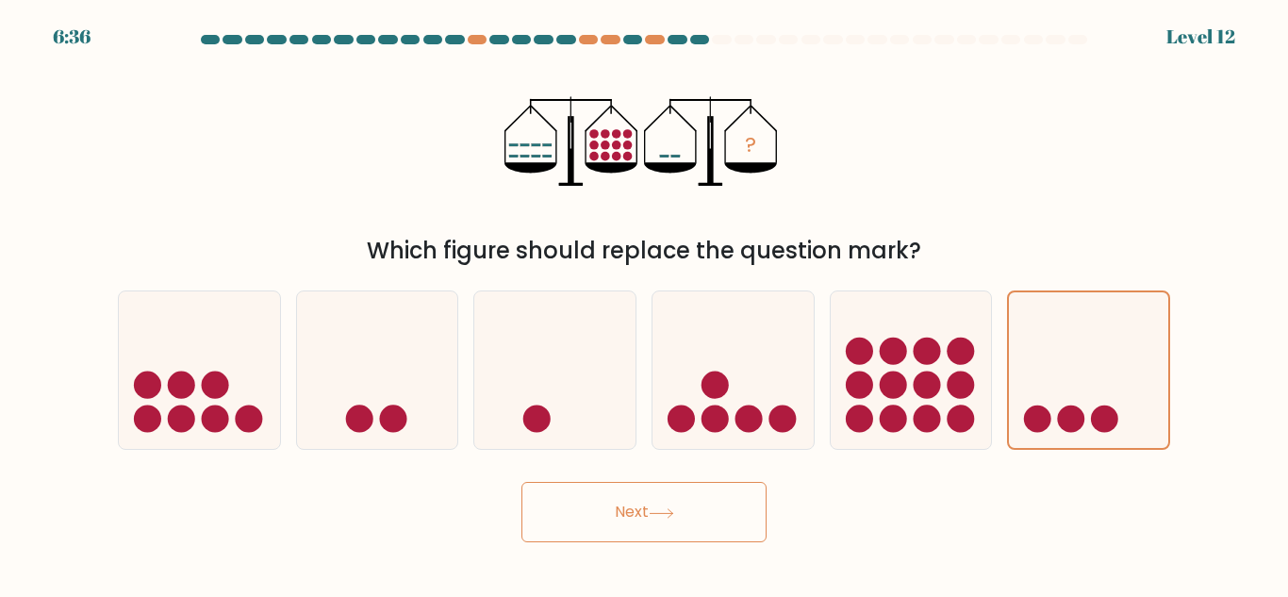
click at [643, 537] on button "Next" at bounding box center [644, 512] width 245 height 60
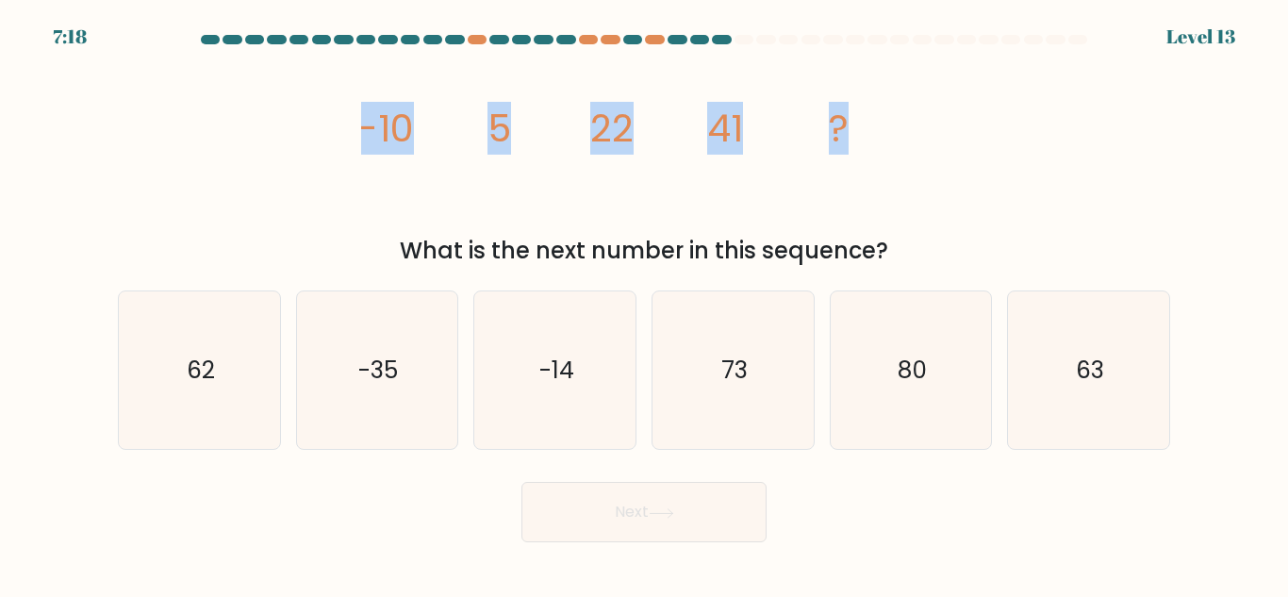
drag, startPoint x: 320, startPoint y: 137, endPoint x: 946, endPoint y: 137, distance: 626.3
click at [946, 137] on div "image/svg+xml -10 5 22 41 ? What is the next number in this sequence?" at bounding box center [644, 160] width 1075 height 216
copy g "-10 5 22 41 ?"
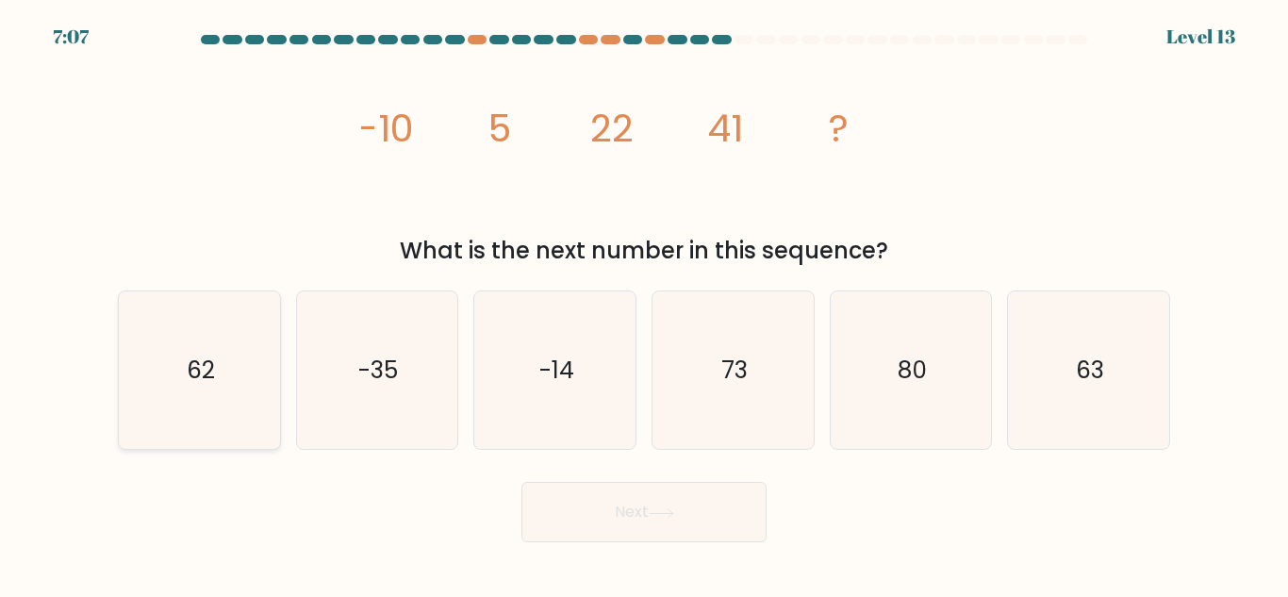
click at [249, 409] on icon "62" at bounding box center [200, 370] width 158 height 158
click at [644, 304] on input "a. 62" at bounding box center [644, 301] width 1 height 5
radio input "true"
click at [595, 515] on button "Next" at bounding box center [644, 512] width 245 height 60
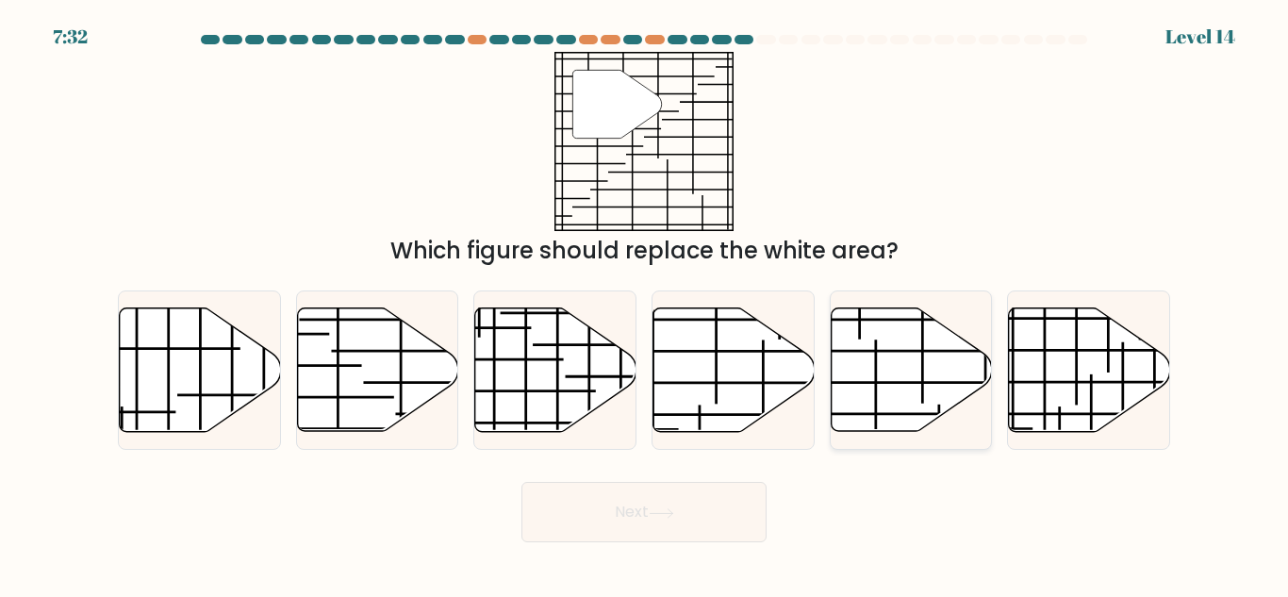
click at [896, 403] on icon at bounding box center [911, 370] width 161 height 124
click at [645, 304] on input "e." at bounding box center [644, 301] width 1 height 5
radio input "true"
click at [711, 491] on button "Next" at bounding box center [644, 512] width 245 height 60
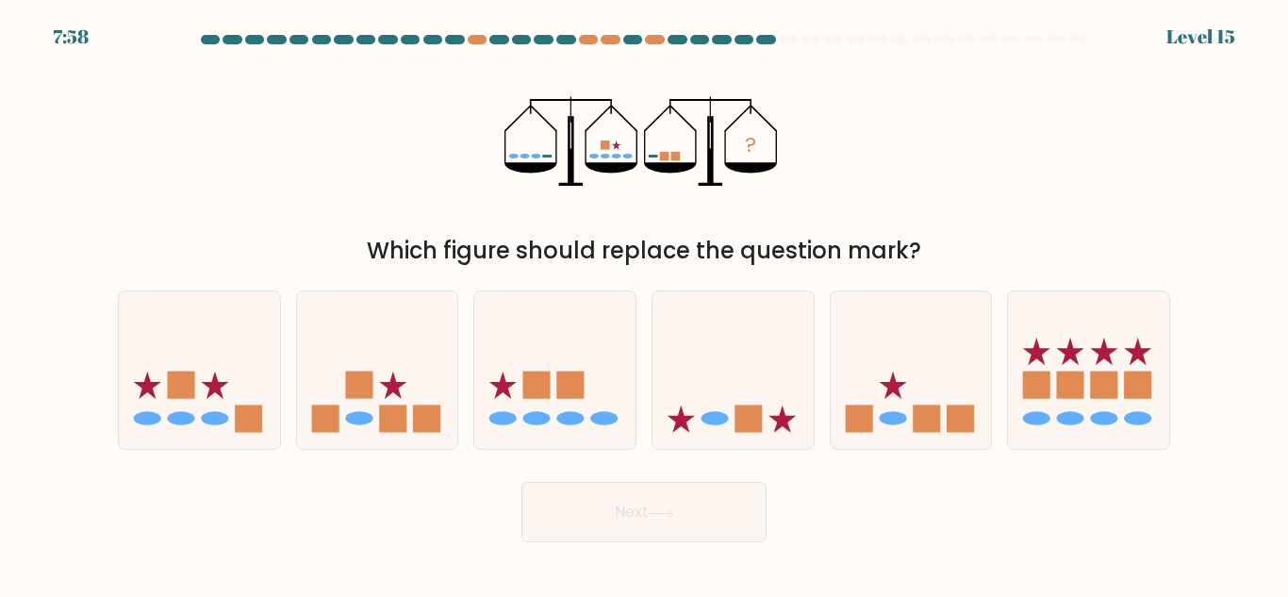
click at [526, 250] on div "Which figure should replace the question mark?" at bounding box center [644, 251] width 1030 height 34
click at [528, 250] on div "Which figure should replace the question mark?" at bounding box center [644, 251] width 1030 height 34
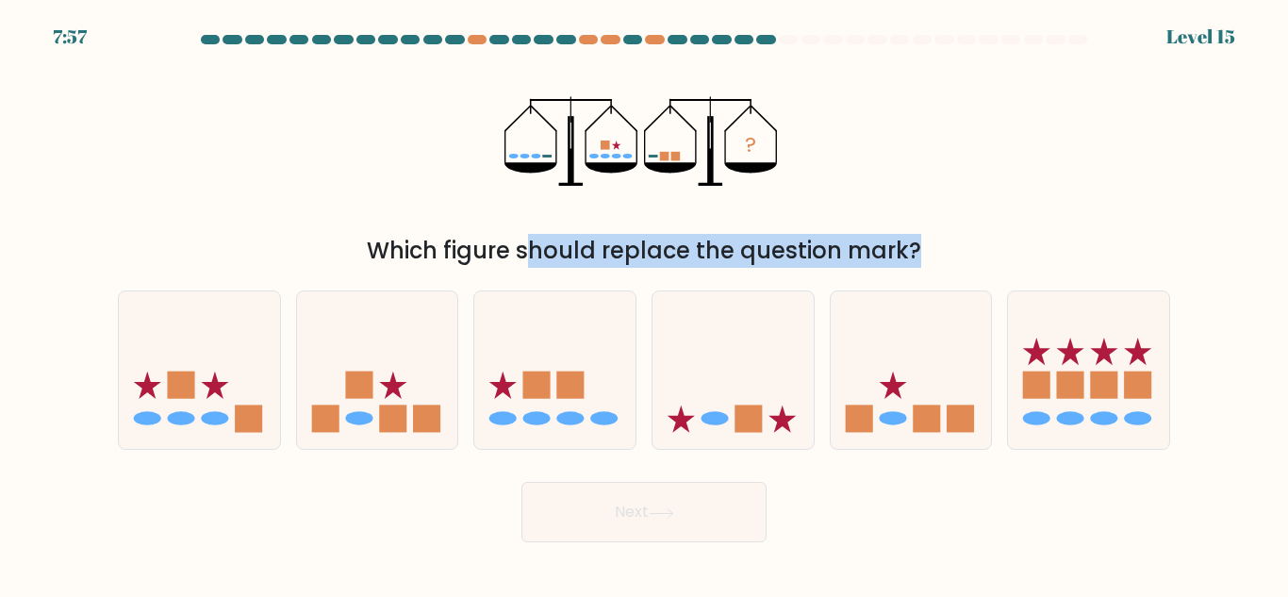
click at [528, 250] on div "Which figure should replace the question mark?" at bounding box center [644, 251] width 1030 height 34
click at [601, 243] on div "Which figure should replace the question mark?" at bounding box center [644, 251] width 1030 height 34
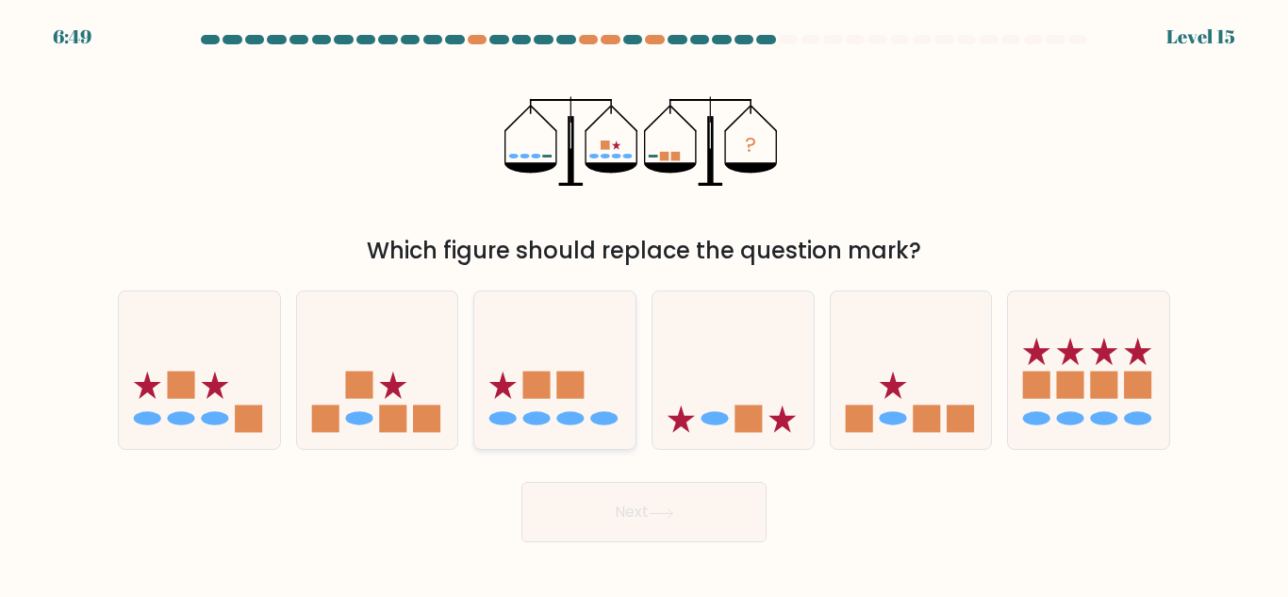
click at [597, 347] on icon at bounding box center [554, 370] width 161 height 133
click at [644, 304] on input "c." at bounding box center [644, 301] width 1 height 5
radio input "true"
click at [560, 513] on button "Next" at bounding box center [644, 512] width 245 height 60
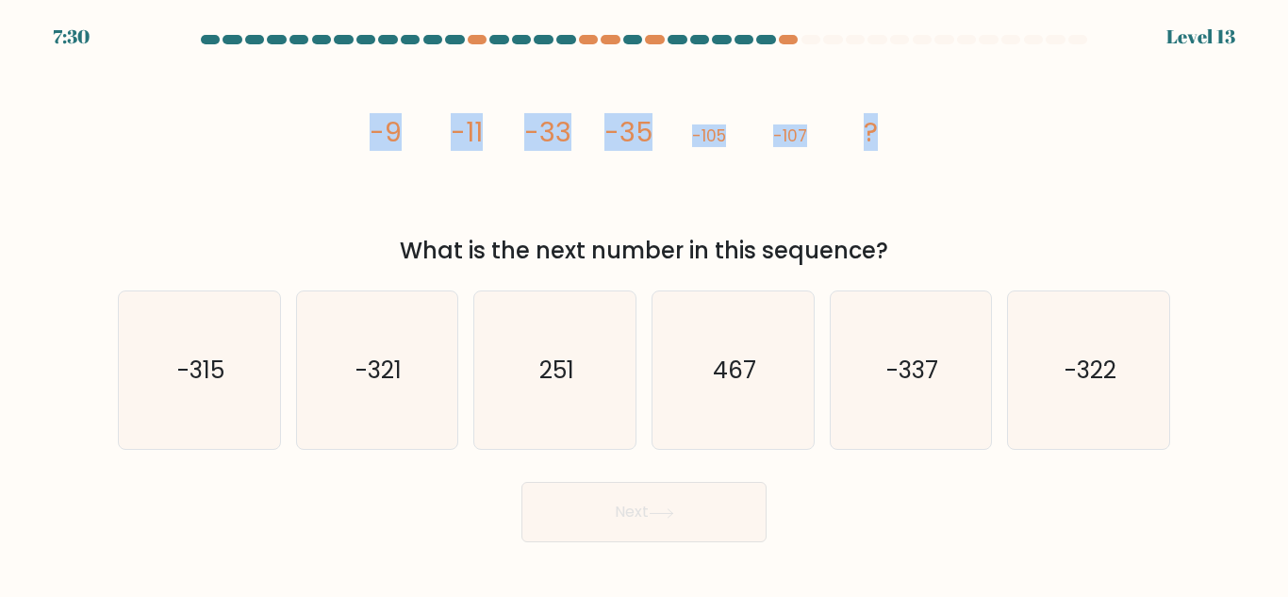
drag, startPoint x: 324, startPoint y: 120, endPoint x: 1065, endPoint y: 155, distance: 741.3
click at [1065, 155] on div "image/svg+xml -9 -11 -33 -35 -105 -107 ? What is the next number in this sequen…" at bounding box center [644, 160] width 1075 height 216
copy g "-9 -11 -33 -35 -105 -107 ?"
click at [417, 381] on icon "-321" at bounding box center [377, 370] width 158 height 158
click at [644, 304] on input "b. -321" at bounding box center [644, 301] width 1 height 5
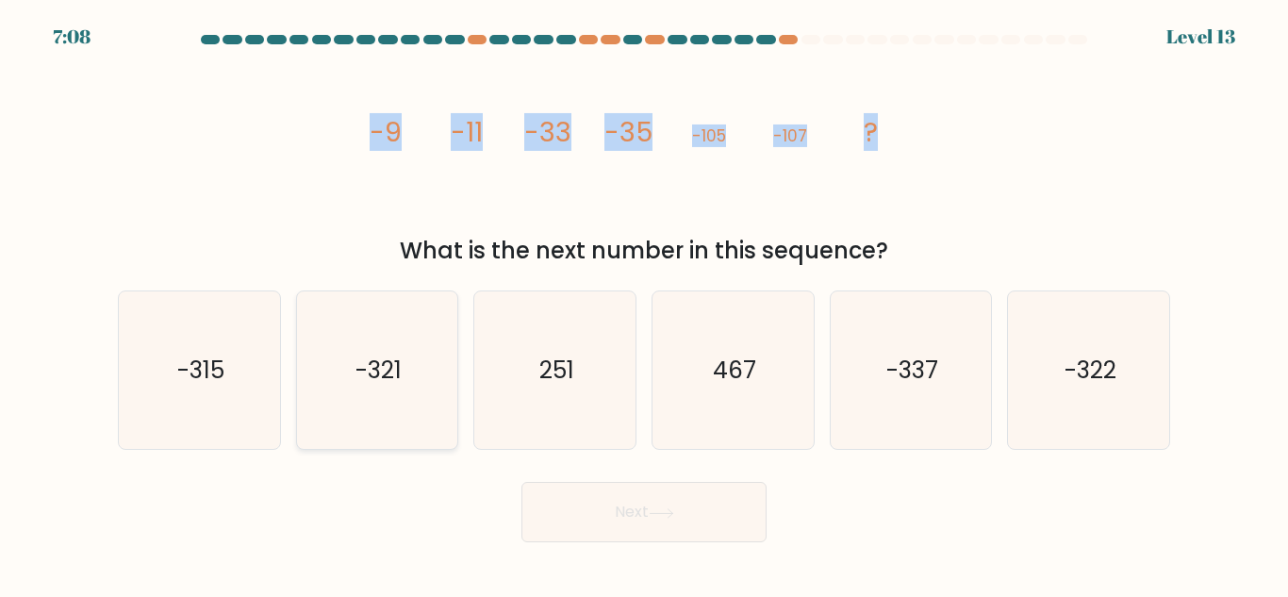
radio input "true"
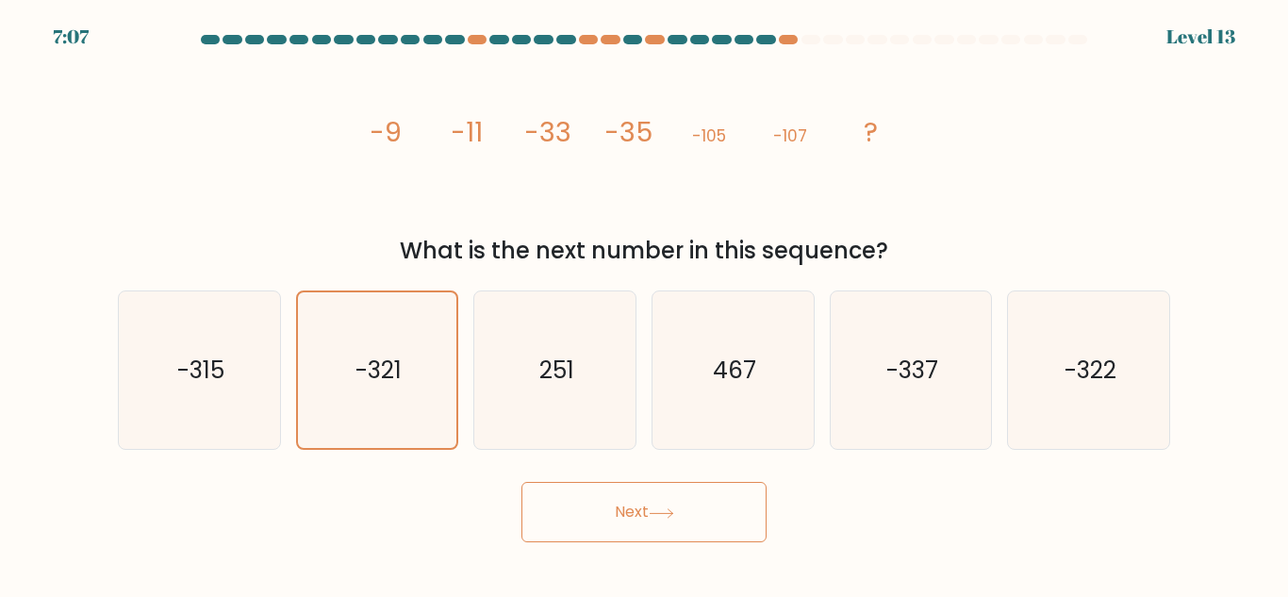
click at [723, 593] on body "7:07 Level 13" at bounding box center [644, 298] width 1288 height 597
click at [703, 525] on button "Next" at bounding box center [644, 512] width 245 height 60
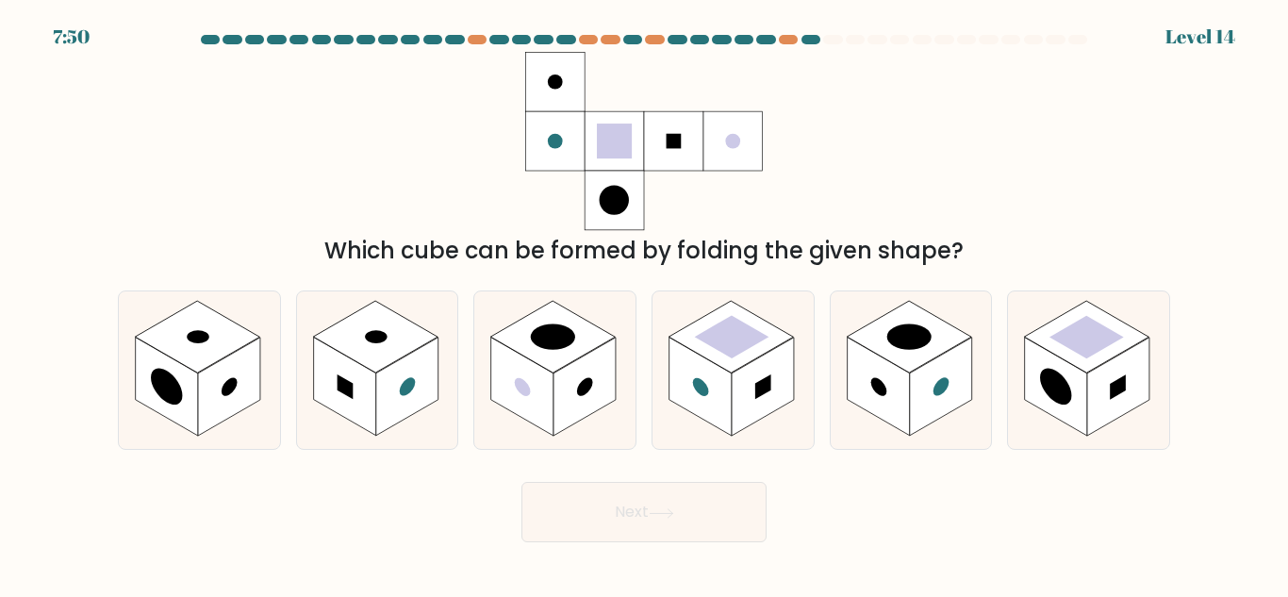
click at [636, 267] on div "Which cube can be formed by folding the given shape?" at bounding box center [644, 251] width 1030 height 34
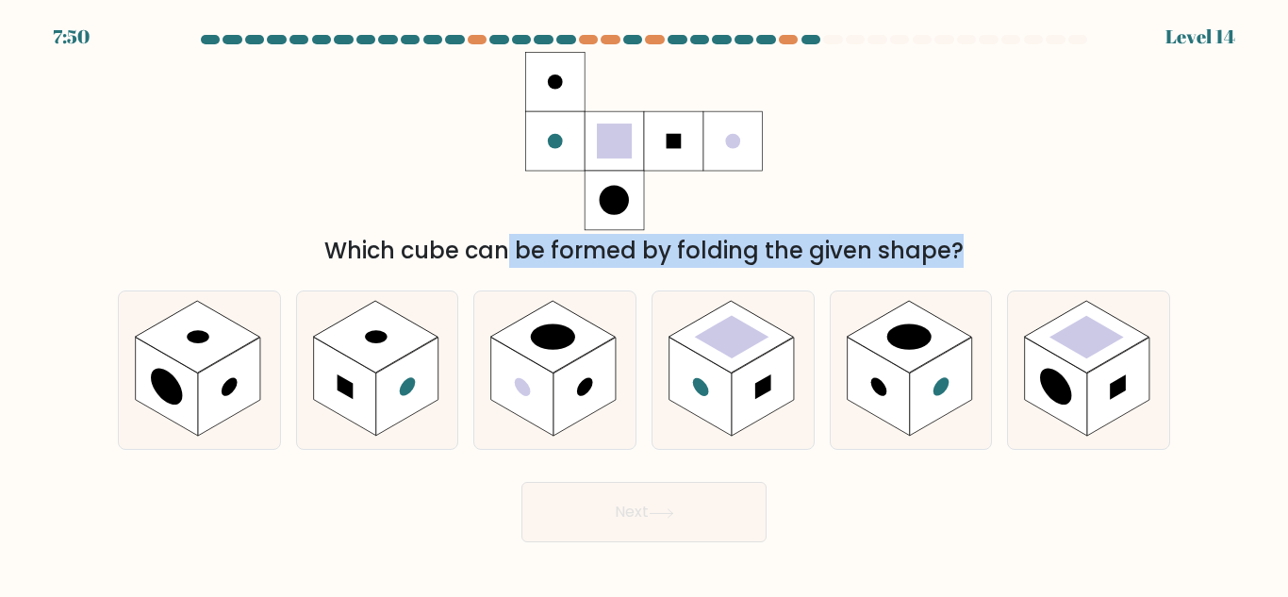
click at [636, 267] on div "Which cube can be formed by folding the given shape?" at bounding box center [644, 251] width 1030 height 34
click at [770, 245] on div "Which cube can be formed by folding the given shape?" at bounding box center [644, 251] width 1030 height 34
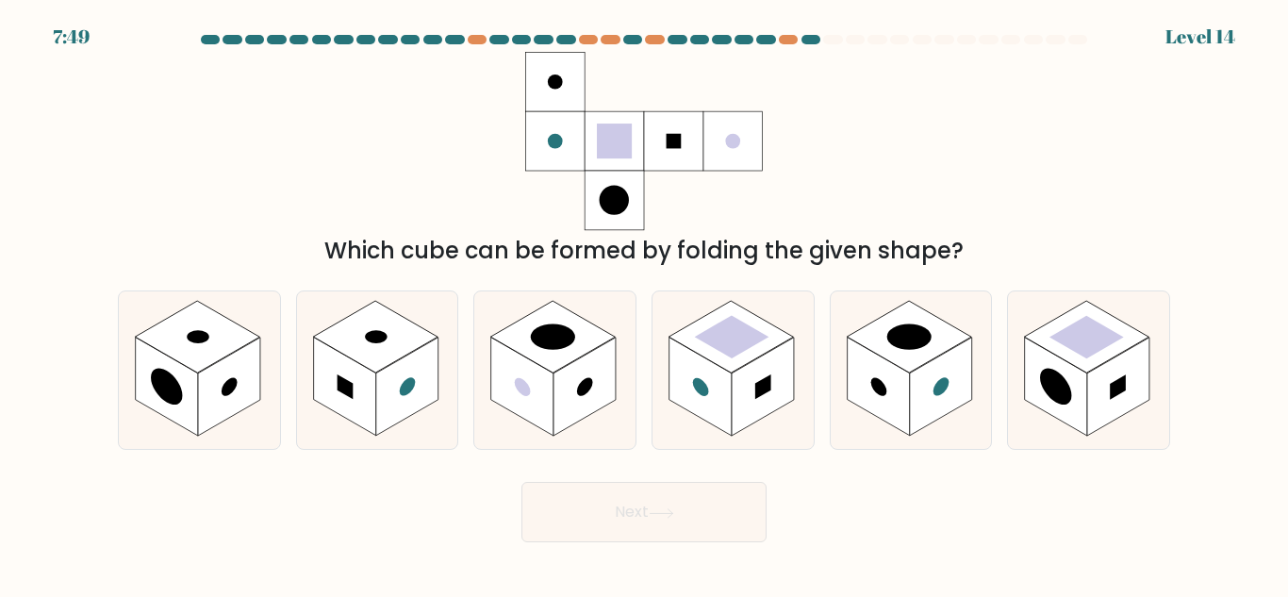
click at [770, 245] on div "Which cube can be formed by folding the given shape?" at bounding box center [644, 251] width 1030 height 34
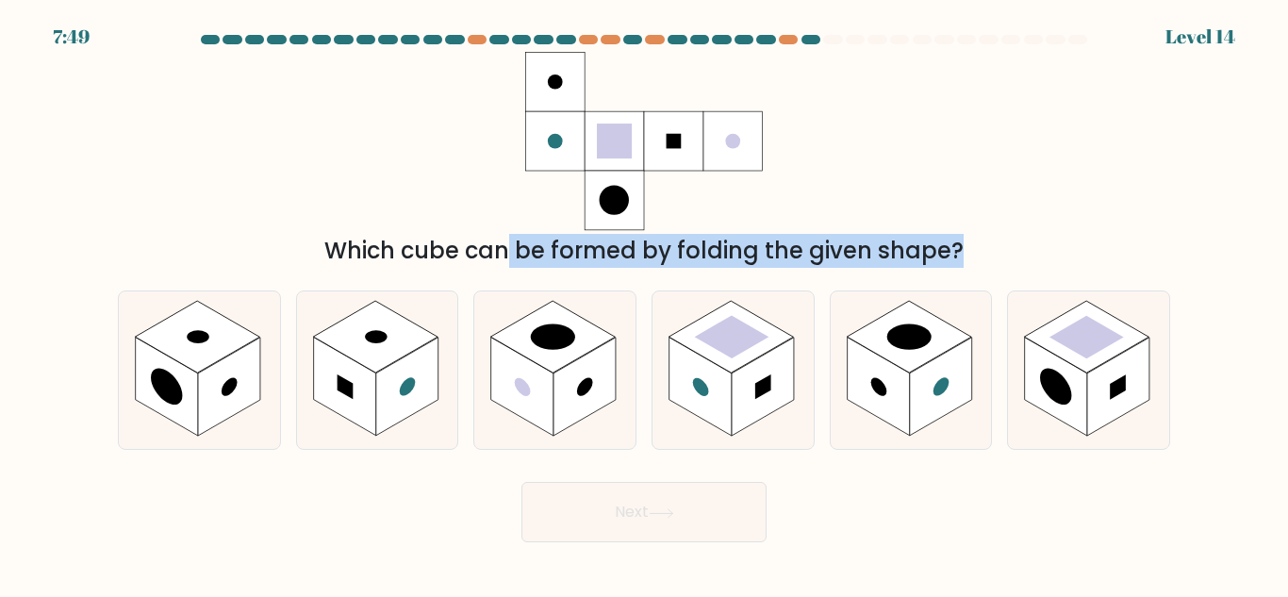
click at [770, 245] on div "Which cube can be formed by folding the given shape?" at bounding box center [644, 251] width 1030 height 34
click at [797, 245] on div "Which cube can be formed by folding the given shape?" at bounding box center [644, 251] width 1030 height 34
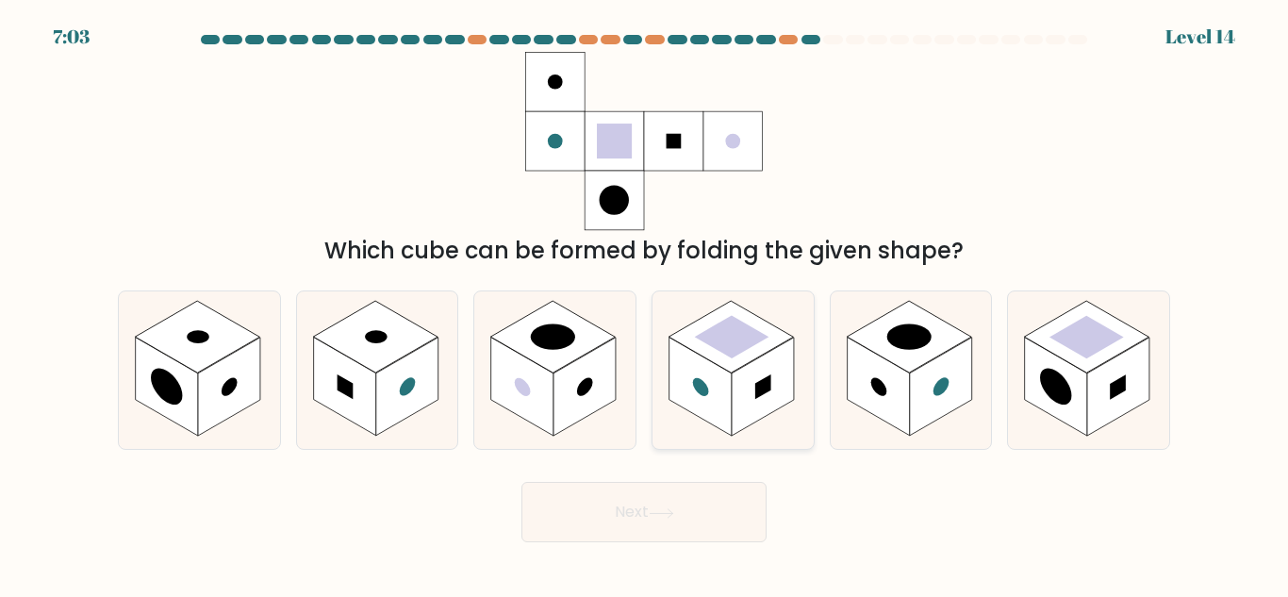
click at [749, 404] on rect at bounding box center [763, 387] width 62 height 99
click at [645, 304] on input "d." at bounding box center [644, 301] width 1 height 5
radio input "true"
click at [688, 503] on button "Next" at bounding box center [644, 512] width 245 height 60
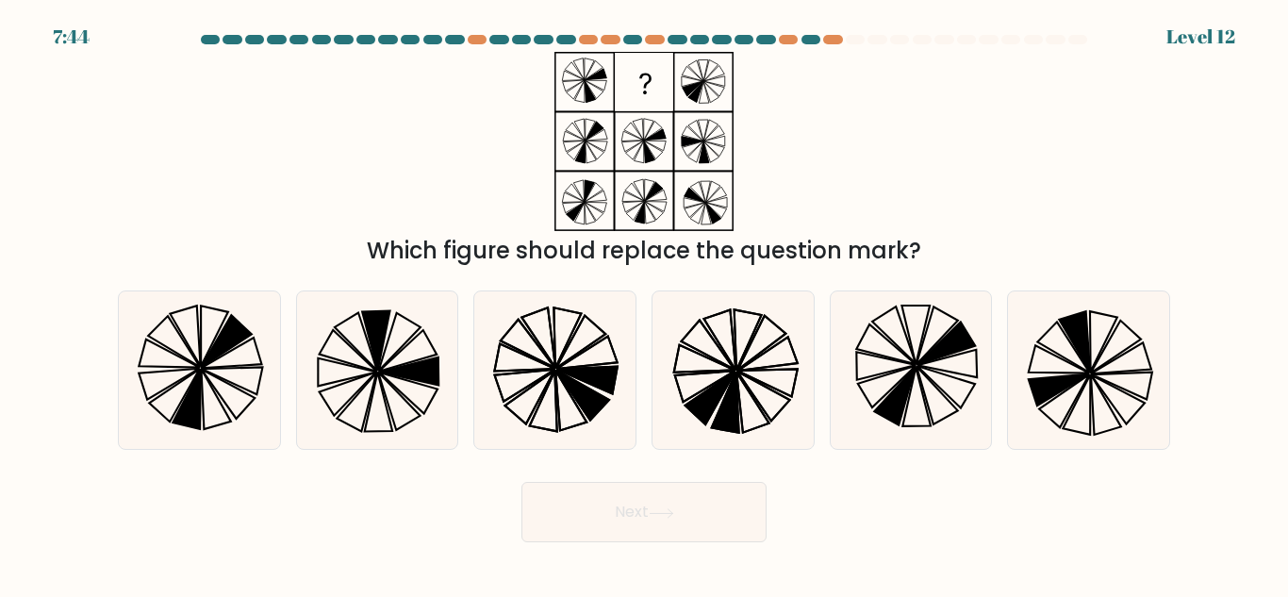
click at [505, 252] on div "Which figure should replace the question mark?" at bounding box center [644, 251] width 1030 height 34
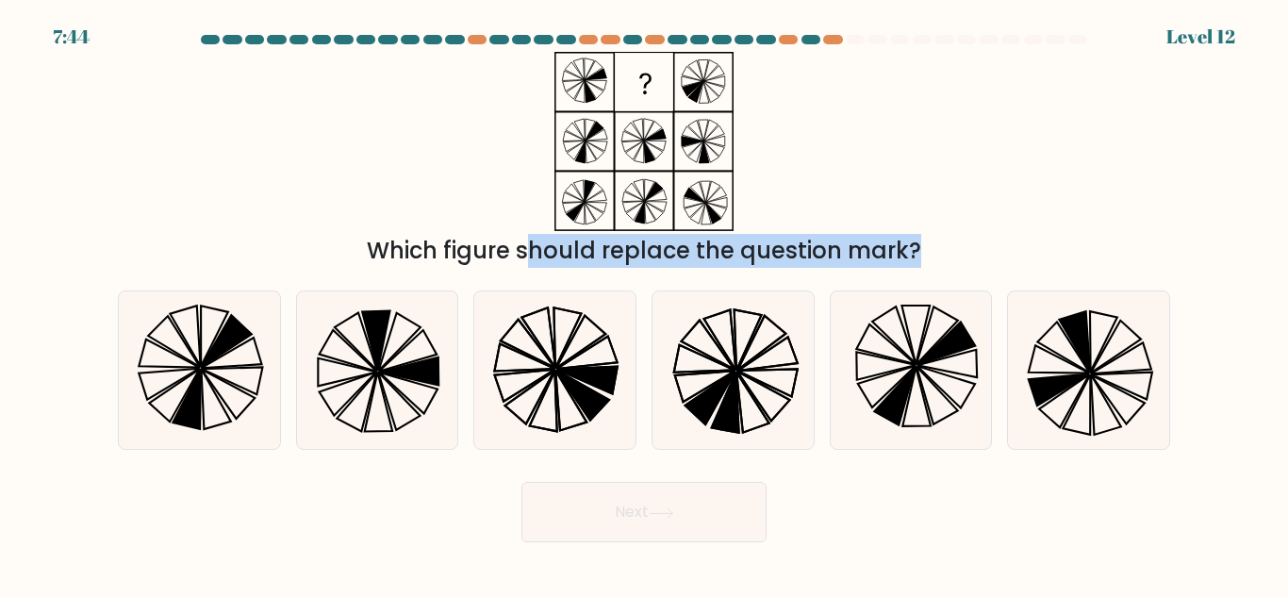
click at [505, 252] on div "Which figure should replace the question mark?" at bounding box center [644, 251] width 1030 height 34
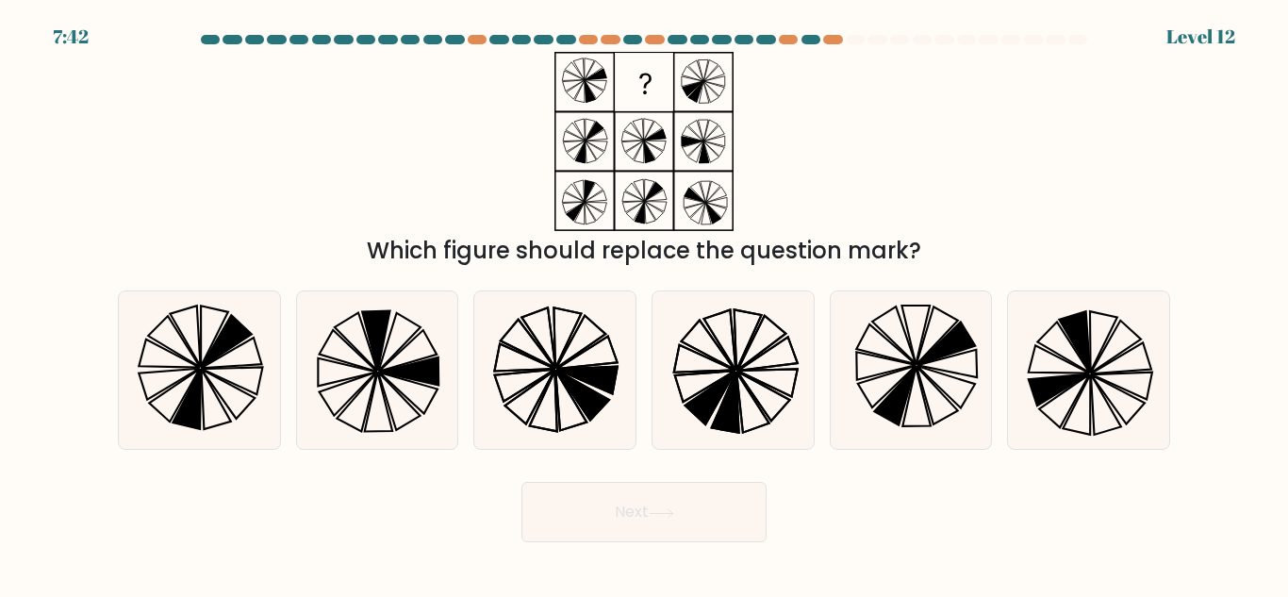
click at [398, 160] on div "Which figure should replace the question mark?" at bounding box center [644, 160] width 1075 height 216
click at [581, 383] on icon at bounding box center [555, 370] width 158 height 158
click at [644, 304] on input "c." at bounding box center [644, 301] width 1 height 5
radio input "true"
click at [643, 494] on button "Next" at bounding box center [644, 512] width 245 height 60
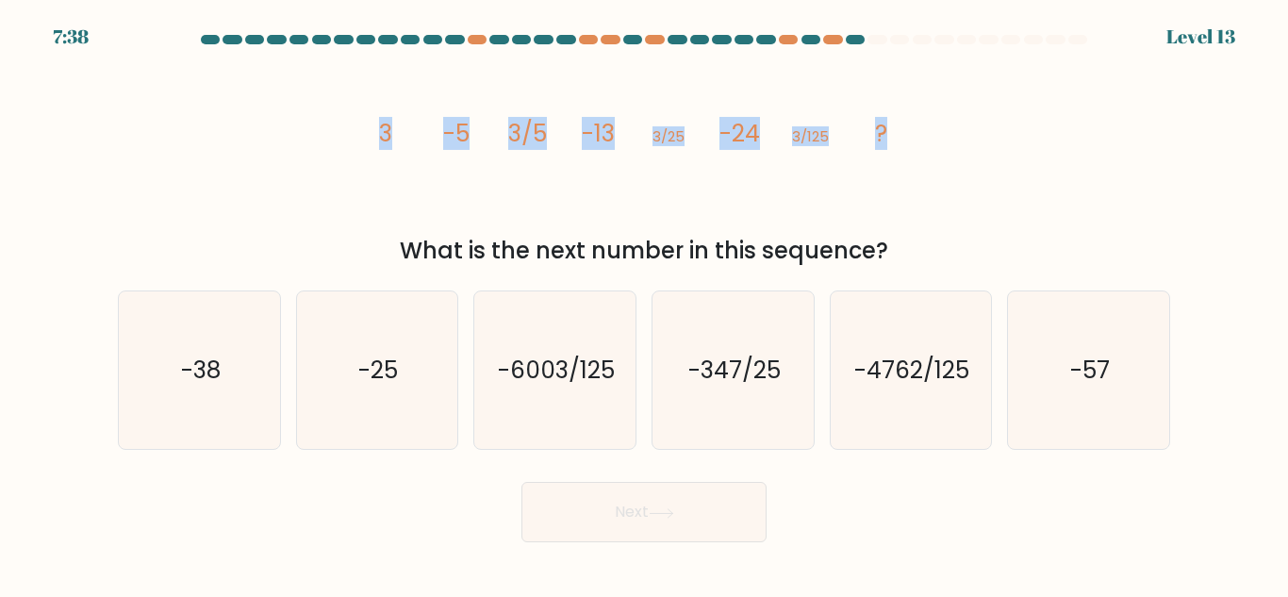
drag, startPoint x: 335, startPoint y: 126, endPoint x: 944, endPoint y: 180, distance: 611.7
click at [944, 180] on div "image/svg+xml 3 -5 3/5 -13 3/25 -24 3/125 ? What is the next number in this seq…" at bounding box center [644, 160] width 1075 height 216
copy g "3 -5 3/5 -13 3/25 -24 3/125 ?"
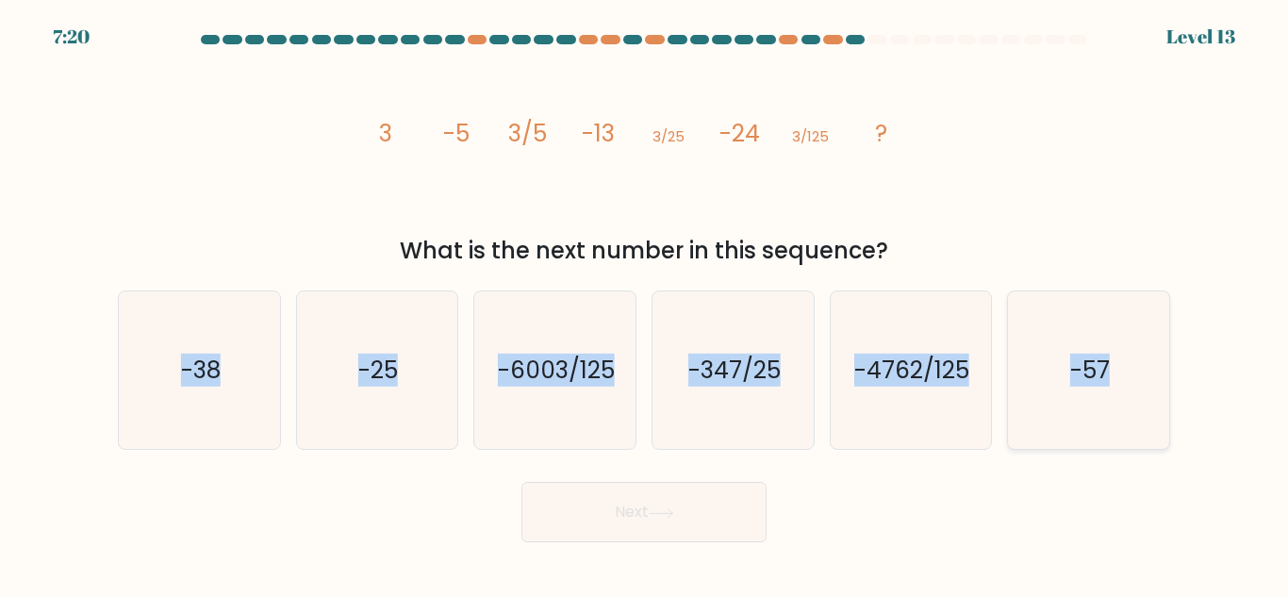
drag, startPoint x: 145, startPoint y: 336, endPoint x: 1164, endPoint y: 410, distance: 1021.4
click at [1164, 410] on div "a. -38 b. -25" at bounding box center [644, 362] width 1068 height 174
copy div "-38 b. -25 c. -6003/125 d. -347/25 e. -4762/125 f. -57"
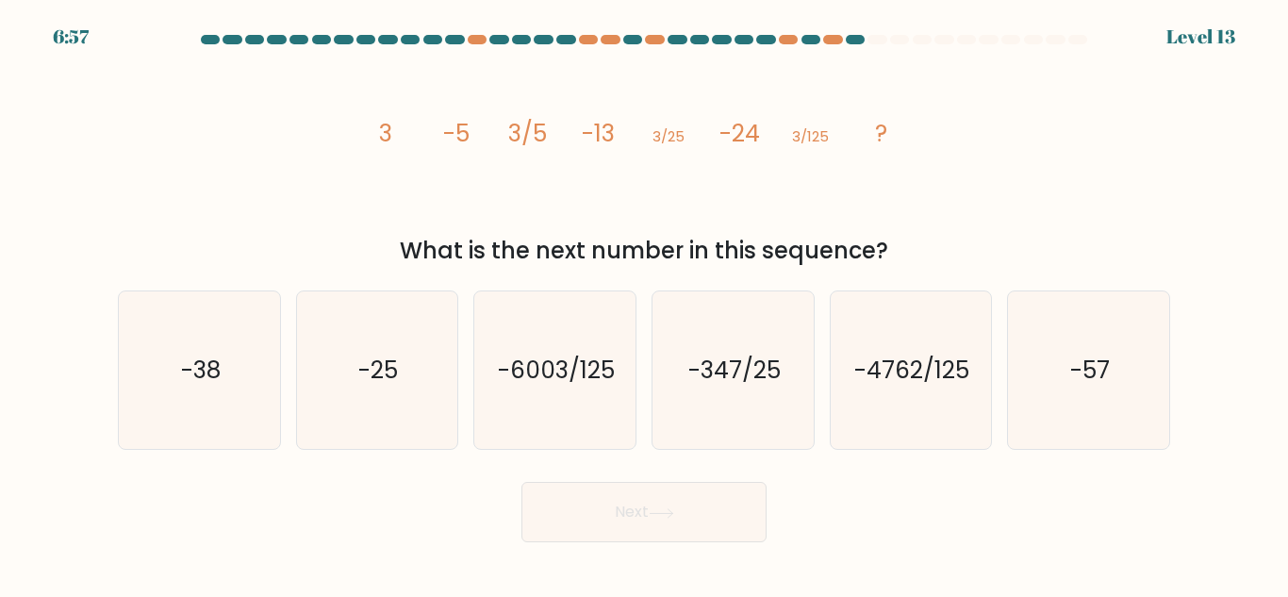
click at [945, 481] on div "Next" at bounding box center [644, 508] width 1075 height 70
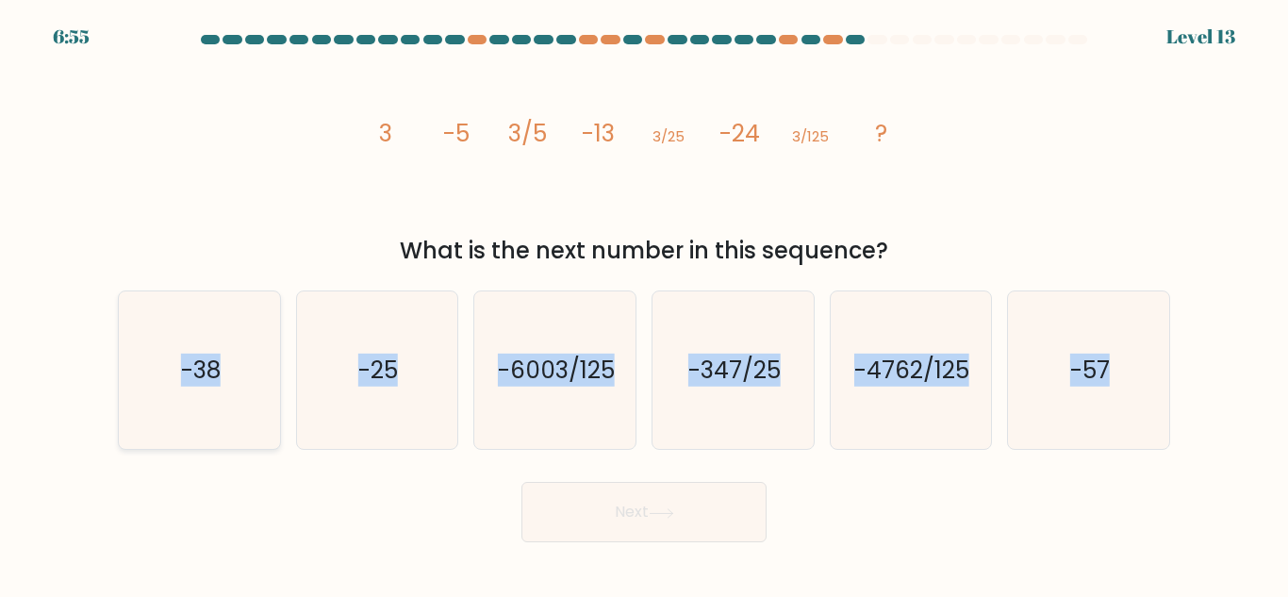
drag, startPoint x: 1142, startPoint y: 377, endPoint x: 152, endPoint y: 376, distance: 990.4
click at [152, 376] on div "a. -38 b. -25" at bounding box center [644, 362] width 1068 height 174
copy div "-38 b. -25 c. -6003/125 d. -347/25 e. -4762/125 f. -57"
click at [1101, 371] on text "-57" at bounding box center [1091, 370] width 40 height 33
click at [645, 304] on input "f. -57" at bounding box center [644, 301] width 1 height 5
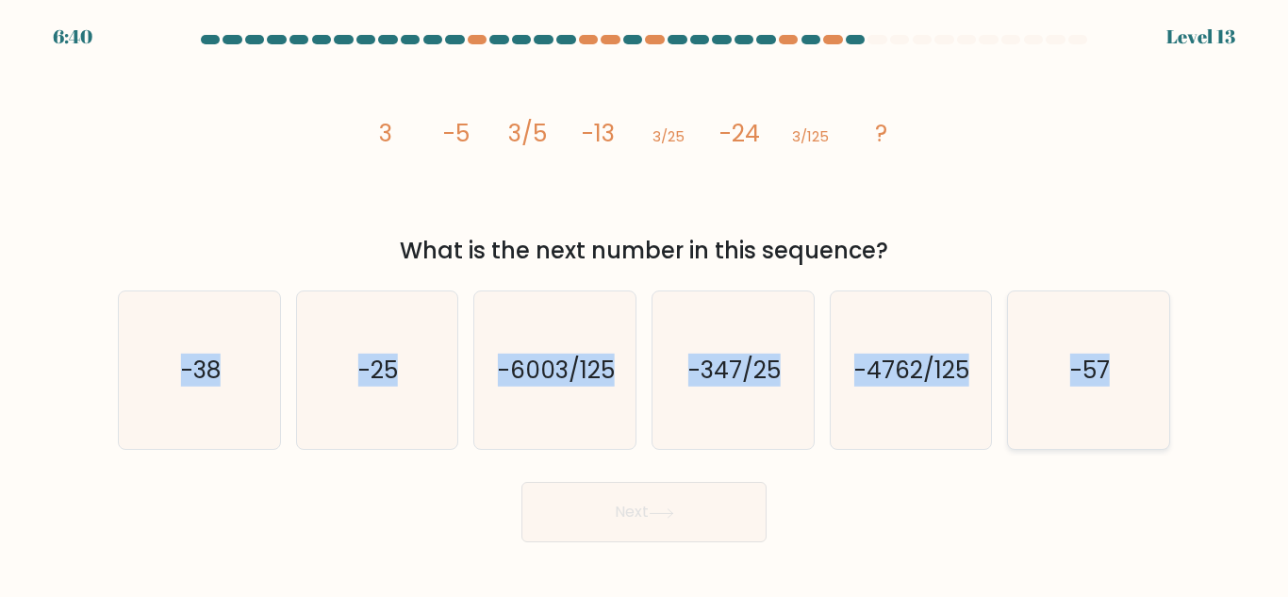
radio input "true"
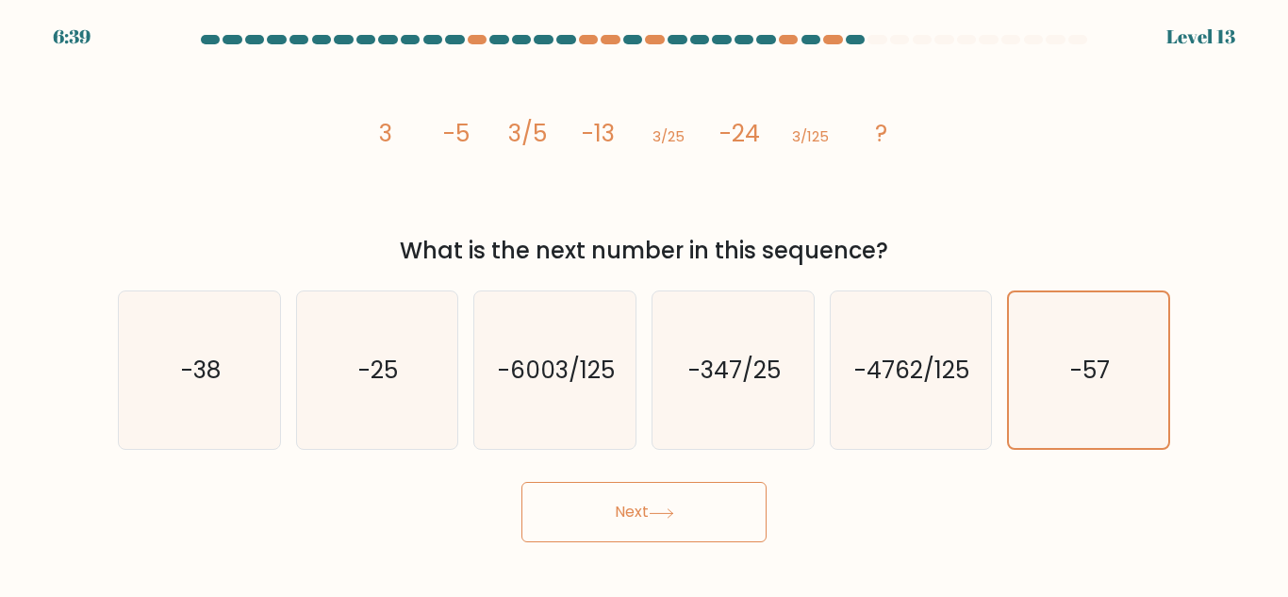
click at [694, 482] on button "Next" at bounding box center [644, 512] width 245 height 60
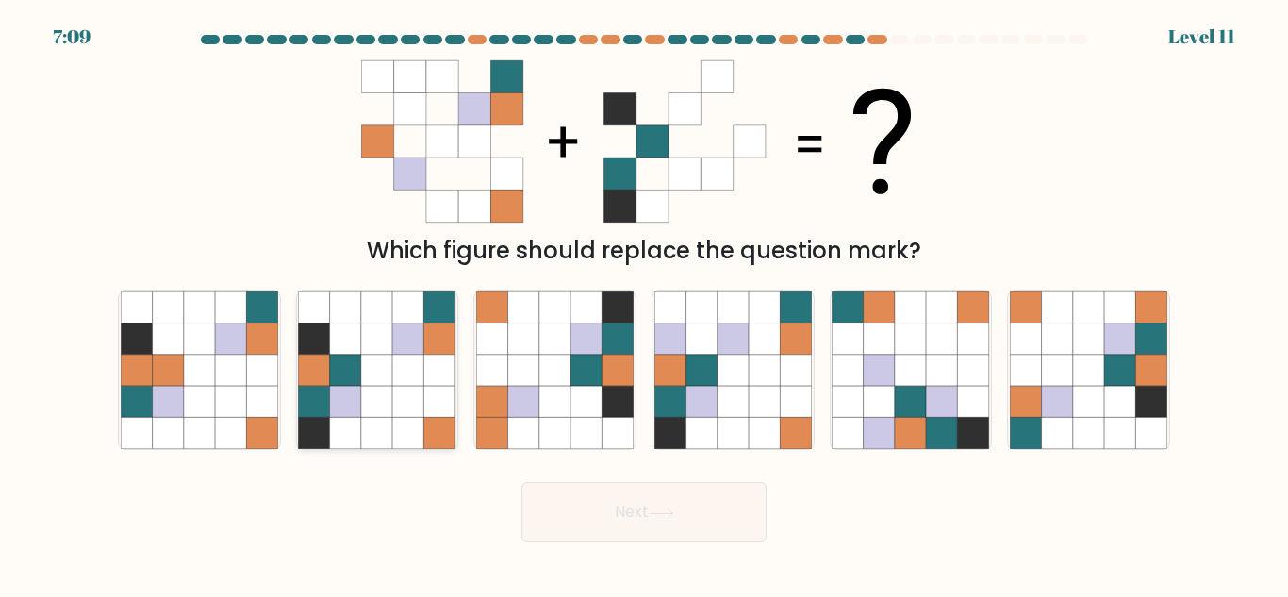
click at [343, 395] on icon at bounding box center [345, 401] width 31 height 31
click at [644, 304] on input "b." at bounding box center [644, 301] width 1 height 5
radio input "true"
click at [568, 484] on button "Next" at bounding box center [644, 512] width 245 height 60
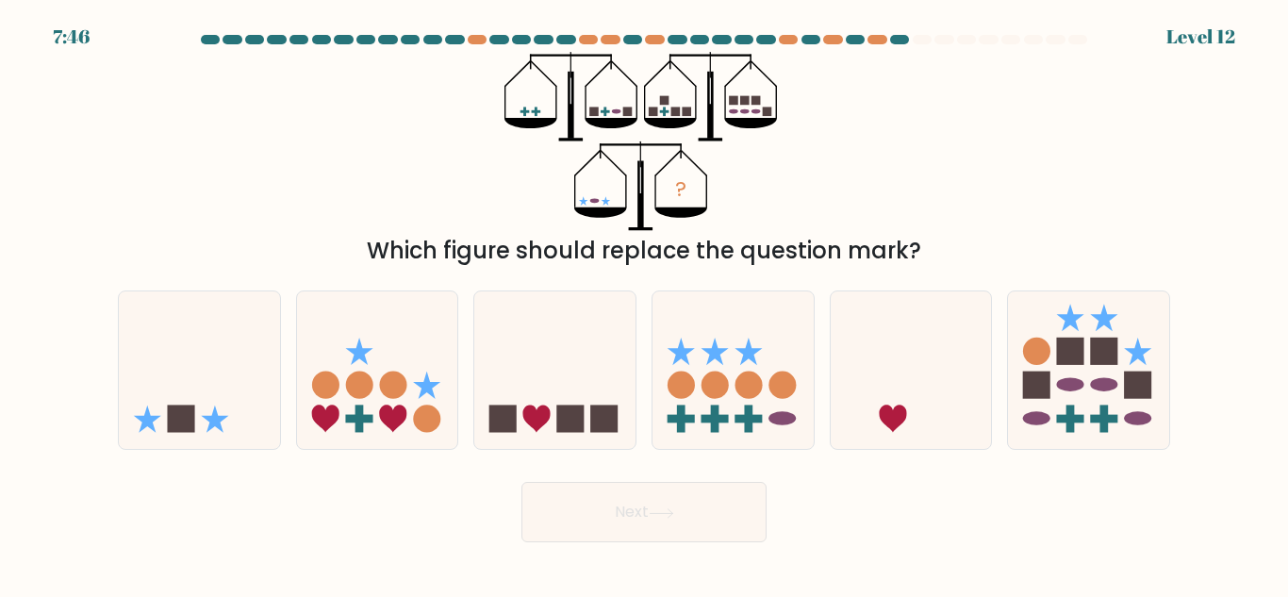
click at [518, 156] on icon "?" at bounding box center [645, 141] width 280 height 179
click at [623, 244] on div "Which figure should replace the question mark?" at bounding box center [644, 251] width 1030 height 34
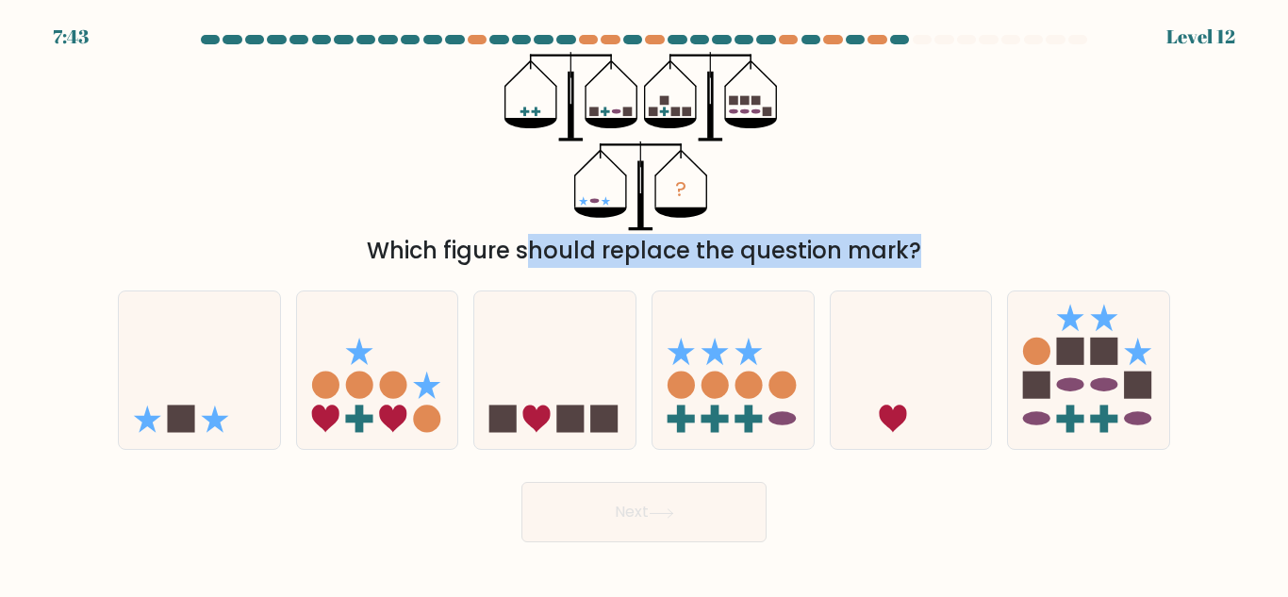
click at [623, 244] on div "Which figure should replace the question mark?" at bounding box center [644, 251] width 1030 height 34
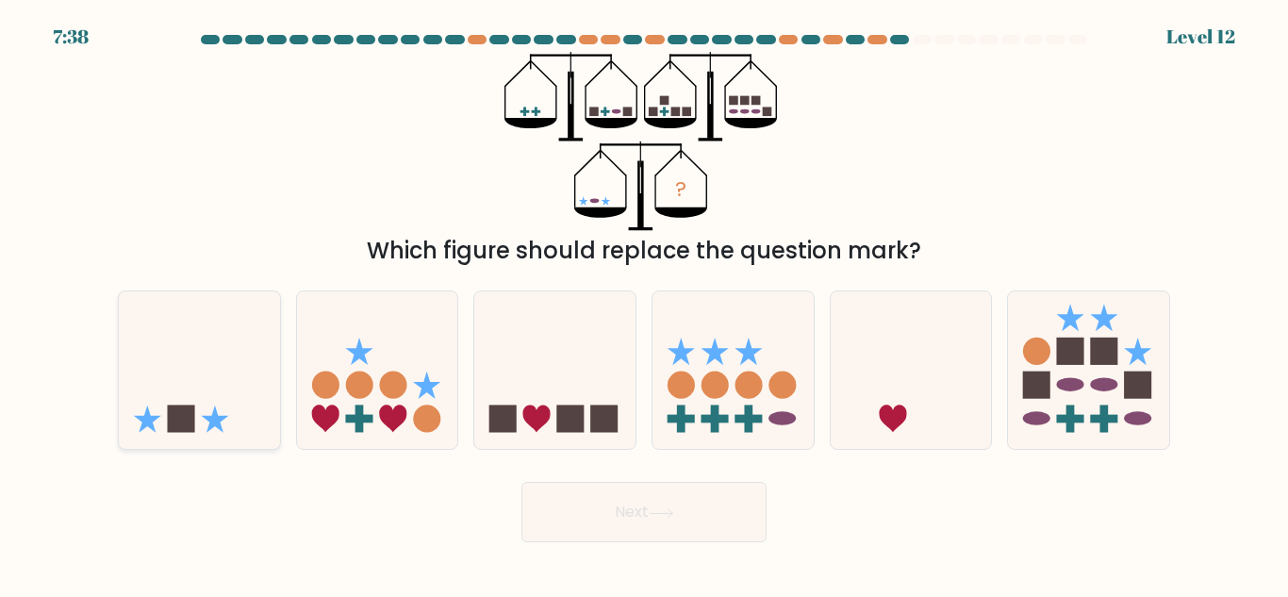
click at [148, 411] on icon at bounding box center [147, 419] width 27 height 27
click at [644, 304] on input "a." at bounding box center [644, 301] width 1 height 5
radio input "true"
click at [716, 510] on button "Next" at bounding box center [644, 512] width 245 height 60
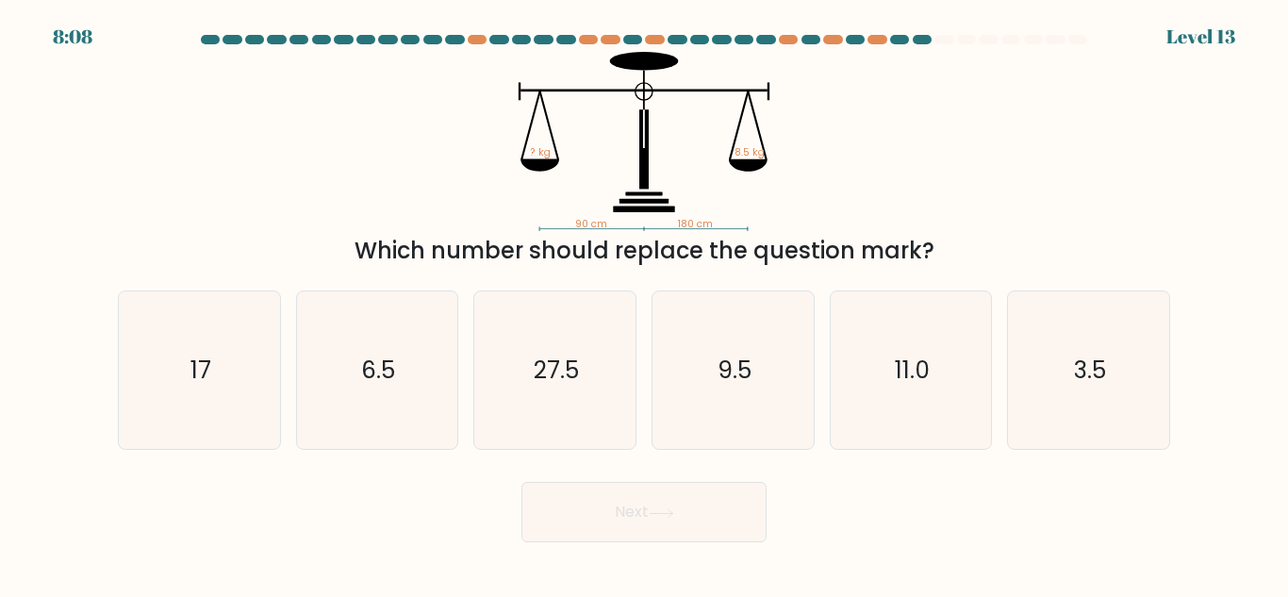
click at [731, 224] on icon "90 cm 180 cm ? kg 8.5 kg" at bounding box center [644, 141] width 566 height 179
click at [732, 224] on icon "90 cm 180 cm ? kg 8.5 kg" at bounding box center [644, 141] width 566 height 179
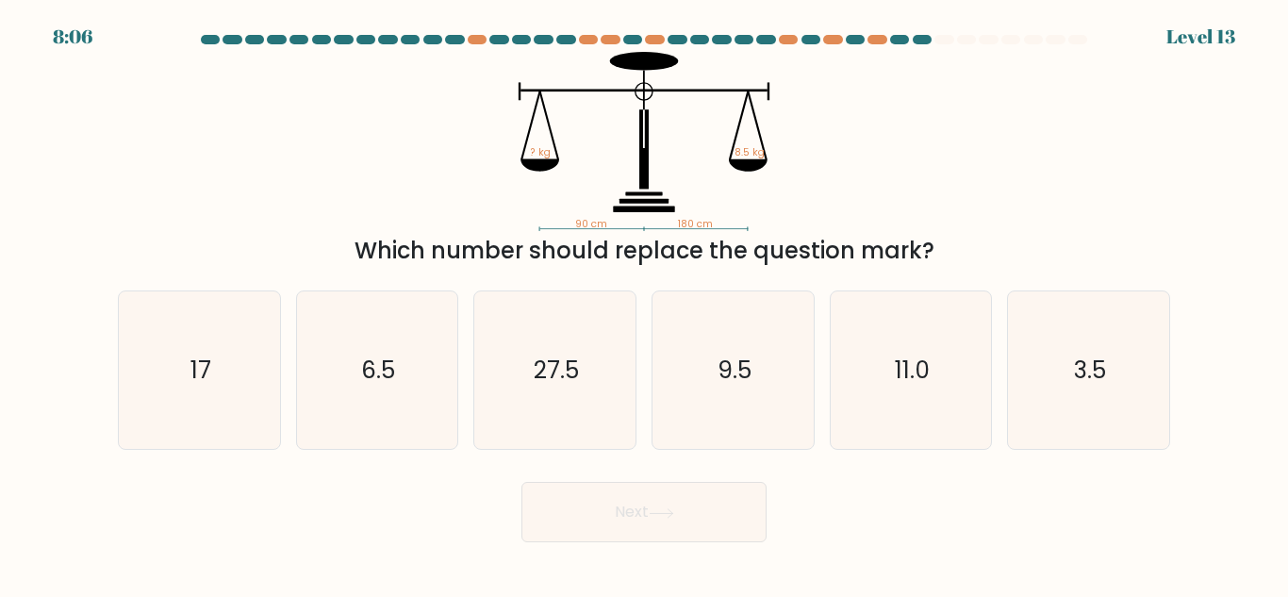
click at [786, 212] on icon "90 cm 180 cm ? kg 8.5 kg" at bounding box center [644, 141] width 566 height 179
click at [218, 370] on icon "17" at bounding box center [200, 370] width 158 height 158
click at [644, 304] on input "a. 17" at bounding box center [644, 301] width 1 height 5
radio input "true"
click at [635, 507] on button "Next" at bounding box center [644, 512] width 245 height 60
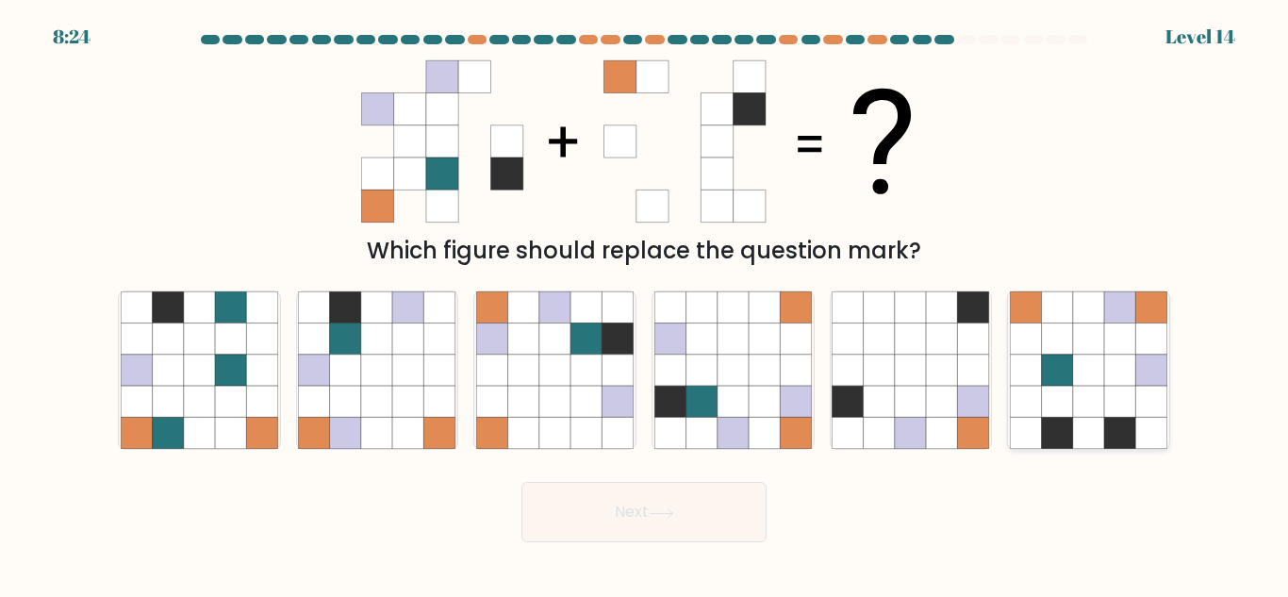
click at [1058, 414] on icon at bounding box center [1057, 401] width 31 height 31
click at [645, 304] on input "f." at bounding box center [644, 301] width 1 height 5
radio input "true"
click at [610, 542] on button "Next" at bounding box center [644, 512] width 245 height 60
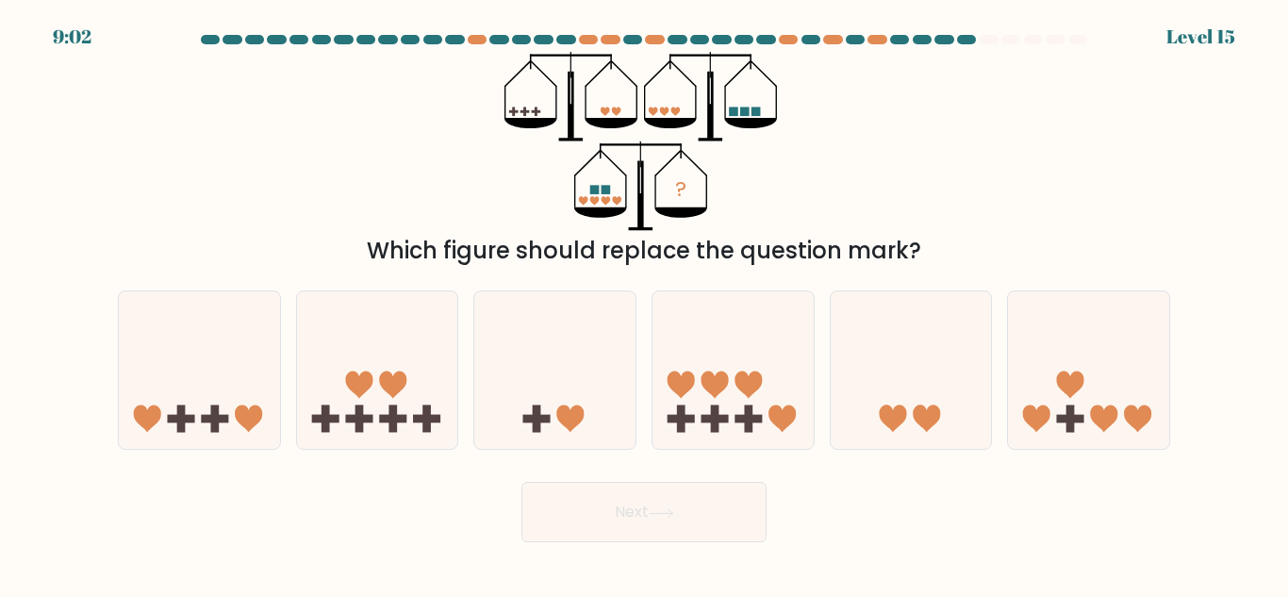
click at [518, 268] on div "Which figure should replace the question mark?" at bounding box center [644, 251] width 1030 height 34
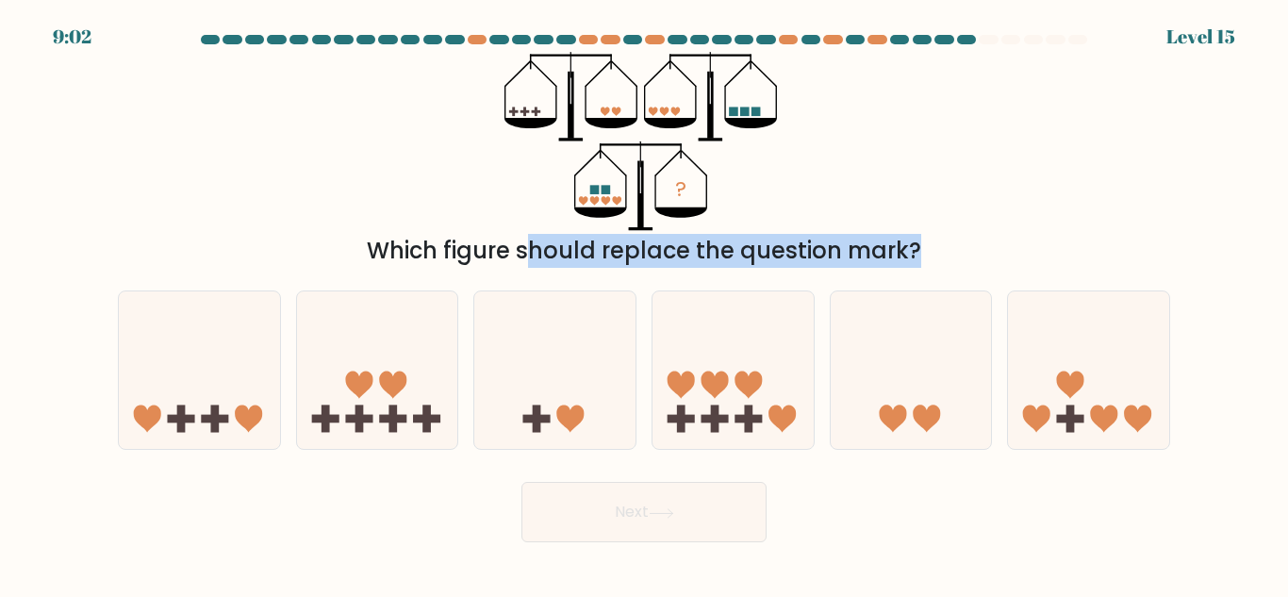
click at [518, 268] on div "Which figure should replace the question mark?" at bounding box center [644, 251] width 1030 height 34
click at [519, 259] on div "Which figure should replace the question mark?" at bounding box center [644, 251] width 1030 height 34
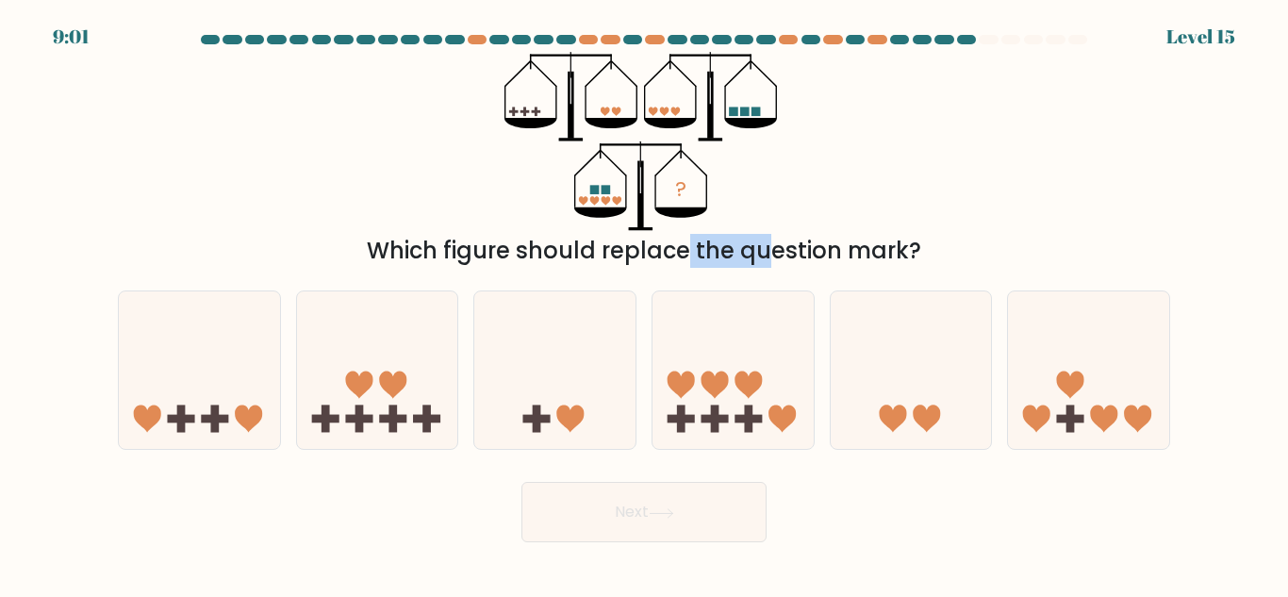
click at [519, 259] on div "Which figure should replace the question mark?" at bounding box center [644, 251] width 1030 height 34
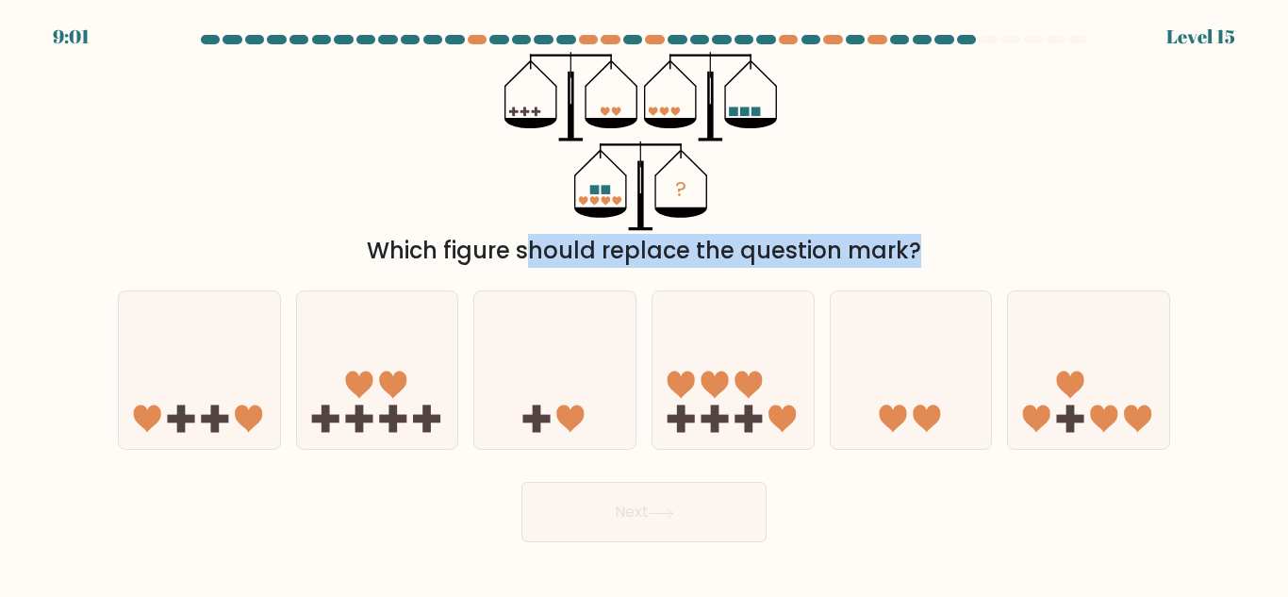
click at [519, 259] on div "Which figure should replace the question mark?" at bounding box center [644, 251] width 1030 height 34
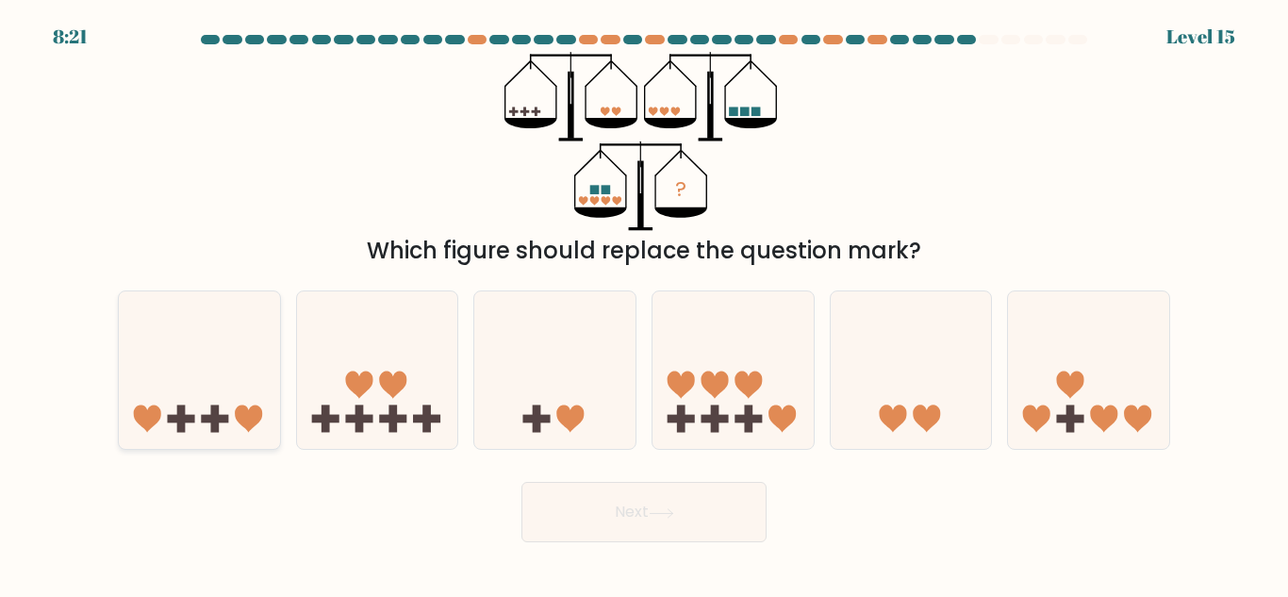
click at [233, 425] on icon at bounding box center [199, 370] width 161 height 133
click at [644, 304] on input "a." at bounding box center [644, 301] width 1 height 5
radio input "true"
drag, startPoint x: 622, startPoint y: 534, endPoint x: 1080, endPoint y: 510, distance: 459.0
click at [1080, 510] on div "Next" at bounding box center [644, 508] width 1075 height 70
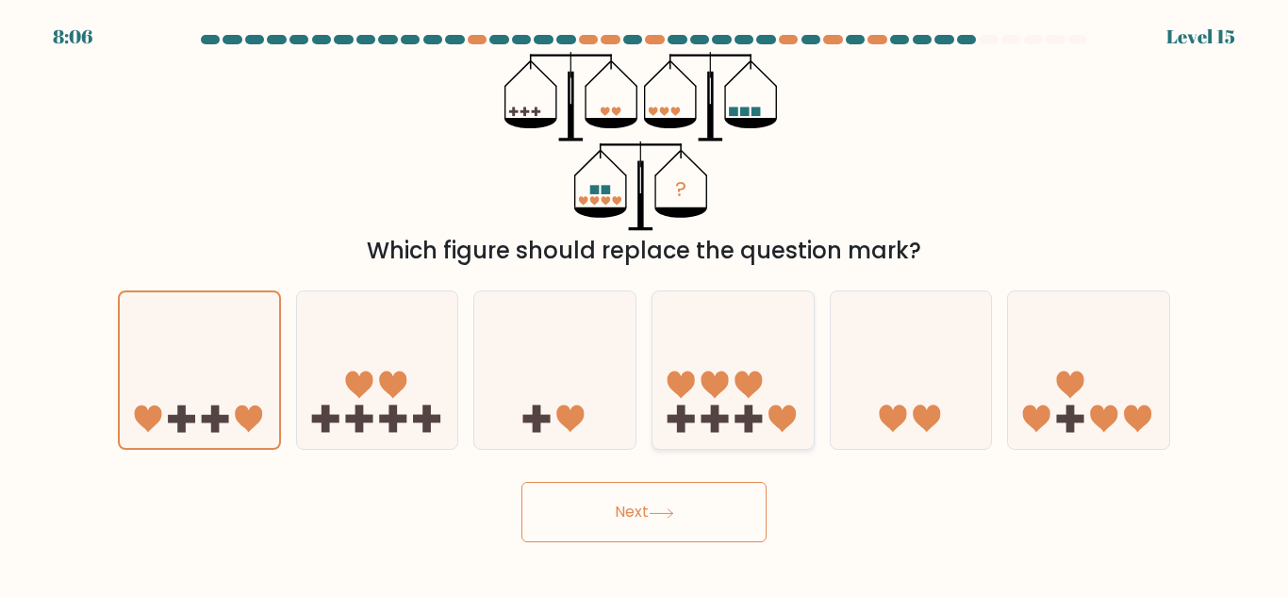
click at [770, 383] on icon at bounding box center [733, 370] width 161 height 133
click at [645, 304] on input "d." at bounding box center [644, 301] width 1 height 5
radio input "true"
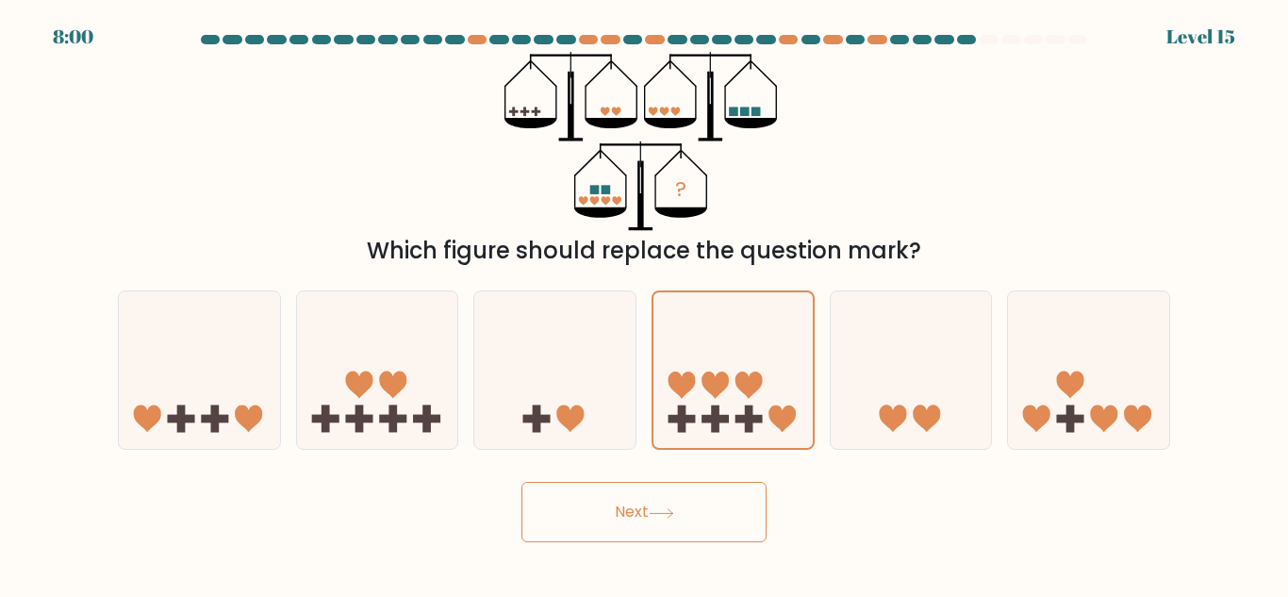
click at [670, 536] on button "Next" at bounding box center [644, 512] width 245 height 60
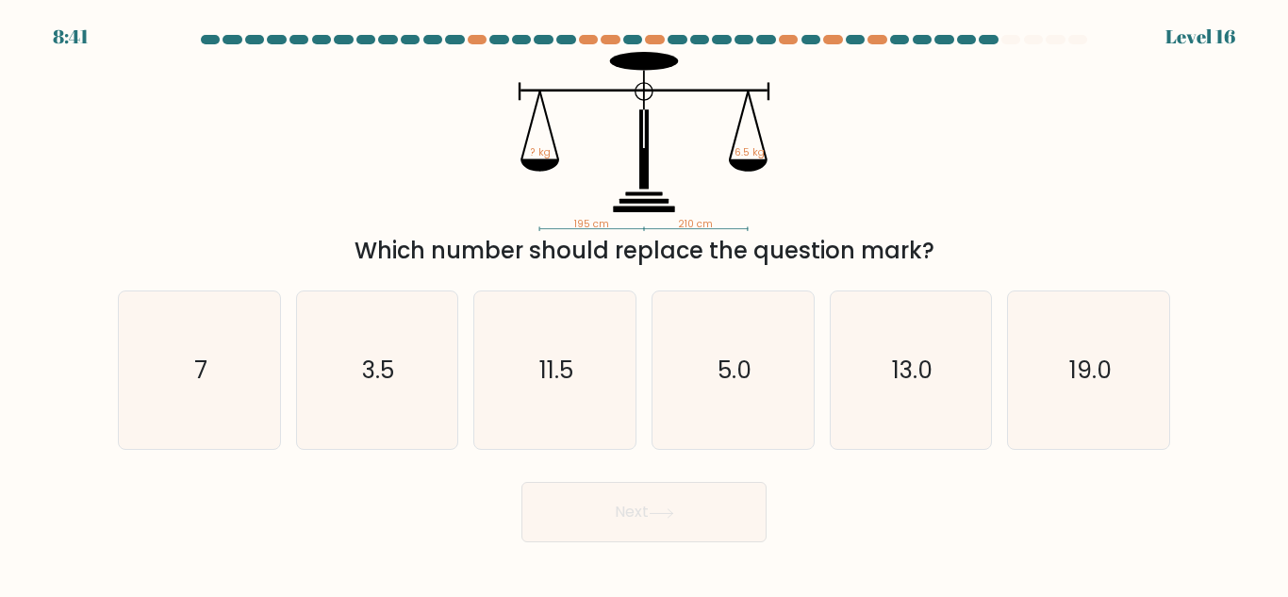
click at [723, 220] on icon "195 cm 210 cm ? kg 6.5 kg" at bounding box center [644, 141] width 566 height 179
drag, startPoint x: 677, startPoint y: 225, endPoint x: 726, endPoint y: 225, distance: 49.0
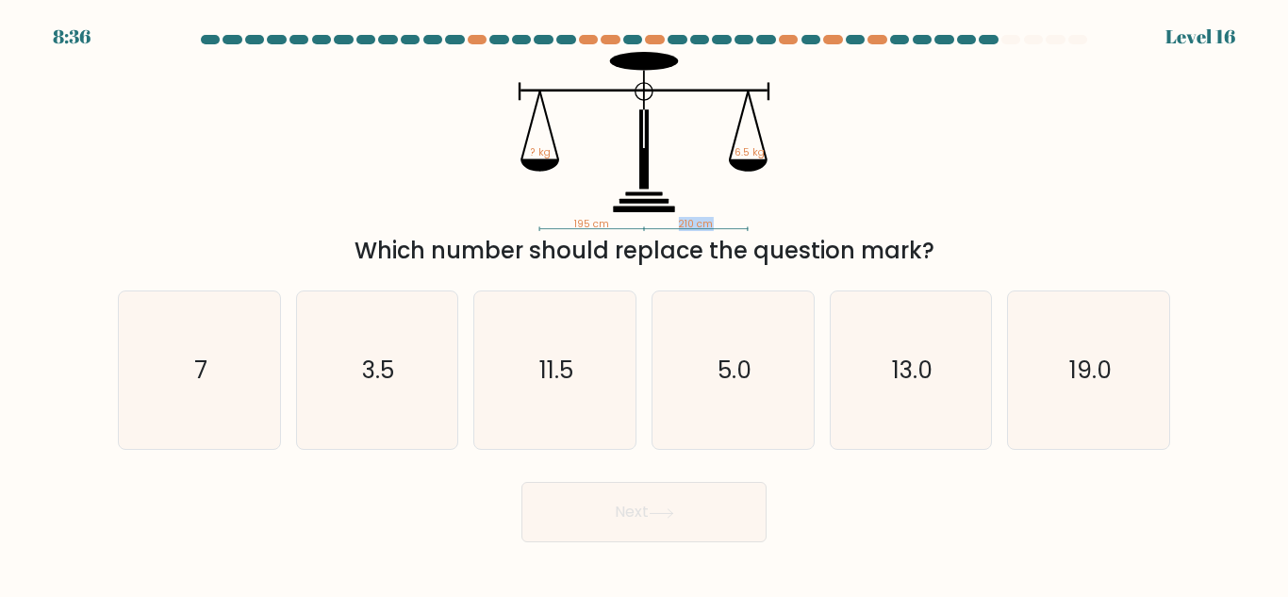
click at [726, 225] on icon "195 cm 210 cm ? kg 6.5 kg" at bounding box center [644, 141] width 566 height 179
click at [550, 231] on div "195 cm 210 cm ? kg 6.5 kg Which number should replace the question mark?" at bounding box center [644, 160] width 1075 height 216
drag, startPoint x: 552, startPoint y: 226, endPoint x: 609, endPoint y: 224, distance: 57.6
click at [609, 224] on icon "195 cm 210 cm ? kg 6.5 kg" at bounding box center [644, 141] width 566 height 179
click at [876, 211] on icon "195 cm 210 cm ? kg 6.5 kg" at bounding box center [644, 141] width 566 height 179
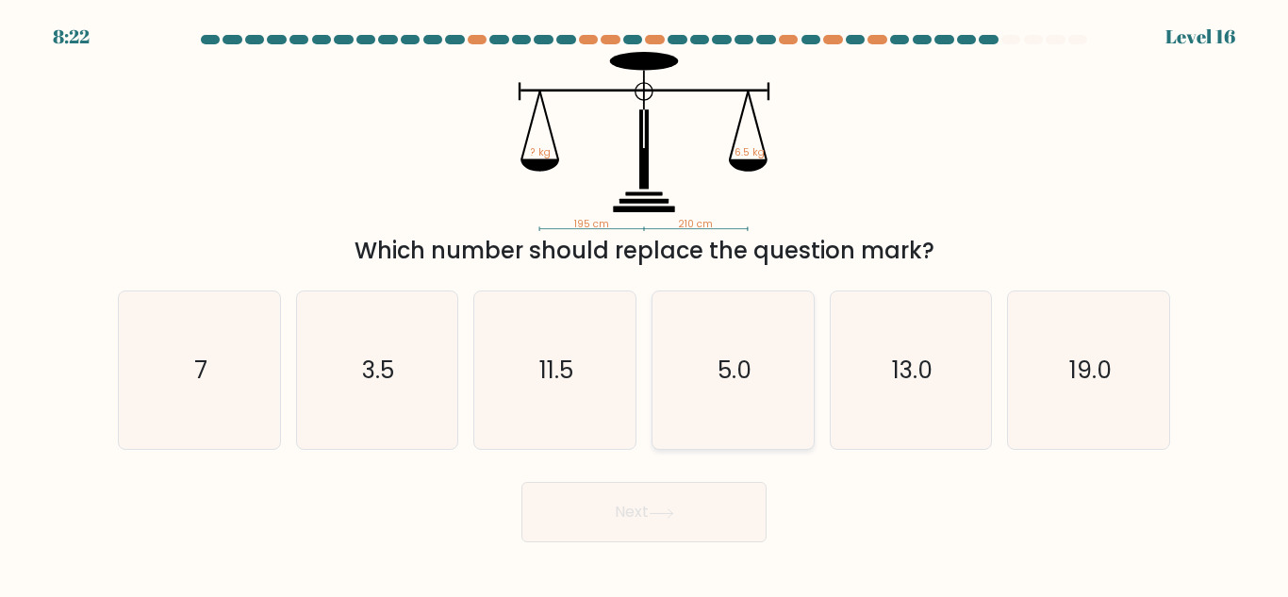
click at [702, 375] on icon "5.0" at bounding box center [734, 370] width 158 height 158
click at [645, 304] on input "d. 5.0" at bounding box center [644, 301] width 1 height 5
radio input "true"
click at [658, 500] on button "Next" at bounding box center [644, 512] width 245 height 60
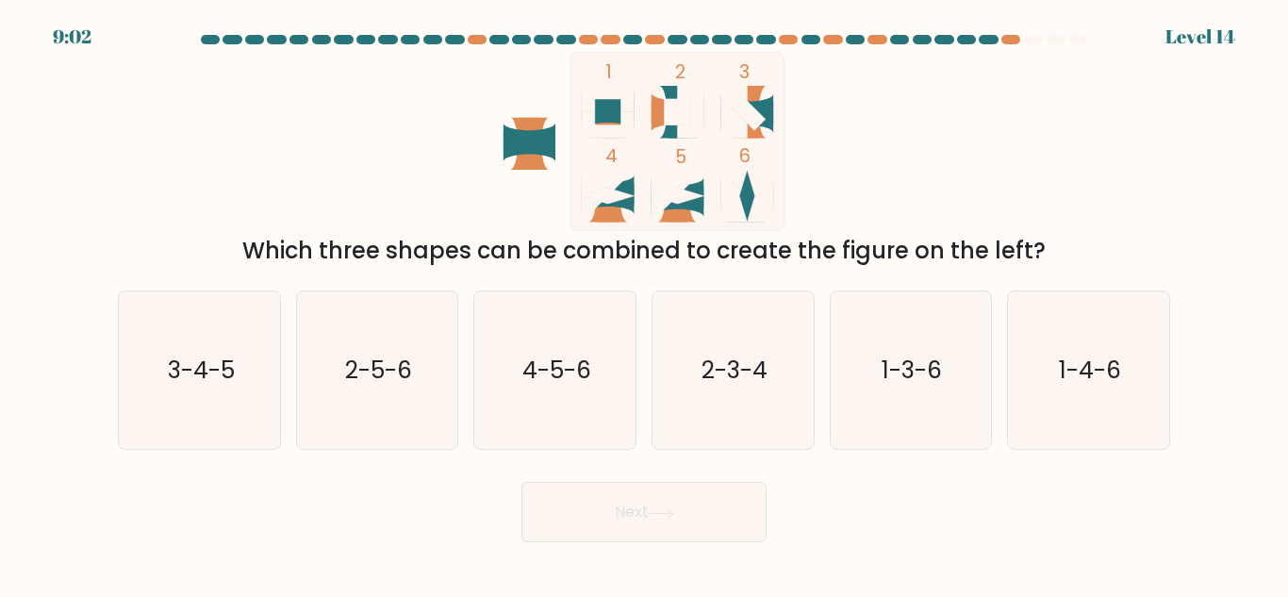
click at [371, 233] on div "1 2 3 4 5 6 Which three shapes can be combined to create the figure on the left?" at bounding box center [644, 160] width 1075 height 216
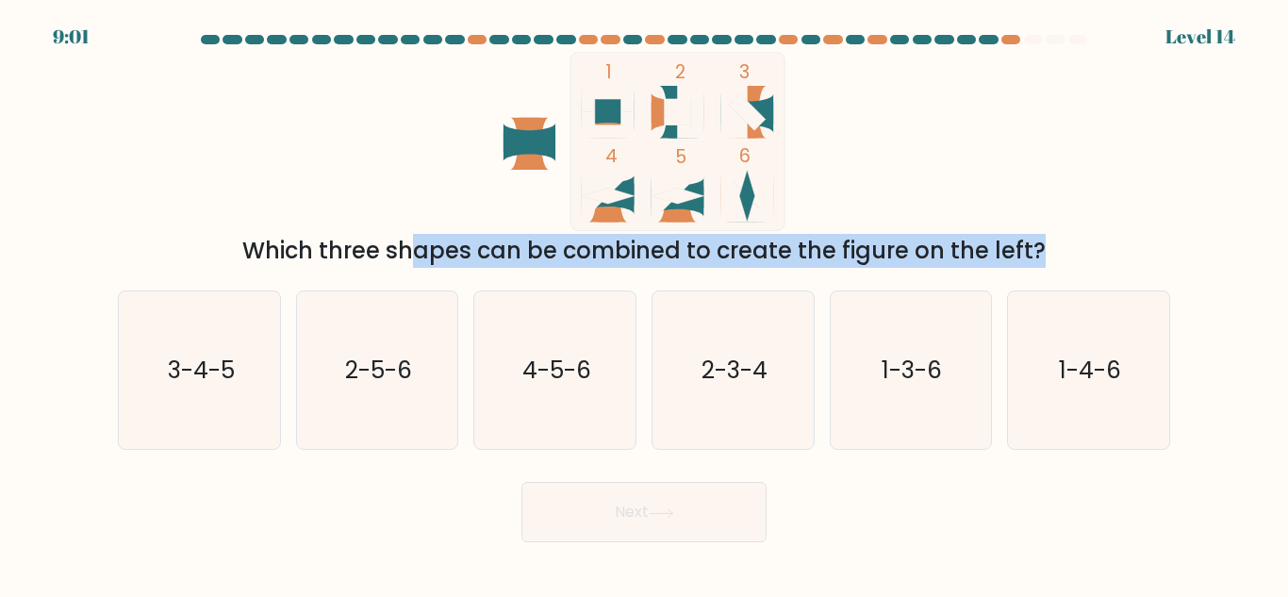
click at [371, 233] on div "1 2 3 4 5 6 Which three shapes can be combined to create the figure on the left?" at bounding box center [644, 160] width 1075 height 216
click at [543, 250] on div "Which three shapes can be combined to create the figure on the left?" at bounding box center [644, 251] width 1030 height 34
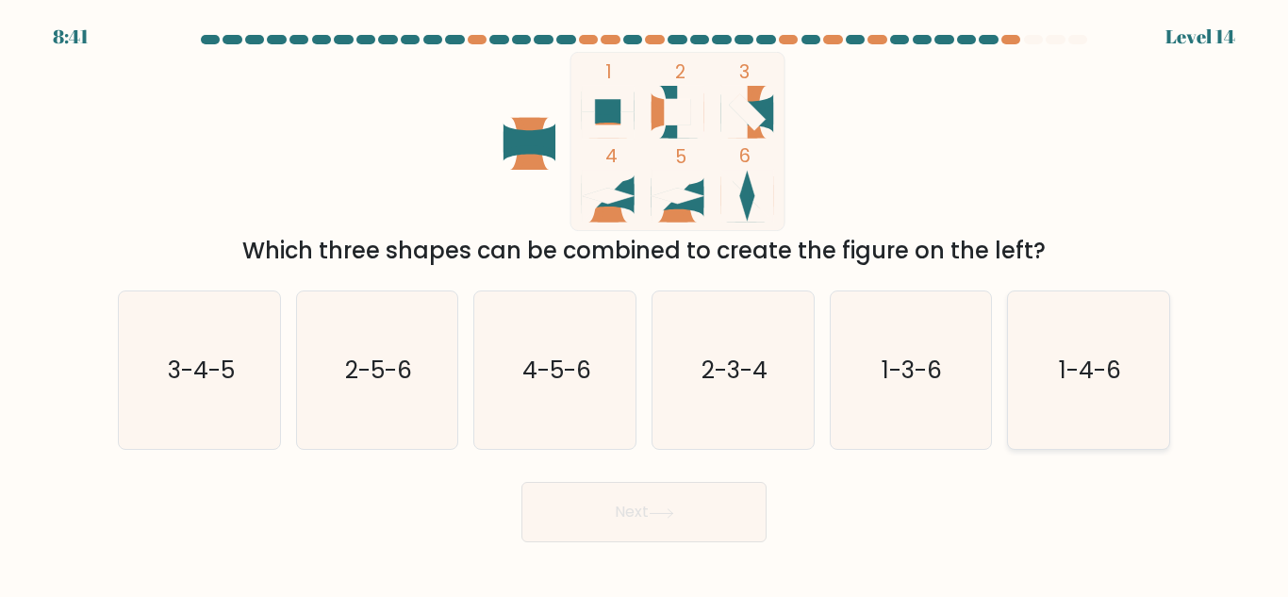
click at [1148, 359] on icon "1-4-6" at bounding box center [1089, 370] width 158 height 158
click at [645, 304] on input "f. 1-4-6" at bounding box center [644, 301] width 1 height 5
radio input "true"
click at [440, 401] on icon "2-5-6" at bounding box center [377, 370] width 158 height 158
click at [644, 304] on input "b. 2-5-6" at bounding box center [644, 301] width 1 height 5
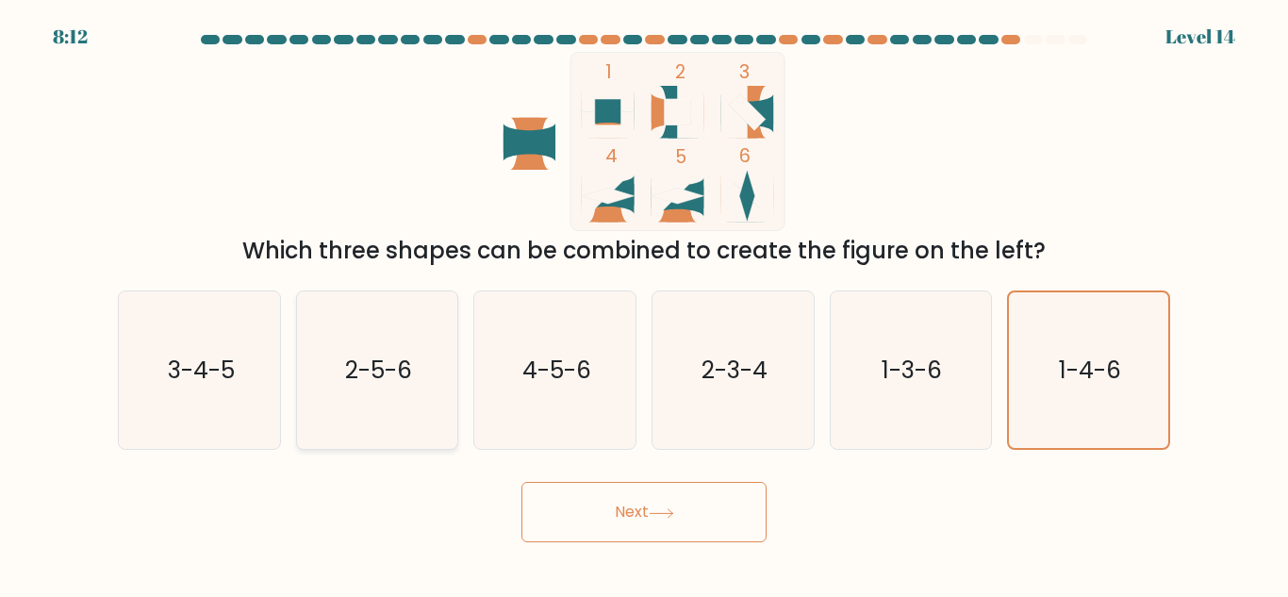
radio input "true"
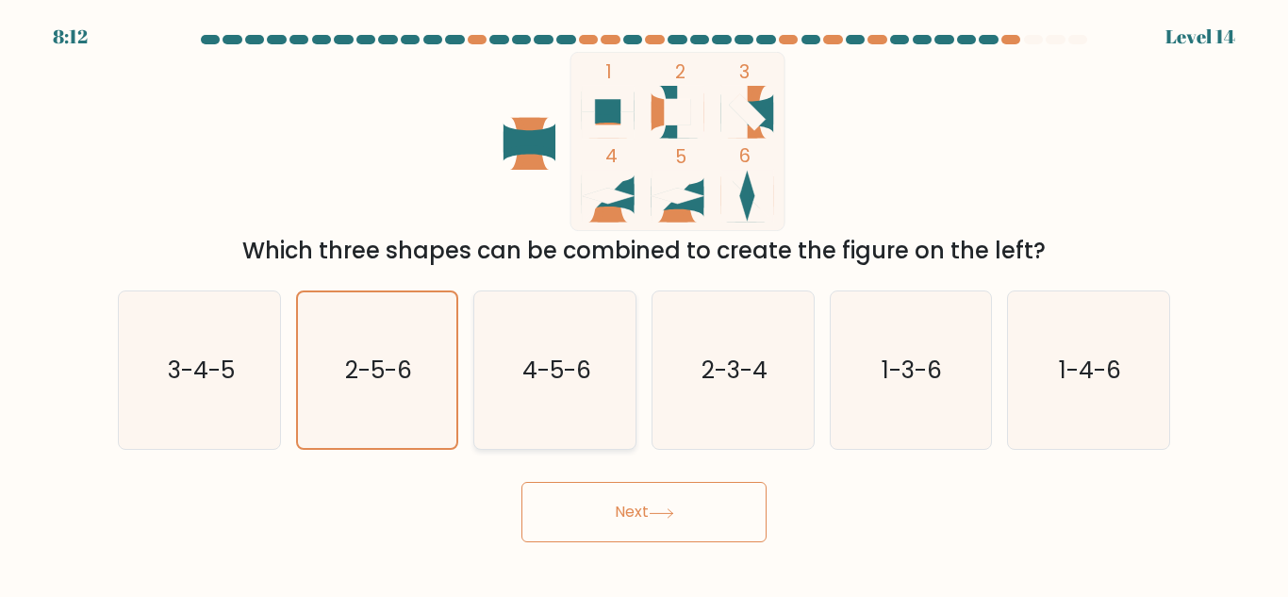
click at [599, 401] on icon "4-5-6" at bounding box center [555, 370] width 158 height 158
click at [644, 304] on input "c. 4-5-6" at bounding box center [644, 301] width 1 height 5
radio input "true"
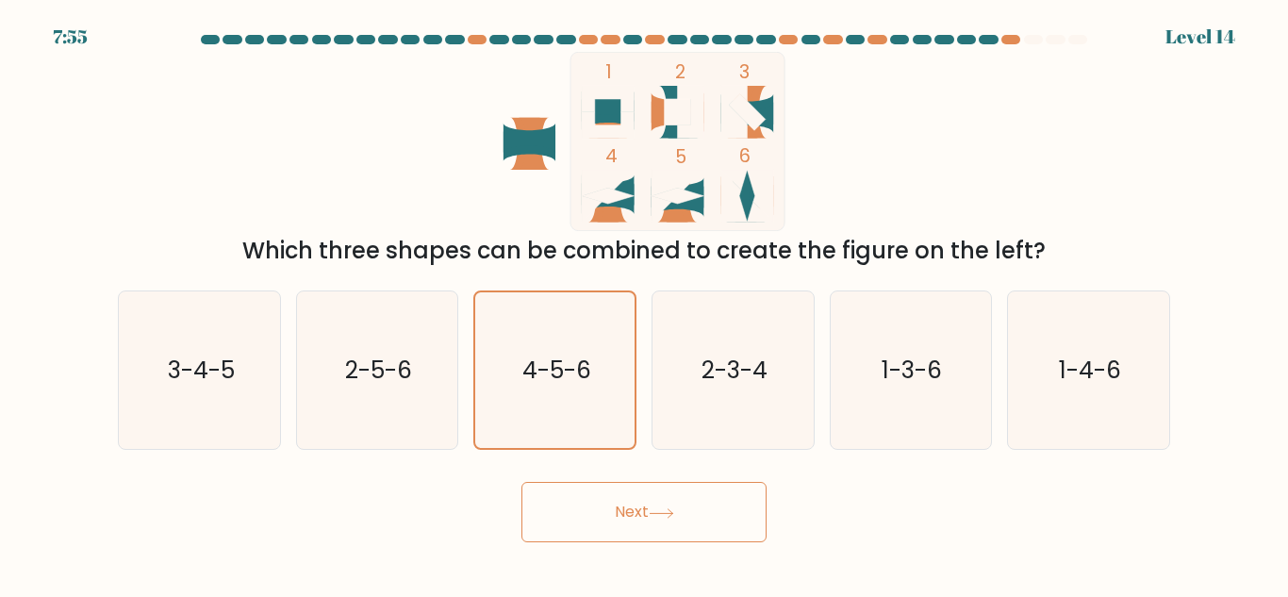
click at [697, 508] on button "Next" at bounding box center [644, 512] width 245 height 60
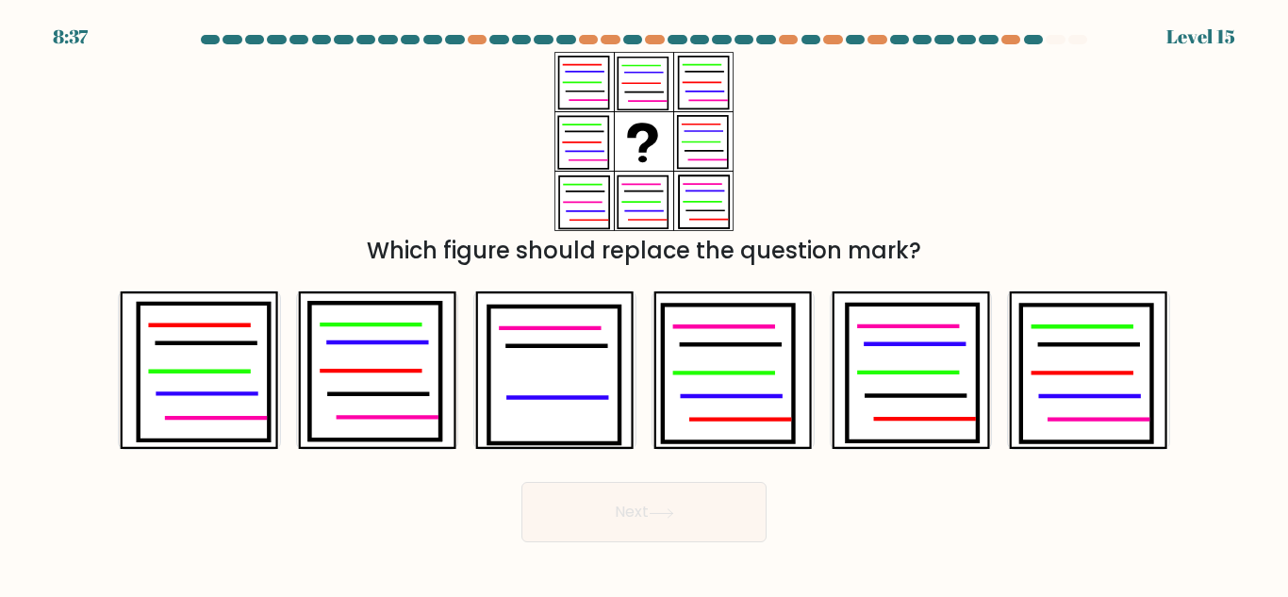
click at [624, 275] on div "a. b. c." at bounding box center [644, 362] width 1068 height 174
click at [628, 260] on div "Which figure should replace the question mark?" at bounding box center [644, 251] width 1030 height 34
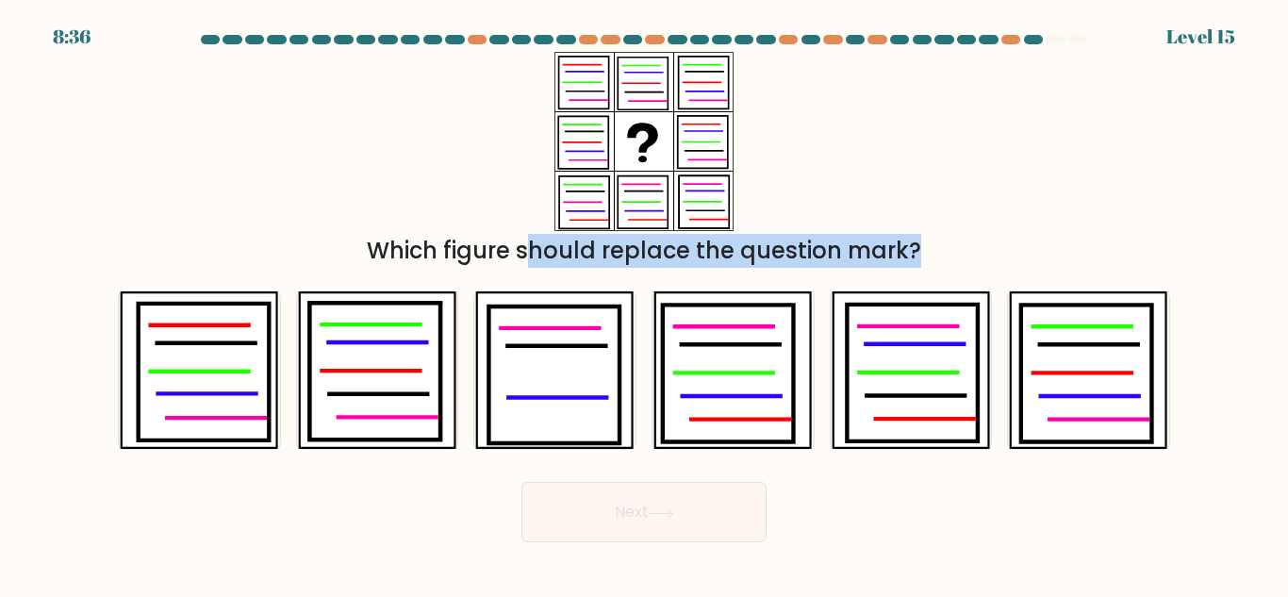
click at [628, 260] on div "Which figure should replace the question mark?" at bounding box center [644, 251] width 1030 height 34
click at [646, 260] on div "Which figure should replace the question mark?" at bounding box center [644, 251] width 1030 height 34
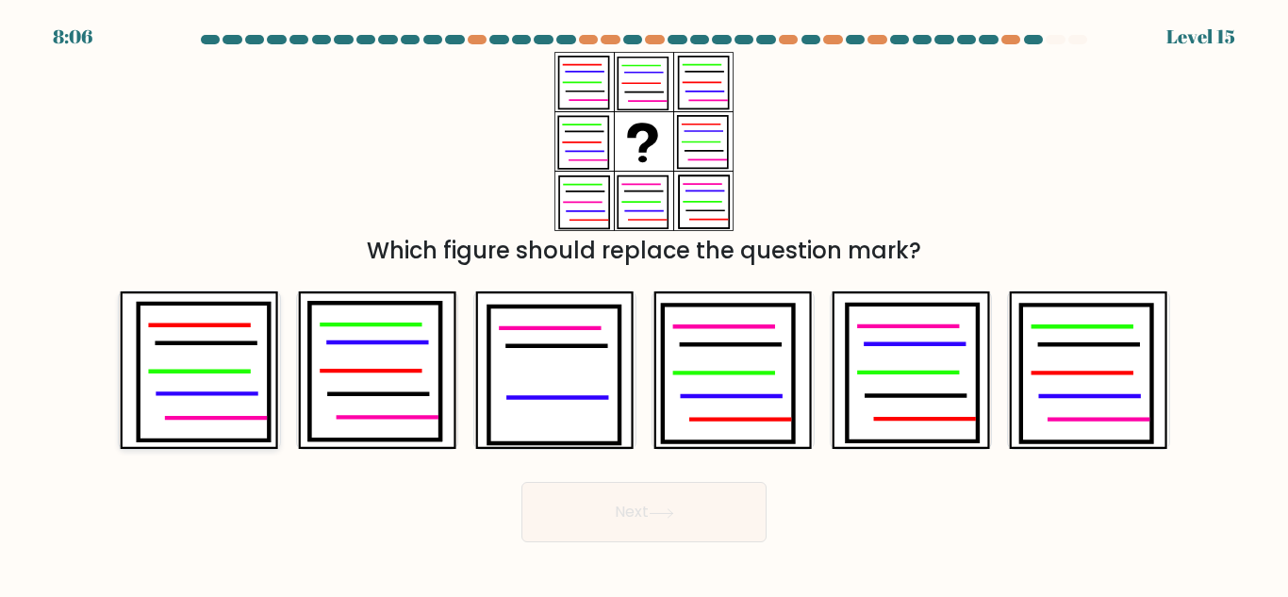
click at [217, 349] on icon at bounding box center [204, 372] width 131 height 137
click at [644, 304] on input "a." at bounding box center [644, 301] width 1 height 5
radio input "true"
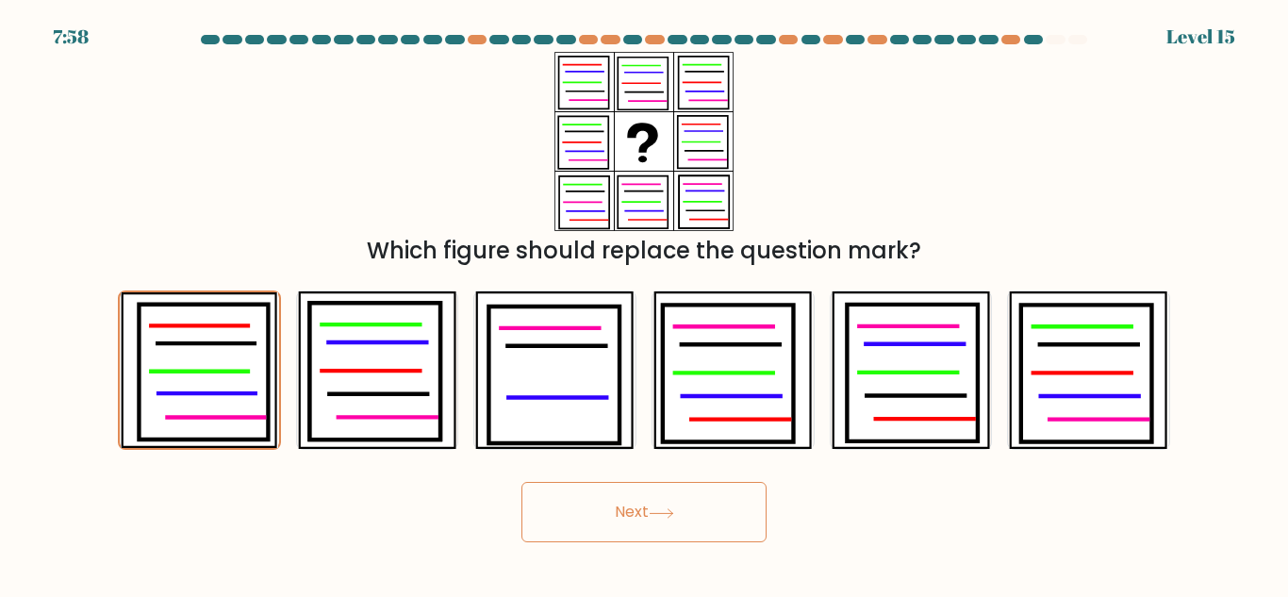
click at [590, 496] on button "Next" at bounding box center [644, 512] width 245 height 60
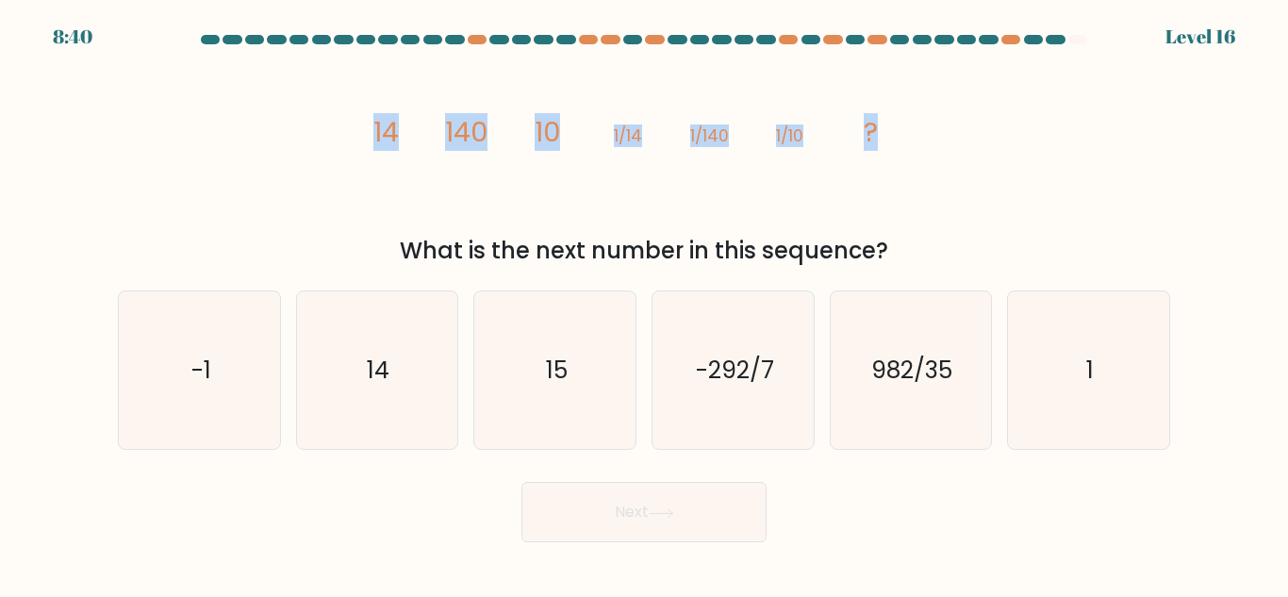
drag, startPoint x: 359, startPoint y: 128, endPoint x: 1005, endPoint y: 212, distance: 651.5
click at [1005, 212] on div "image/svg+xml 14 140 10 1/14 1/140 1/10 ? What is the next number in this seque…" at bounding box center [644, 160] width 1075 height 216
click at [358, 366] on icon "14" at bounding box center [377, 370] width 158 height 158
click at [644, 304] on input "b. 14" at bounding box center [644, 301] width 1 height 5
radio input "true"
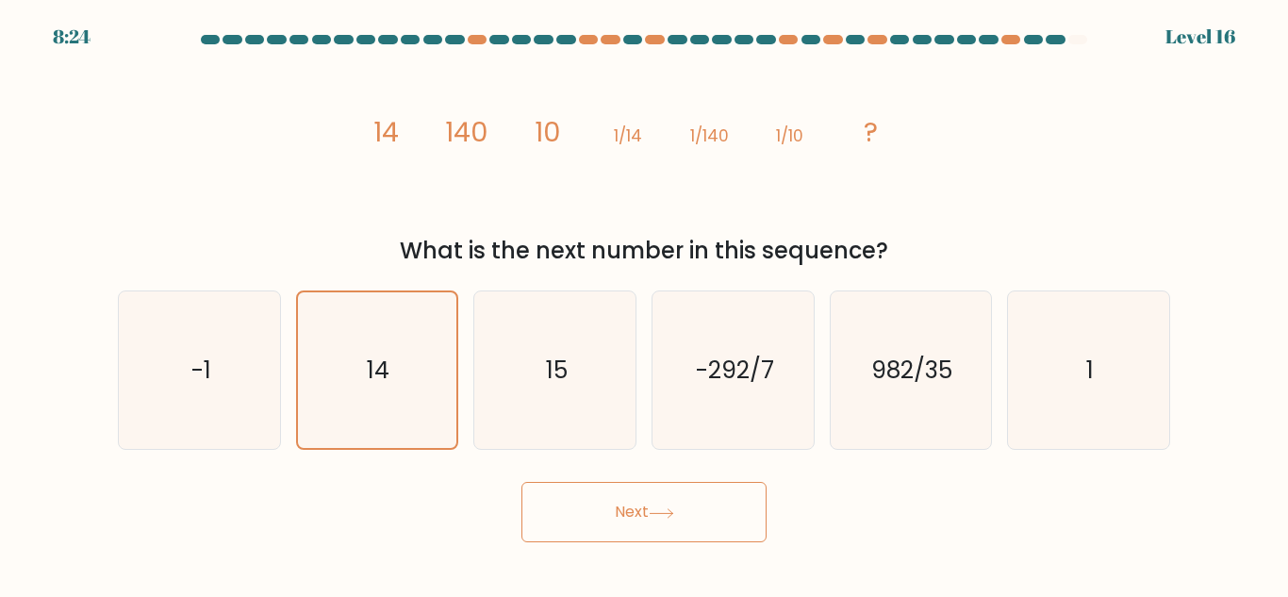
click at [618, 522] on button "Next" at bounding box center [644, 512] width 245 height 60
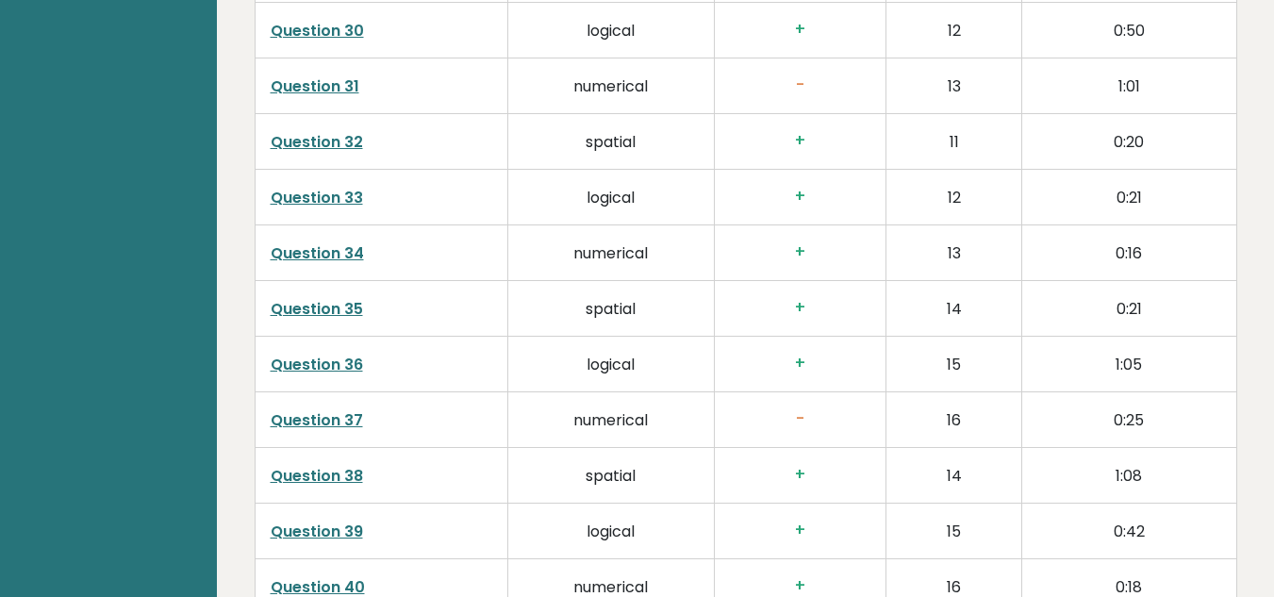
scroll to position [5011, 0]
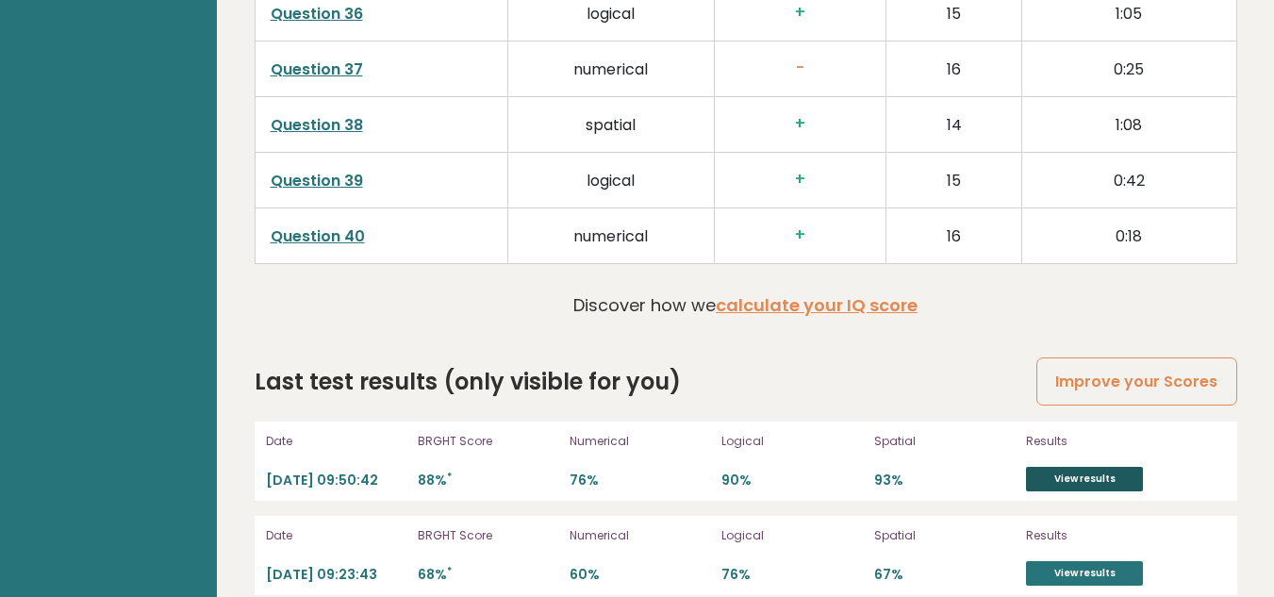
click at [1058, 467] on link "View results" at bounding box center [1084, 479] width 117 height 25
